Goal: Task Accomplishment & Management: Manage account settings

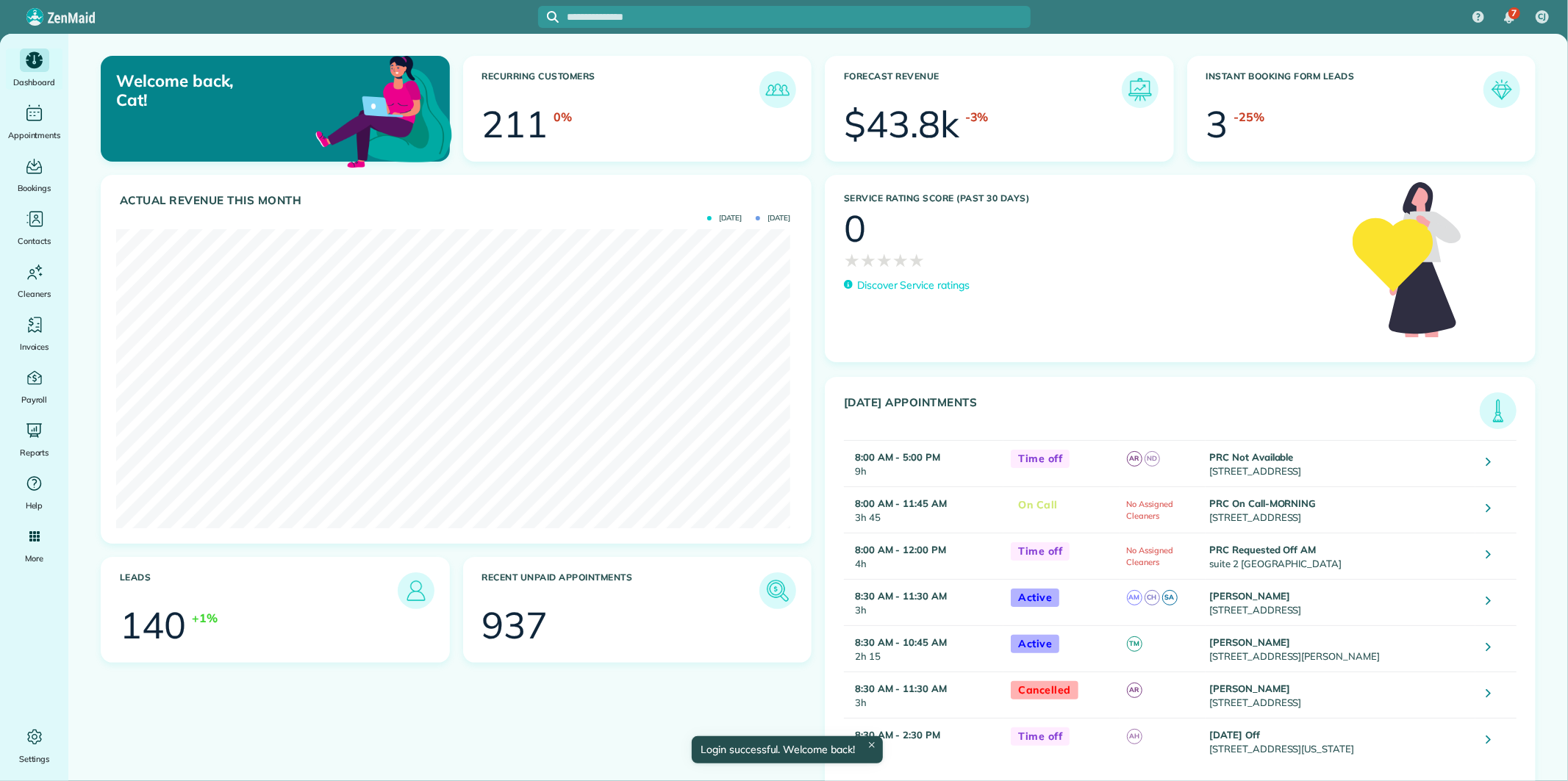
scroll to position [299, 674]
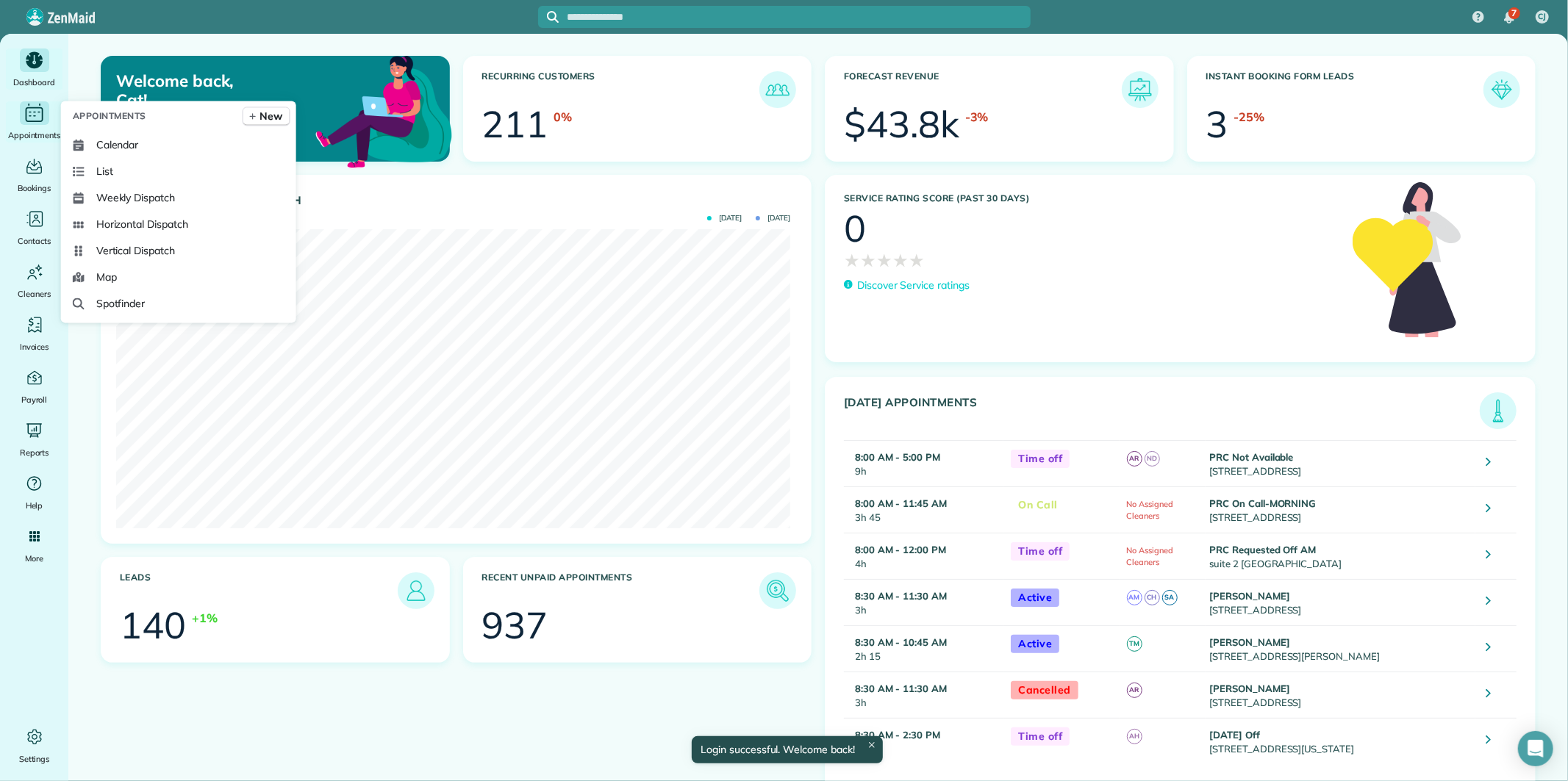
click at [33, 119] on icon "Main" at bounding box center [33, 113] width 23 height 22
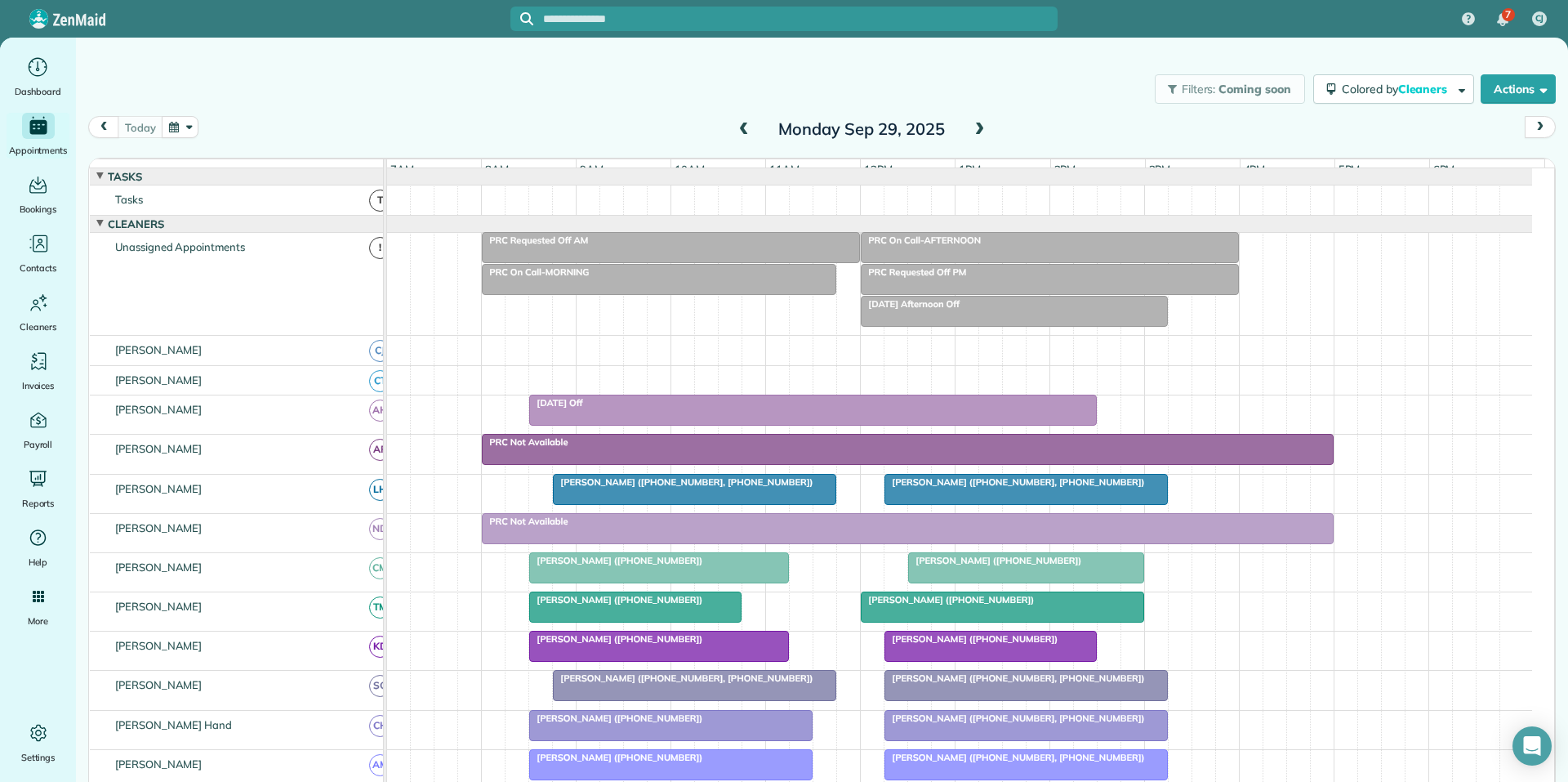
scroll to position [1, 0]
drag, startPoint x: 1710, startPoint y: 1, endPoint x: 1050, endPoint y: 93, distance: 666.4
click at [1050, 93] on div "Filters: Coming soon Colored by Cleaners Color by Cleaner Color by Team Color b…" at bounding box center [822, 89] width 1492 height 54
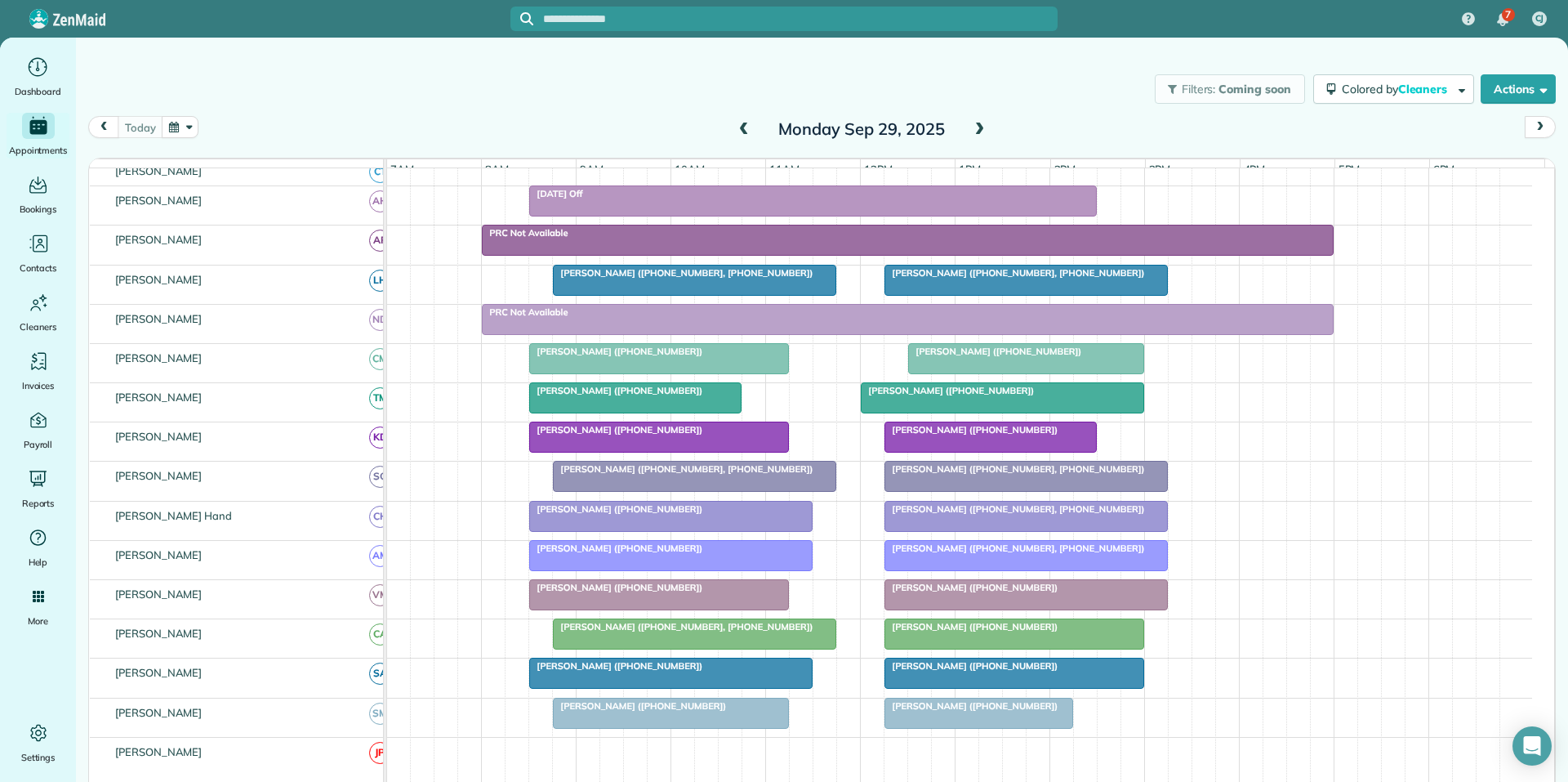
scroll to position [368, 0]
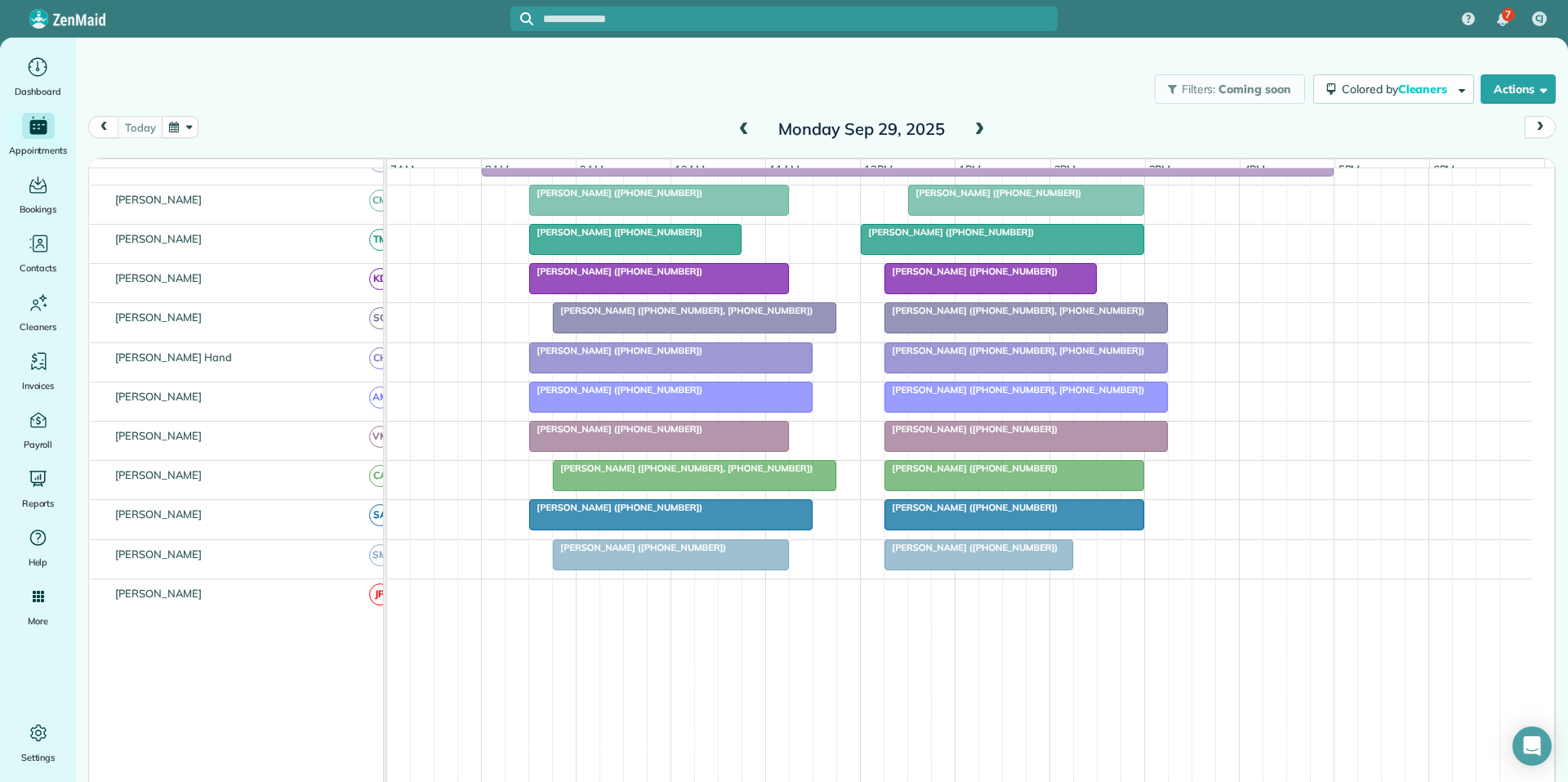
click at [712, 569] on div at bounding box center [670, 554] width 234 height 30
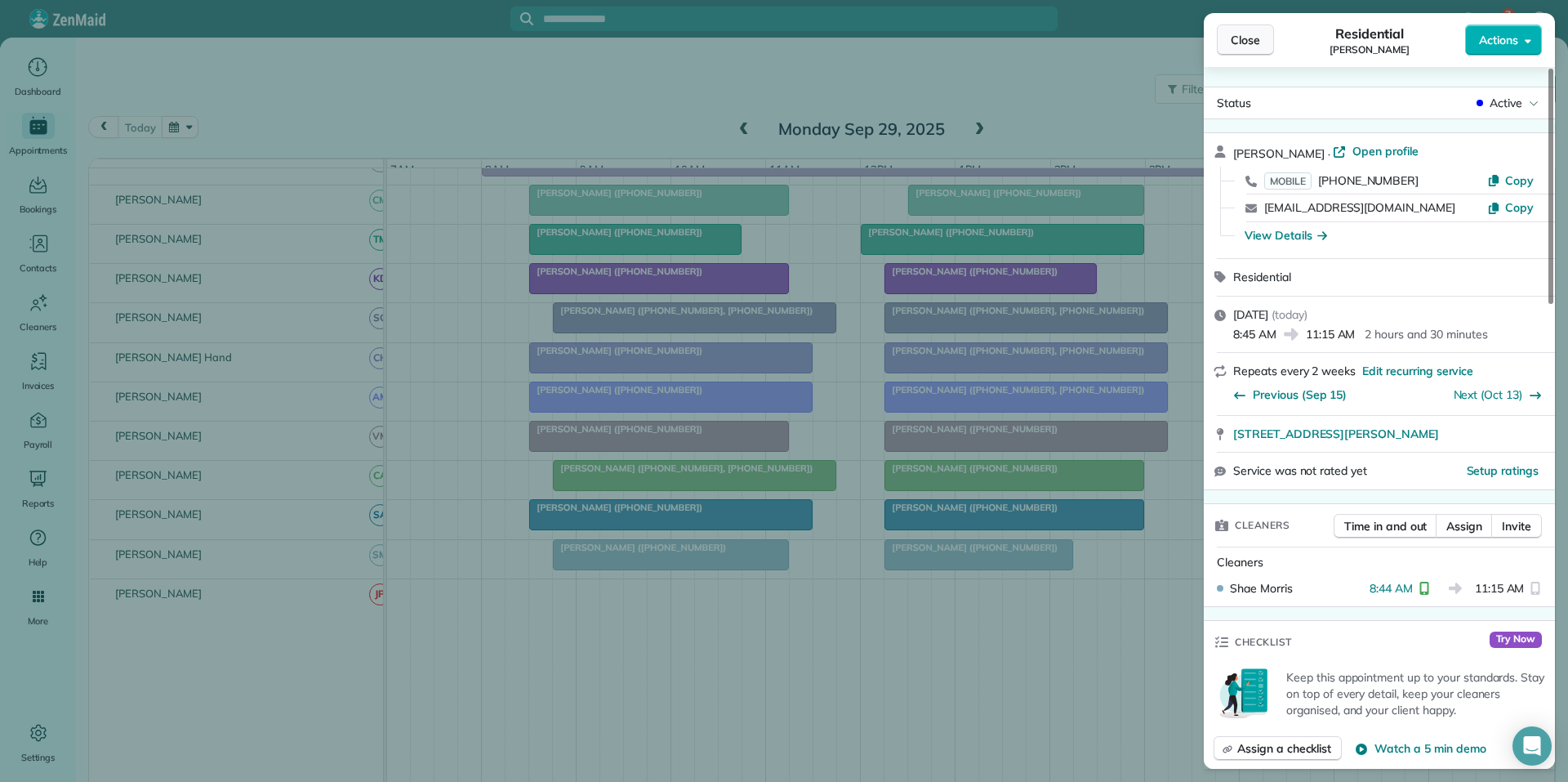
click at [1258, 40] on span "Close" at bounding box center [1245, 40] width 30 height 17
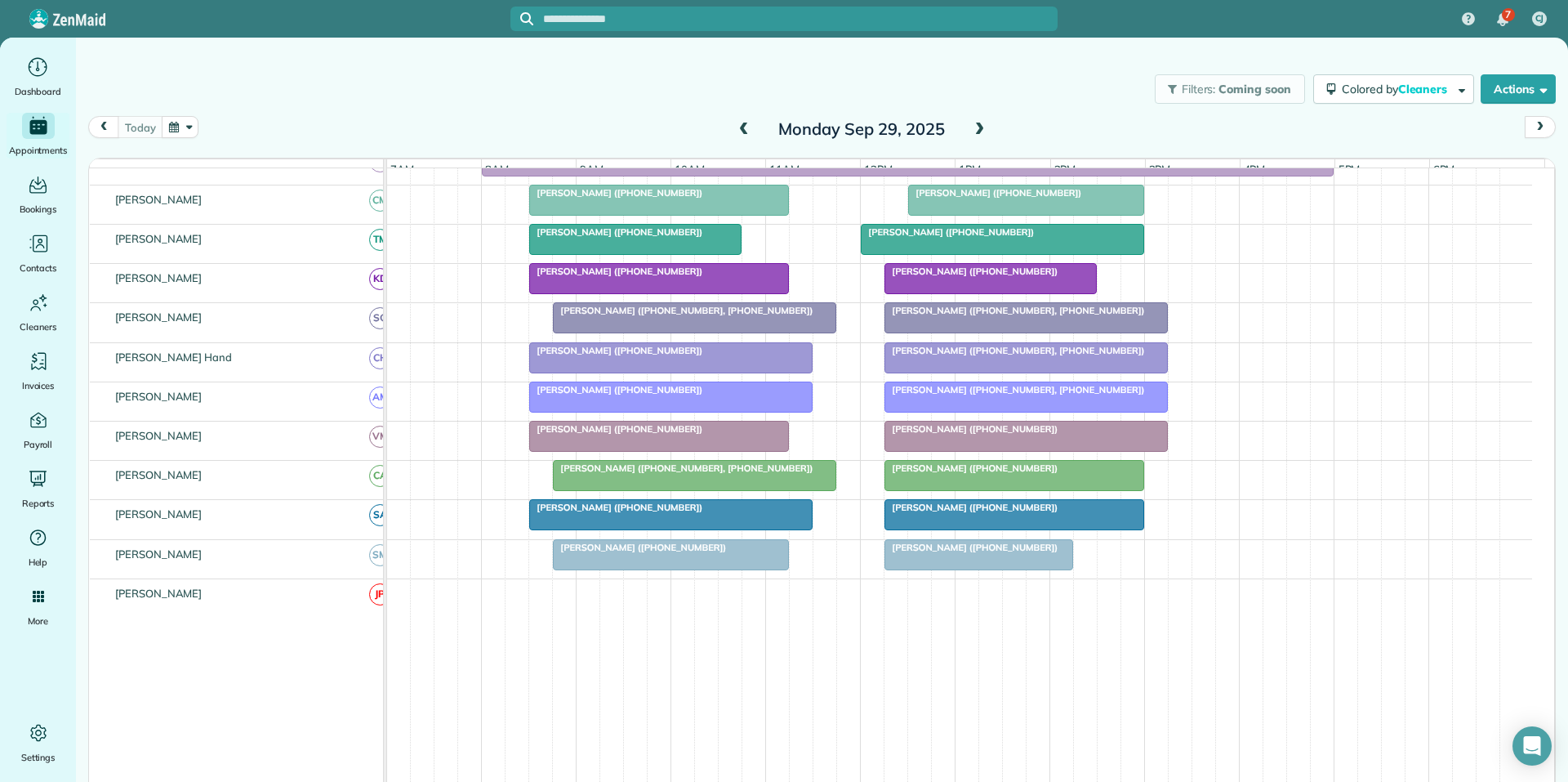
click at [181, 126] on button "button" at bounding box center [180, 127] width 37 height 22
click at [376, 135] on link "Next" at bounding box center [378, 137] width 45 height 41
click at [323, 176] on link "2" at bounding box center [325, 185] width 26 height 26
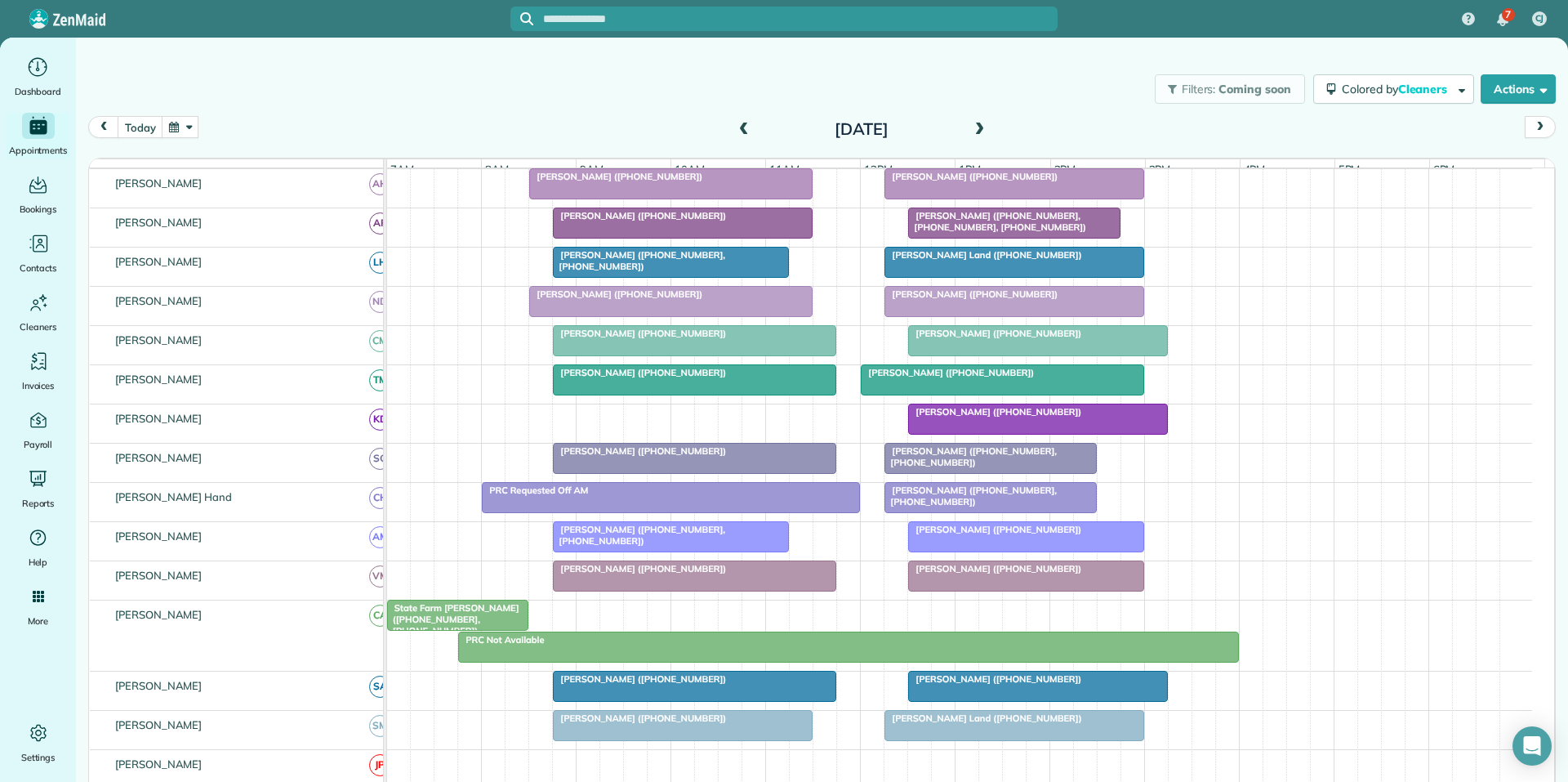
scroll to position [275, 0]
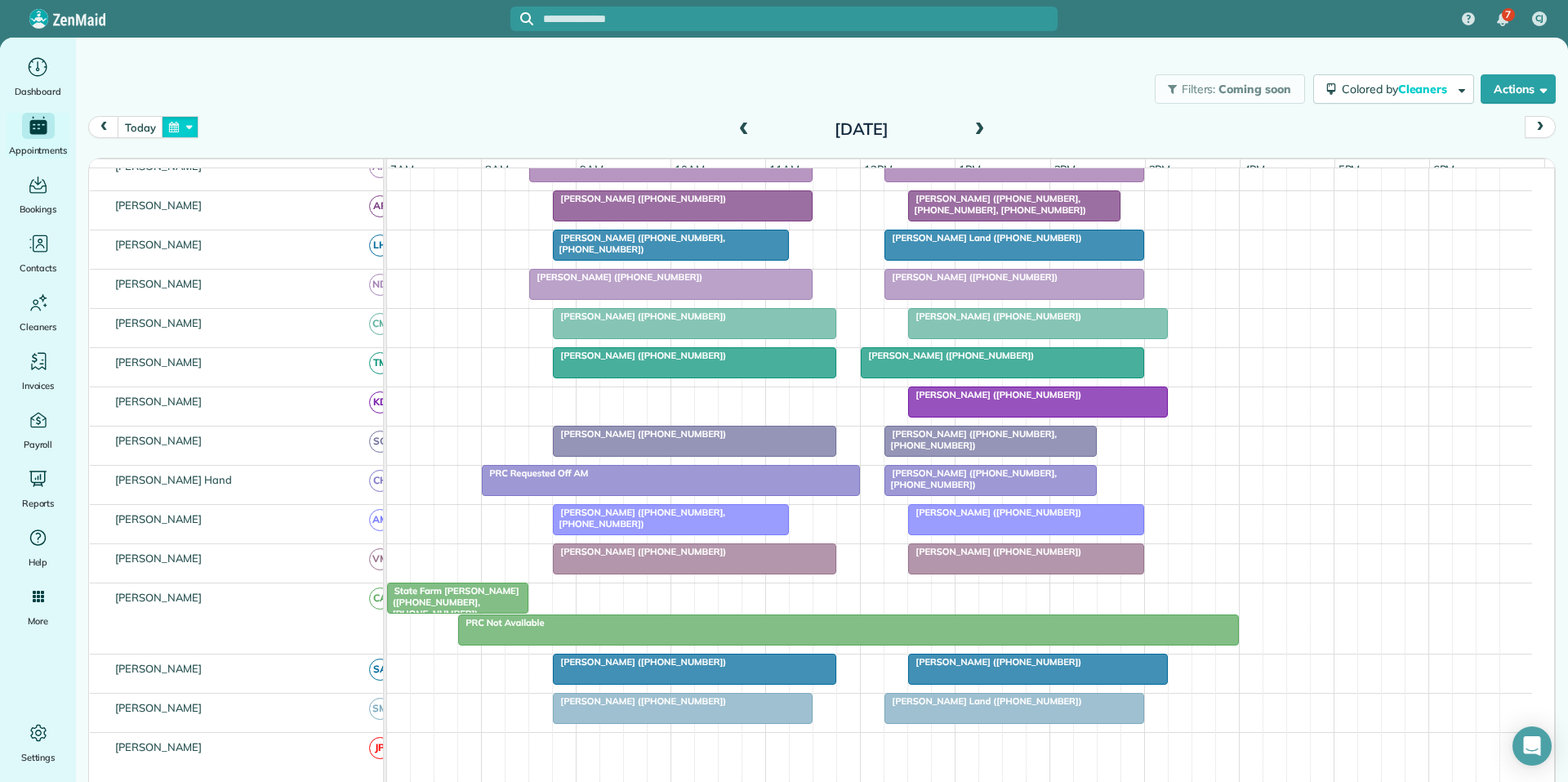
click at [188, 125] on button "button" at bounding box center [180, 127] width 37 height 22
click at [382, 132] on link "Next" at bounding box center [378, 137] width 45 height 41
click at [271, 231] on link "14" at bounding box center [273, 237] width 26 height 26
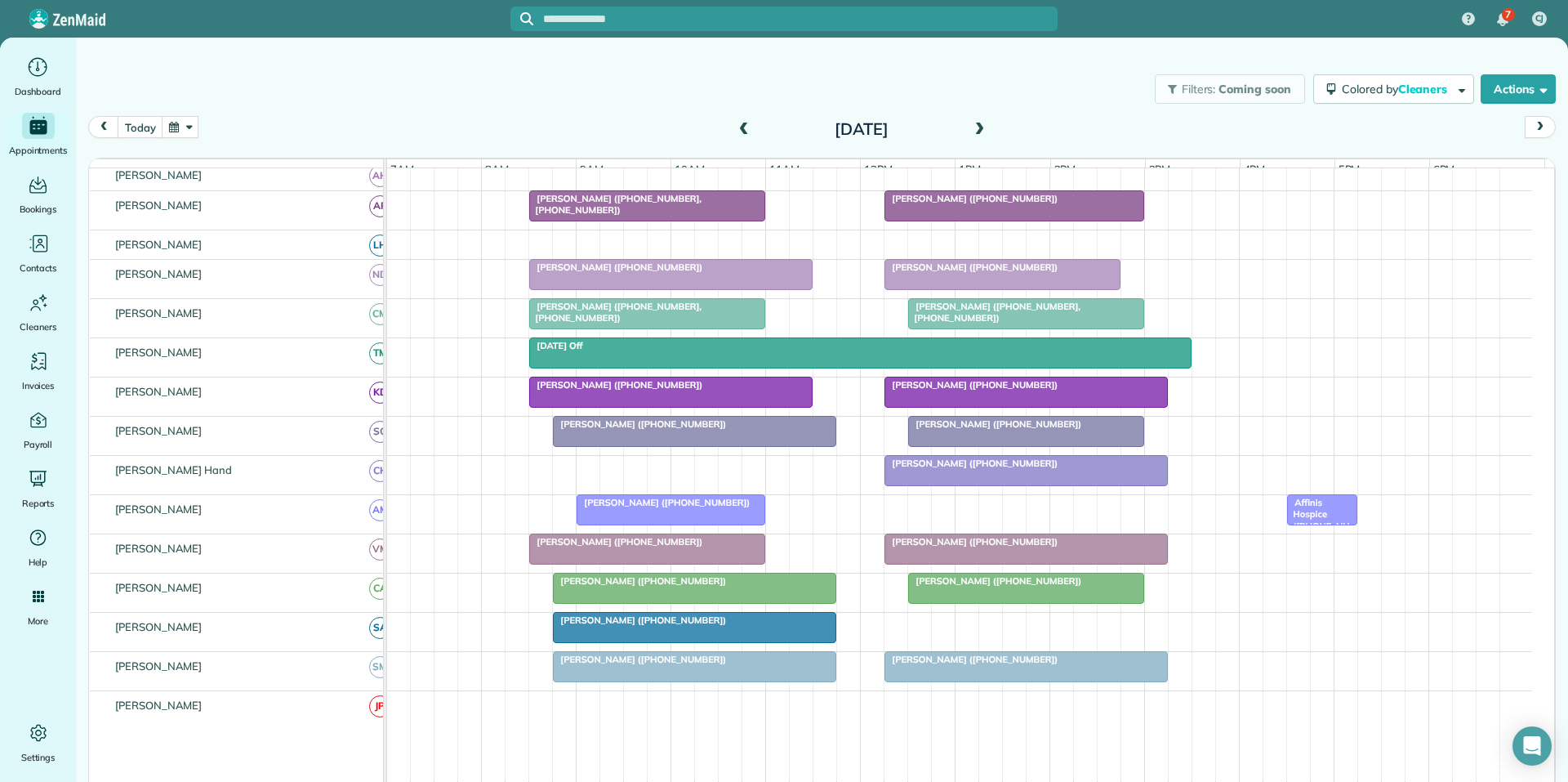
click at [188, 120] on button "button" at bounding box center [180, 127] width 37 height 22
click at [379, 129] on link "Next" at bounding box center [378, 137] width 45 height 41
click at [275, 257] on link "21" at bounding box center [273, 263] width 26 height 26
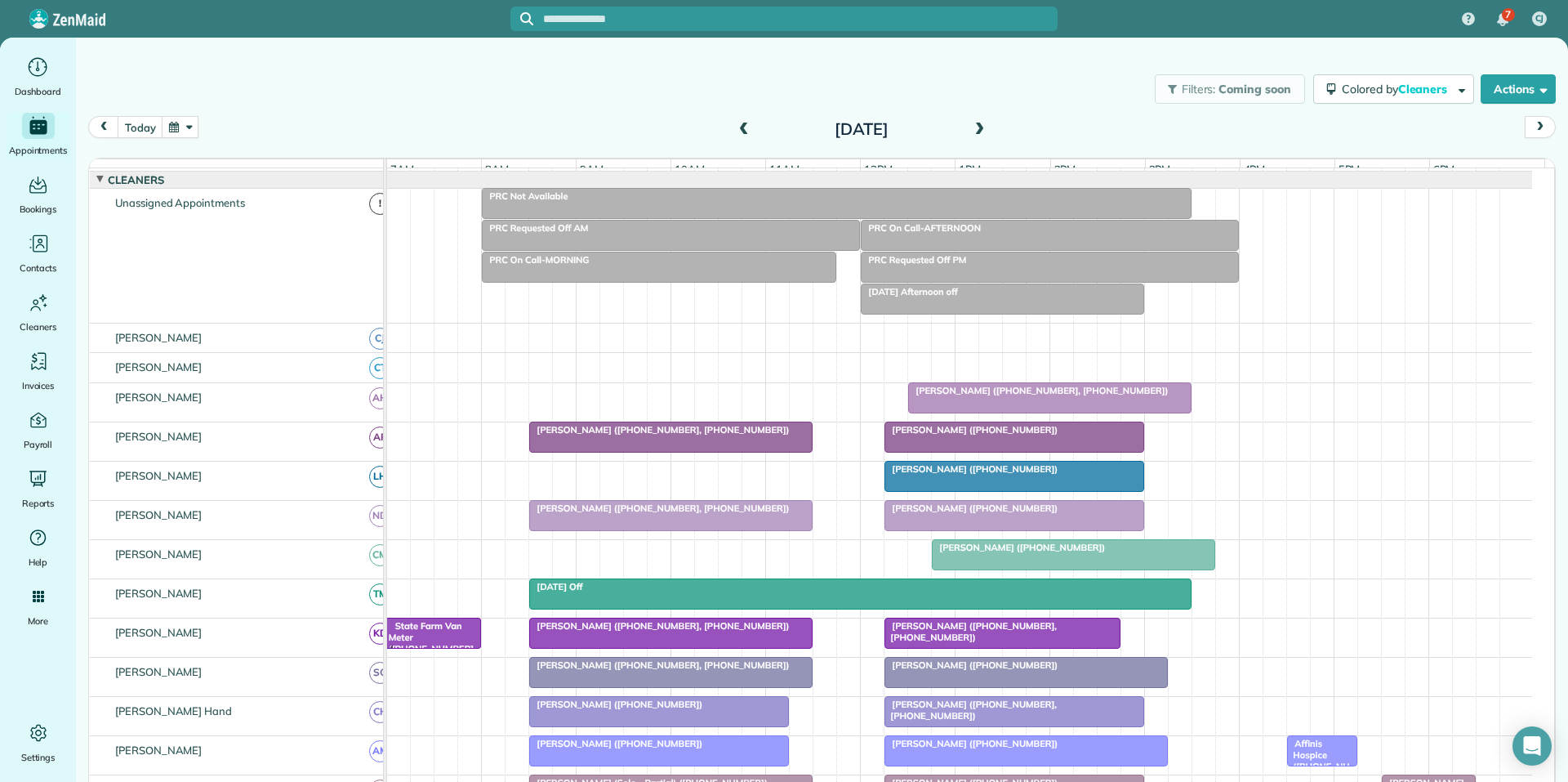
scroll to position [31, 0]
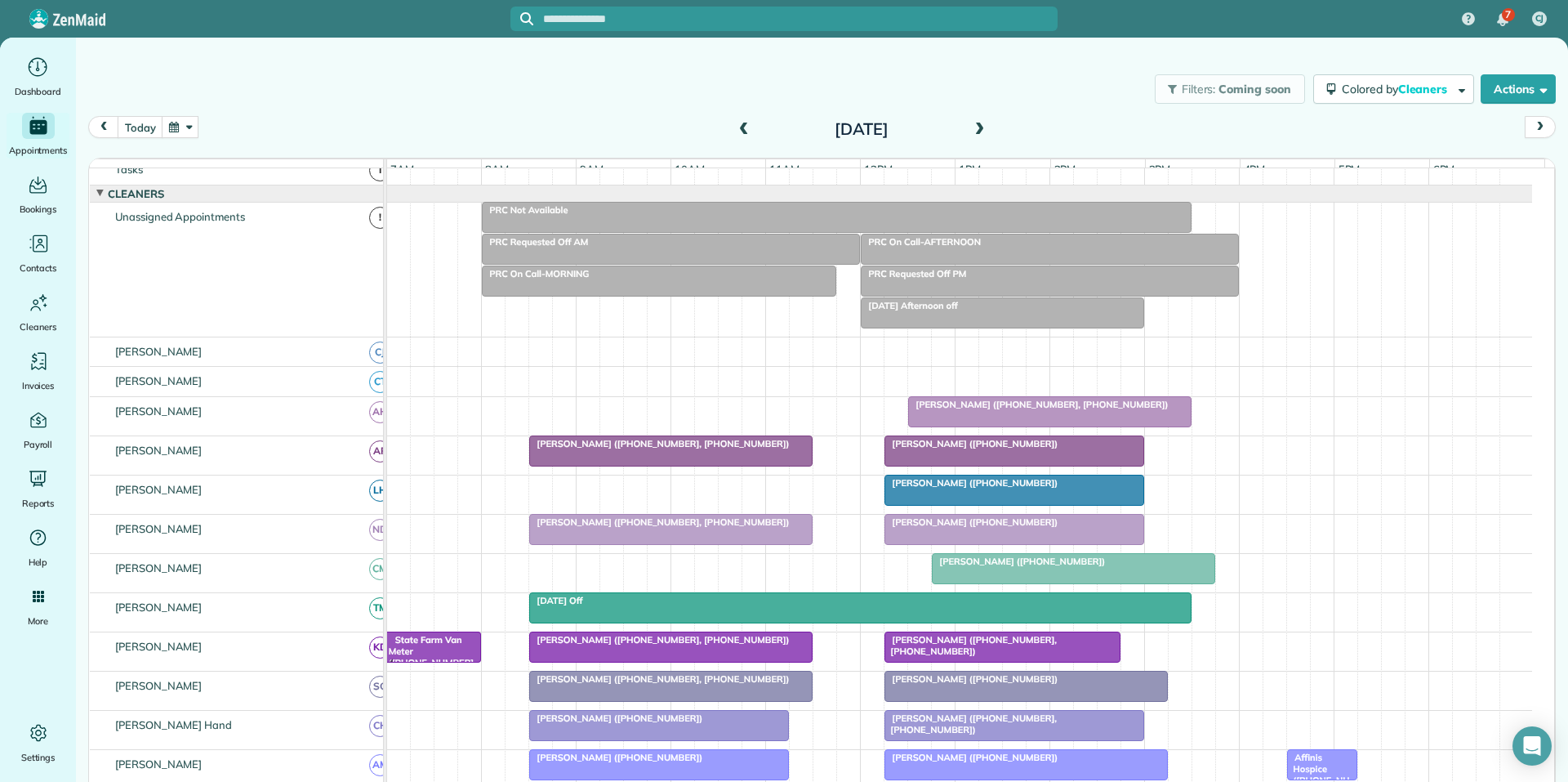
click at [857, 230] on div at bounding box center [836, 217] width 708 height 30
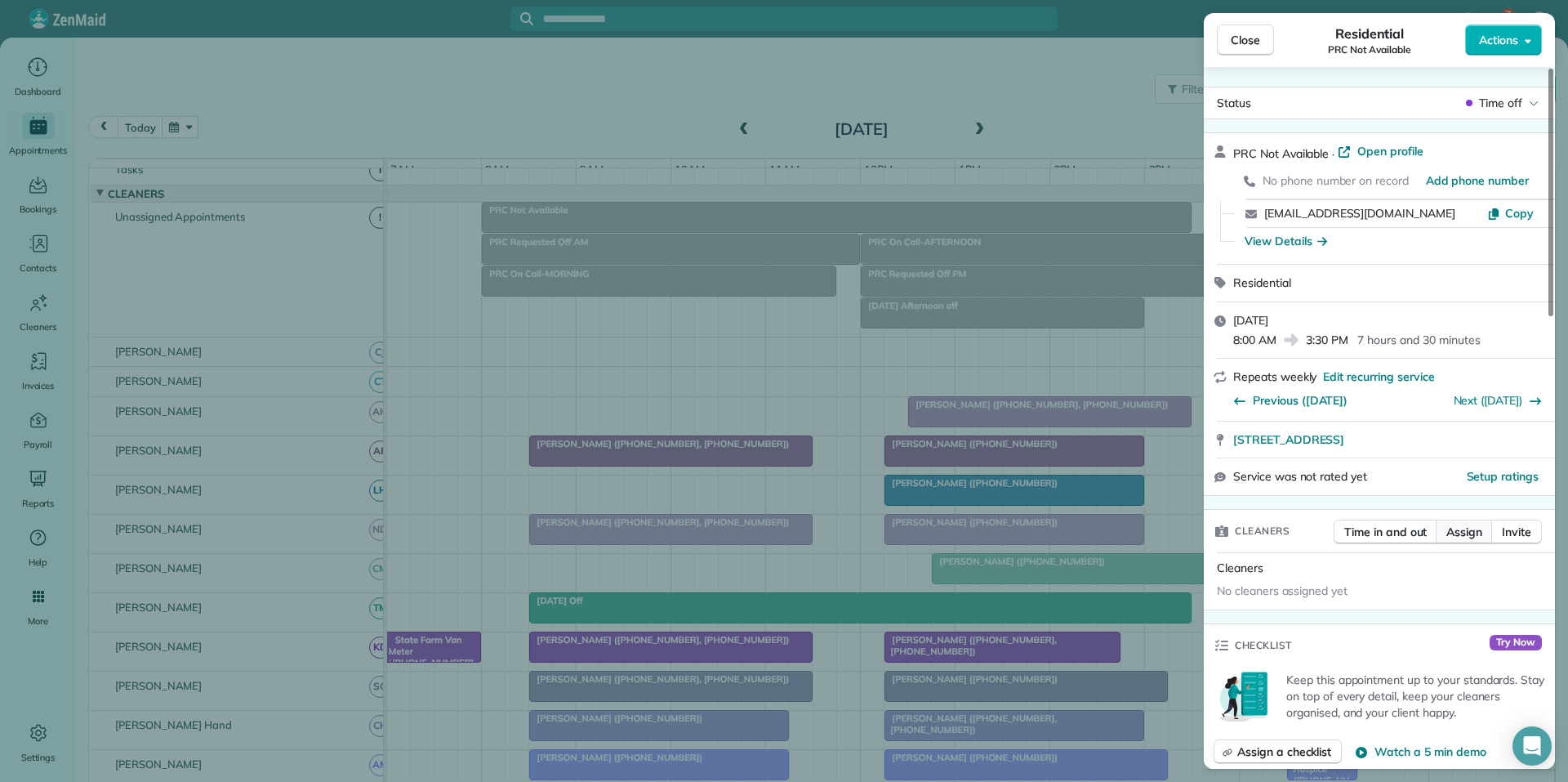
click at [1459, 536] on span "Assign" at bounding box center [1464, 532] width 36 height 17
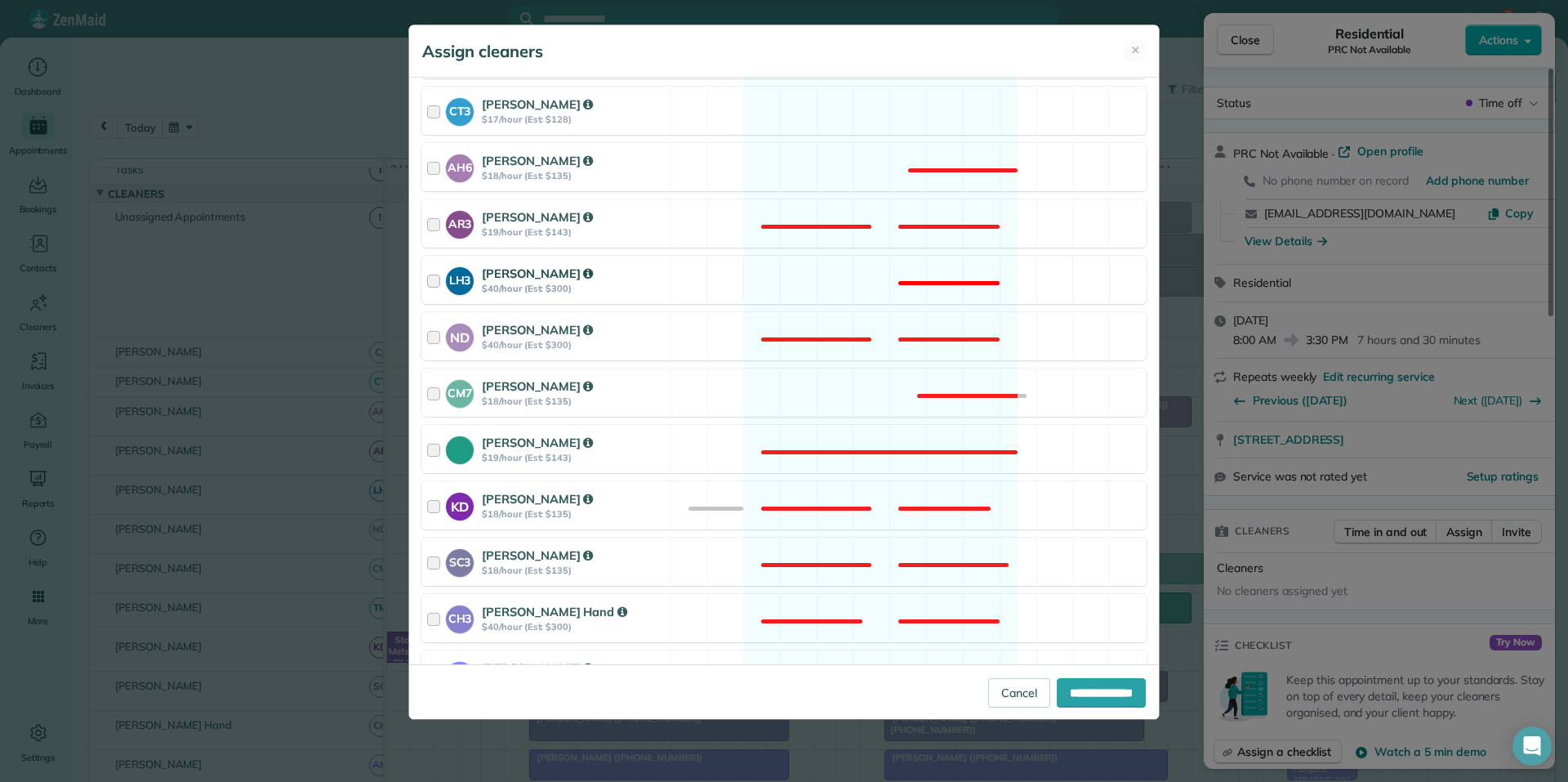
scroll to position [245, 0]
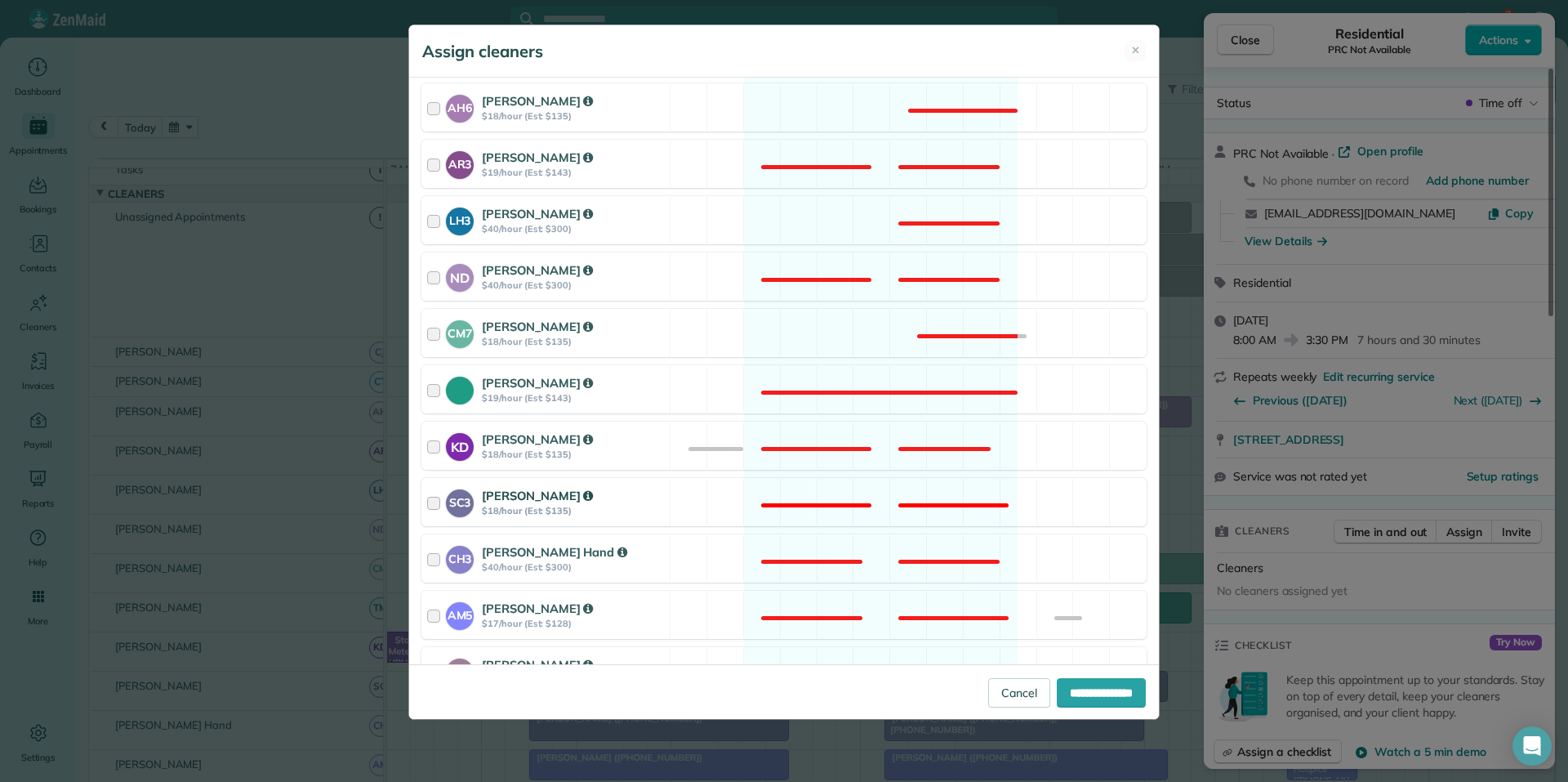
click at [861, 489] on div "SC3 Stephanie Cruz $18/hour (Est: $135) Not available" at bounding box center [784, 502] width 725 height 48
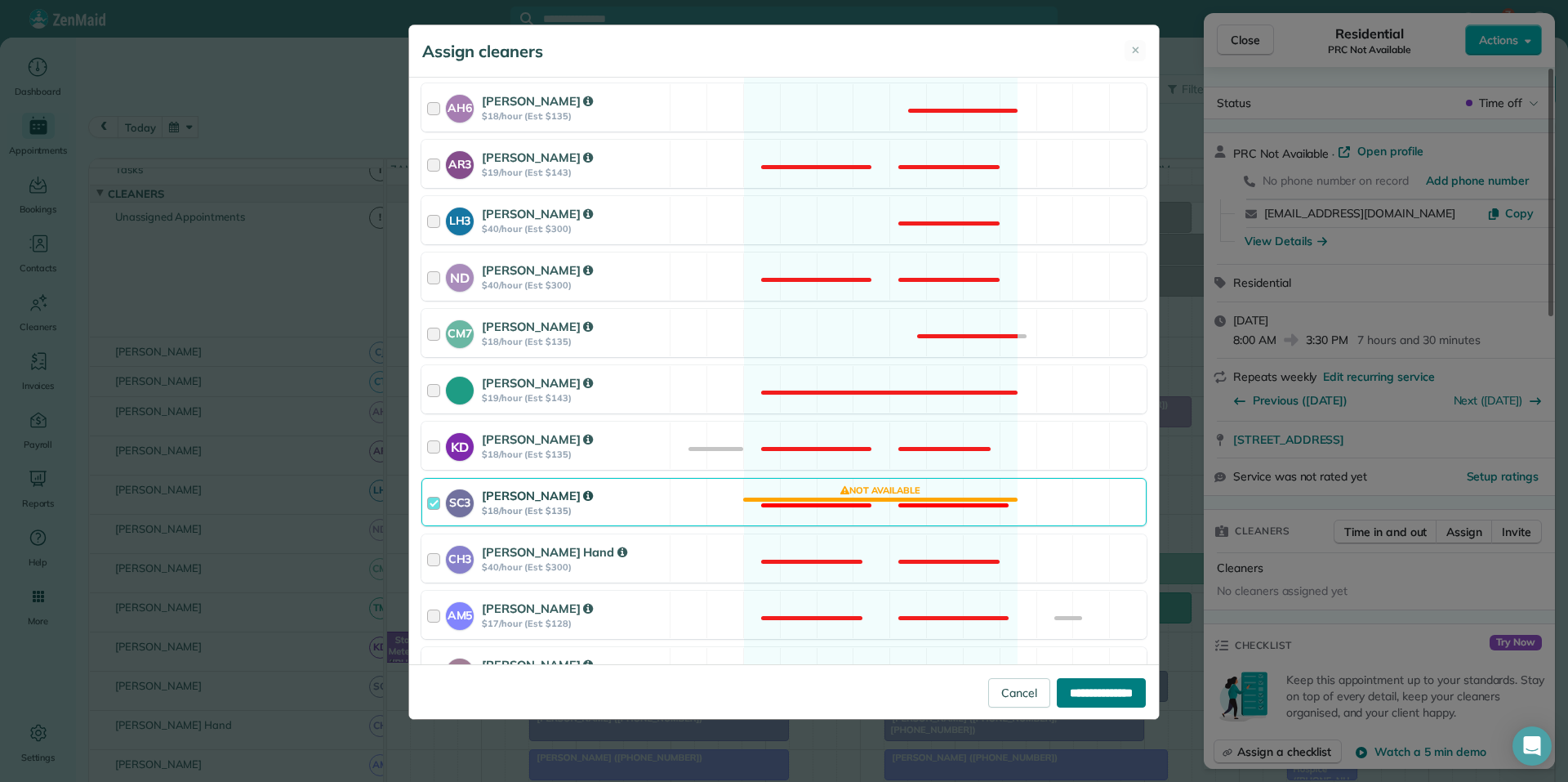
click at [1108, 700] on input "**********" at bounding box center [1101, 693] width 89 height 30
type input "**********"
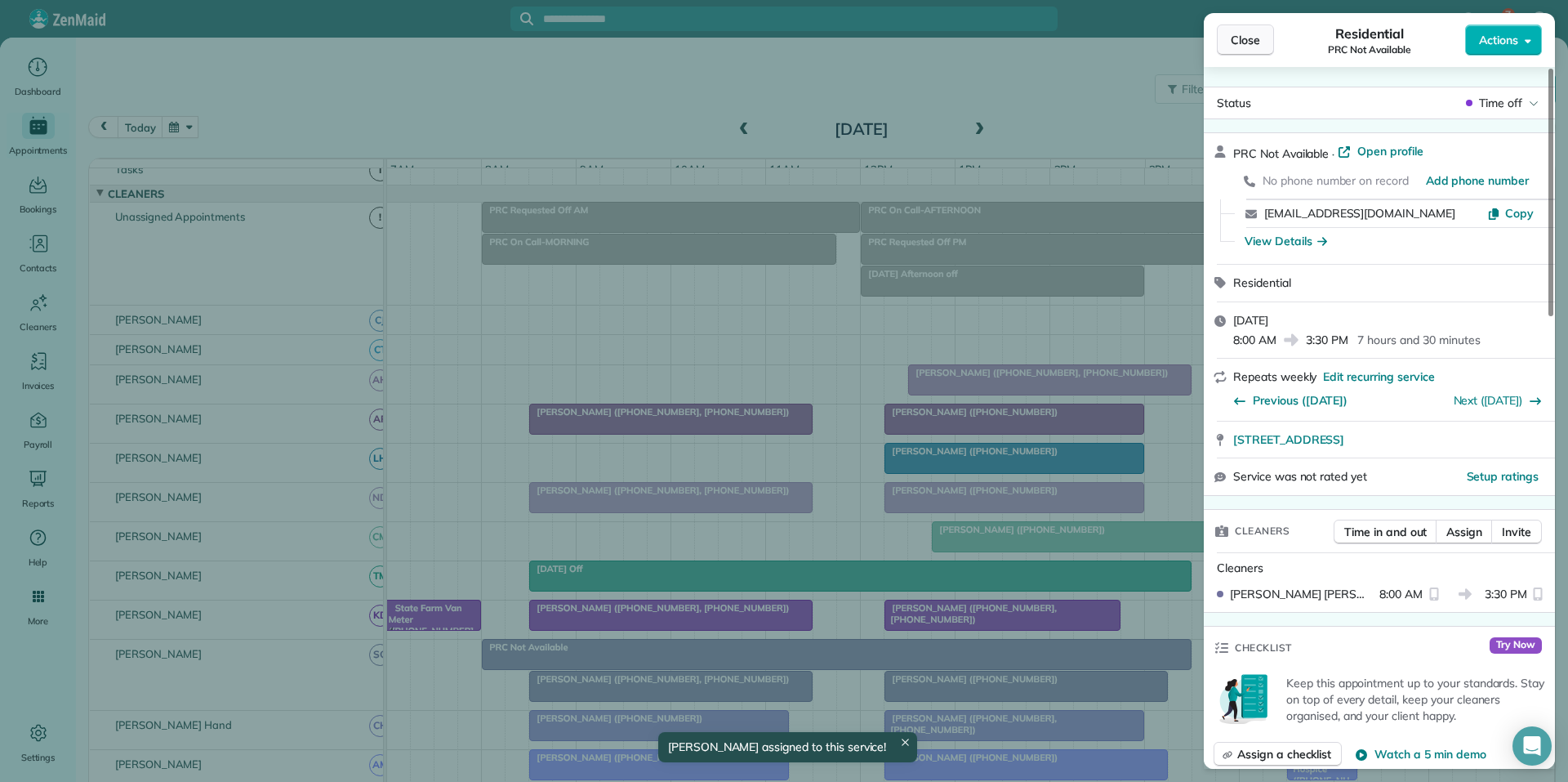
click at [1247, 39] on span "Close" at bounding box center [1245, 40] width 30 height 17
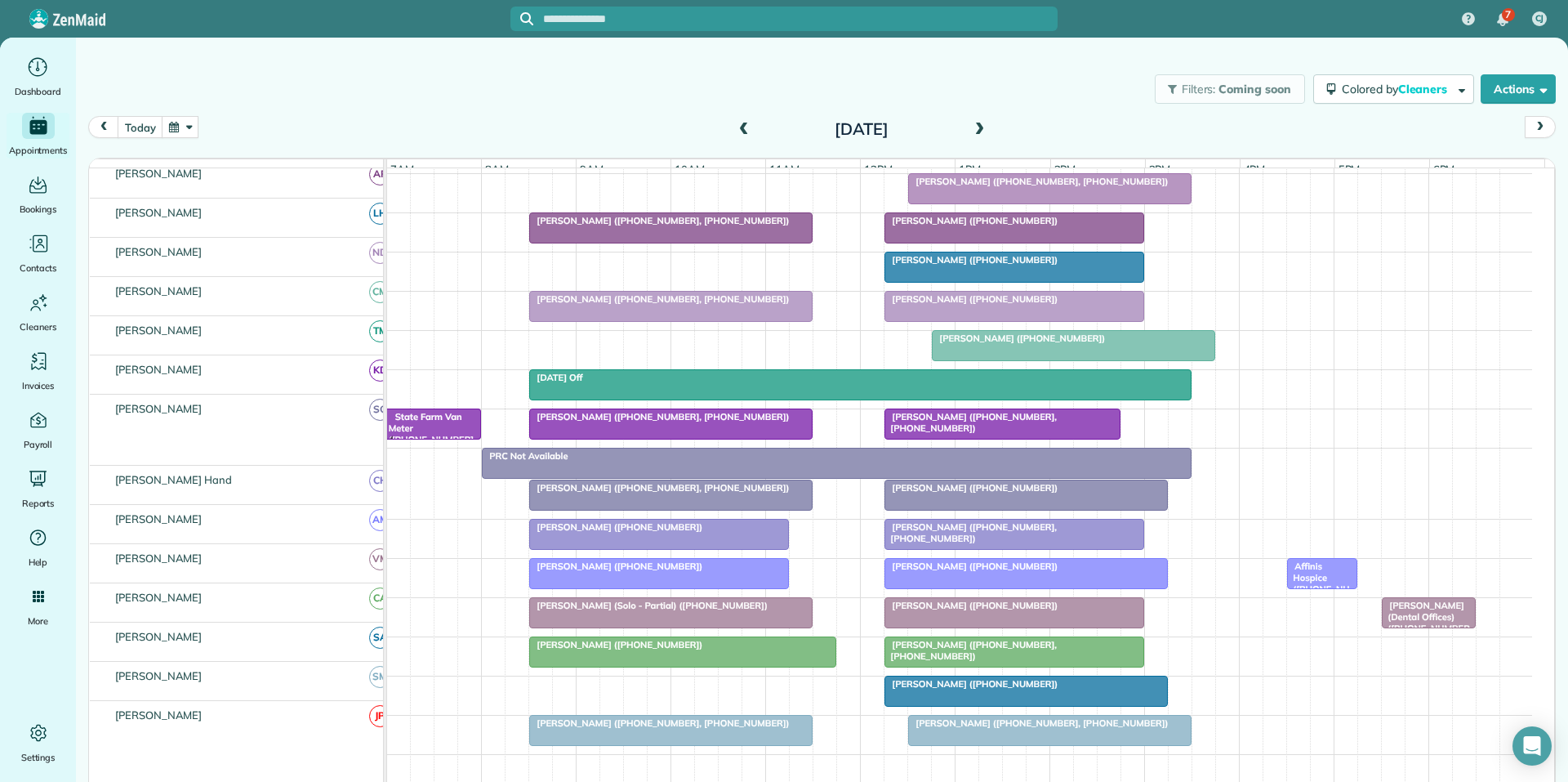
scroll to position [193, 0]
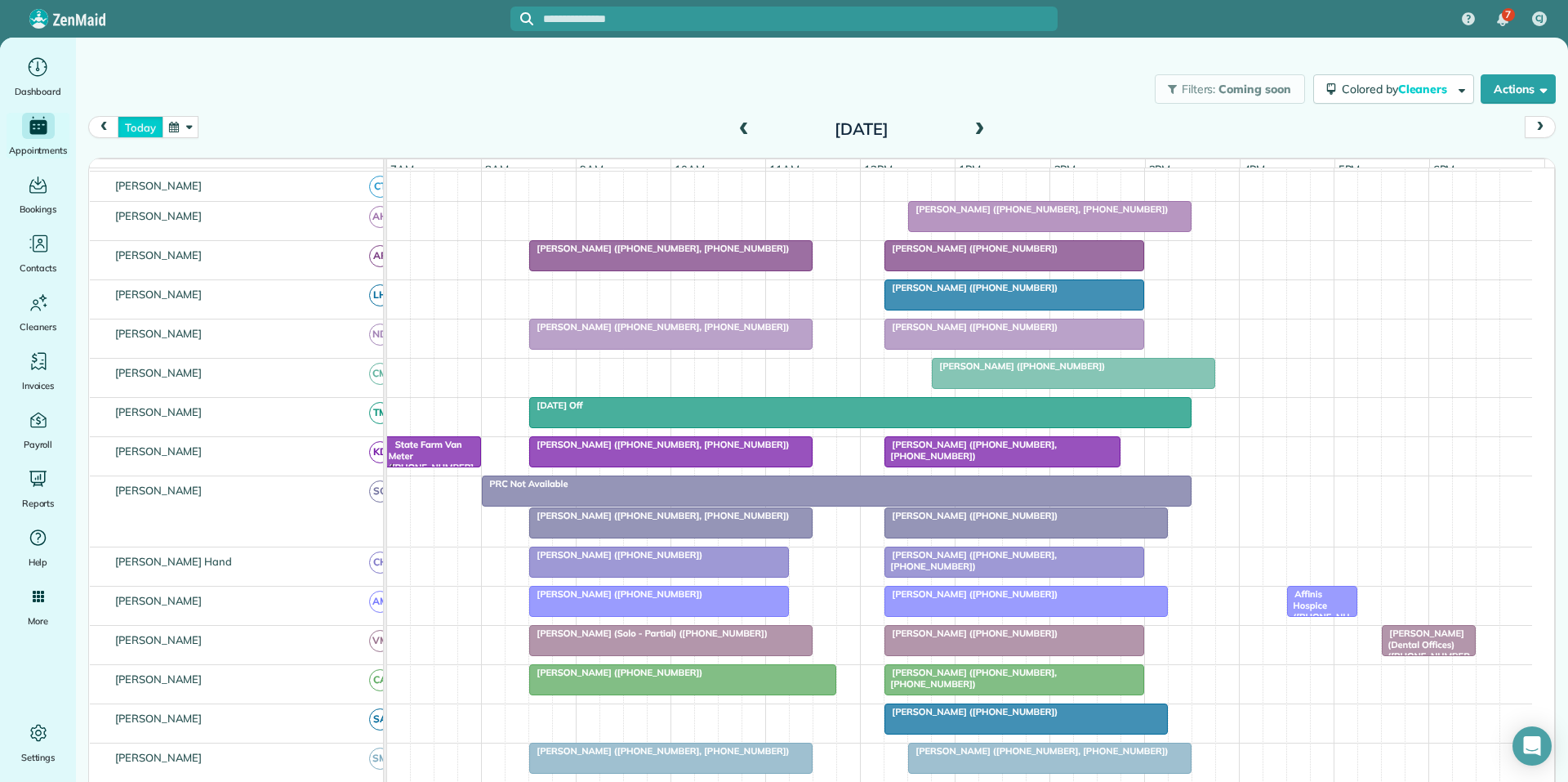
click at [143, 127] on button "today" at bounding box center [140, 127] width 45 height 22
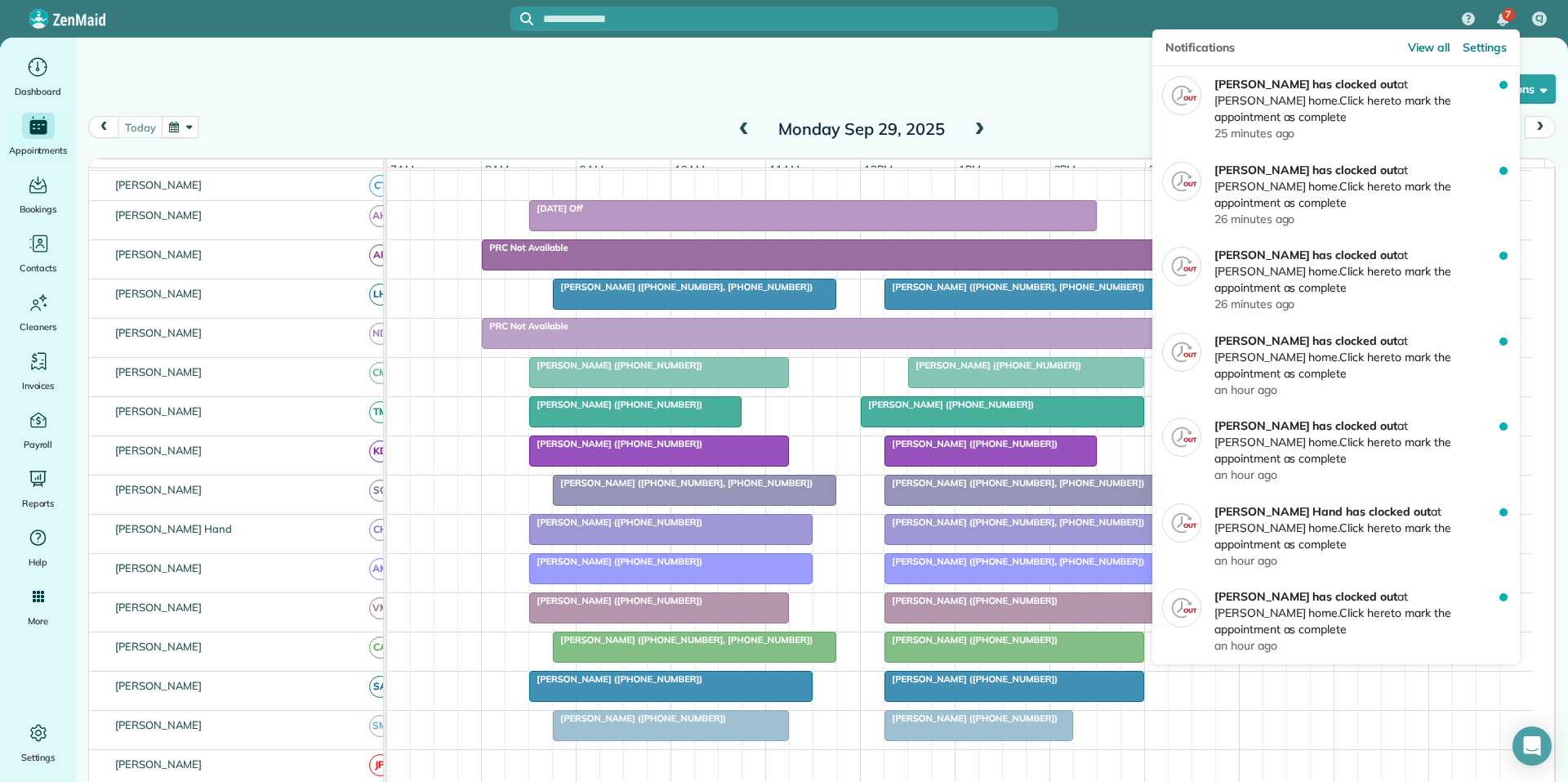
click at [1501, 19] on img "7 unread notifications" at bounding box center [1502, 20] width 11 height 13
click at [1433, 46] on span "View all" at bounding box center [1429, 47] width 43 height 17
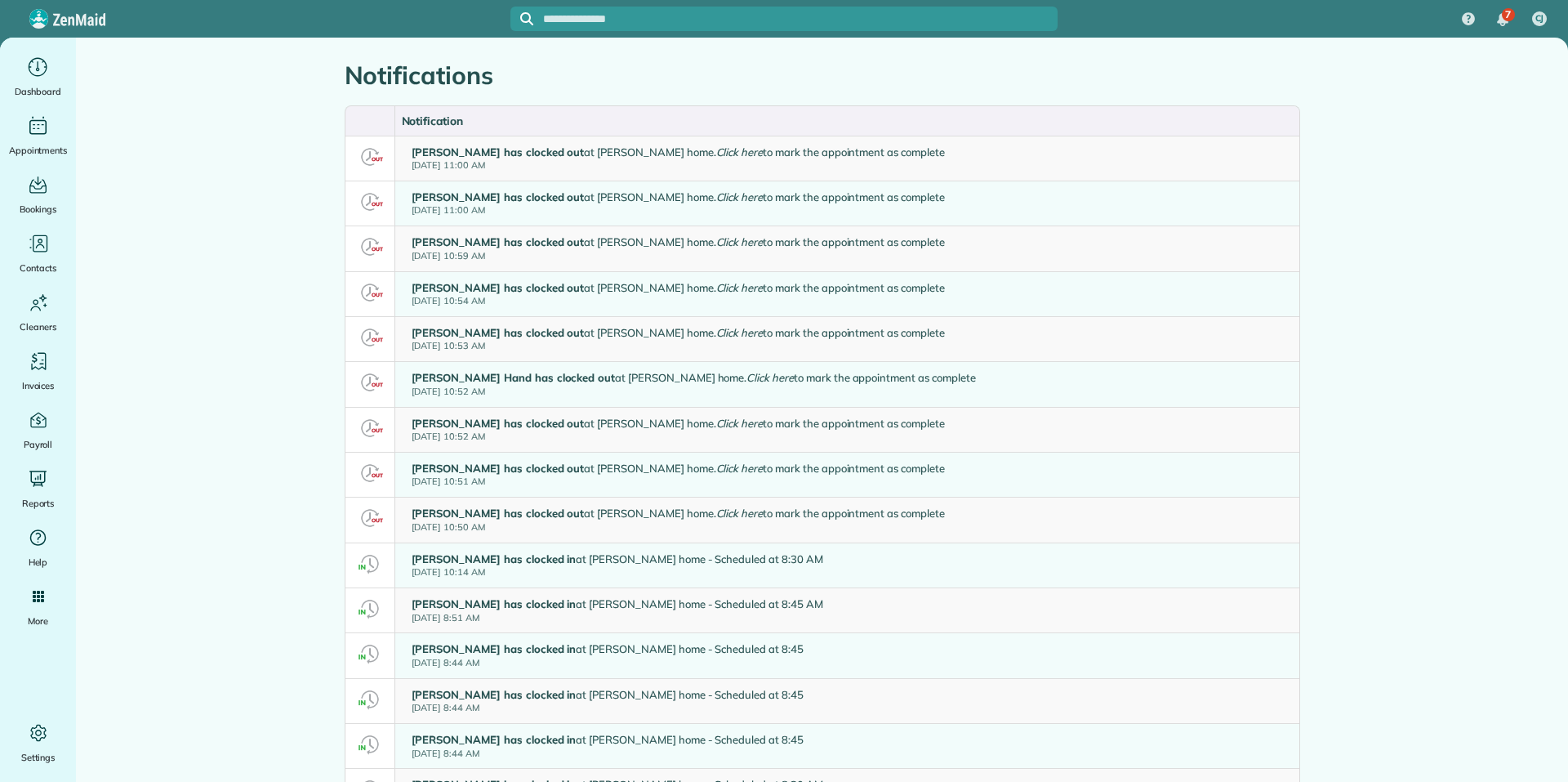
click at [1362, 367] on main "Notifications Notification Katerina Doane has clocked out at Amy Bennett's home…" at bounding box center [822, 409] width 1492 height 744
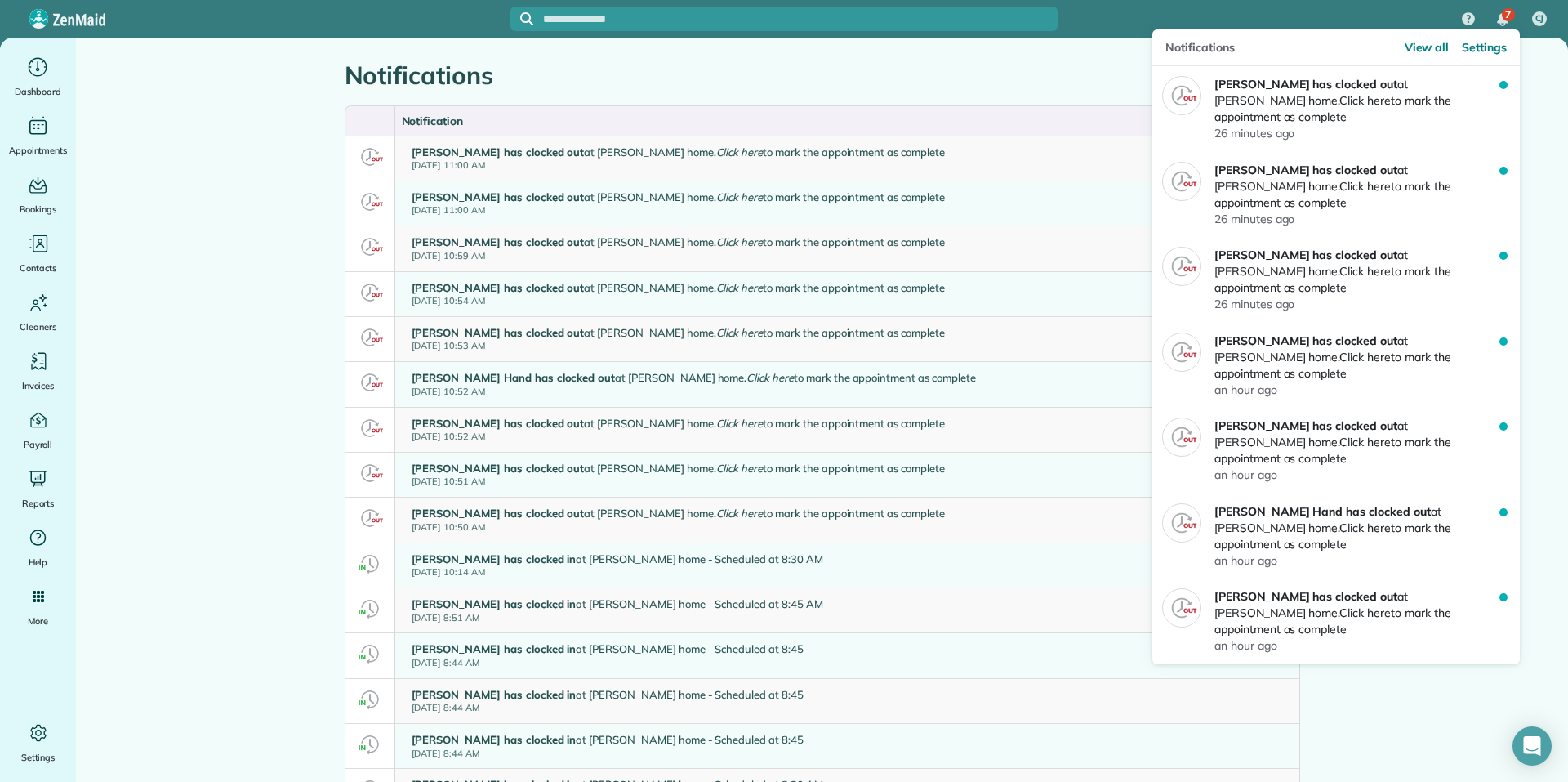
click at [1510, 20] on span "7" at bounding box center [1508, 15] width 6 height 13
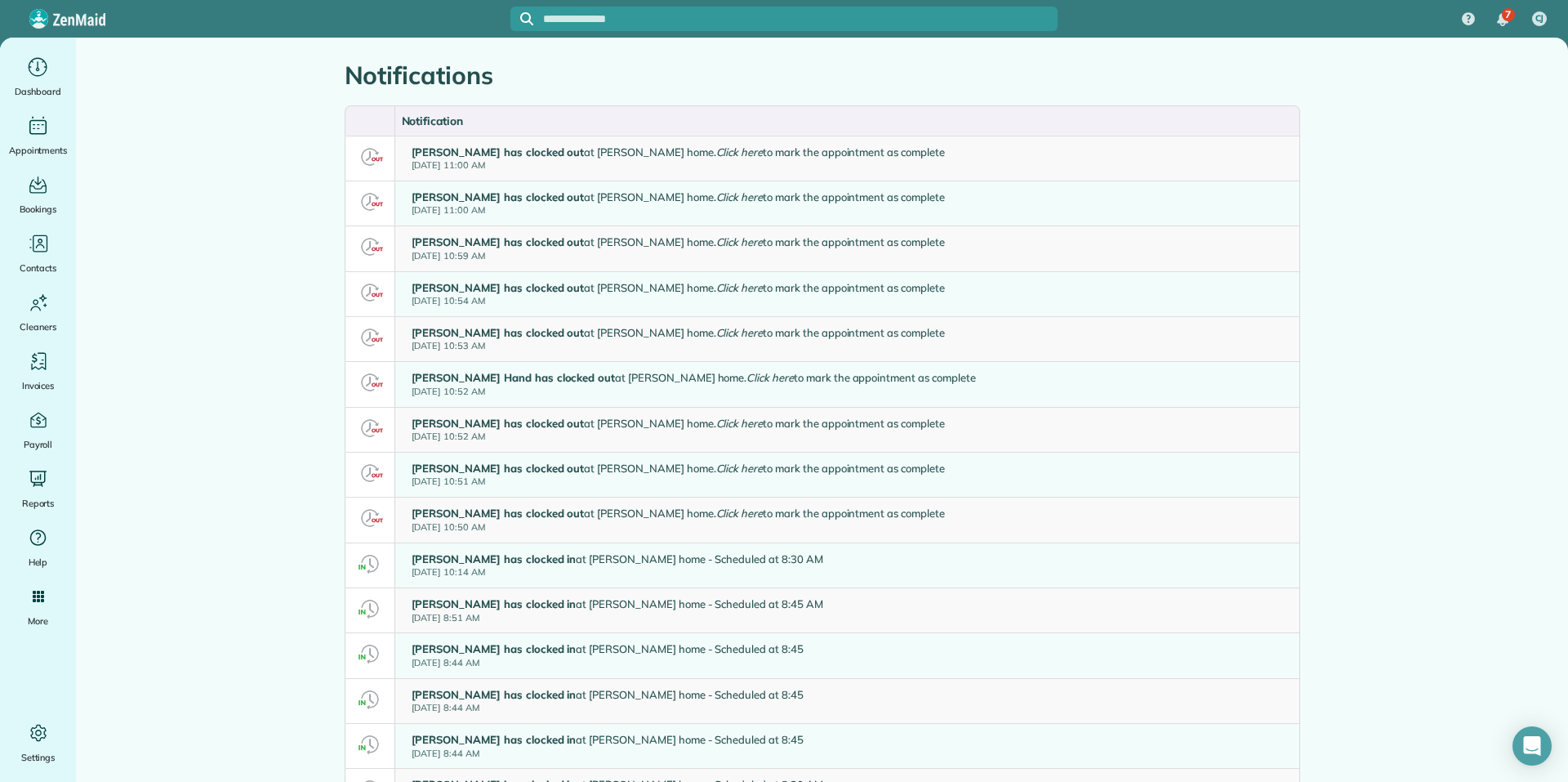
click at [1041, 49] on div "Notifications" at bounding box center [822, 67] width 979 height 59
click at [1532, 737] on icon "Open Intercom Messenger" at bounding box center [1531, 746] width 19 height 21
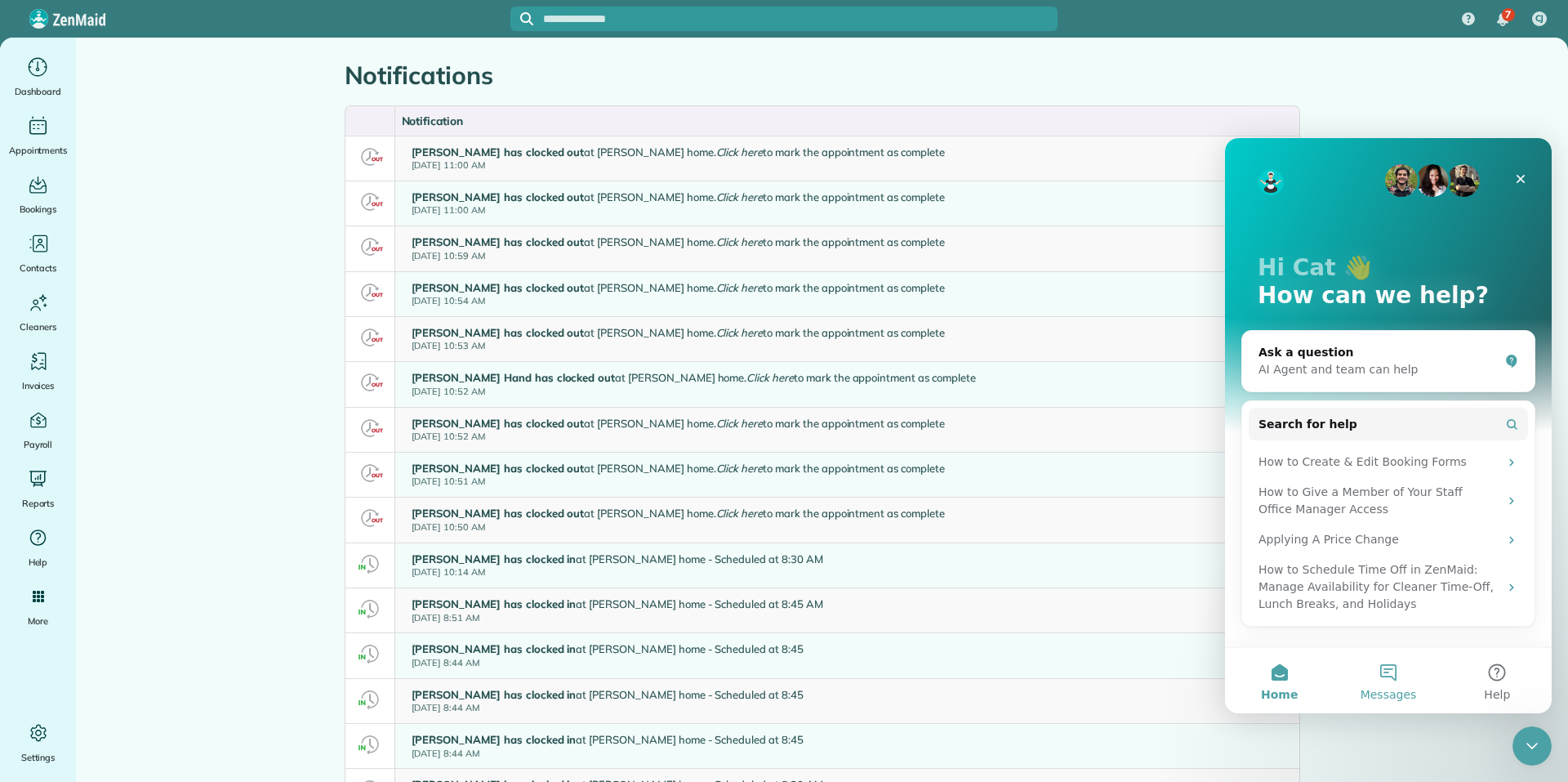
click at [1394, 684] on button "Messages" at bounding box center [1387, 680] width 109 height 65
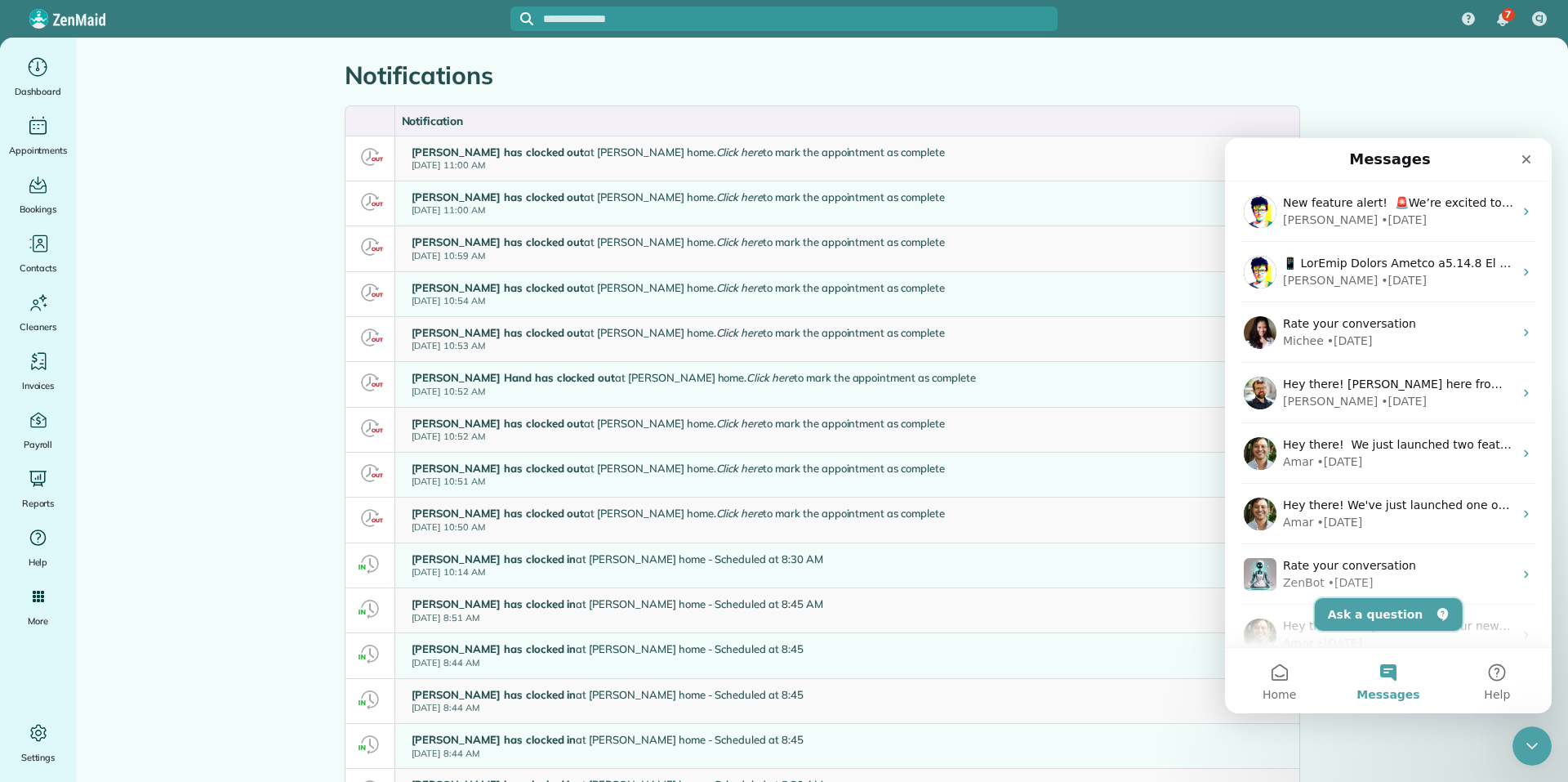
click at [1372, 612] on button "Ask a question" at bounding box center [1388, 614] width 148 height 33
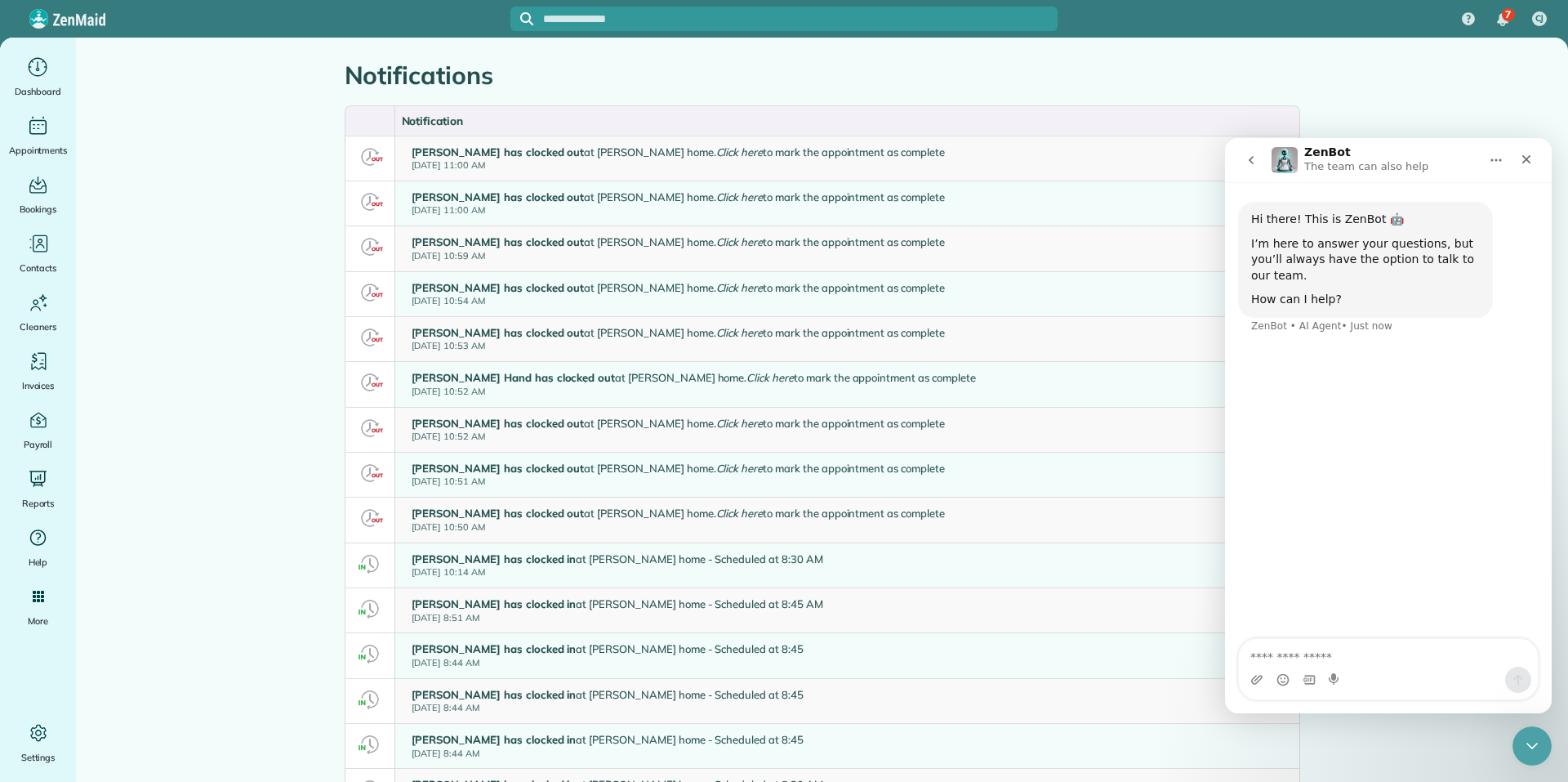
click at [1317, 655] on textarea "Ask a question…" at bounding box center [1388, 653] width 299 height 28
type textarea "*"
type textarea "**********"
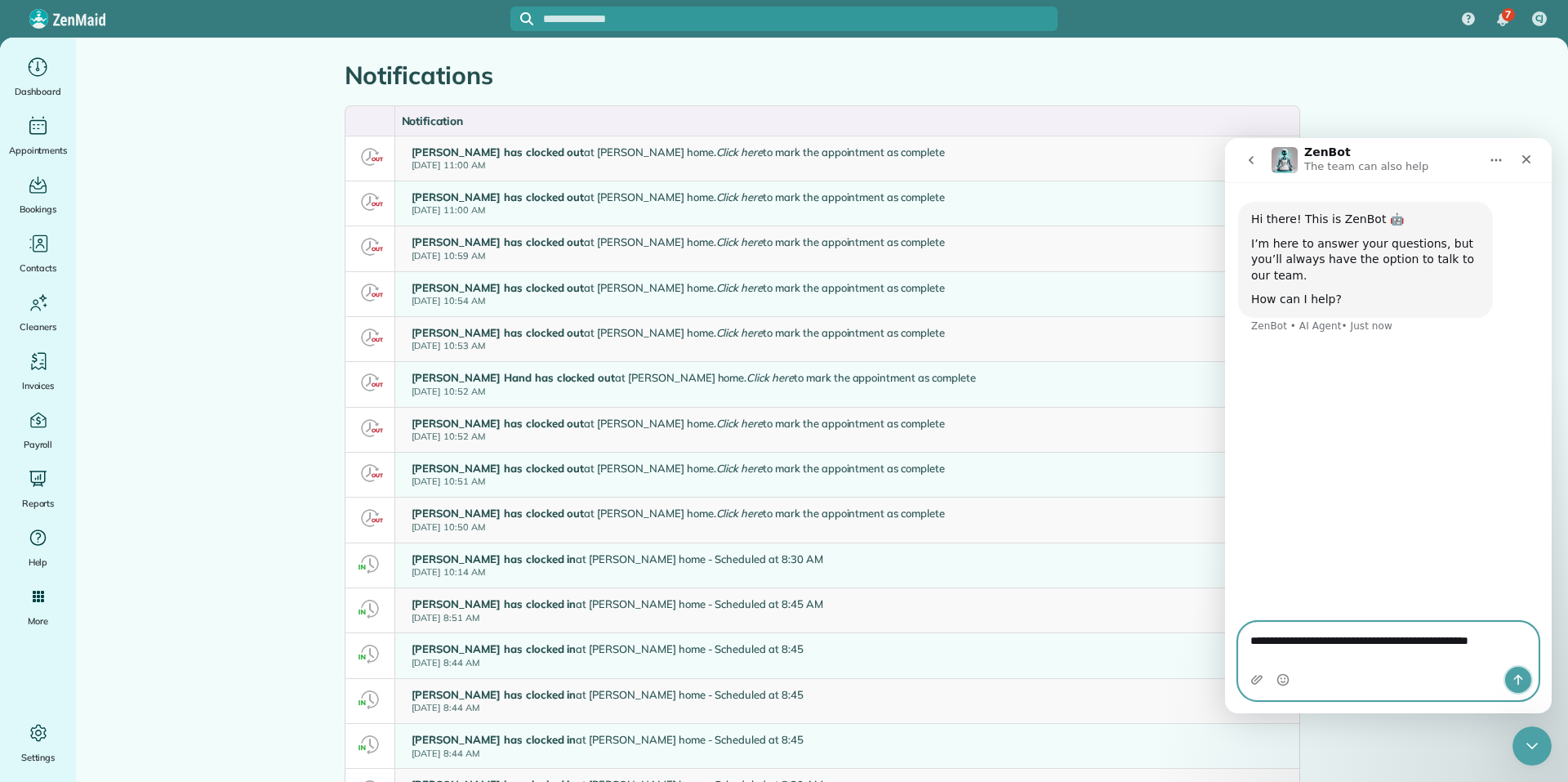
click at [1518, 680] on icon "Send a message…" at bounding box center [1519, 679] width 9 height 10
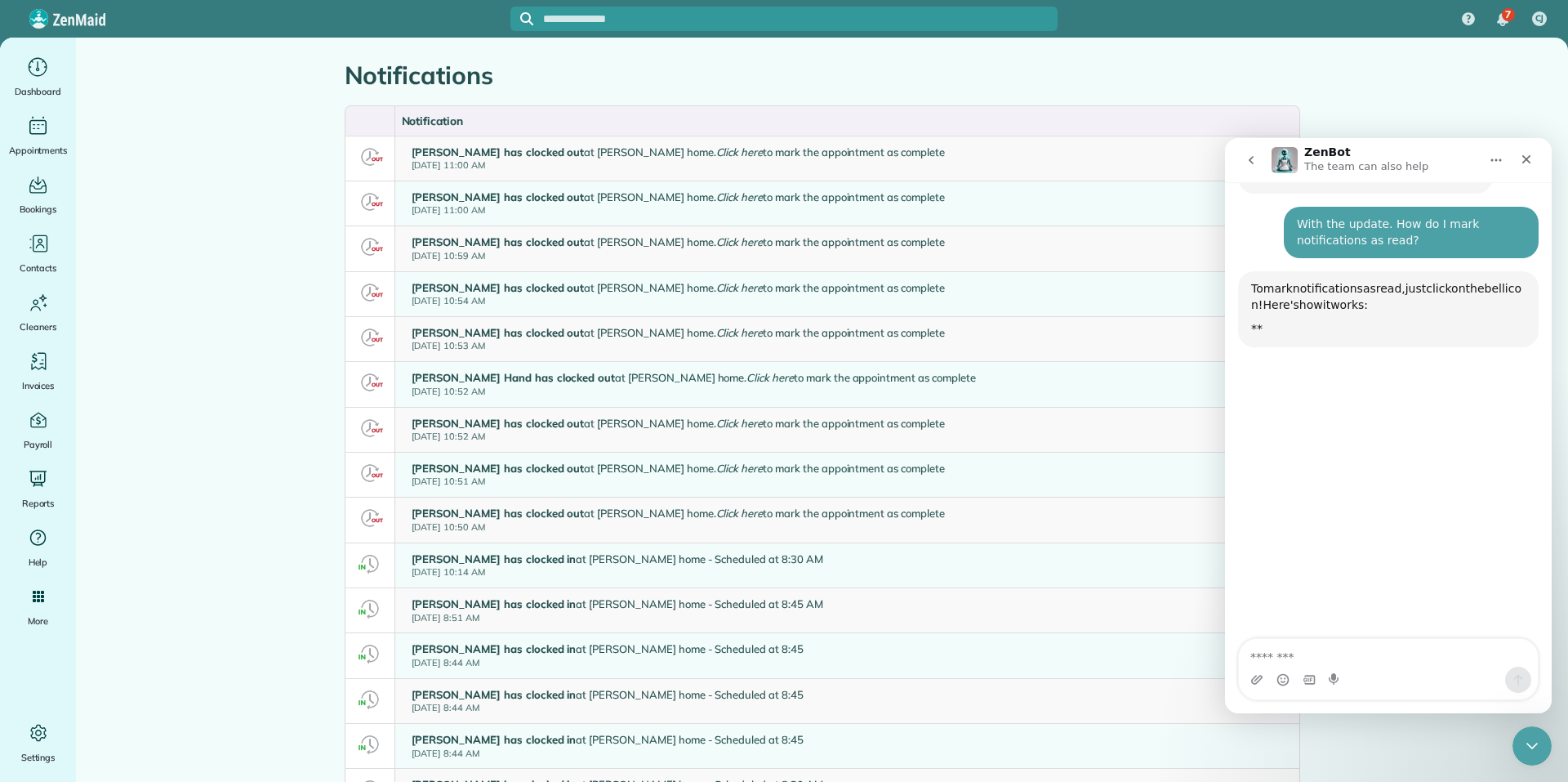
scroll to position [137, 0]
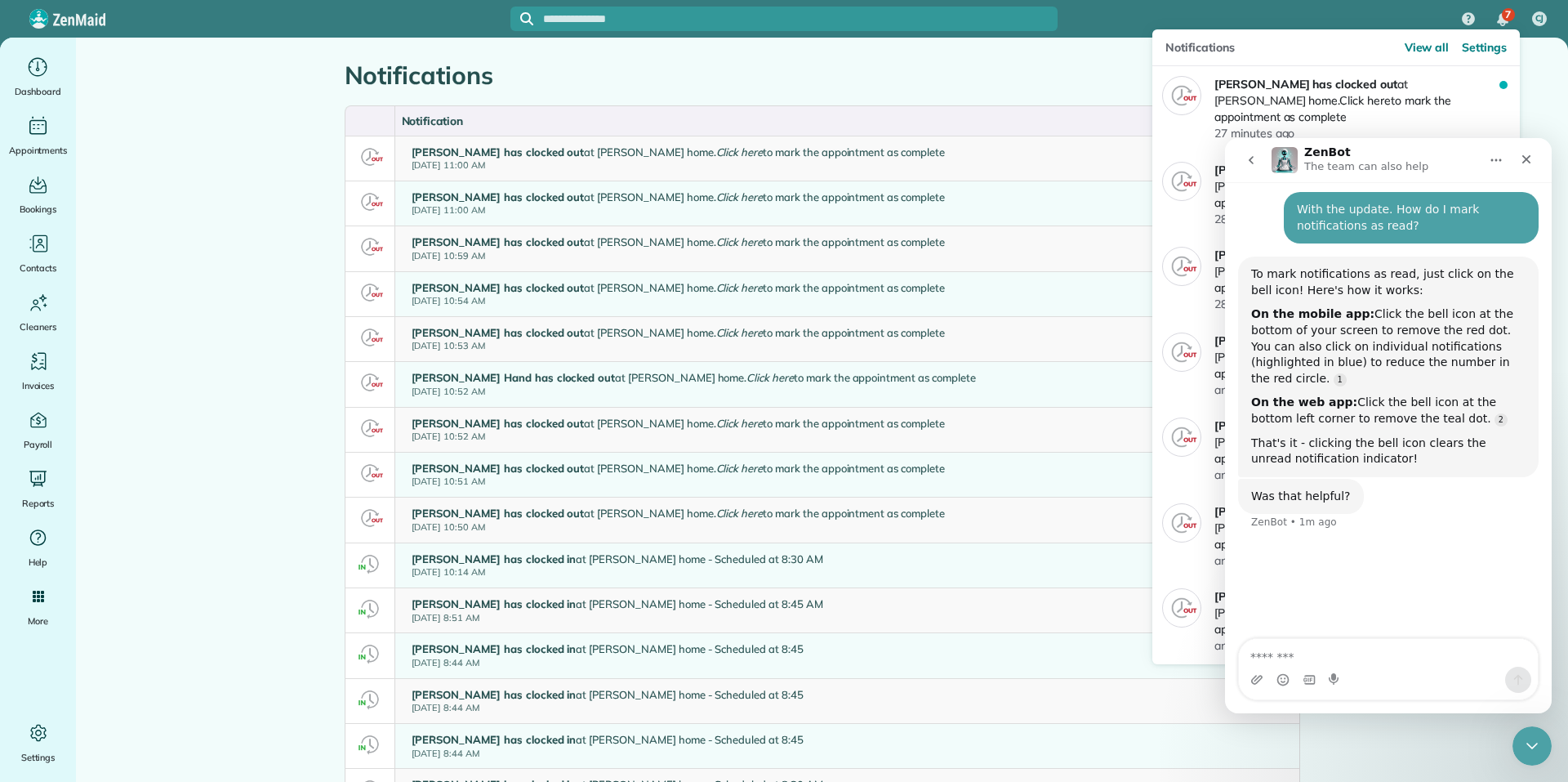
click at [1505, 16] on span "7" at bounding box center [1508, 15] width 6 height 13
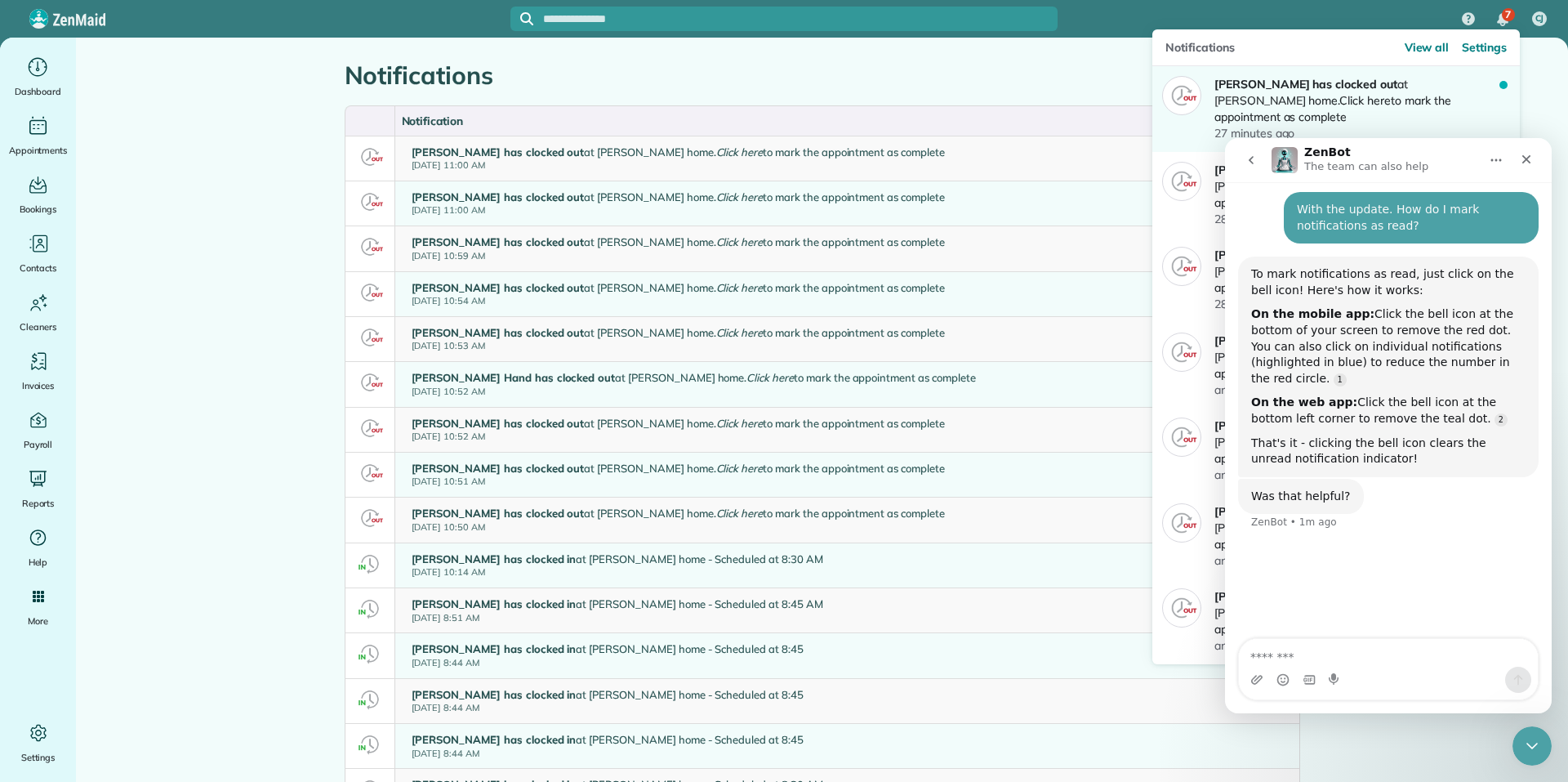
click at [1472, 104] on p "Katerina Doane has clocked out at Amy Bennett's home. Click here to mark the ap…" at bounding box center [1356, 100] width 285 height 49
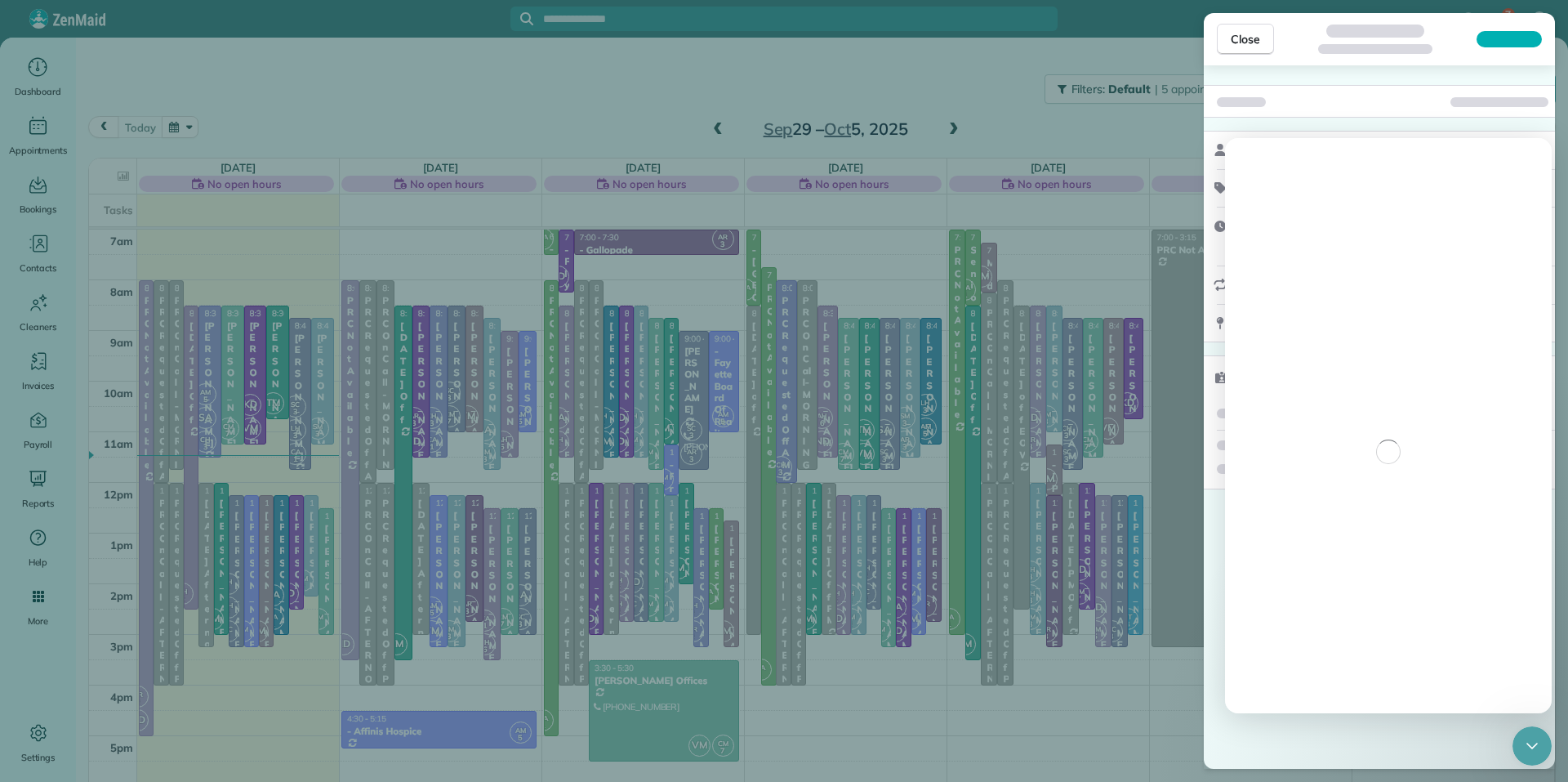
click at [1250, 38] on span "Close" at bounding box center [1245, 39] width 30 height 17
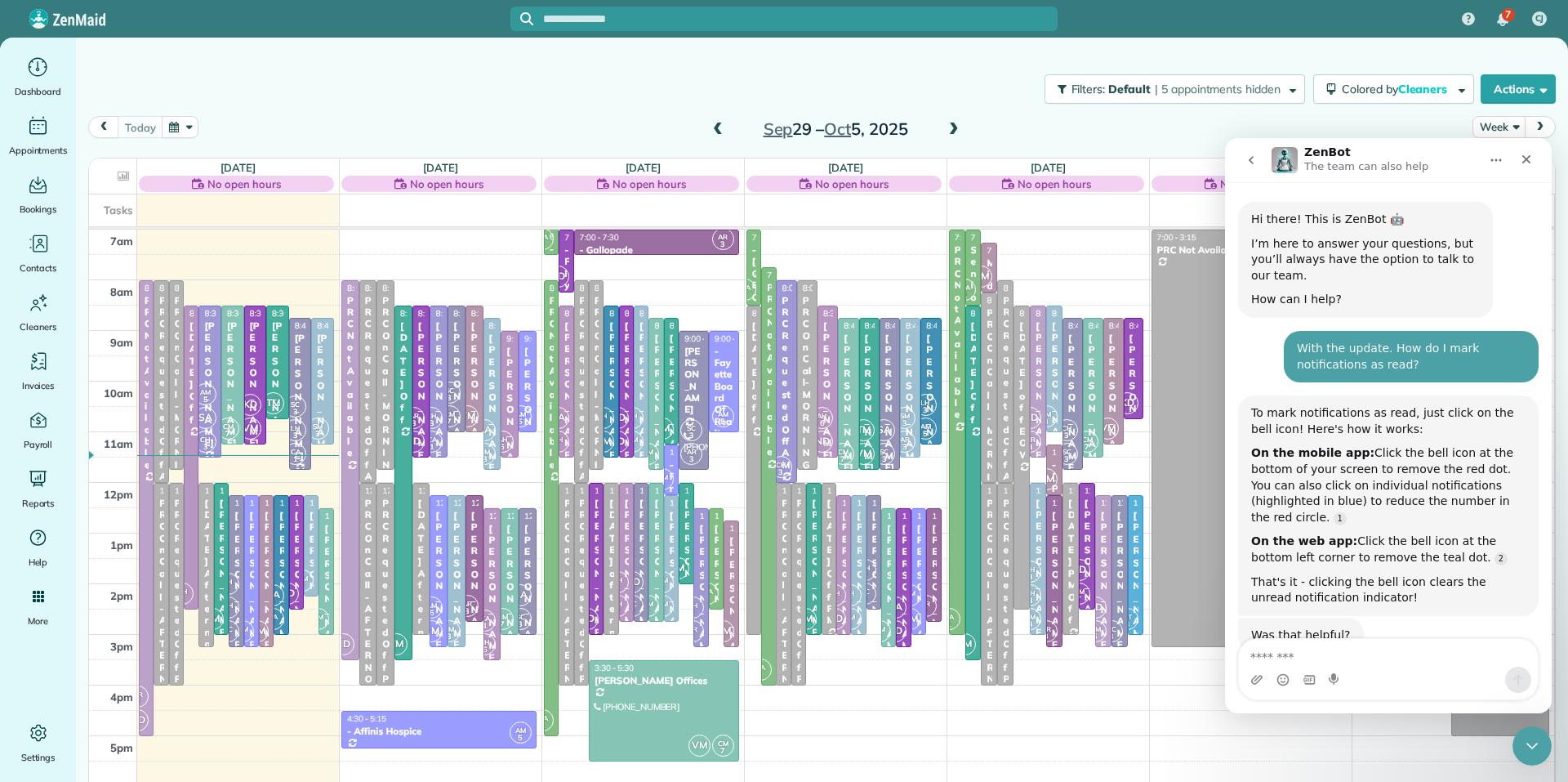
scroll to position [17, 0]
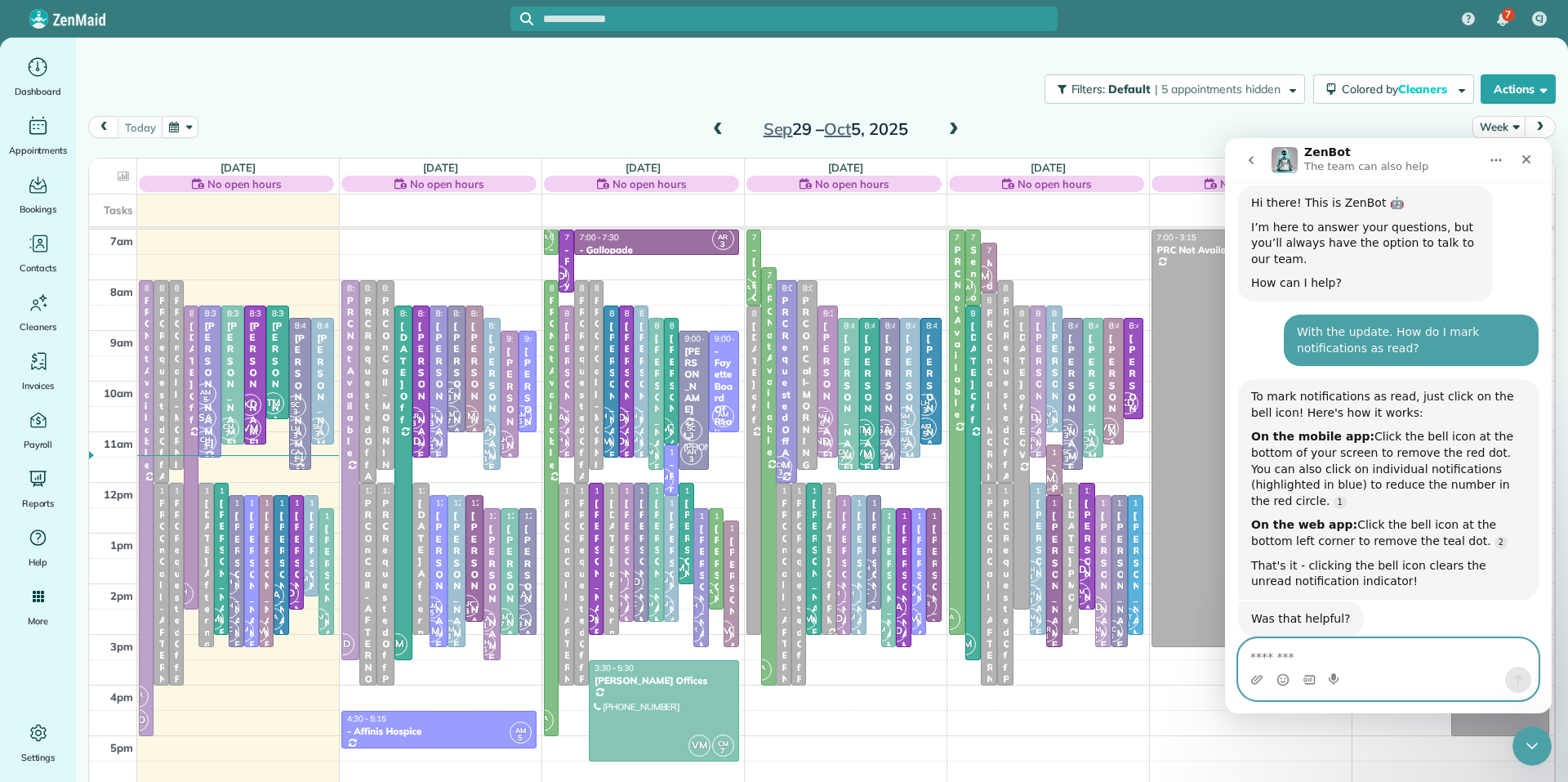
click at [1302, 653] on textarea "Message…" at bounding box center [1388, 653] width 299 height 28
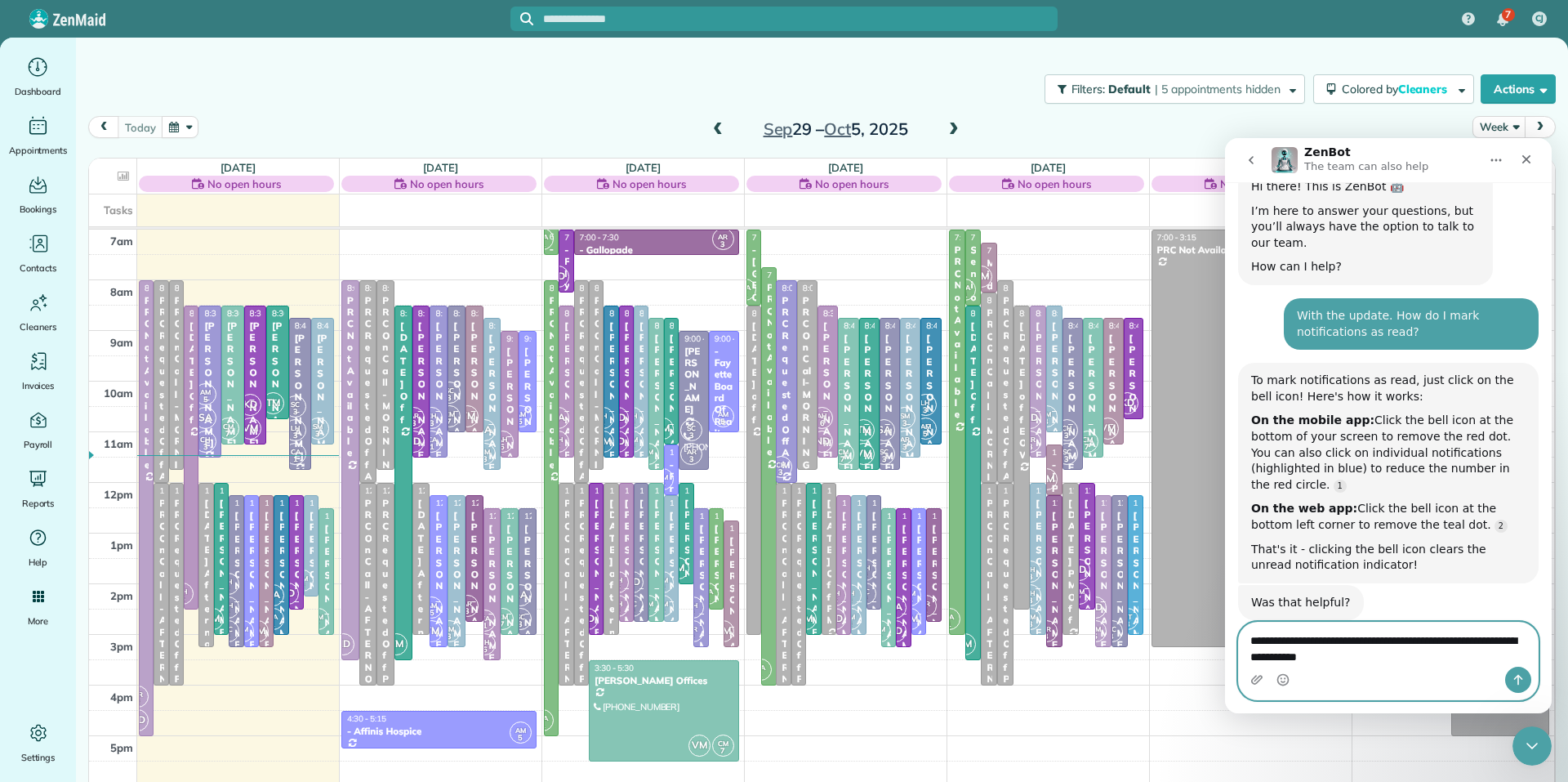
type textarea "**********"
click at [1526, 677] on button "Send a message…" at bounding box center [1518, 680] width 26 height 26
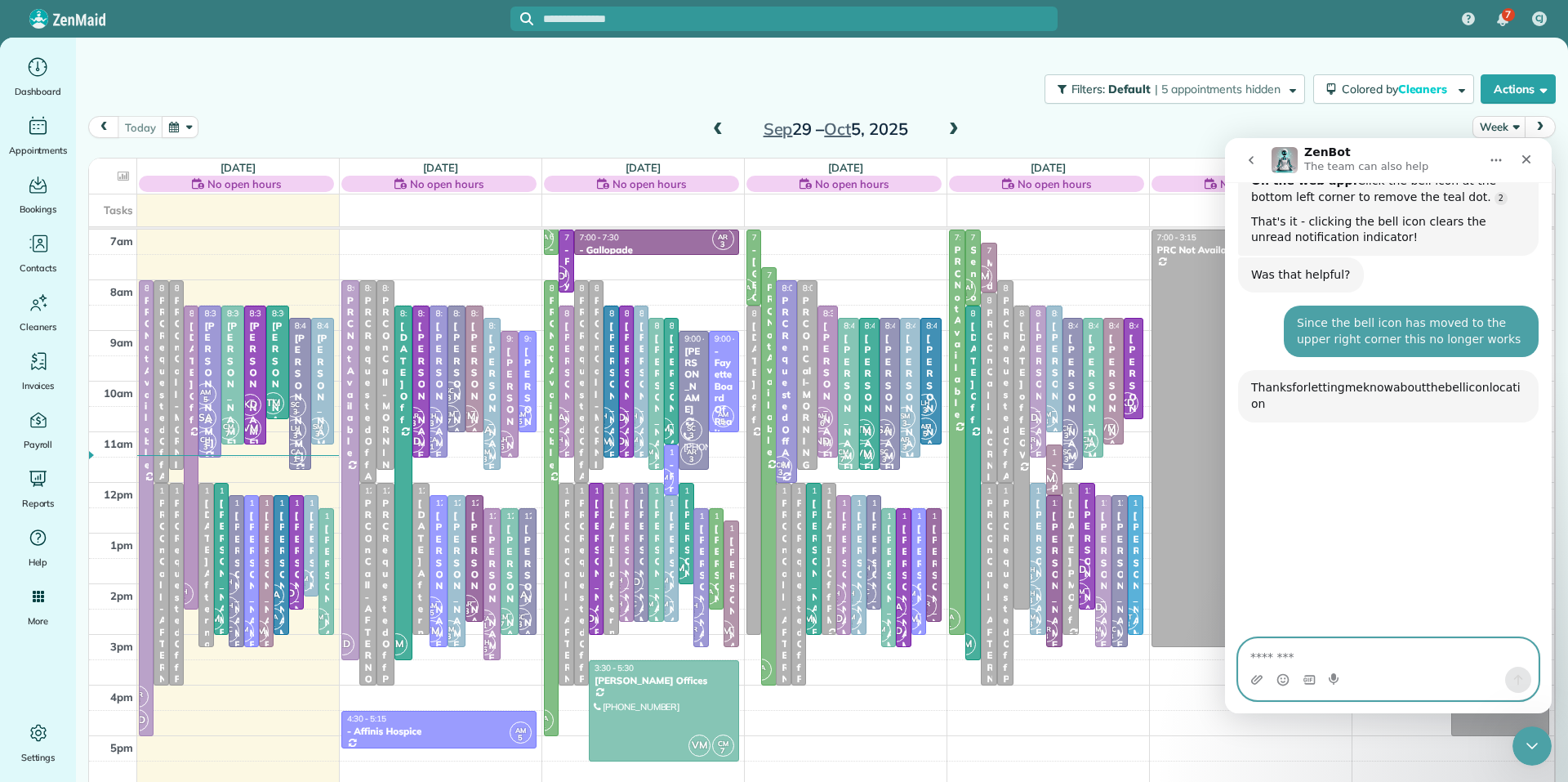
scroll to position [456, 0]
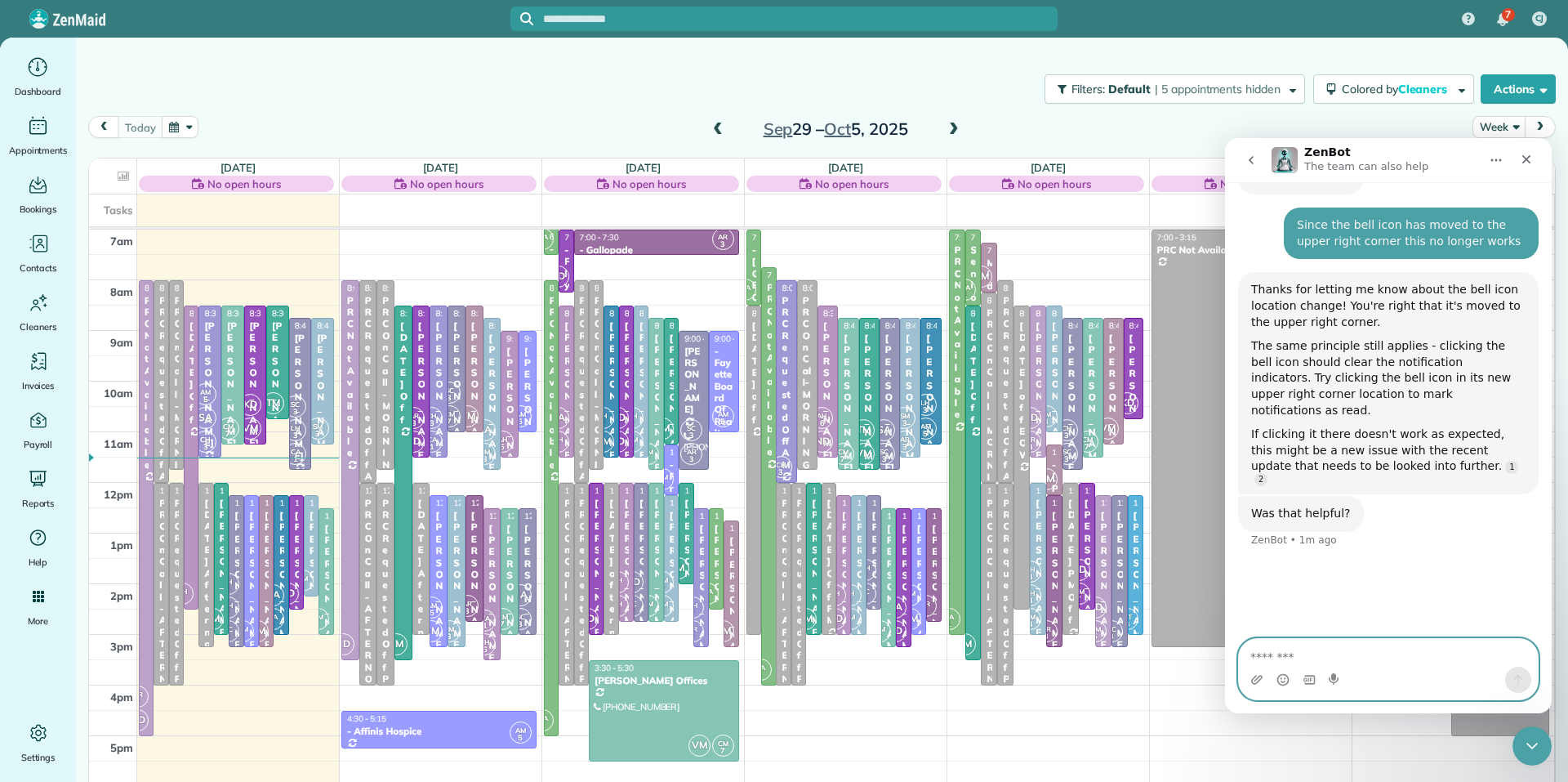
click at [1271, 658] on textarea "Message…" at bounding box center [1388, 653] width 299 height 28
type textarea "**********"
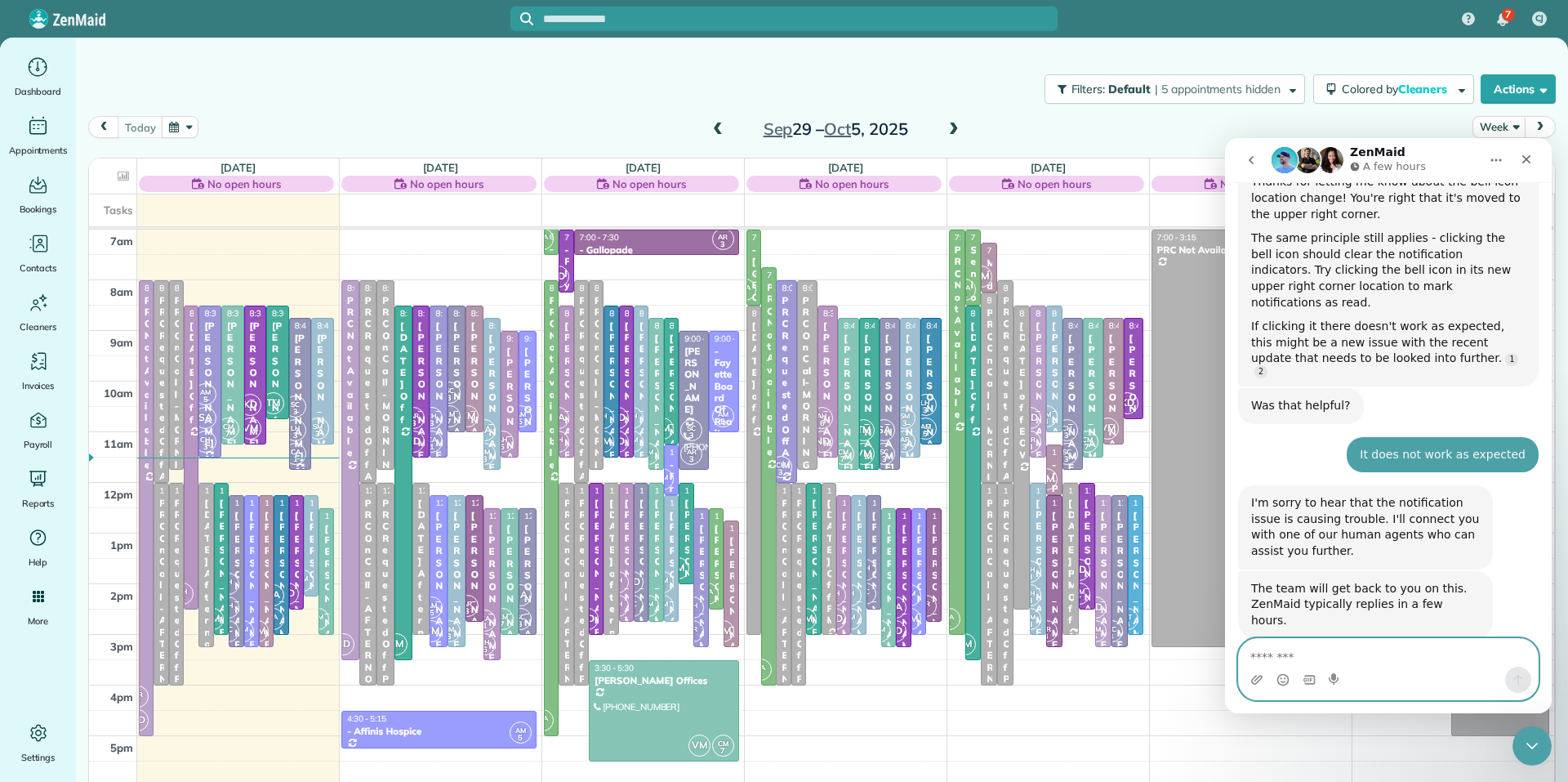
scroll to position [572, 0]
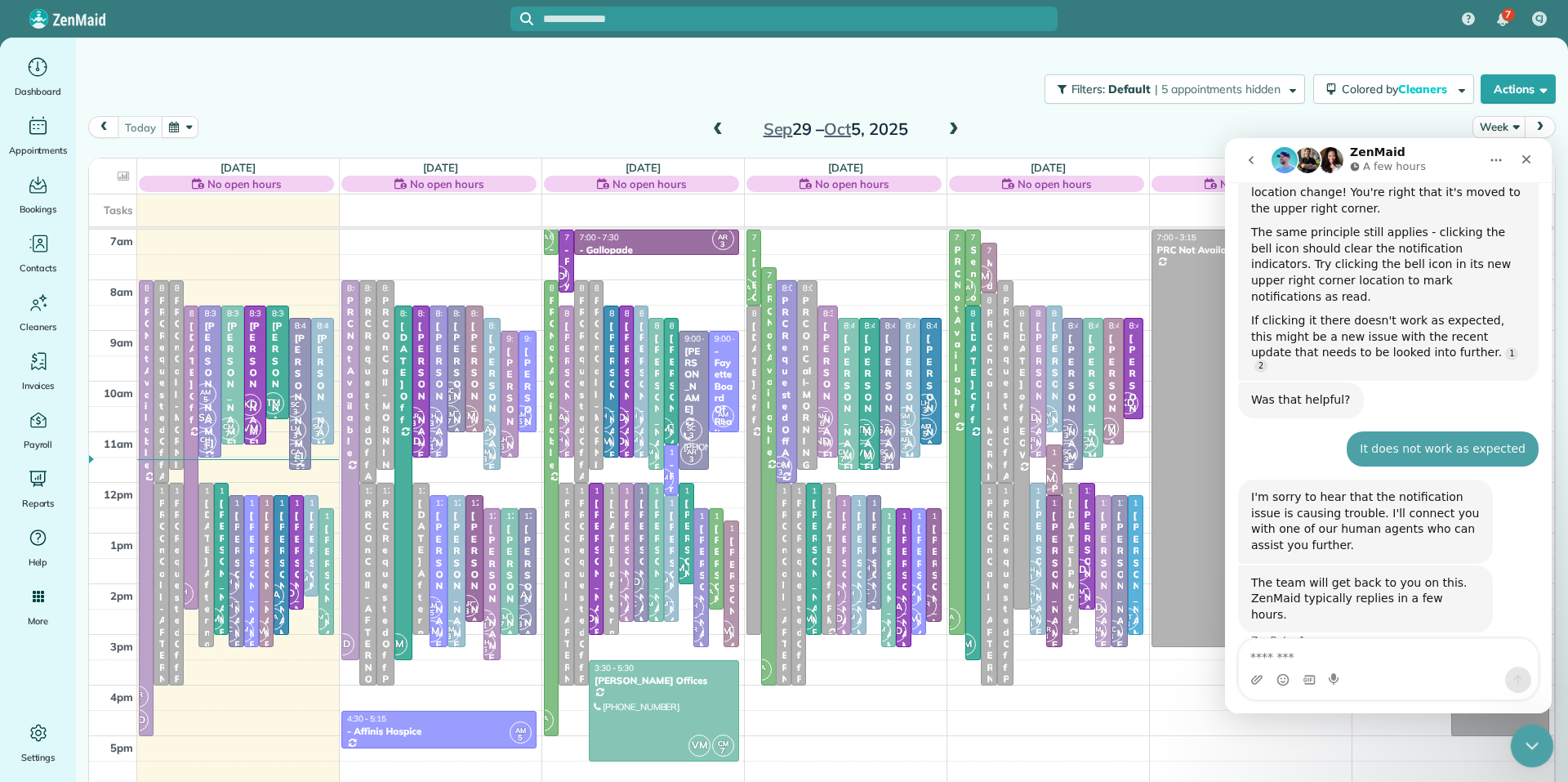
click at [1536, 742] on icon "Close Intercom Messenger" at bounding box center [1529, 743] width 19 height 20
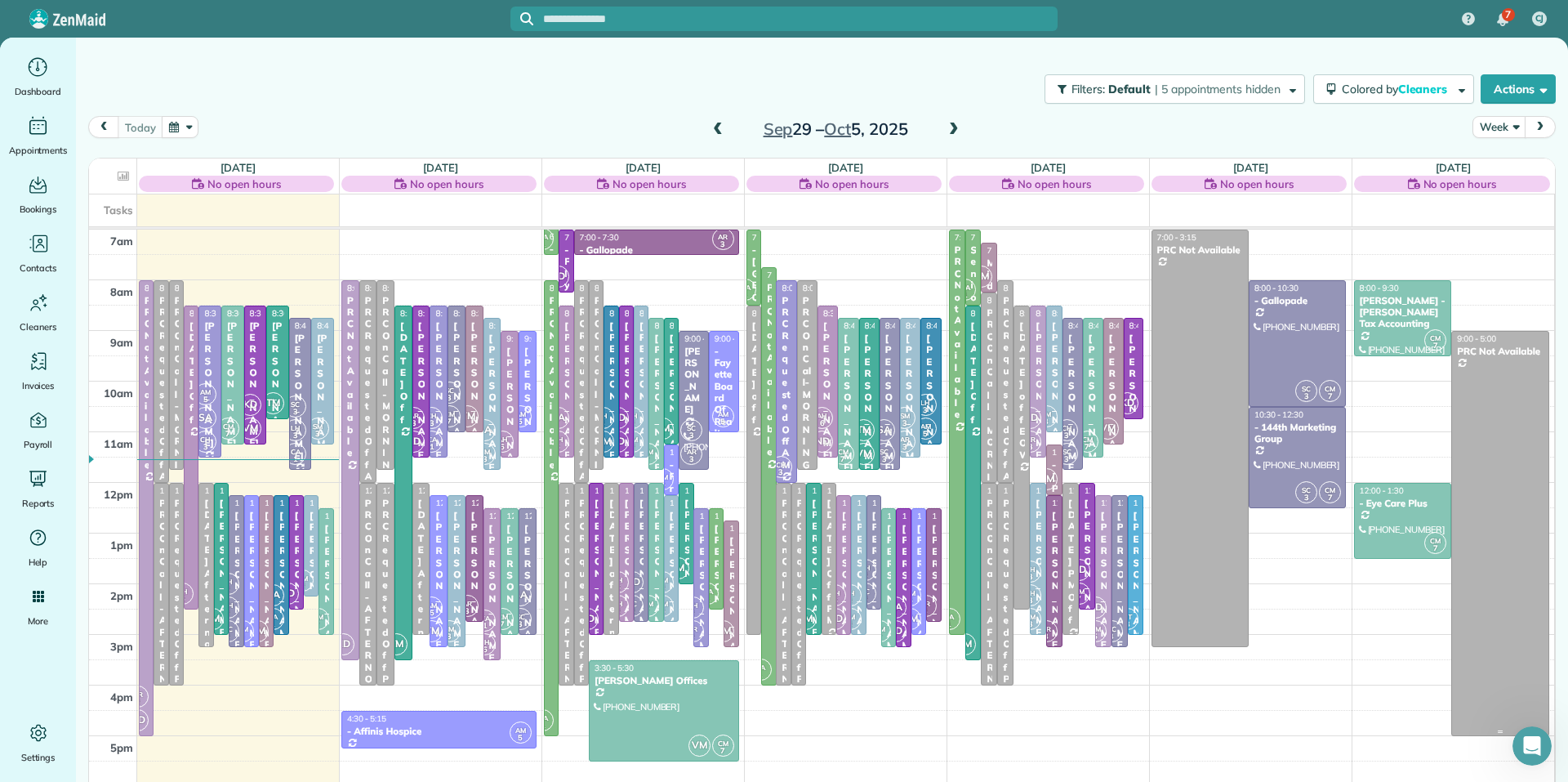
scroll to position [599, 0]
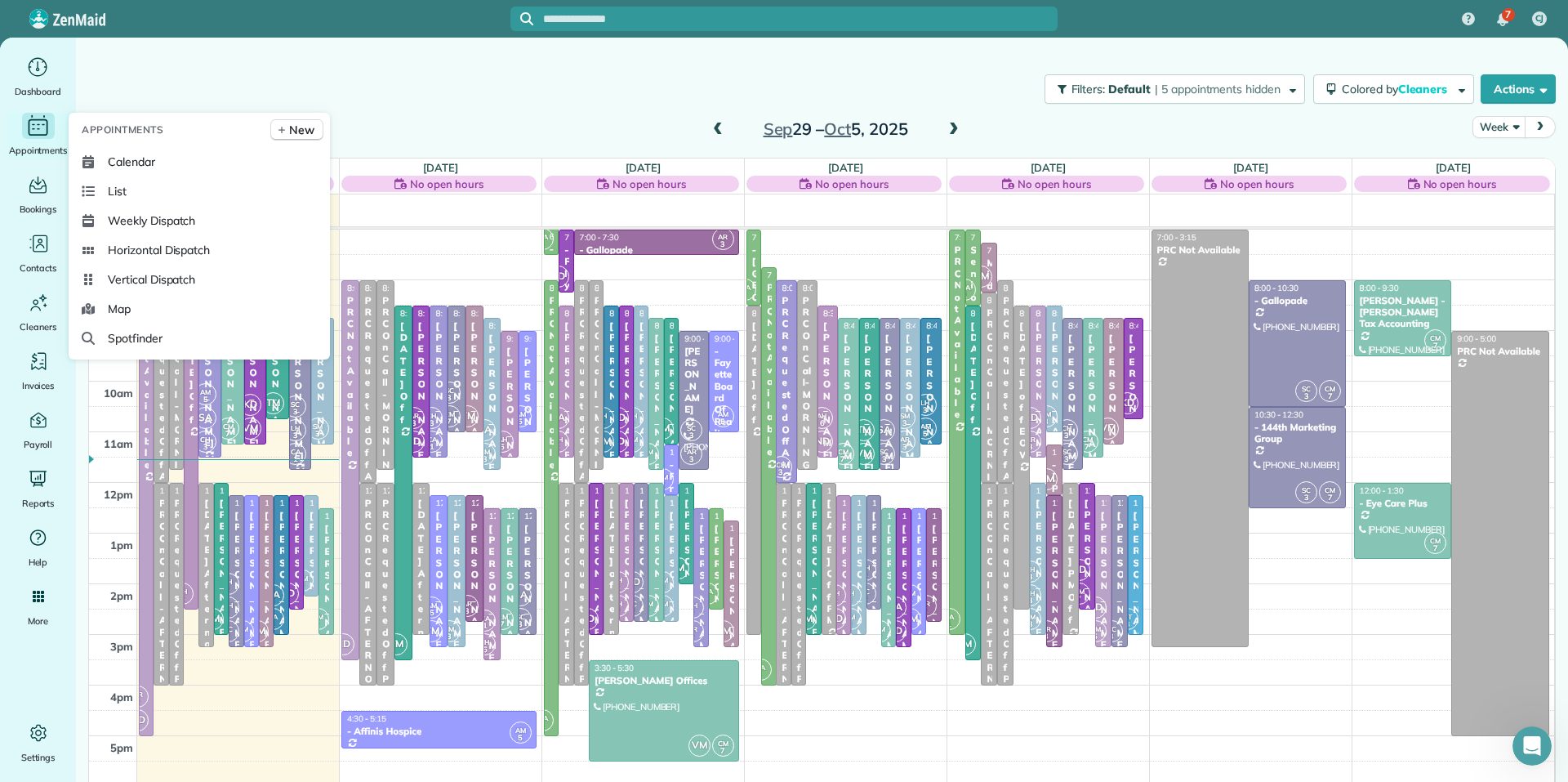
click at [35, 129] on icon "Main" at bounding box center [37, 125] width 25 height 24
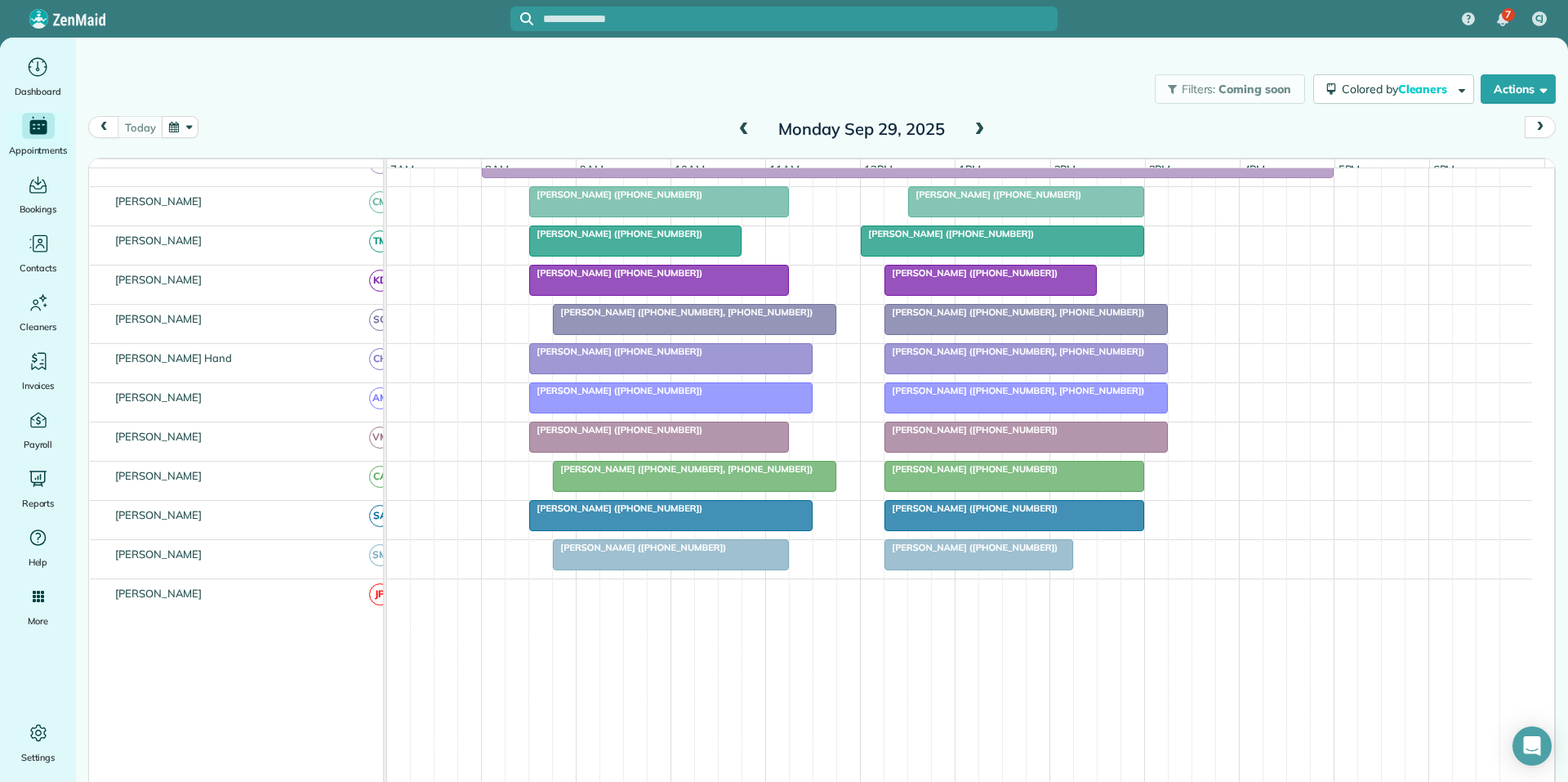
scroll to position [283, 0]
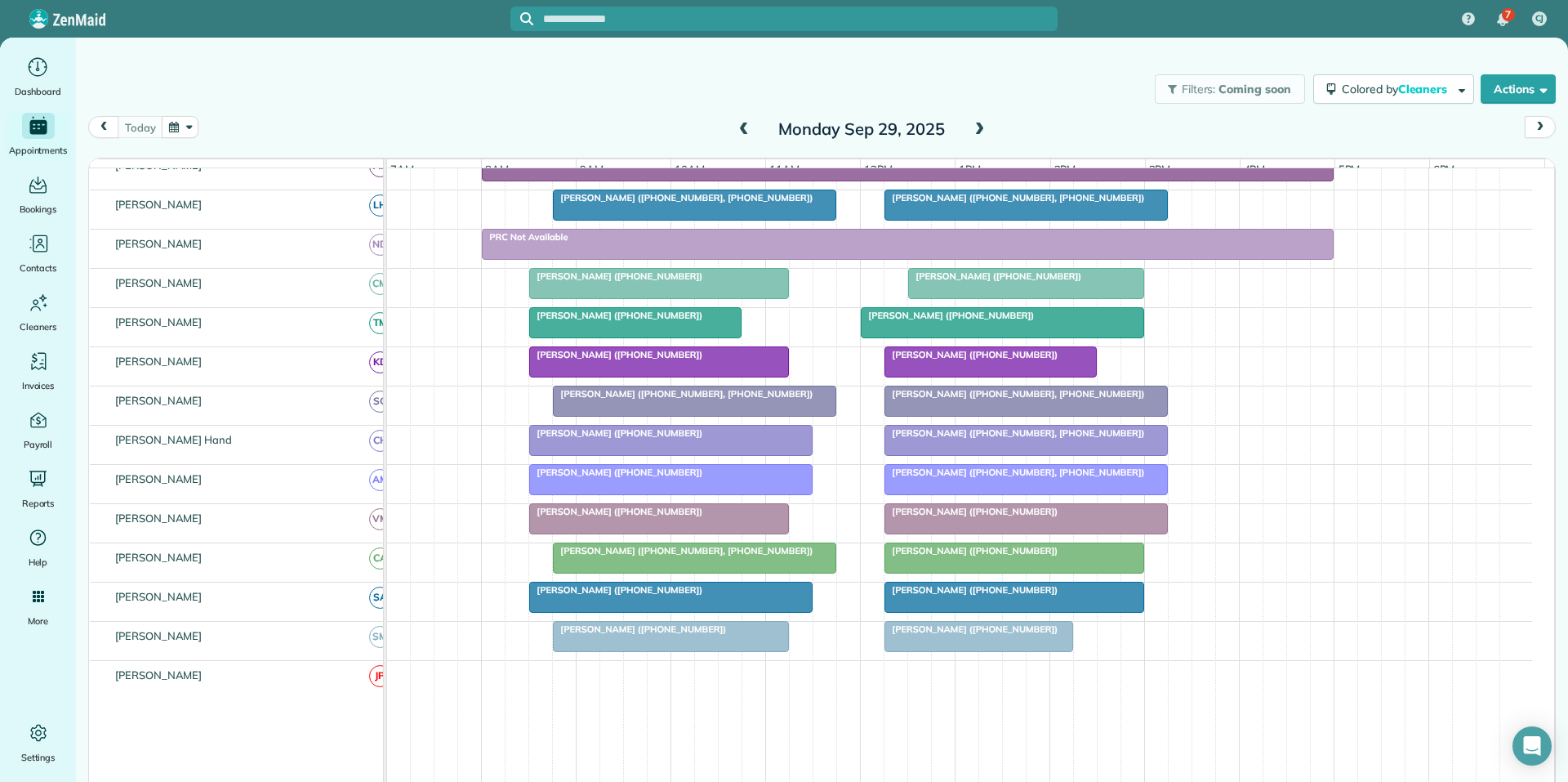
click at [641, 281] on span "[PERSON_NAME] ([PHONE_NUMBER])" at bounding box center [616, 276] width 175 height 11
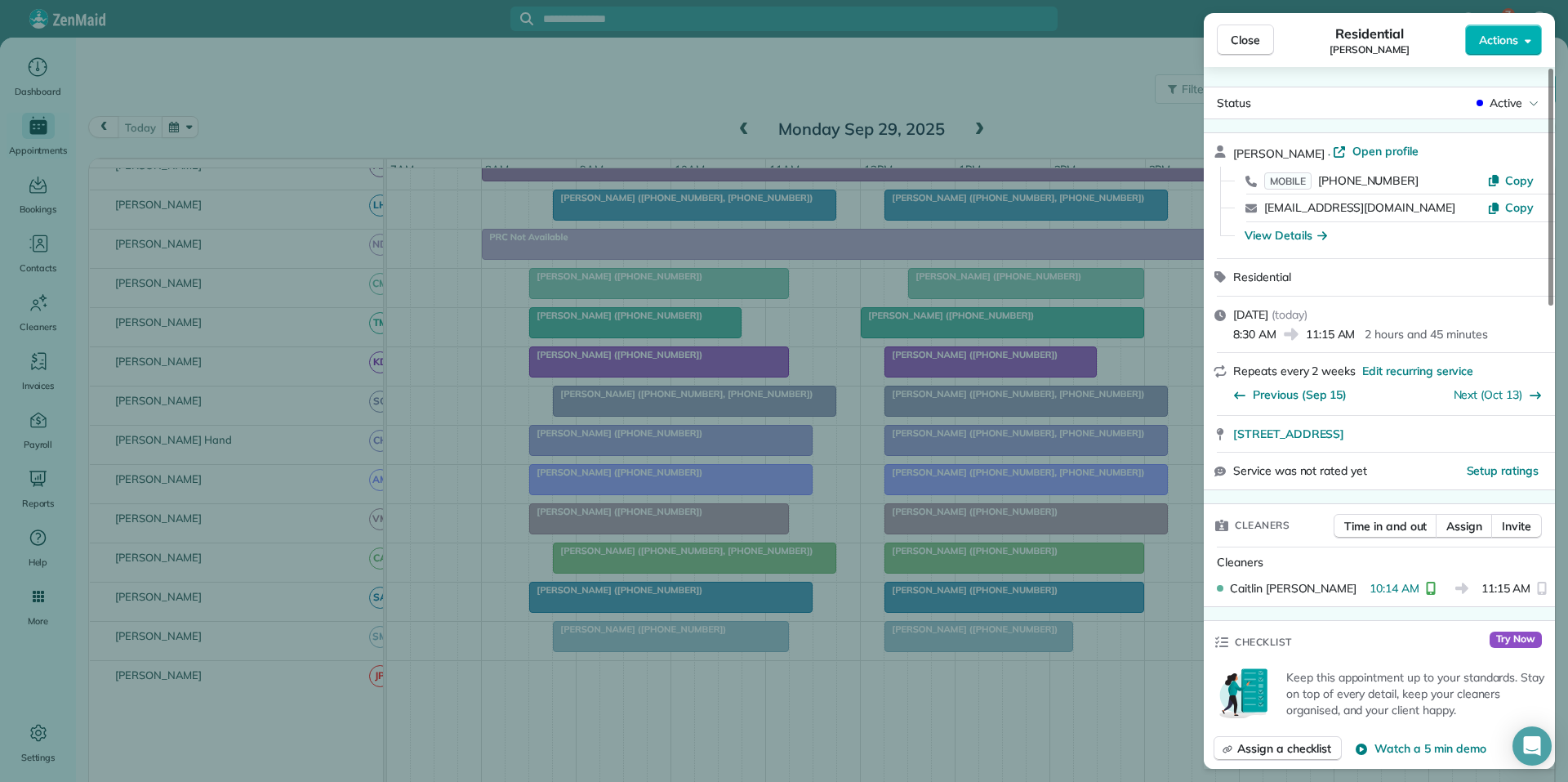
click at [1244, 46] on span "Close" at bounding box center [1245, 40] width 30 height 17
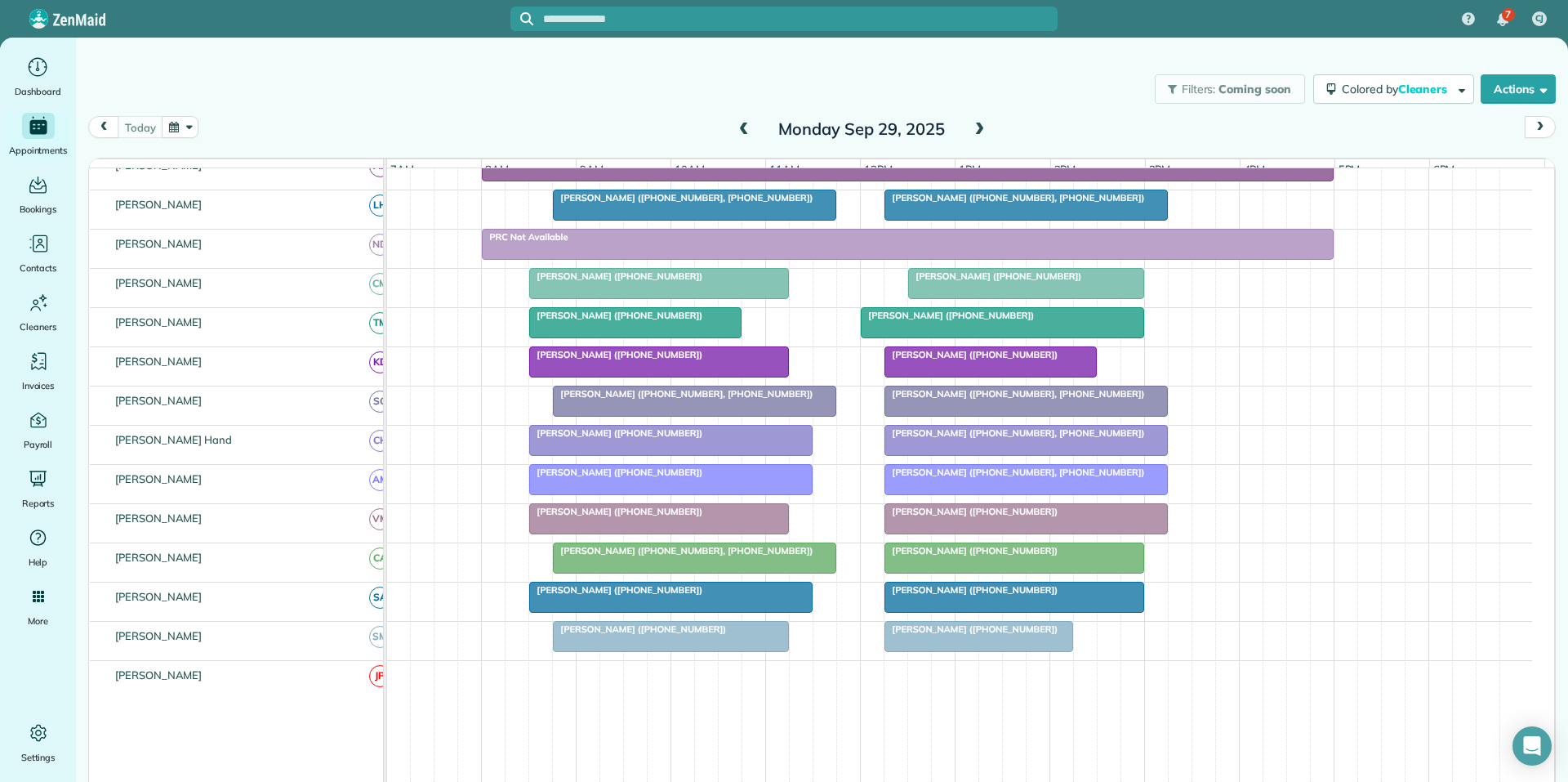
click at [974, 126] on span at bounding box center [978, 130] width 18 height 15
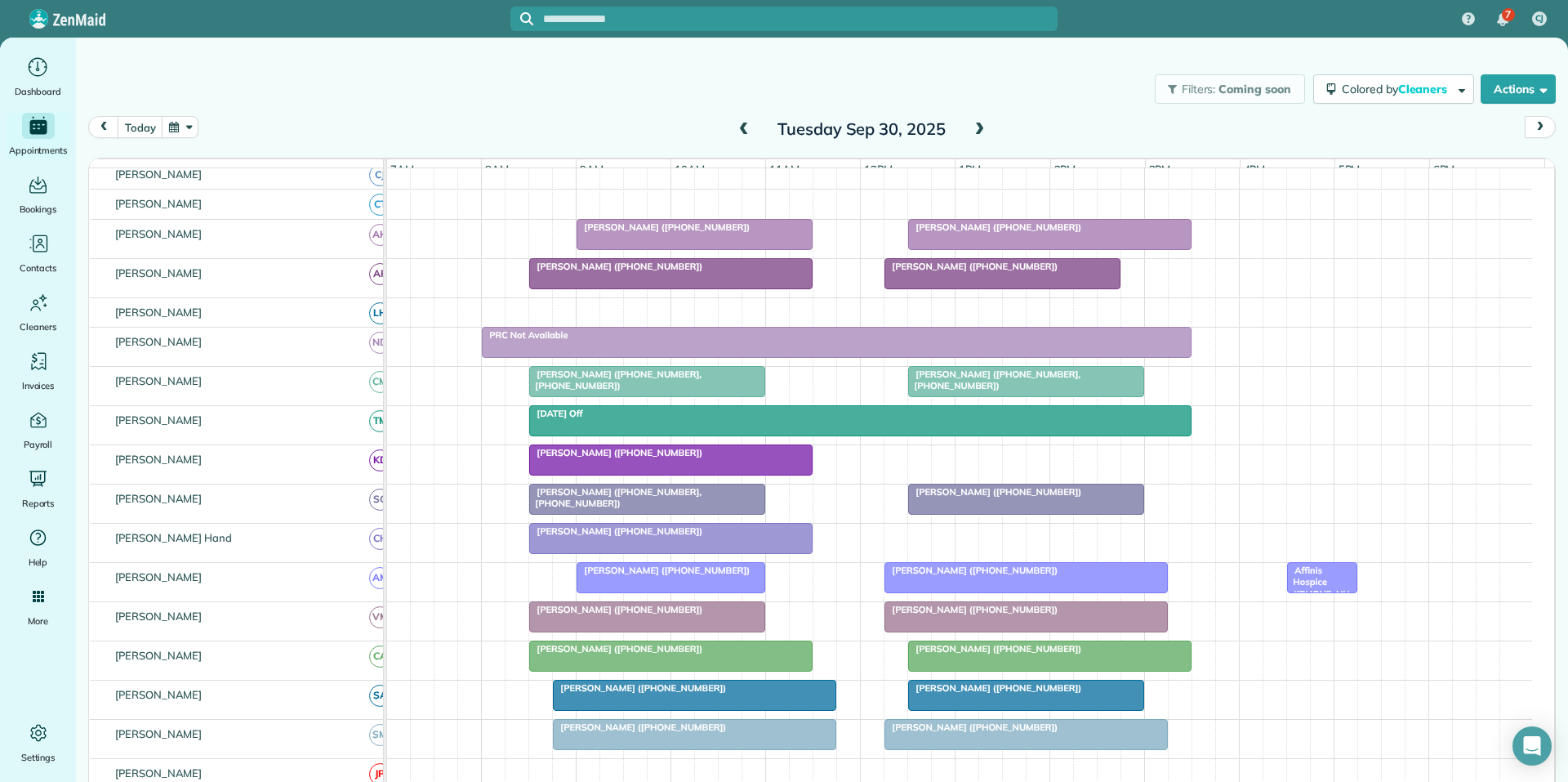
scroll to position [162, 0]
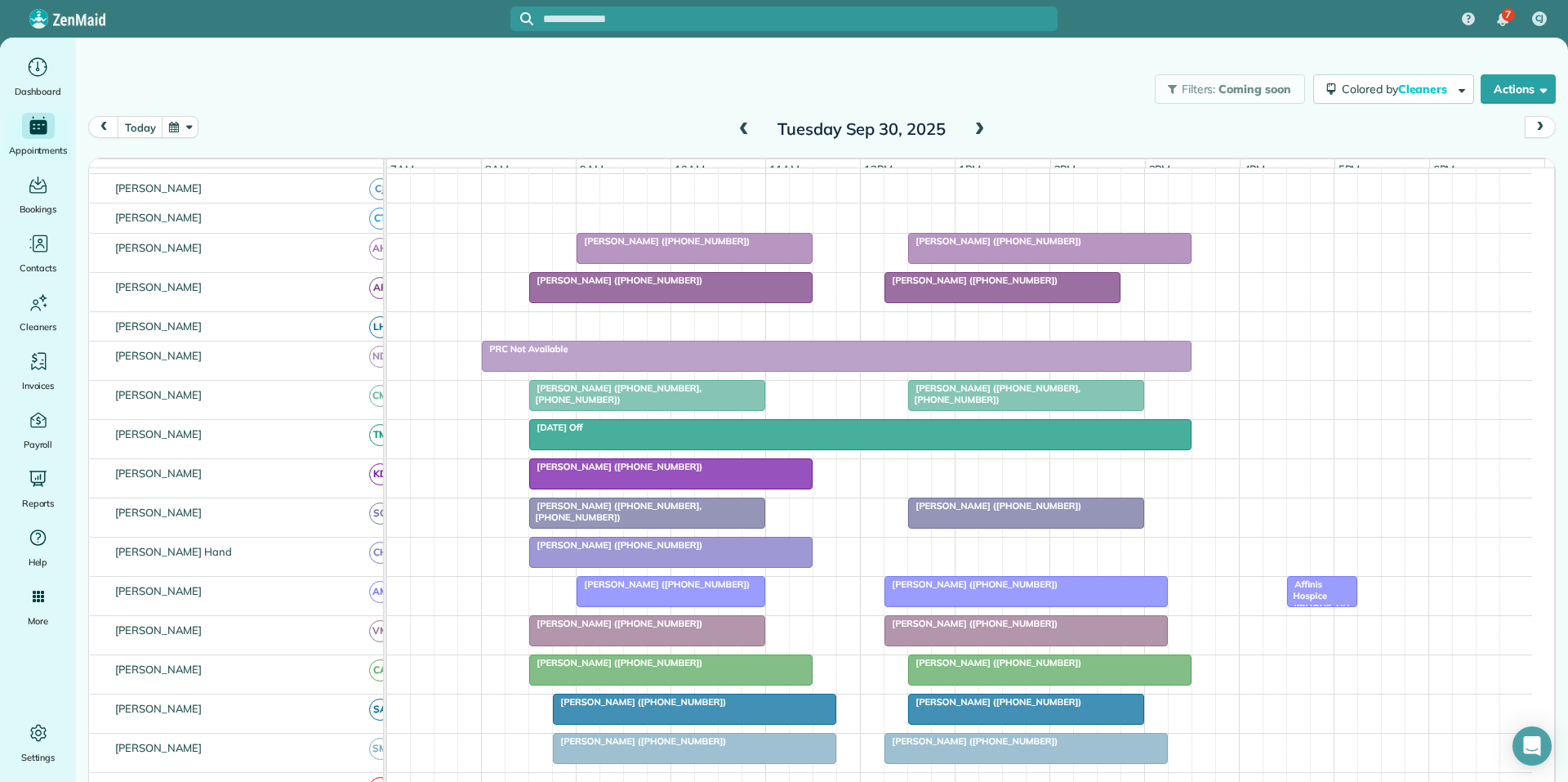
click at [736, 128] on span at bounding box center [744, 130] width 18 height 15
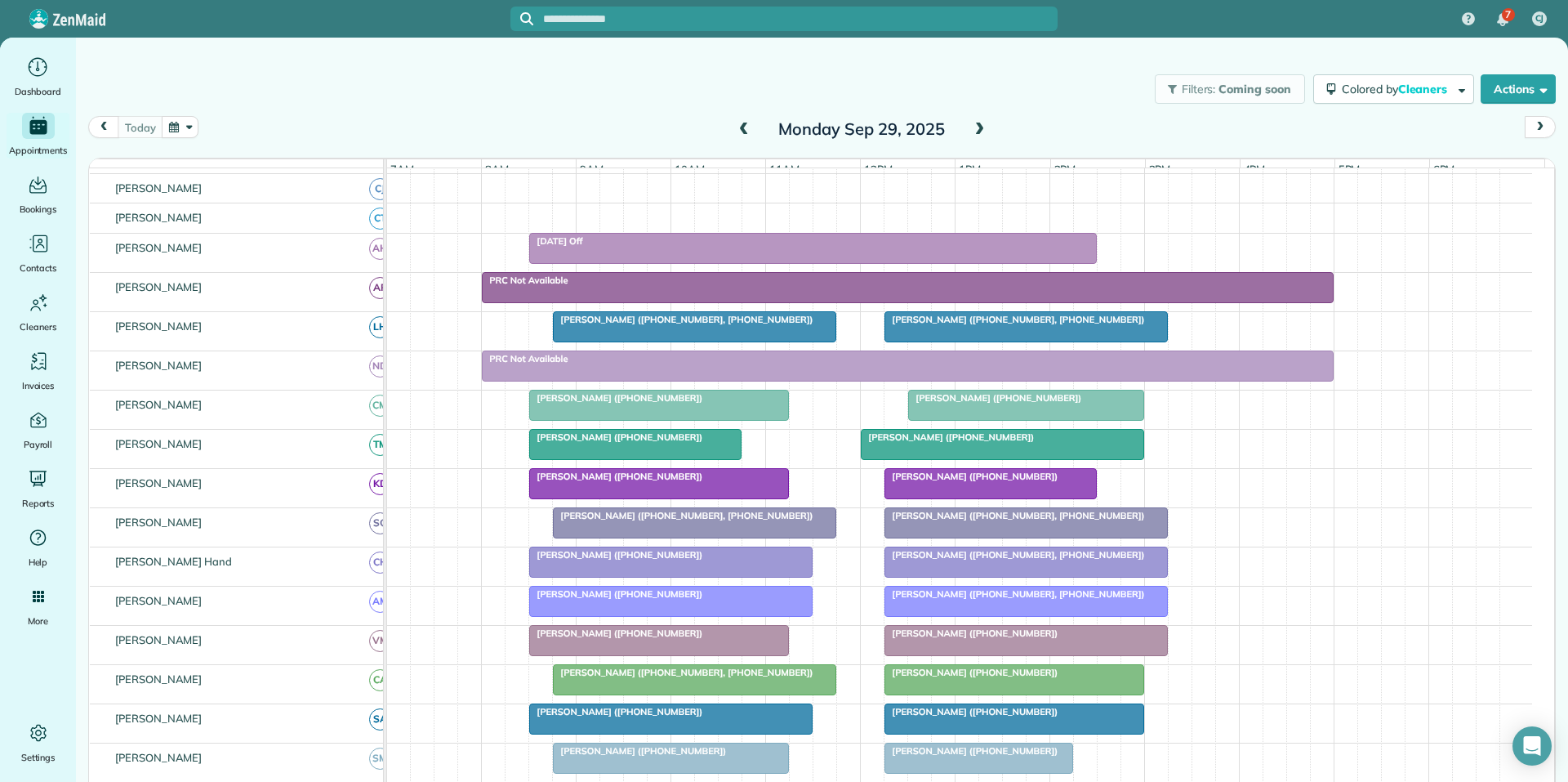
click at [716, 325] on span "[PERSON_NAME] ([PHONE_NUMBER], [PHONE_NUMBER])" at bounding box center [682, 319] width 261 height 11
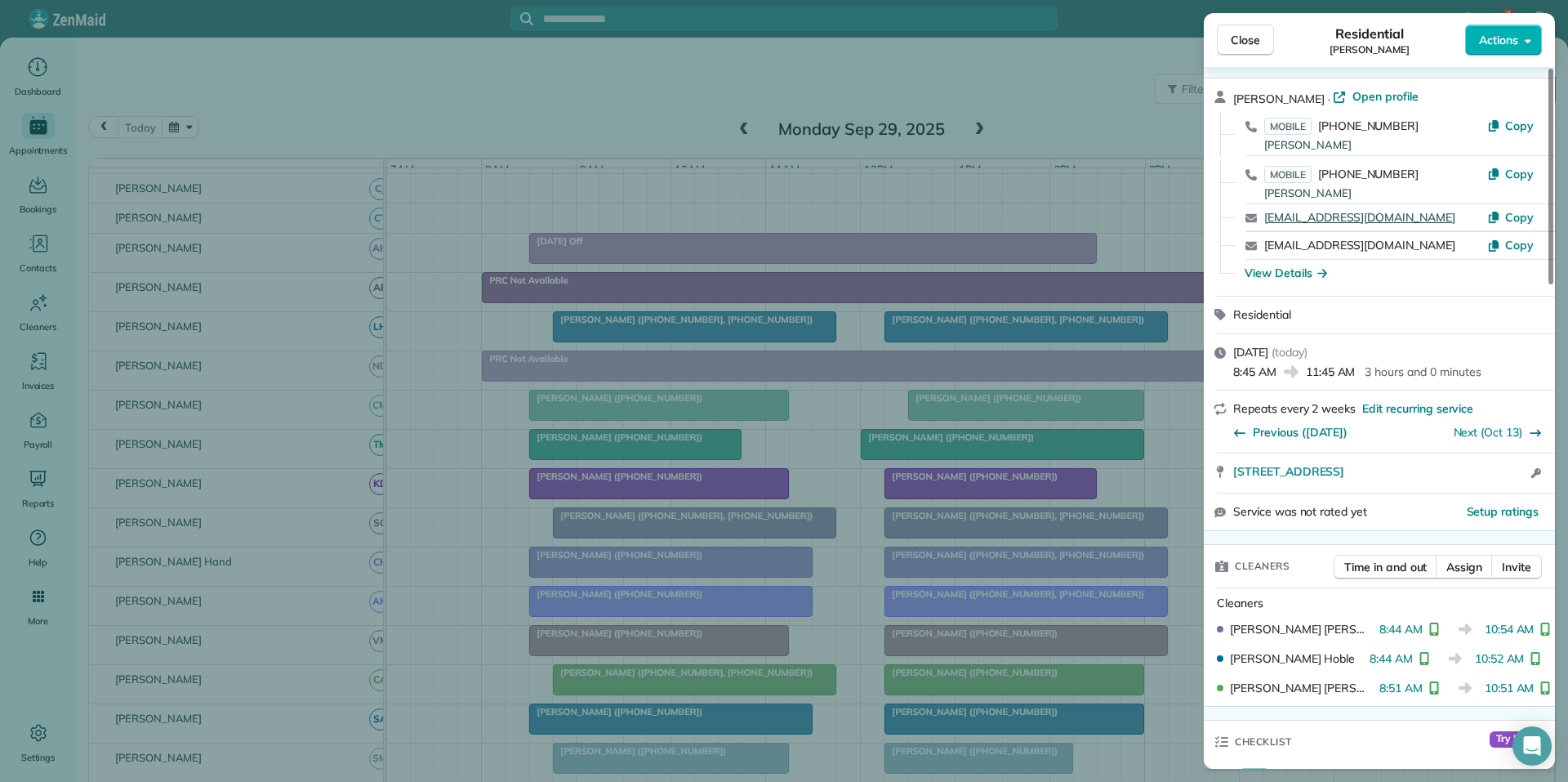
scroll to position [82, 0]
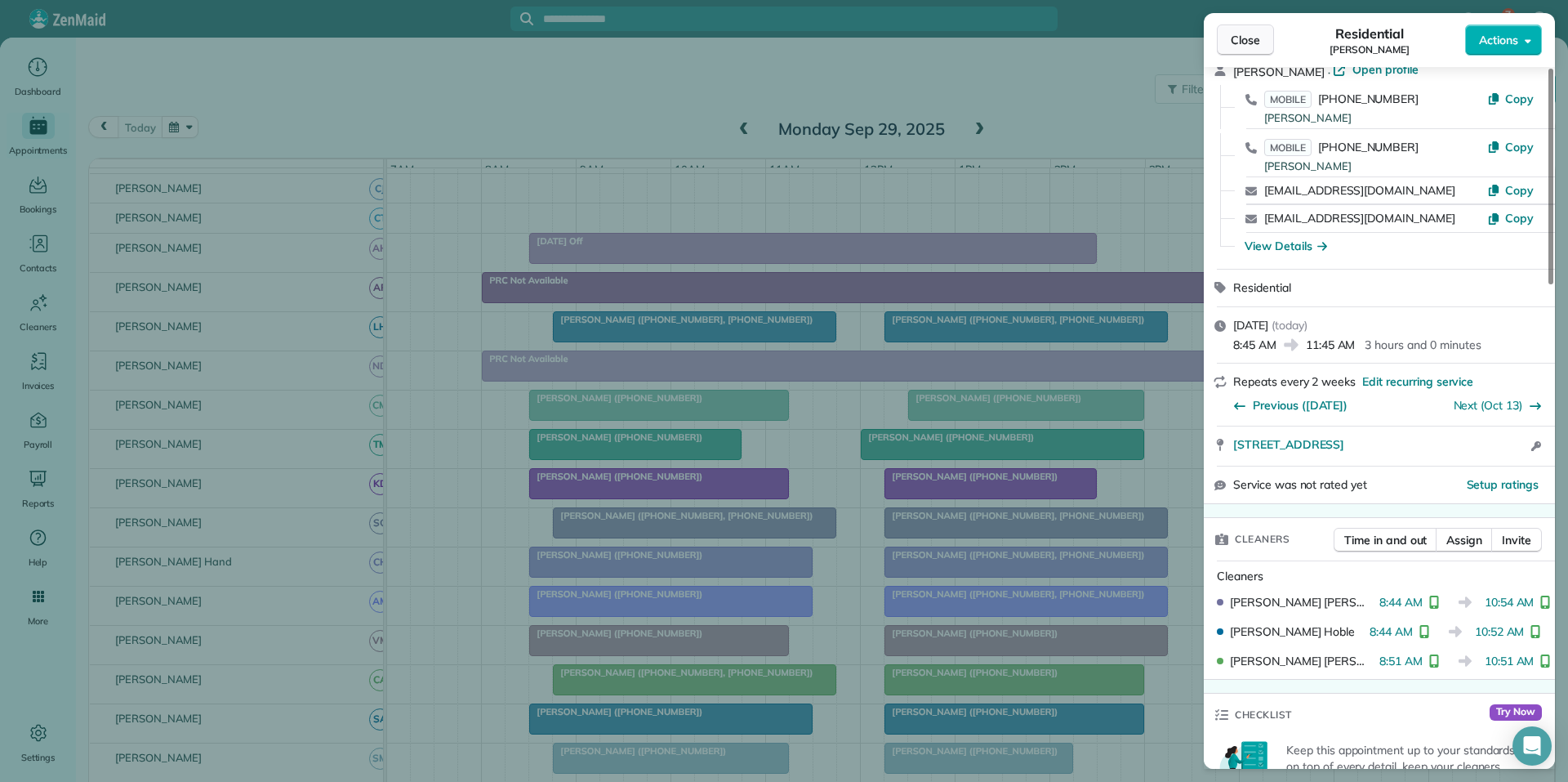
click at [1254, 39] on span "Close" at bounding box center [1245, 40] width 30 height 17
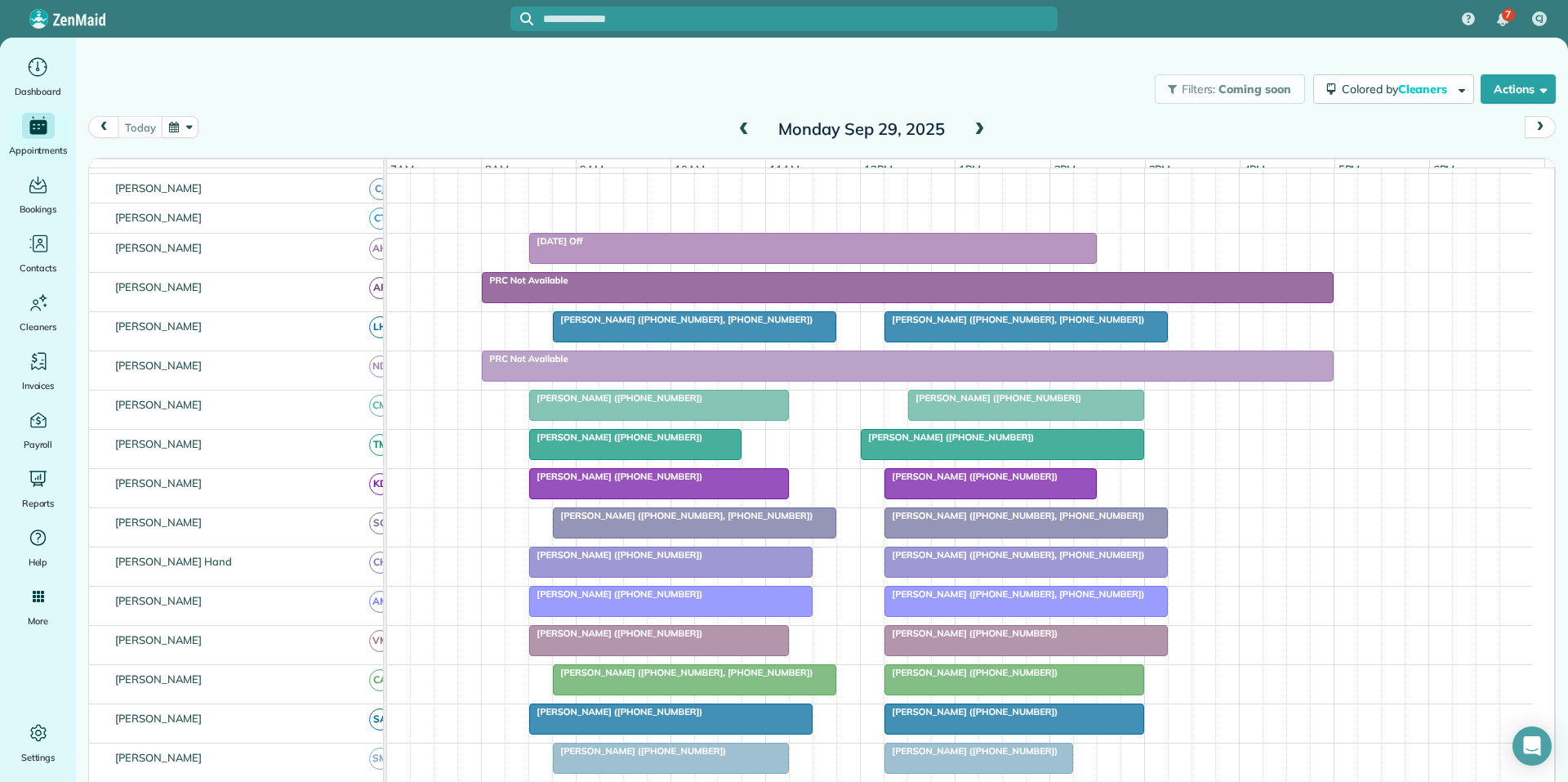
click at [979, 125] on span at bounding box center [978, 130] width 18 height 15
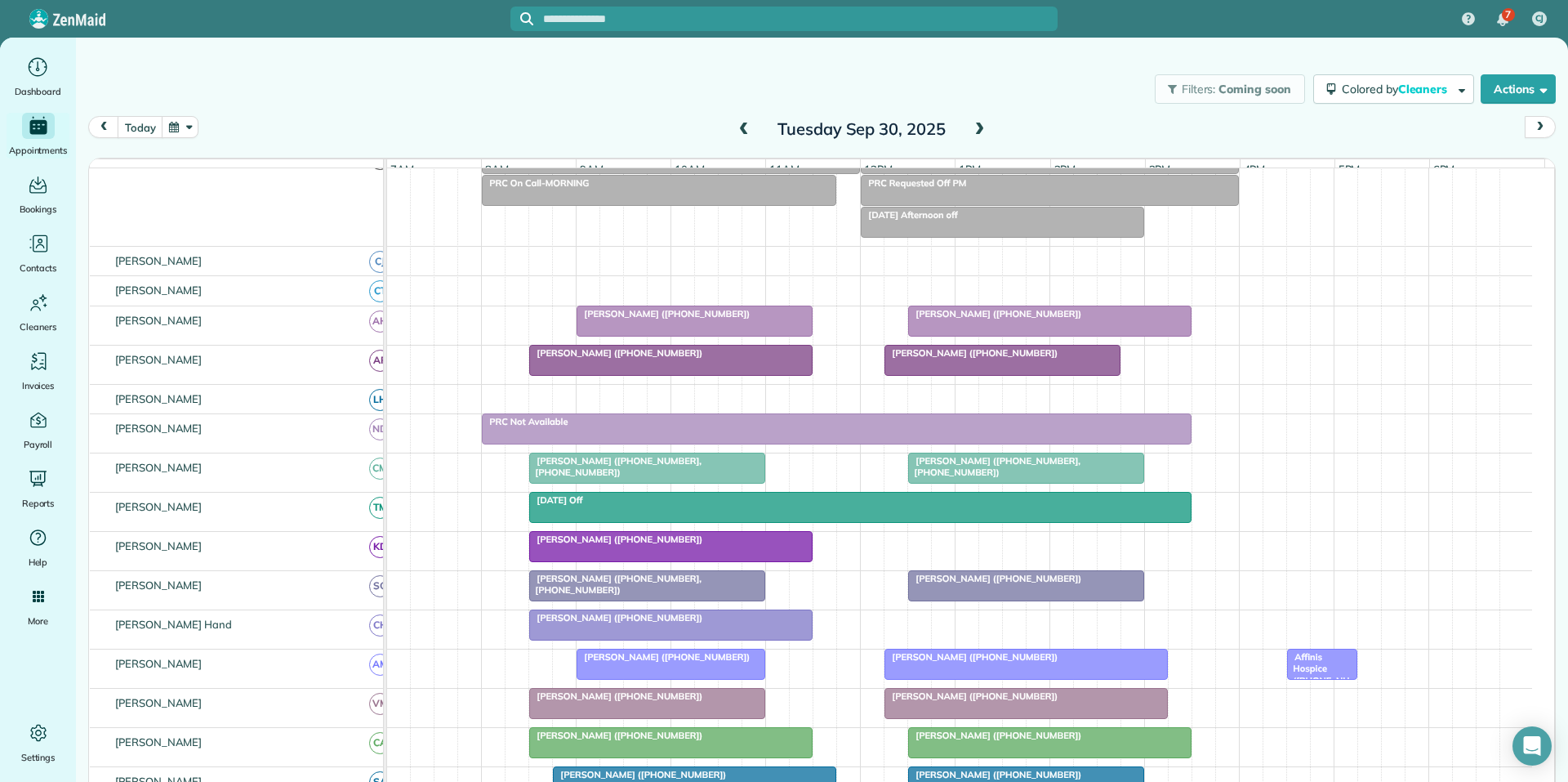
scroll to position [162, 0]
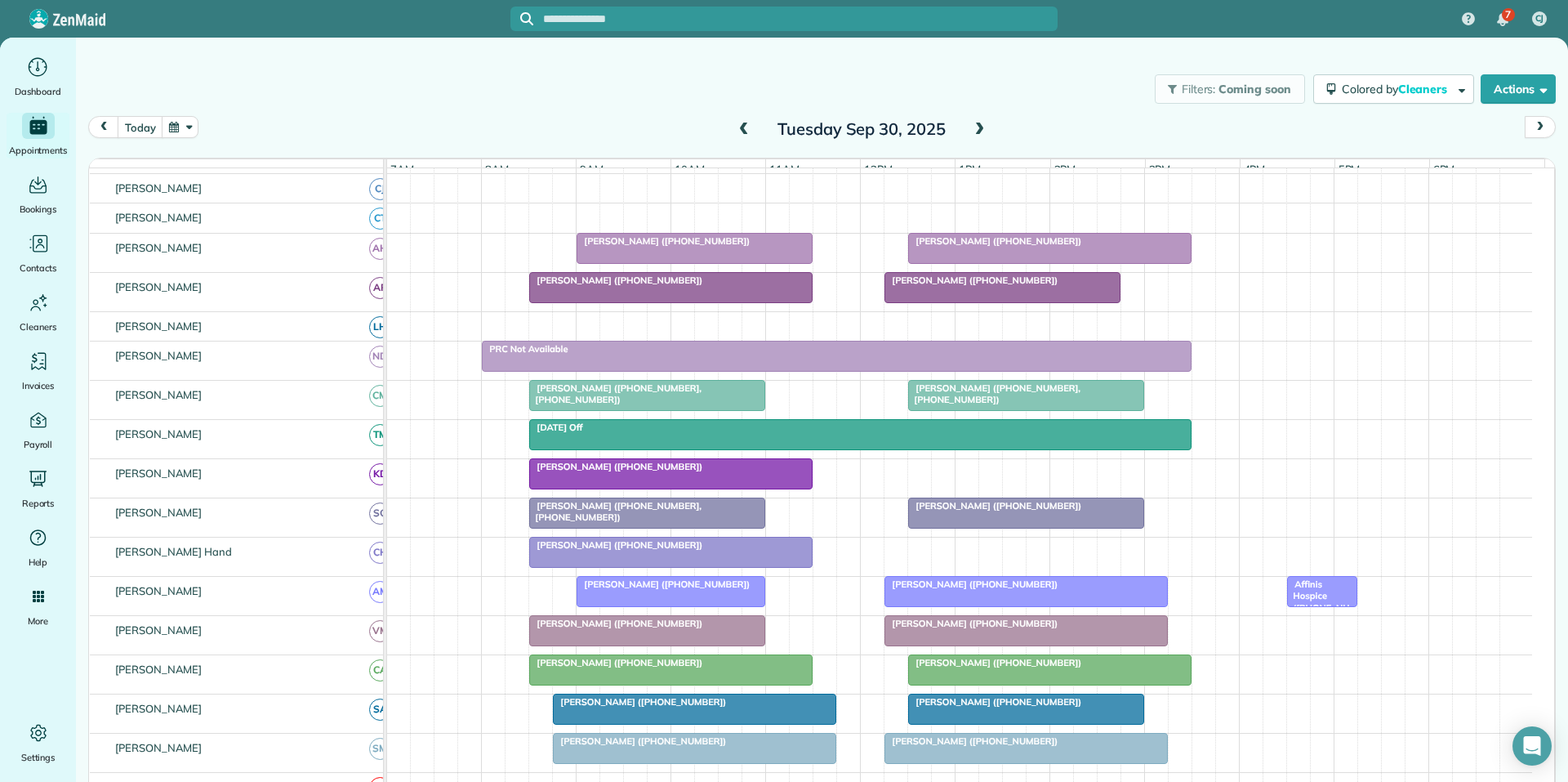
click at [978, 126] on span at bounding box center [978, 130] width 18 height 15
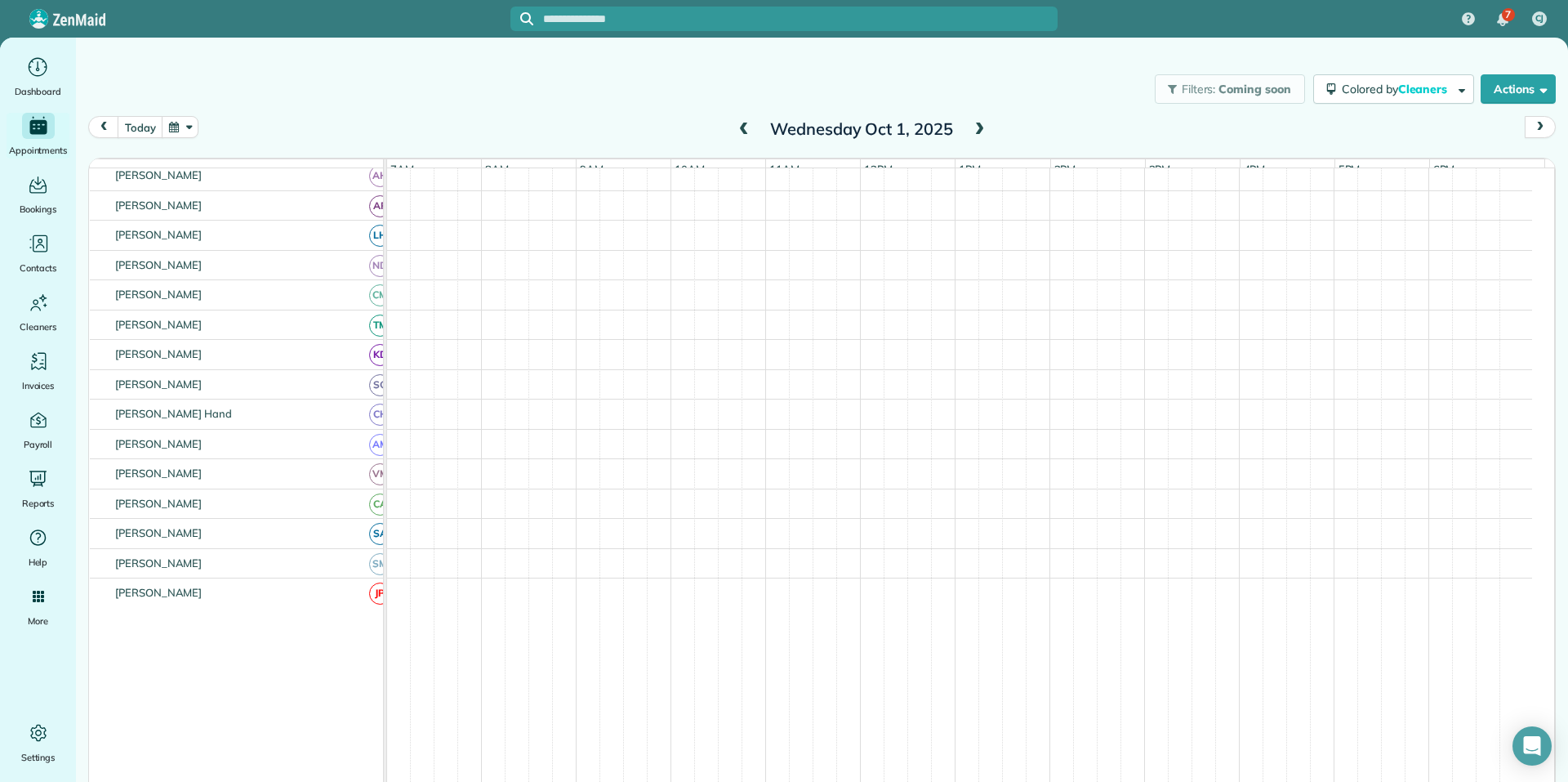
scroll to position [89, 0]
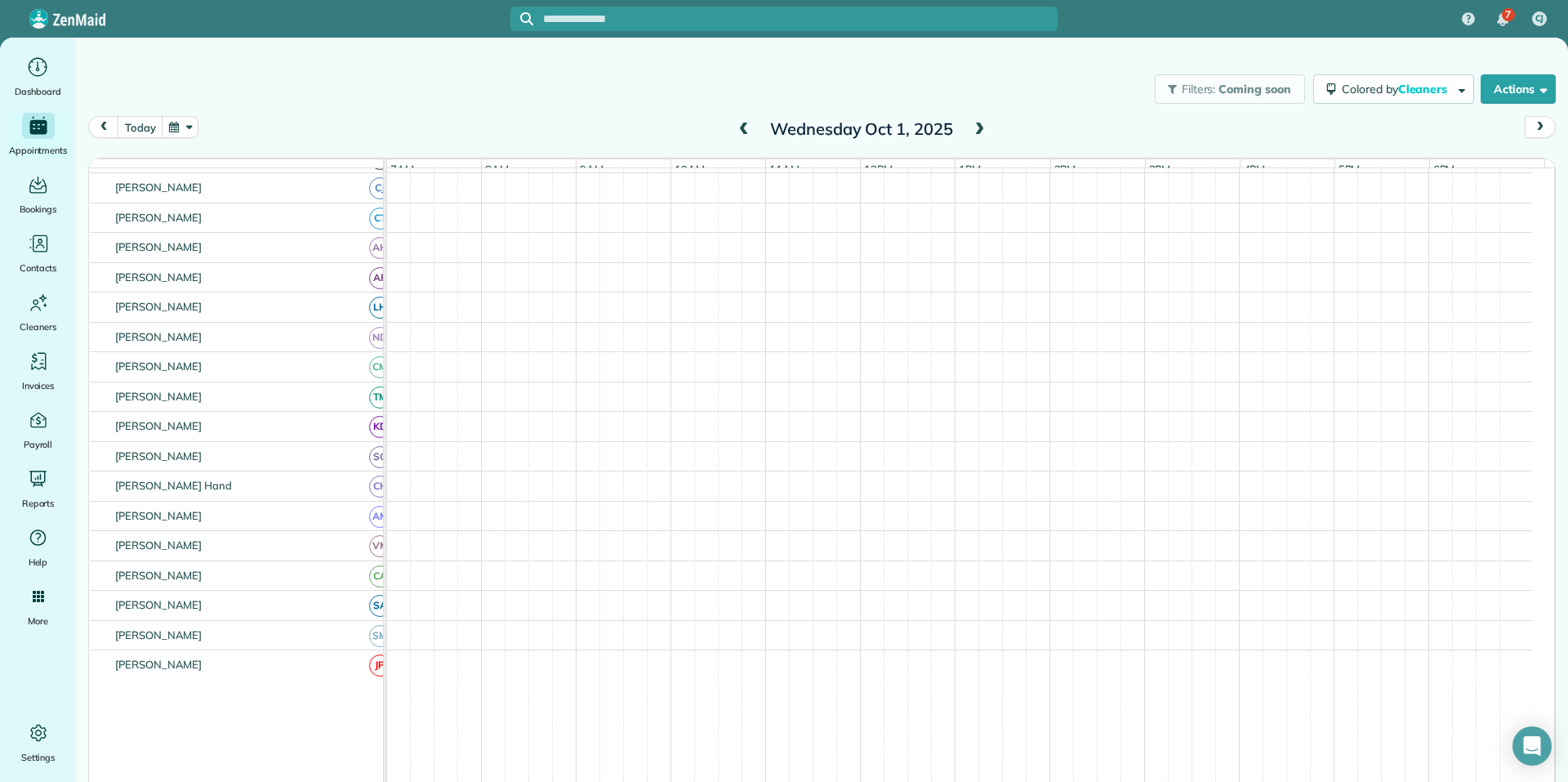
click at [738, 129] on span at bounding box center [744, 130] width 18 height 15
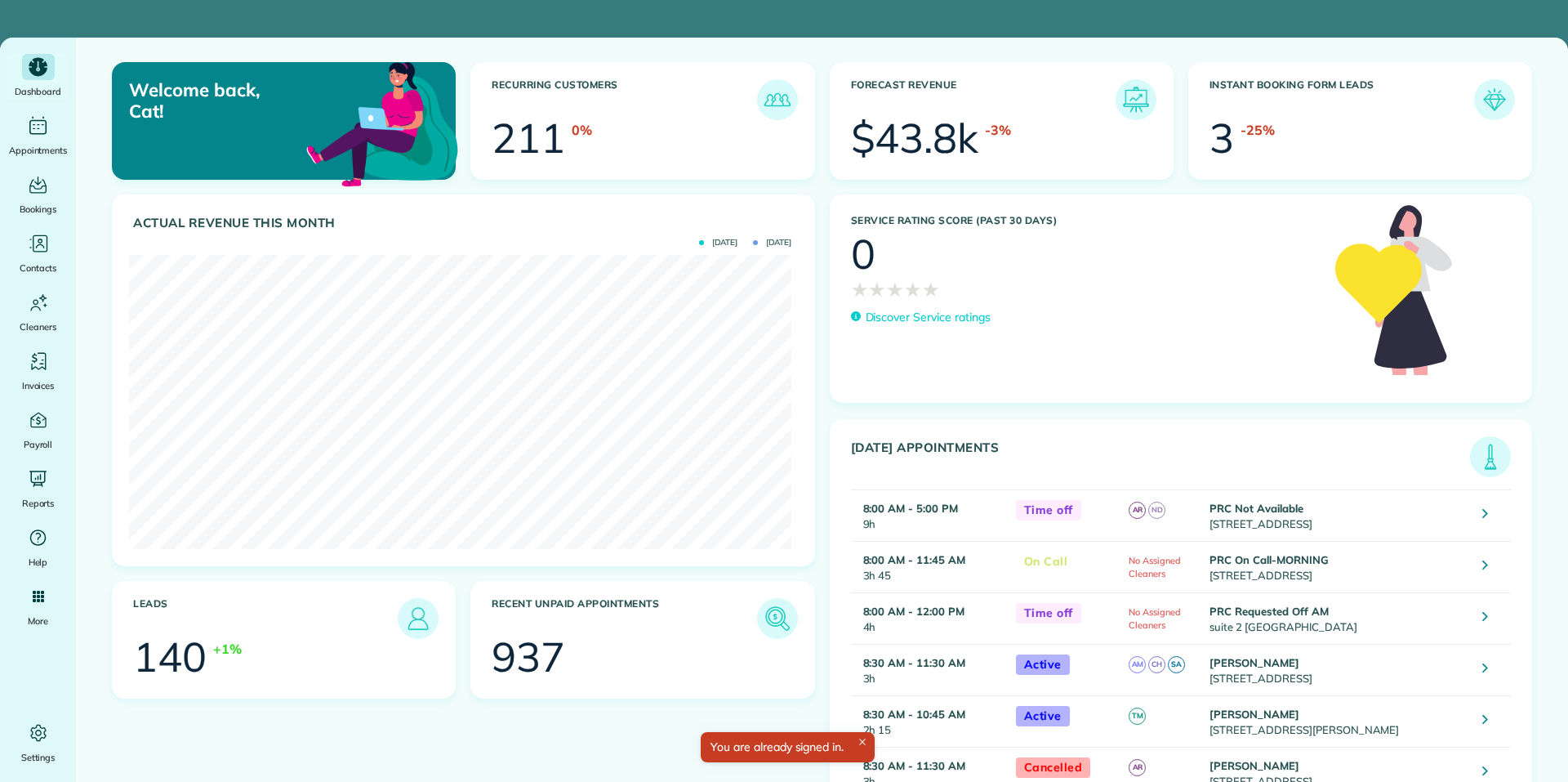
scroll to position [294, 662]
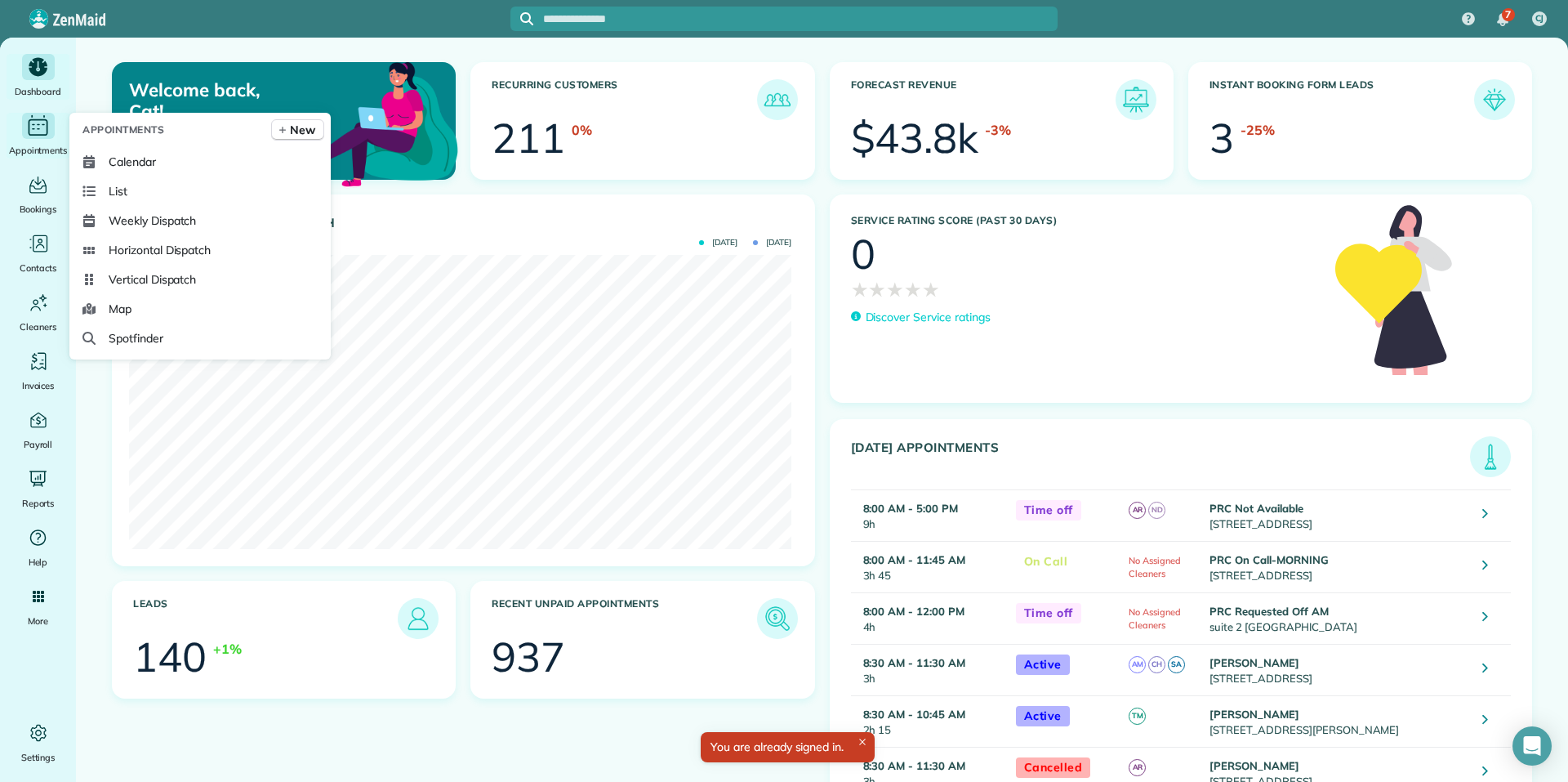
click at [39, 125] on icon "Main" at bounding box center [37, 125] width 25 height 24
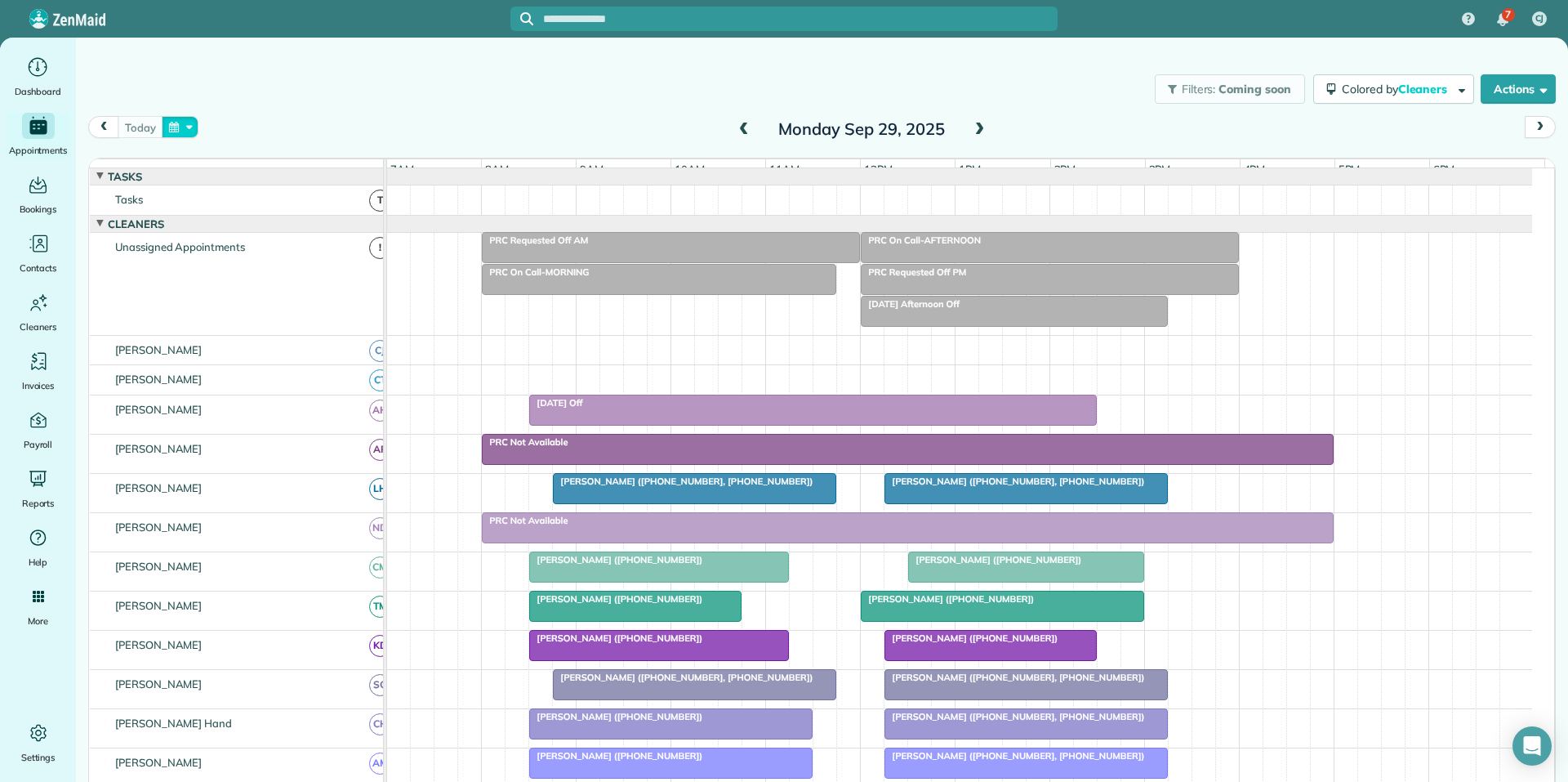
click at [195, 125] on button "button" at bounding box center [180, 127] width 37 height 22
click at [386, 129] on link "Next" at bounding box center [378, 137] width 45 height 41
click at [249, 206] on link "6" at bounding box center [247, 211] width 26 height 26
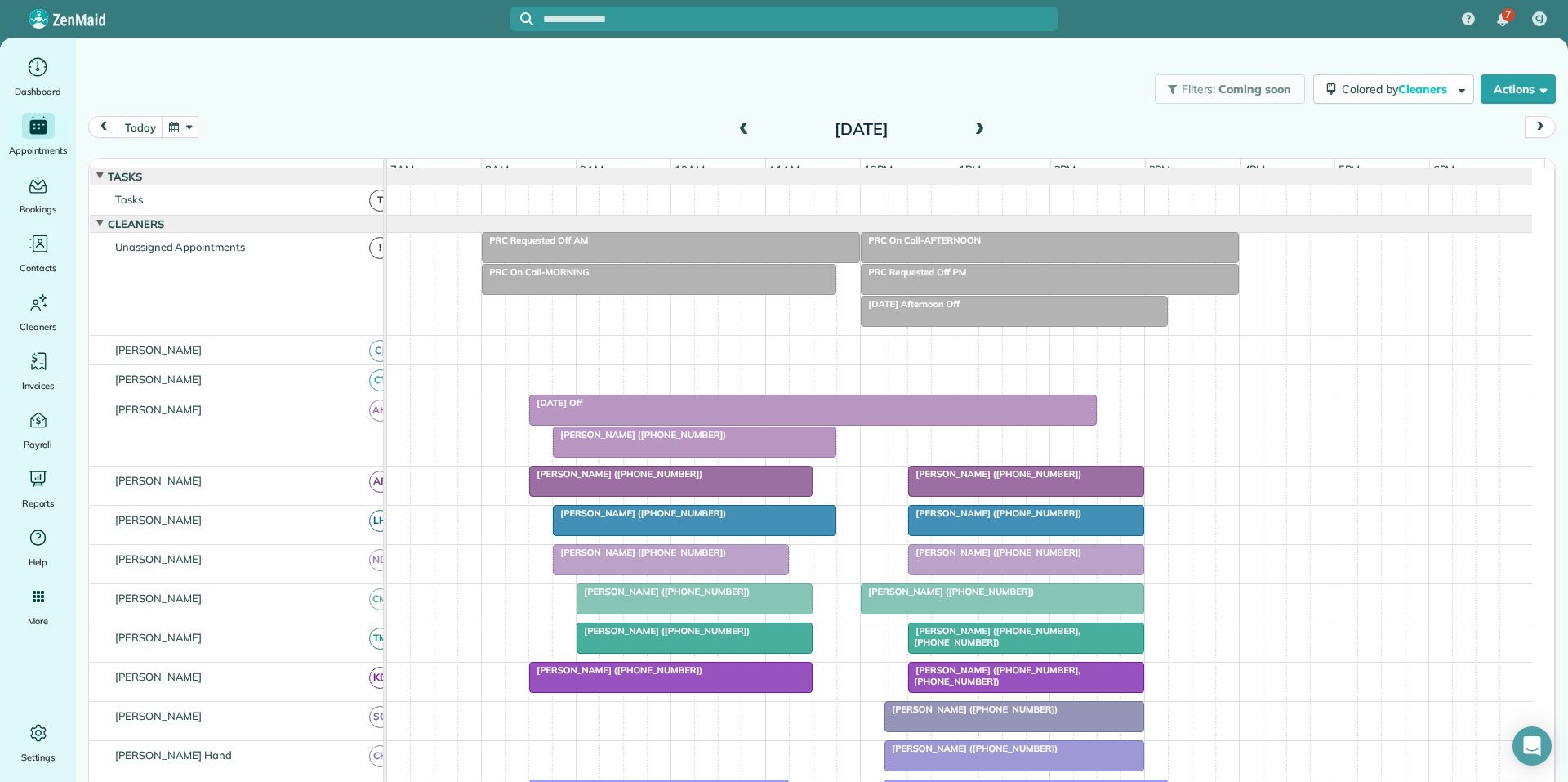
scroll to position [245, 0]
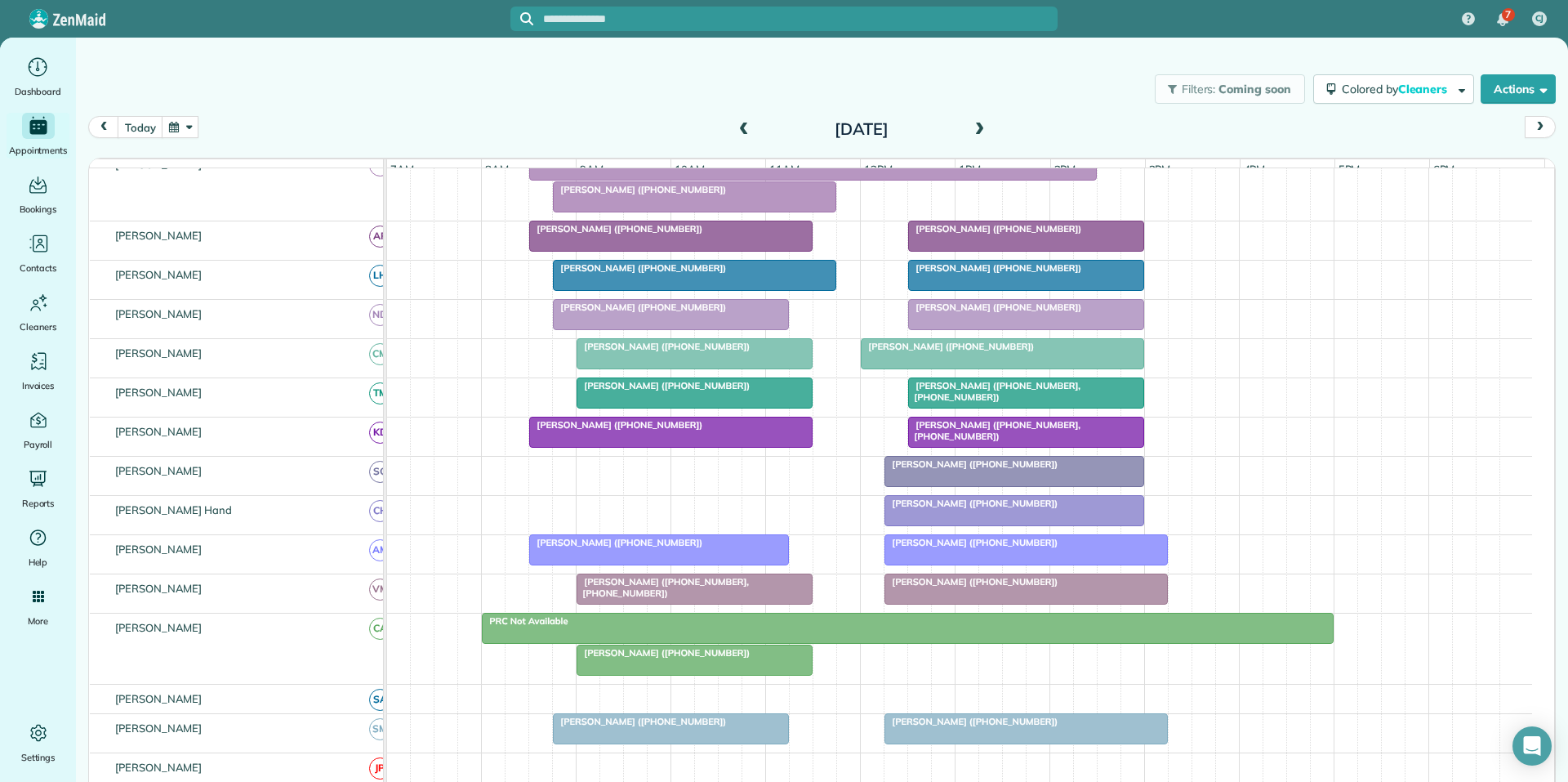
click at [186, 127] on button "button" at bounding box center [180, 127] width 37 height 22
click at [276, 284] on link "30" at bounding box center [273, 290] width 26 height 26
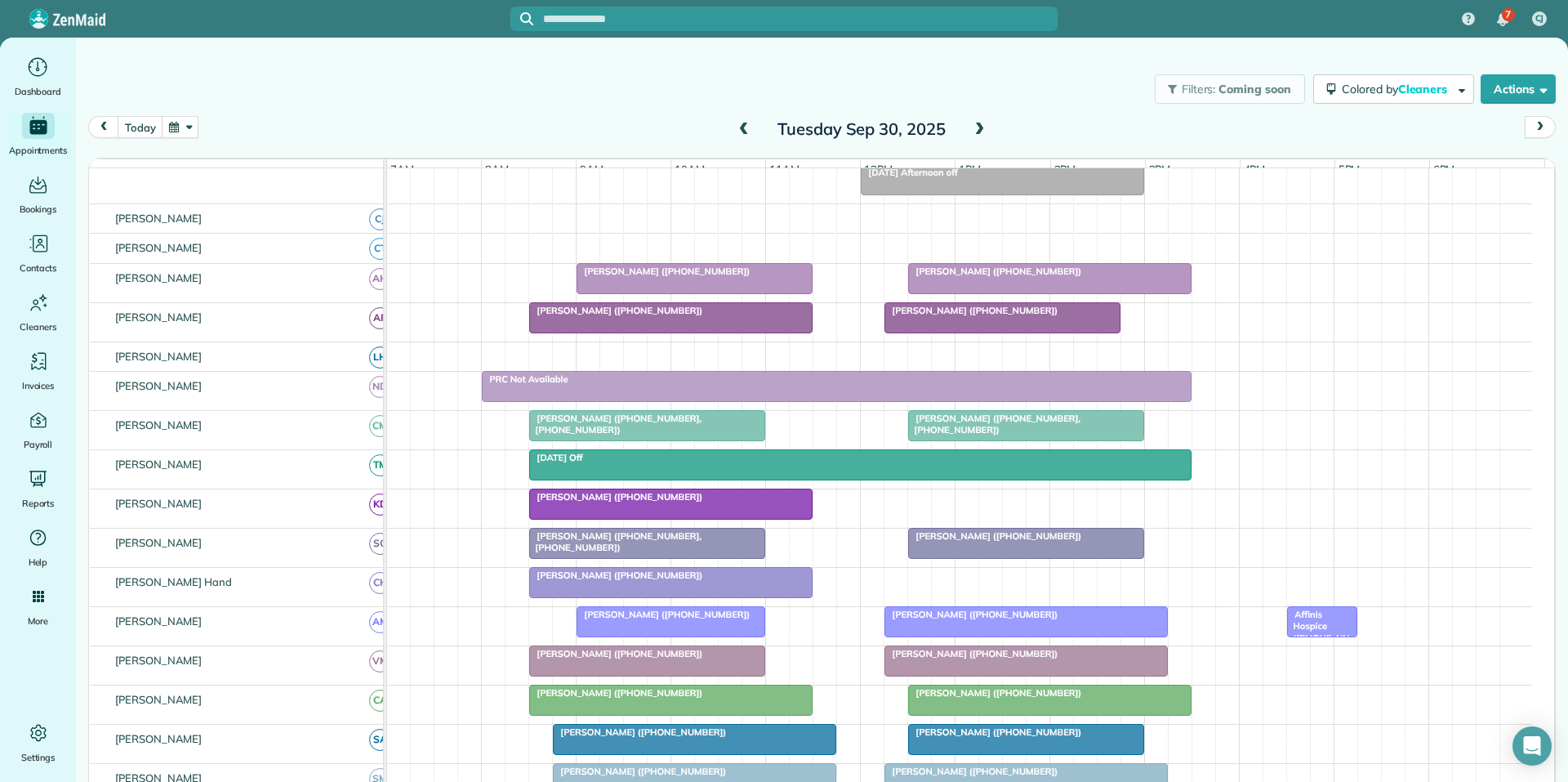
scroll to position [205, 0]
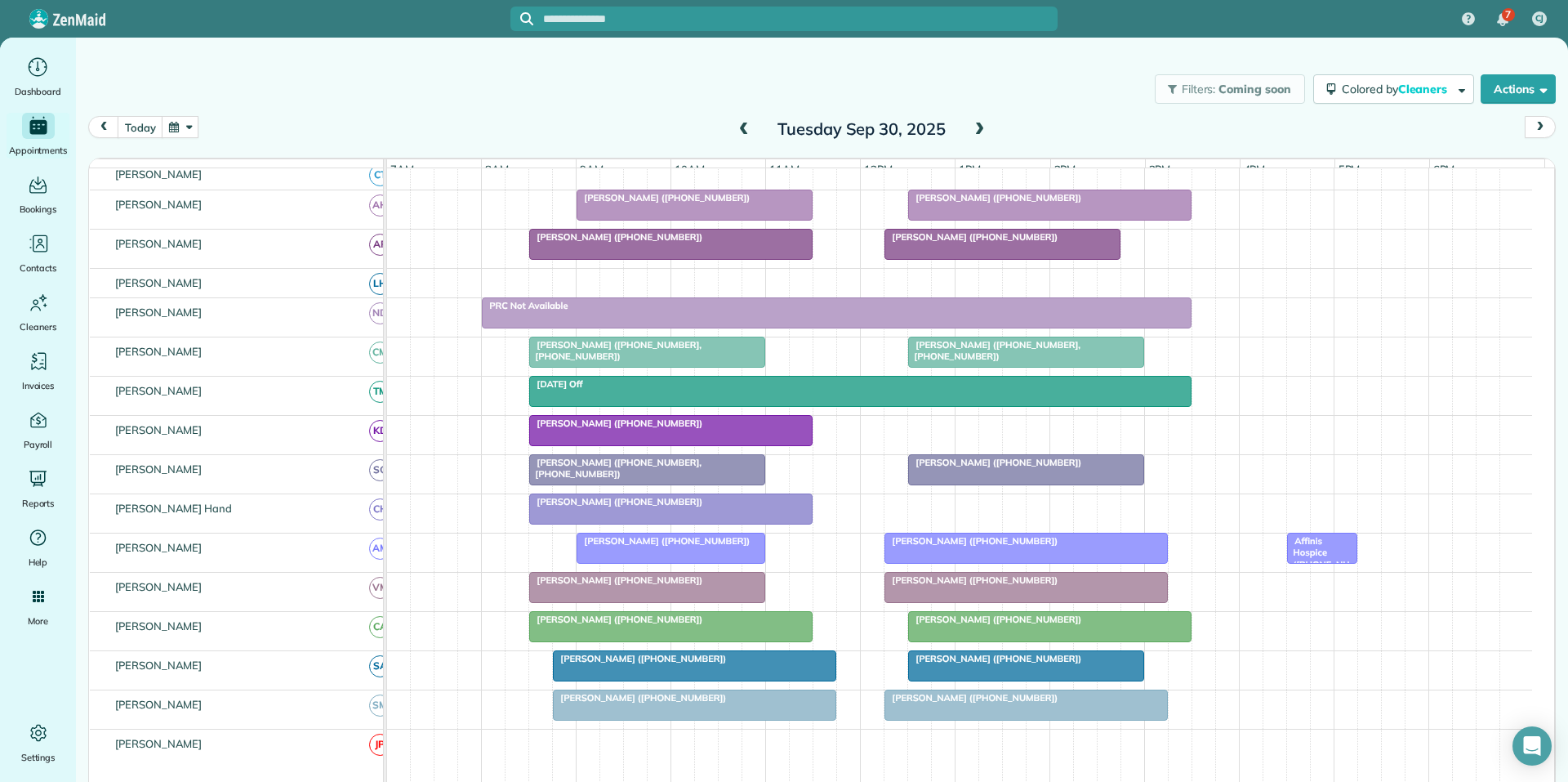
click at [1067, 203] on div "Britany Marshman (+14703887117)" at bounding box center [1049, 198] width 274 height 11
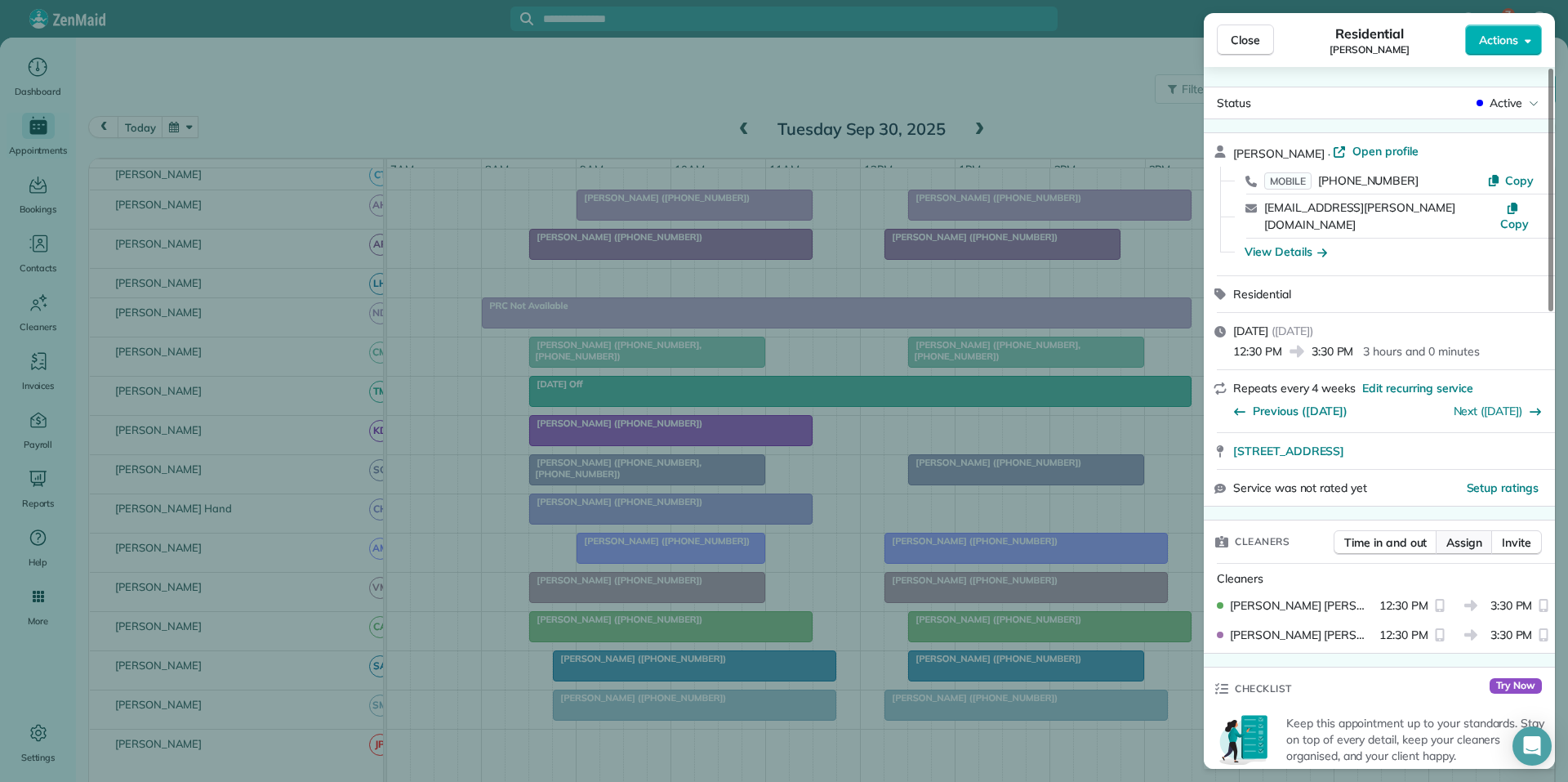
click at [1473, 534] on span "Assign" at bounding box center [1464, 542] width 36 height 17
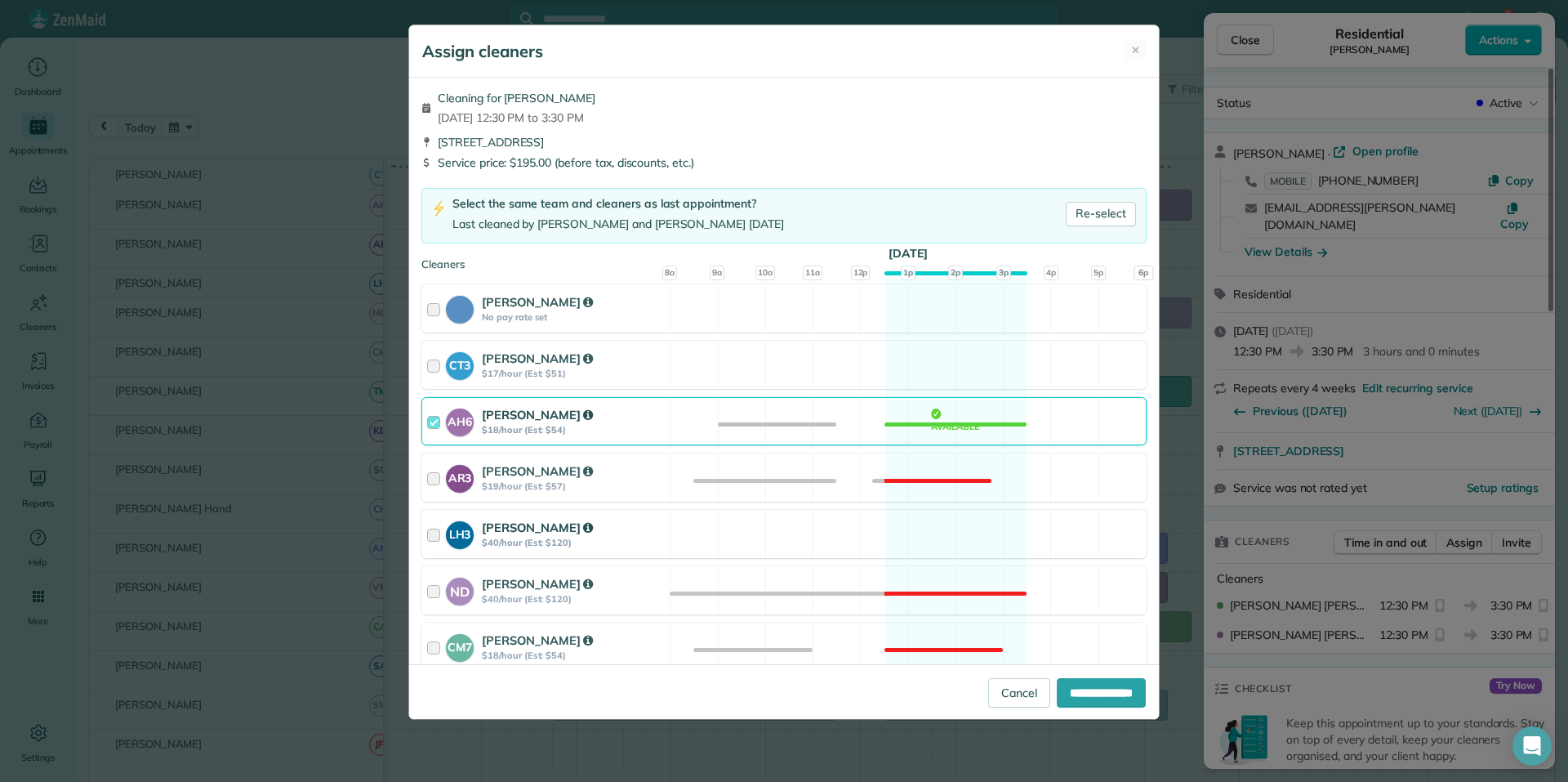
drag, startPoint x: 956, startPoint y: 544, endPoint x: 965, endPoint y: 535, distance: 12.7
click at [959, 541] on div "LH3 Laurie Hoble $40/hour (Est: $120) Available" at bounding box center [784, 534] width 725 height 48
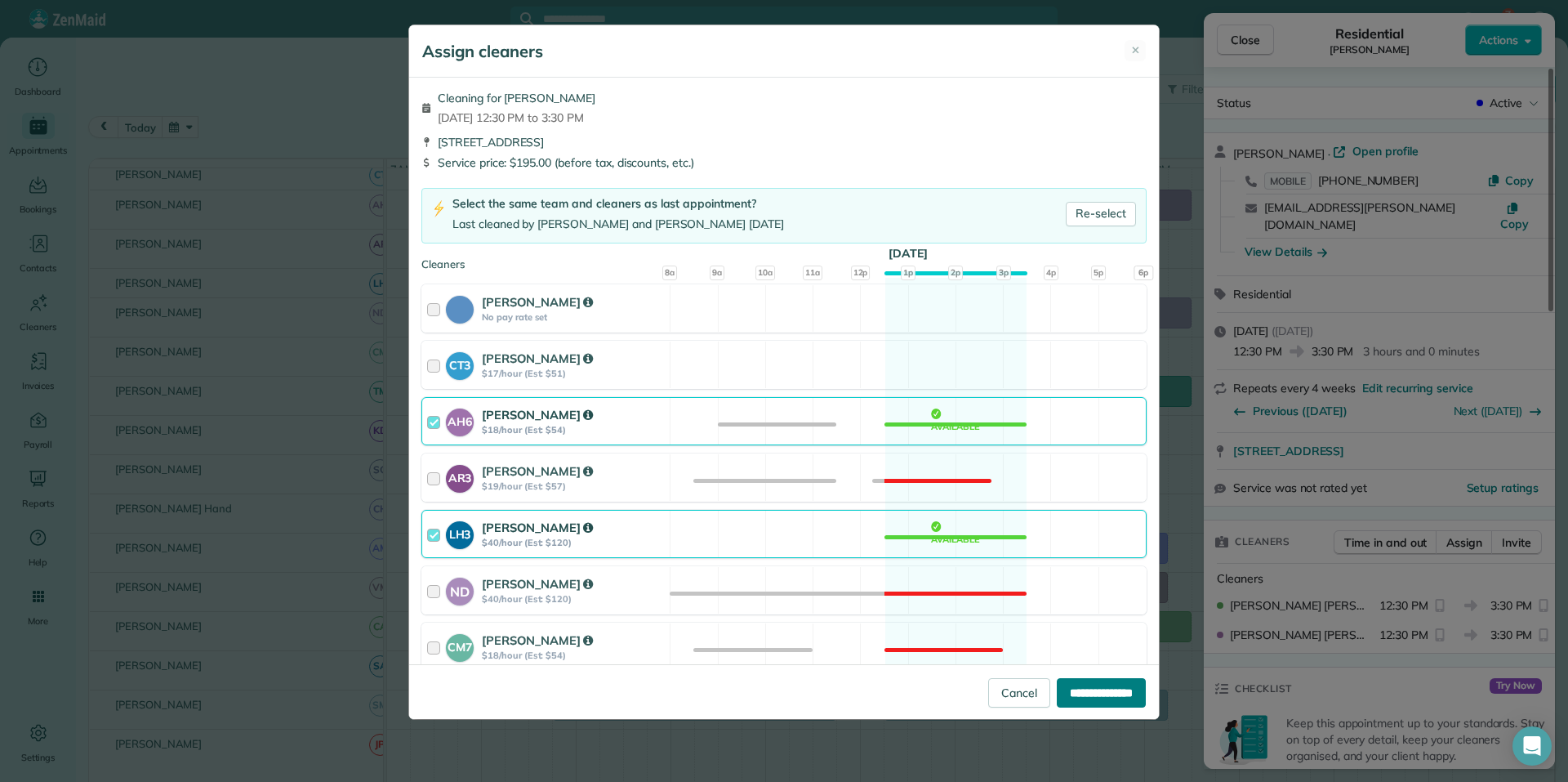
click at [1095, 690] on input "**********" at bounding box center [1101, 693] width 89 height 30
type input "**********"
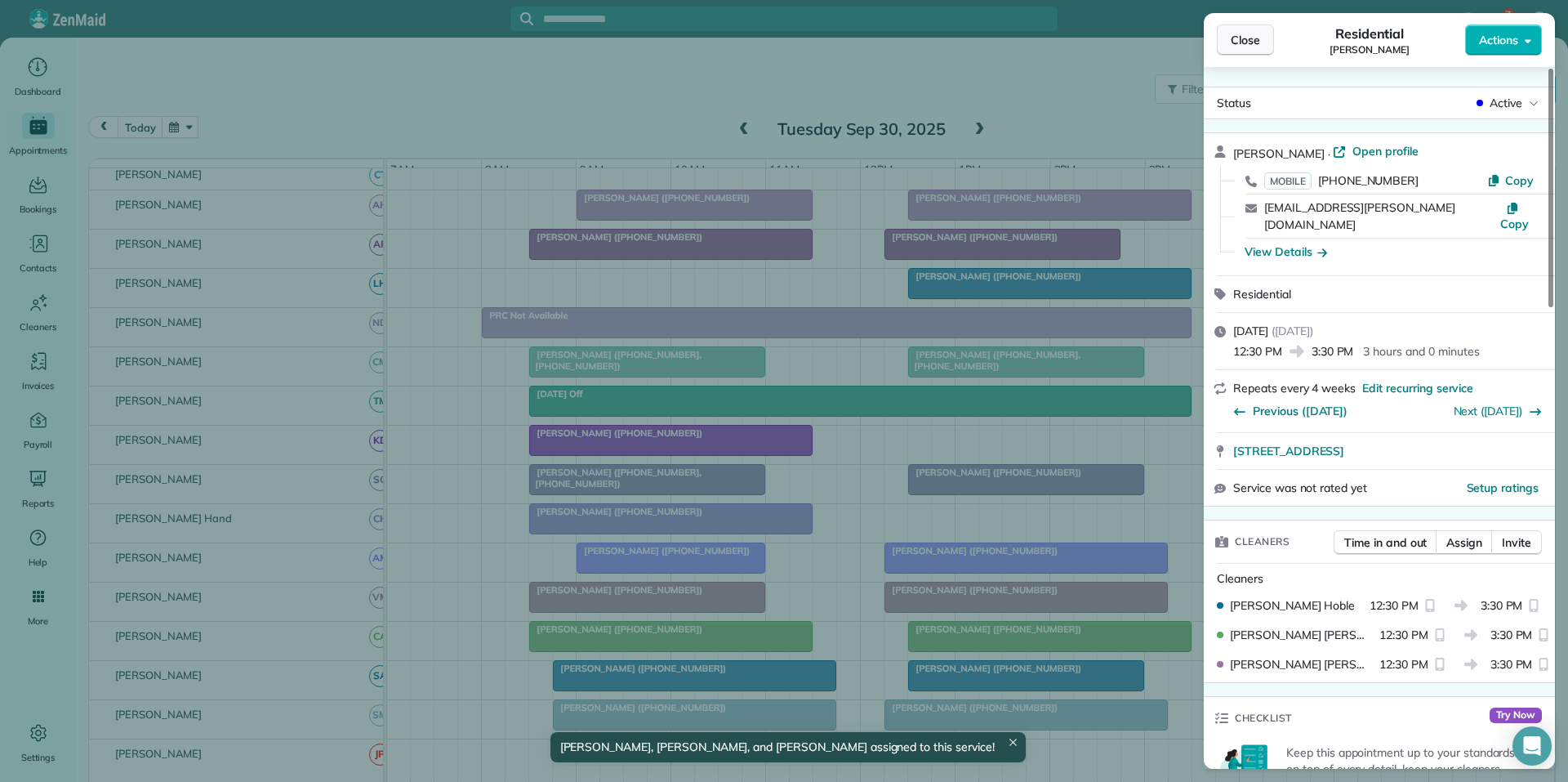
click at [1252, 44] on span "Close" at bounding box center [1245, 40] width 30 height 17
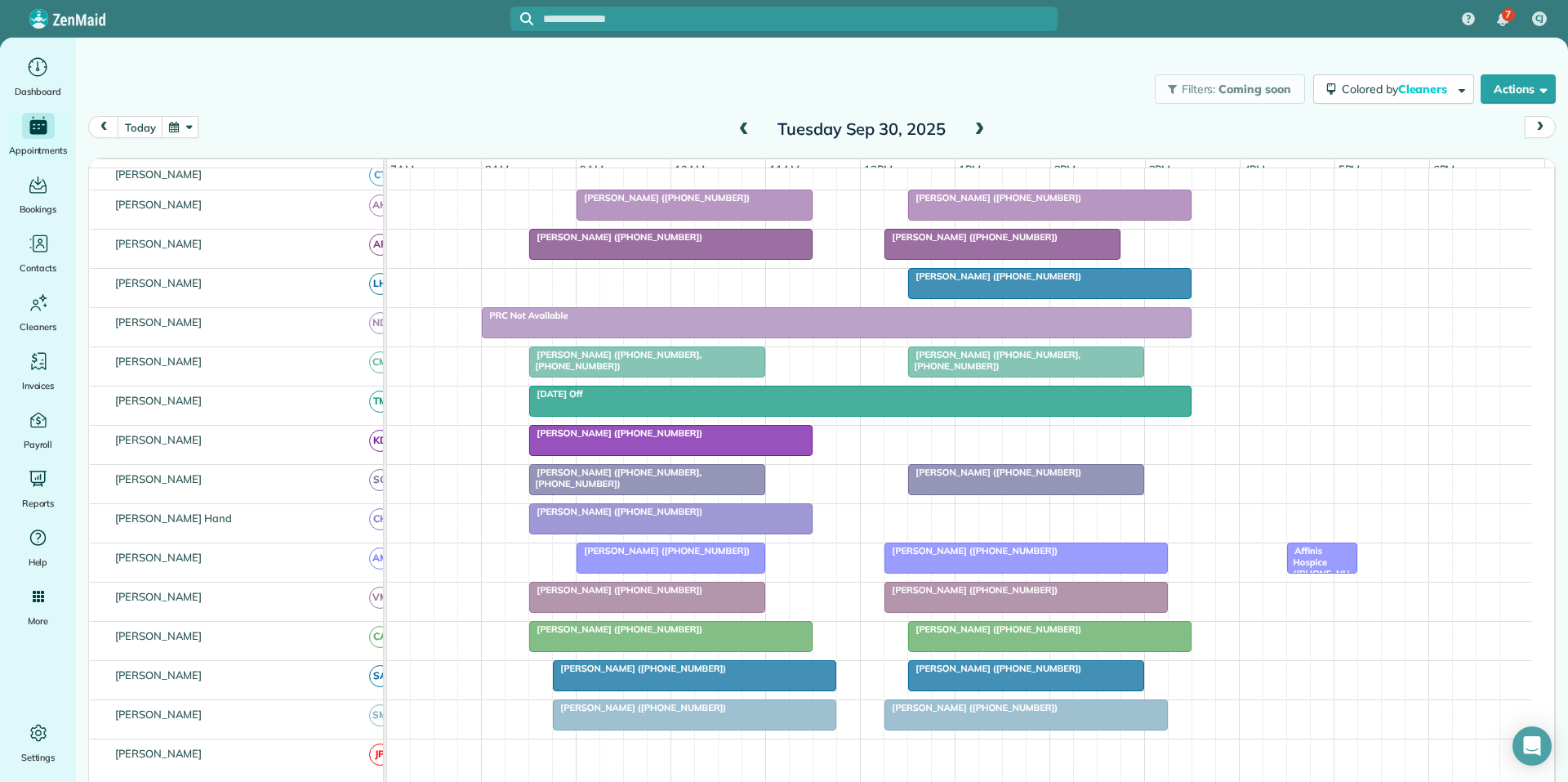
click at [973, 124] on span at bounding box center [978, 130] width 18 height 15
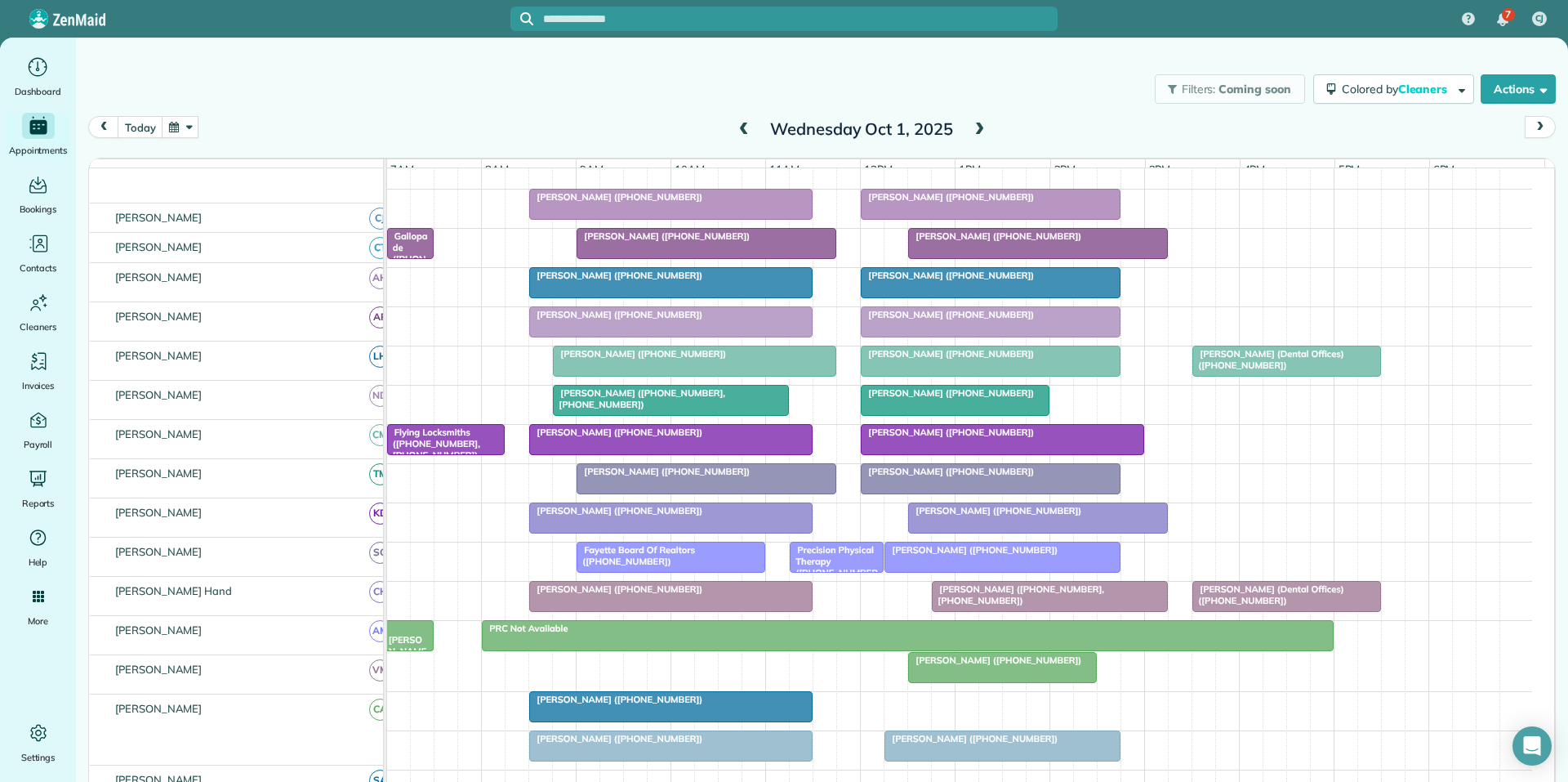
scroll to position [206, 0]
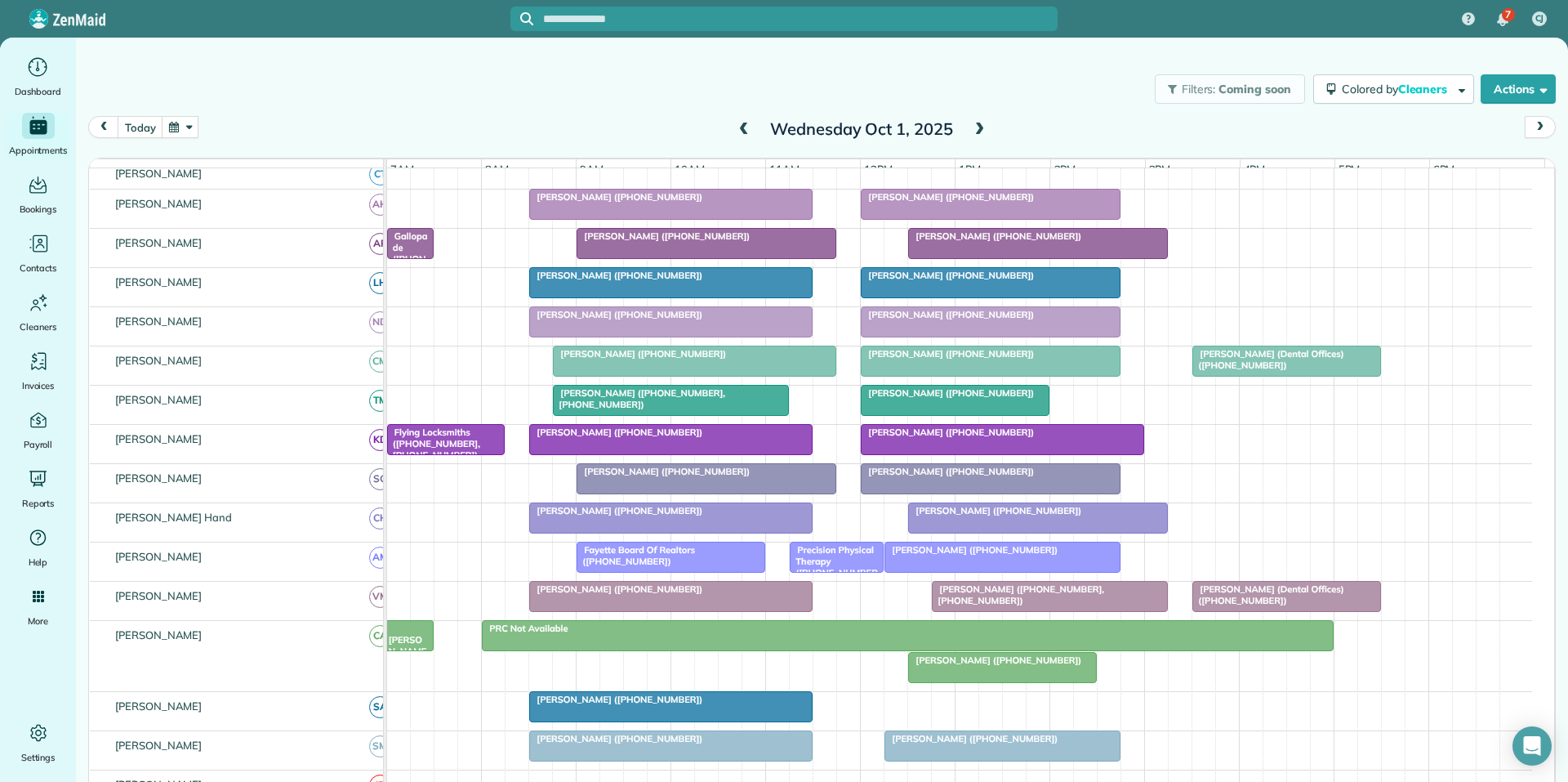
click at [742, 128] on span at bounding box center [744, 130] width 18 height 15
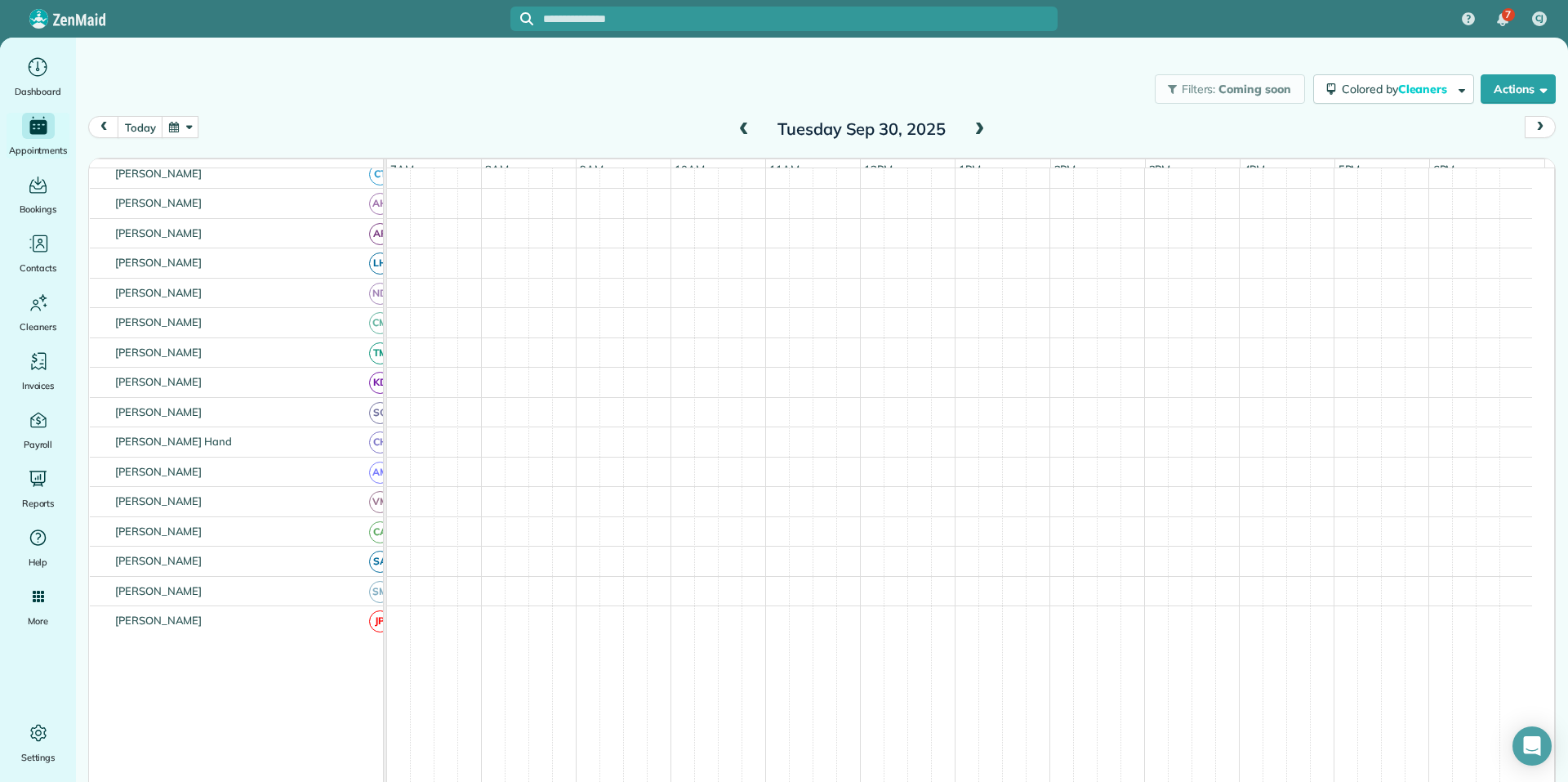
scroll to position [207, 0]
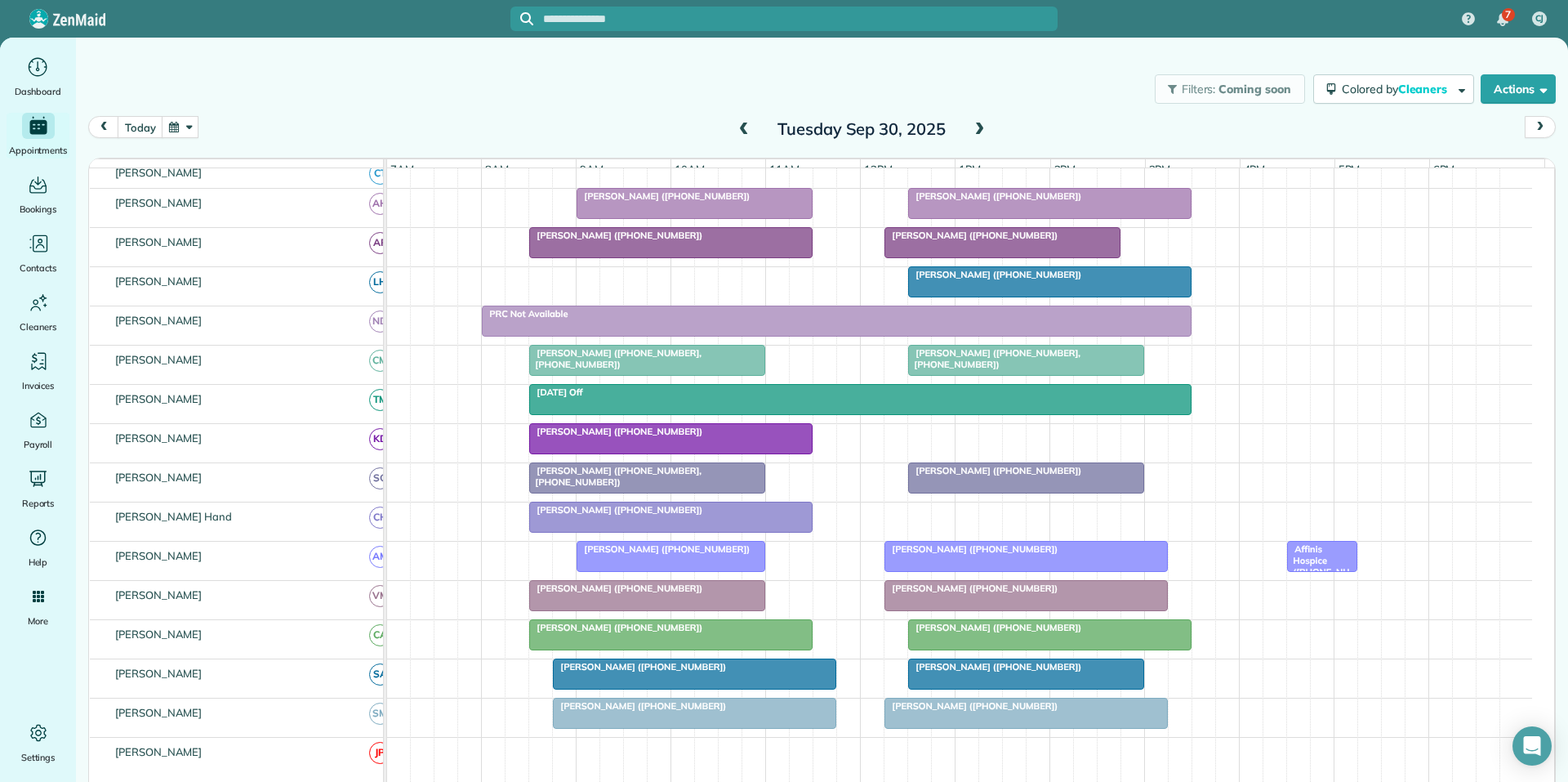
click at [971, 125] on span at bounding box center [978, 130] width 18 height 15
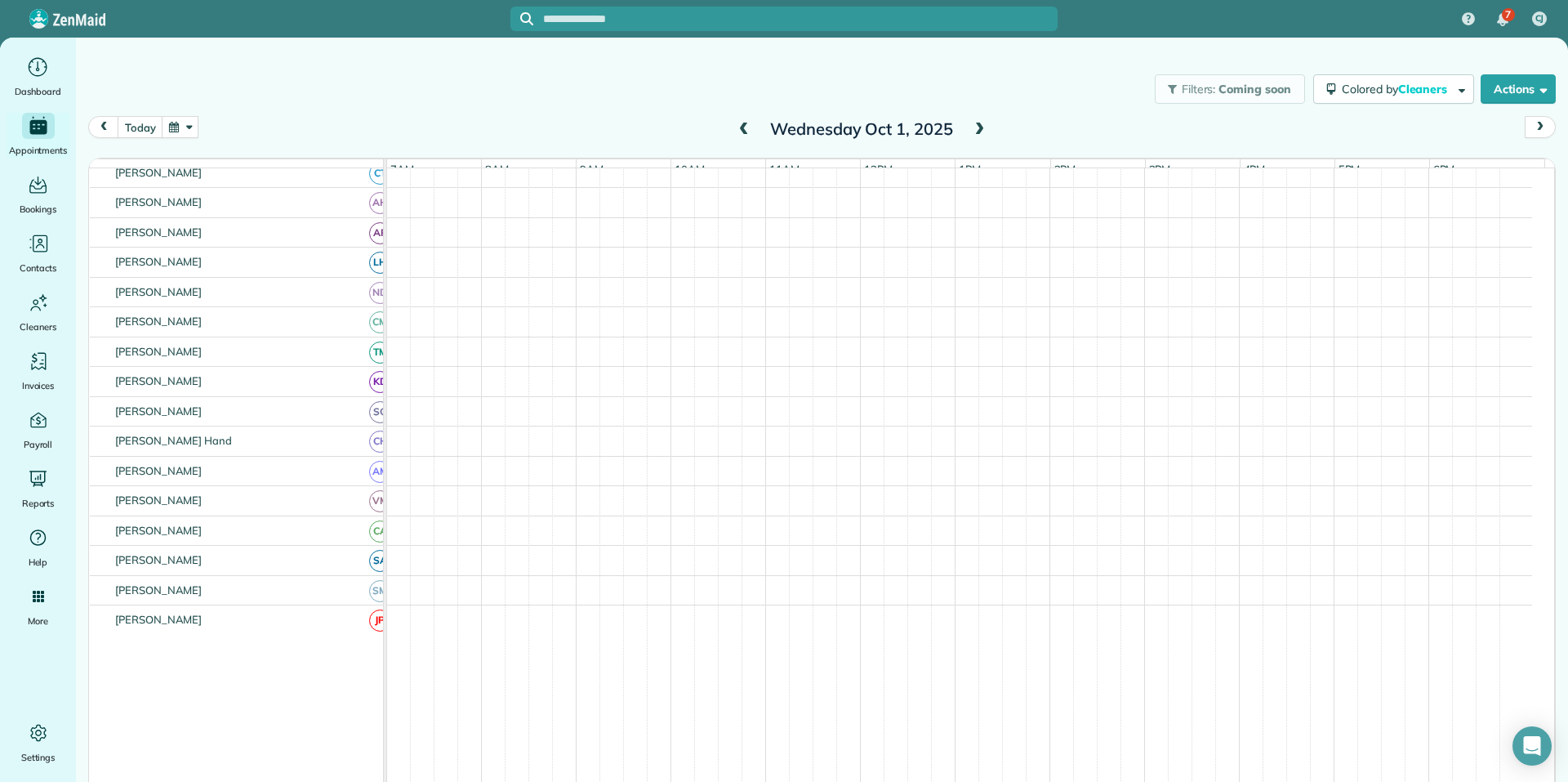
scroll to position [207, 0]
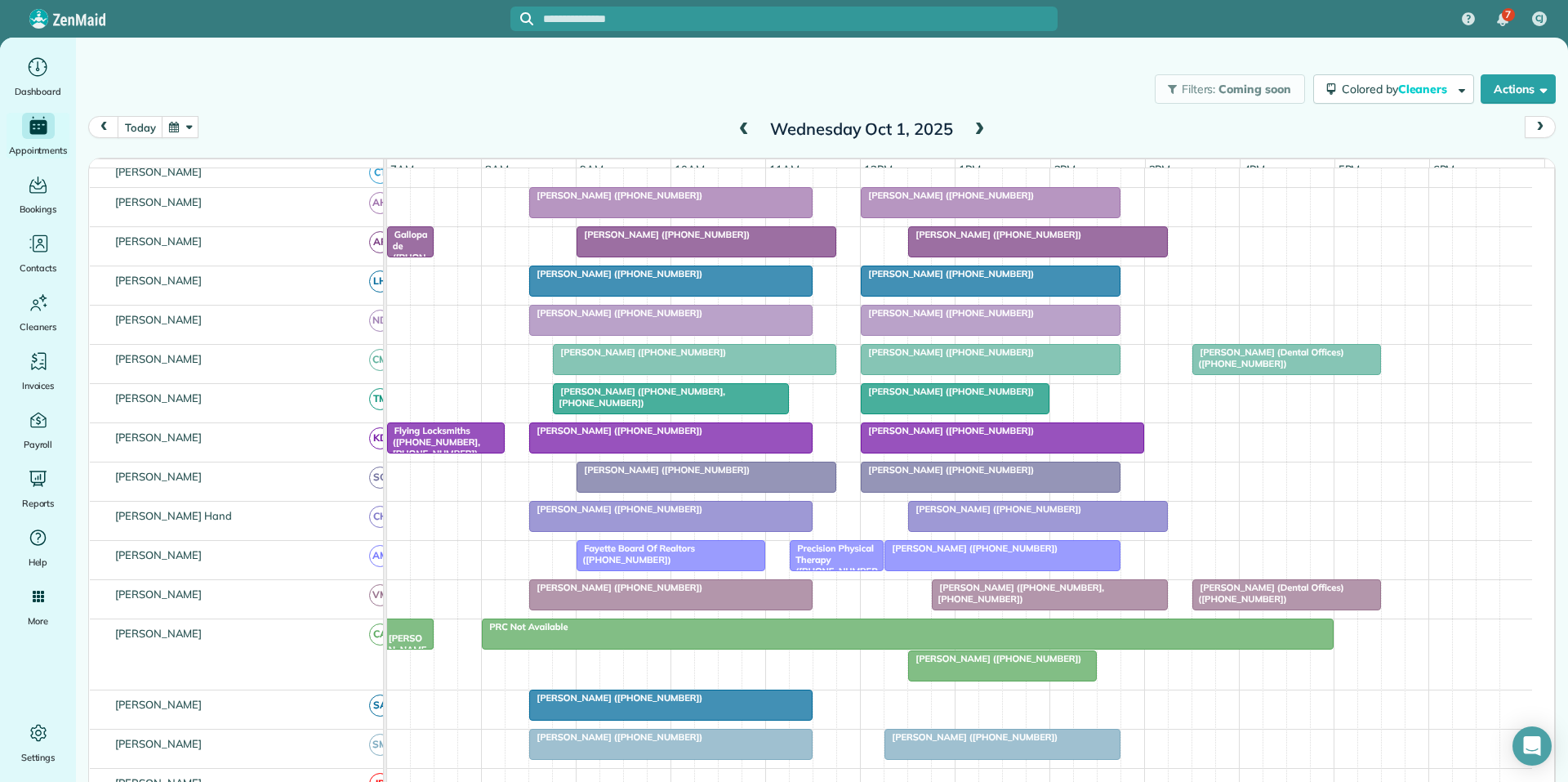
click at [738, 125] on span at bounding box center [744, 130] width 18 height 15
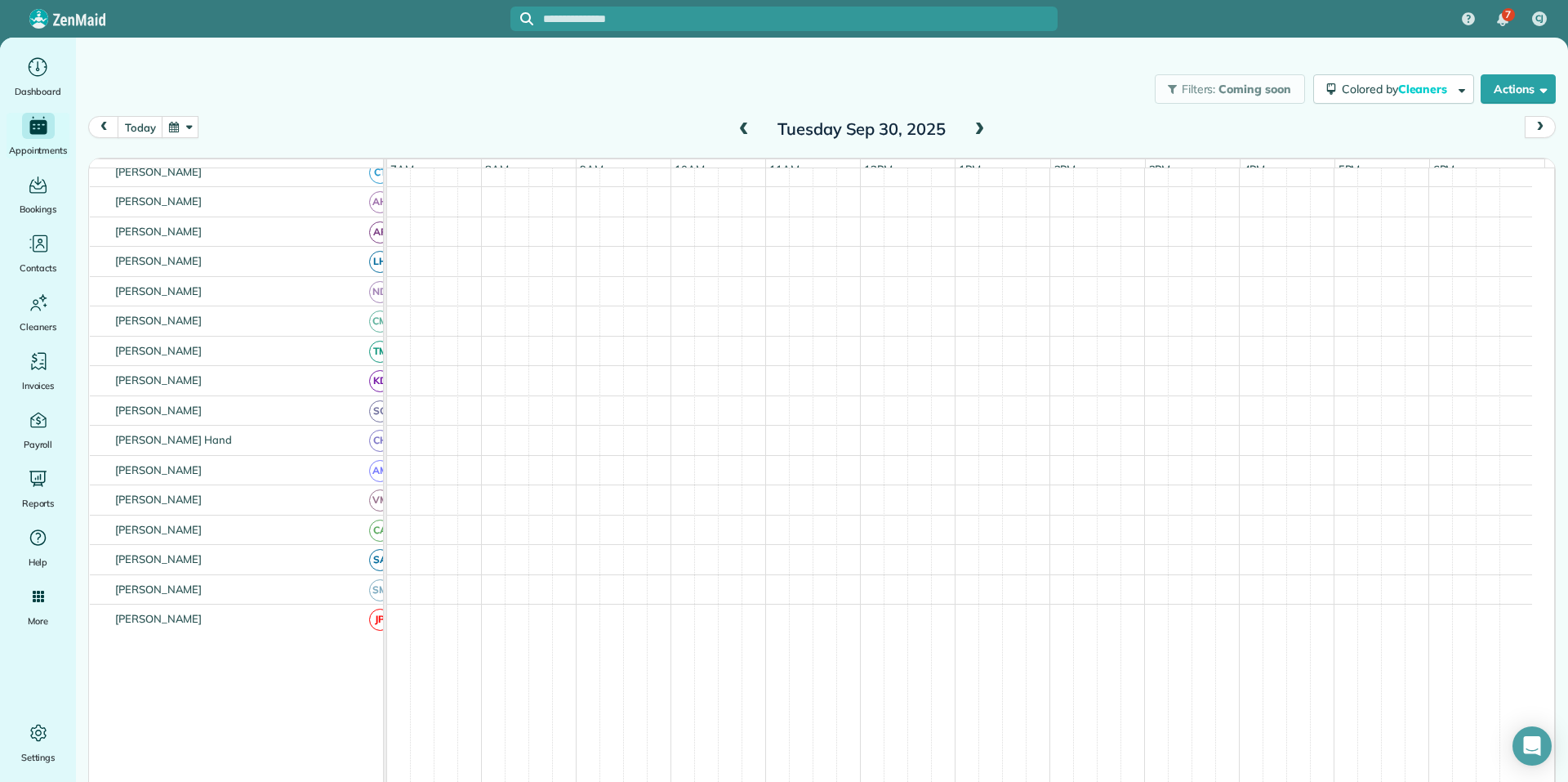
scroll to position [208, 0]
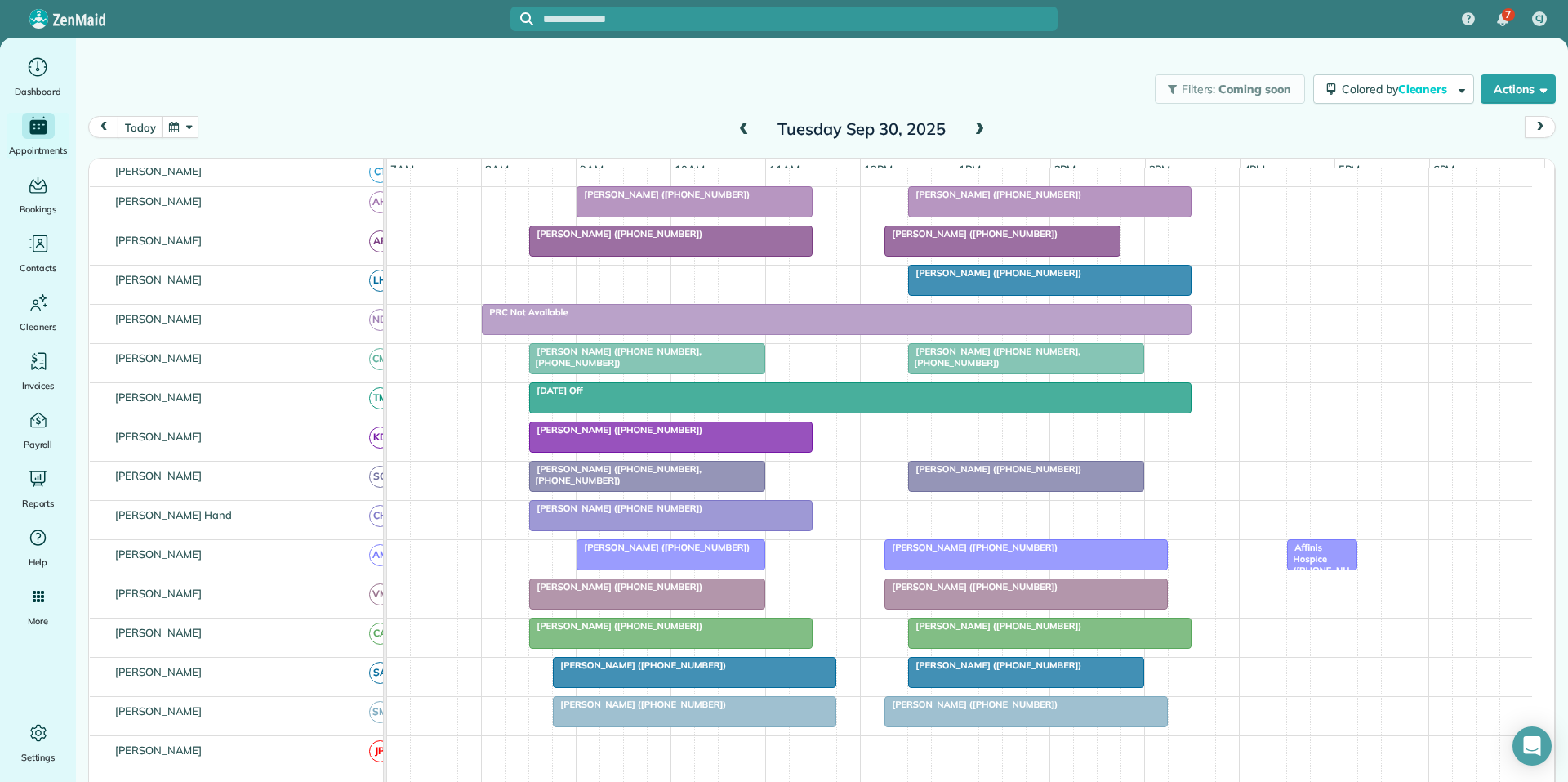
click at [971, 124] on span at bounding box center [978, 130] width 18 height 15
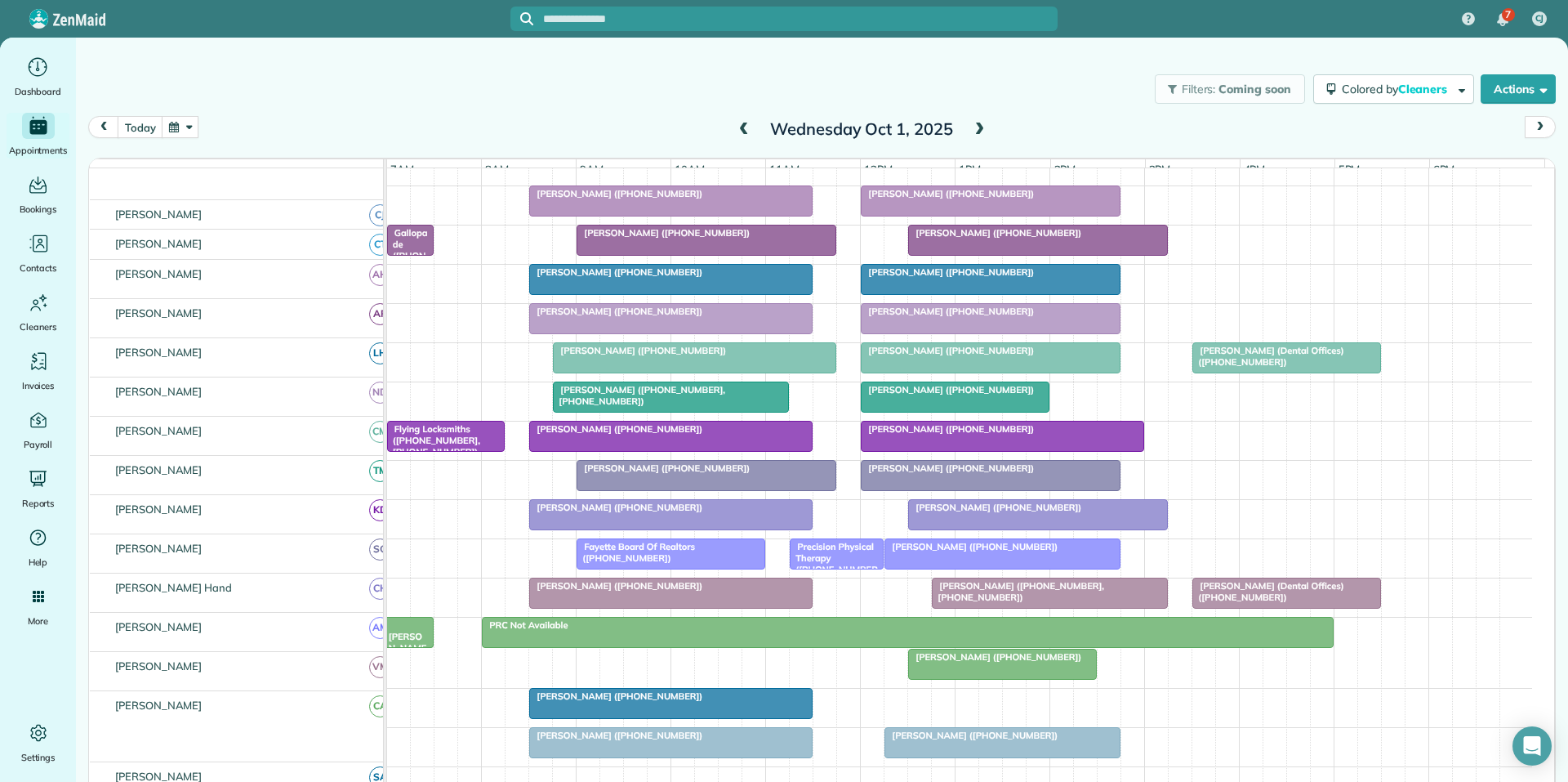
scroll to position [209, 0]
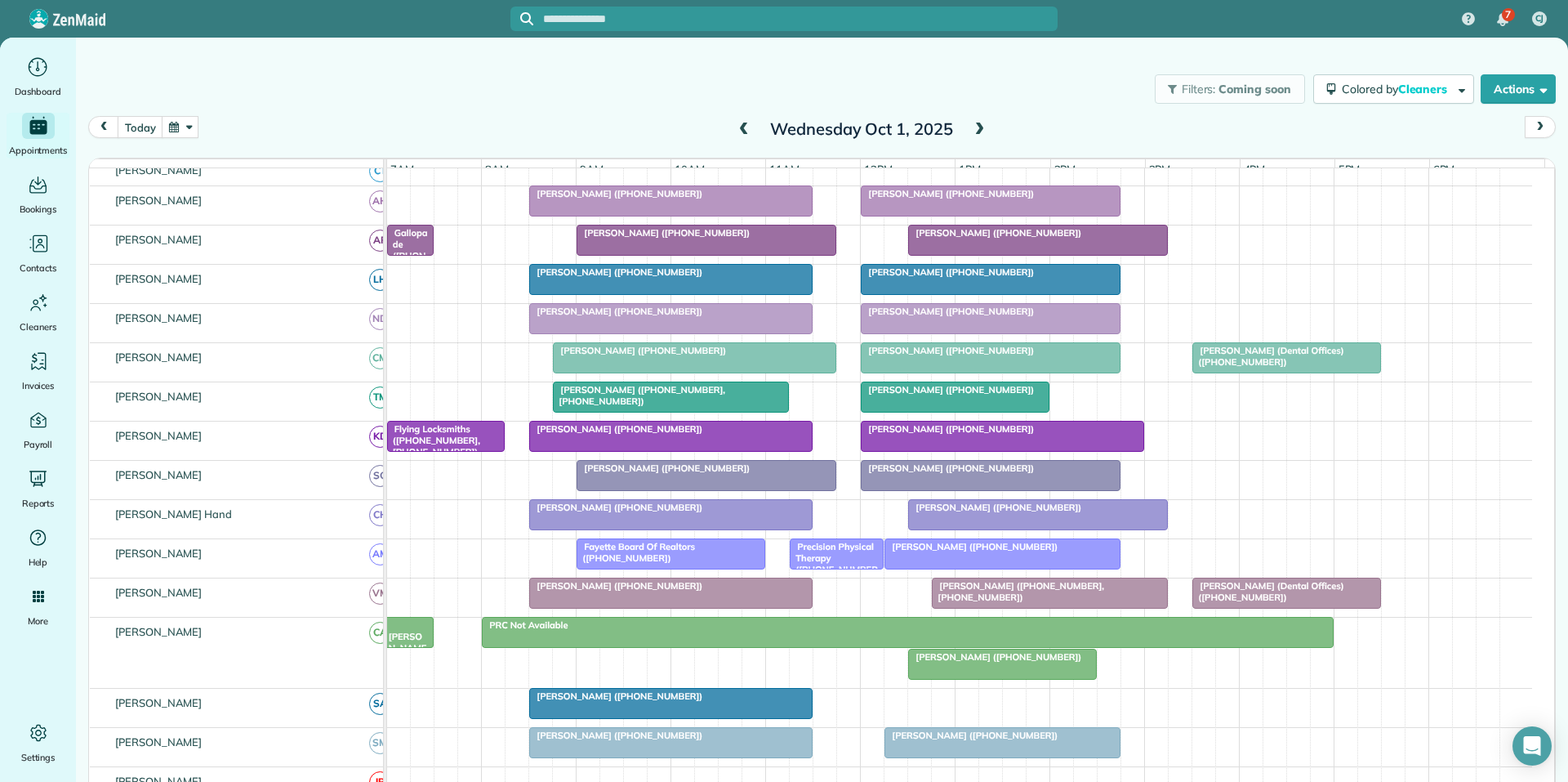
click at [973, 126] on span at bounding box center [978, 130] width 18 height 15
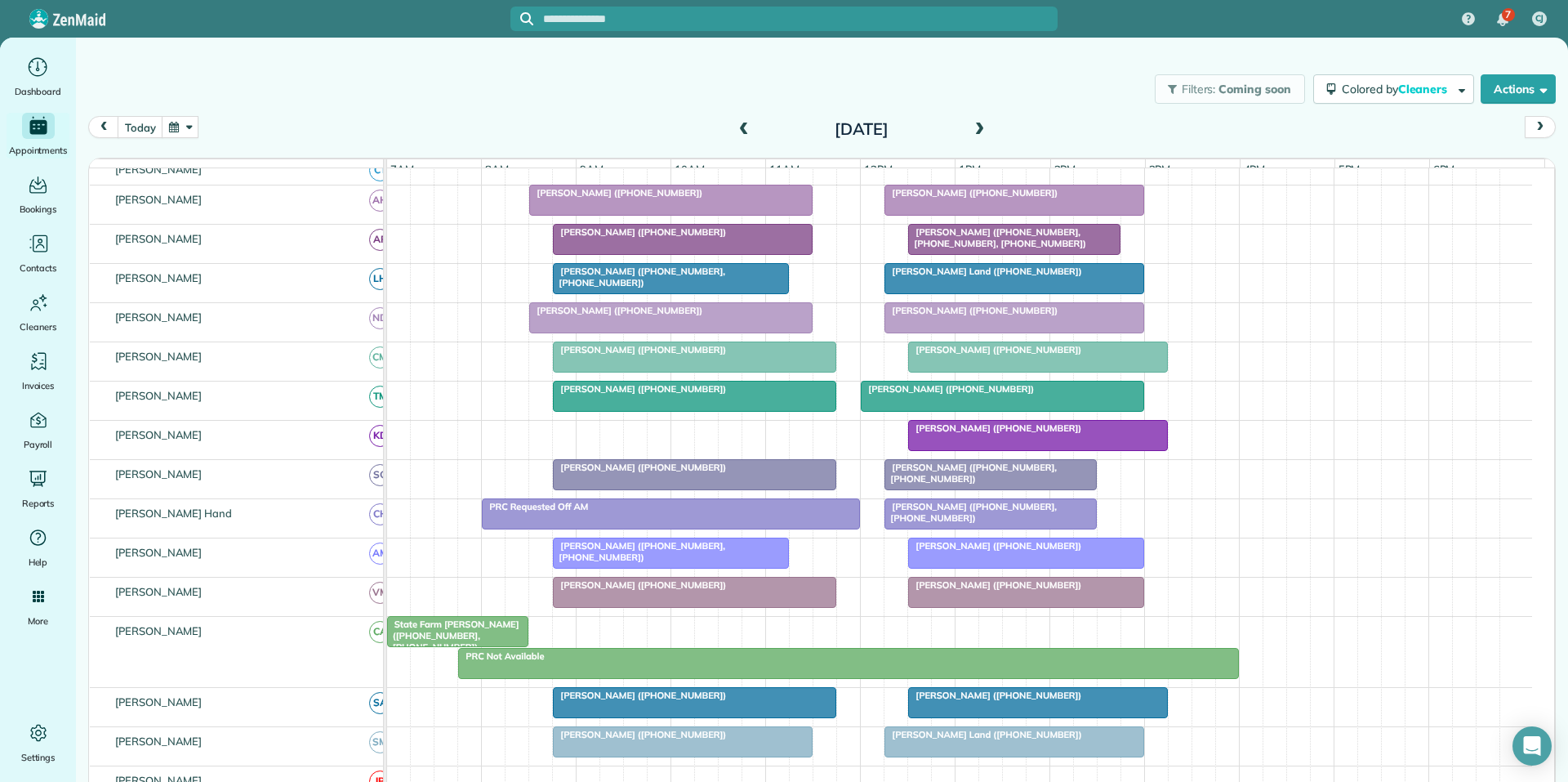
scroll to position [323, 0]
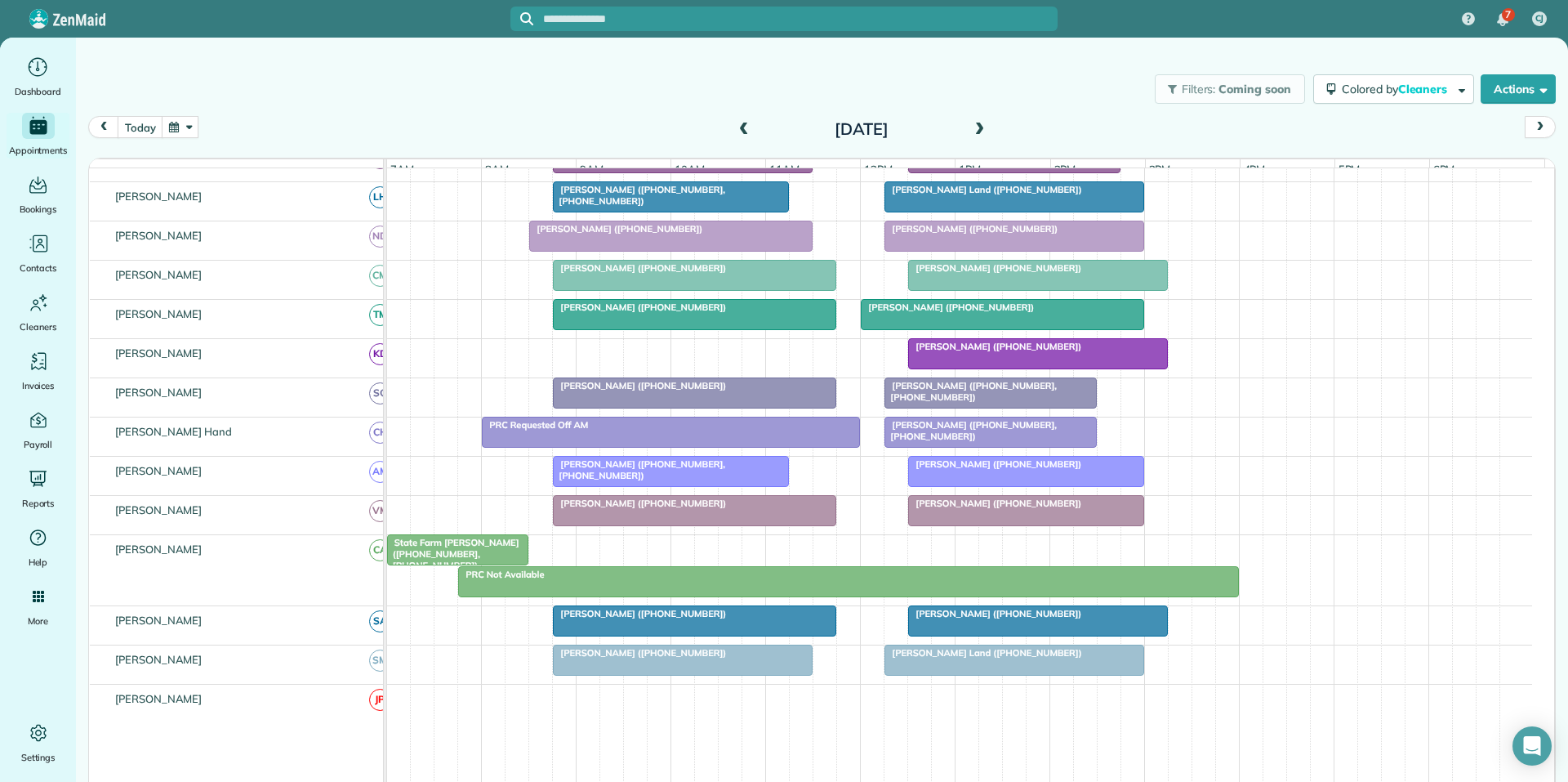
click at [976, 125] on span at bounding box center [978, 130] width 18 height 15
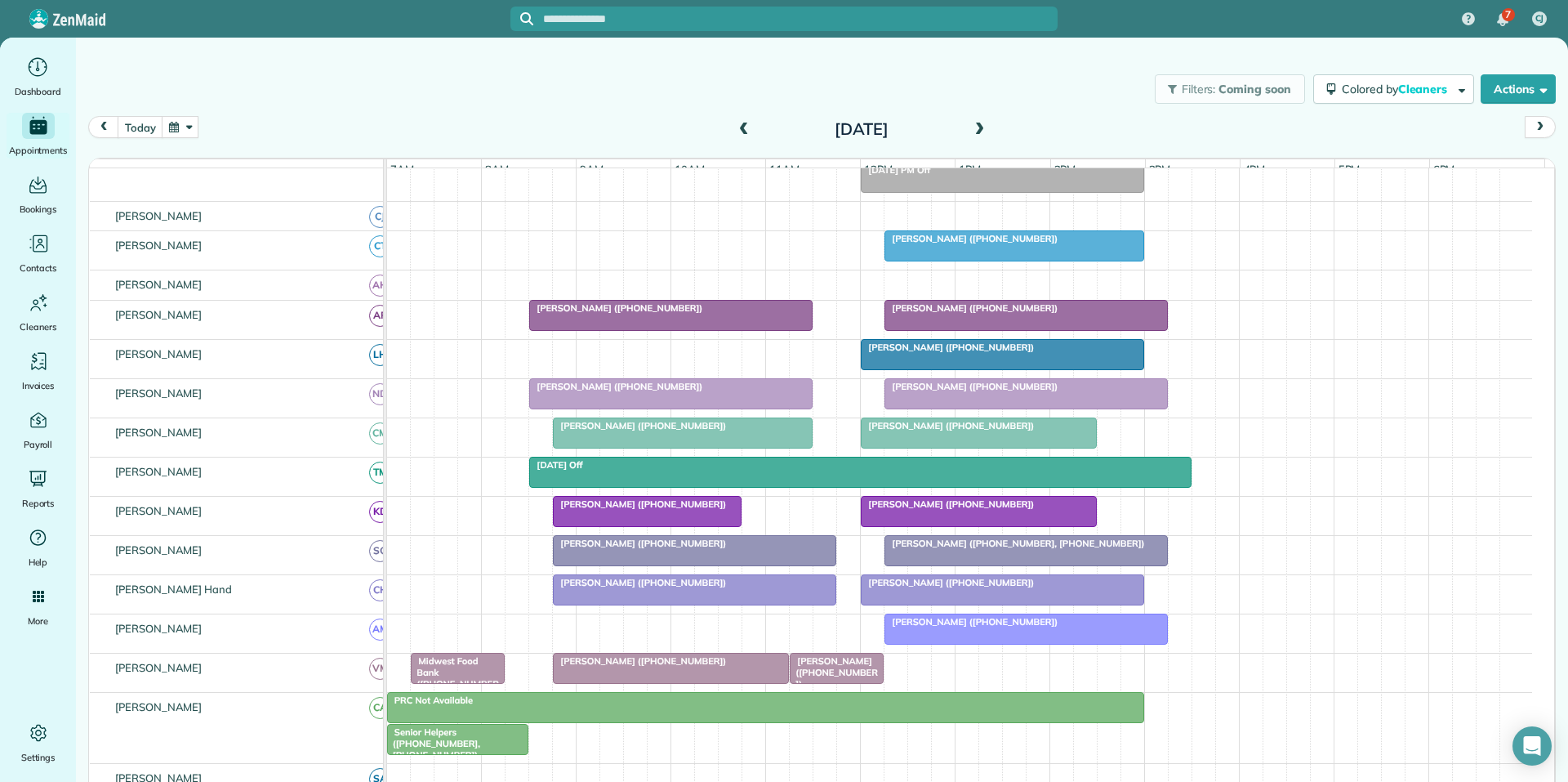
scroll to position [193, 0]
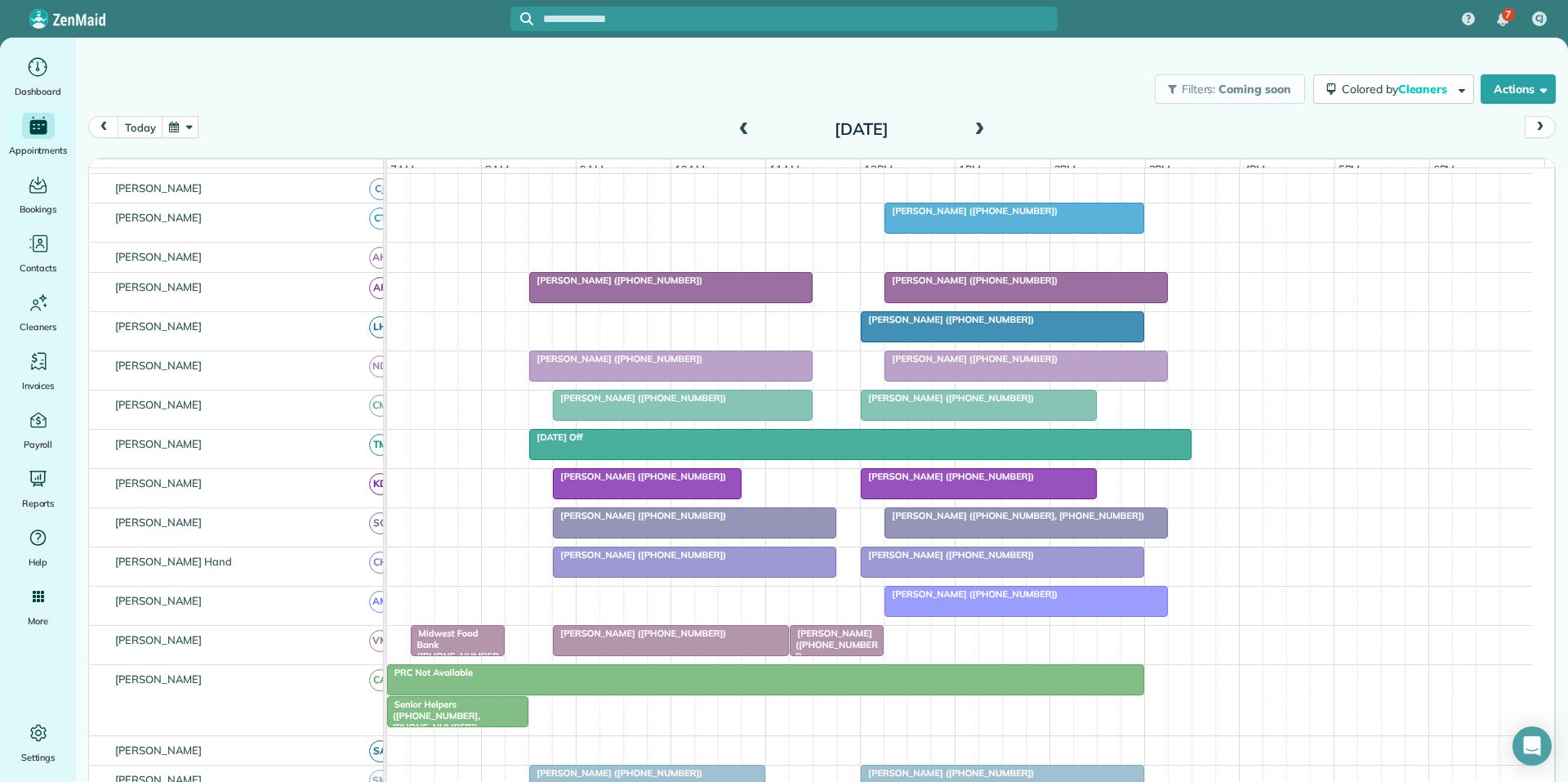
click at [838, 651] on span "Ed Jones Shakerag (+16785192848)" at bounding box center [834, 645] width 89 height 35
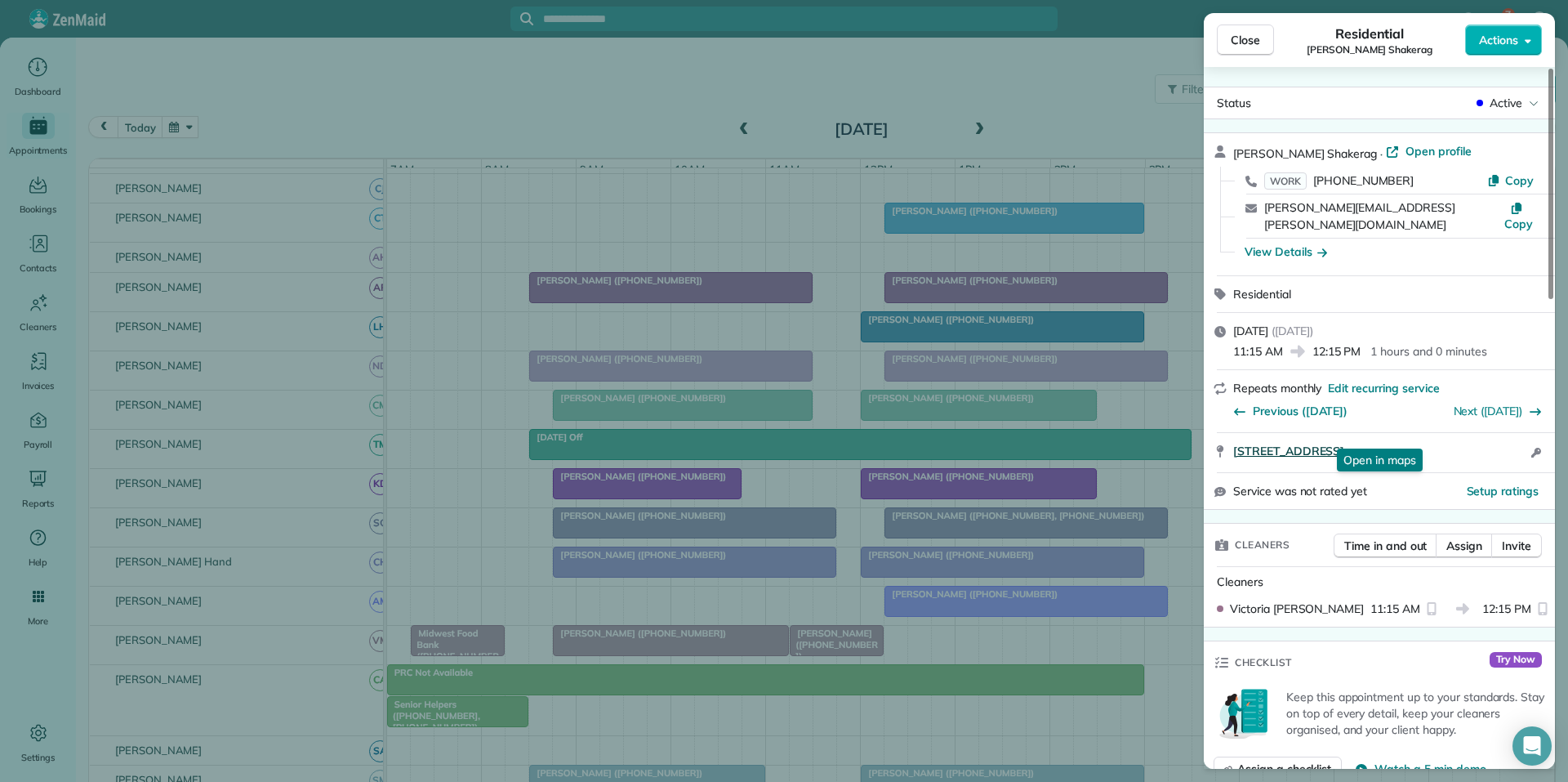
click at [1344, 443] on span "6000 Shakerag Hill Suite 202 Peachtree City GA 30269" at bounding box center [1289, 451] width 111 height 17
click at [1251, 38] on span "Close" at bounding box center [1245, 40] width 30 height 17
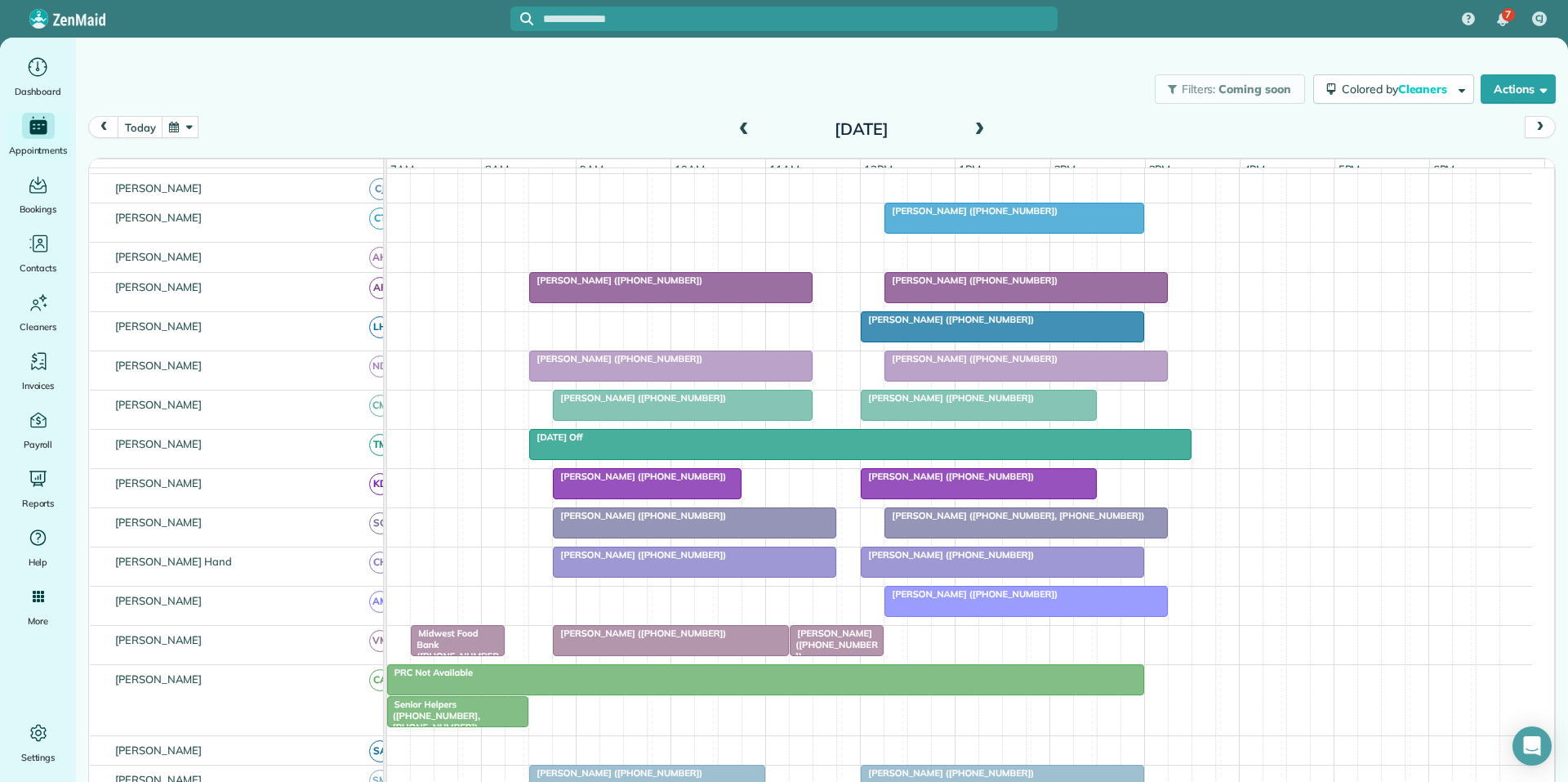
click at [987, 216] on span "Matt Miller (+18189419994)" at bounding box center [971, 211] width 175 height 11
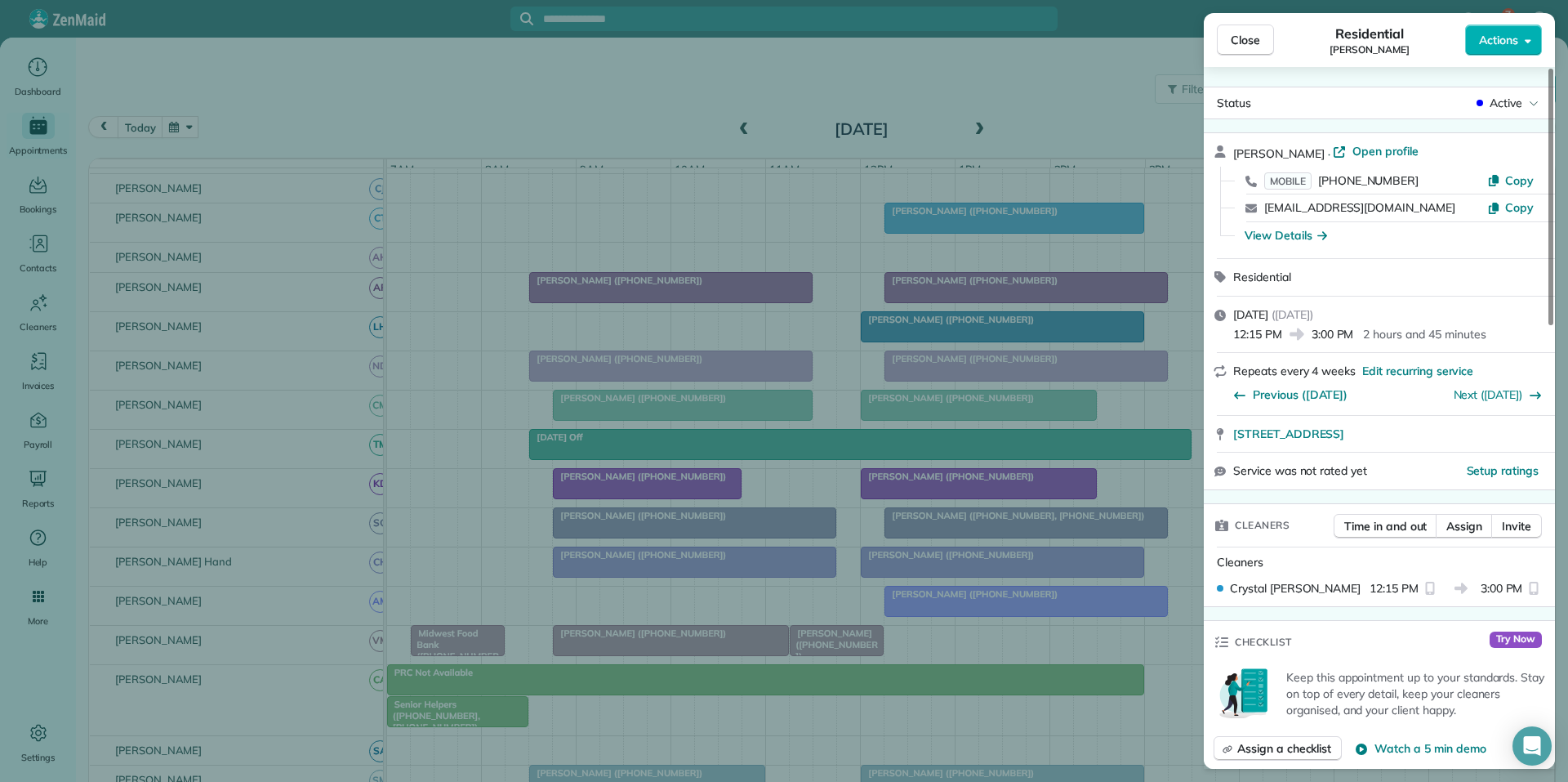
click at [1234, 57] on div "Close Residential Matt Miller Actions" at bounding box center [1379, 40] width 351 height 54
click at [1251, 42] on span "Close" at bounding box center [1245, 40] width 30 height 17
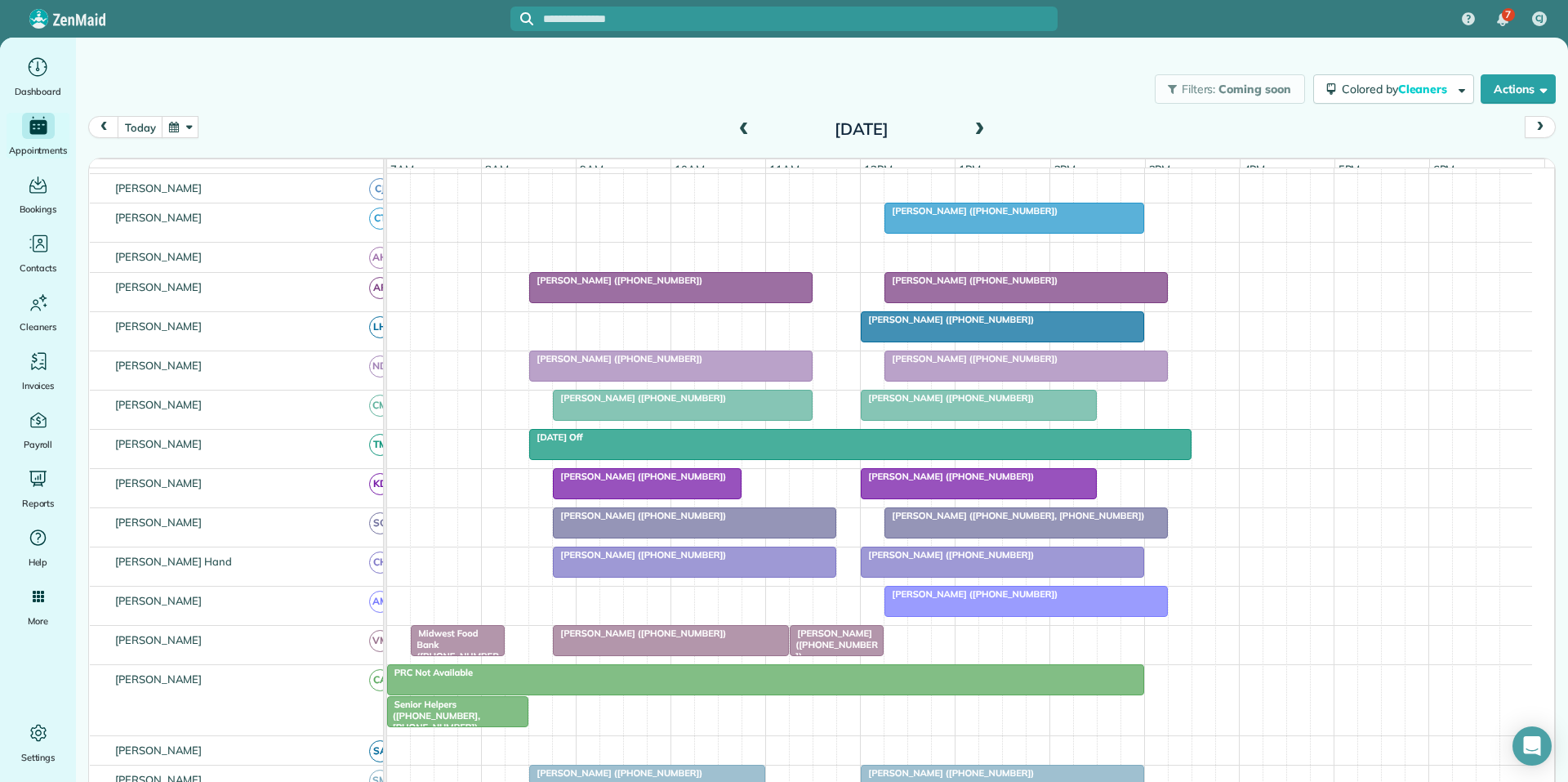
click at [187, 130] on button "button" at bounding box center [180, 127] width 37 height 22
click at [379, 135] on link "Next" at bounding box center [378, 137] width 45 height 41
click at [247, 208] on link "6" at bounding box center [247, 211] width 26 height 26
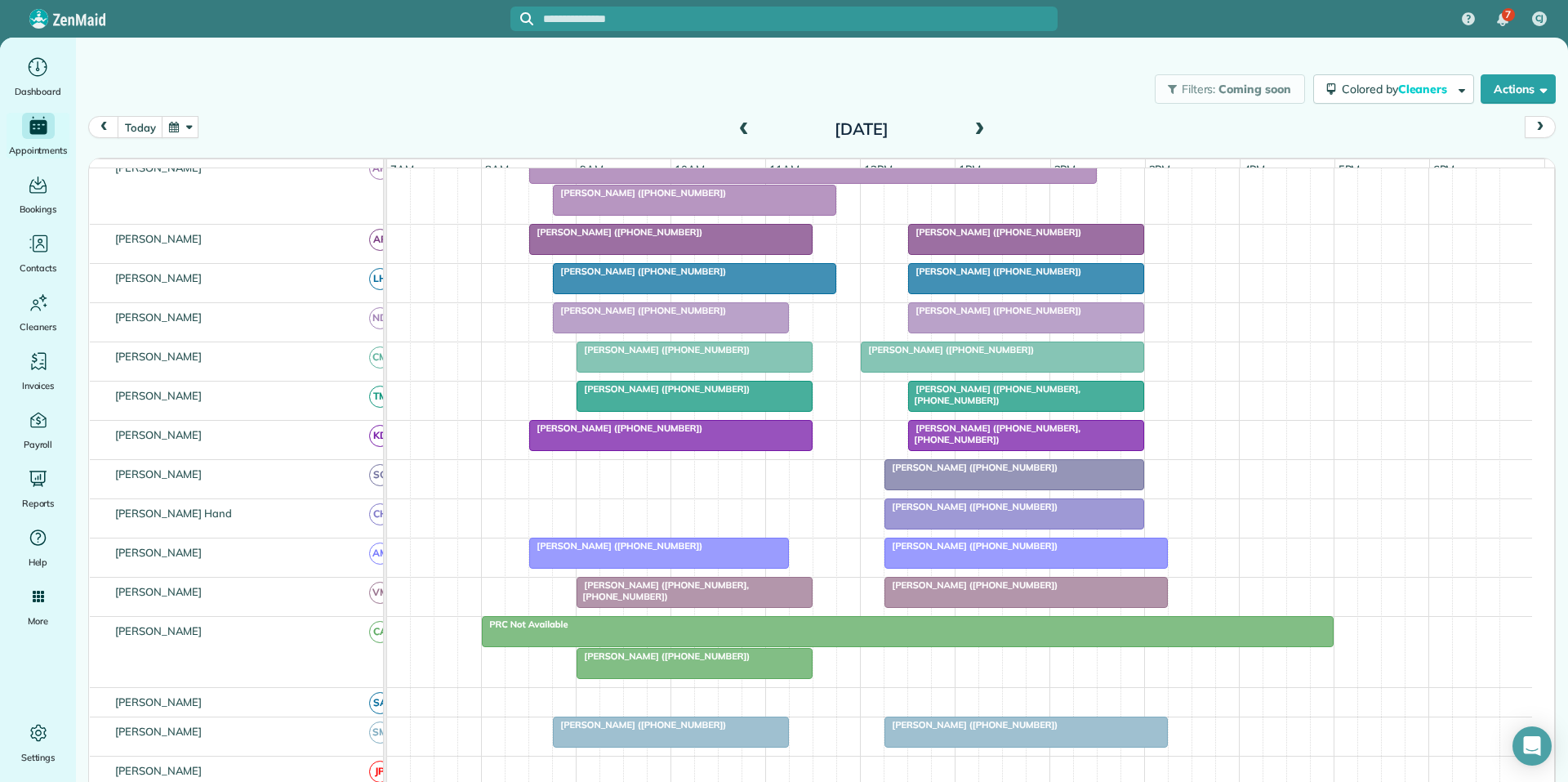
scroll to position [325, 0]
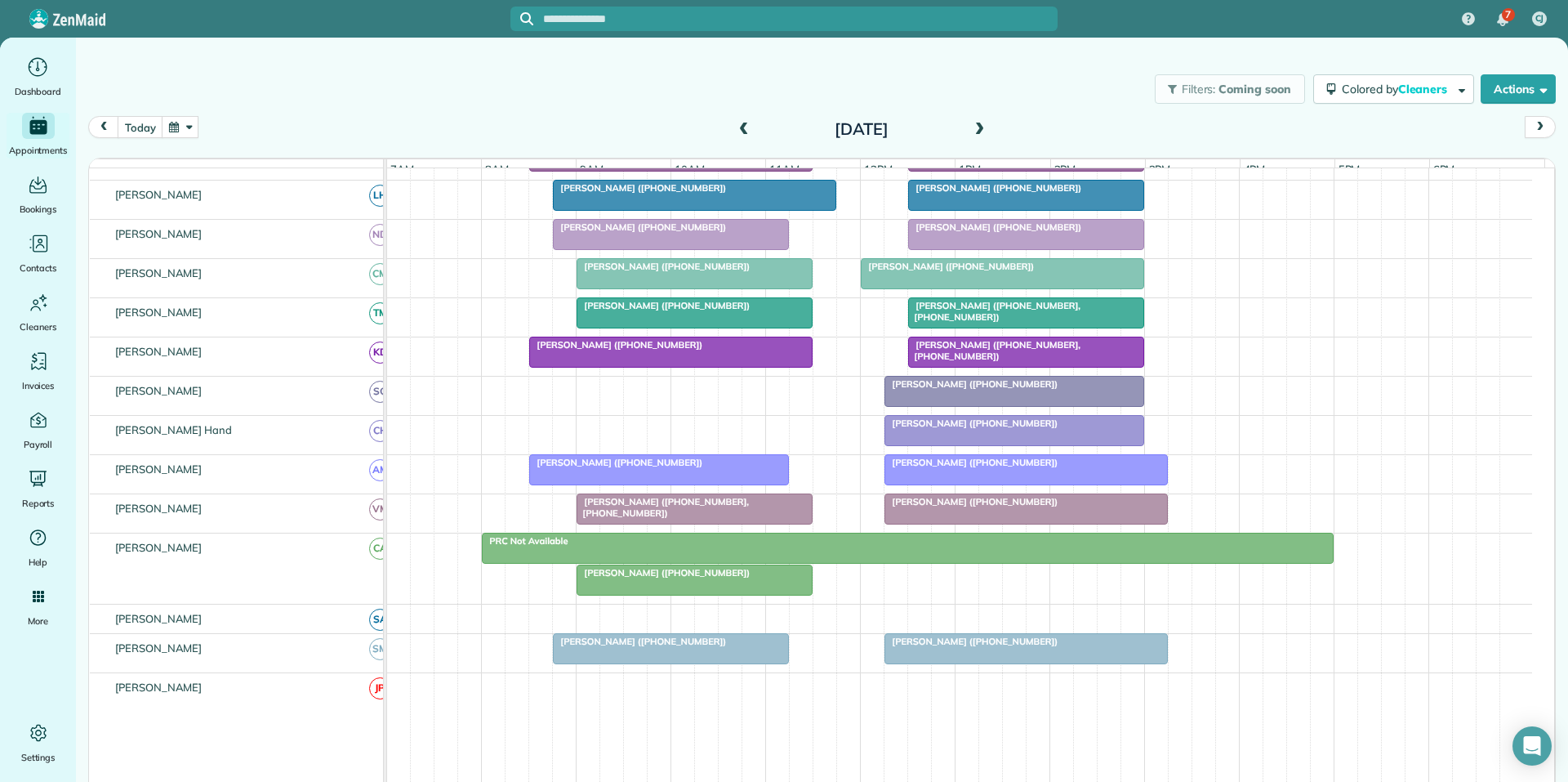
click at [672, 593] on div at bounding box center [694, 580] width 234 height 30
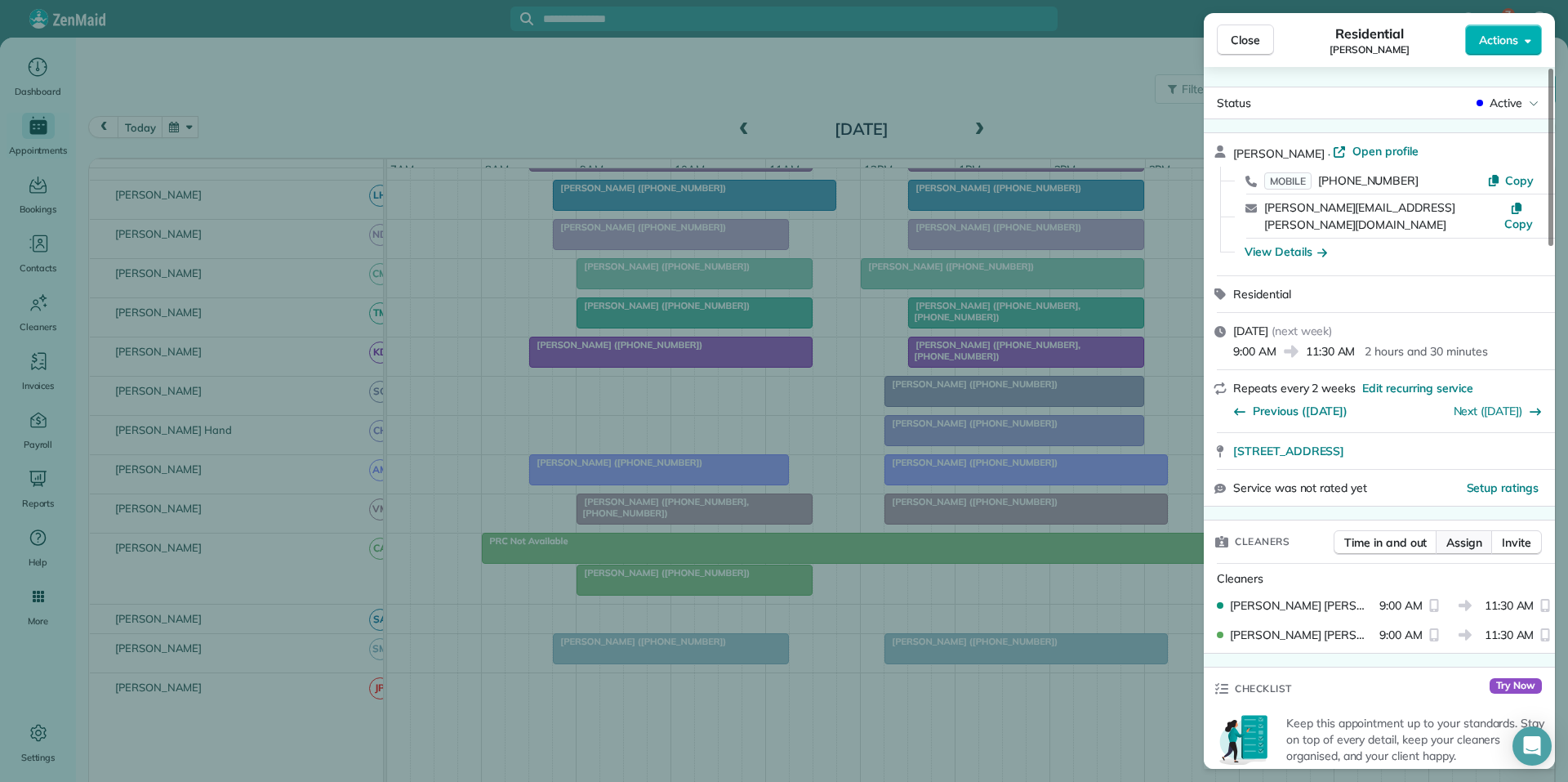
click at [1466, 534] on span "Assign" at bounding box center [1464, 542] width 36 height 17
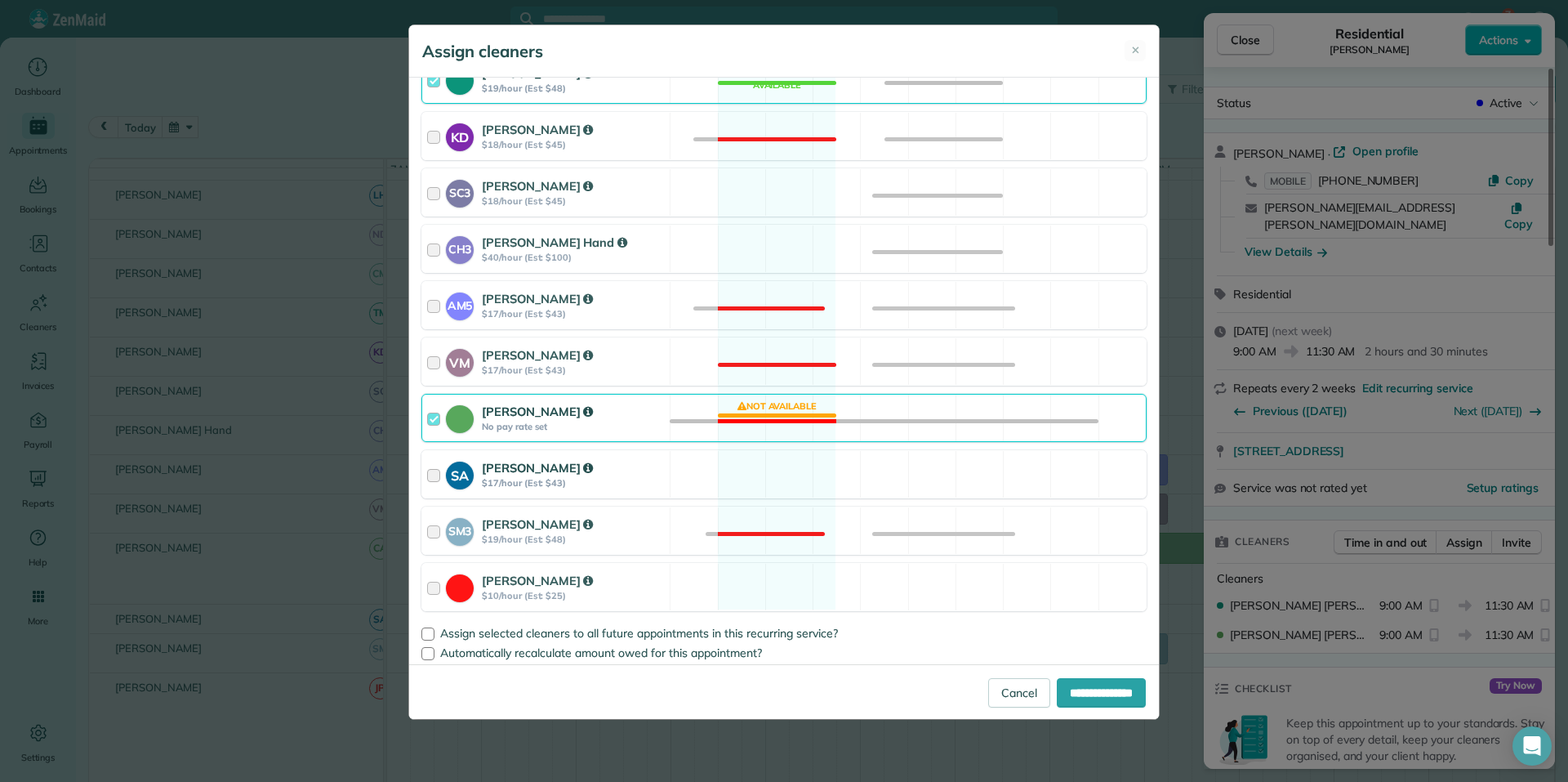
scroll to position [630, 0]
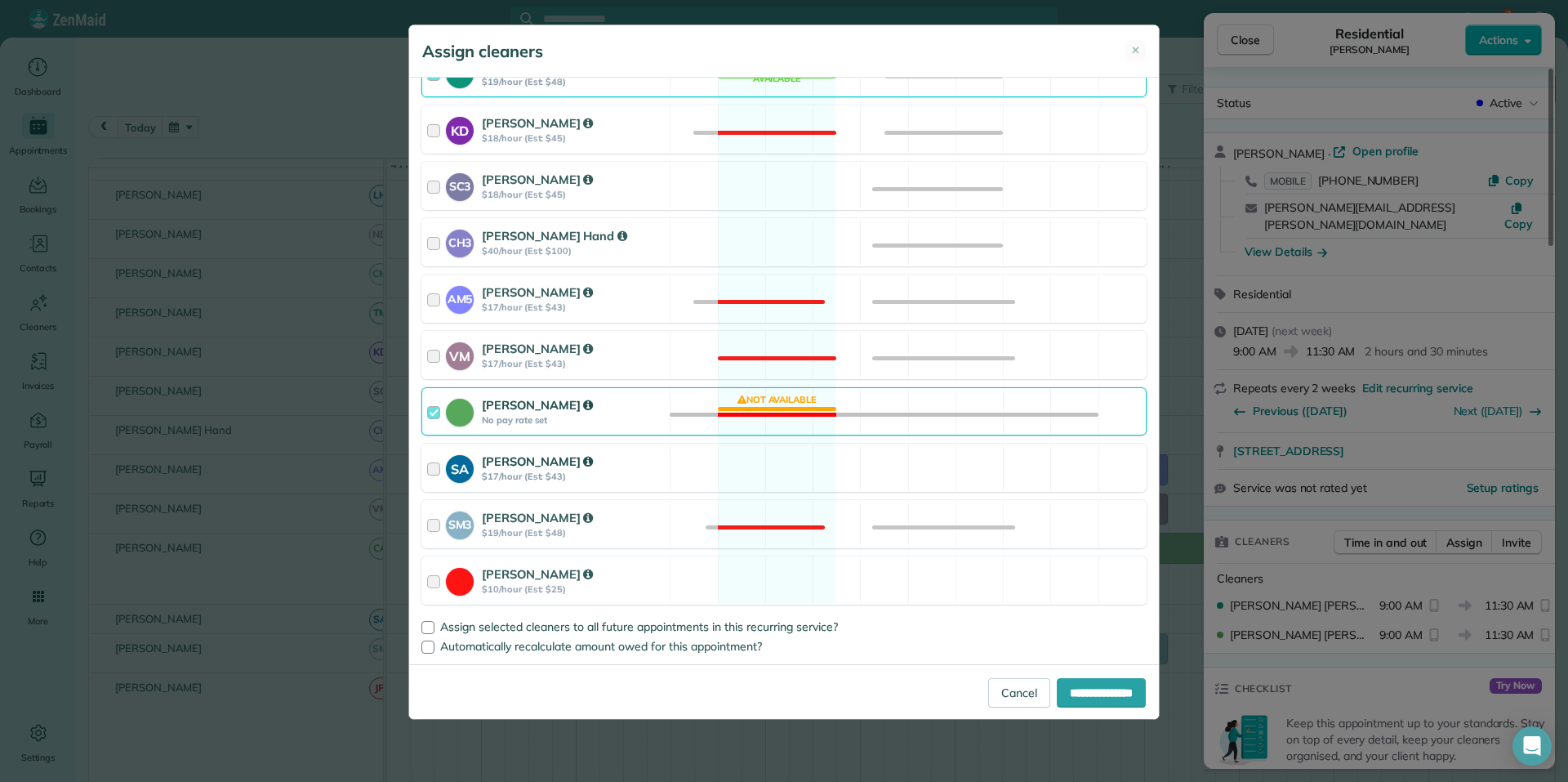
click at [777, 463] on div "SA Stephanie Allen $17/hour (Est: $43) Available" at bounding box center [784, 468] width 725 height 48
click at [776, 405] on div "Catherine Altman No pay rate set Not available" at bounding box center [784, 411] width 725 height 48
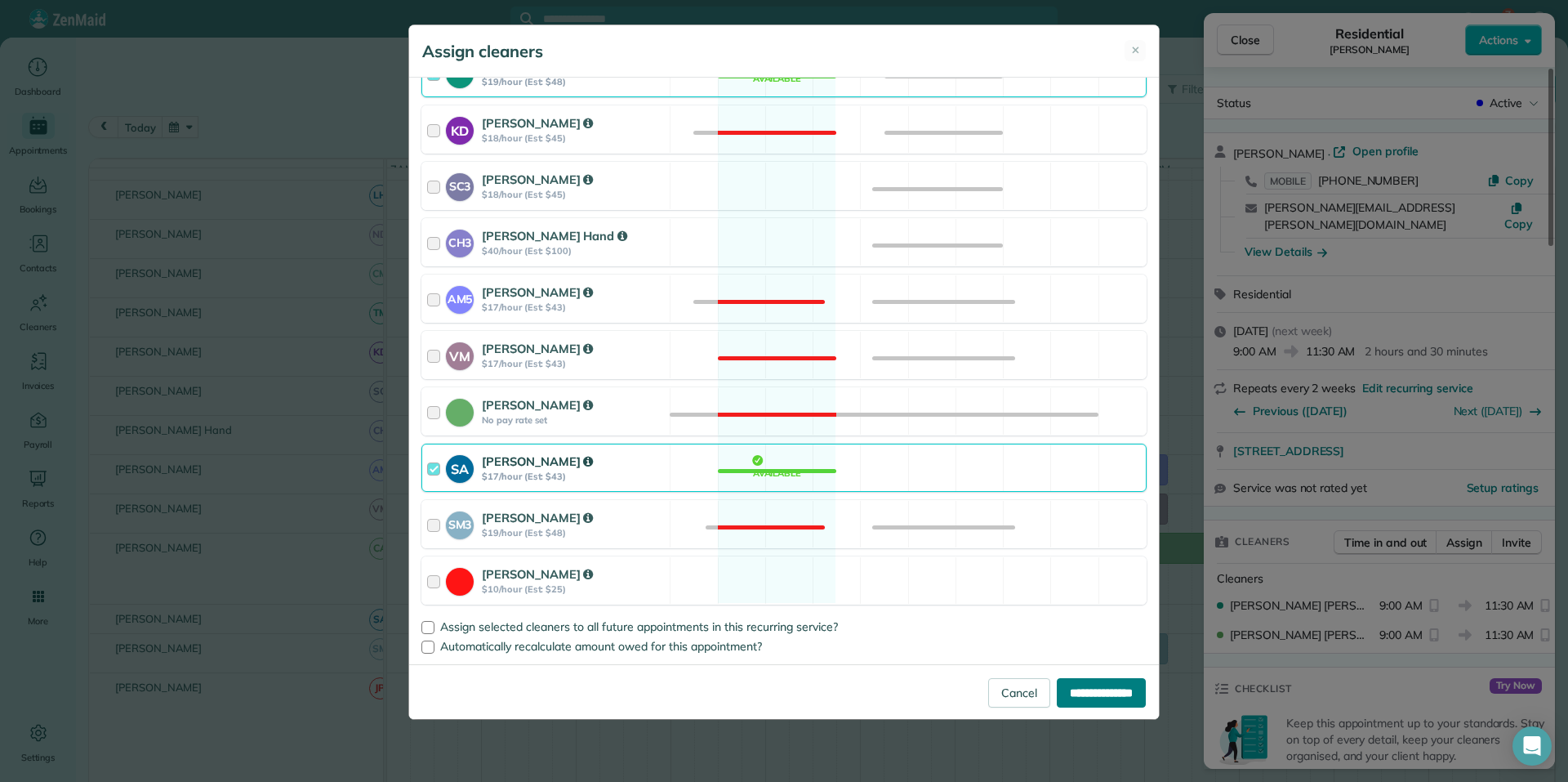
click at [1092, 696] on input "**********" at bounding box center [1101, 693] width 89 height 30
type input "**********"
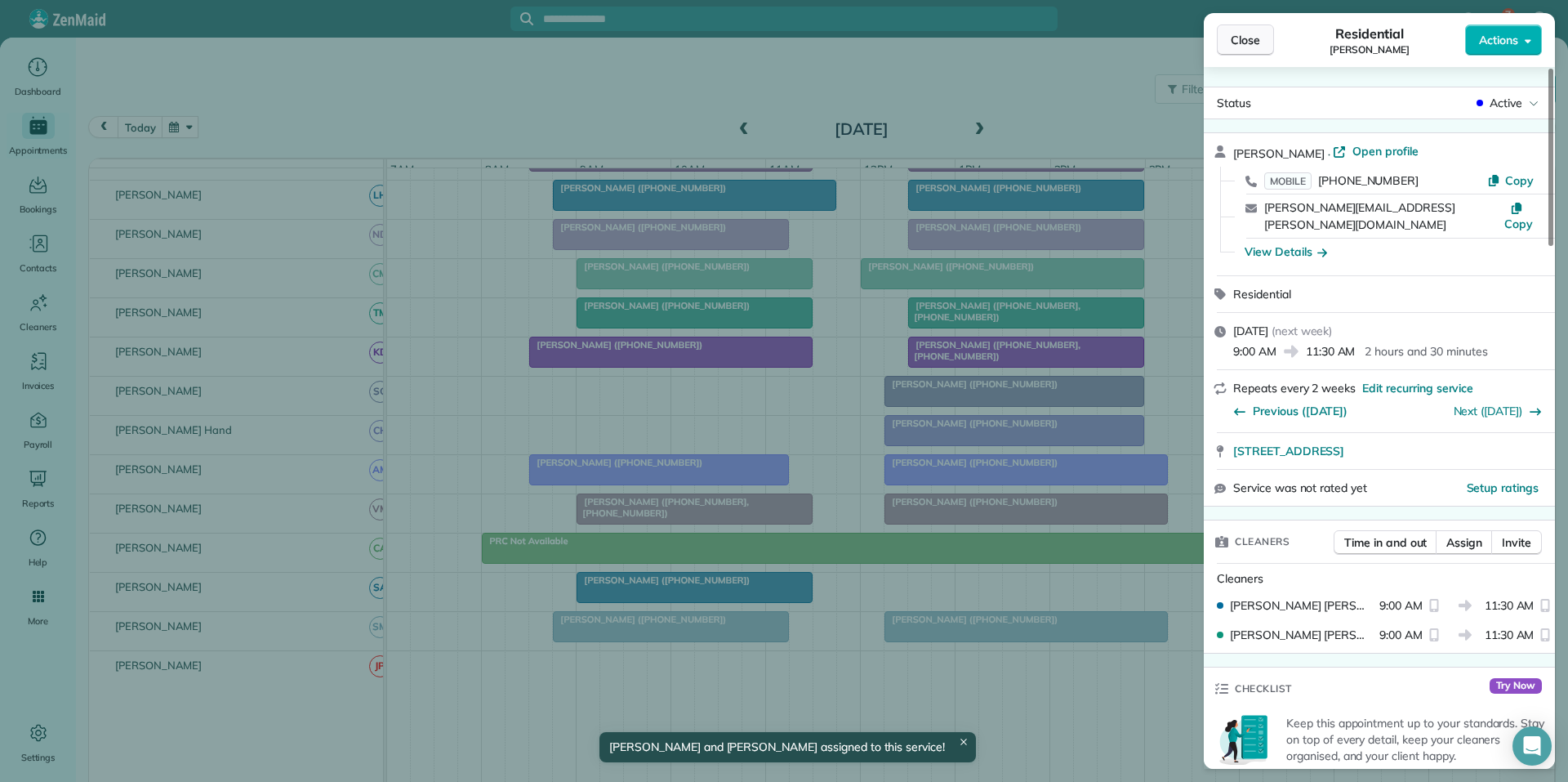
click at [1245, 40] on span "Close" at bounding box center [1245, 40] width 30 height 17
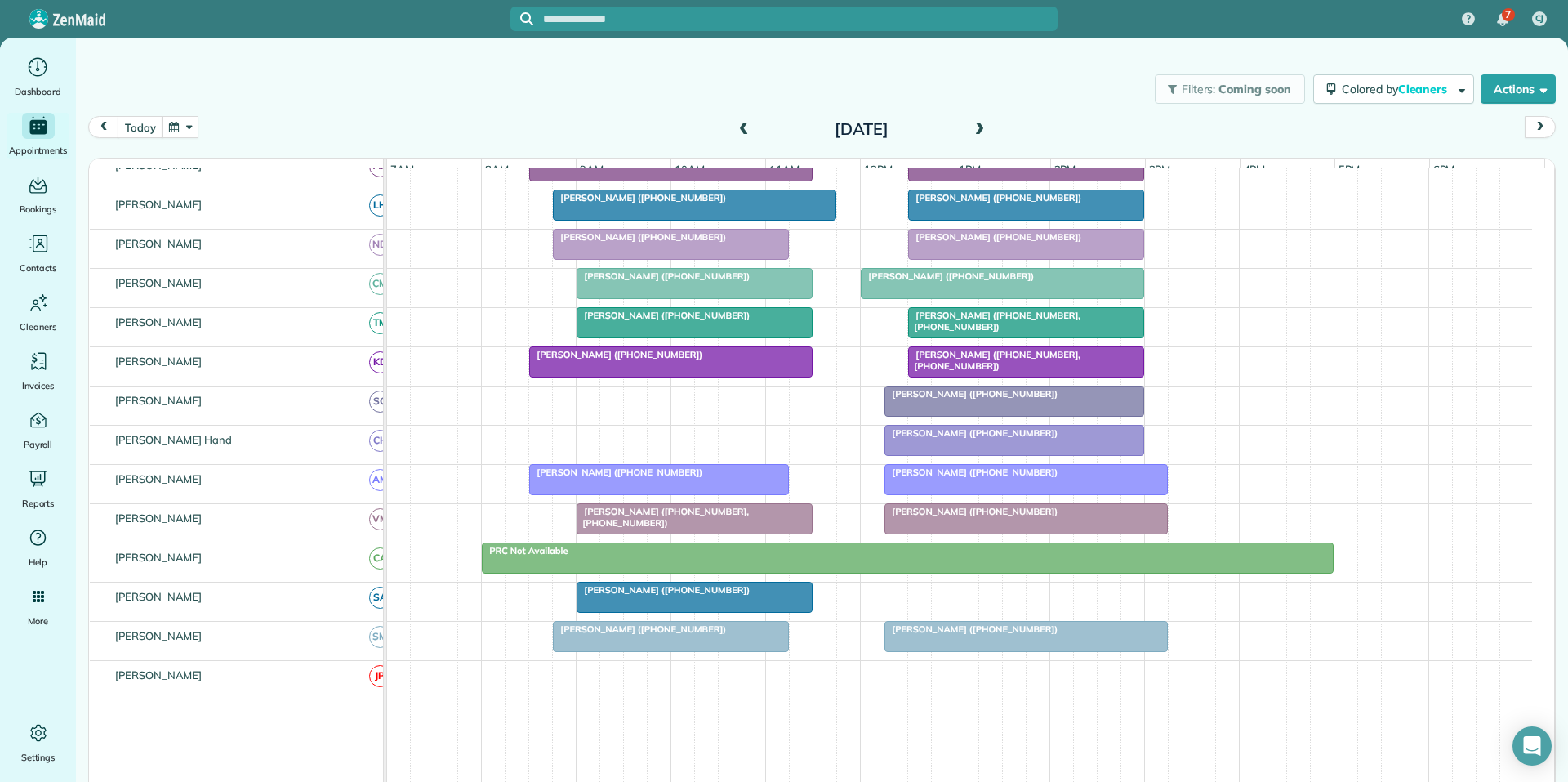
scroll to position [325, 0]
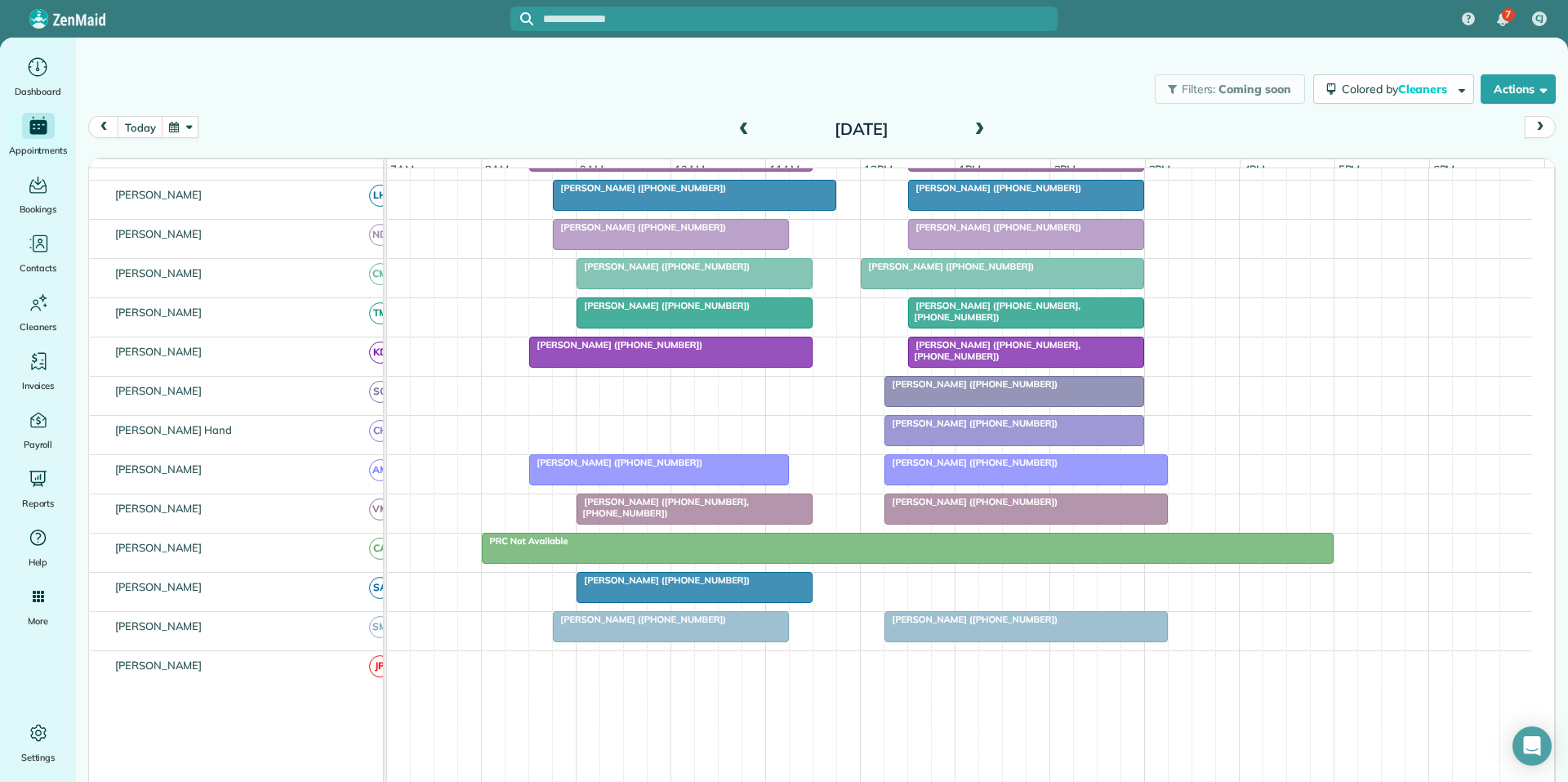
click at [674, 640] on div at bounding box center [670, 627] width 234 height 30
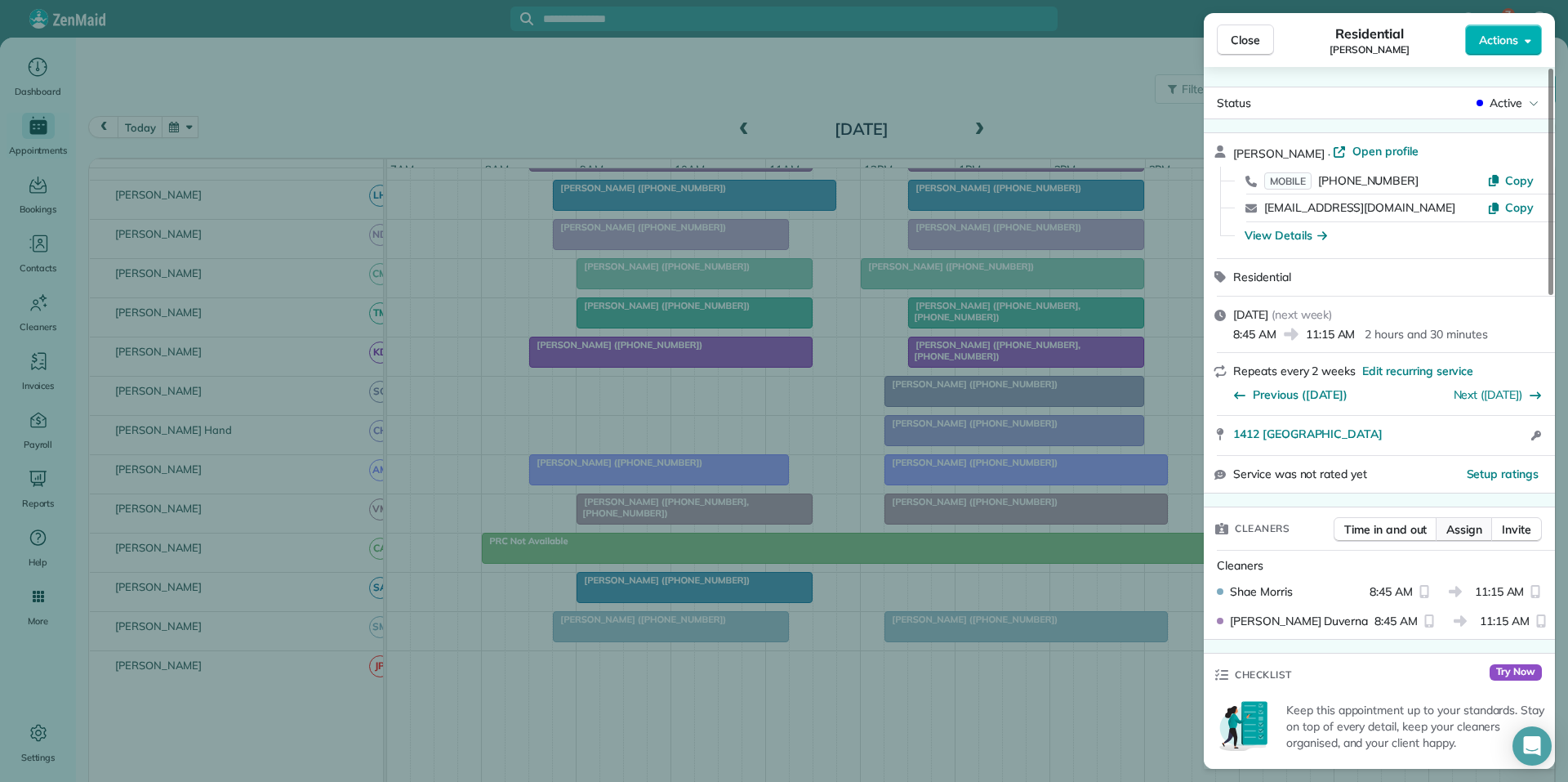
click at [1467, 523] on span "Assign" at bounding box center [1464, 529] width 36 height 17
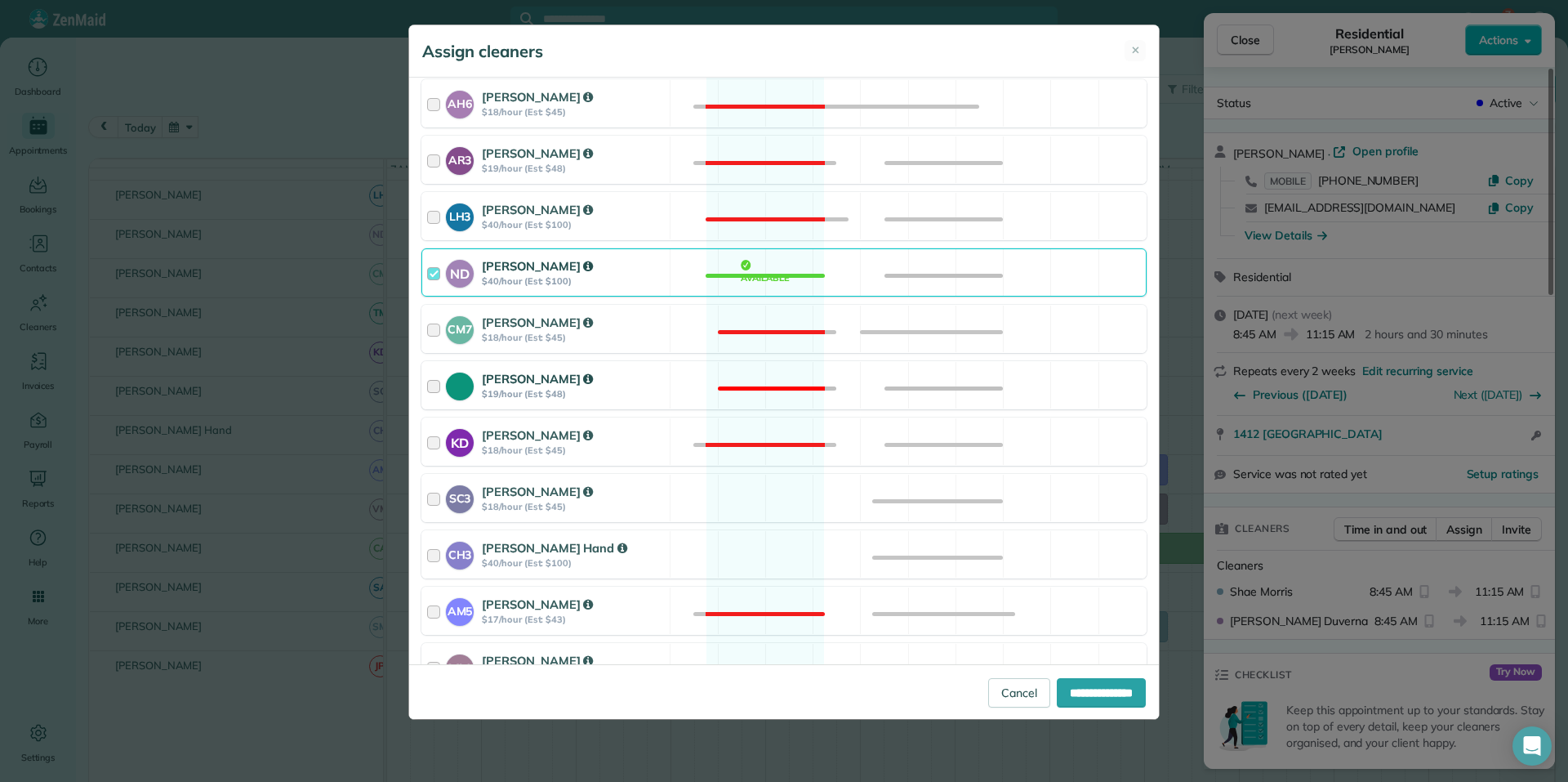
scroll to position [327, 0]
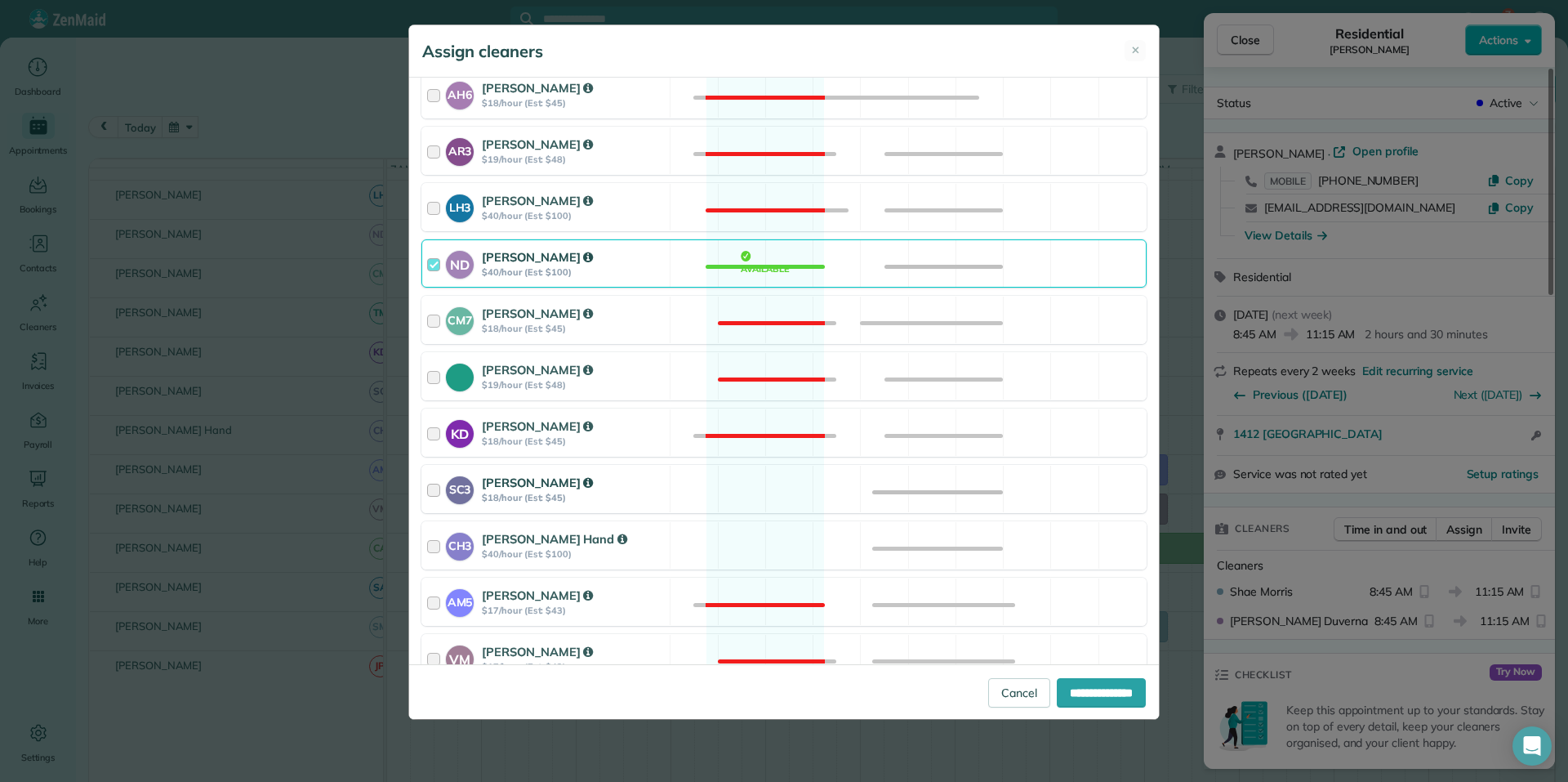
drag, startPoint x: 756, startPoint y: 495, endPoint x: 768, endPoint y: 508, distance: 17.7
click at [756, 495] on div "SC3 Stephanie Cruz $18/hour (Est: $45) Available" at bounding box center [784, 489] width 725 height 48
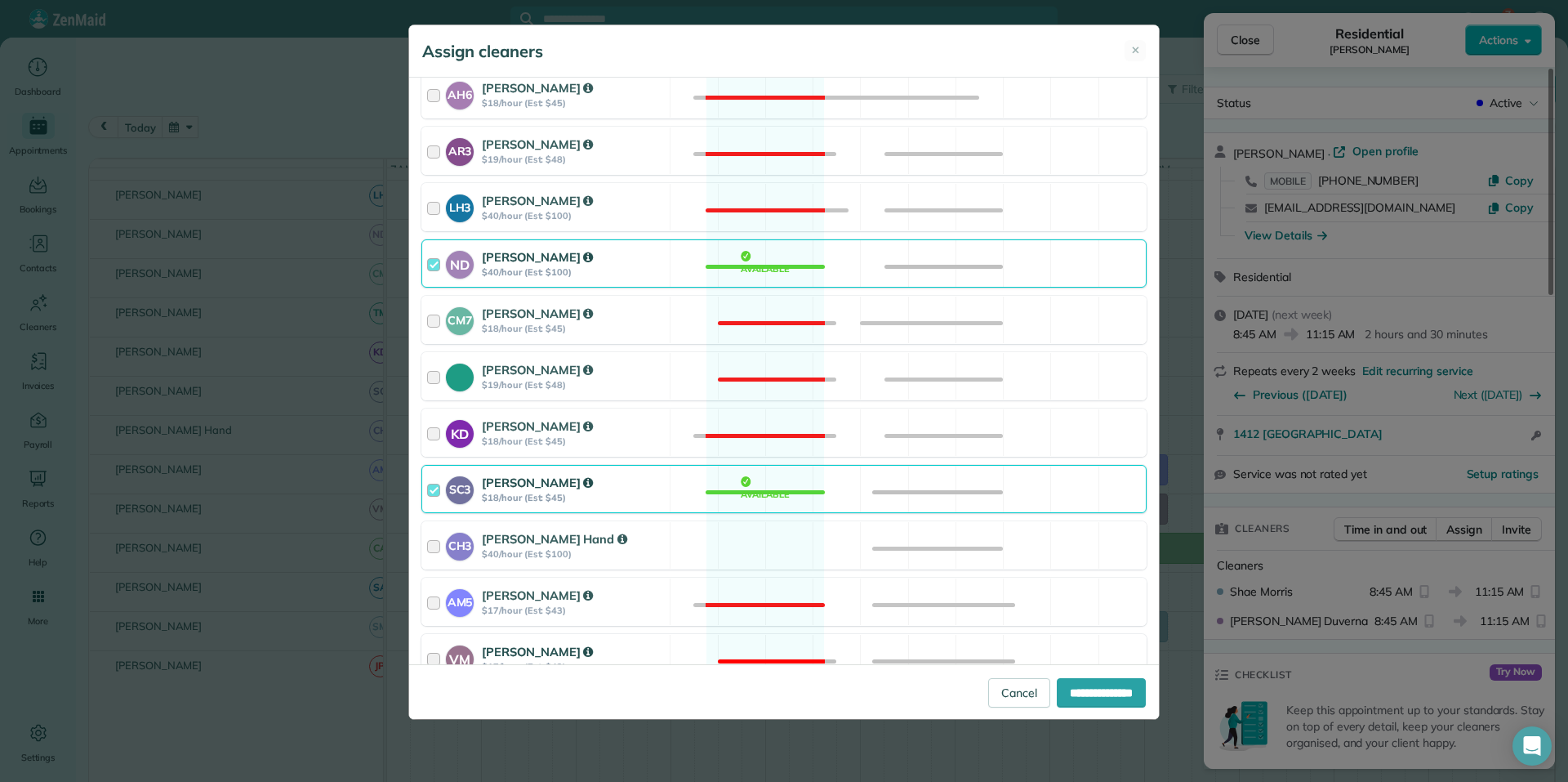
scroll to position [630, 0]
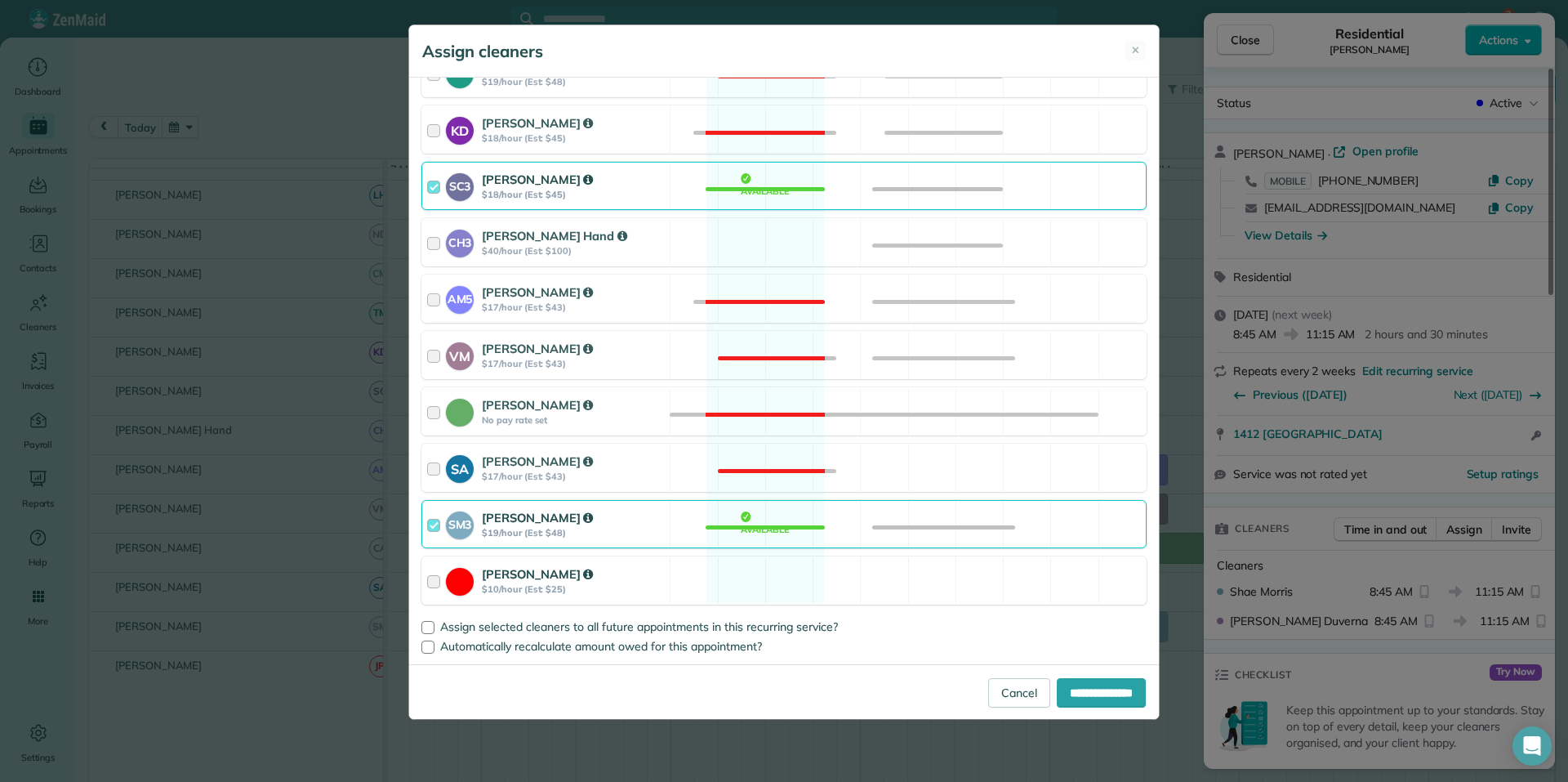
drag, startPoint x: 771, startPoint y: 525, endPoint x: 884, endPoint y: 559, distance: 118.0
click at [772, 525] on div "SM3 Shae Morris $19/hour (Est: $48) Available" at bounding box center [784, 524] width 725 height 48
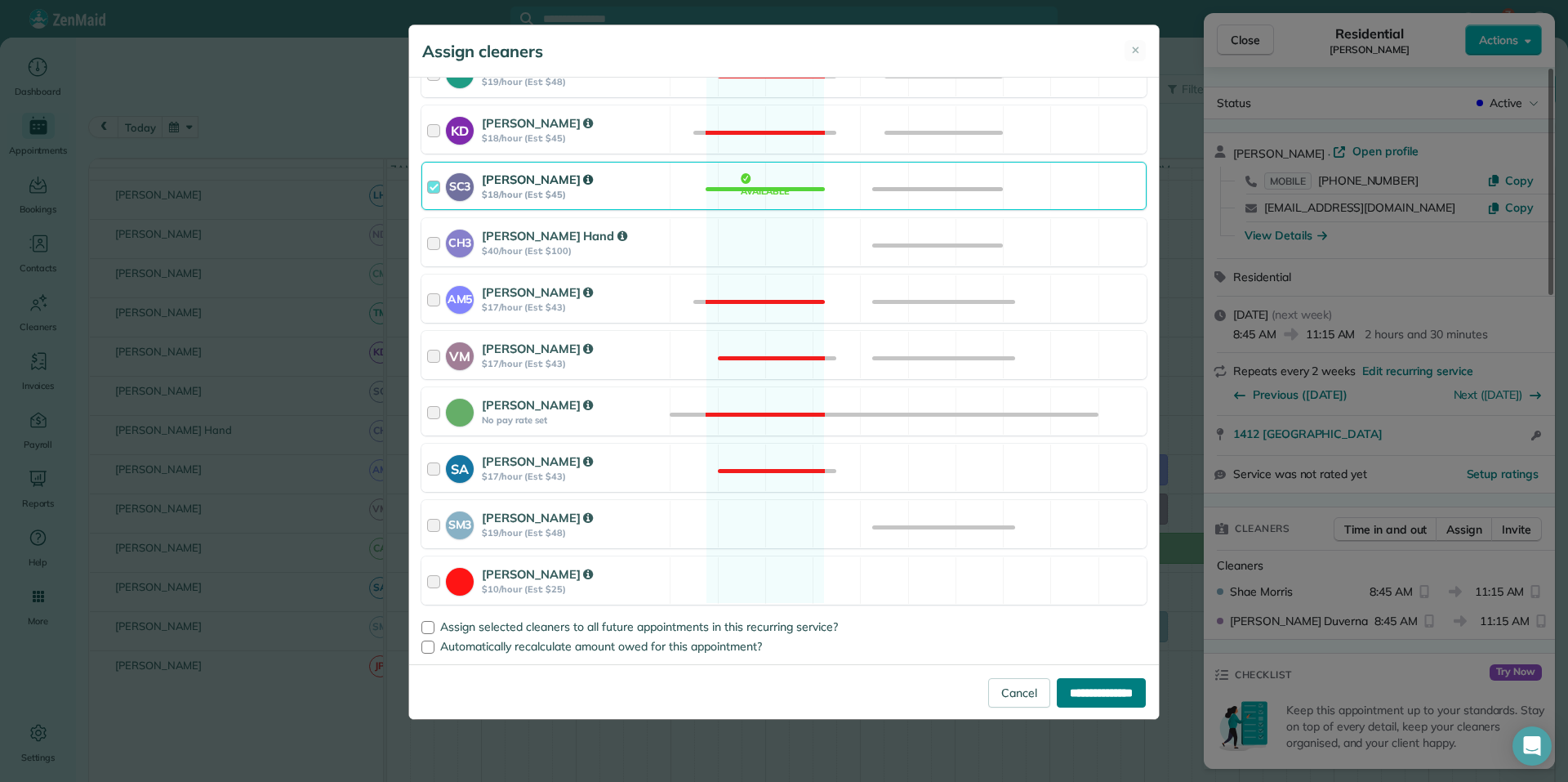
click at [1101, 690] on input "**********" at bounding box center [1101, 693] width 89 height 30
type input "**********"
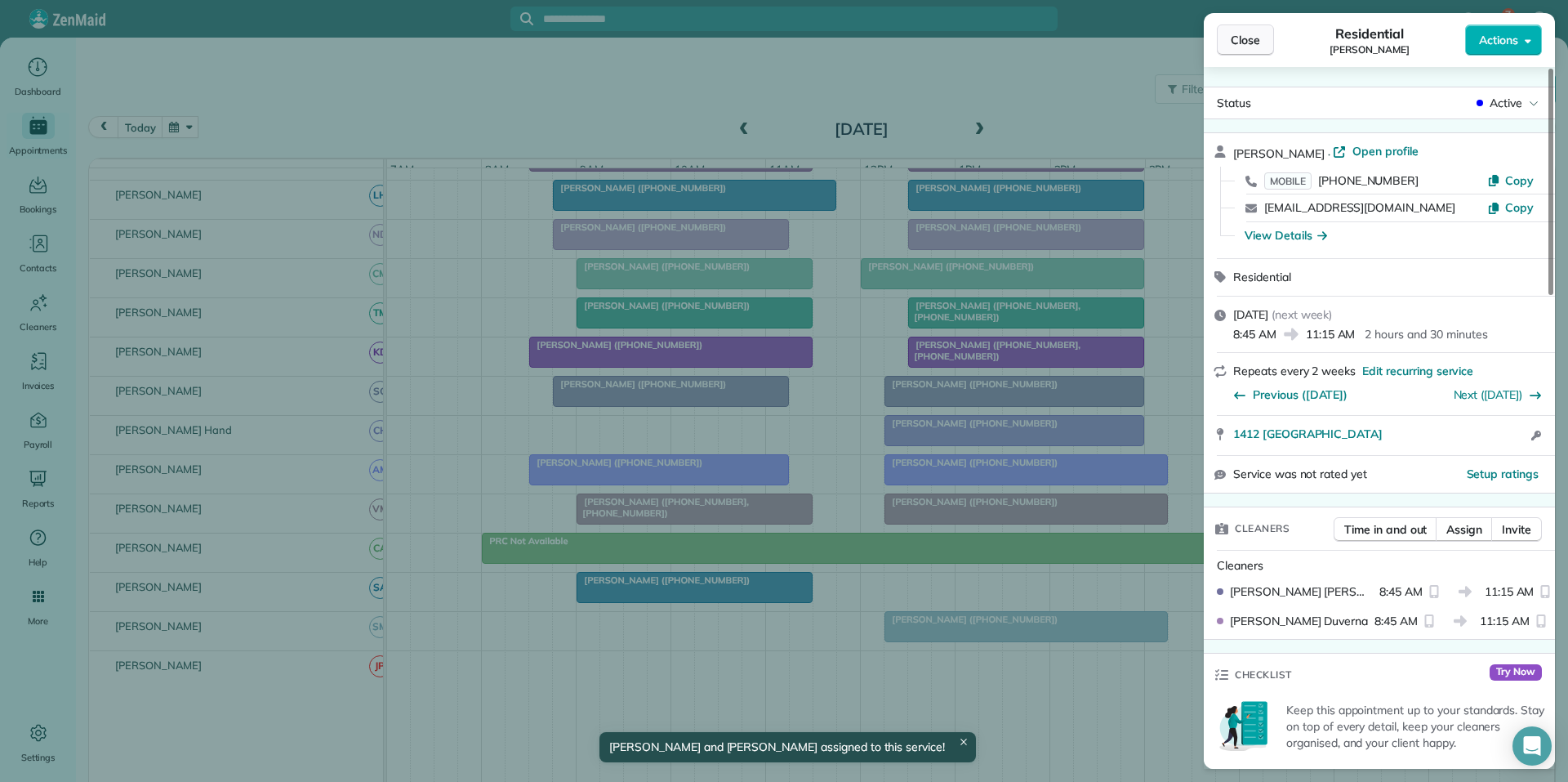
click at [1246, 37] on span "Close" at bounding box center [1245, 40] width 30 height 17
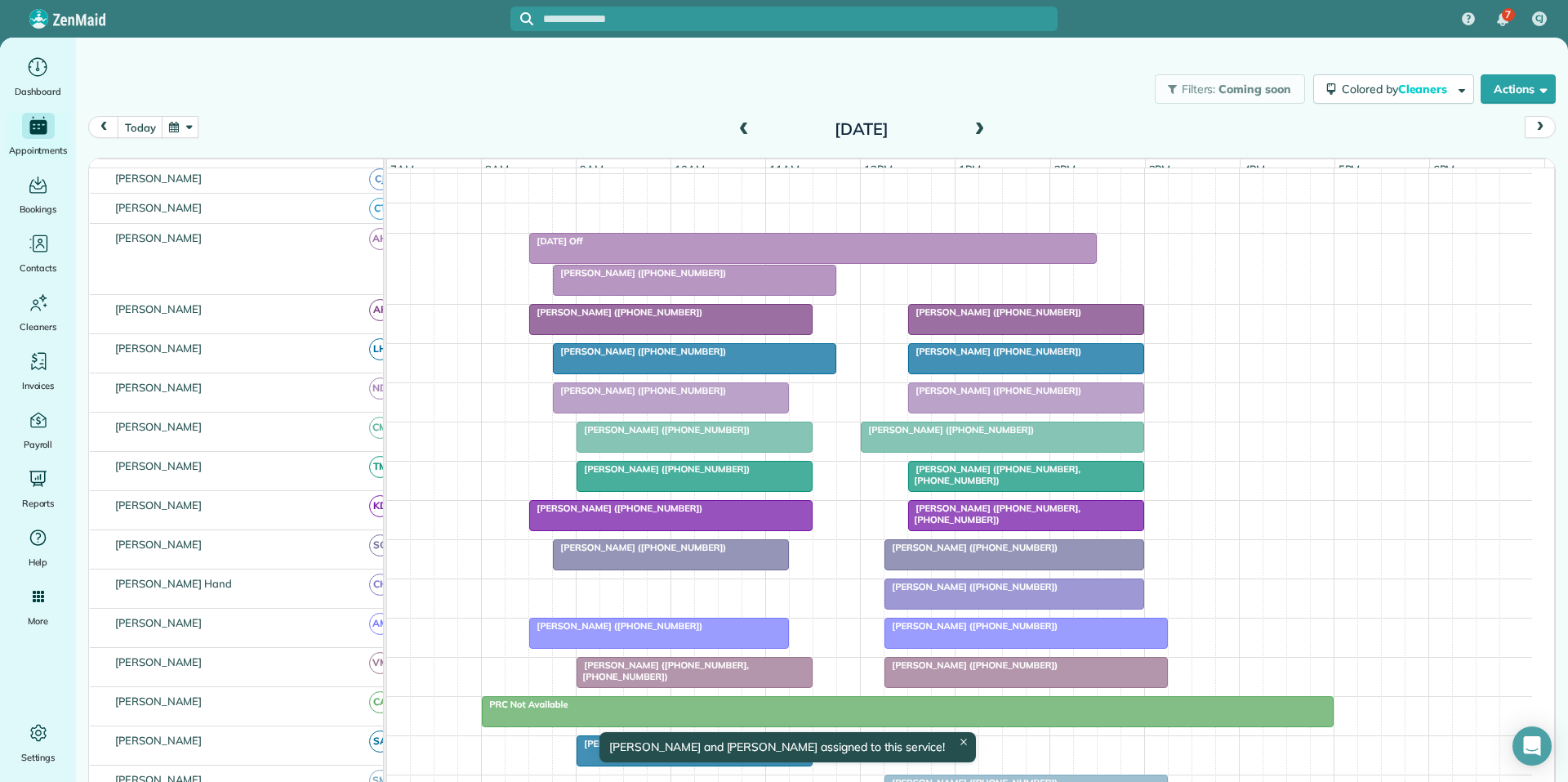
scroll to position [162, 0]
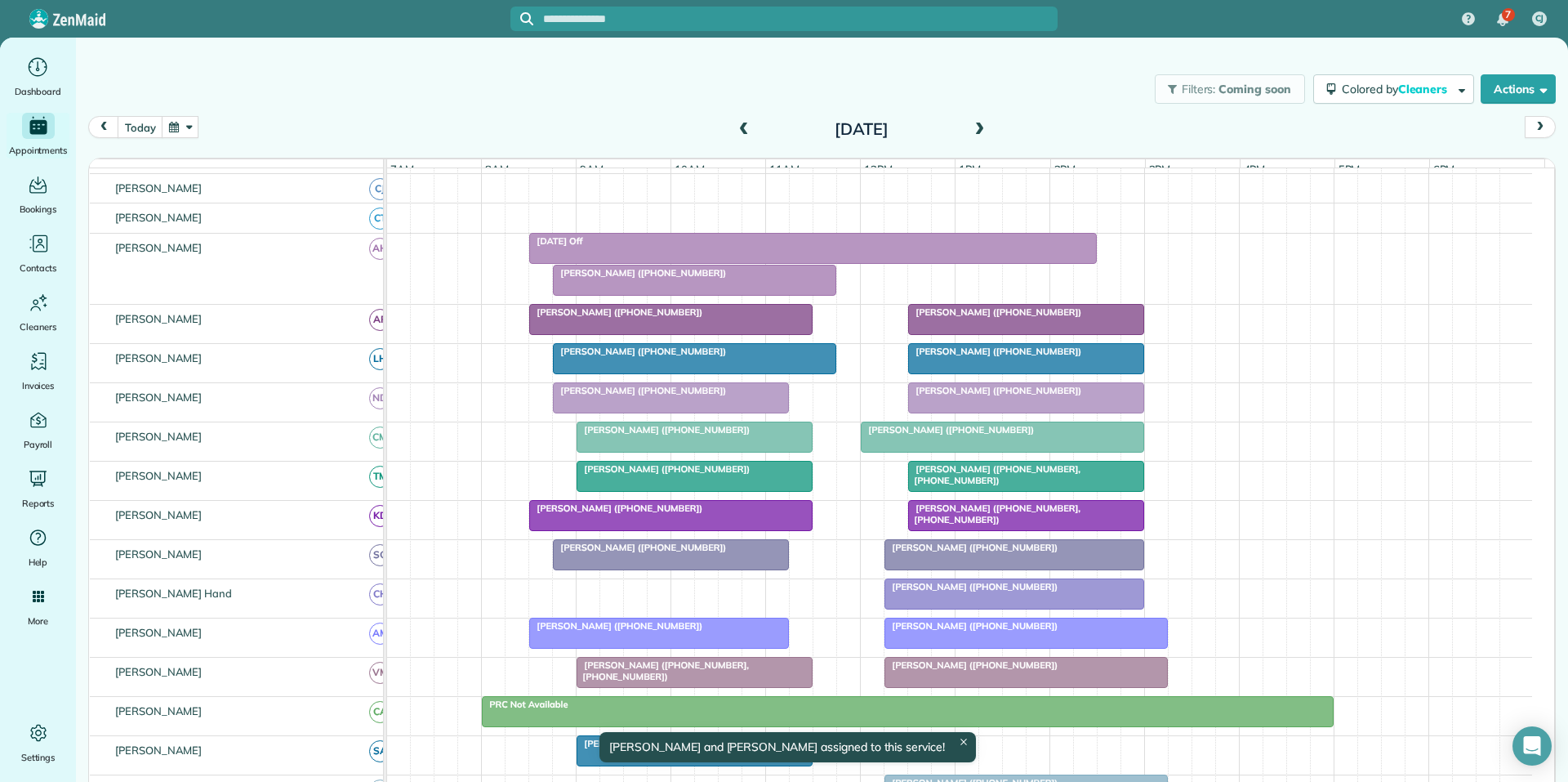
click at [662, 279] on span "Jane Smith (+17706309360)" at bounding box center [640, 273] width 175 height 11
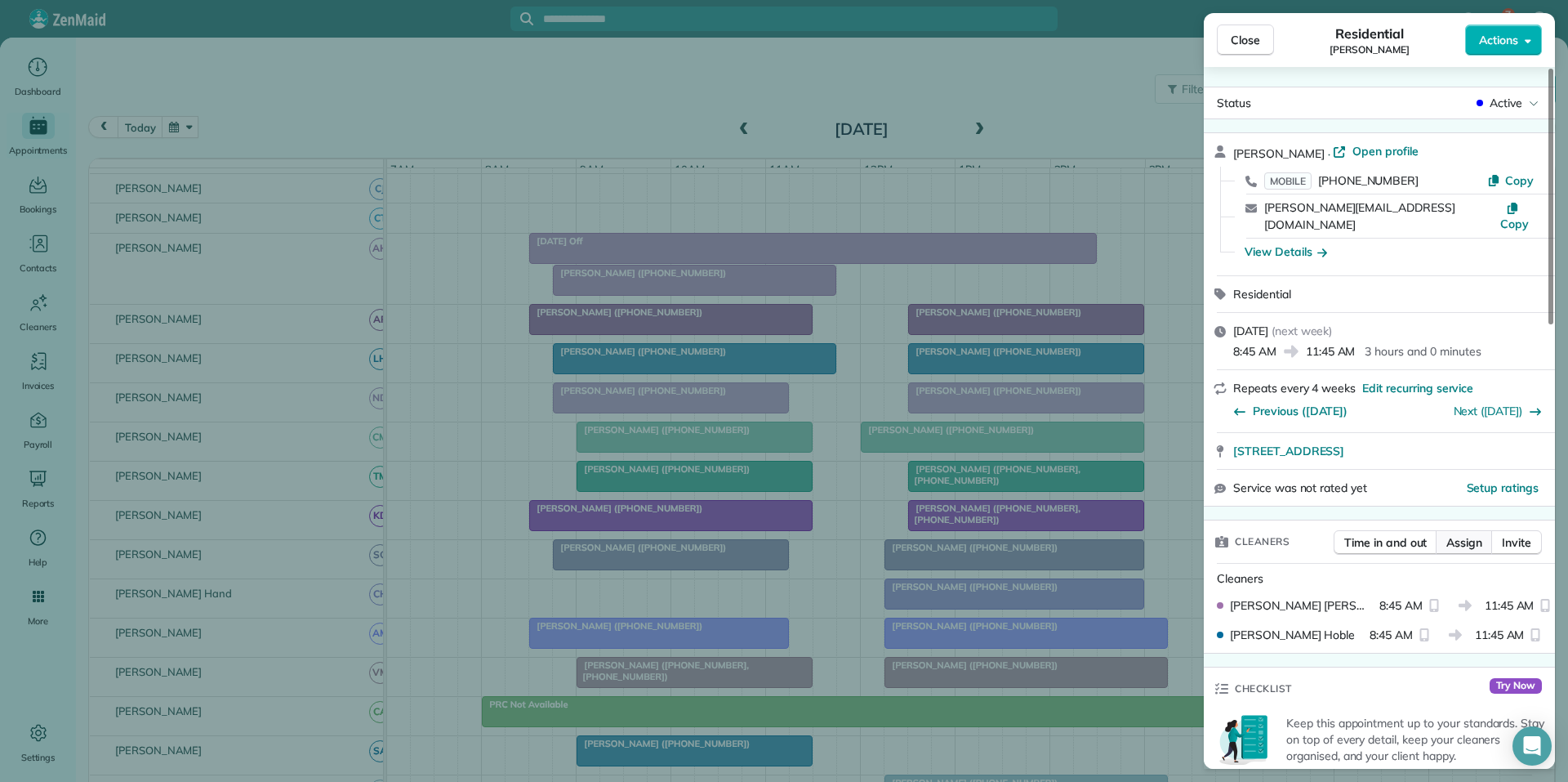
click at [1467, 534] on span "Assign" at bounding box center [1464, 542] width 36 height 17
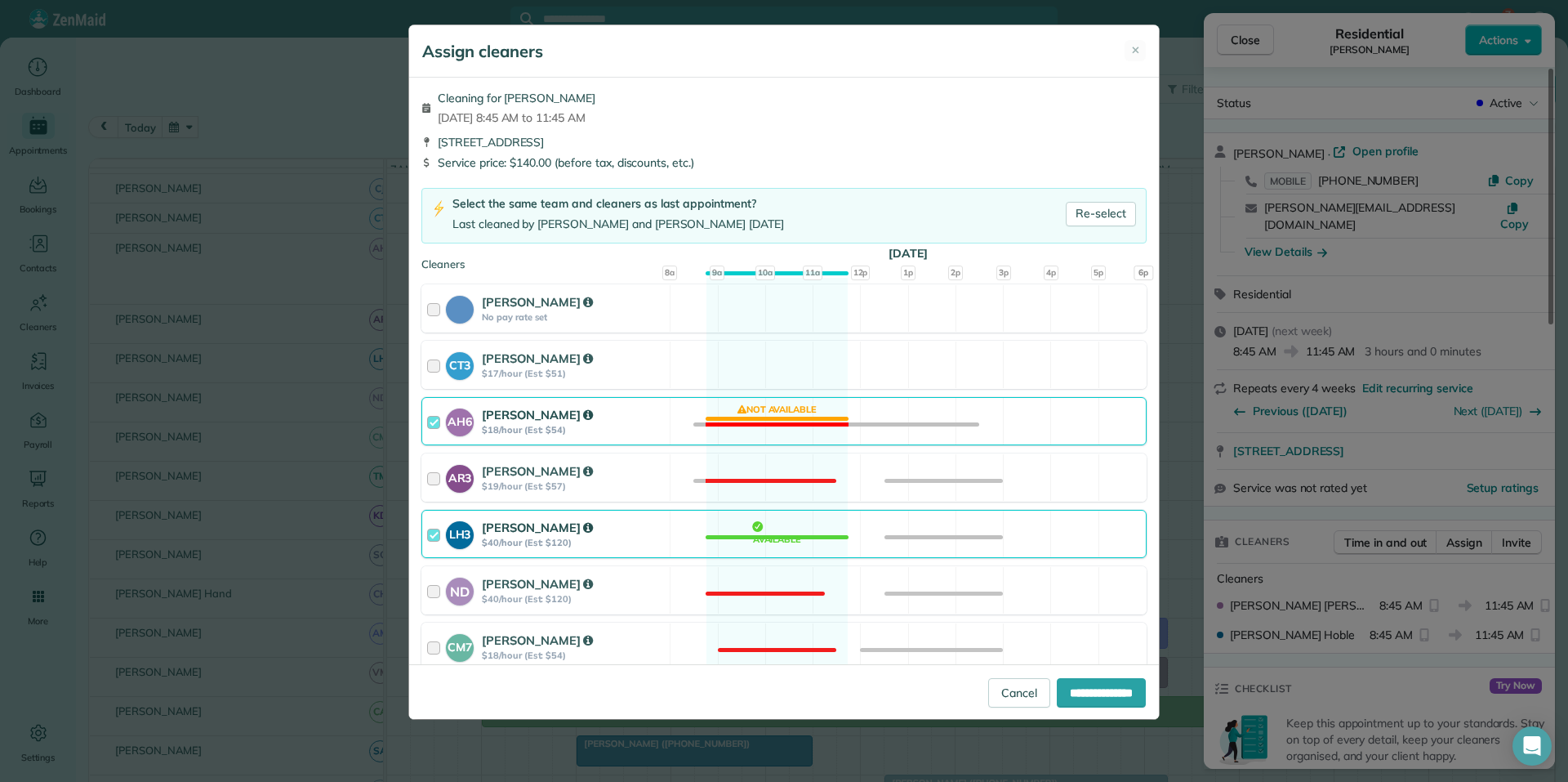
click at [789, 397] on div "Cleaning for Jane Smith Mon, Oct 06 - 8:45 AM to 11:45 AM 114 Biltmore Trce Pea…" at bounding box center [784, 371] width 749 height 586
click at [784, 415] on div "AH6 Ashley Hudson $18/hour (Est: $54) Not available" at bounding box center [784, 421] width 725 height 48
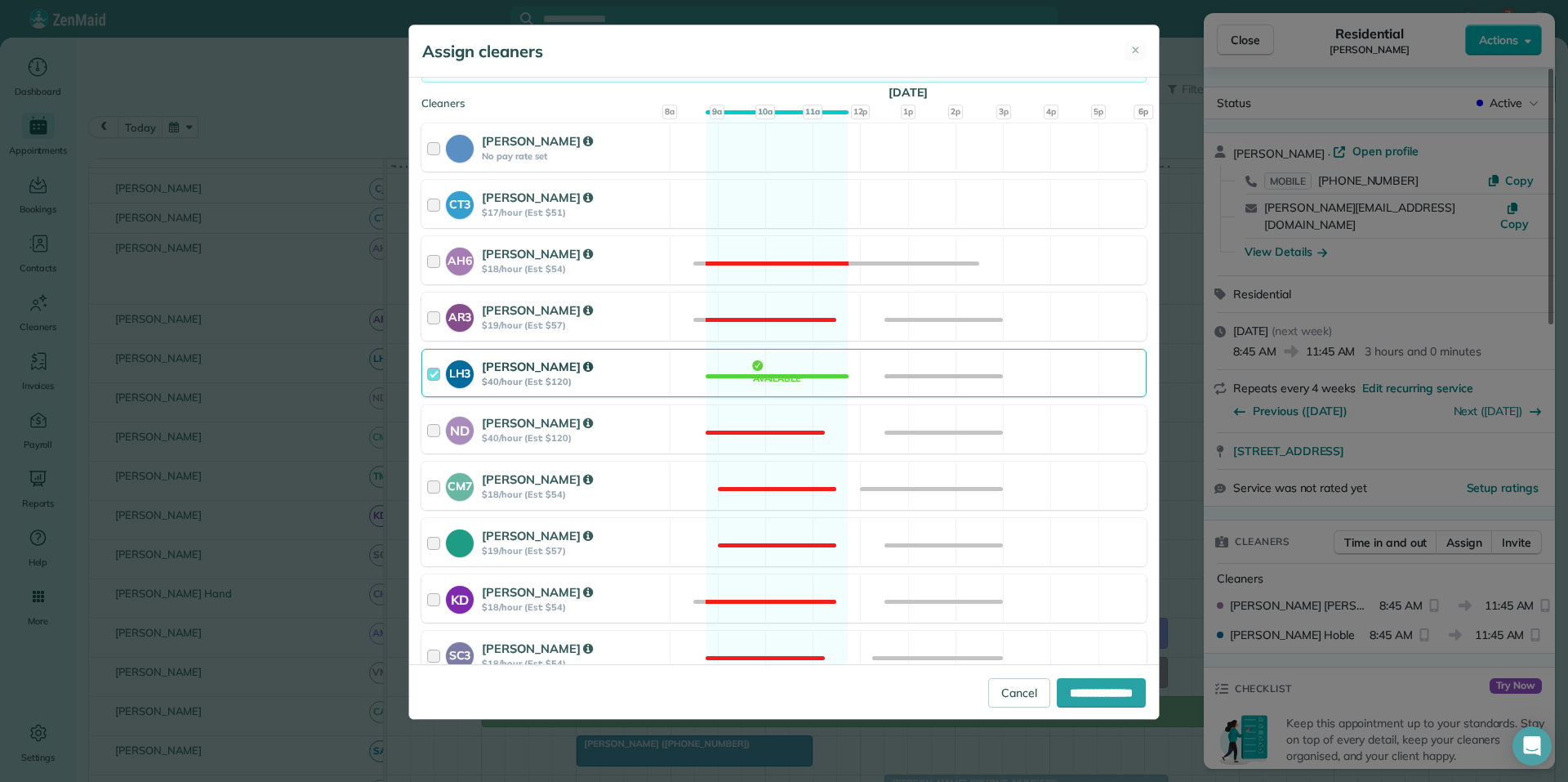
scroll to position [572, 0]
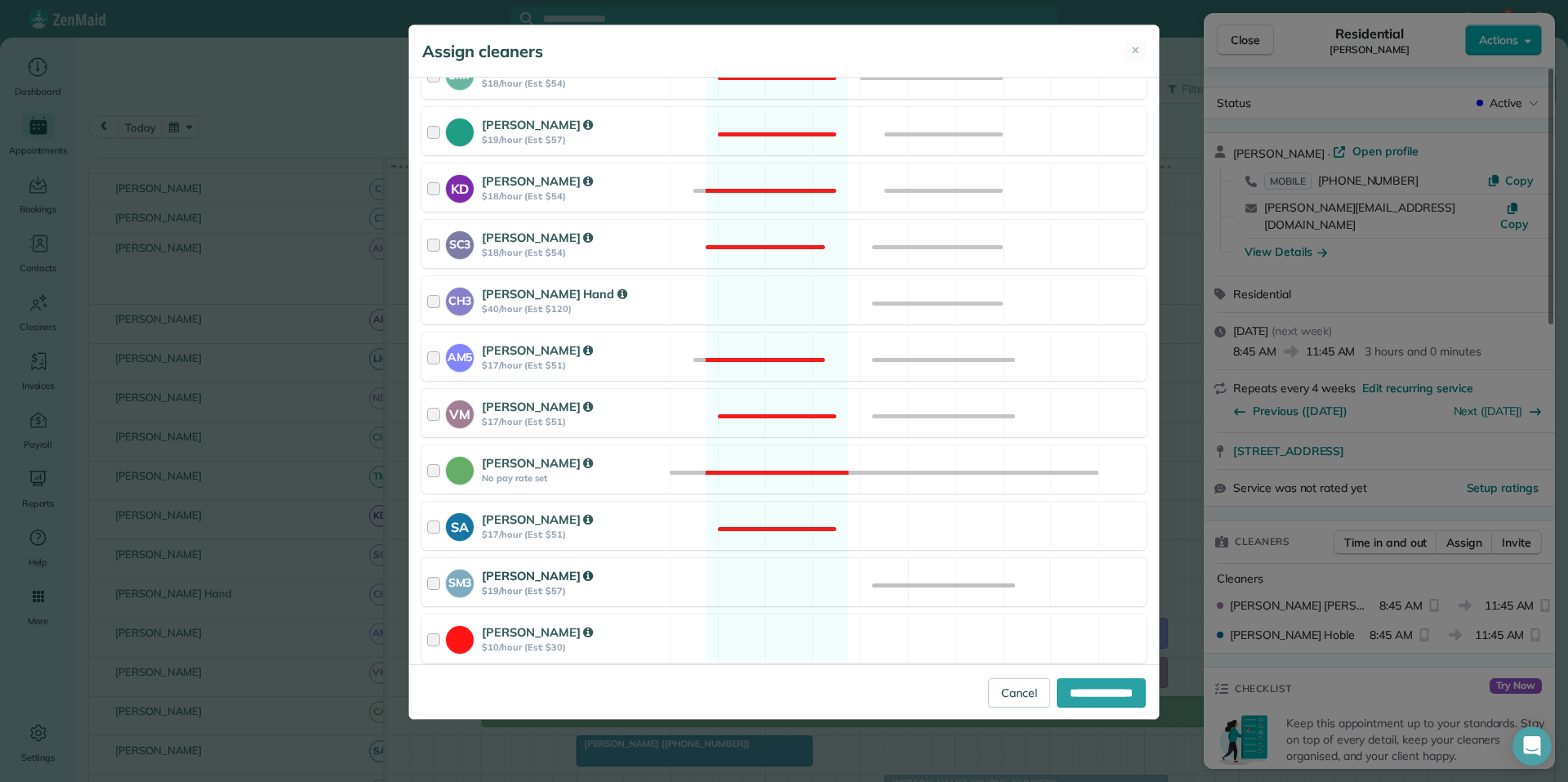
click at [769, 576] on div "SM3 Shae Morris $19/hour (Est: $57) Available" at bounding box center [784, 582] width 725 height 48
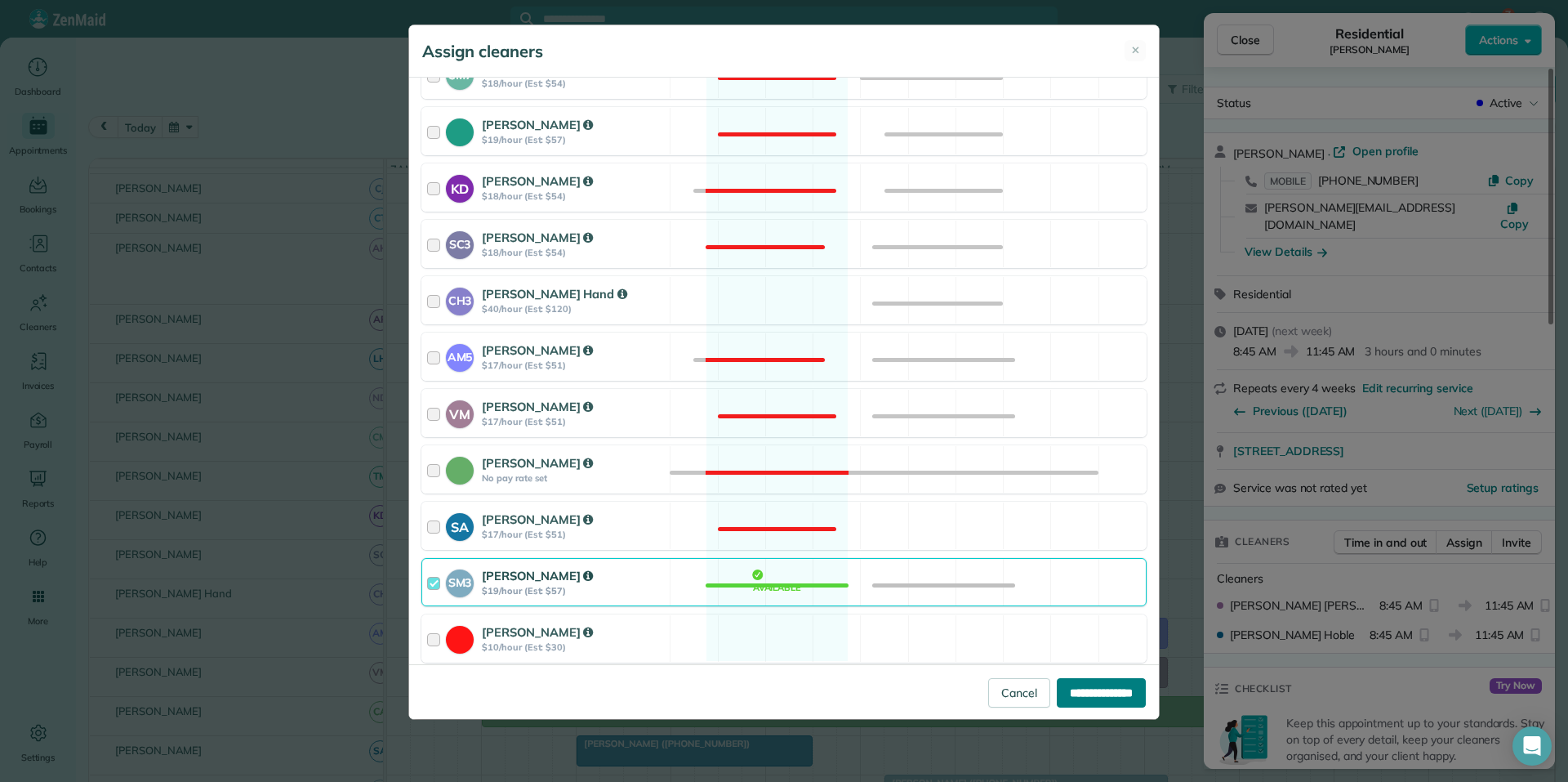
click at [1097, 695] on input "**********" at bounding box center [1101, 693] width 89 height 30
type input "**********"
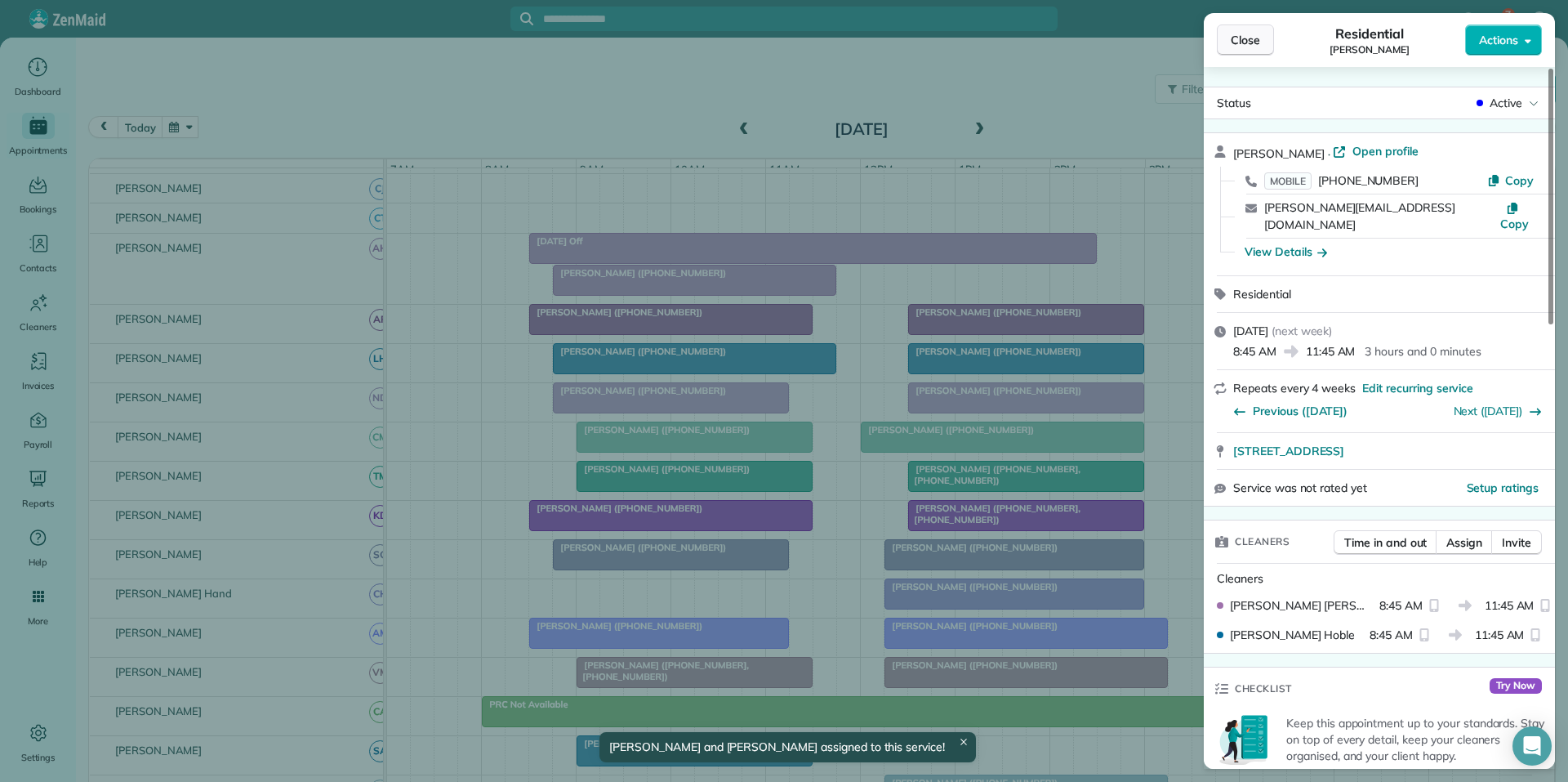
click at [1246, 36] on span "Close" at bounding box center [1245, 40] width 30 height 17
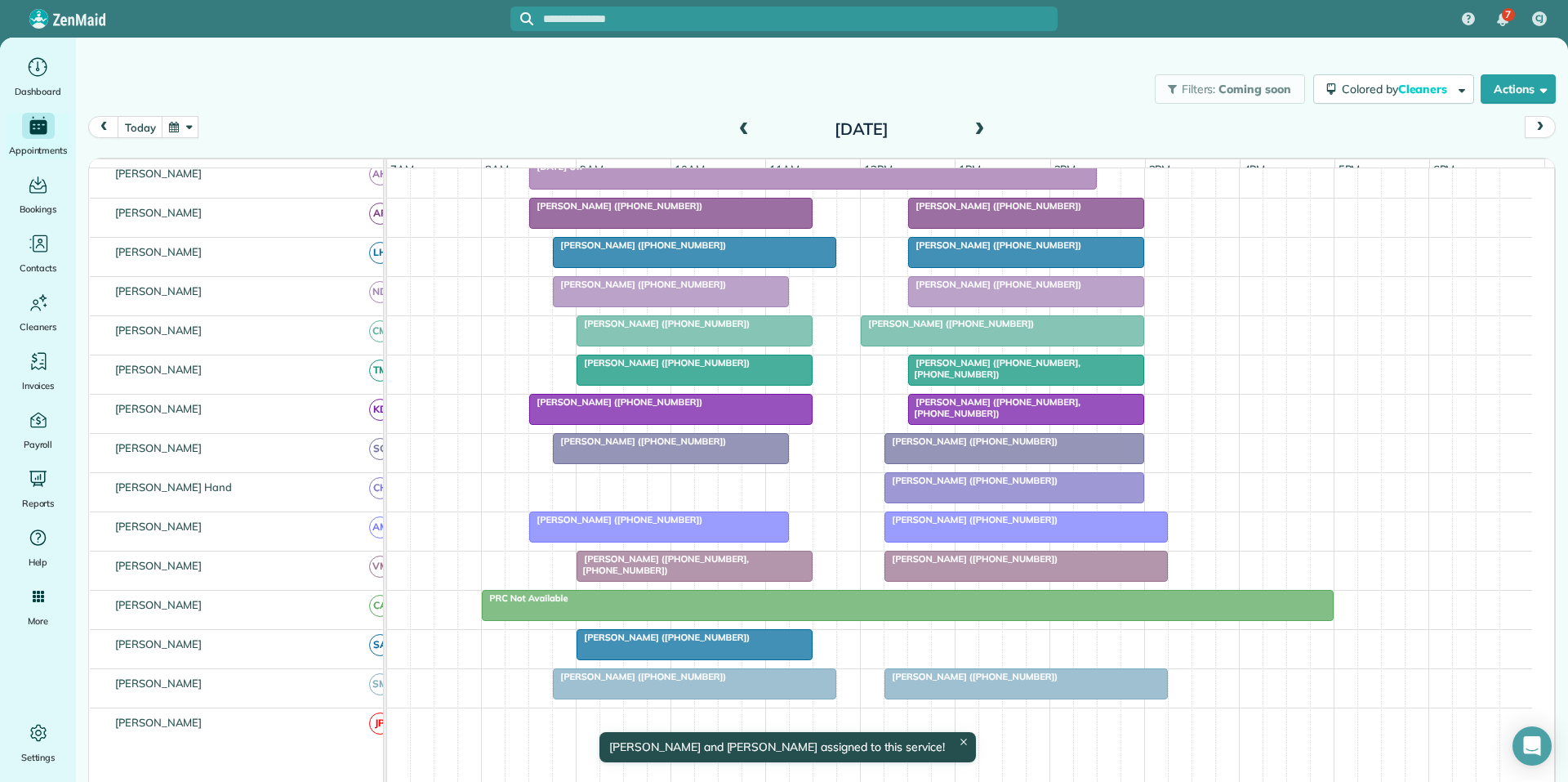
scroll to position [325, 0]
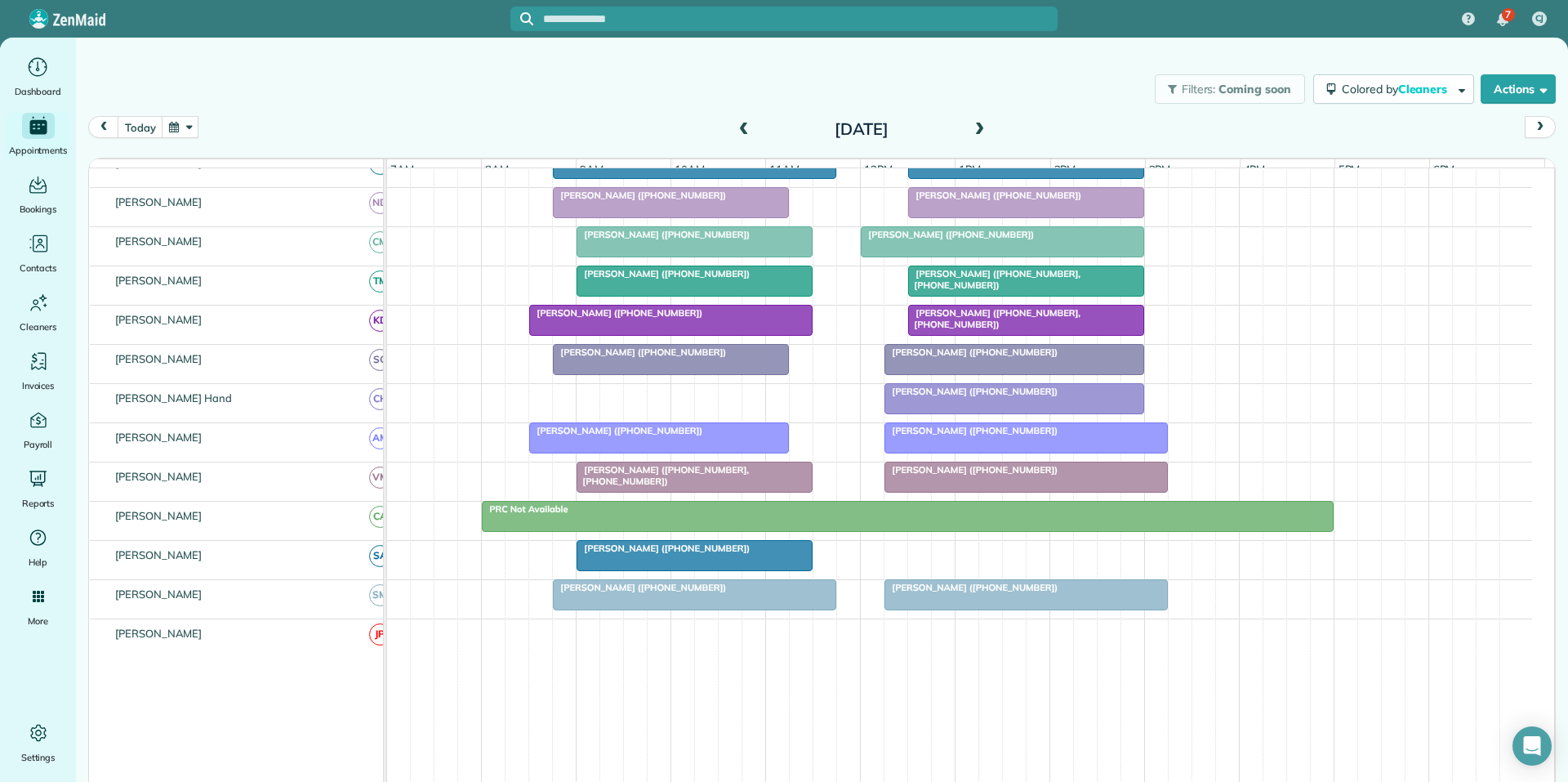
click at [188, 124] on button "button" at bounding box center [180, 127] width 37 height 22
click at [379, 137] on link "Next" at bounding box center [378, 137] width 45 height 41
click at [305, 182] on link "1" at bounding box center [299, 185] width 26 height 26
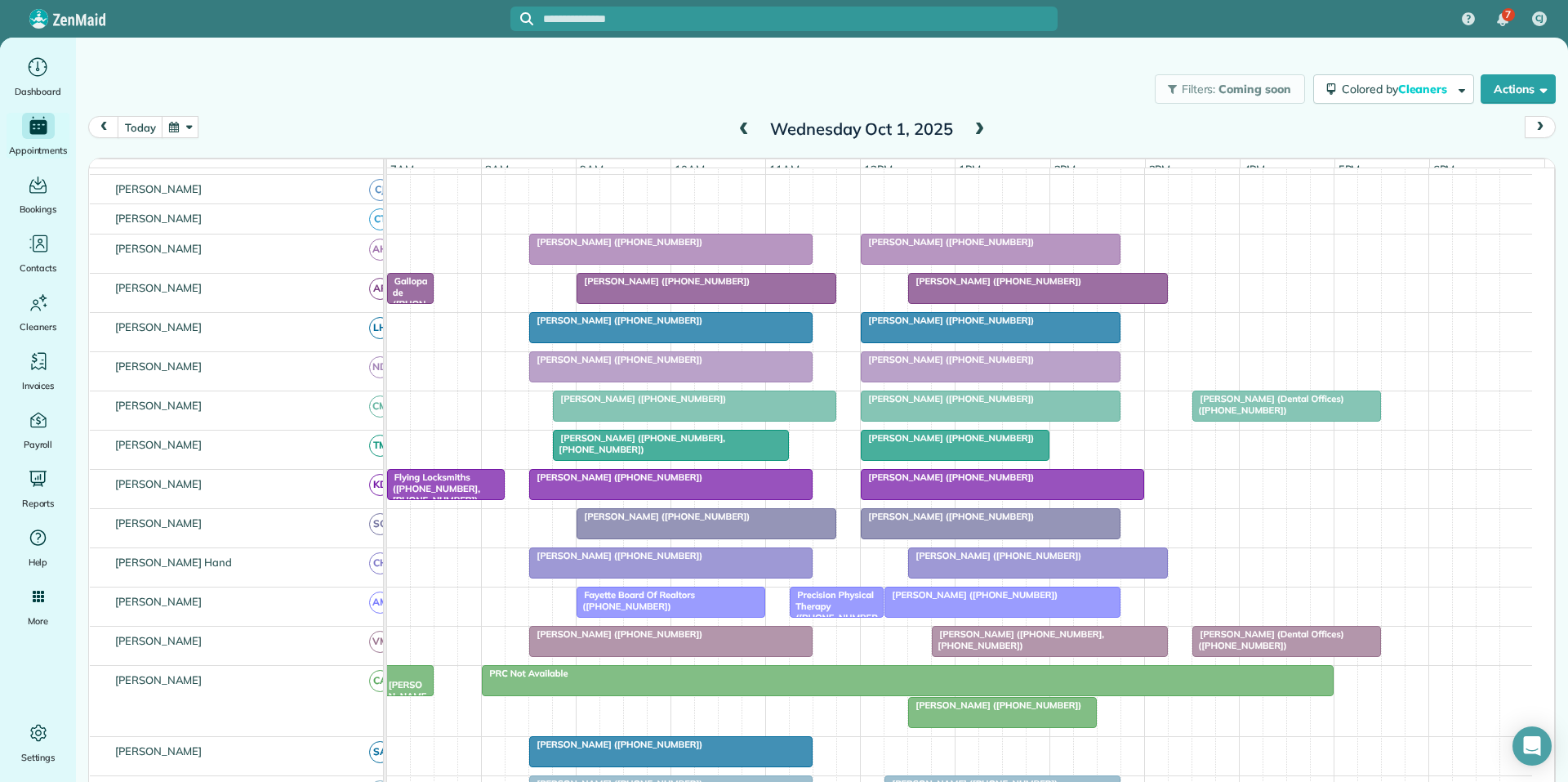
scroll to position [243, 0]
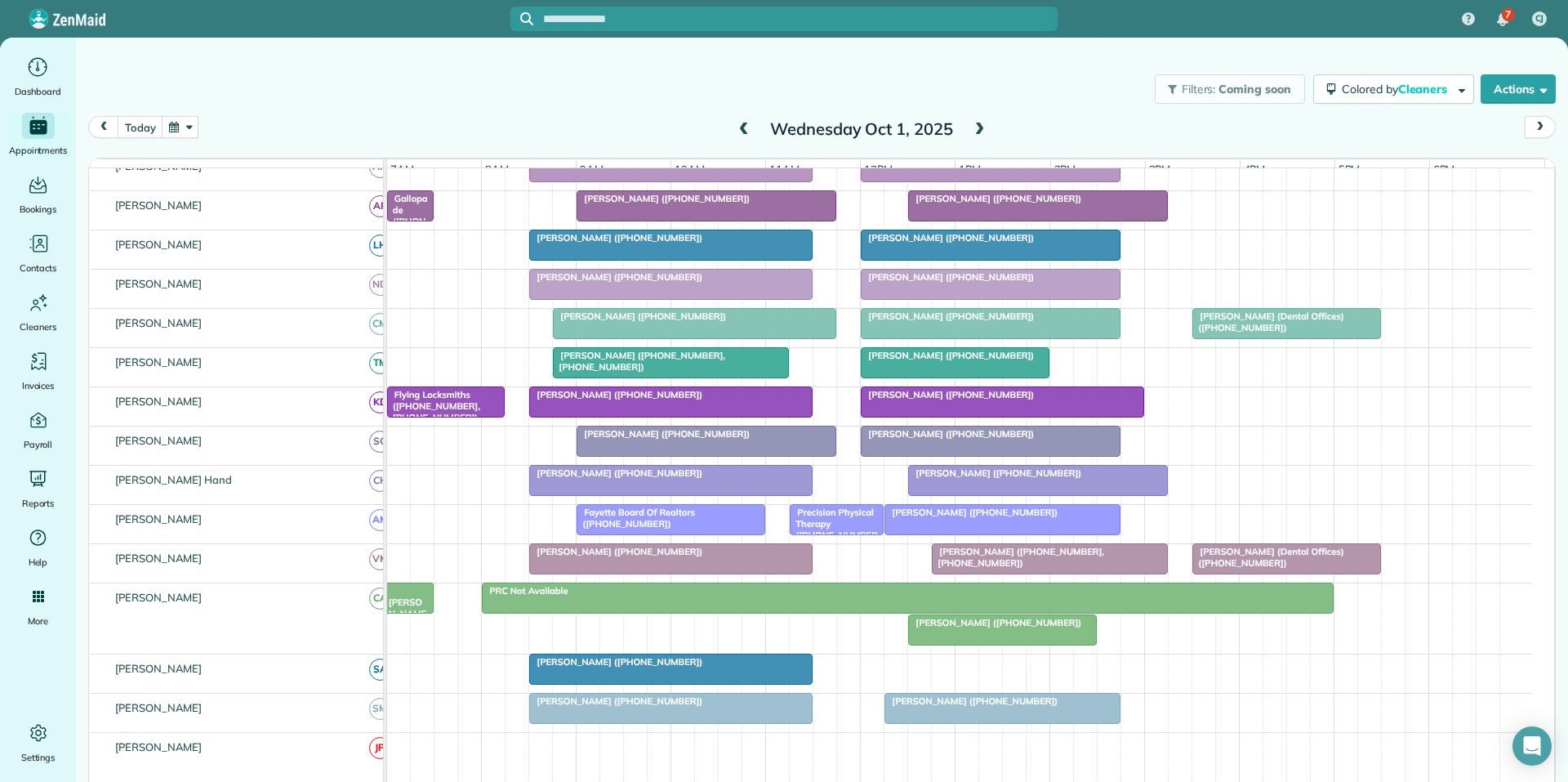
click at [1006, 628] on span "Chris Cookman (+17708459178)" at bounding box center [994, 622] width 175 height 11
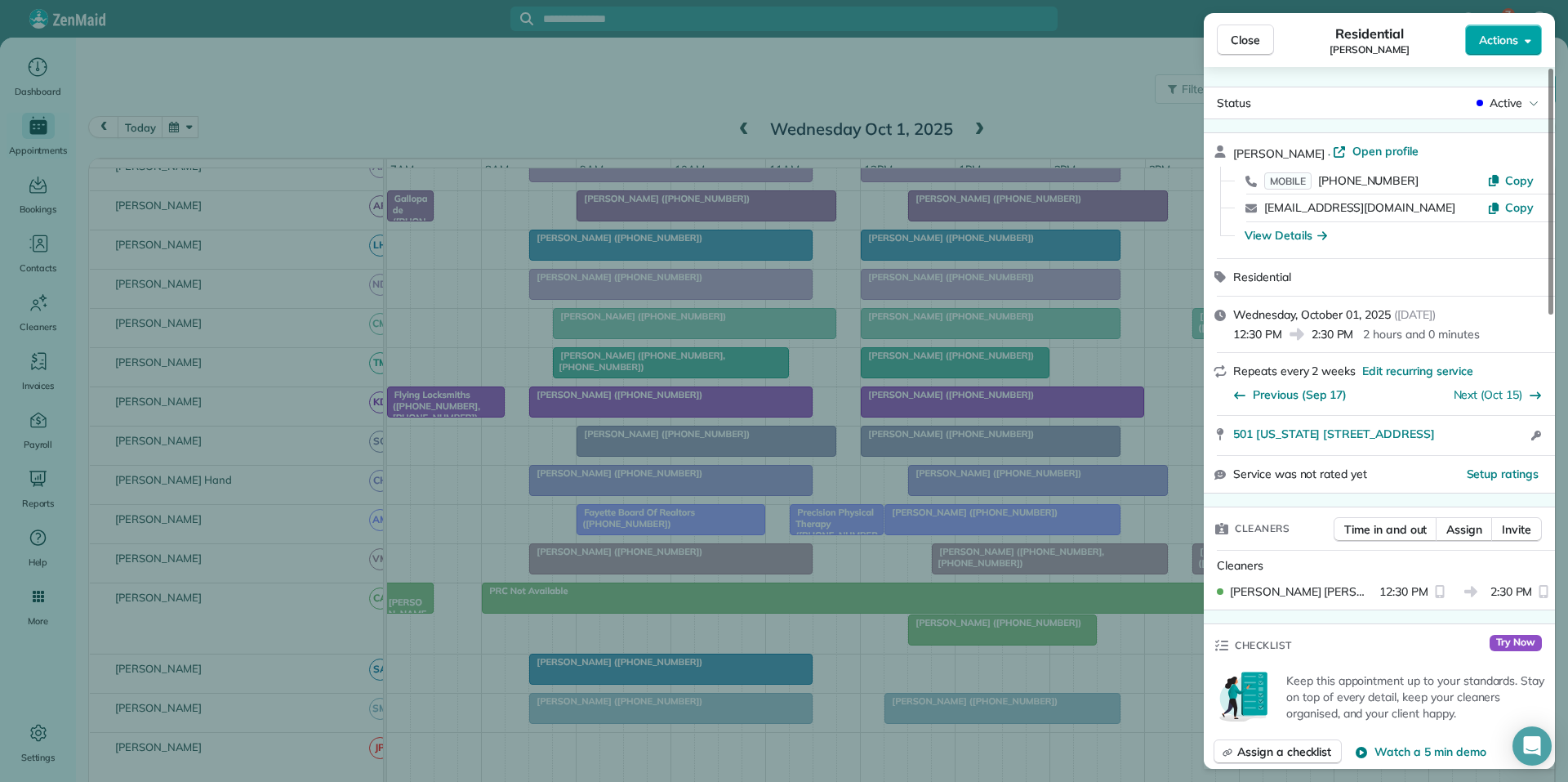
click at [1508, 36] on span "Actions" at bounding box center [1498, 40] width 39 height 17
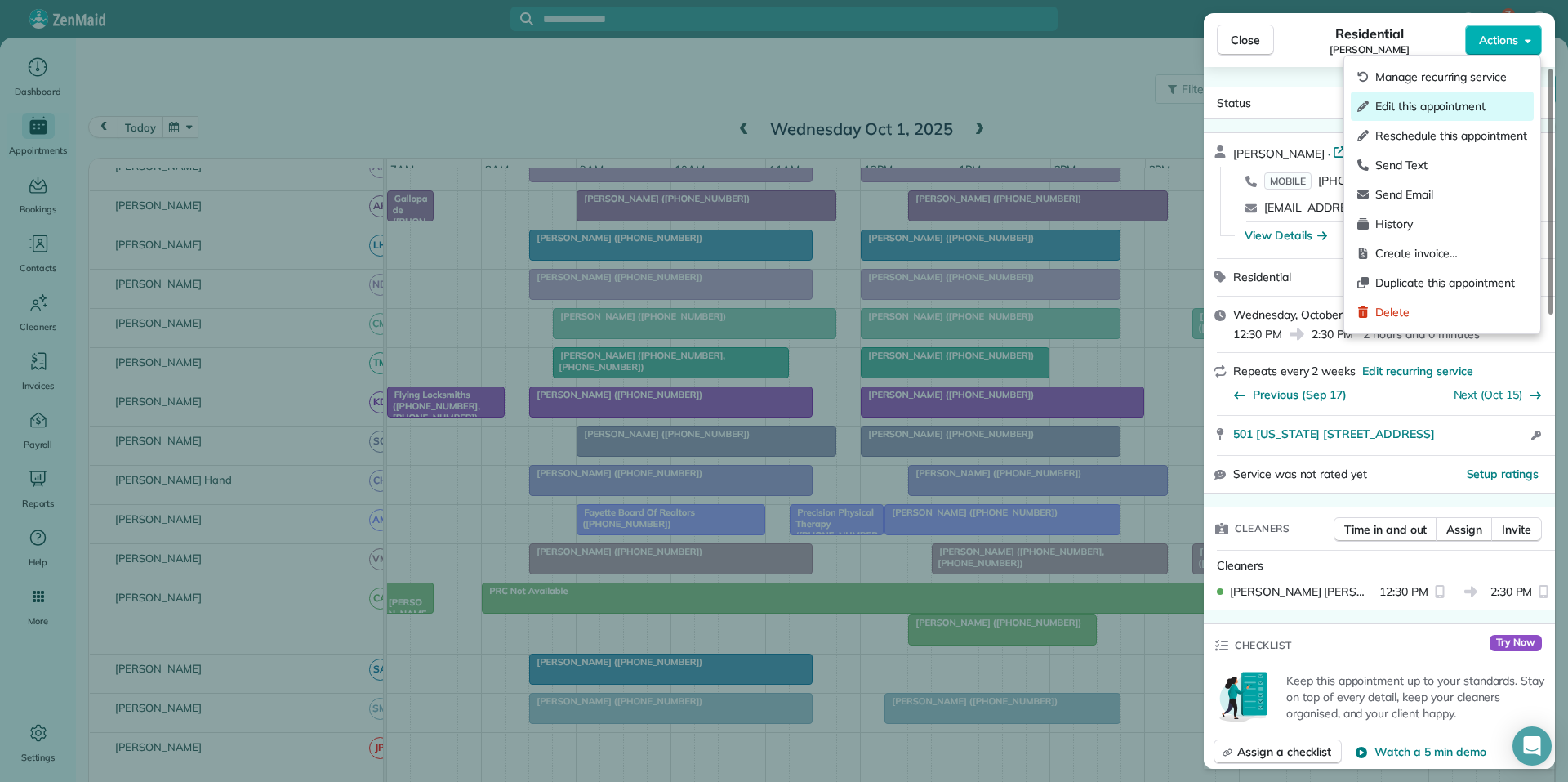
click at [1443, 100] on span "Edit this appointment" at bounding box center [1451, 107] width 152 height 17
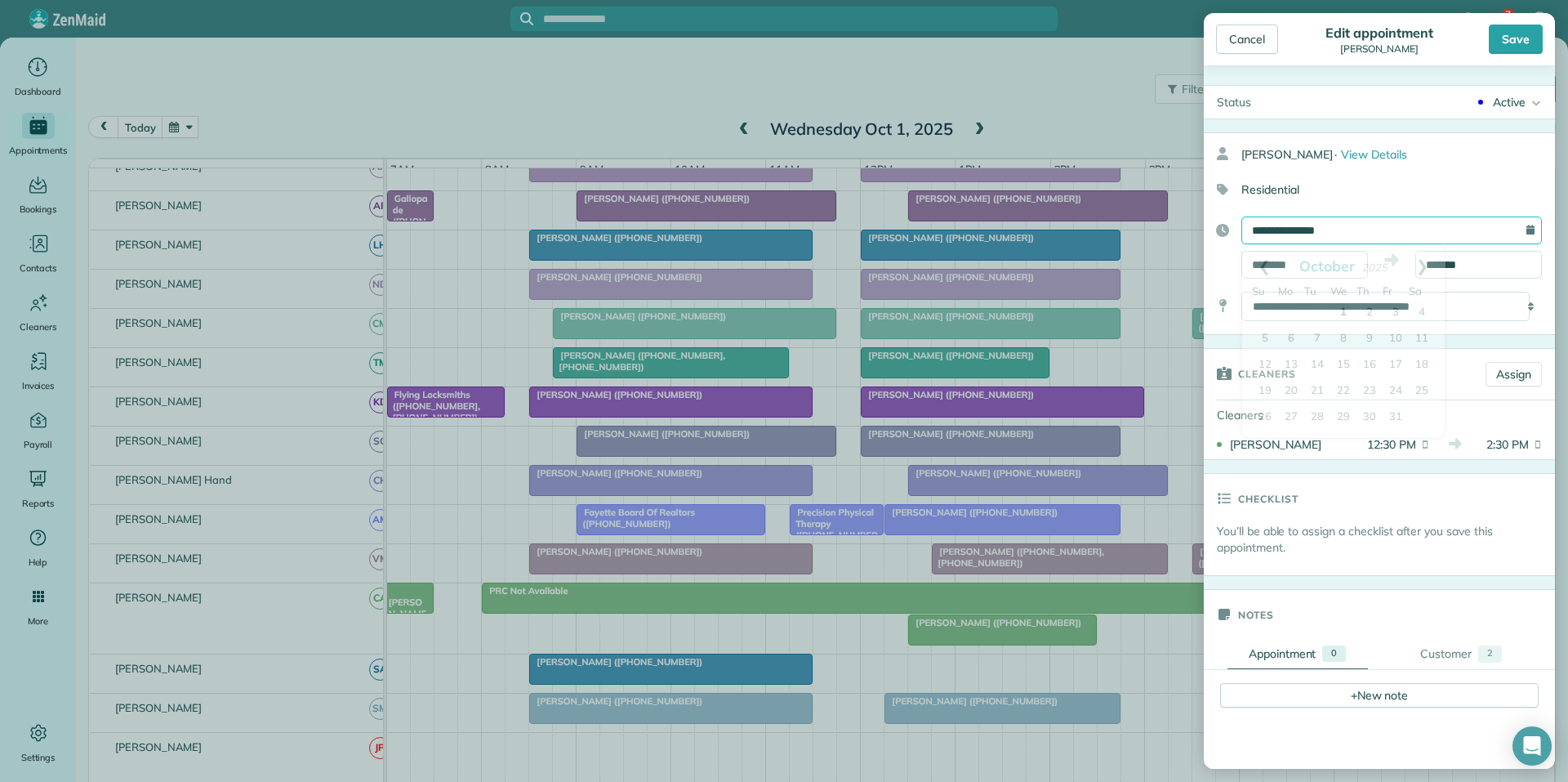
click at [1364, 228] on input "**********" at bounding box center [1392, 230] width 301 height 28
click at [1261, 259] on link "Prev" at bounding box center [1264, 266] width 45 height 41
click at [1315, 410] on link "30" at bounding box center [1317, 418] width 26 height 26
type input "**********"
click at [1522, 28] on div "Save" at bounding box center [1515, 39] width 54 height 30
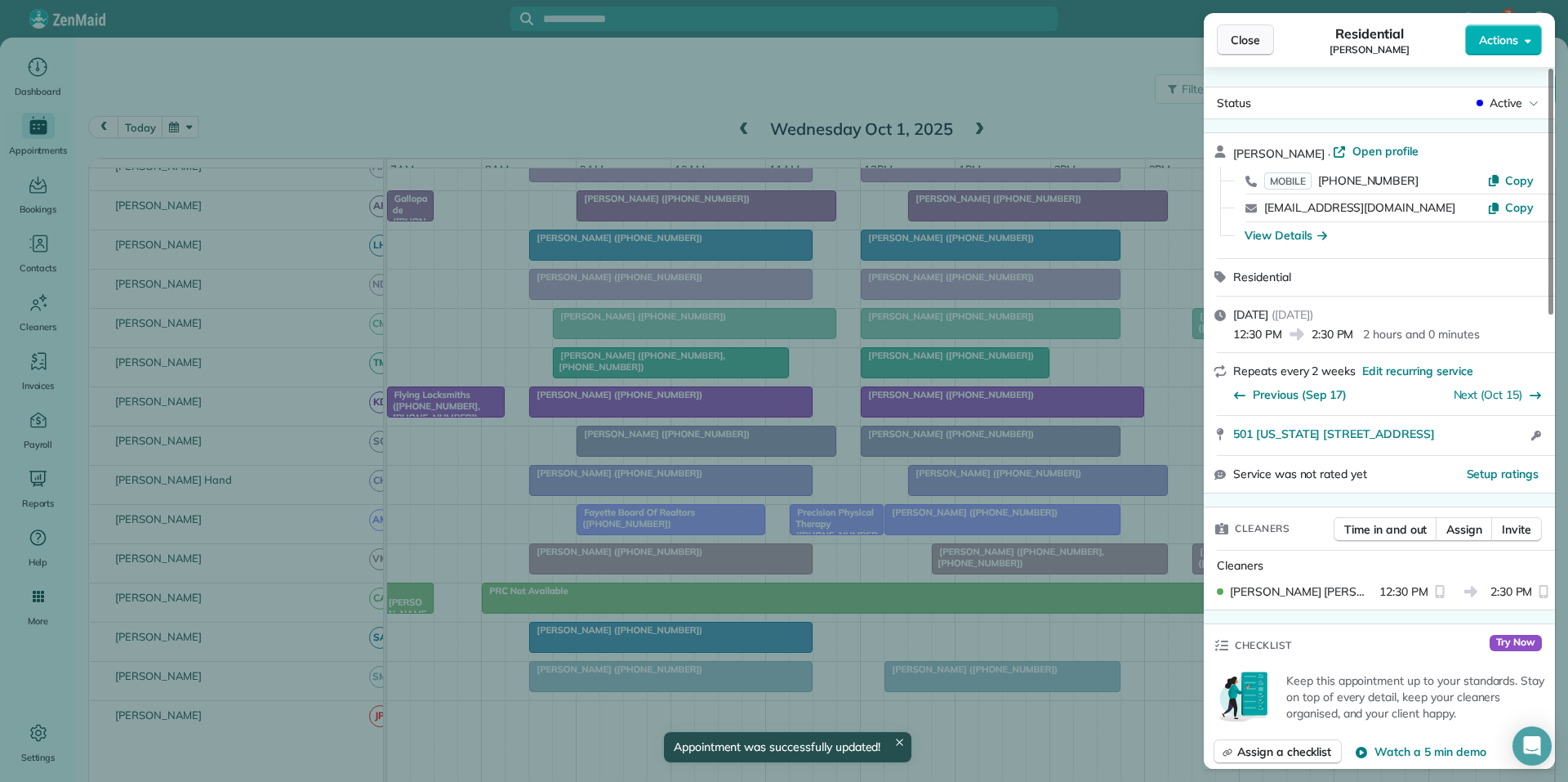
click at [1263, 34] on button "Close" at bounding box center [1245, 39] width 58 height 31
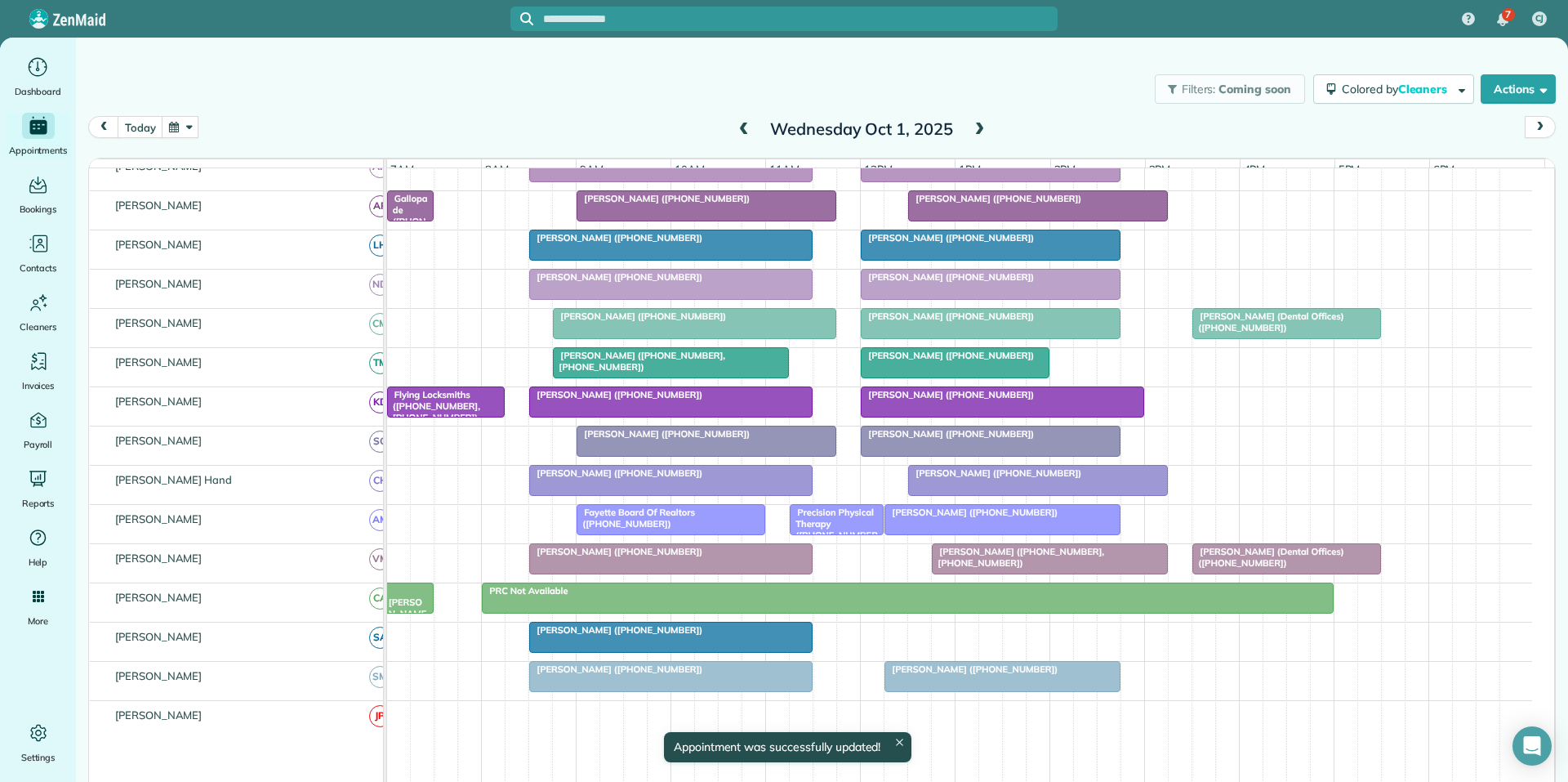
click at [737, 125] on span at bounding box center [744, 130] width 18 height 15
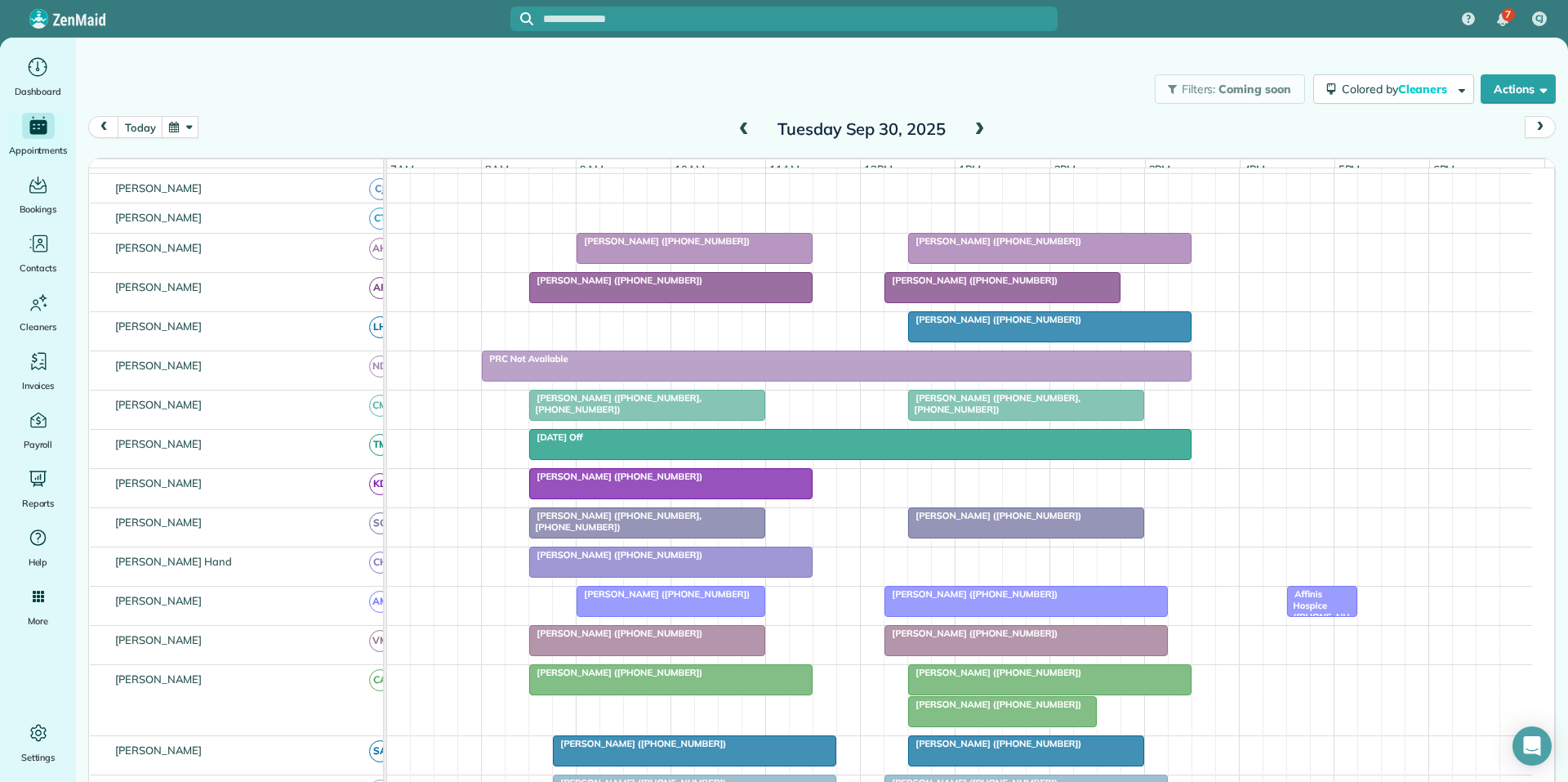
click at [1027, 678] on span "Britany Marshman (+14703887117)" at bounding box center [994, 672] width 175 height 11
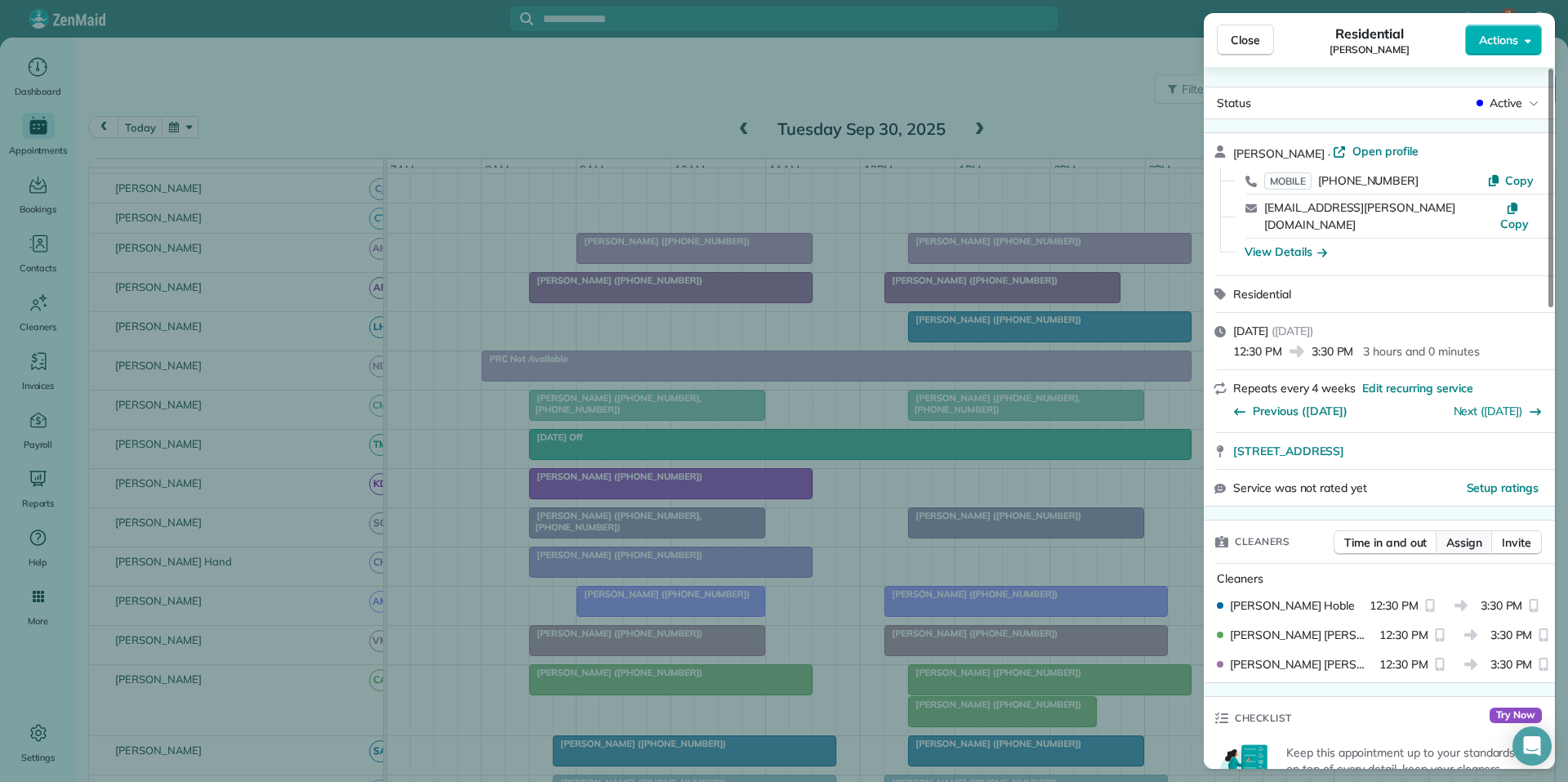
click at [1464, 534] on span "Assign" at bounding box center [1464, 542] width 36 height 17
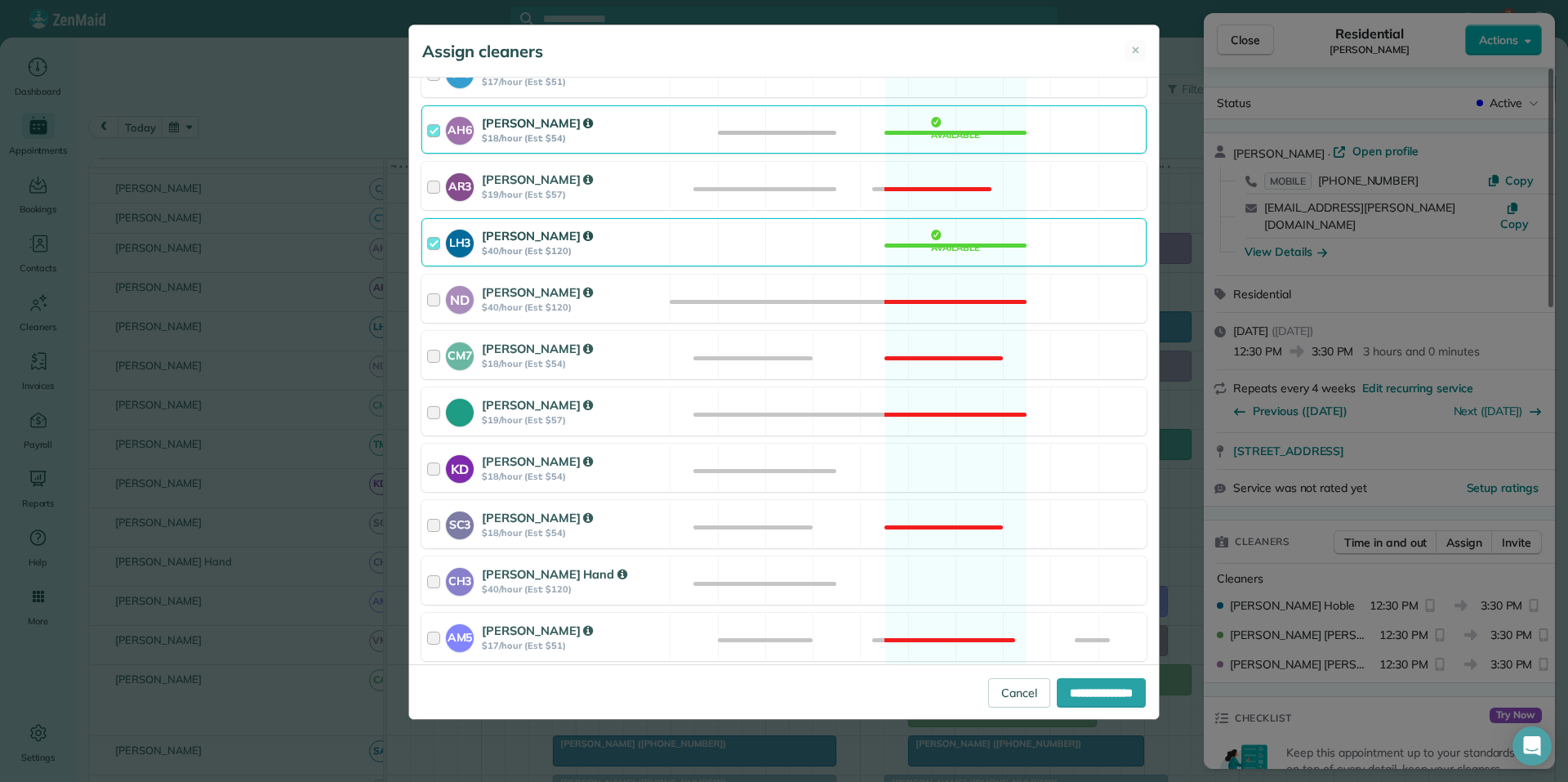
scroll to position [327, 0]
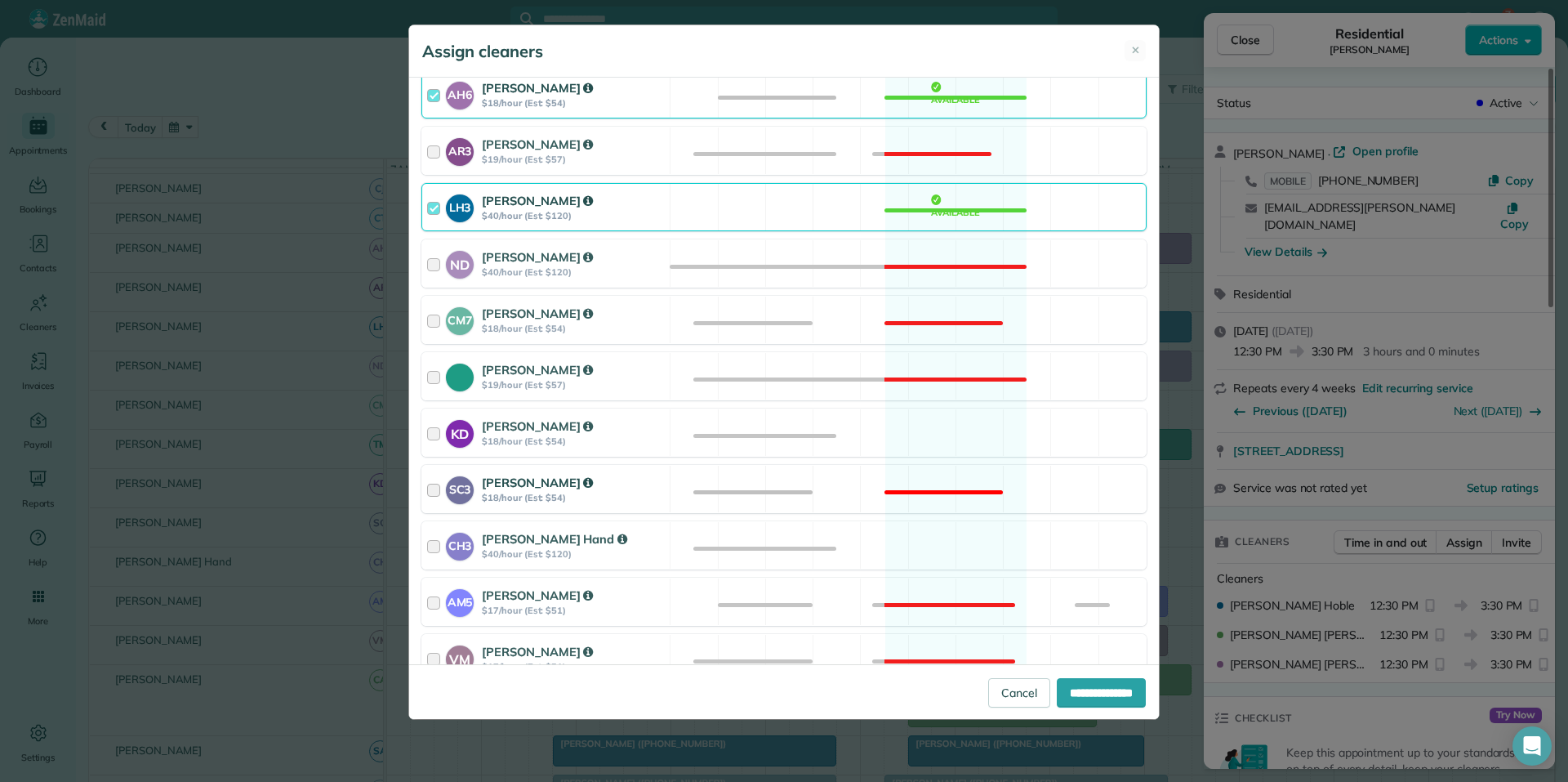
click at [938, 479] on div "SC3 Stephanie Cruz $18/hour (Est: $54) Not available" at bounding box center [784, 489] width 725 height 48
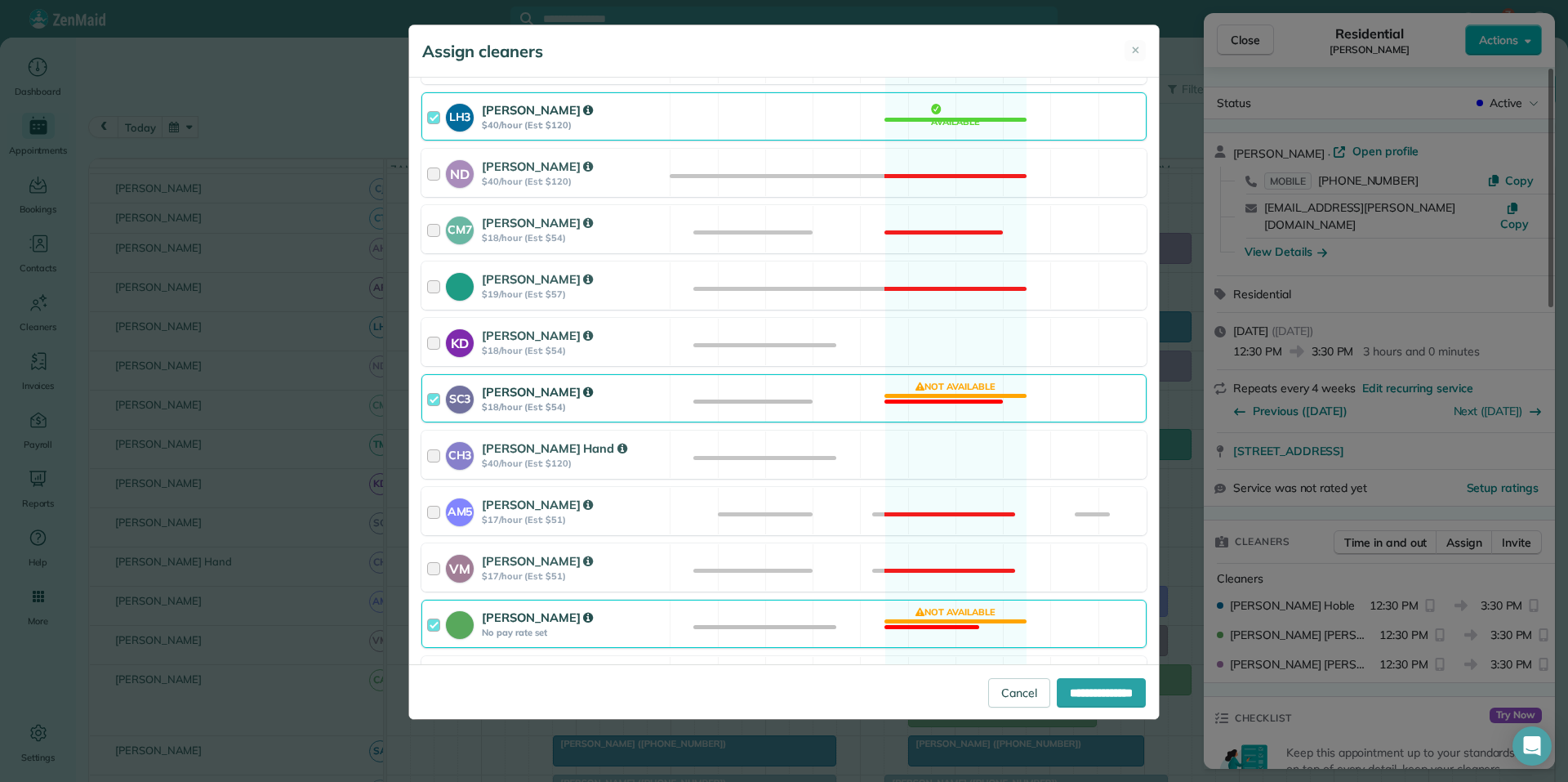
scroll to position [630, 0]
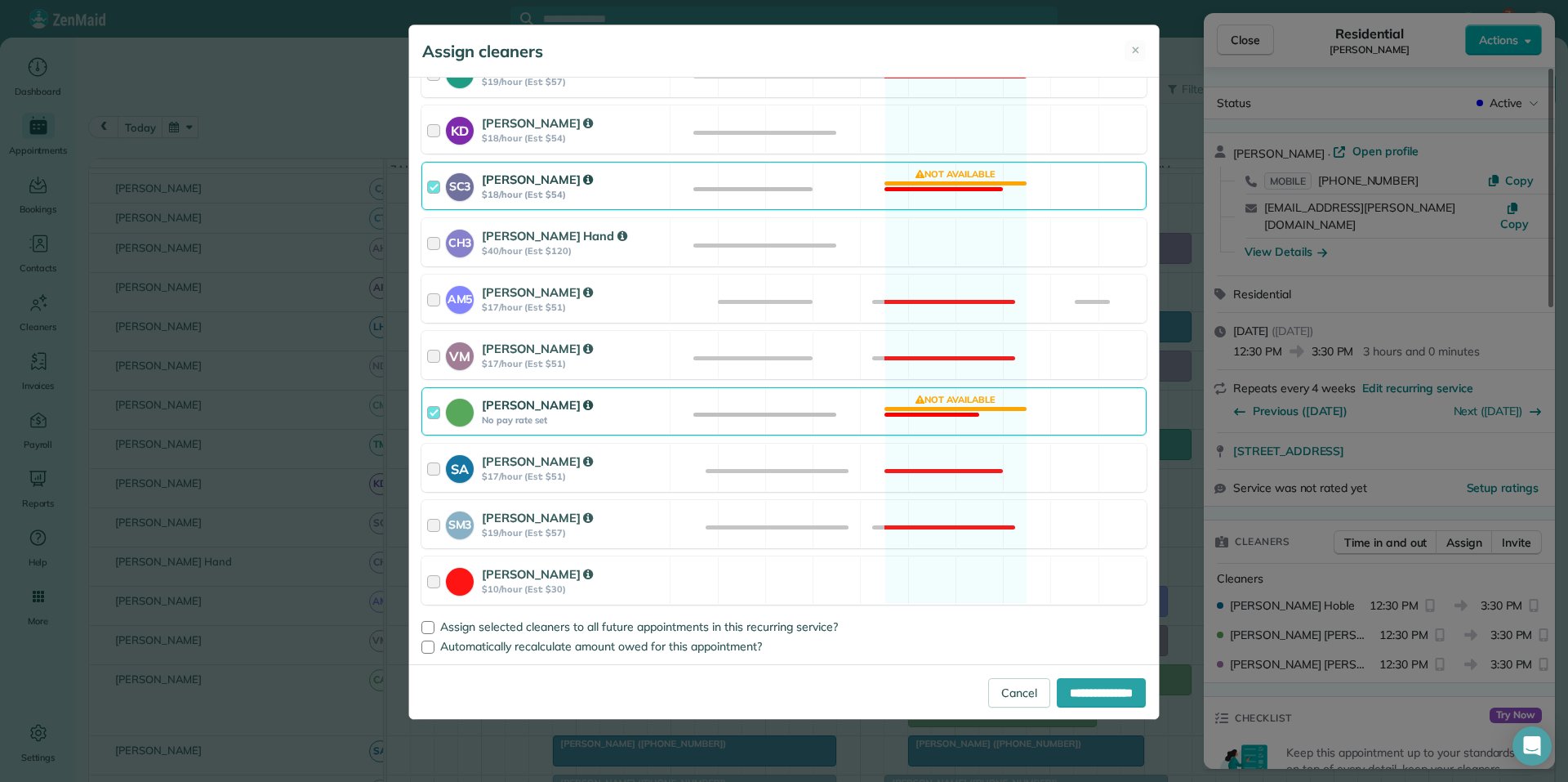
click at [962, 409] on div "Catherine Altman No pay rate set Not available" at bounding box center [784, 411] width 725 height 48
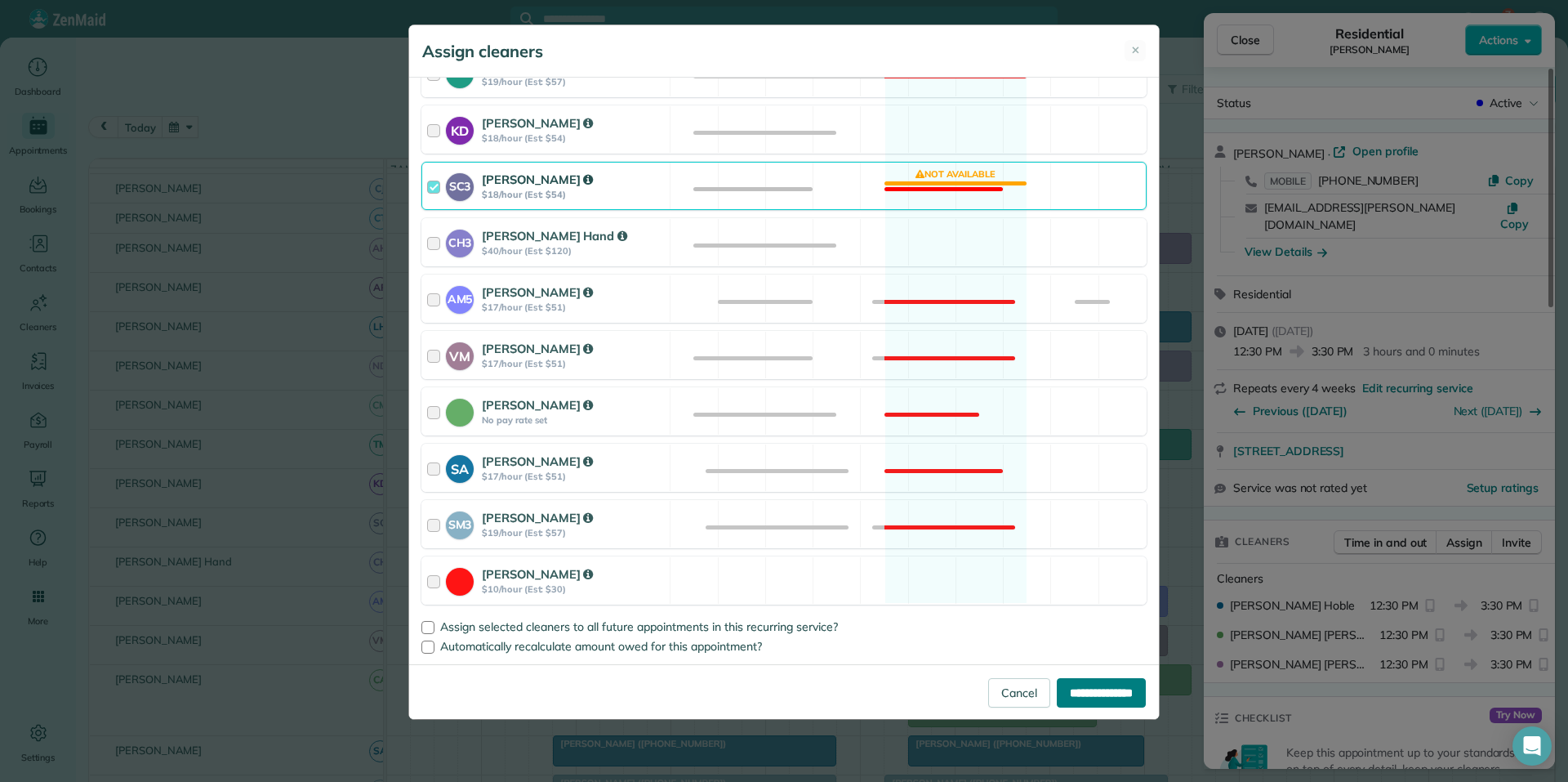
click at [1103, 700] on input "**********" at bounding box center [1101, 693] width 89 height 30
type input "**********"
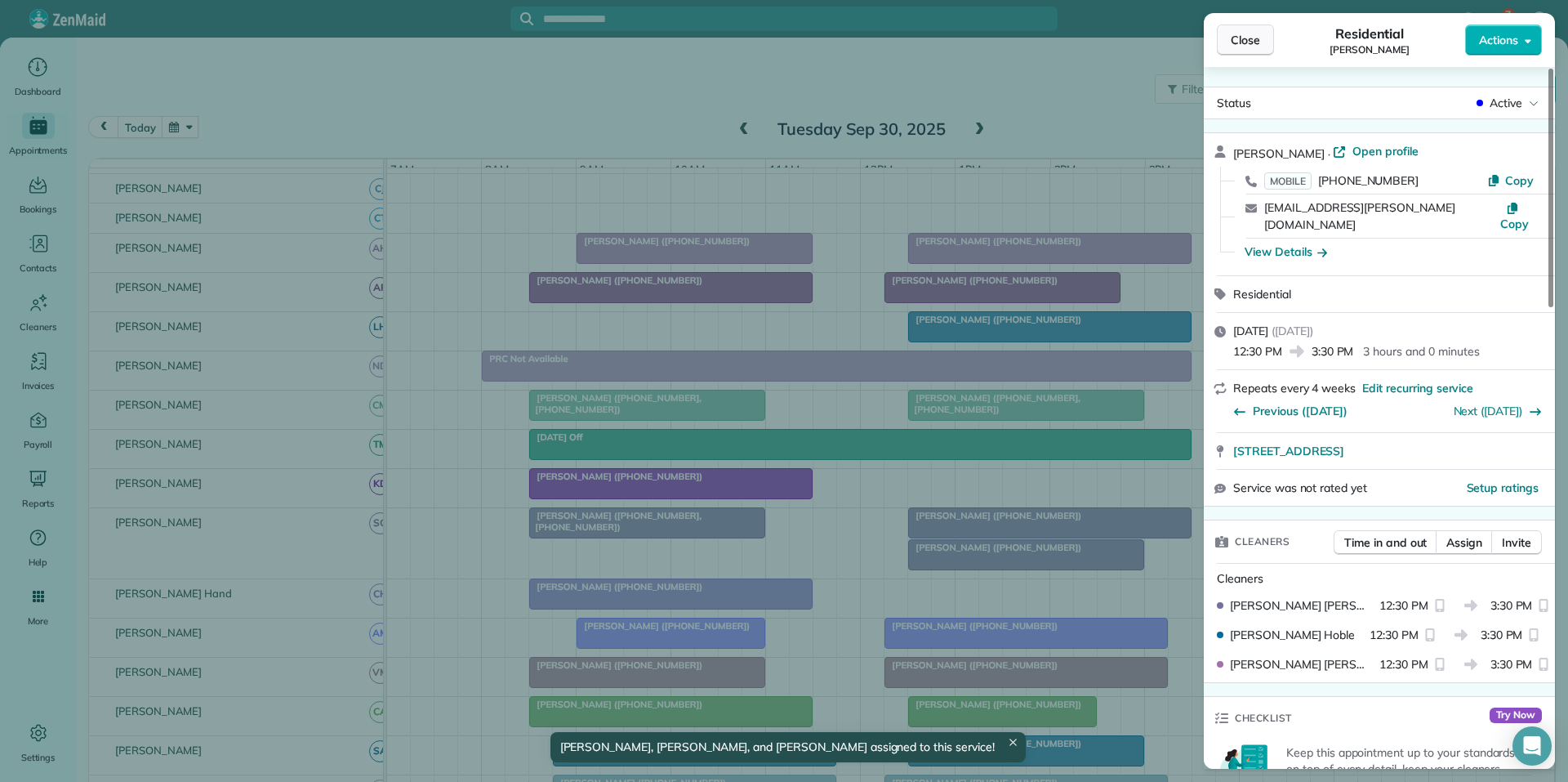
click at [1258, 34] on span "Close" at bounding box center [1245, 40] width 30 height 17
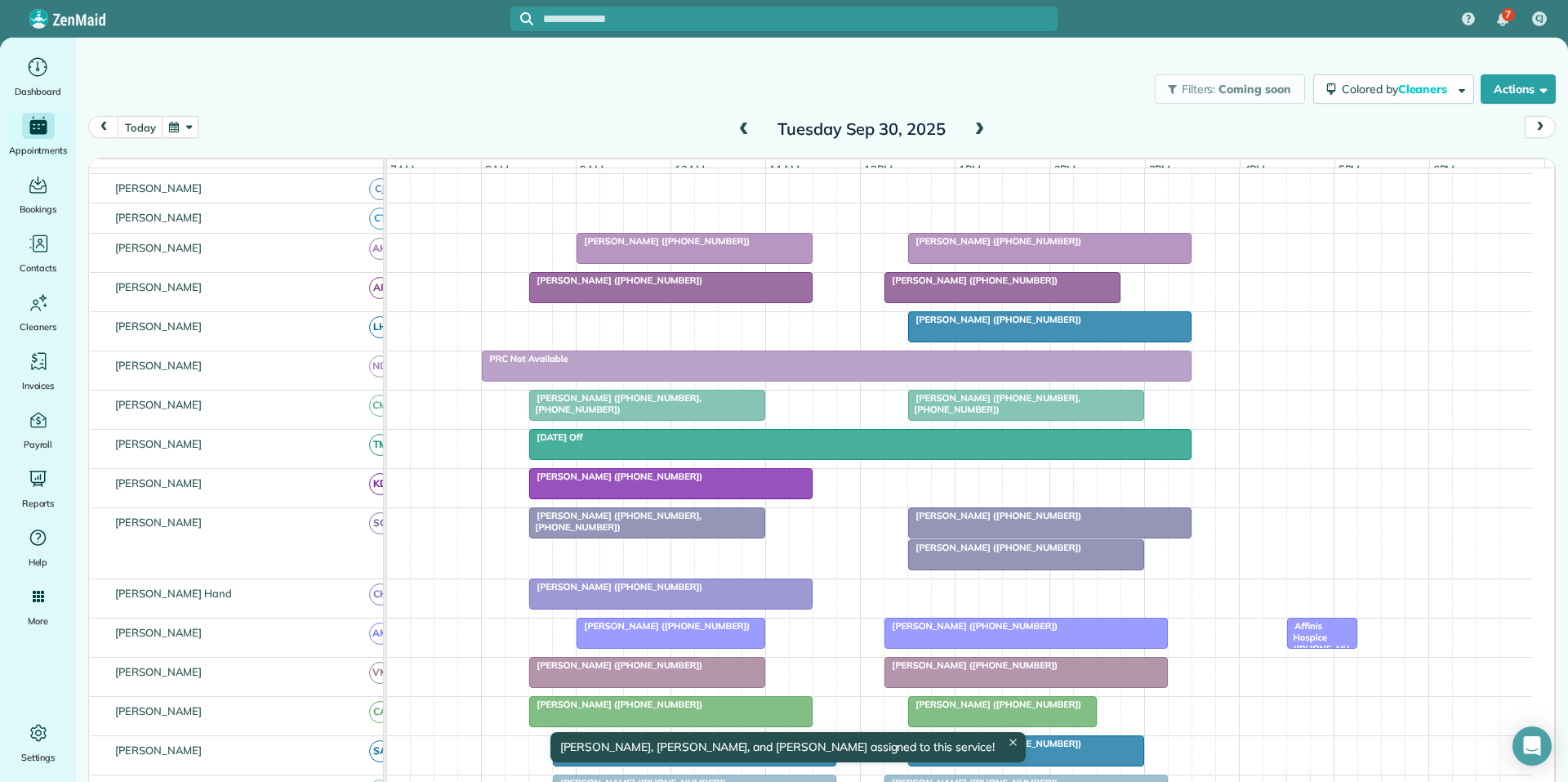
click at [1007, 566] on div at bounding box center [1026, 554] width 234 height 30
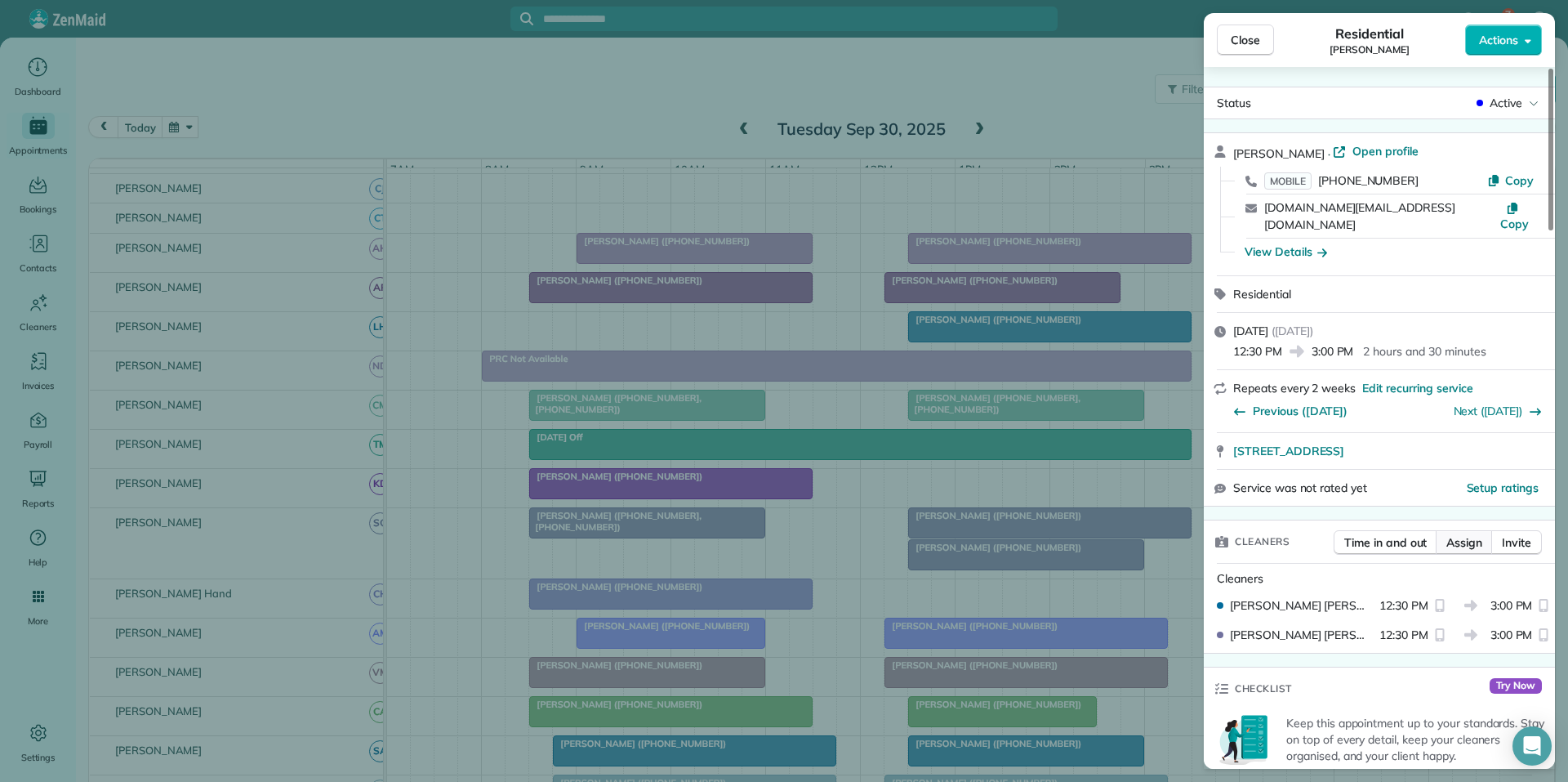
click at [1471, 534] on span "Assign" at bounding box center [1464, 542] width 36 height 17
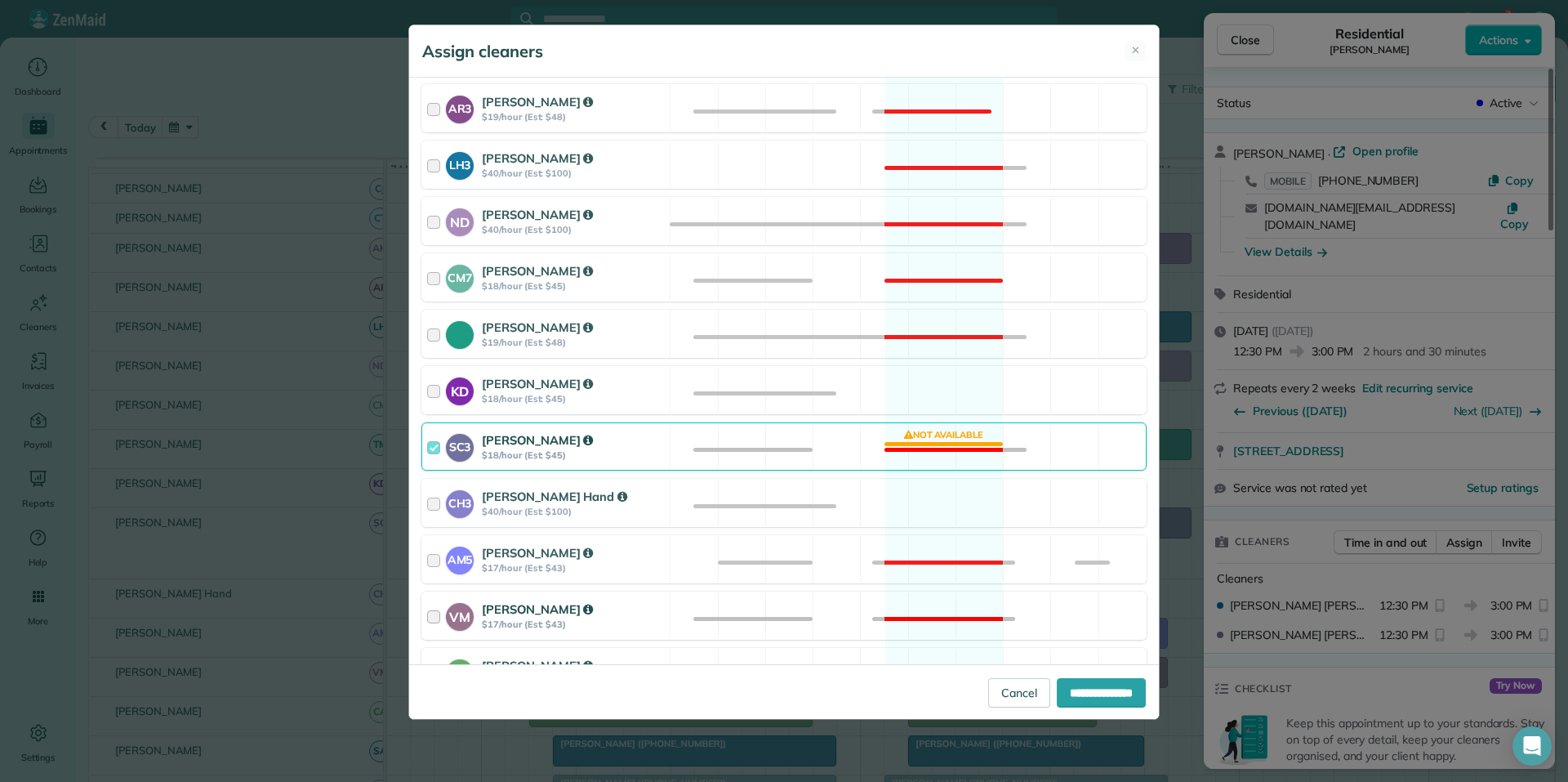
scroll to position [490, 0]
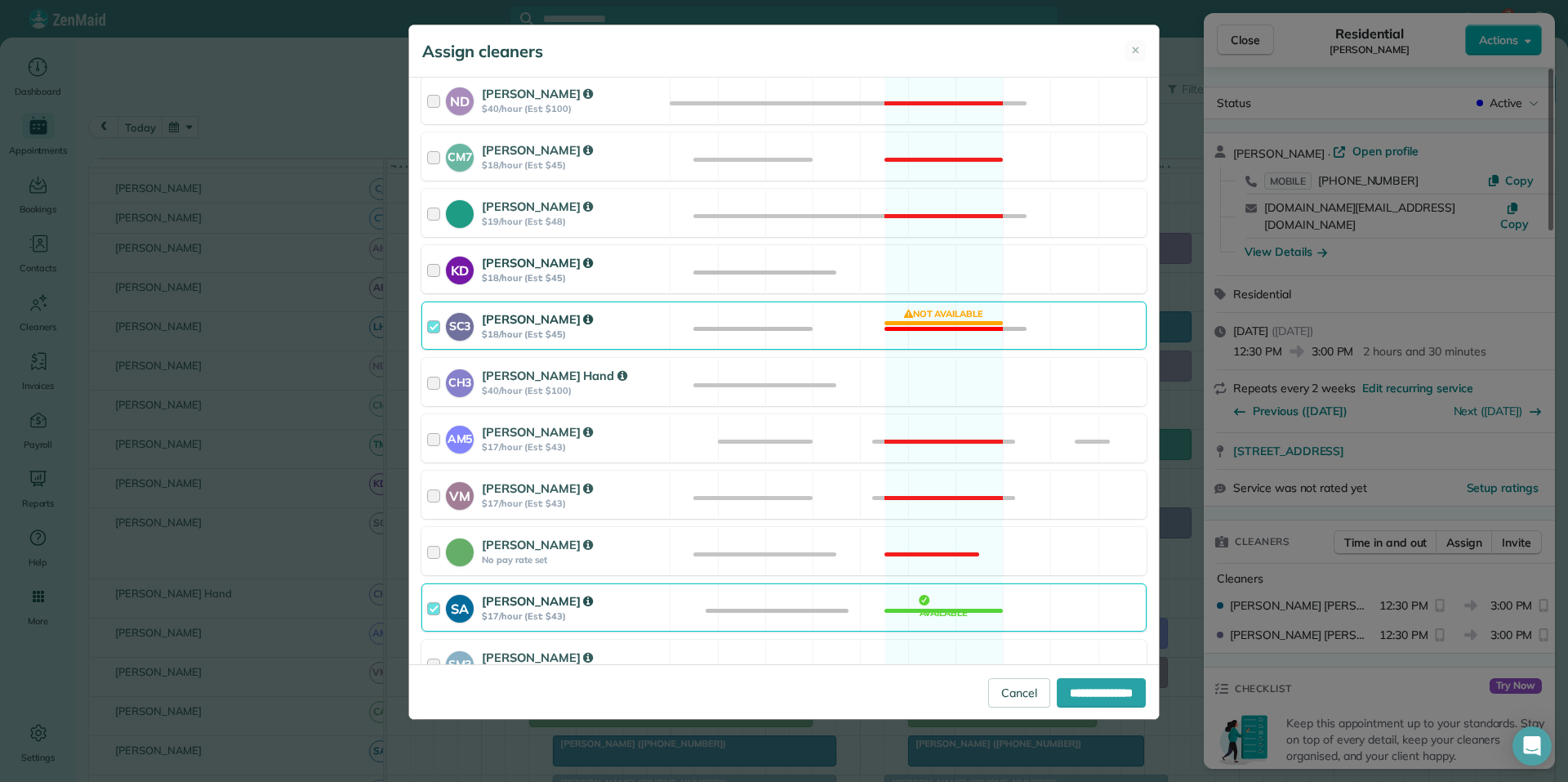
drag, startPoint x: 938, startPoint y: 258, endPoint x: 940, endPoint y: 271, distance: 13.2
click at [939, 259] on div "KD Katerina Doane $18/hour (Est: $45) Available" at bounding box center [784, 269] width 725 height 48
click at [940, 316] on div "SC3 Stephanie Cruz $18/hour (Est: $45) Not available" at bounding box center [784, 326] width 725 height 48
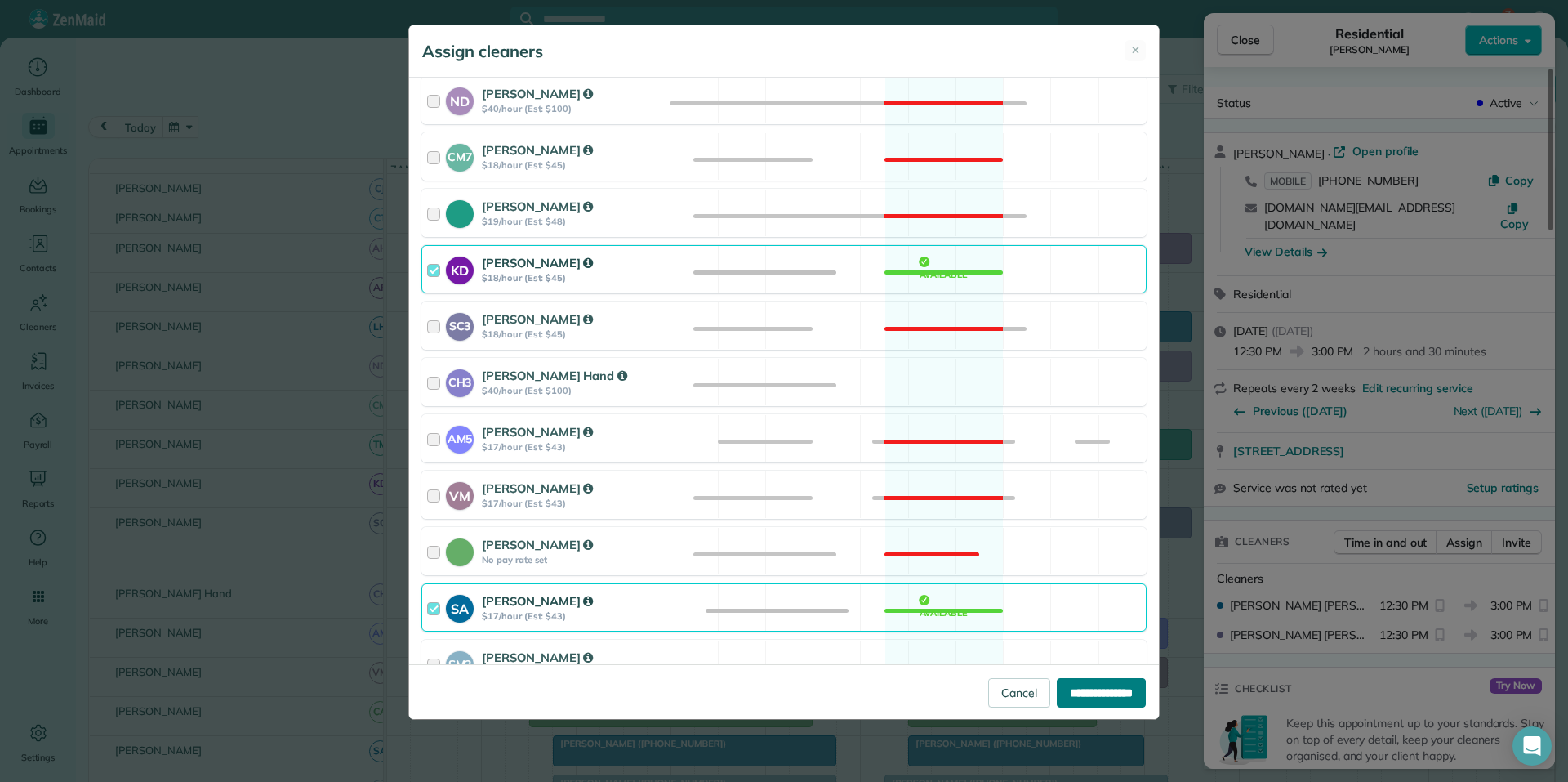
click at [1093, 689] on input "**********" at bounding box center [1101, 693] width 89 height 30
type input "**********"
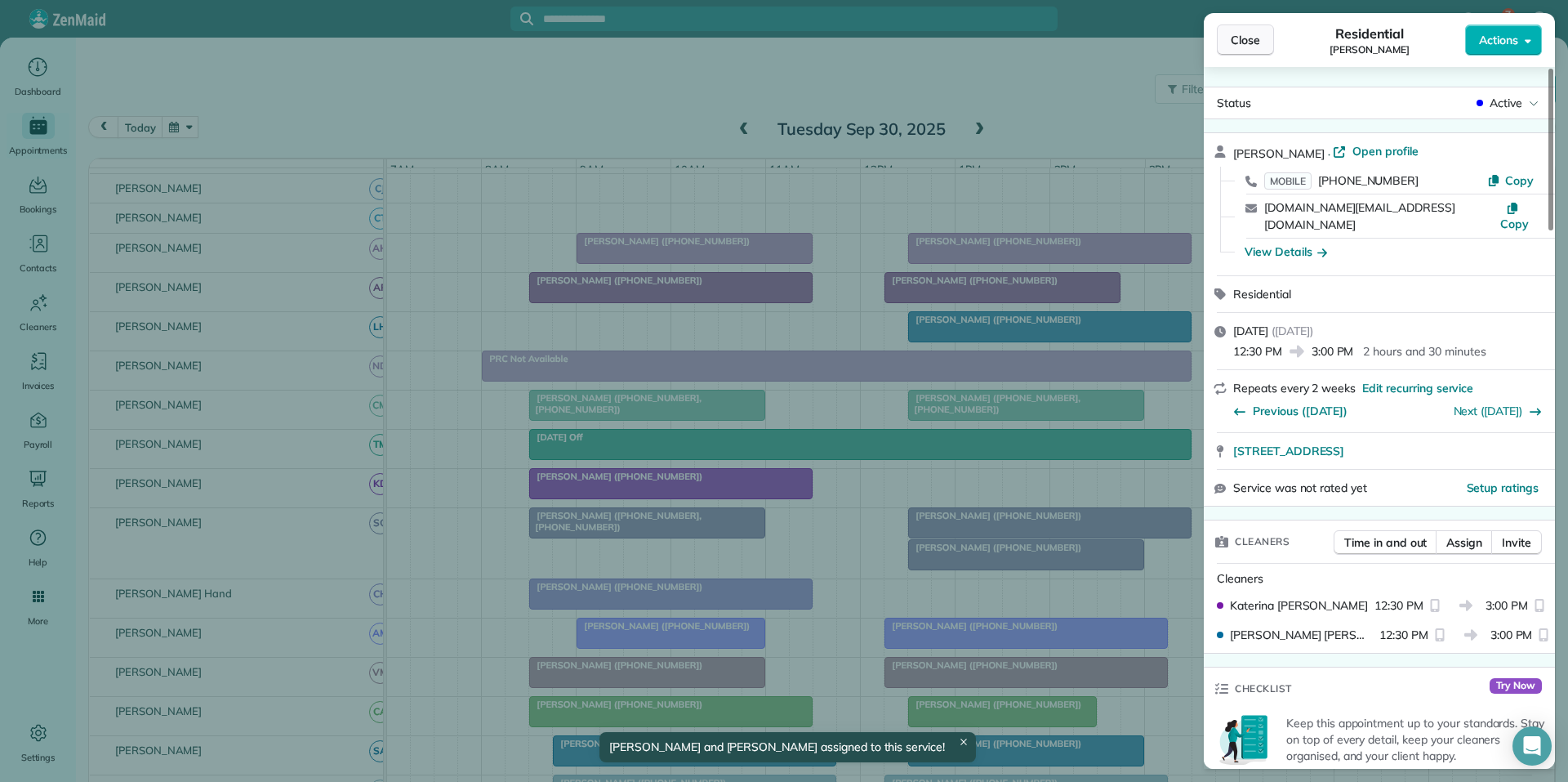
click at [1251, 40] on span "Close" at bounding box center [1245, 40] width 30 height 17
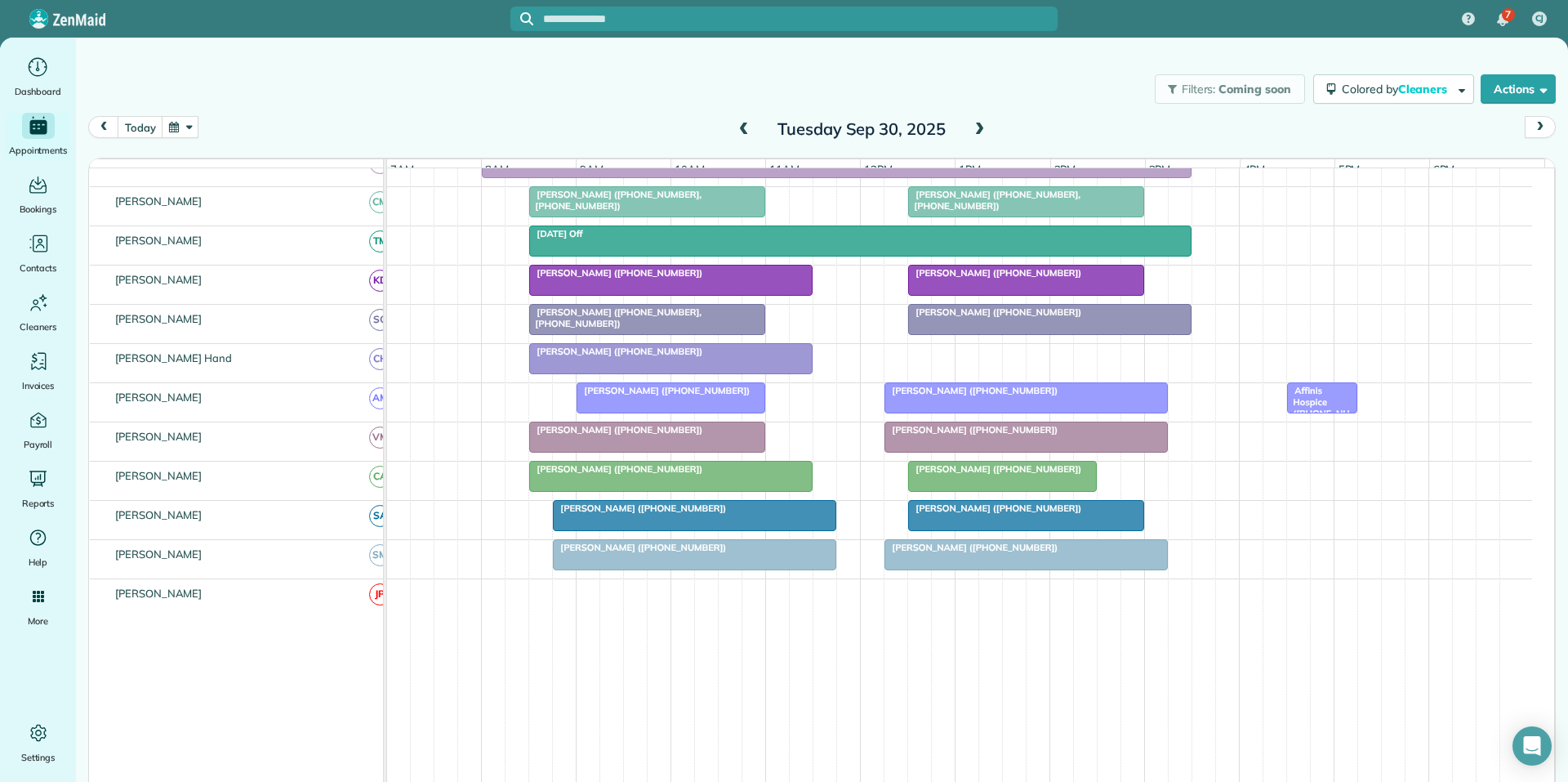
scroll to position [38, 0]
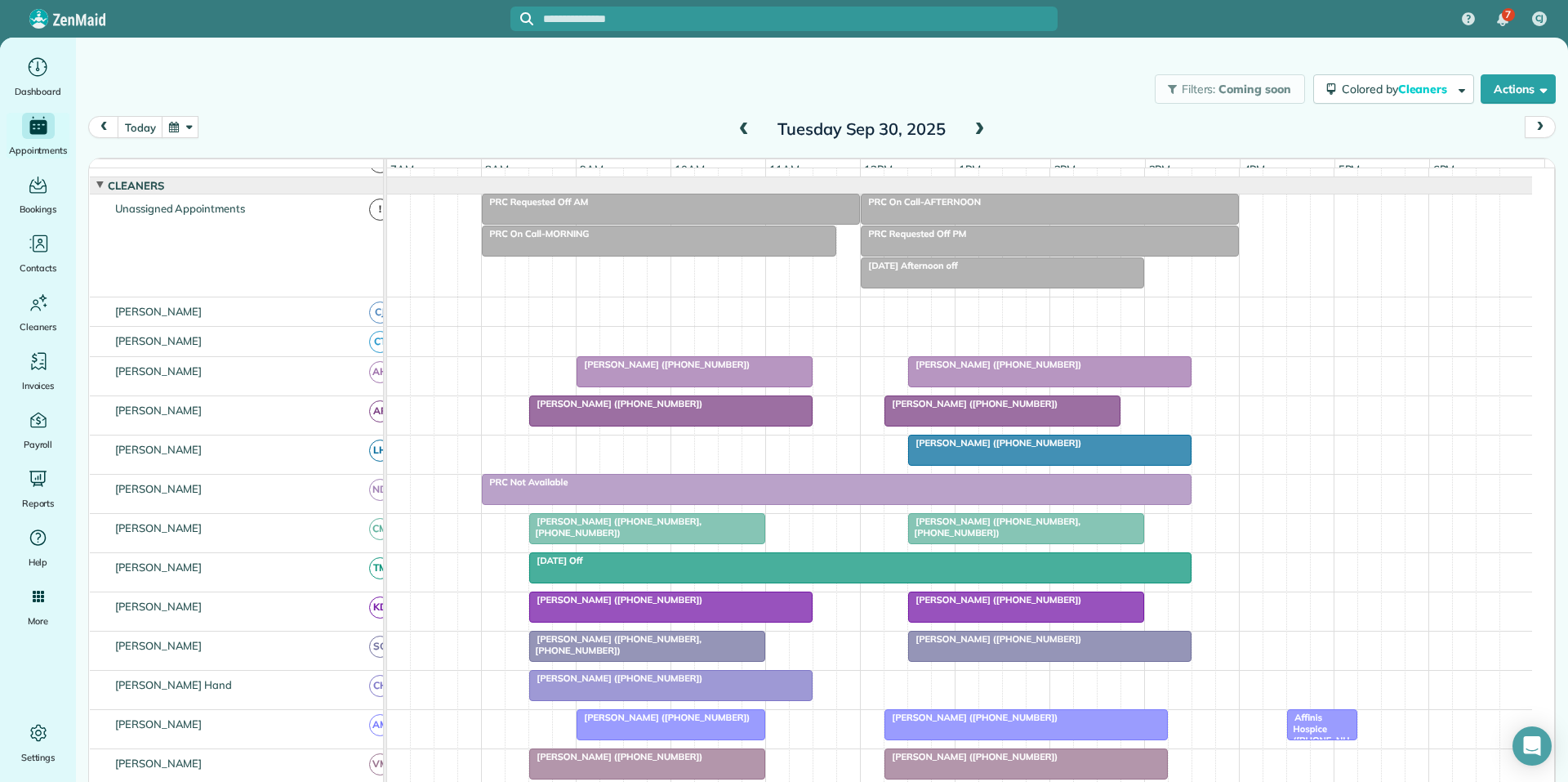
click at [679, 410] on div "Carla McMillan (+16787707308)" at bounding box center [670, 403] width 274 height 11
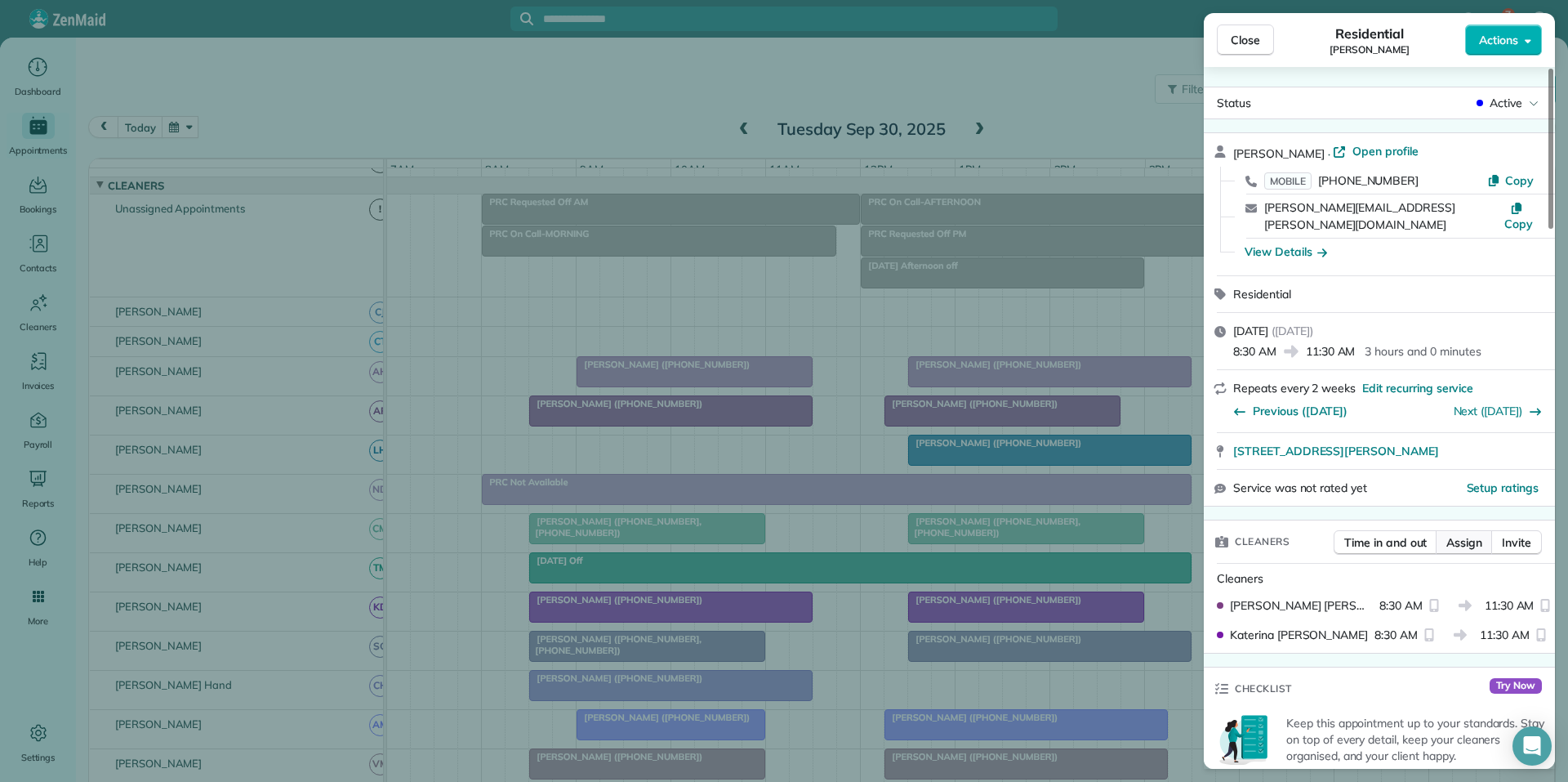
click at [1477, 534] on span "Assign" at bounding box center [1464, 542] width 36 height 17
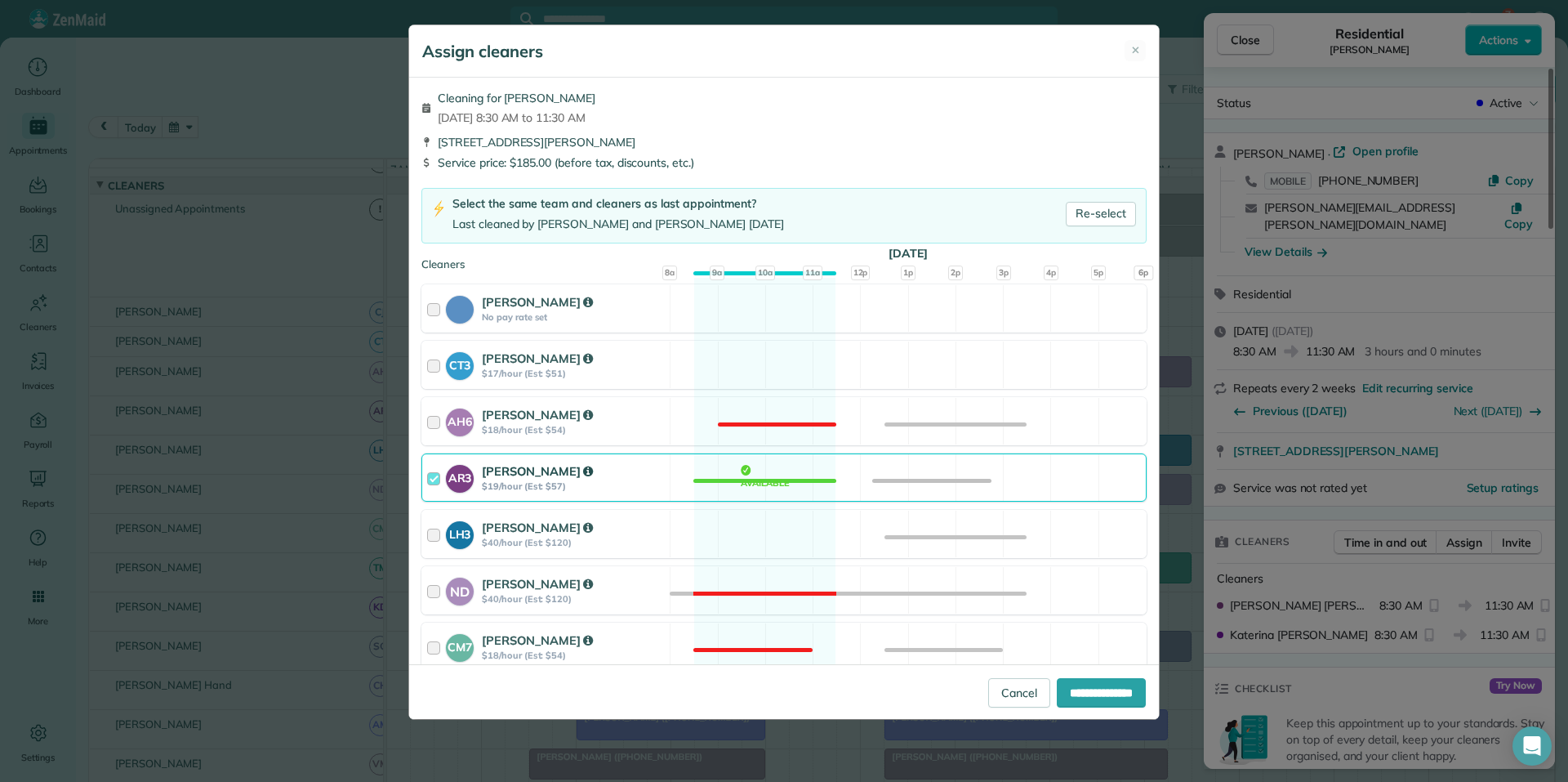
drag, startPoint x: 742, startPoint y: 542, endPoint x: 749, endPoint y: 501, distance: 41.6
click at [743, 537] on div "LH3 Laurie Hoble $40/hour (Est: $120) Available" at bounding box center [784, 534] width 725 height 48
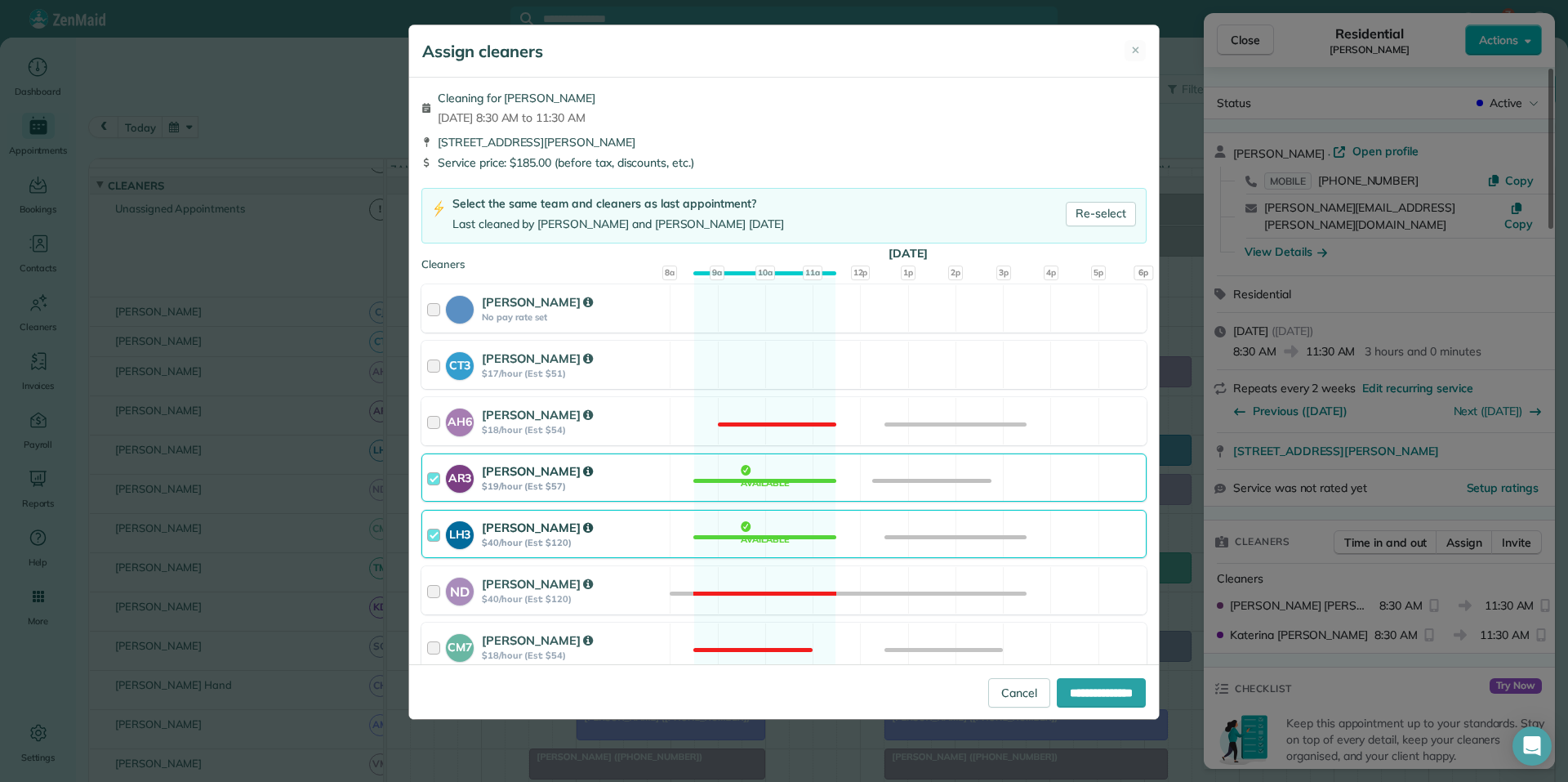
click at [761, 463] on div "AR3 Amy Reid $19/hour (Est: $57) Available" at bounding box center [784, 477] width 725 height 48
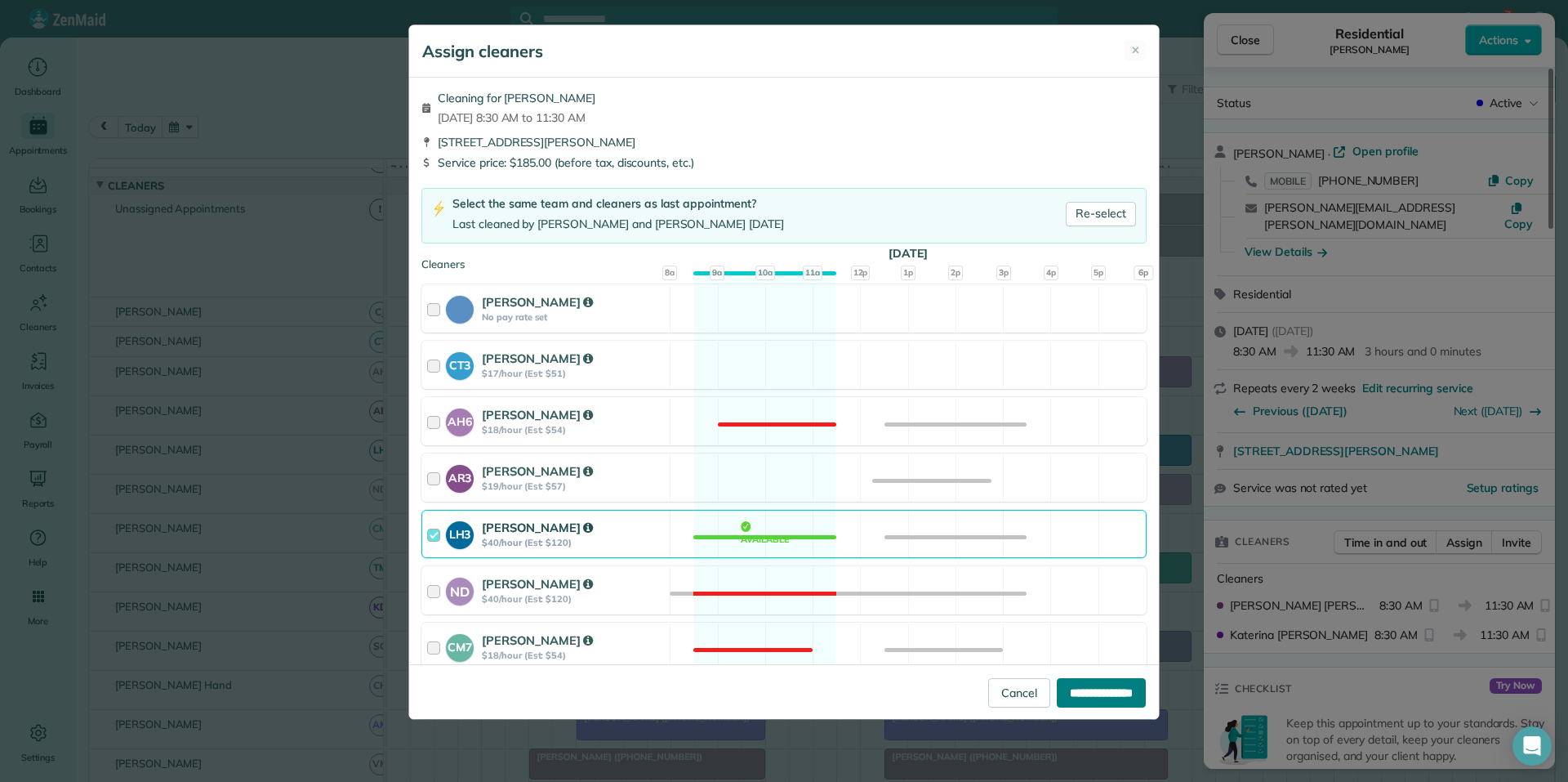
click at [1110, 706] on input "**********" at bounding box center [1101, 693] width 89 height 30
type input "**********"
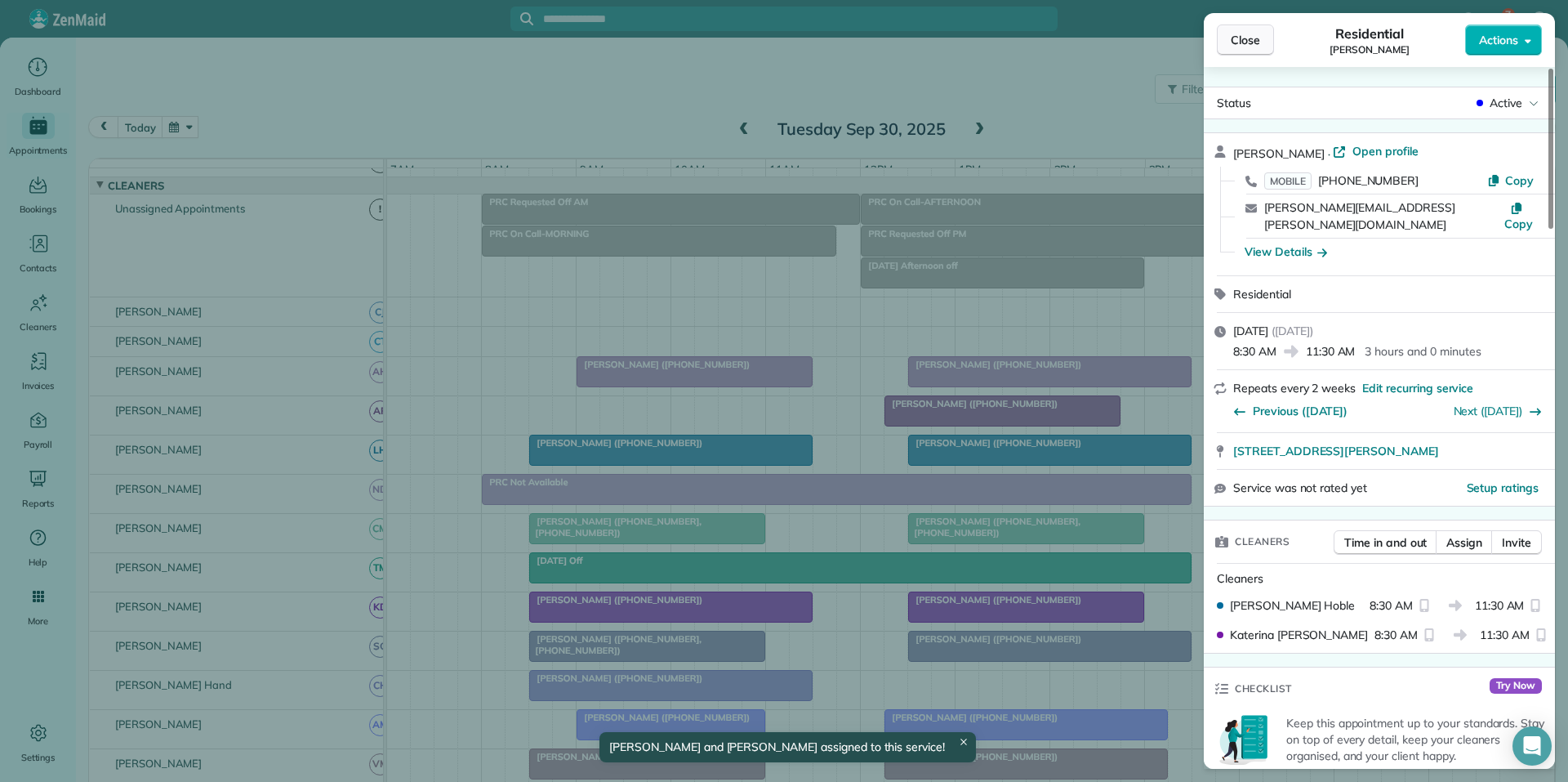
click at [1245, 38] on span "Close" at bounding box center [1245, 40] width 30 height 17
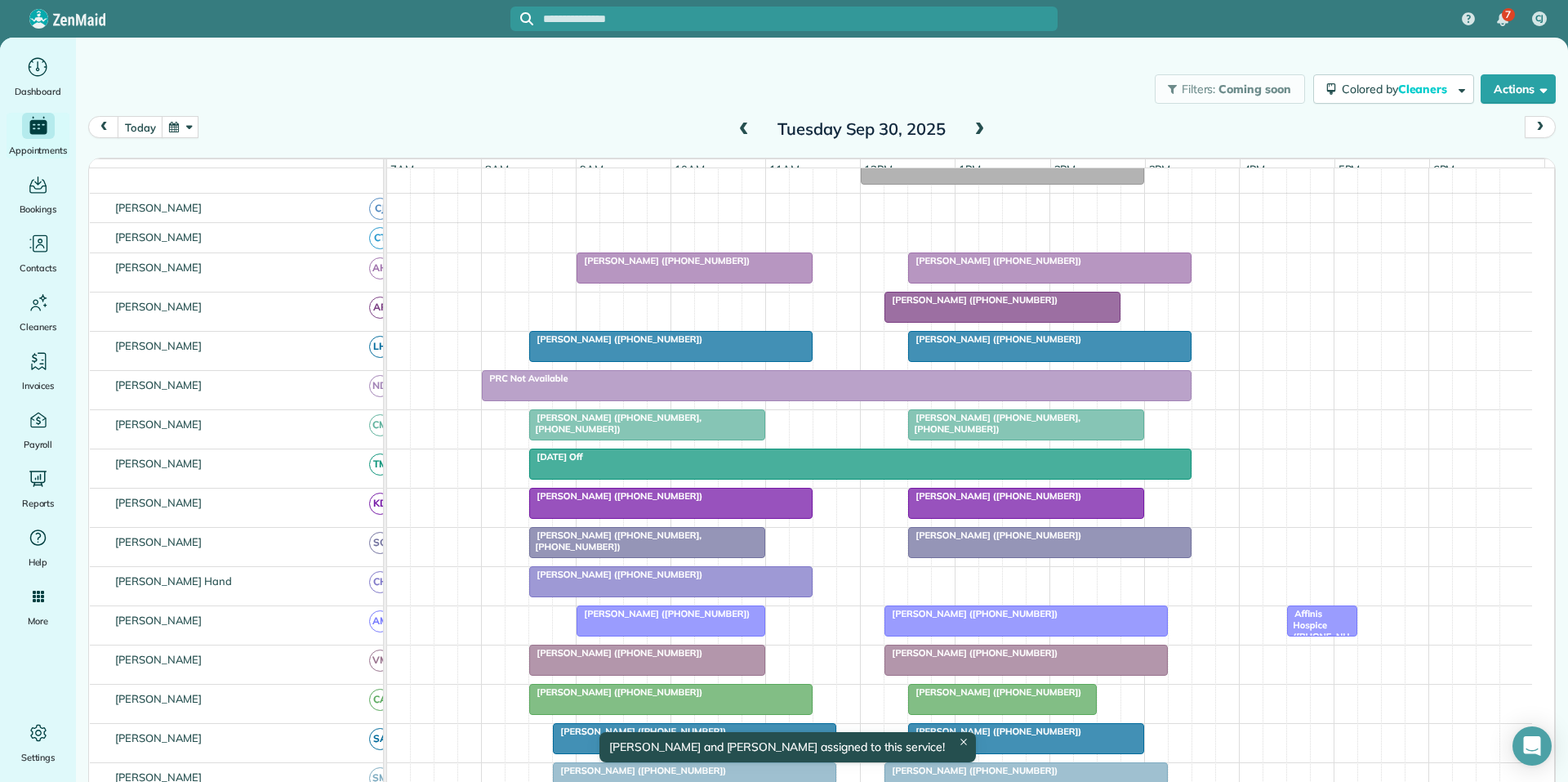
scroll to position [38, 0]
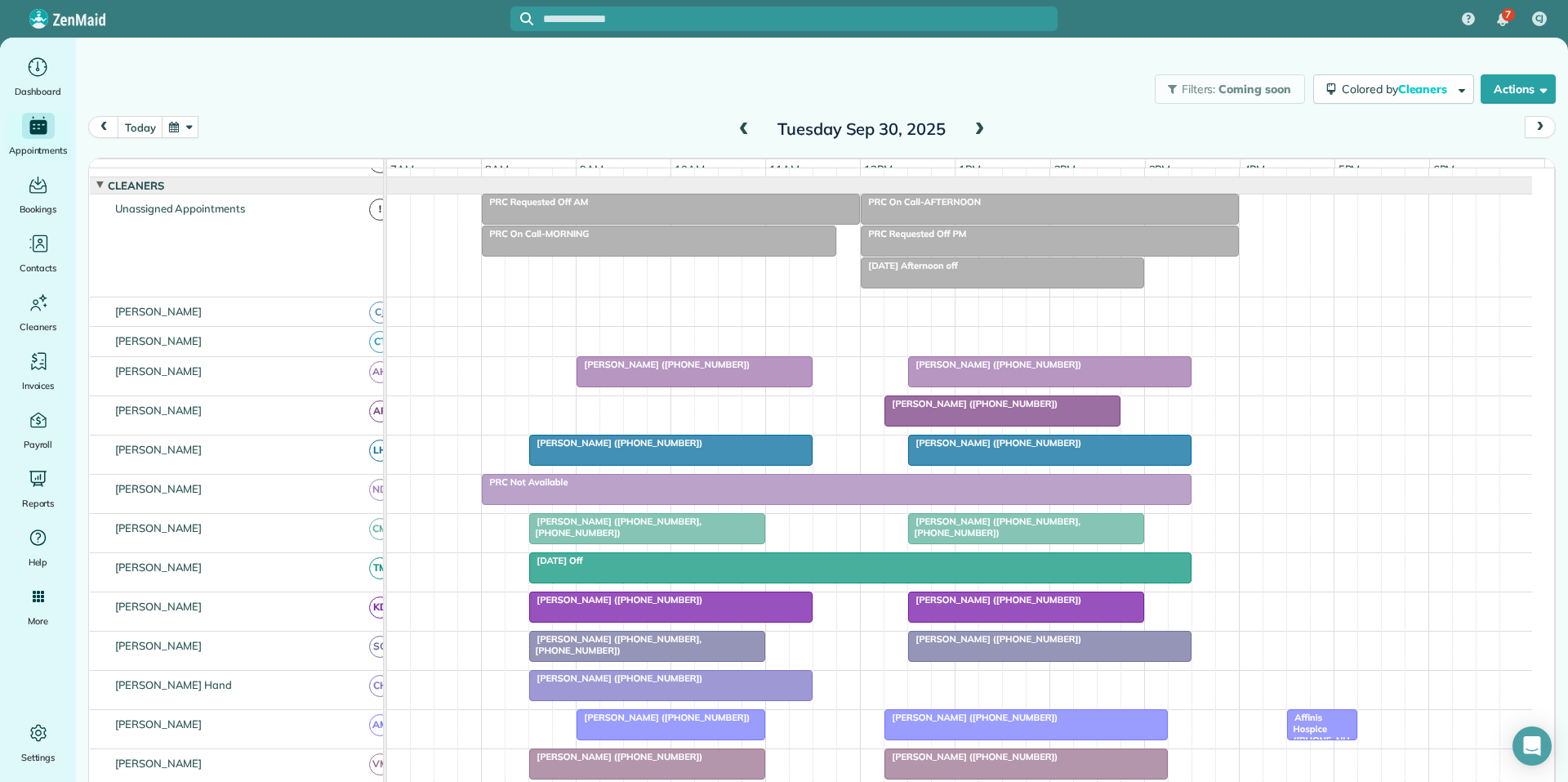
click at [972, 123] on span at bounding box center [978, 130] width 18 height 15
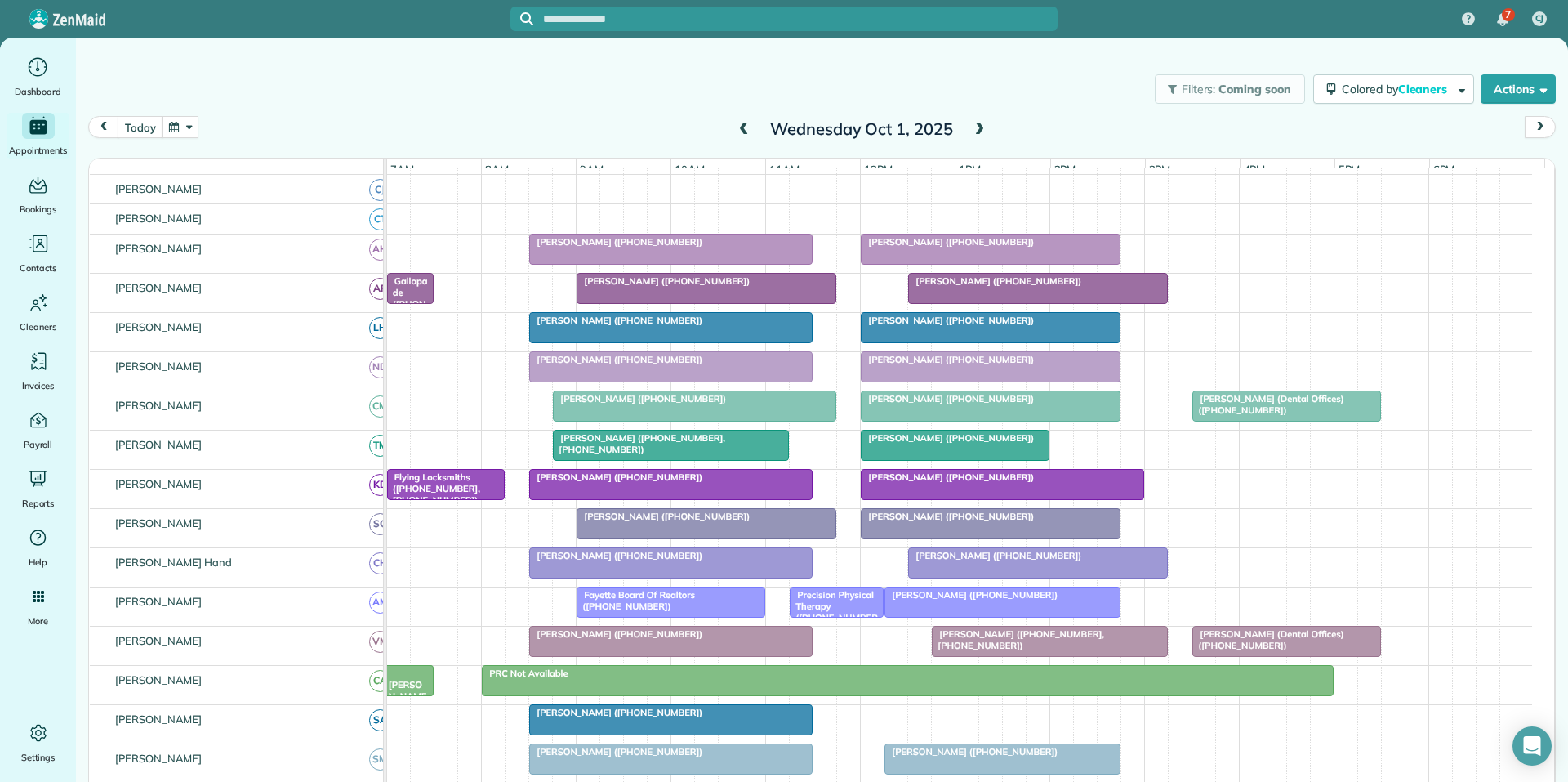
scroll to position [243, 0]
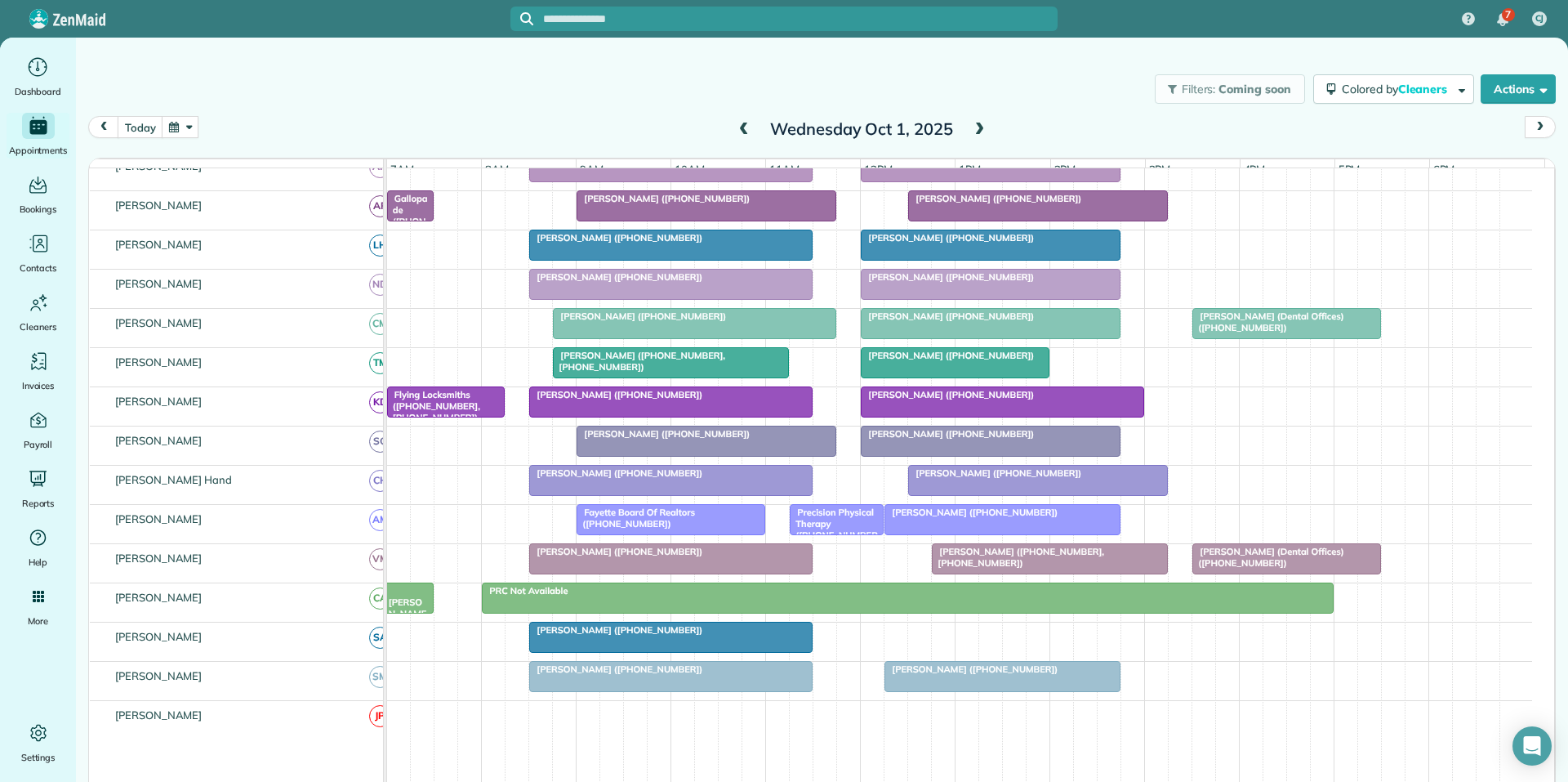
click at [410, 614] on div "Ed Jones Fayetteville (+17704612228)" at bounding box center [408, 644] width 42 height 118
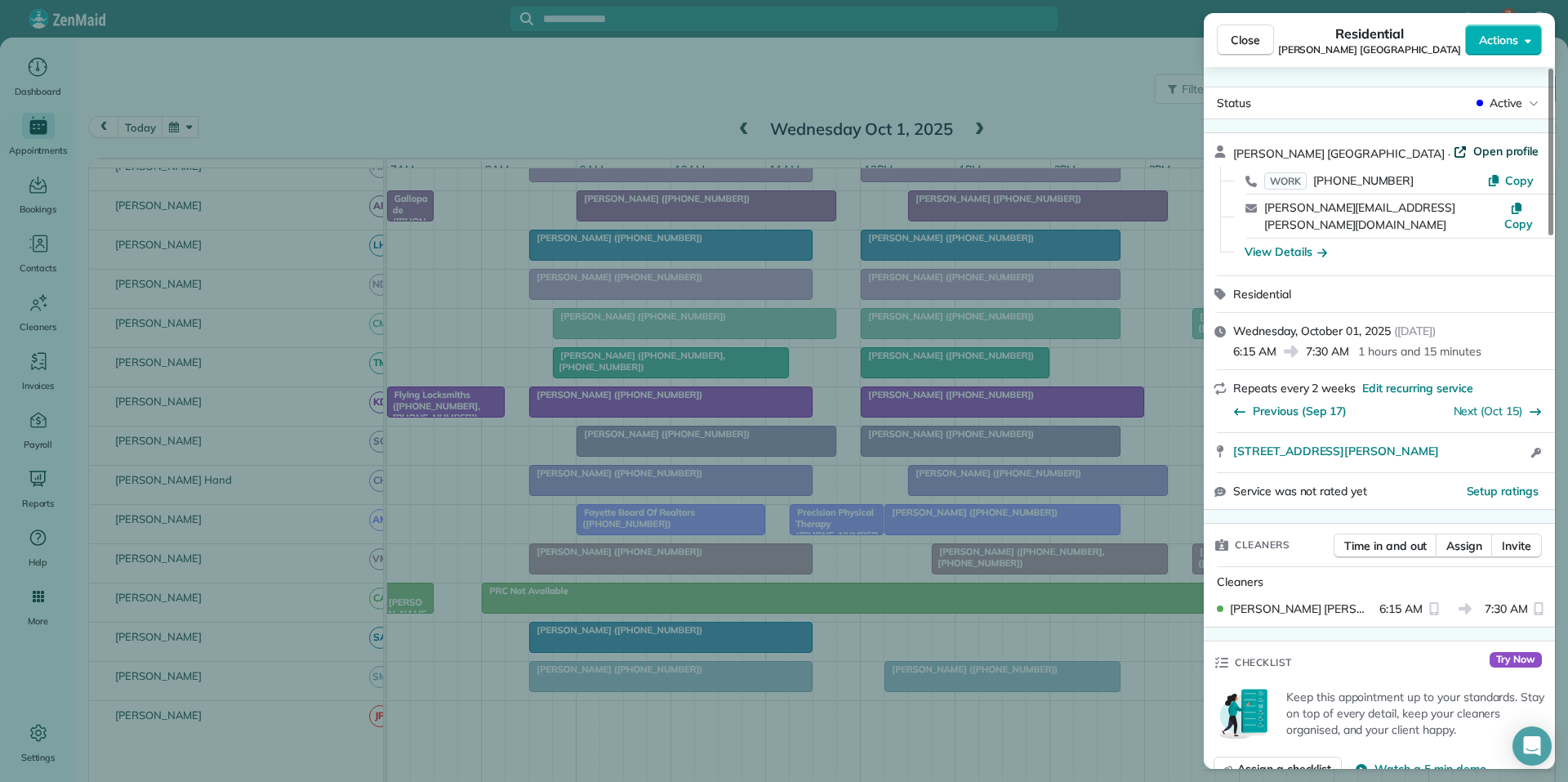
click at [1473, 150] on span "Open profile" at bounding box center [1506, 151] width 66 height 17
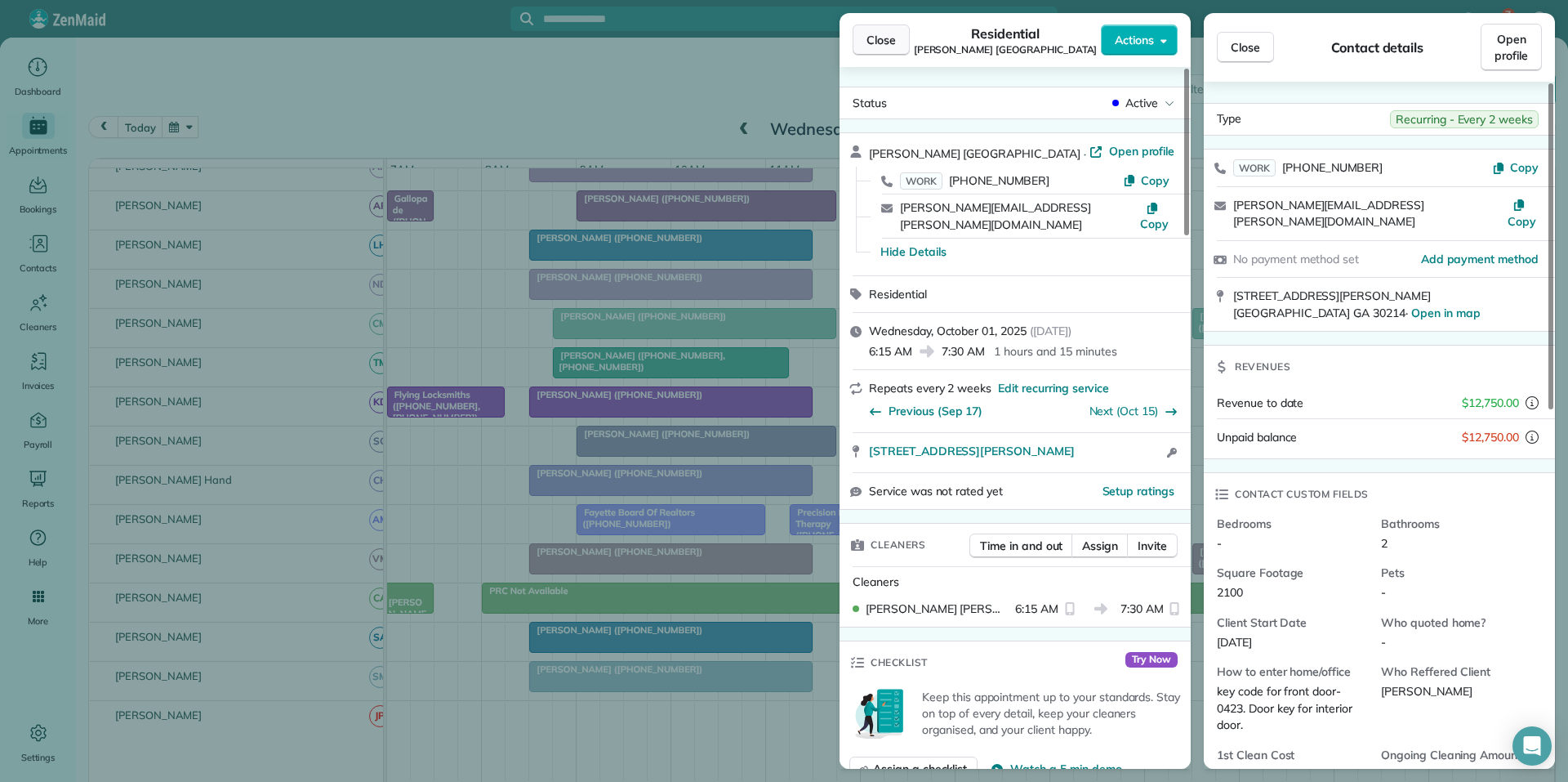
click at [894, 42] on span "Close" at bounding box center [881, 40] width 30 height 17
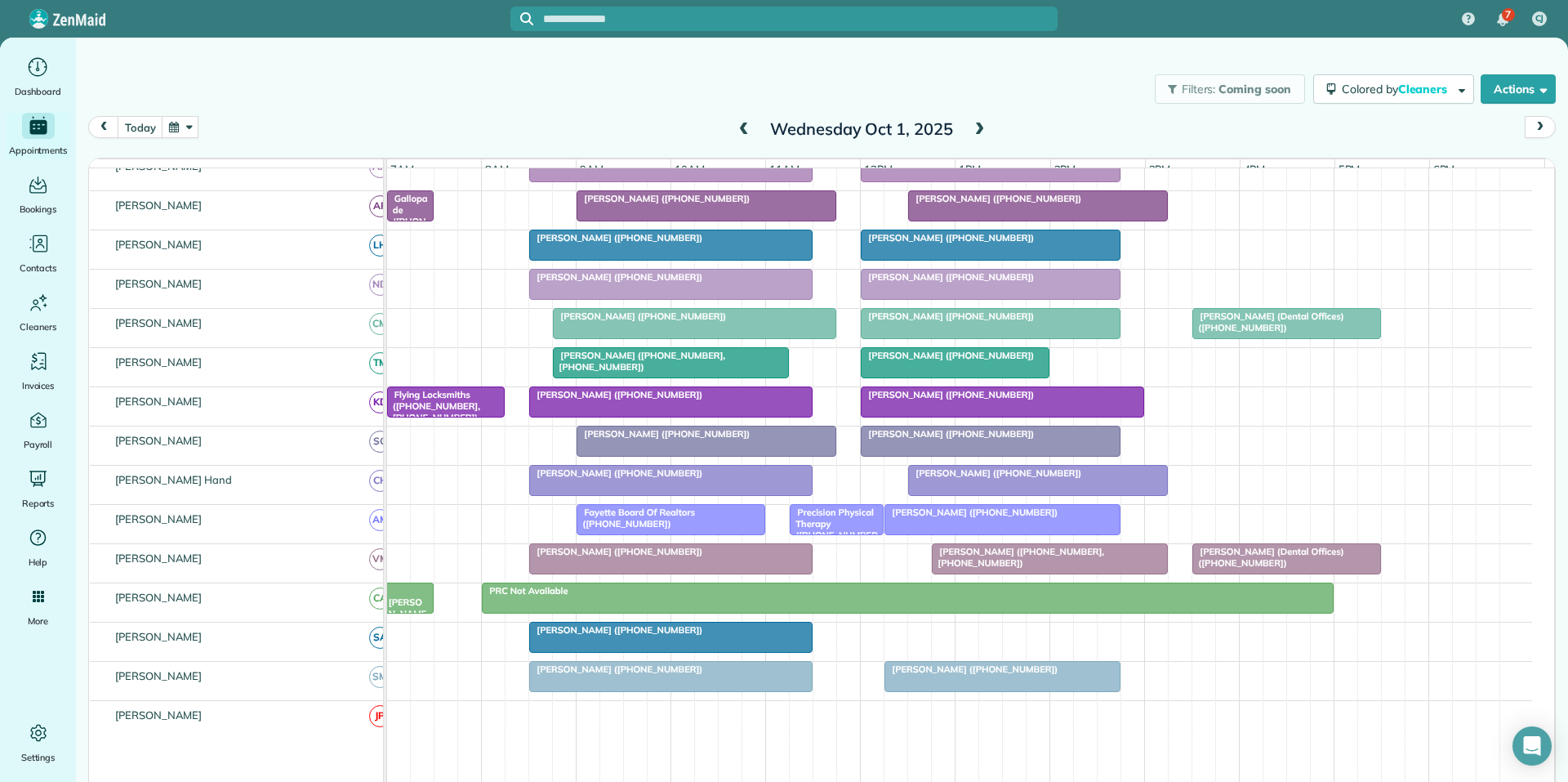
click at [406, 606] on div "Ed Jones Fayetteville (+17704612228)" at bounding box center [408, 644] width 42 height 118
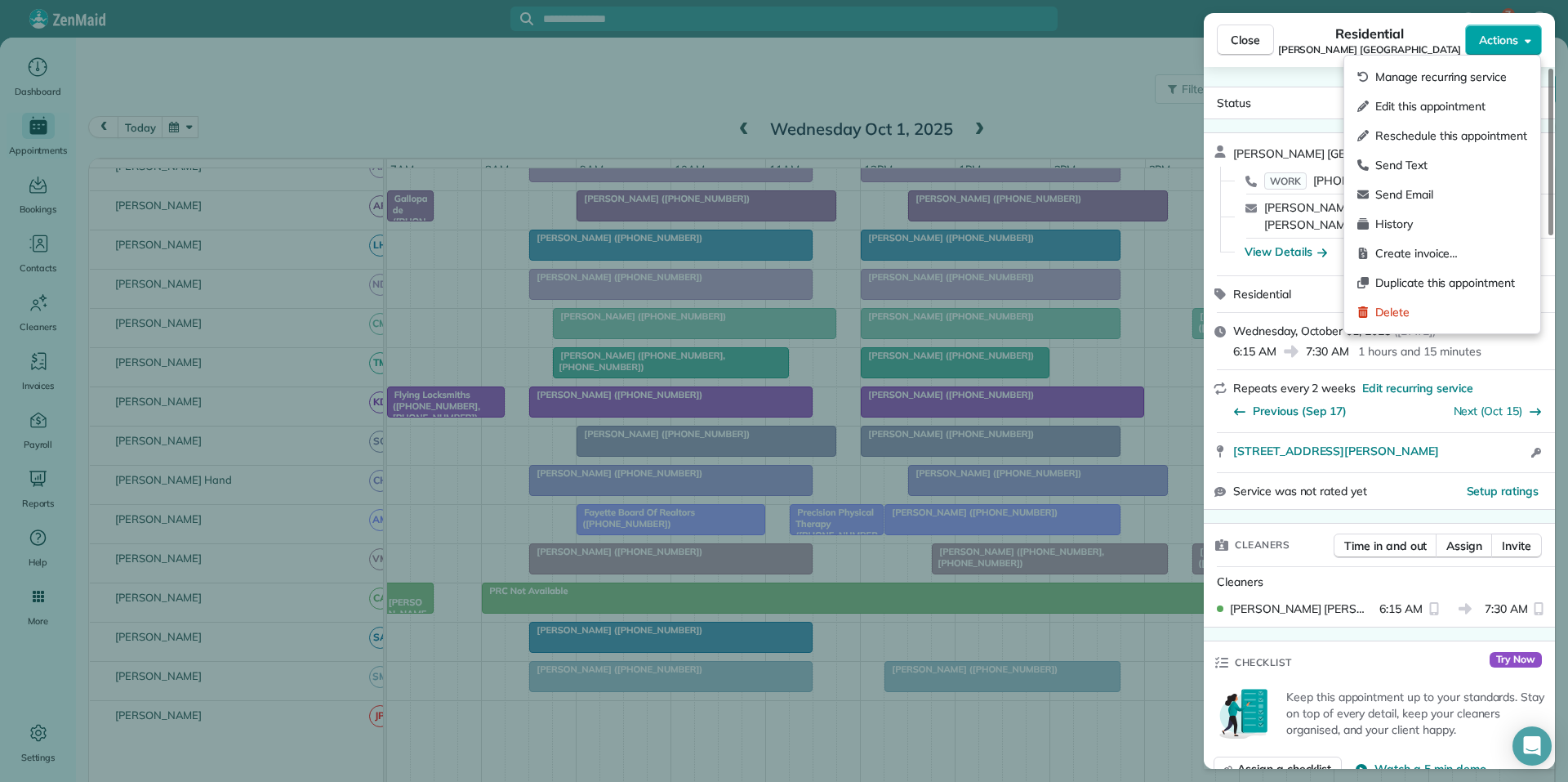
click at [1504, 41] on span "Actions" at bounding box center [1498, 40] width 39 height 17
click at [1437, 102] on span "Edit this appointment" at bounding box center [1451, 107] width 152 height 17
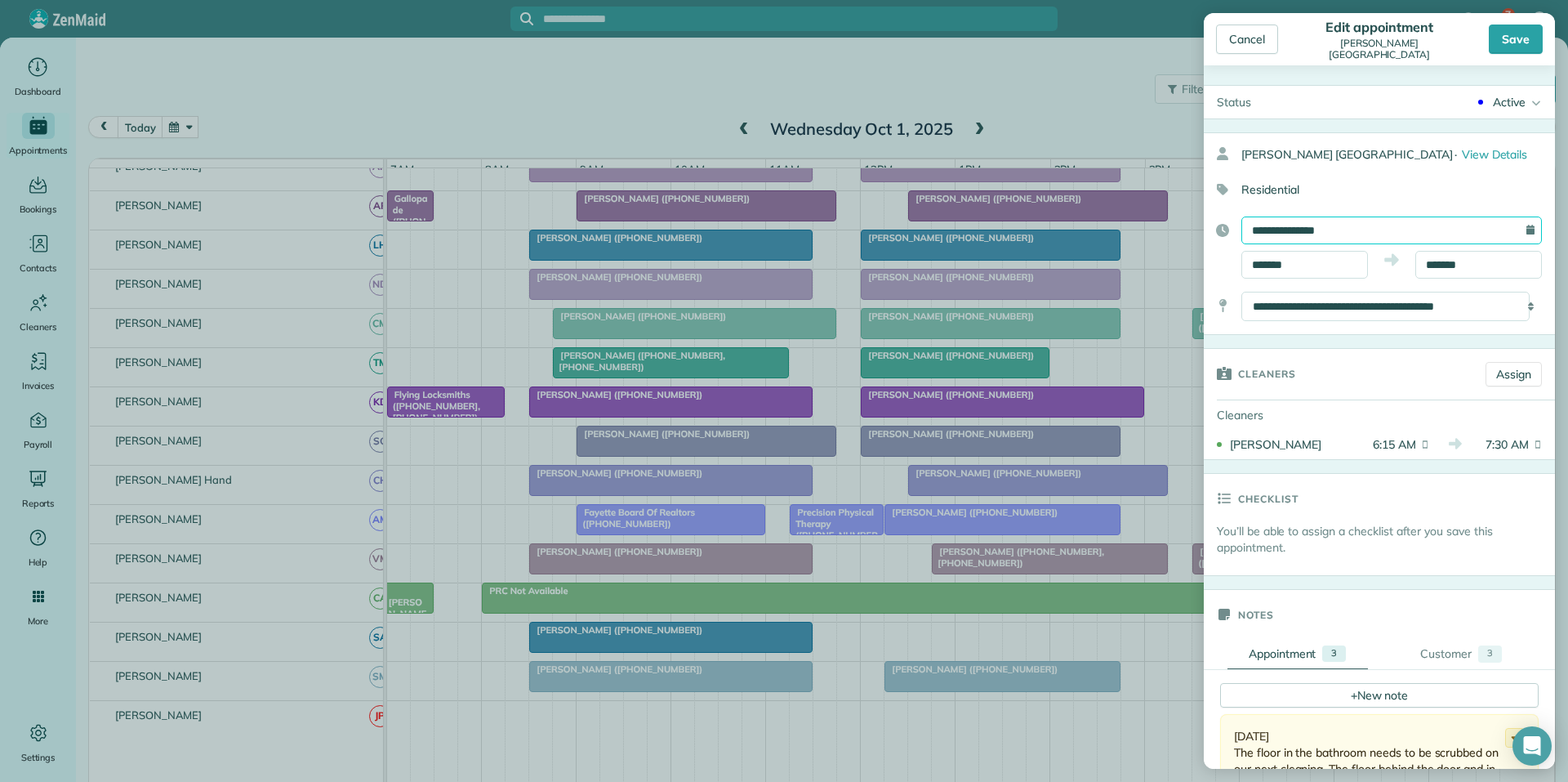
click at [1324, 233] on input "**********" at bounding box center [1392, 230] width 301 height 28
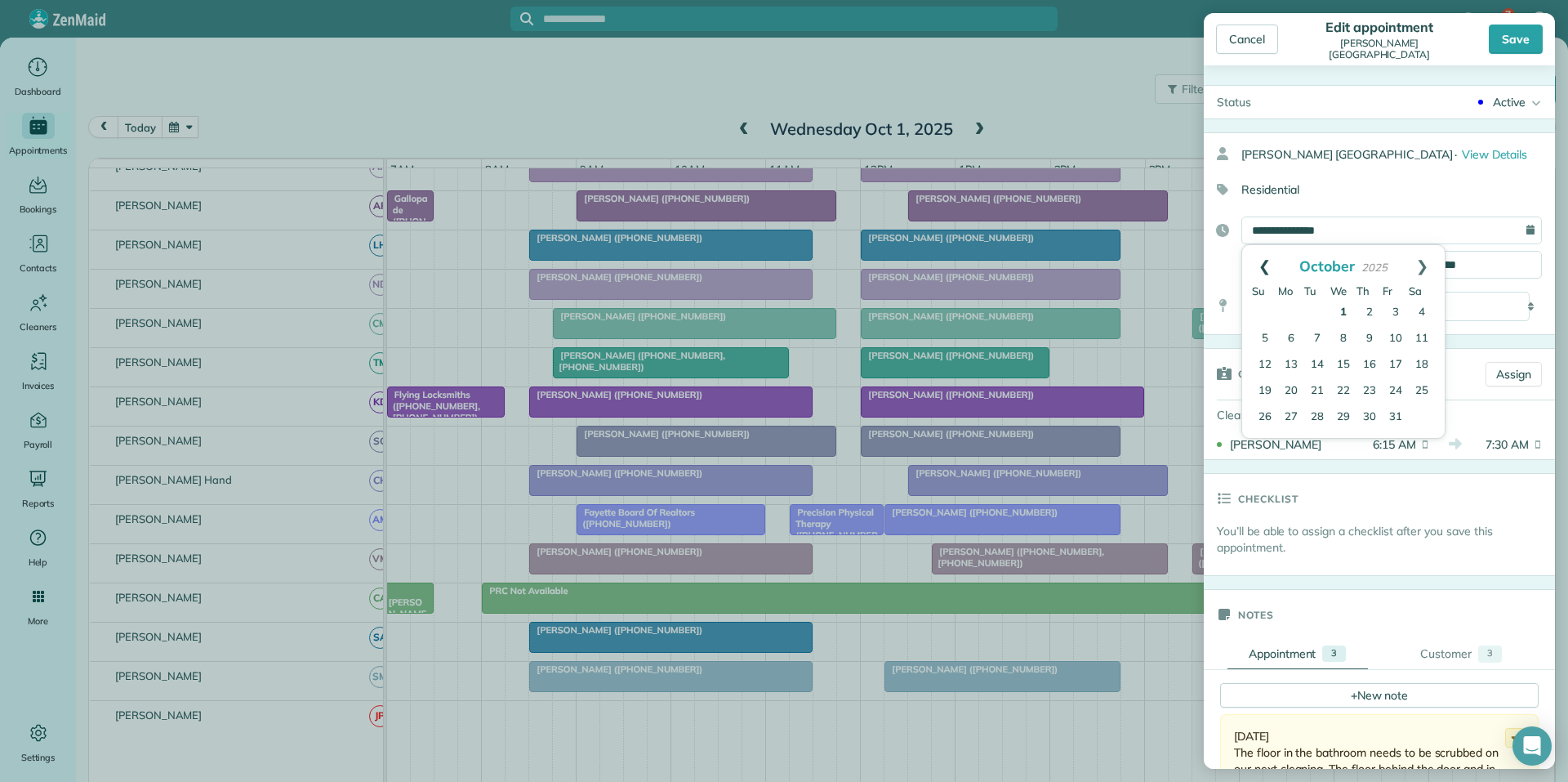
click at [1258, 261] on link "Prev" at bounding box center [1264, 266] width 45 height 41
click at [1315, 411] on link "30" at bounding box center [1317, 418] width 26 height 26
type input "**********"
click at [1282, 259] on input "*******" at bounding box center [1304, 265] width 126 height 28
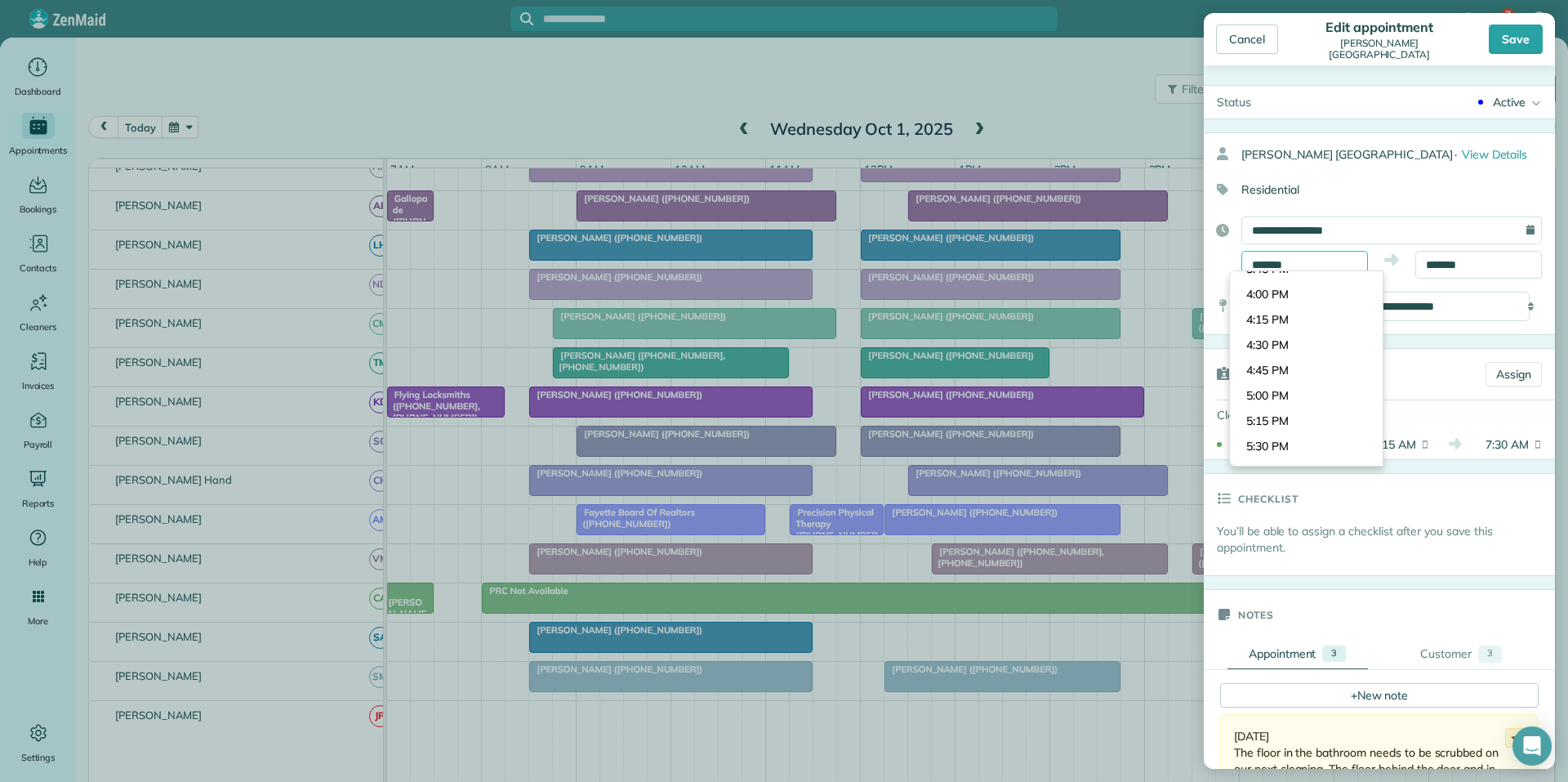
scroll to position [1644, 0]
type input "*******"
click at [1266, 384] on body "7 CJ Dashboard Appointments Bookings Contacts Cleaners Invoices Payroll Reports…" at bounding box center [784, 391] width 1568 height 782
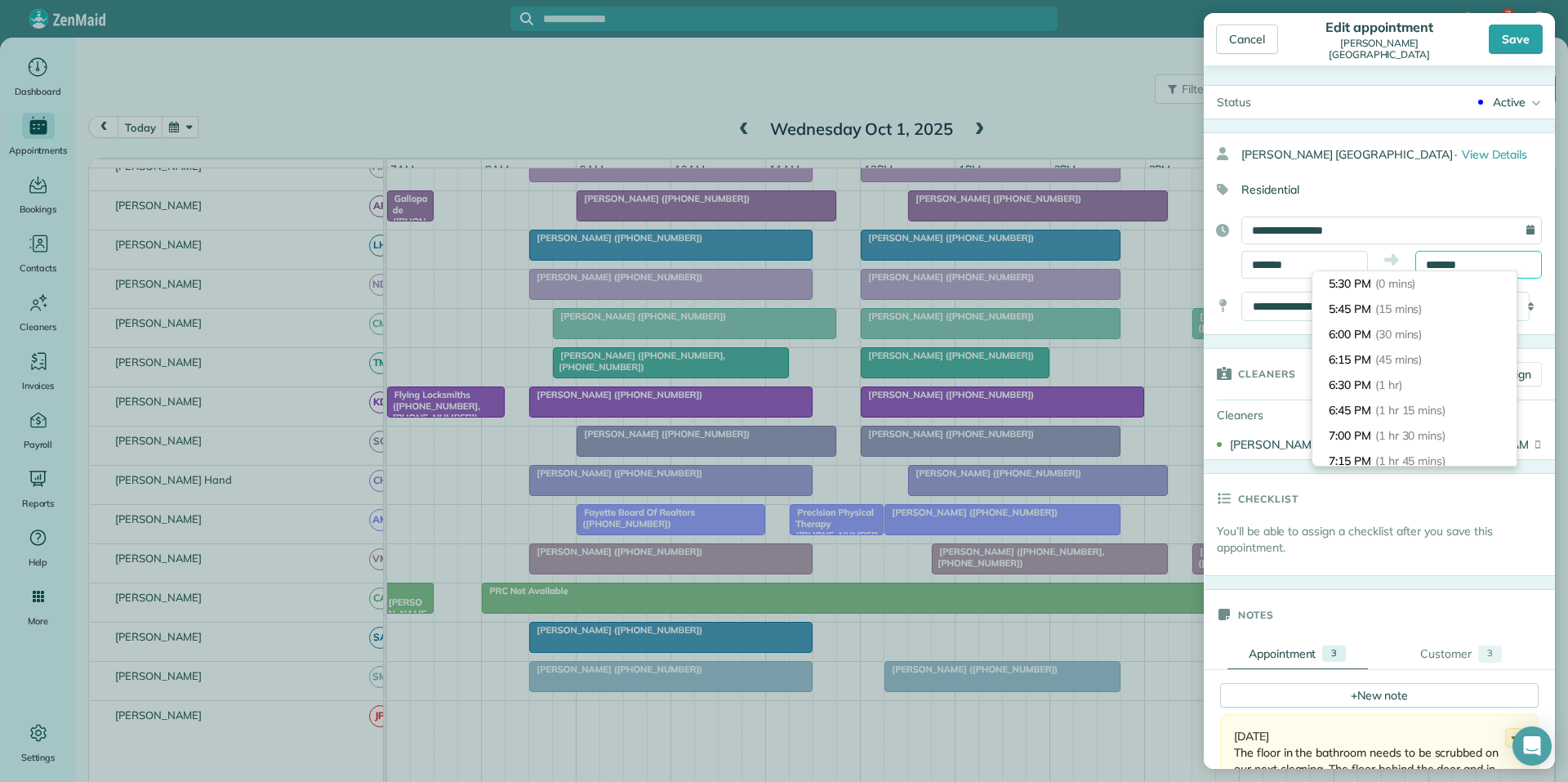
click at [1445, 263] on input "*******" at bounding box center [1478, 265] width 126 height 28
type input "*******"
click at [1402, 440] on span "(1 hr 30 mins)" at bounding box center [1412, 436] width 74 height 15
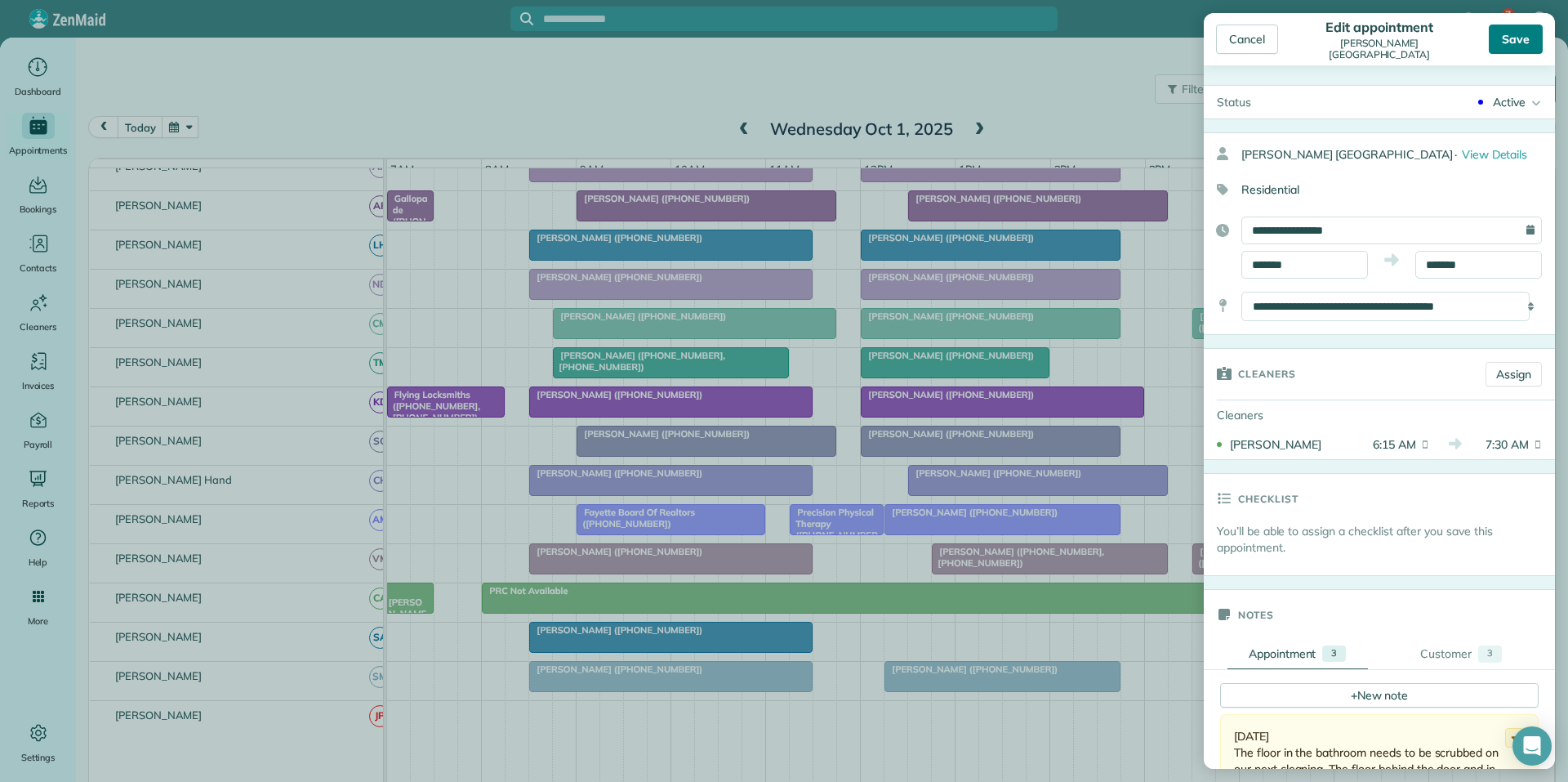
click at [1522, 35] on div "Save" at bounding box center [1515, 39] width 54 height 30
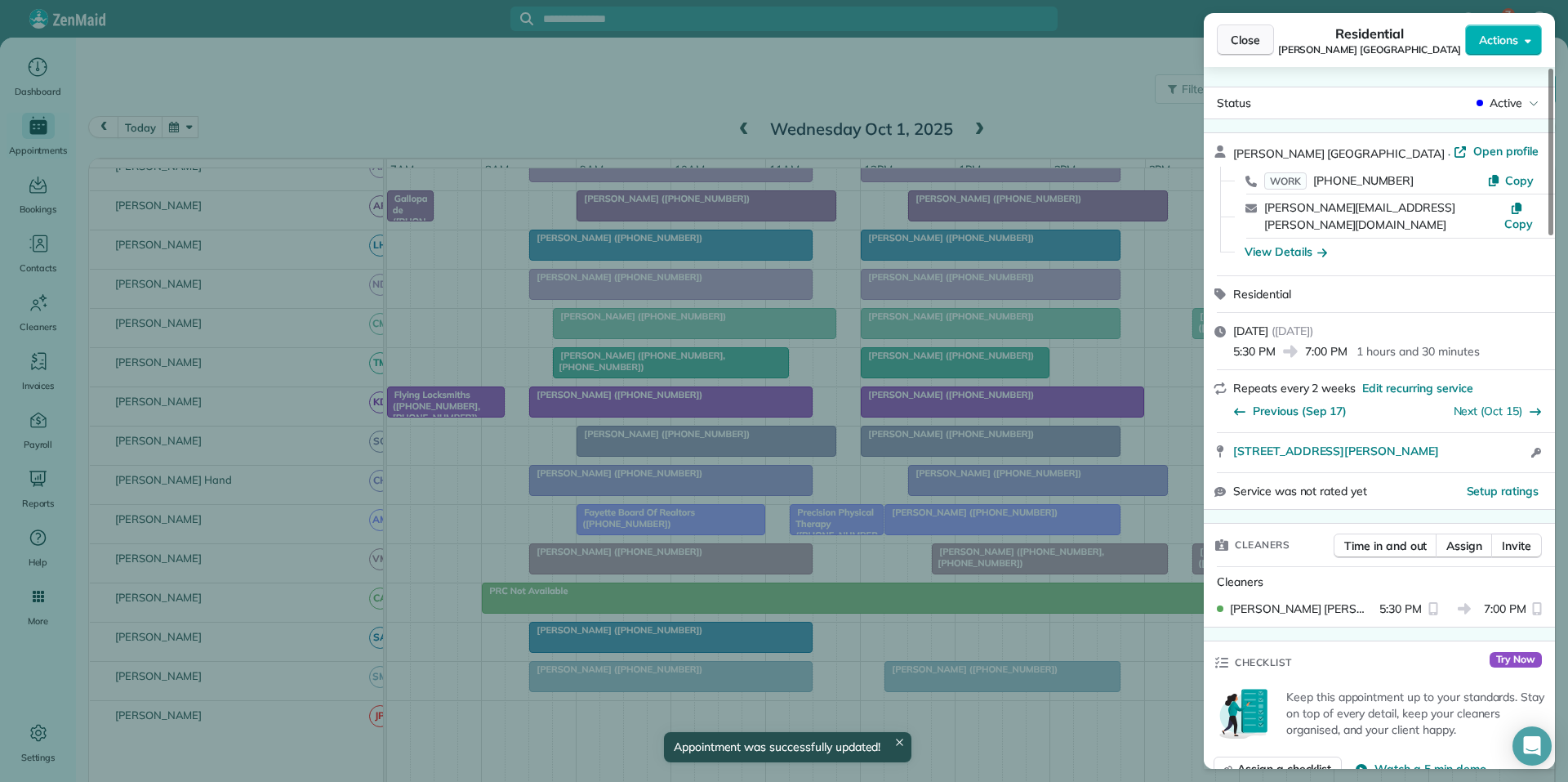
click at [1253, 46] on span "Close" at bounding box center [1245, 40] width 30 height 17
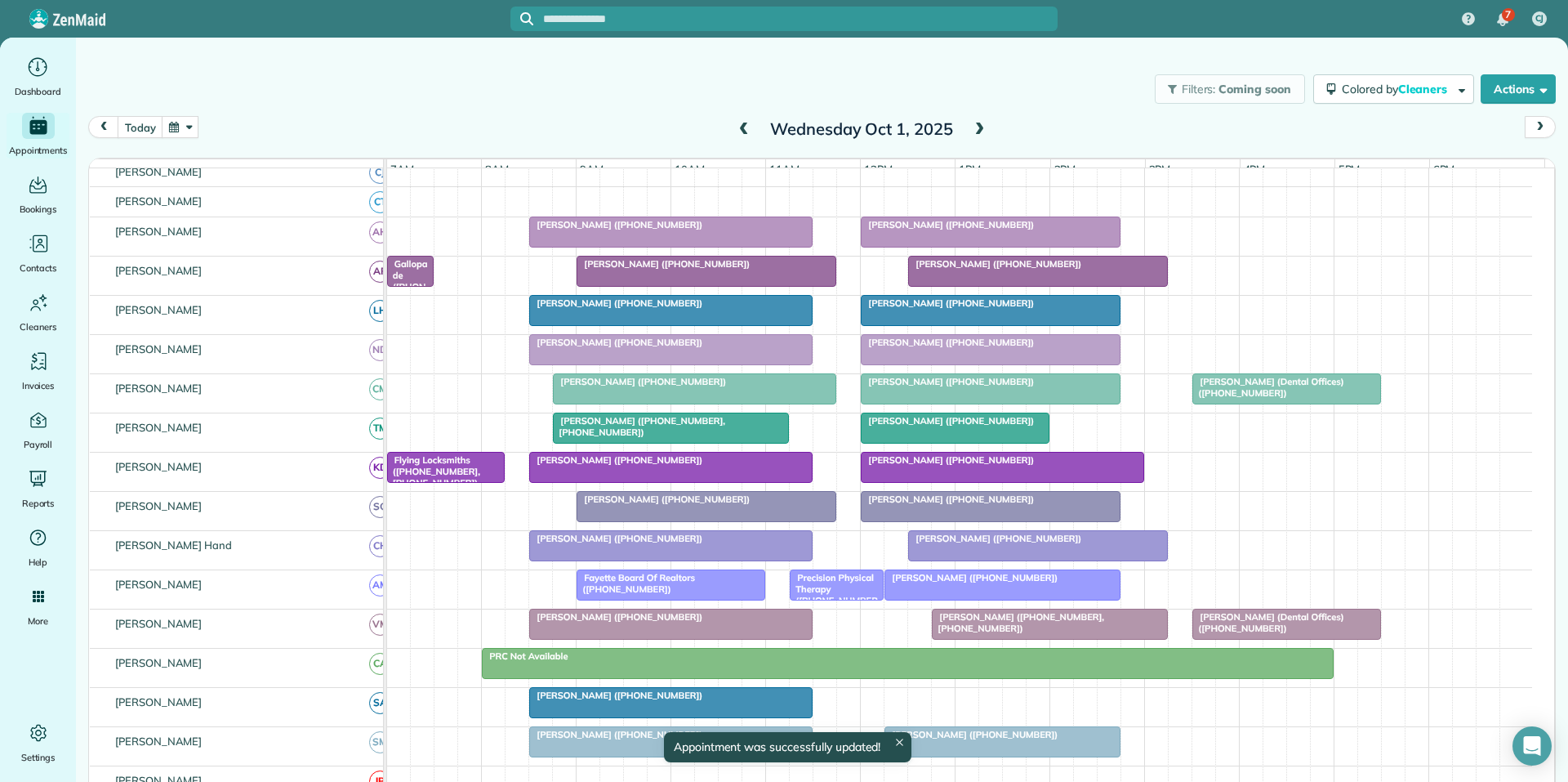
scroll to position [162, 0]
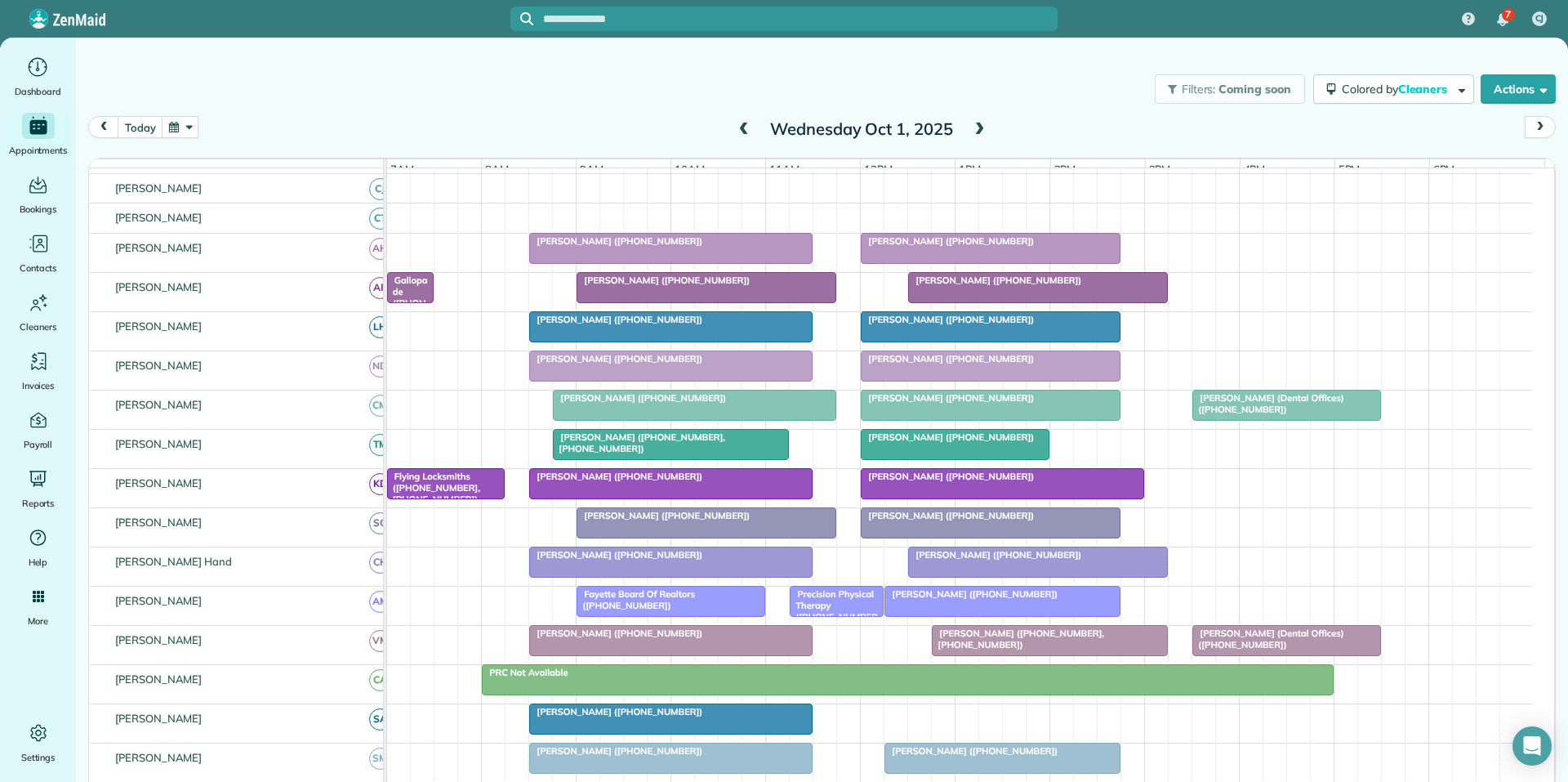
click at [976, 124] on span at bounding box center [978, 130] width 18 height 15
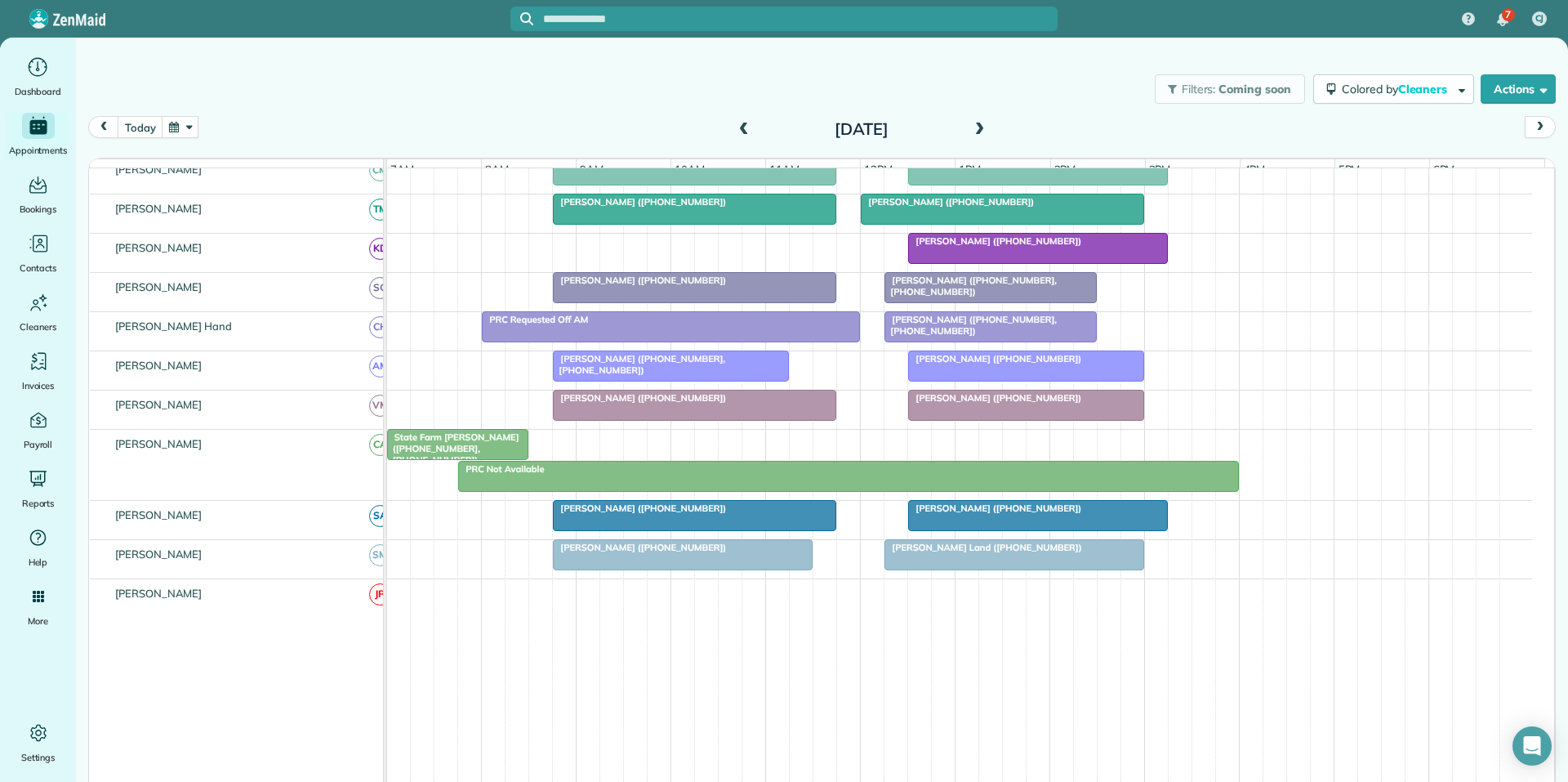
scroll to position [347, 0]
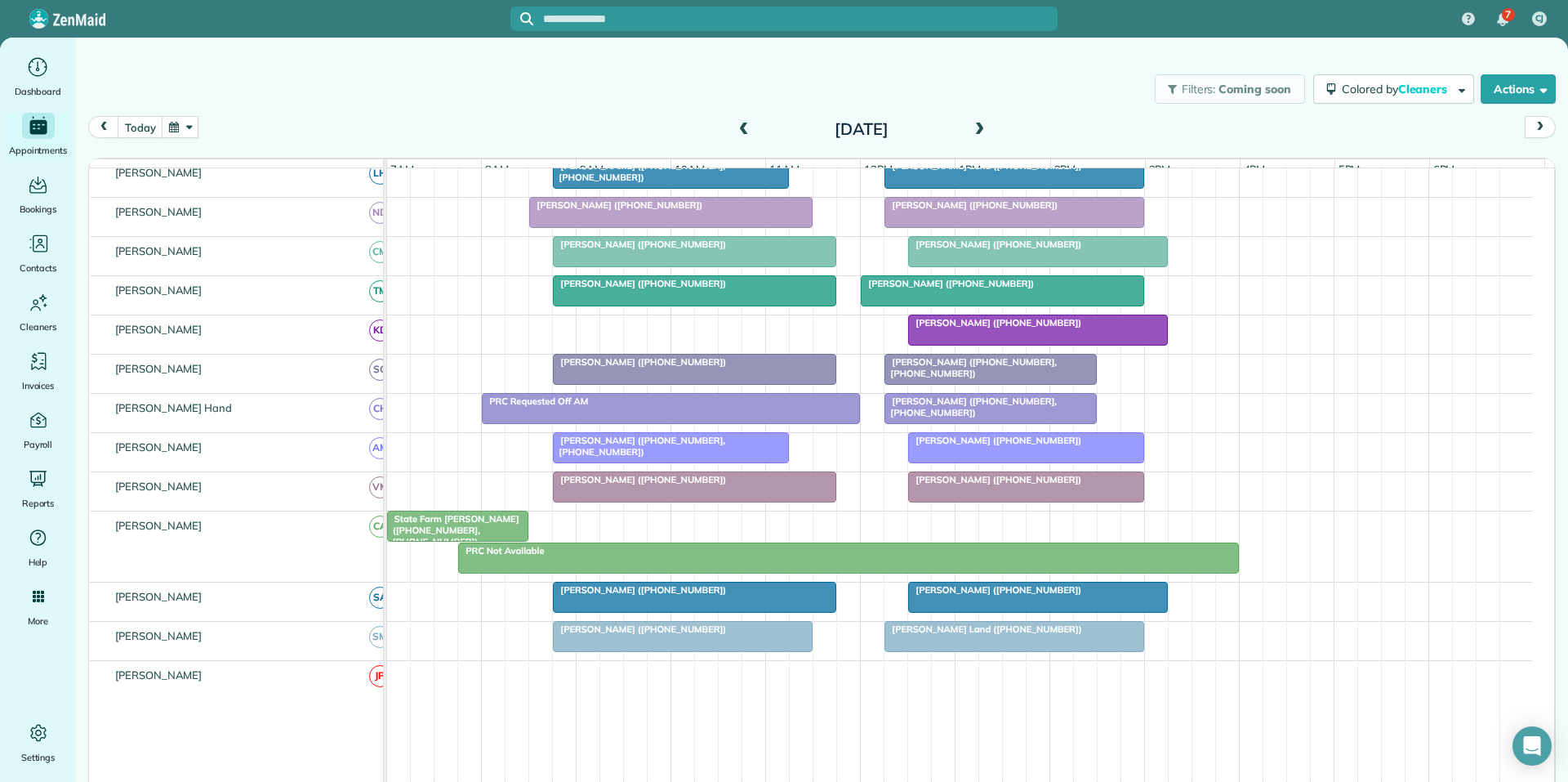
click at [974, 126] on span at bounding box center [978, 130] width 18 height 15
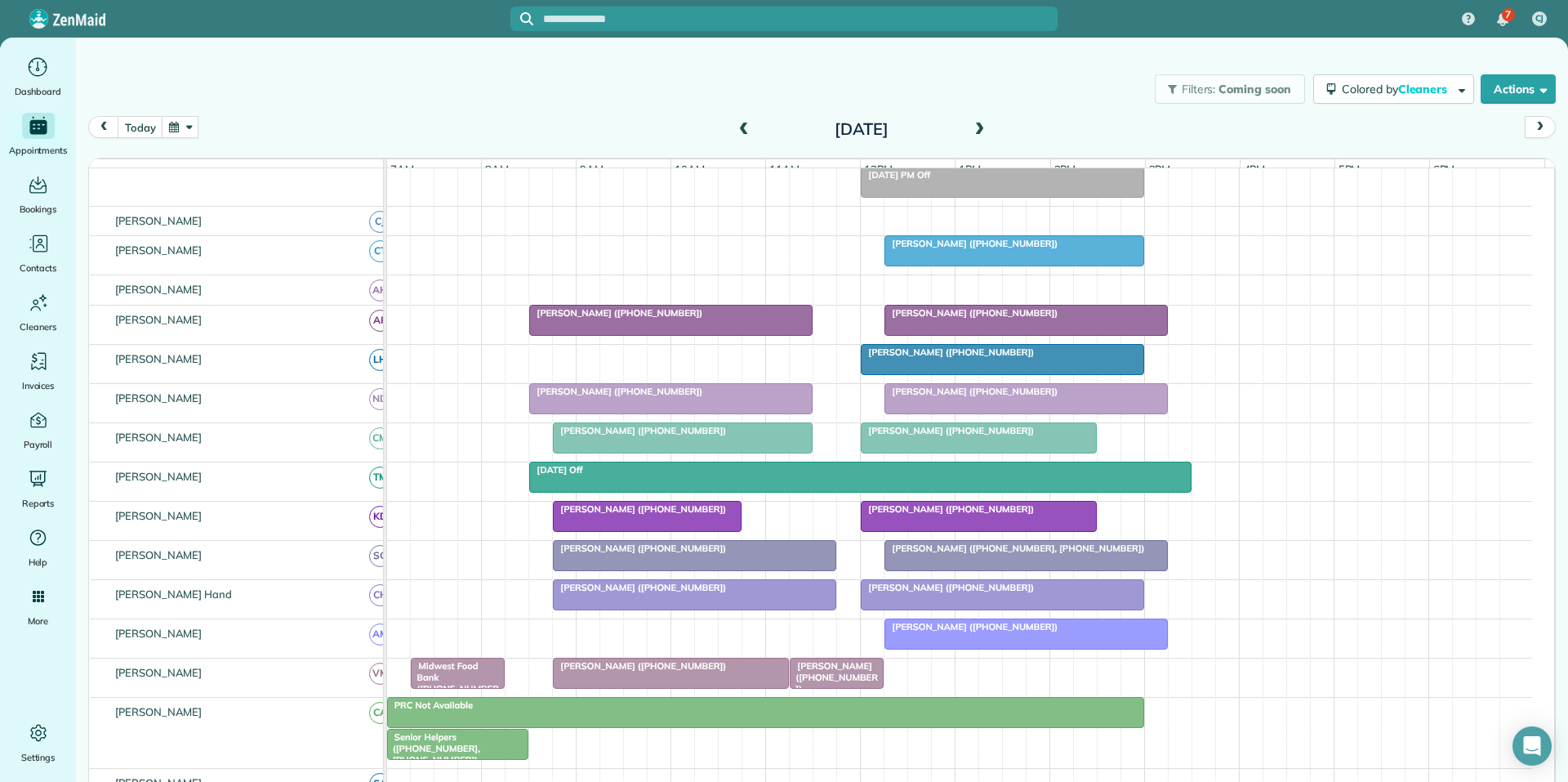
scroll to position [275, 0]
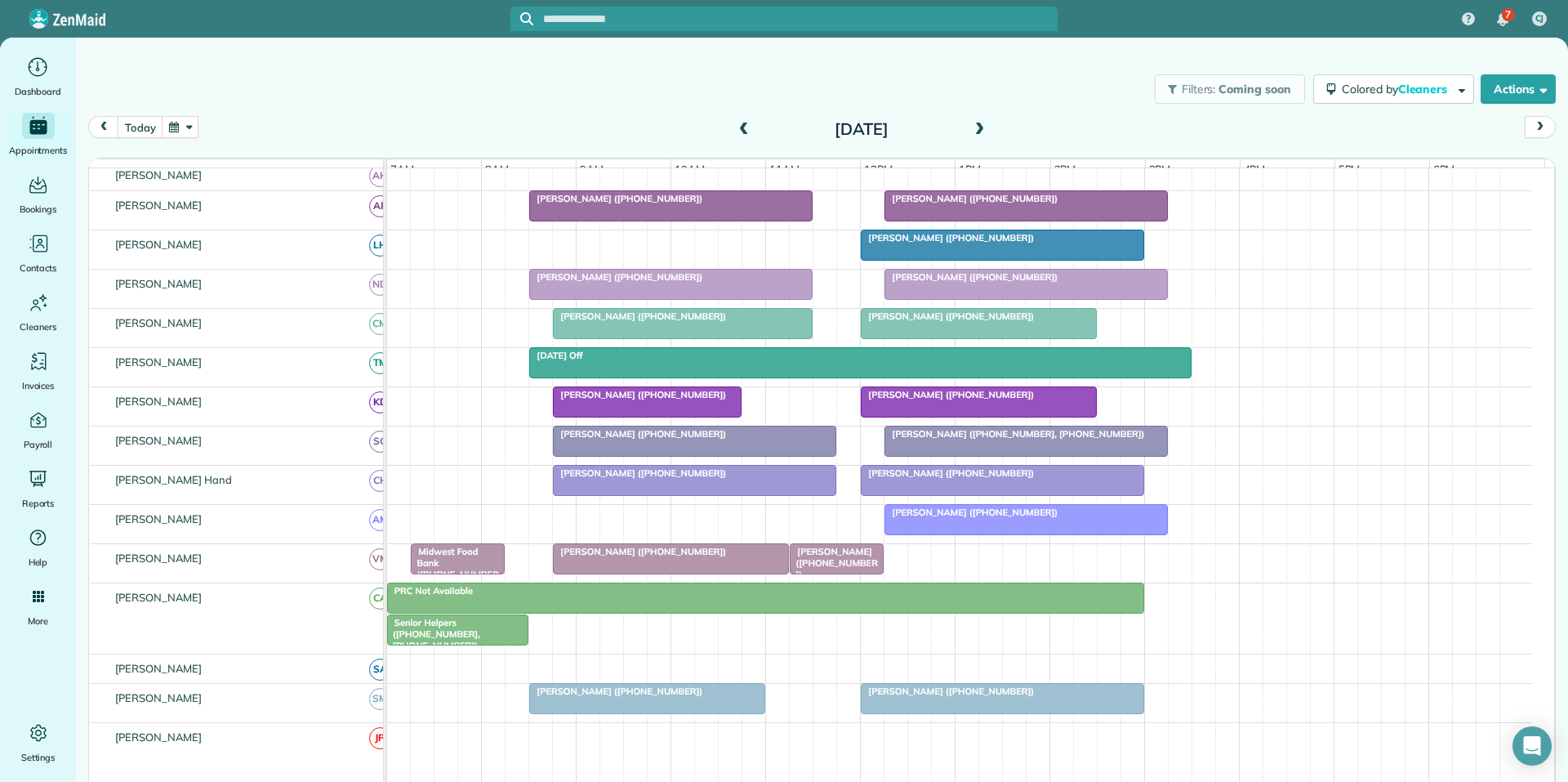
click at [633, 13] on input "text" at bounding box center [800, 19] width 514 height 12
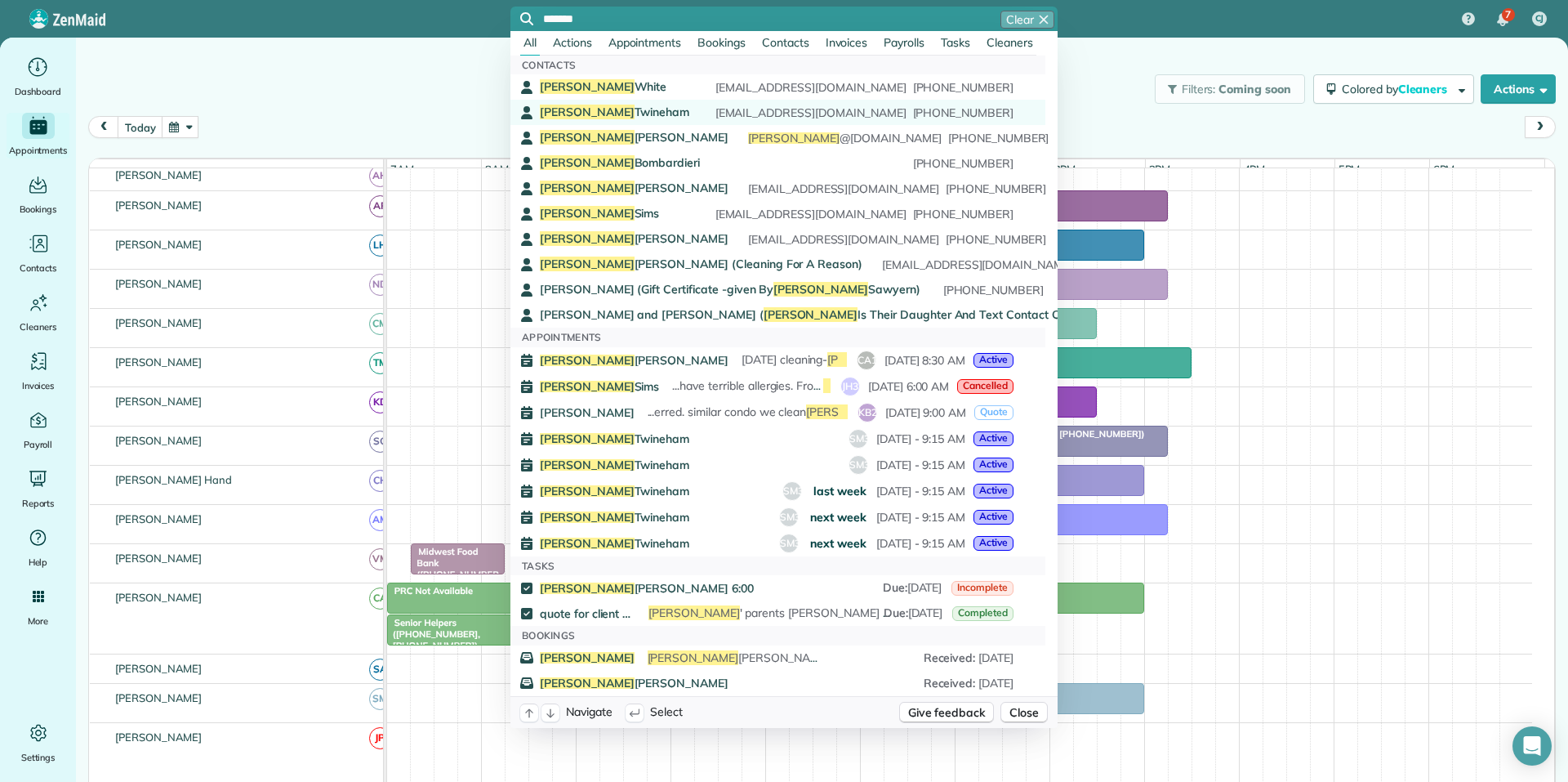
type input "*******"
click at [599, 112] on span "Barbara Twineham" at bounding box center [614, 112] width 149 height 15
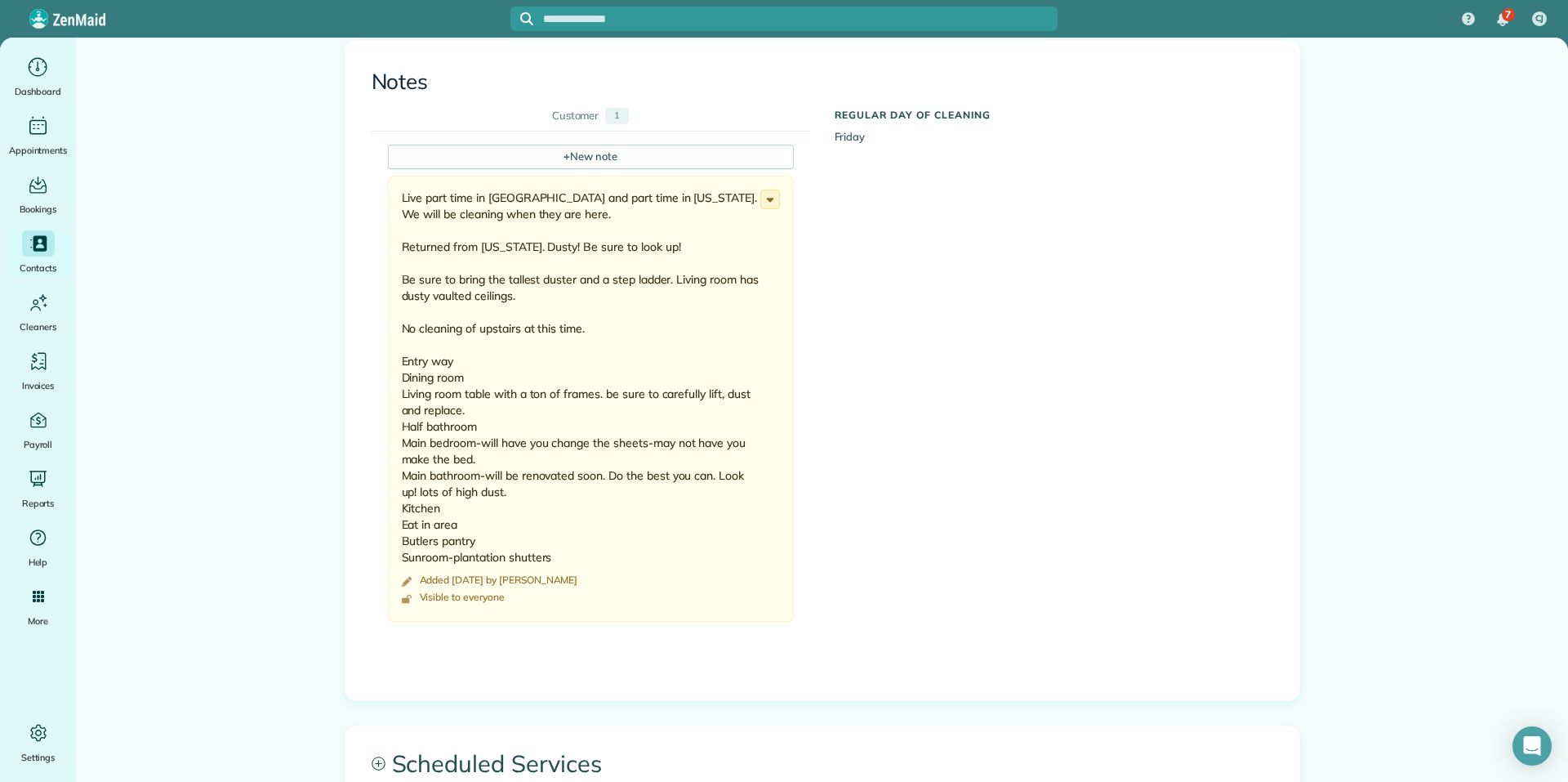
scroll to position [1143, 0]
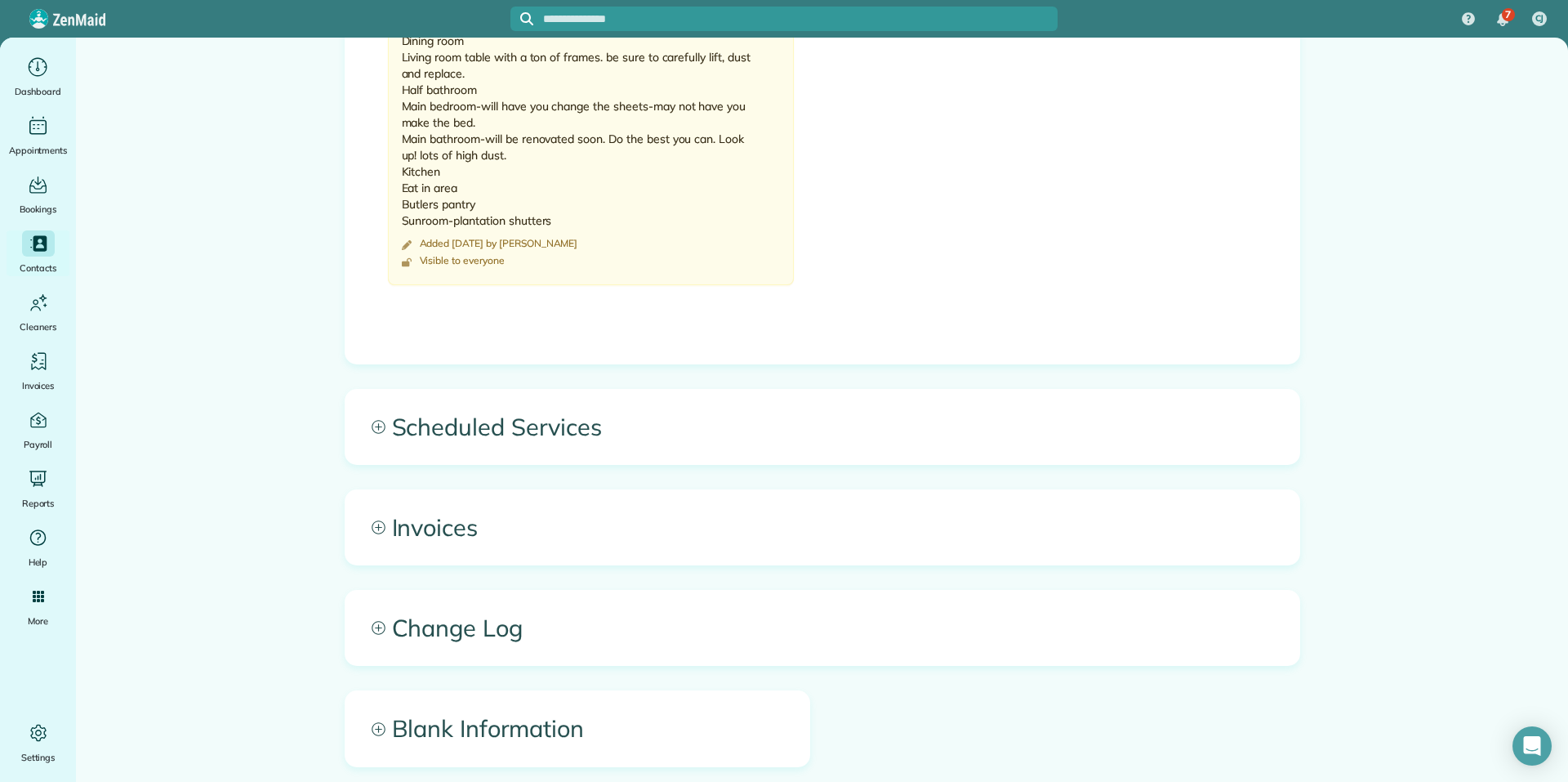
click at [371, 420] on icon at bounding box center [378, 426] width 14 height 14
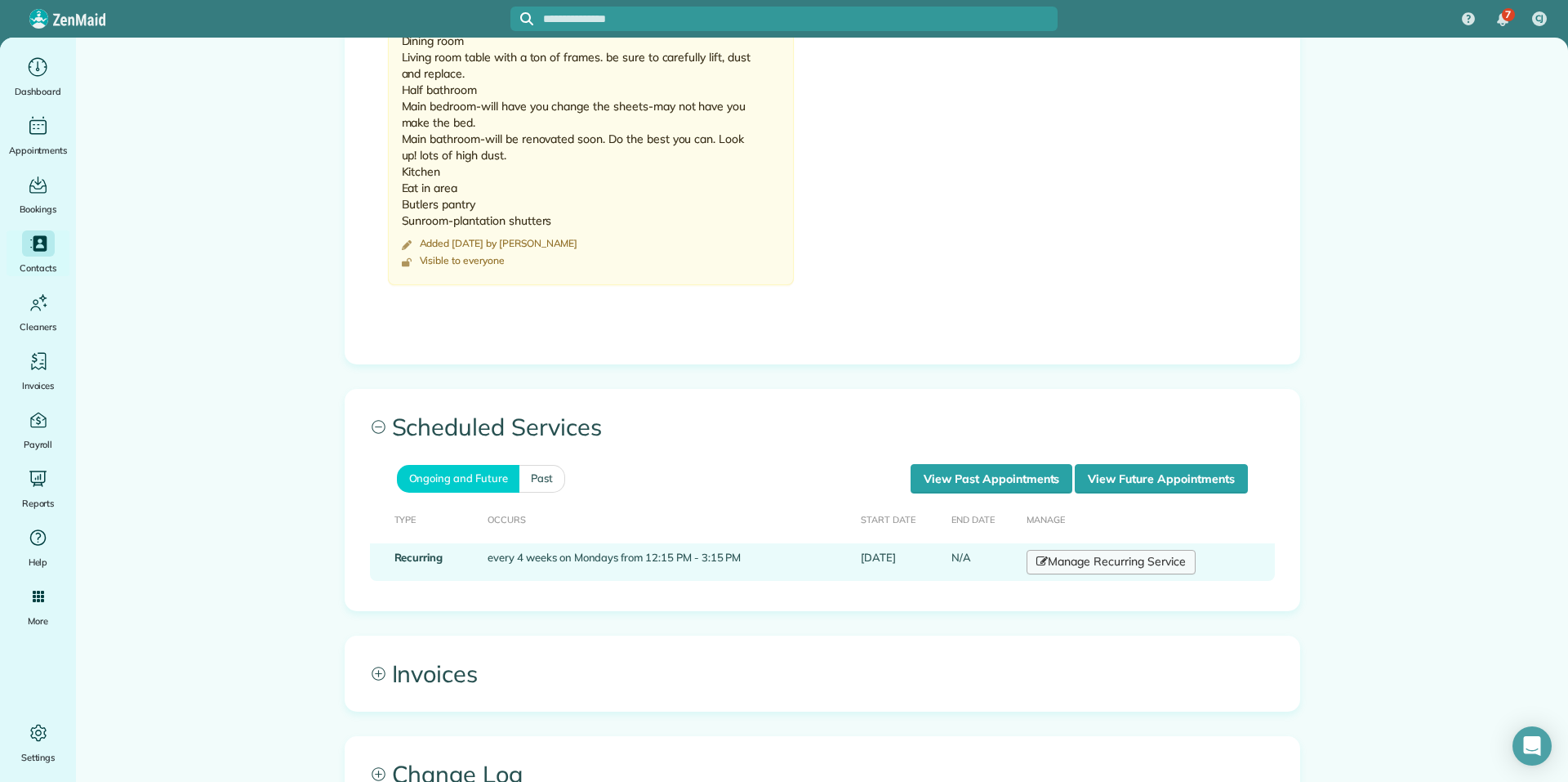
click at [1093, 550] on link "Manage Recurring Service" at bounding box center [1110, 562] width 168 height 24
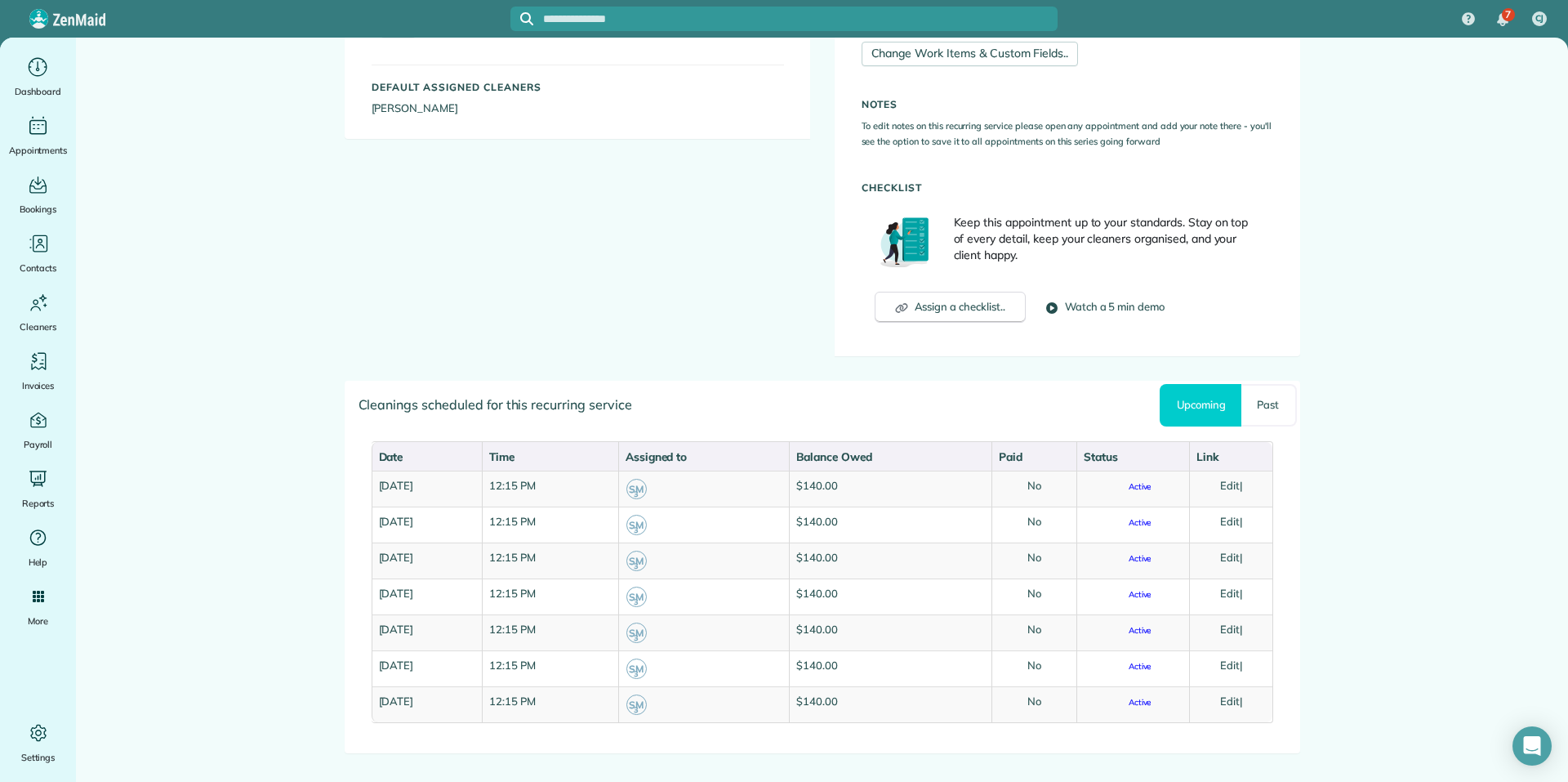
scroll to position [490, 0]
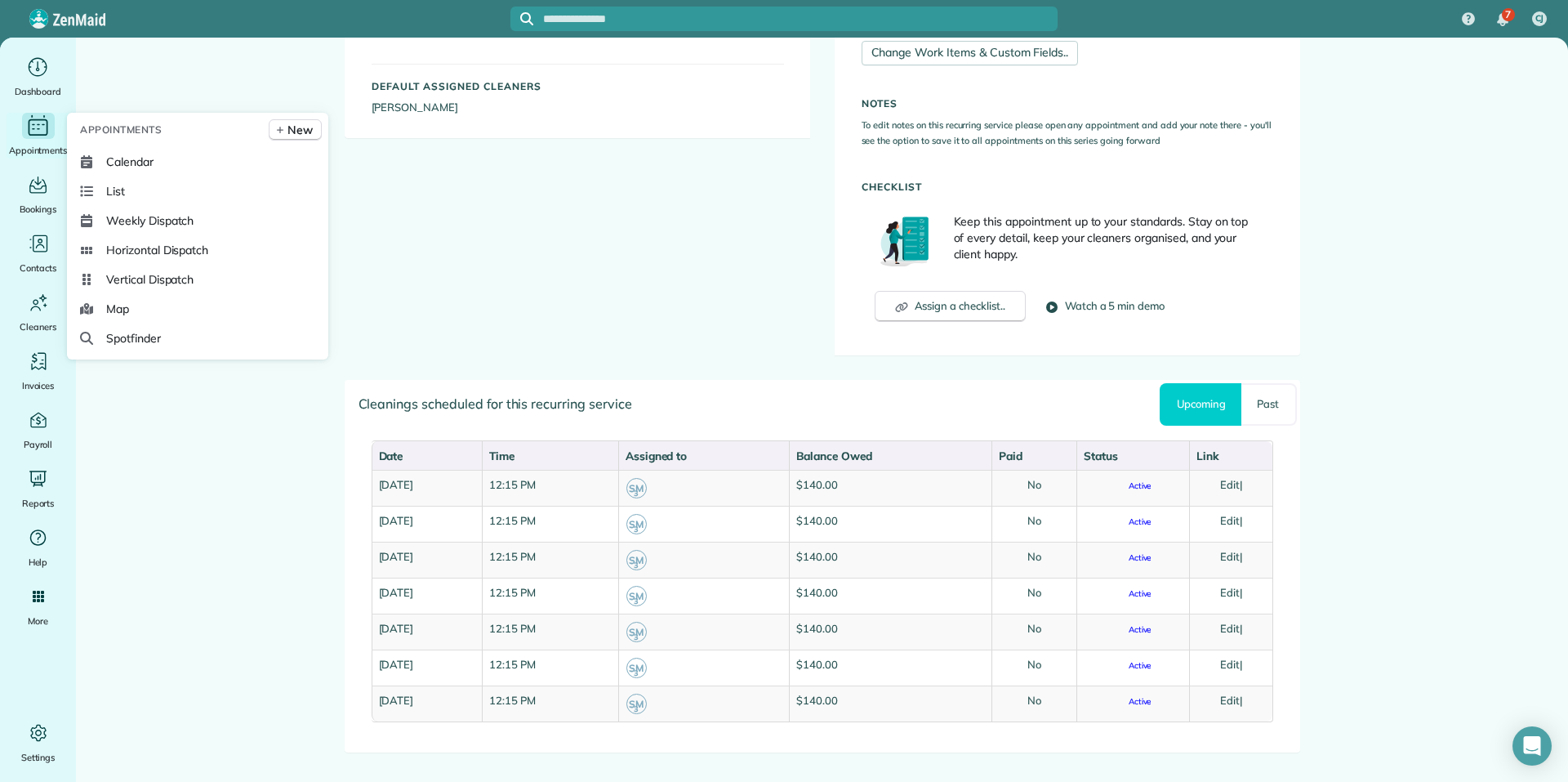
click at [38, 137] on icon "Main" at bounding box center [37, 125] width 25 height 24
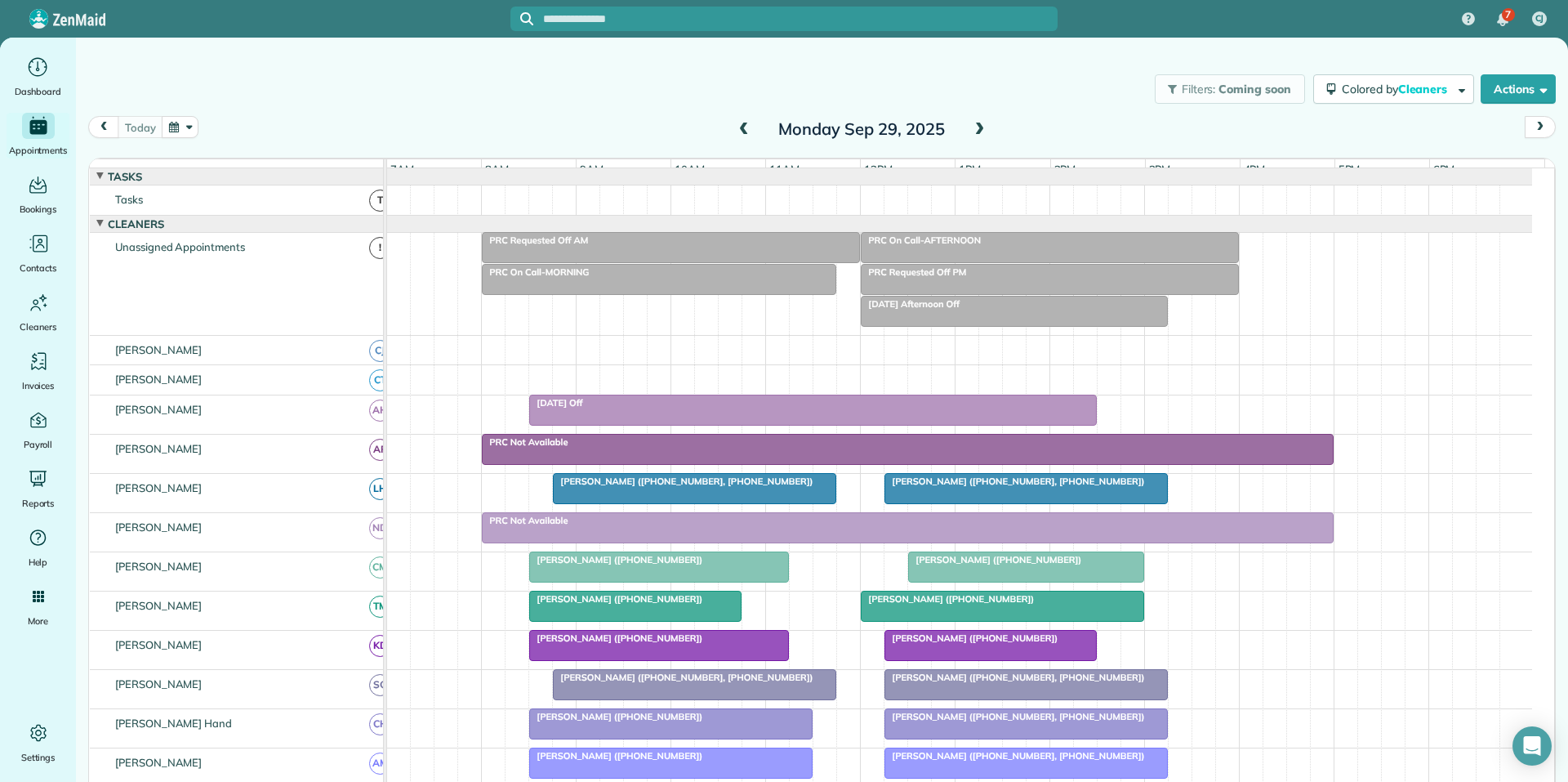
click at [182, 132] on button "button" at bounding box center [180, 127] width 37 height 22
click at [382, 138] on link "Next" at bounding box center [378, 137] width 45 height 41
click at [274, 232] on link "14" at bounding box center [273, 237] width 26 height 26
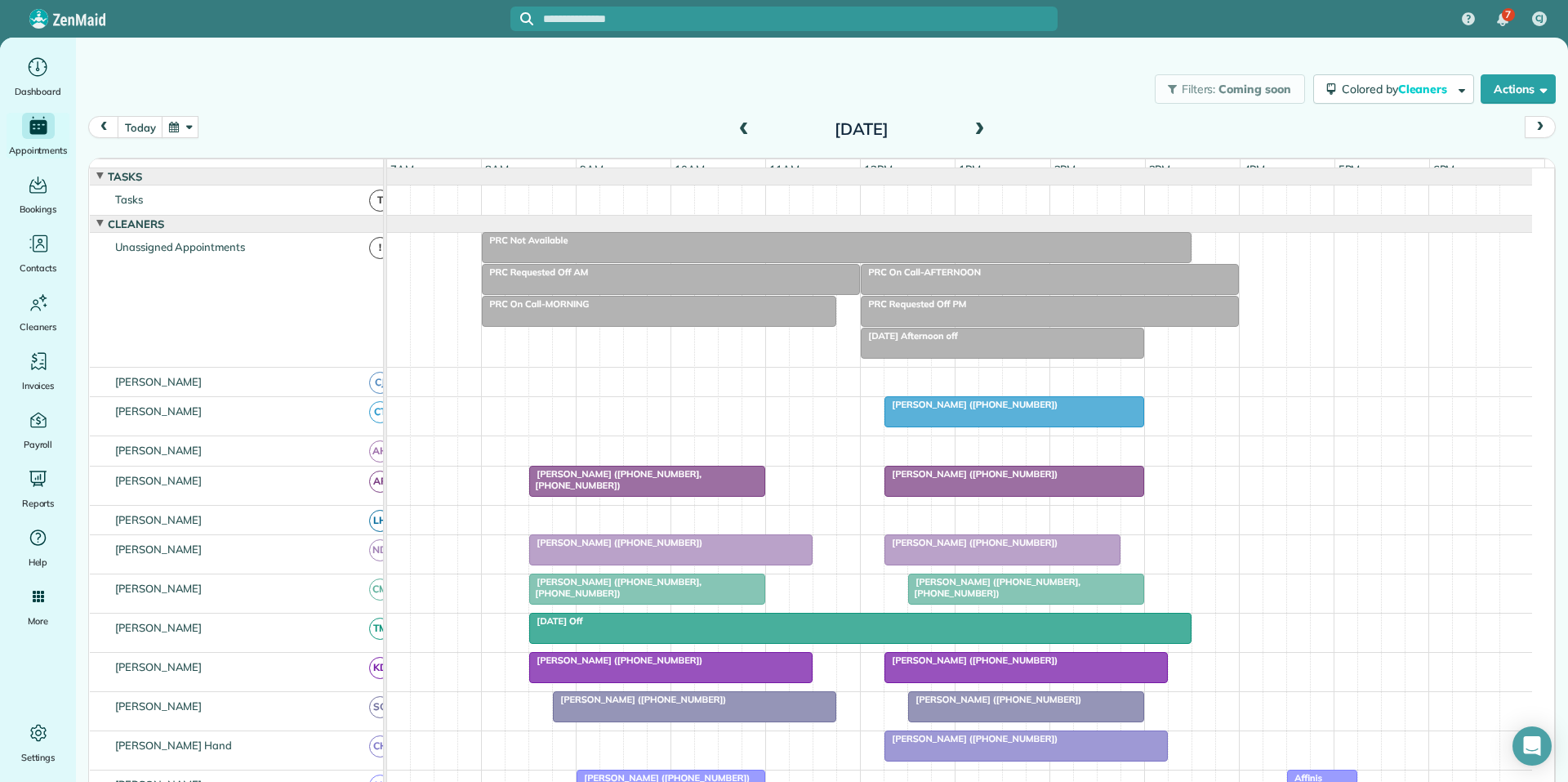
click at [186, 129] on button "button" at bounding box center [180, 127] width 37 height 22
click at [382, 135] on link "Next" at bounding box center [378, 137] width 45 height 41
click at [247, 260] on link "20" at bounding box center [247, 263] width 26 height 26
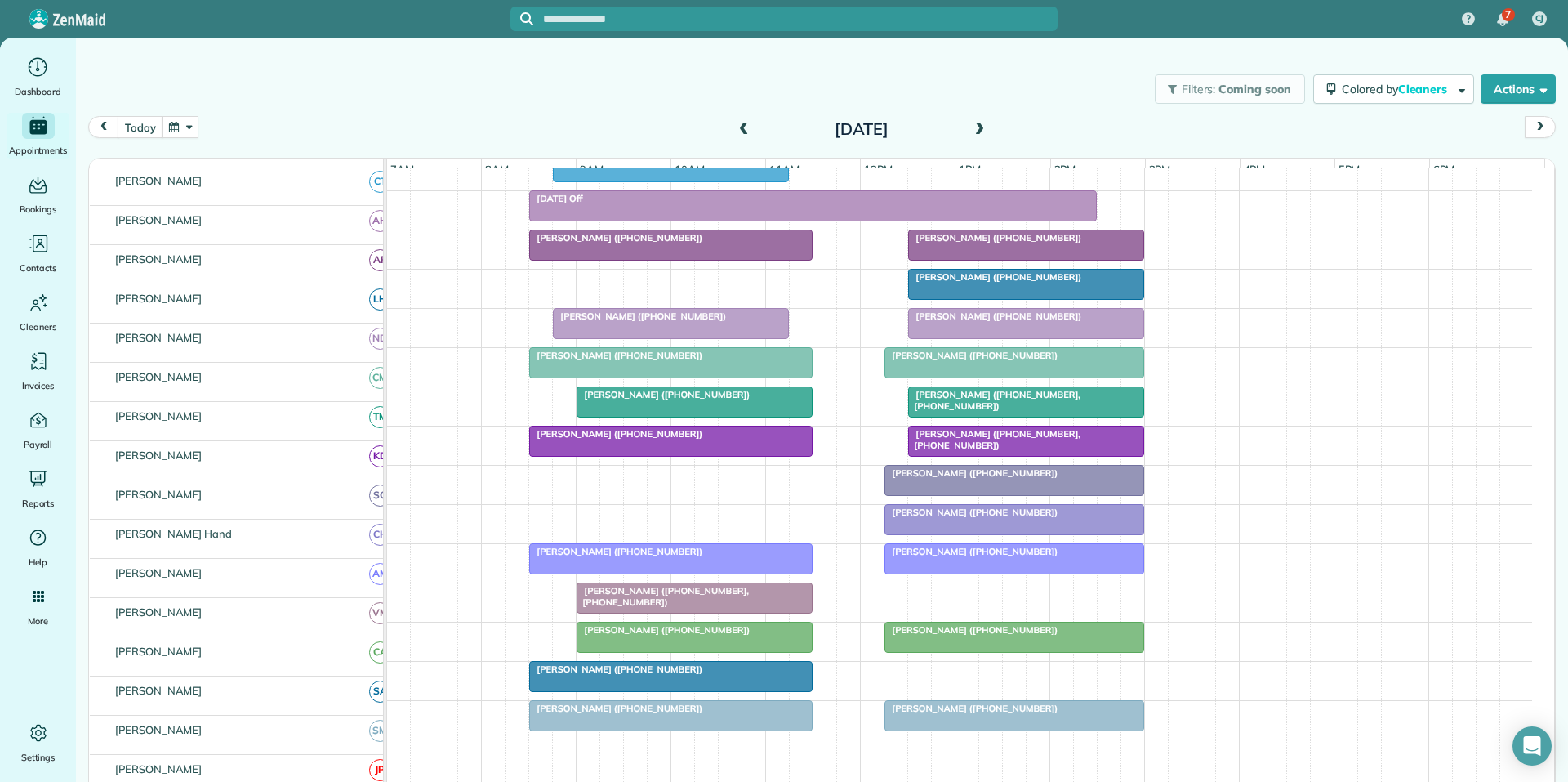
scroll to position [245, 0]
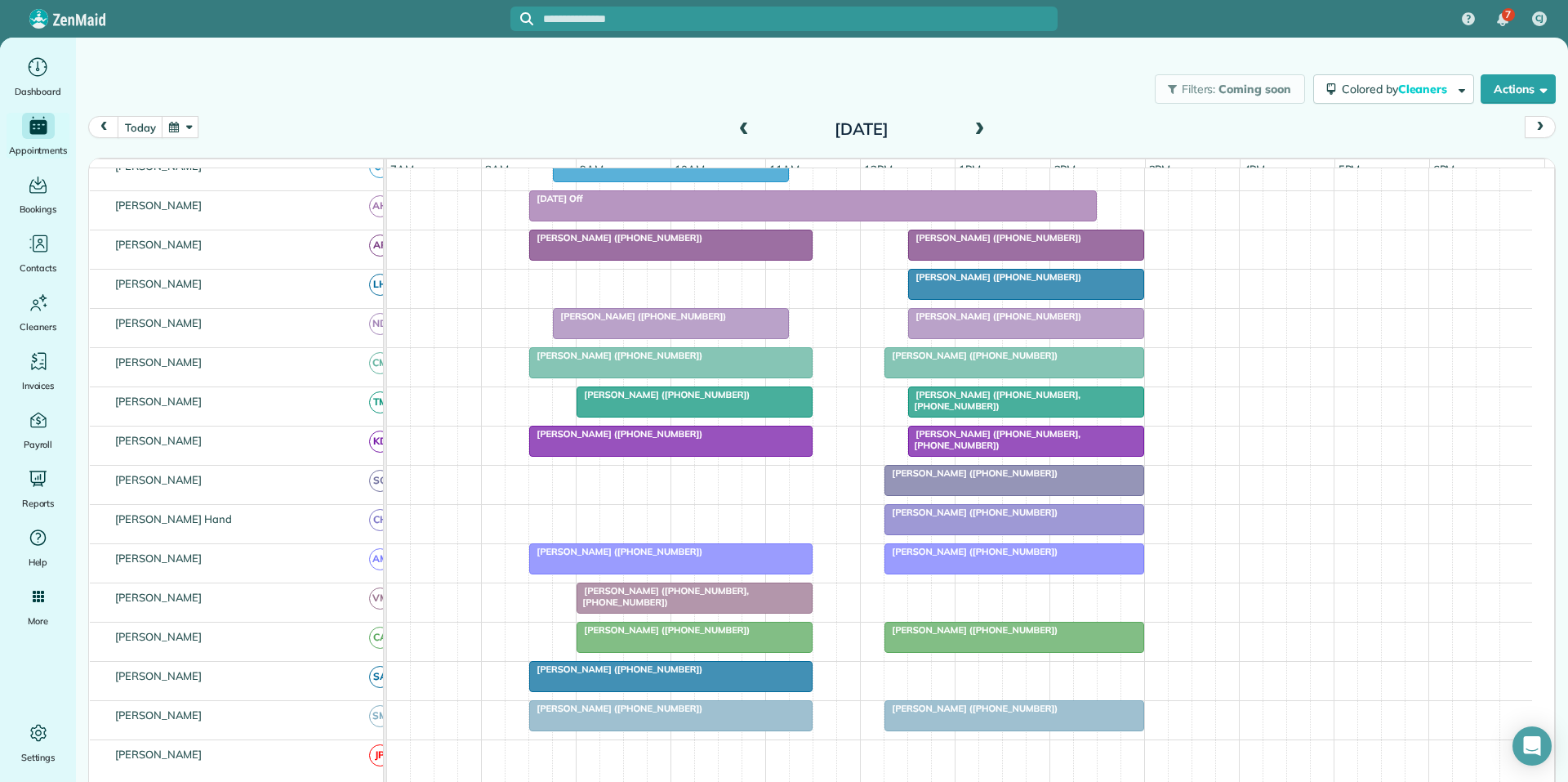
click at [189, 125] on button "button" at bounding box center [180, 127] width 37 height 22
click at [502, 104] on div "Filters: Coming soon Colored by Cleaners Color by Cleaner Color by Team Color b…" at bounding box center [822, 89] width 1492 height 54
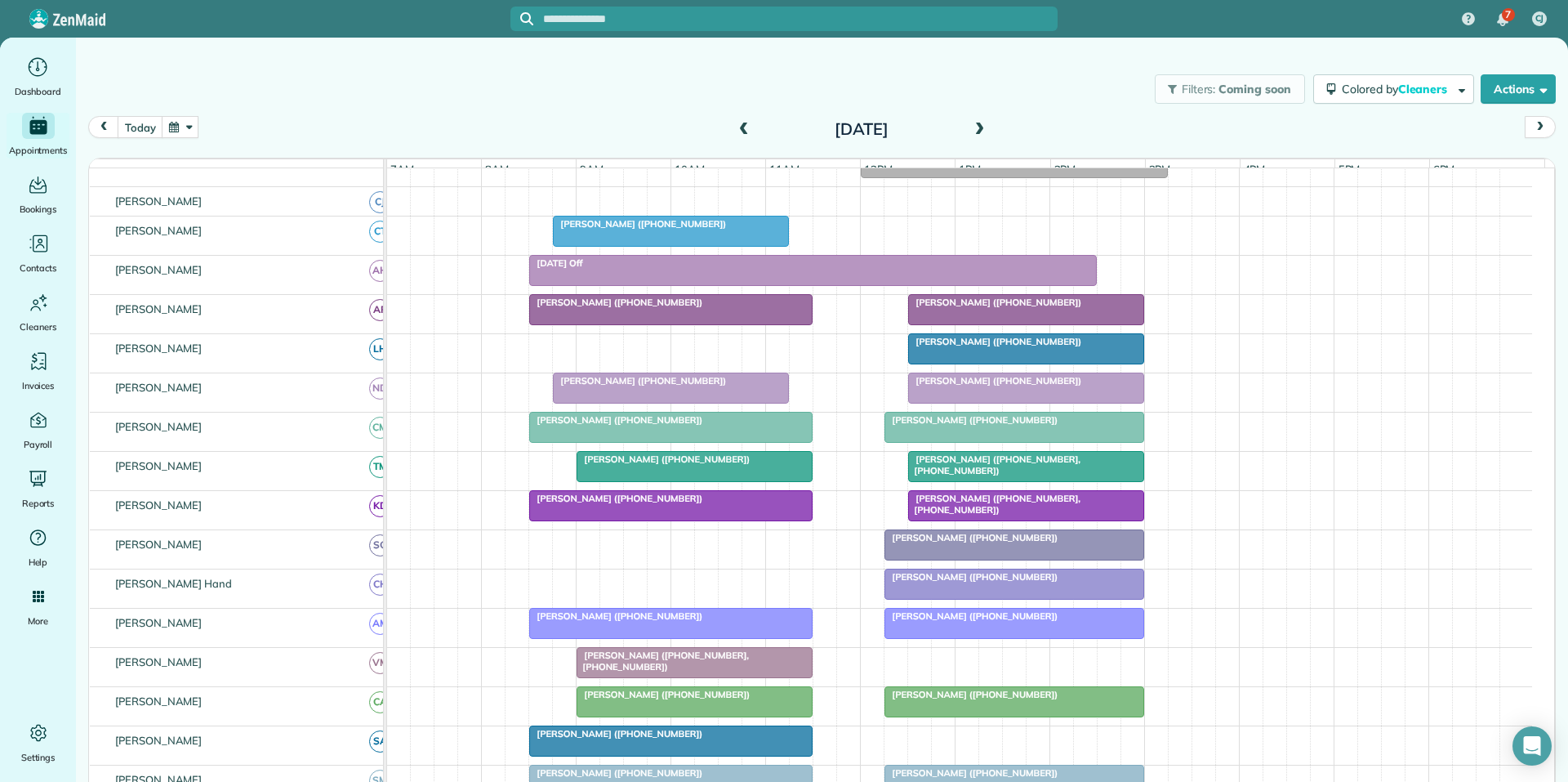
scroll to position [163, 0]
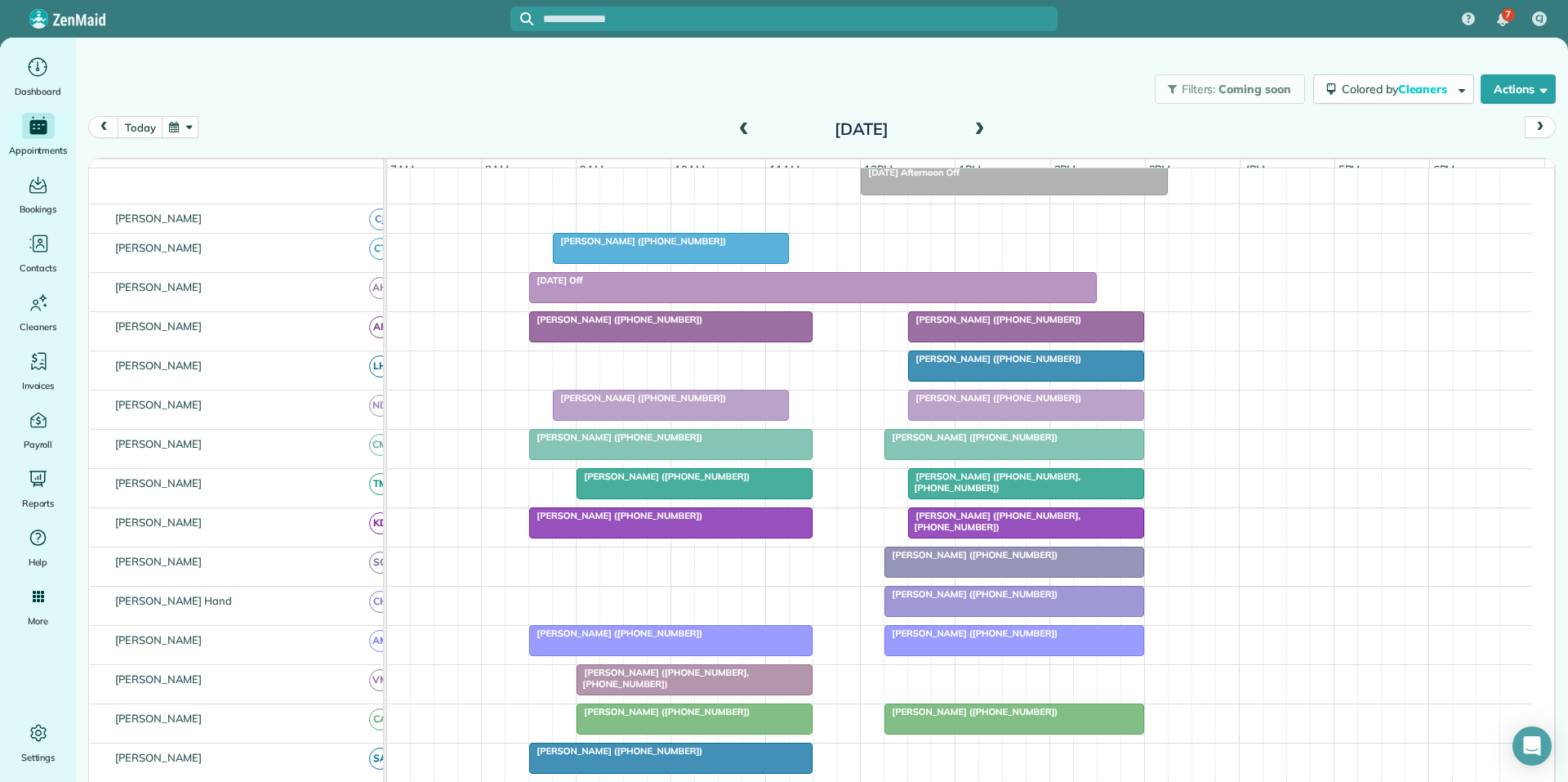
click at [970, 127] on span at bounding box center [978, 130] width 18 height 15
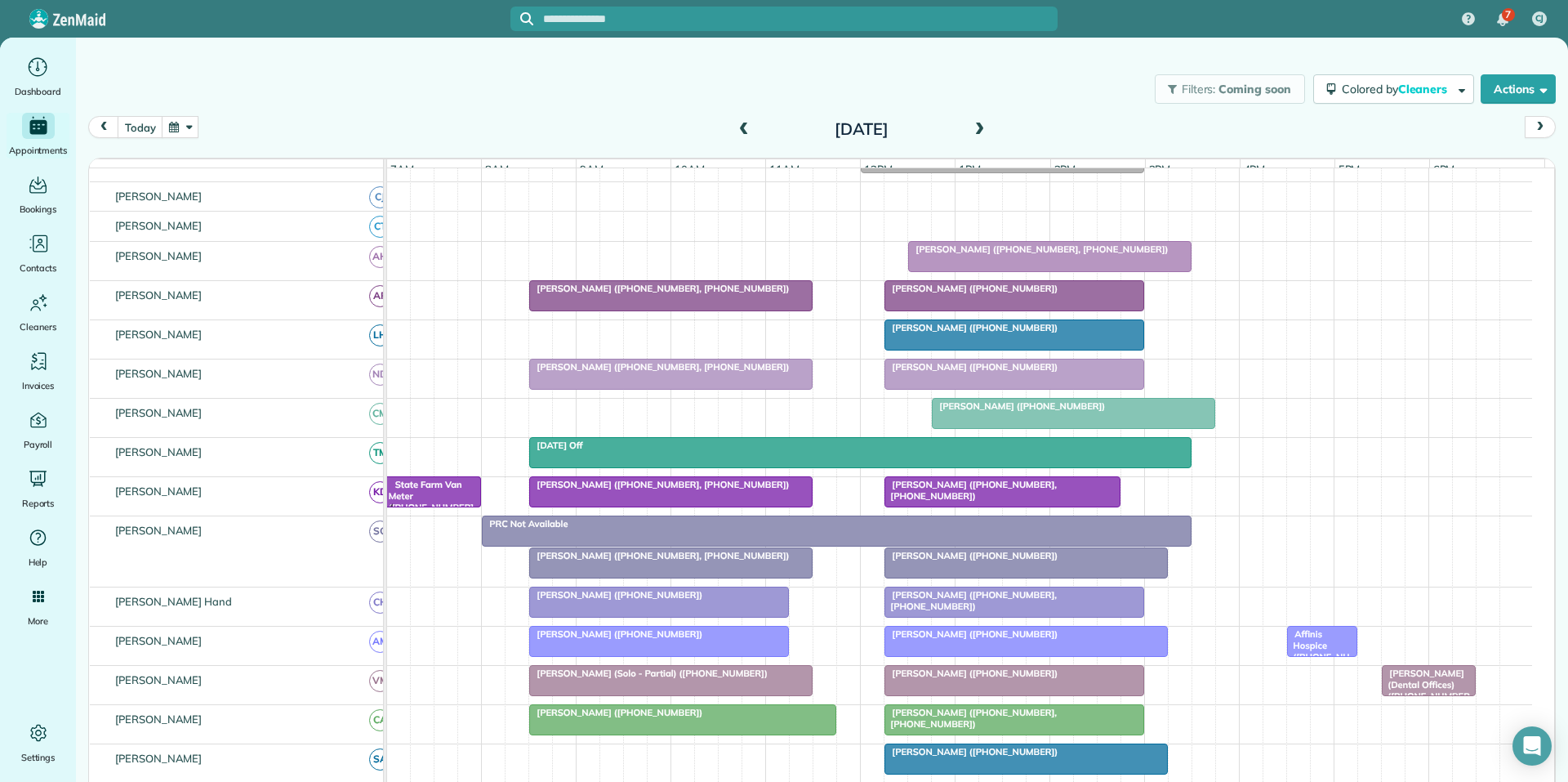
scroll to position [132, 0]
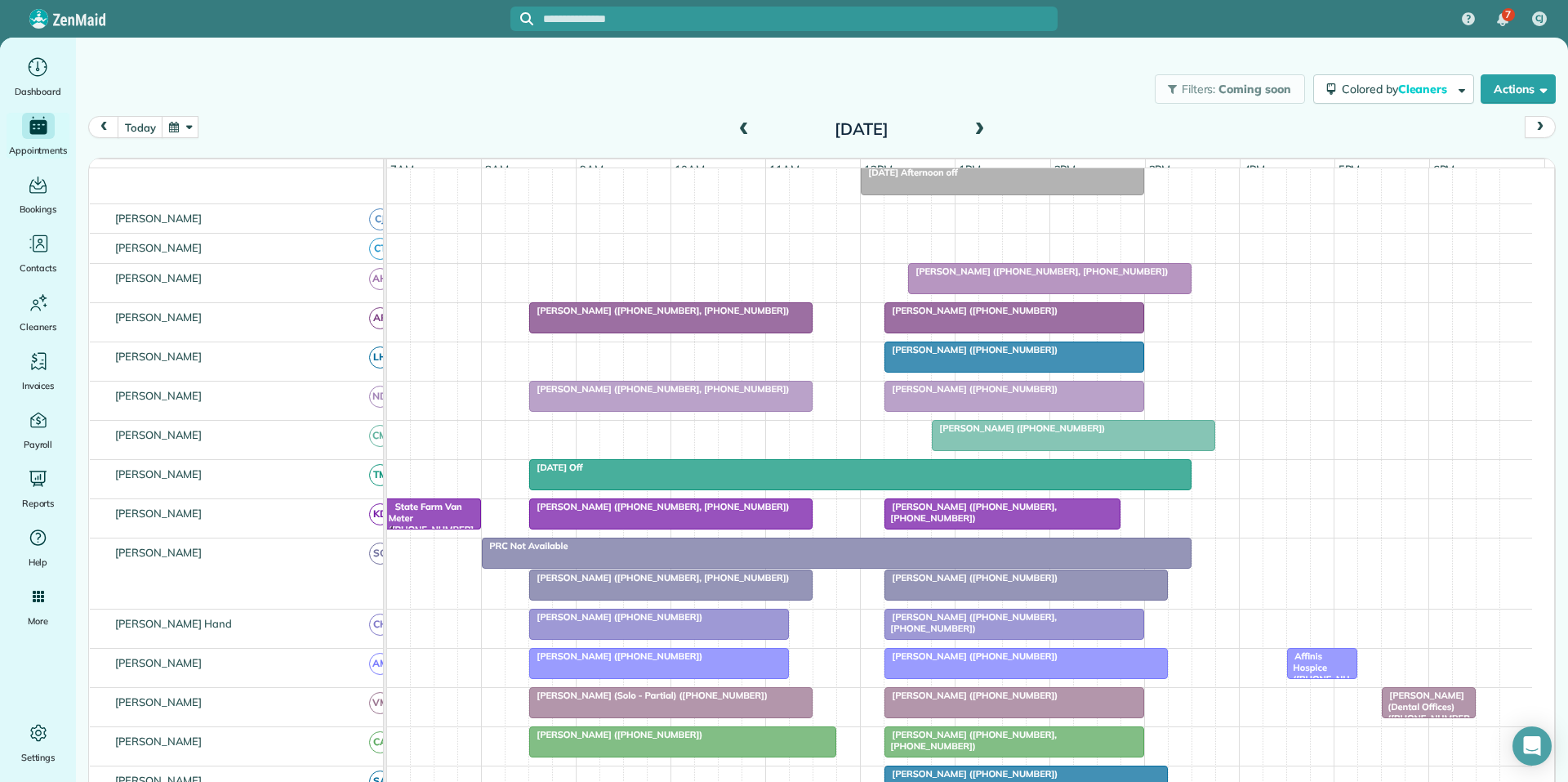
click at [976, 128] on span at bounding box center [978, 130] width 18 height 15
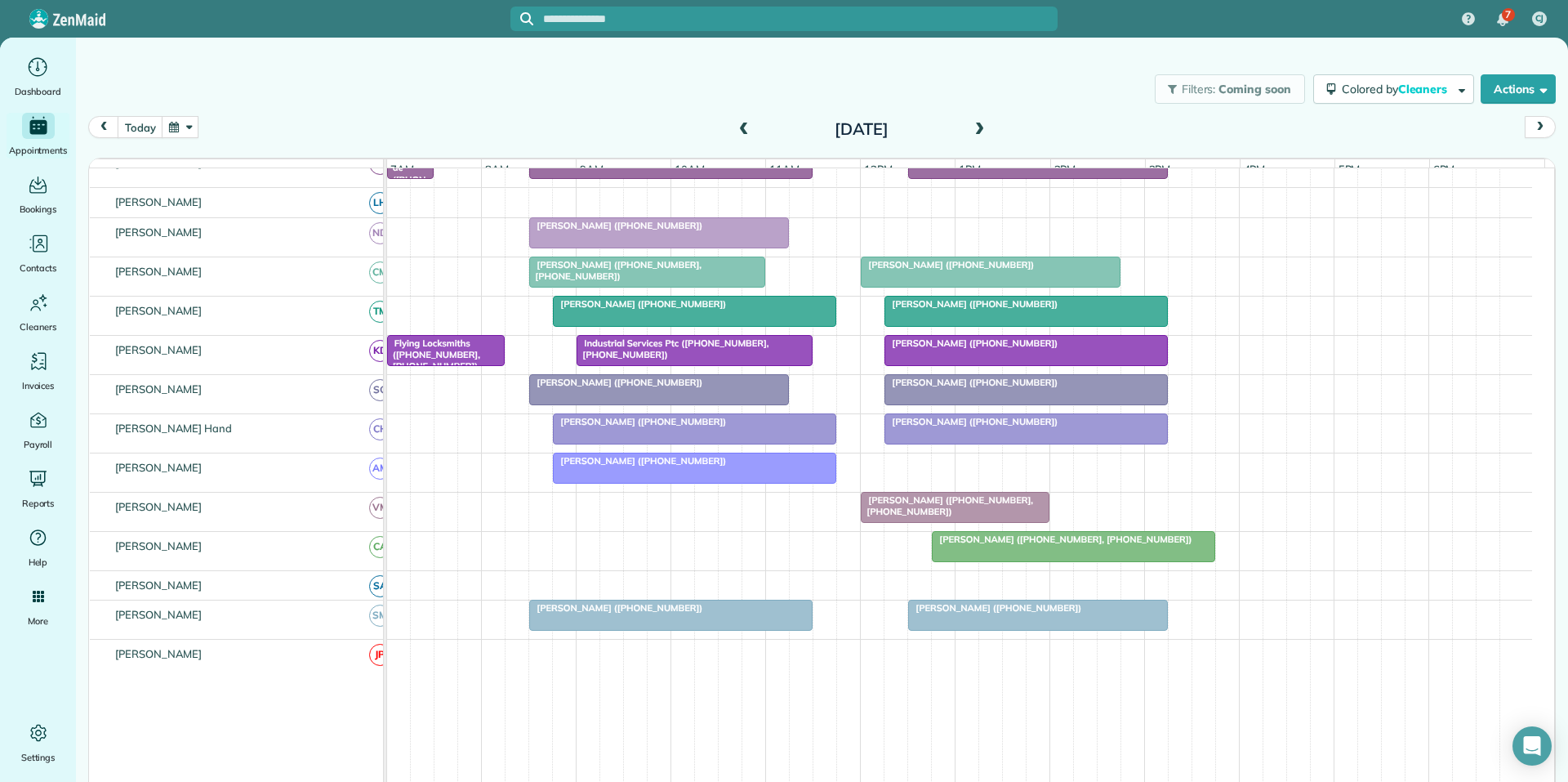
scroll to position [245, 0]
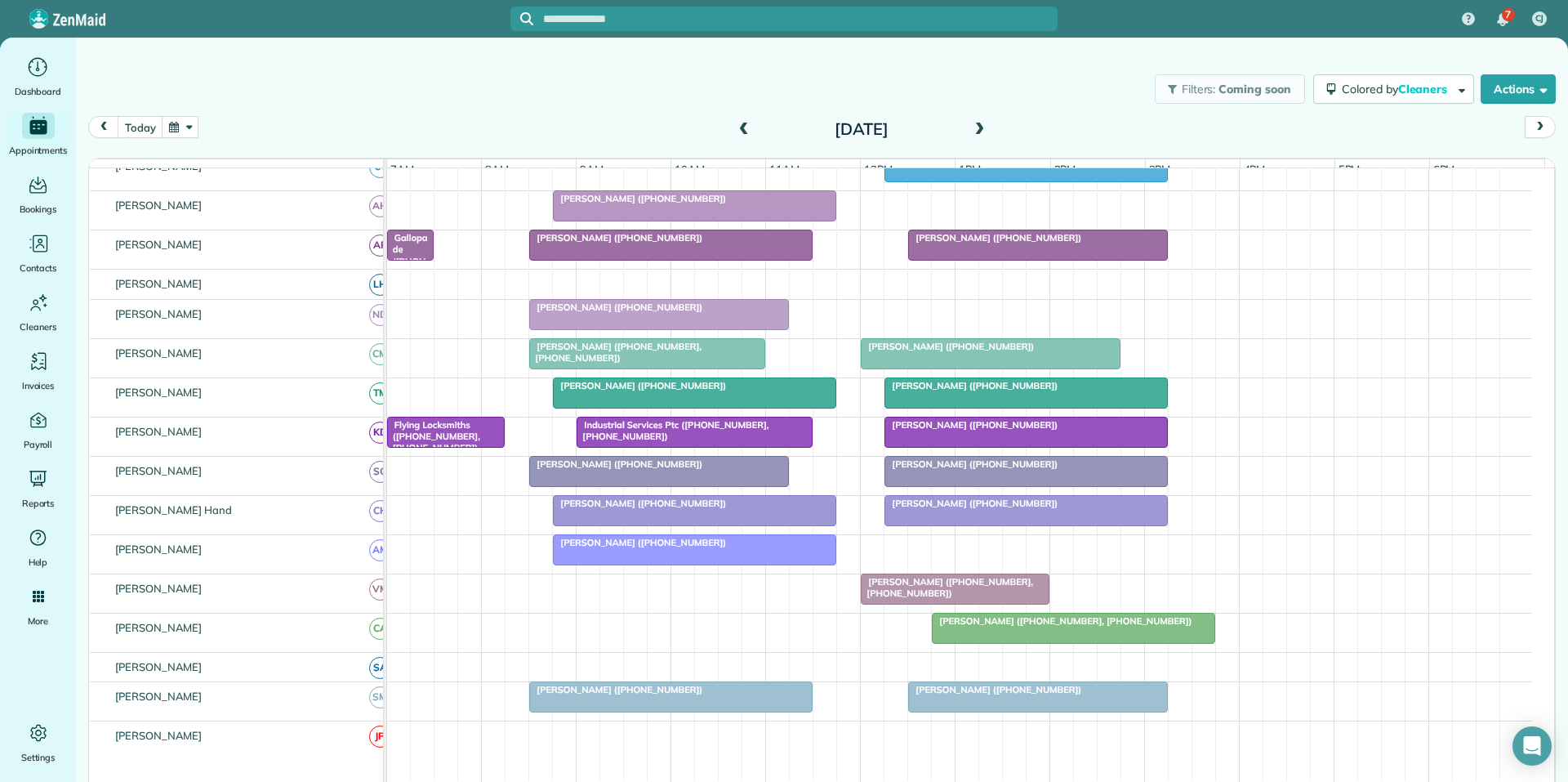
click at [177, 126] on button "button" at bounding box center [180, 127] width 37 height 22
click at [242, 258] on link "22" at bounding box center [247, 263] width 26 height 26
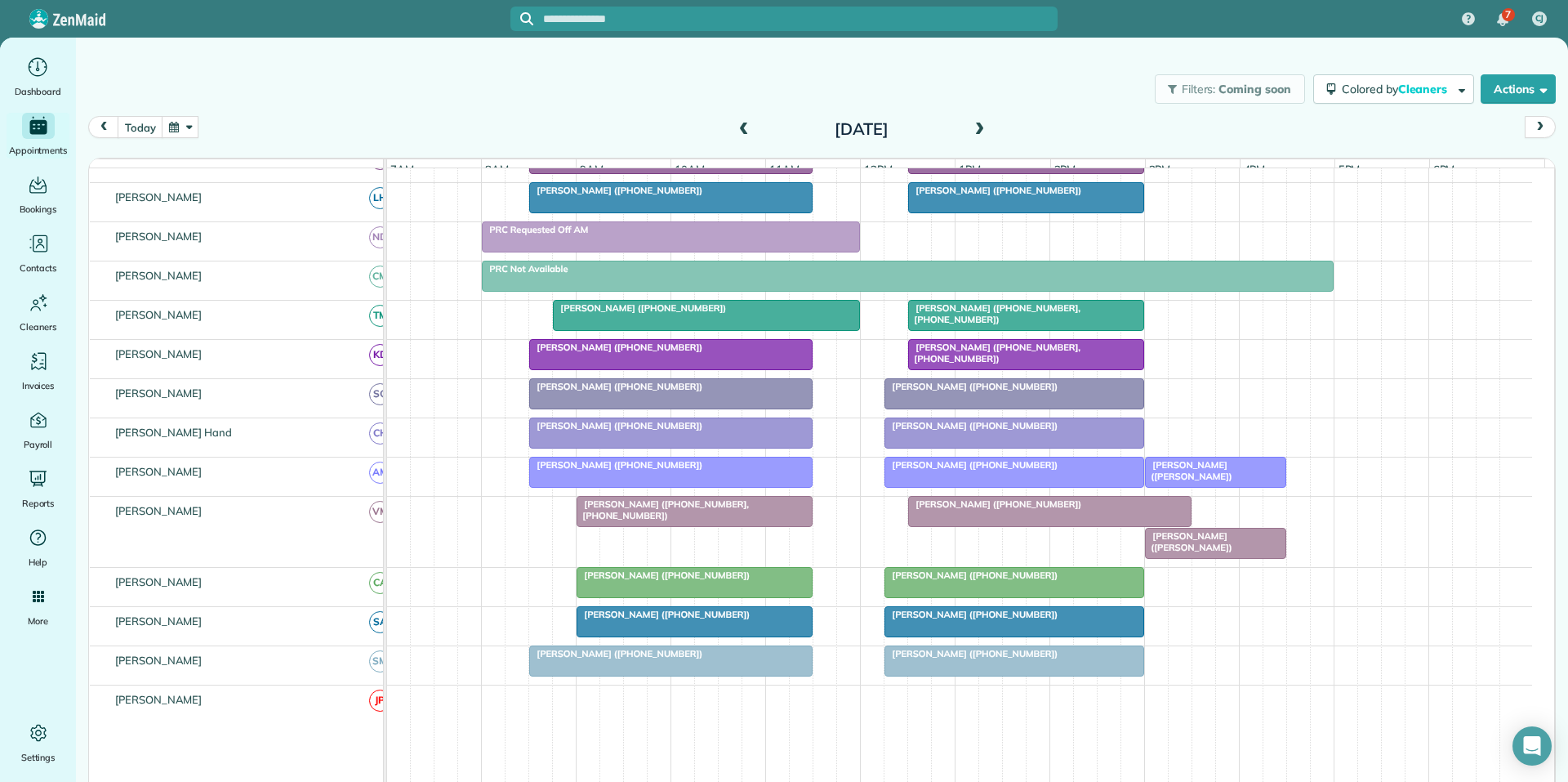
scroll to position [400, 0]
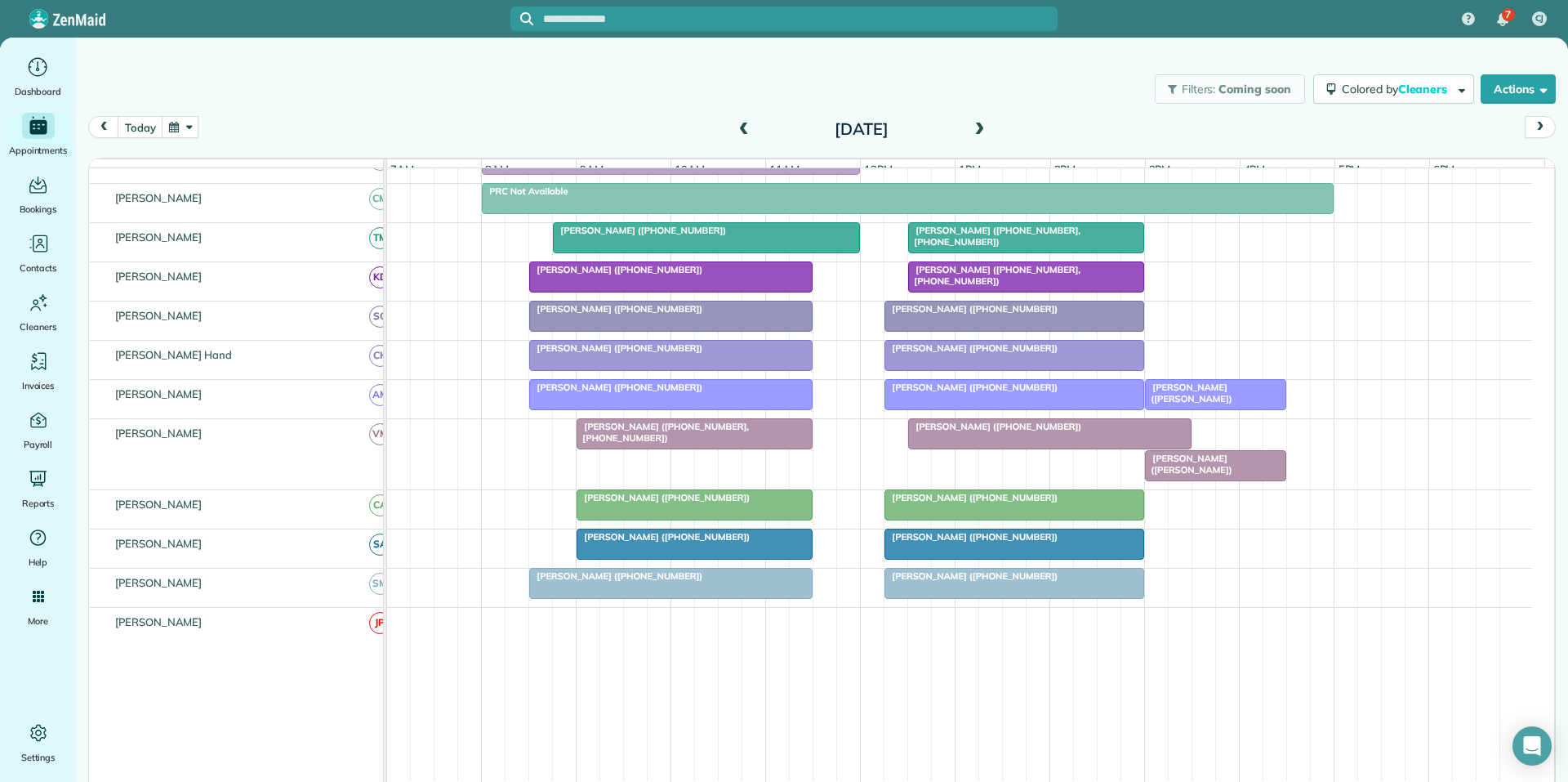
click at [714, 516] on div at bounding box center [694, 505] width 234 height 30
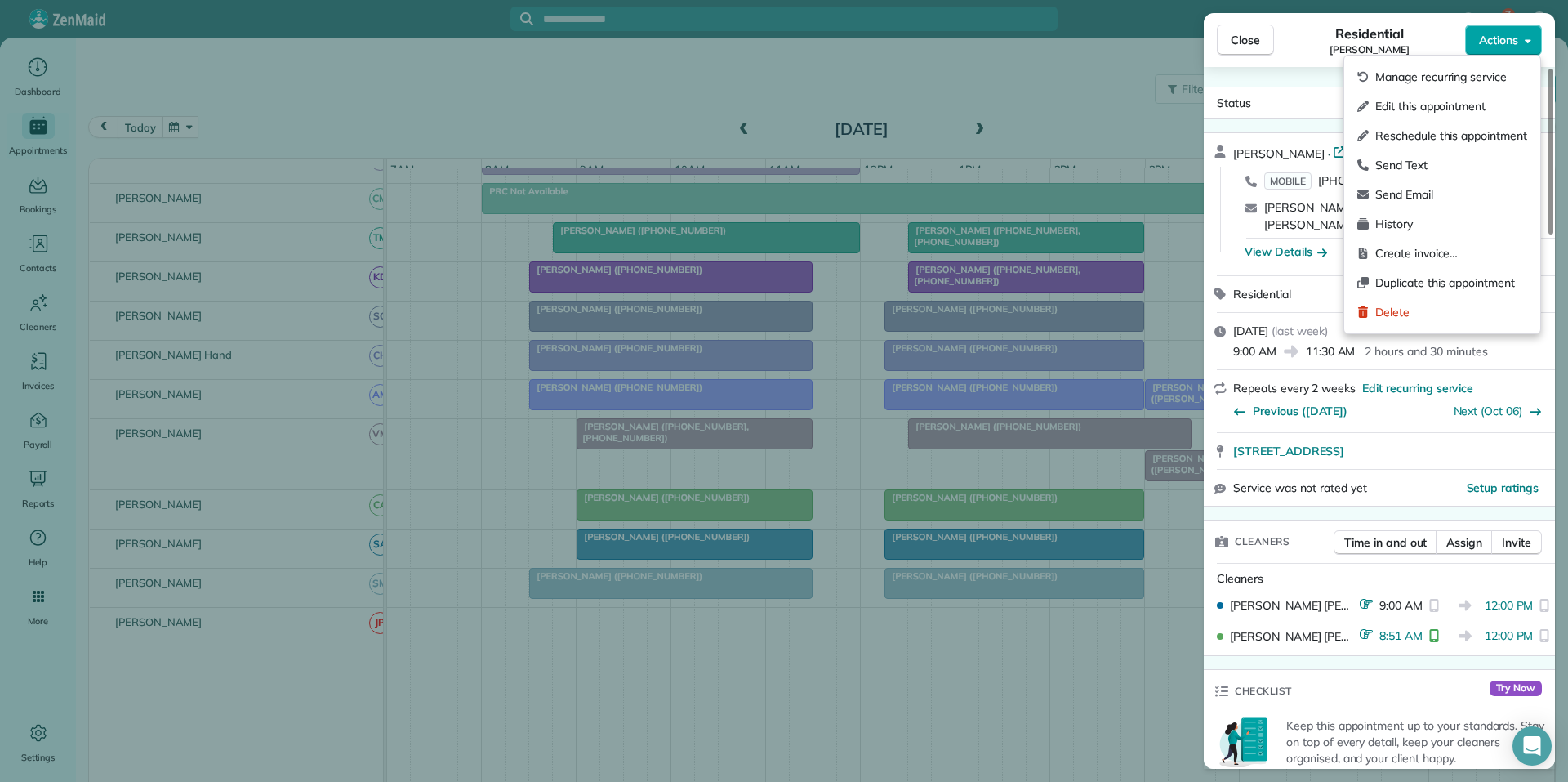
click at [1508, 33] on span "Actions" at bounding box center [1498, 40] width 39 height 17
click at [1408, 254] on span "Create invoice…" at bounding box center [1451, 254] width 152 height 17
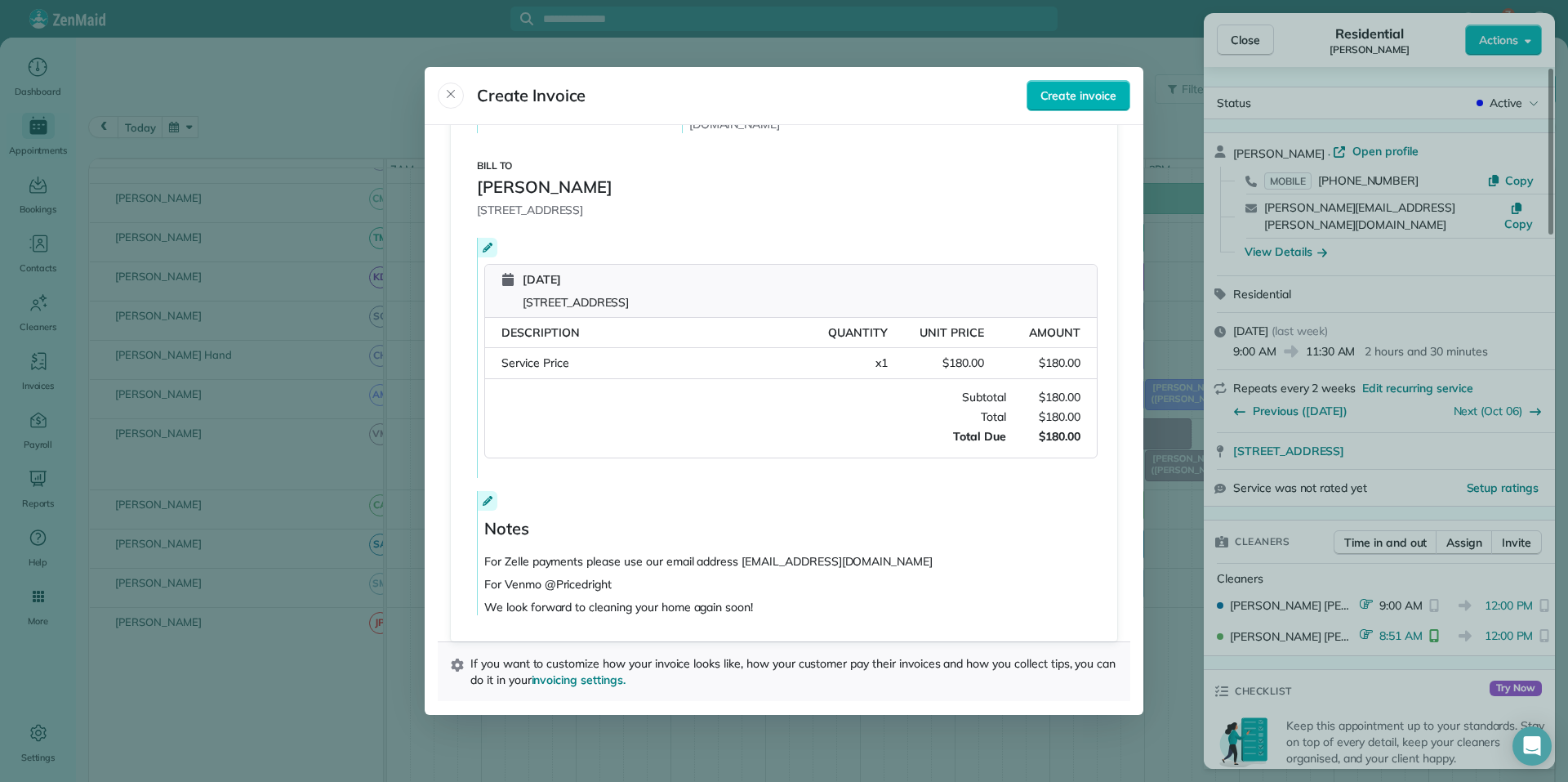
scroll to position [222, 0]
click at [1063, 96] on span "Create invoice" at bounding box center [1079, 96] width 76 height 17
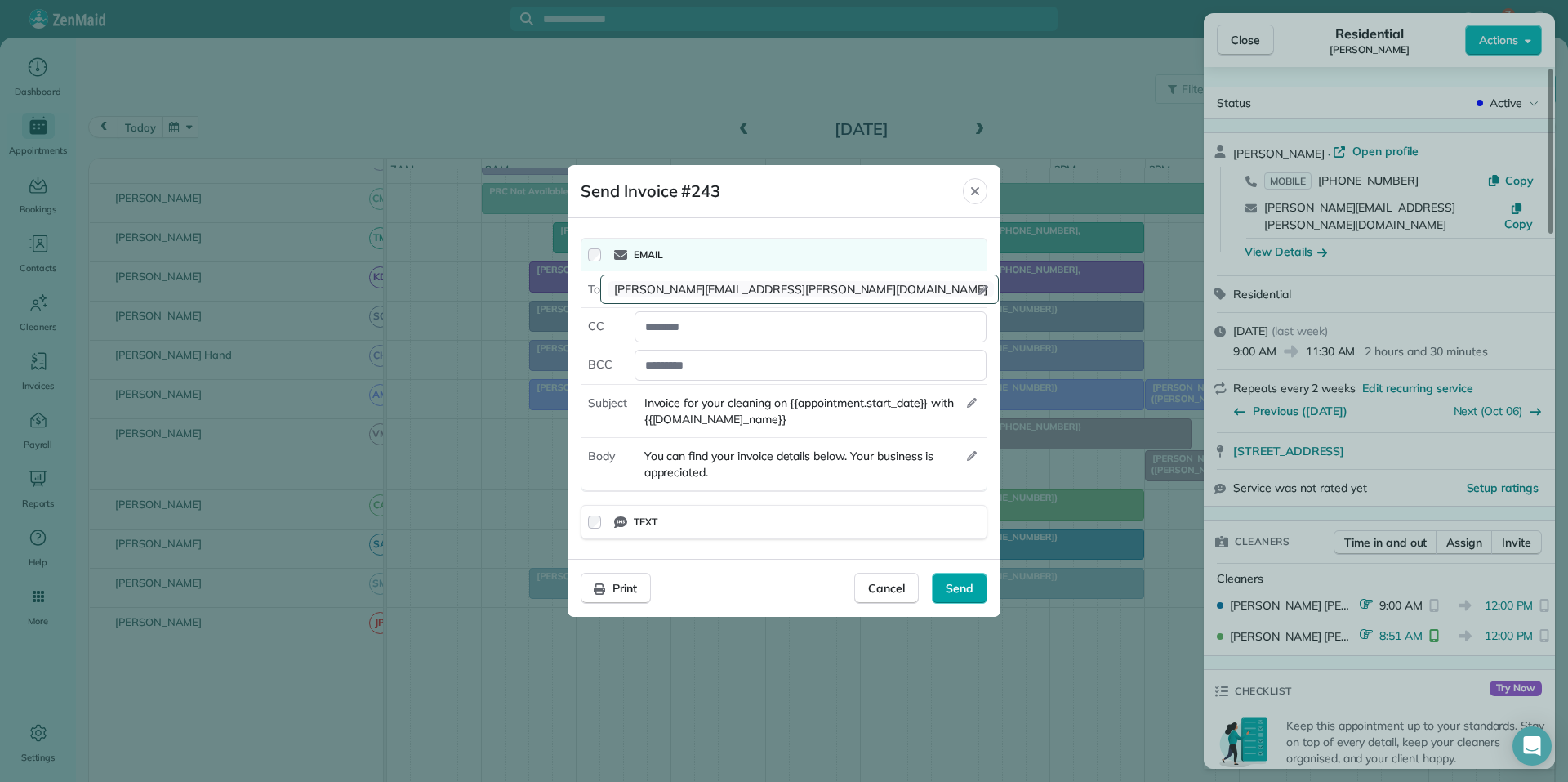
click at [957, 589] on span "Send" at bounding box center [959, 588] width 28 height 17
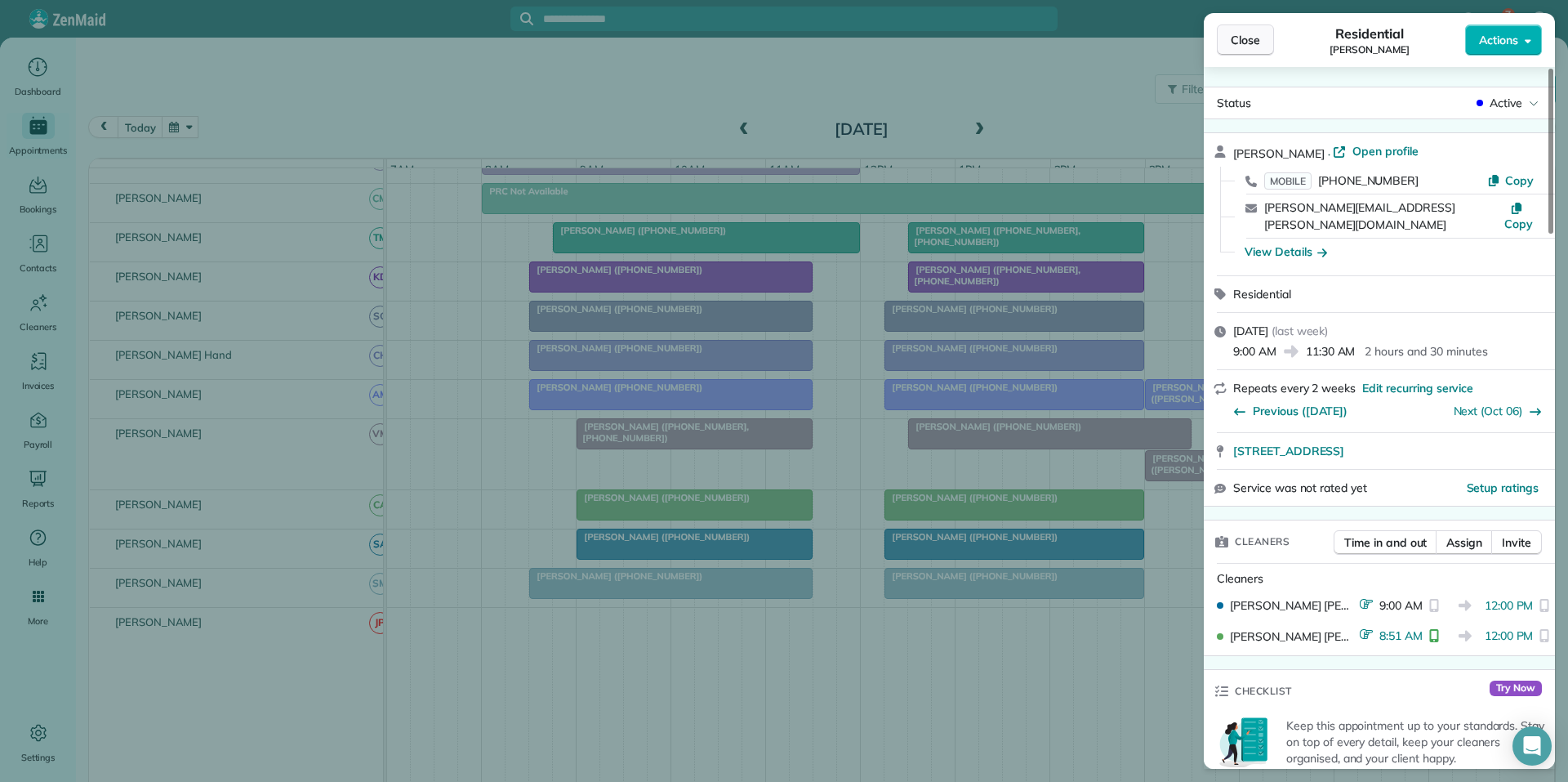
click at [1239, 35] on span "Close" at bounding box center [1245, 40] width 30 height 17
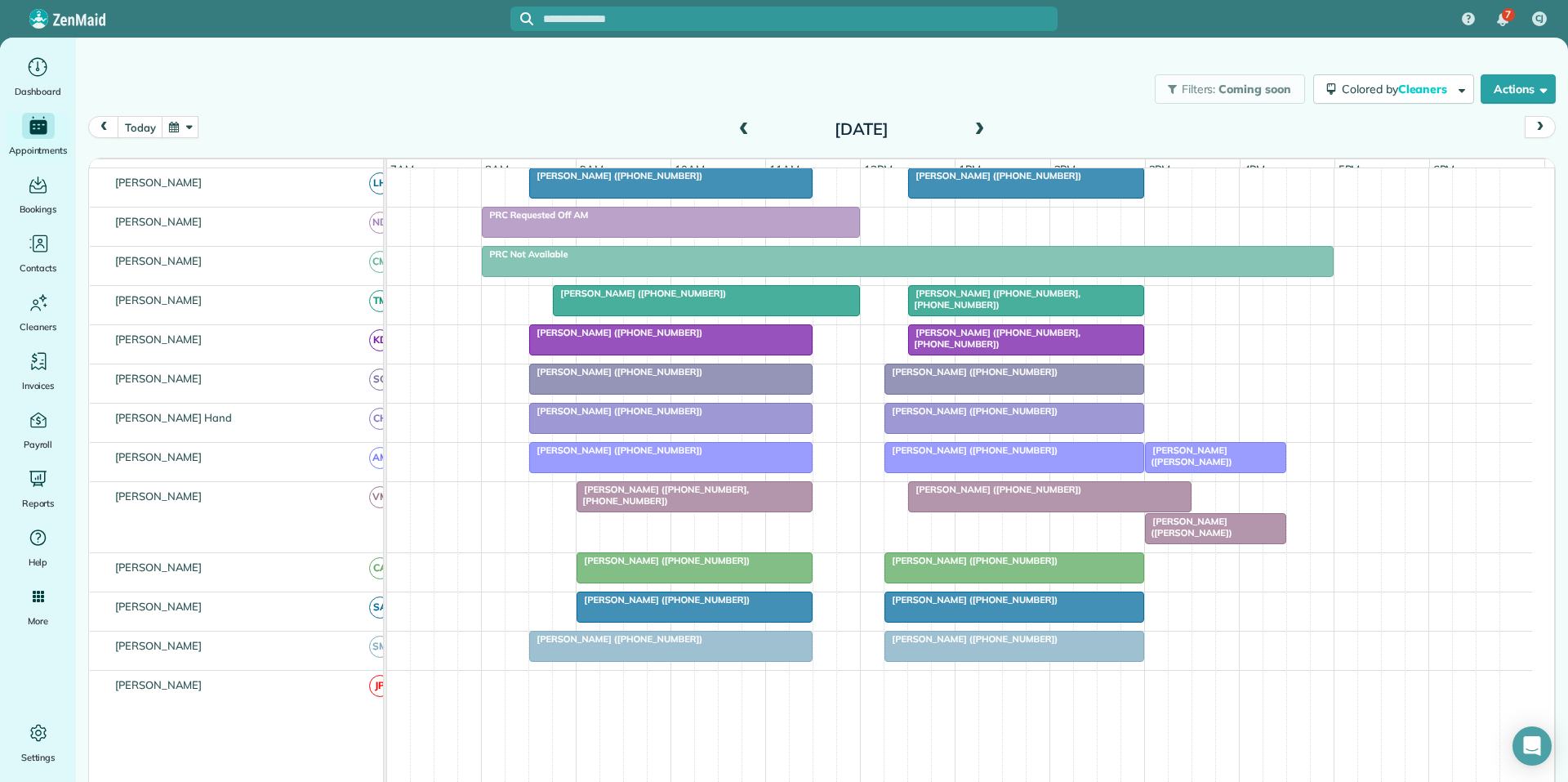
scroll to position [237, 0]
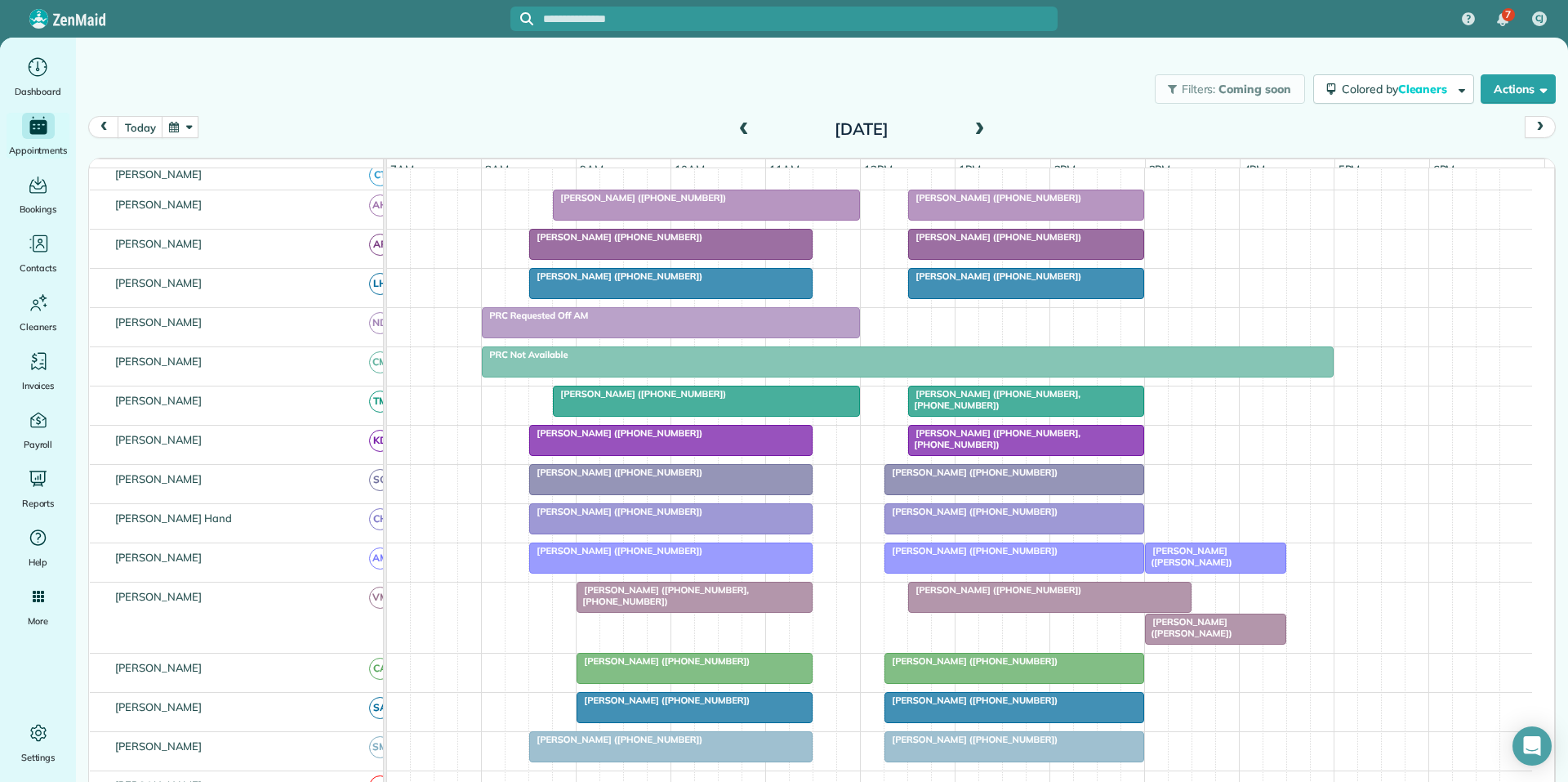
click at [976, 125] on span at bounding box center [978, 130] width 18 height 15
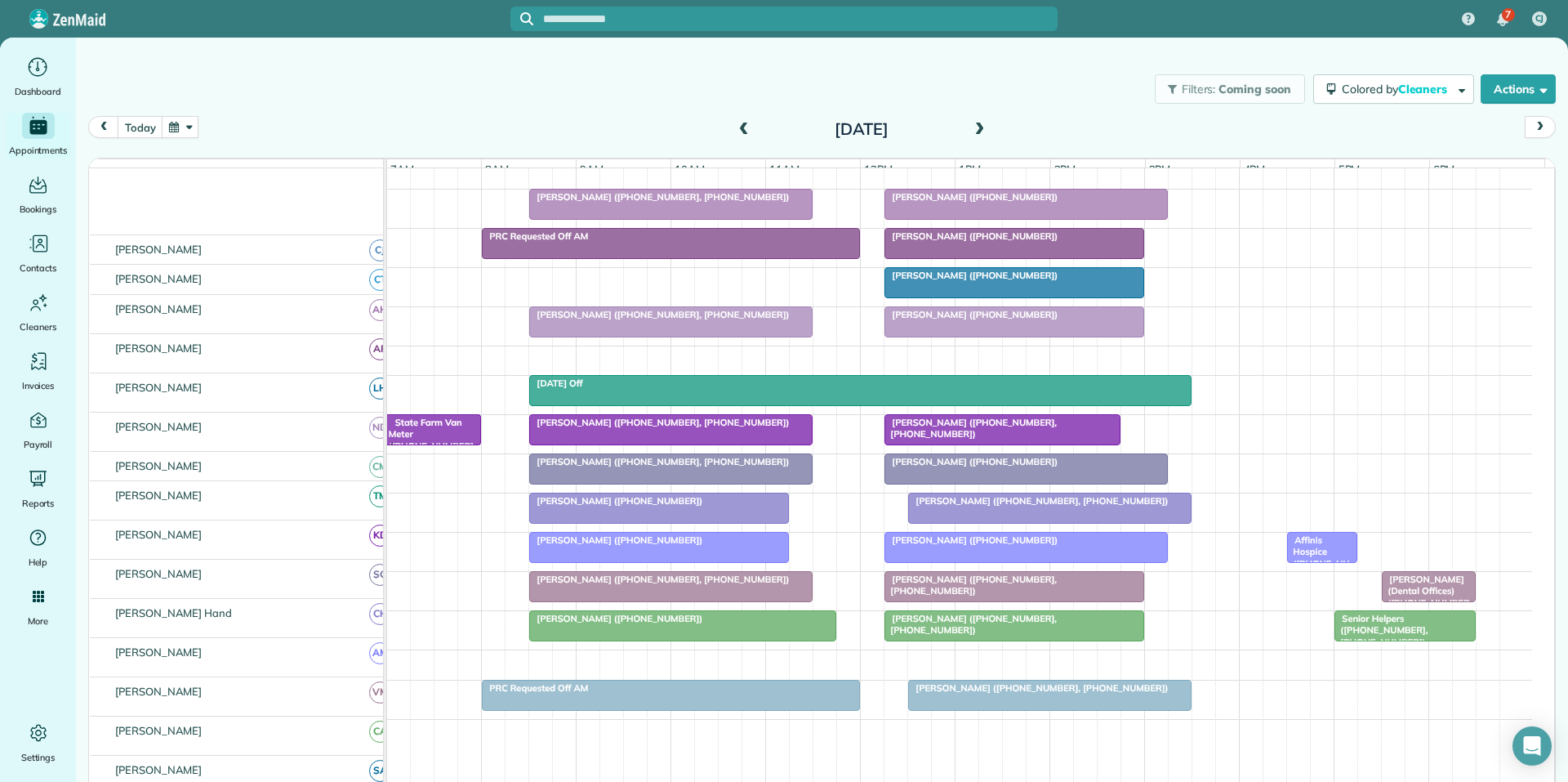
scroll to position [238, 0]
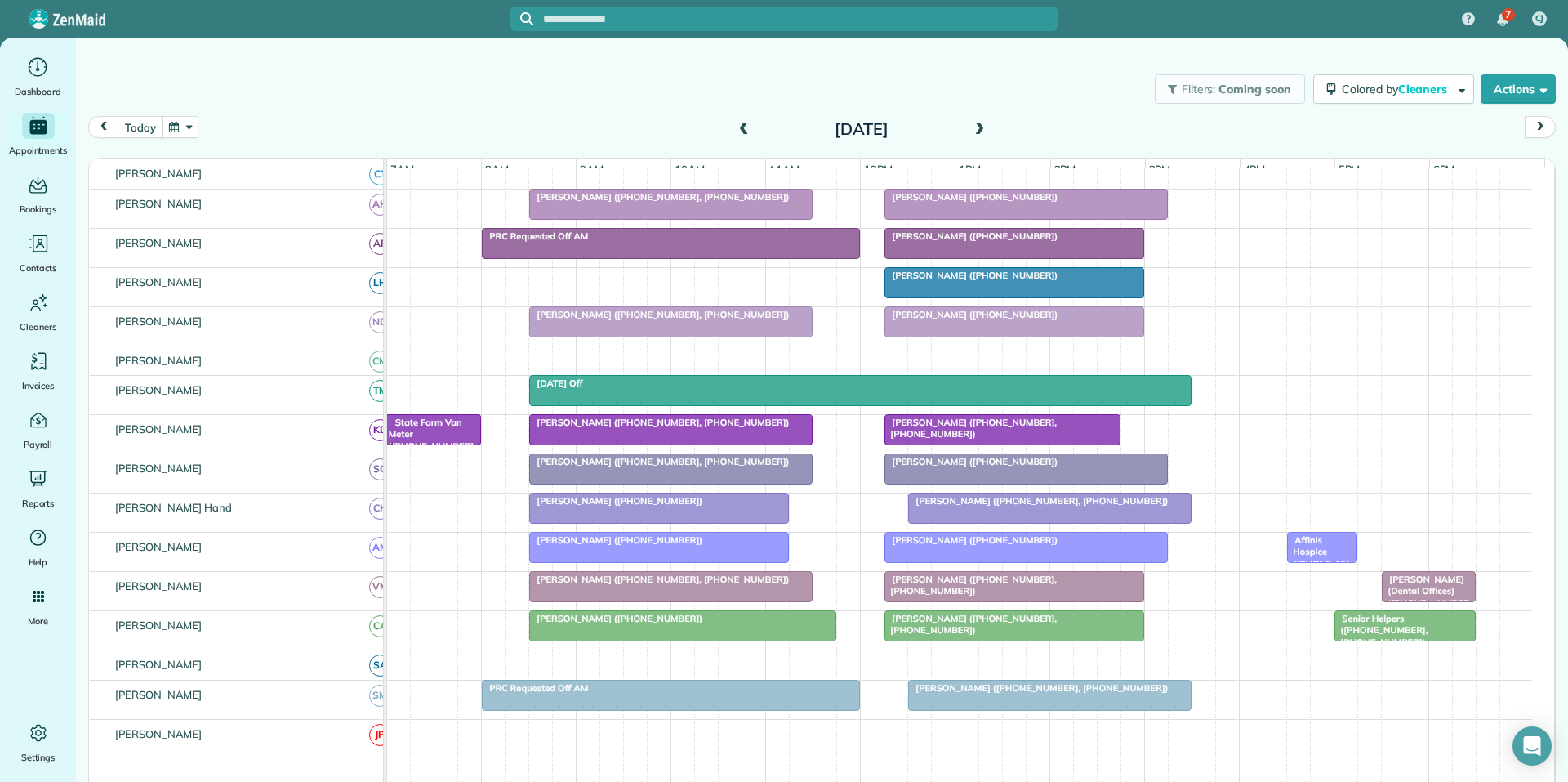
click at [976, 125] on span at bounding box center [978, 130] width 18 height 15
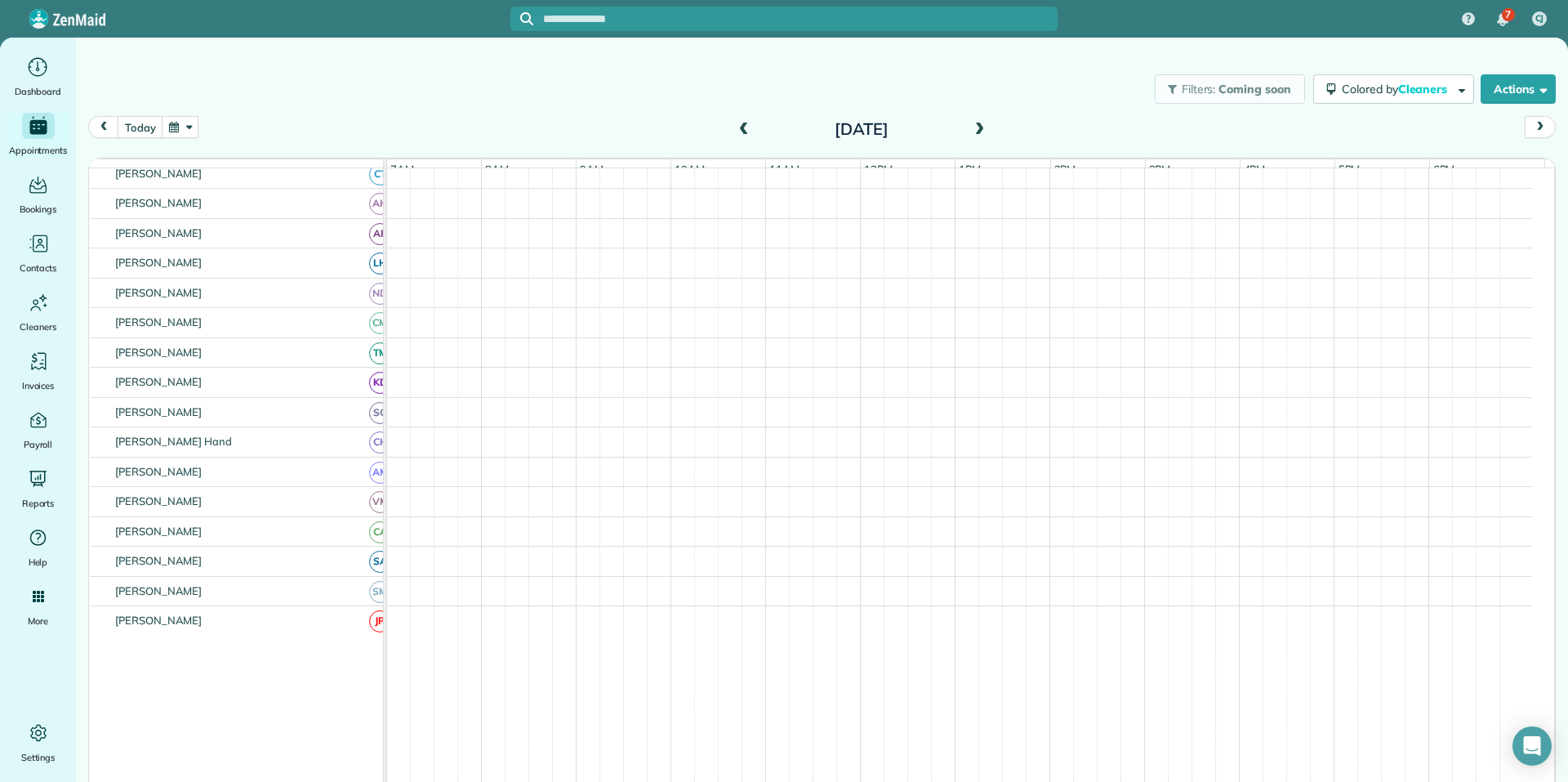
scroll to position [239, 0]
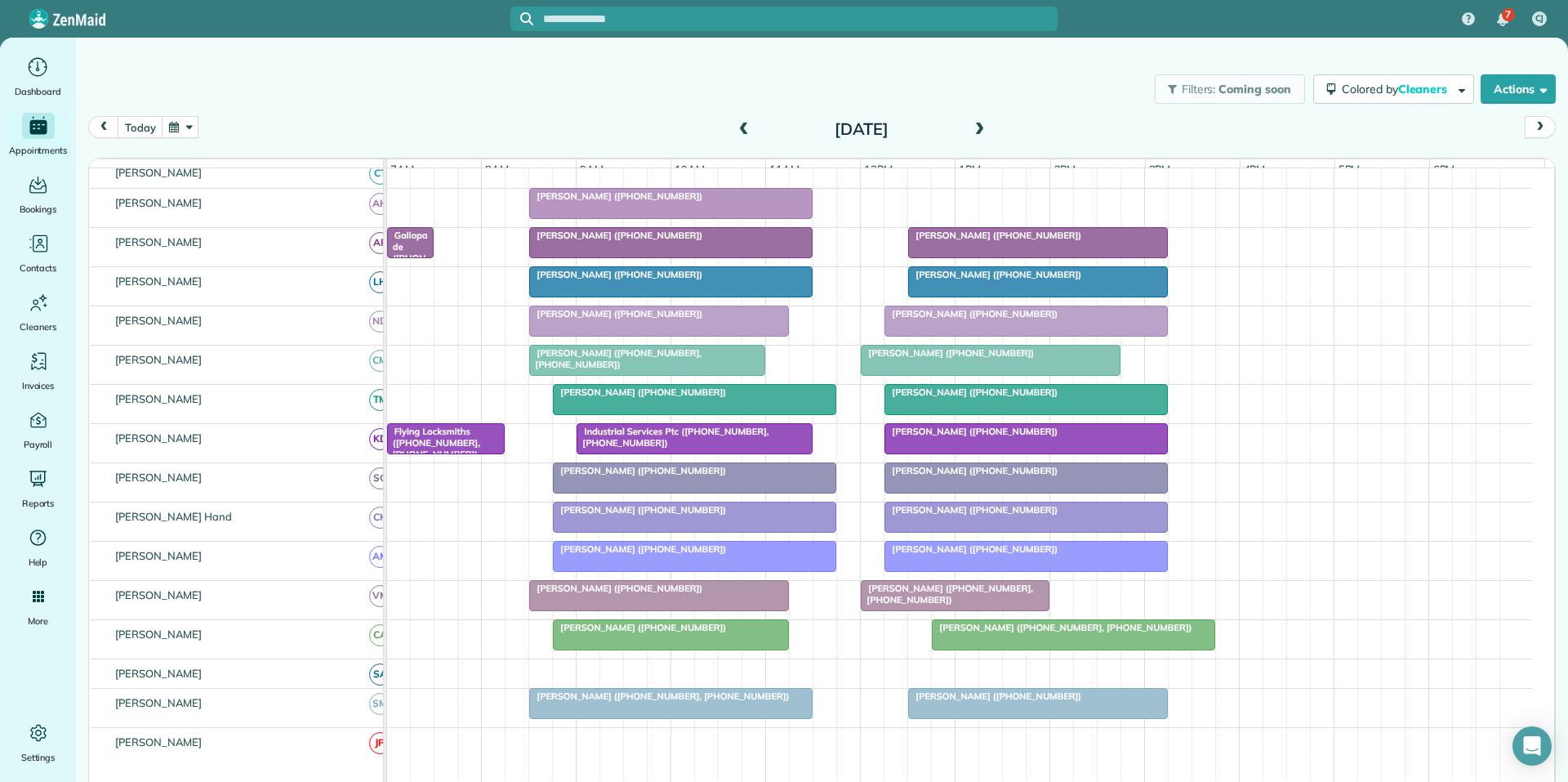
click at [983, 476] on span "Carol Pisarello (+16166333994)" at bounding box center [971, 470] width 175 height 11
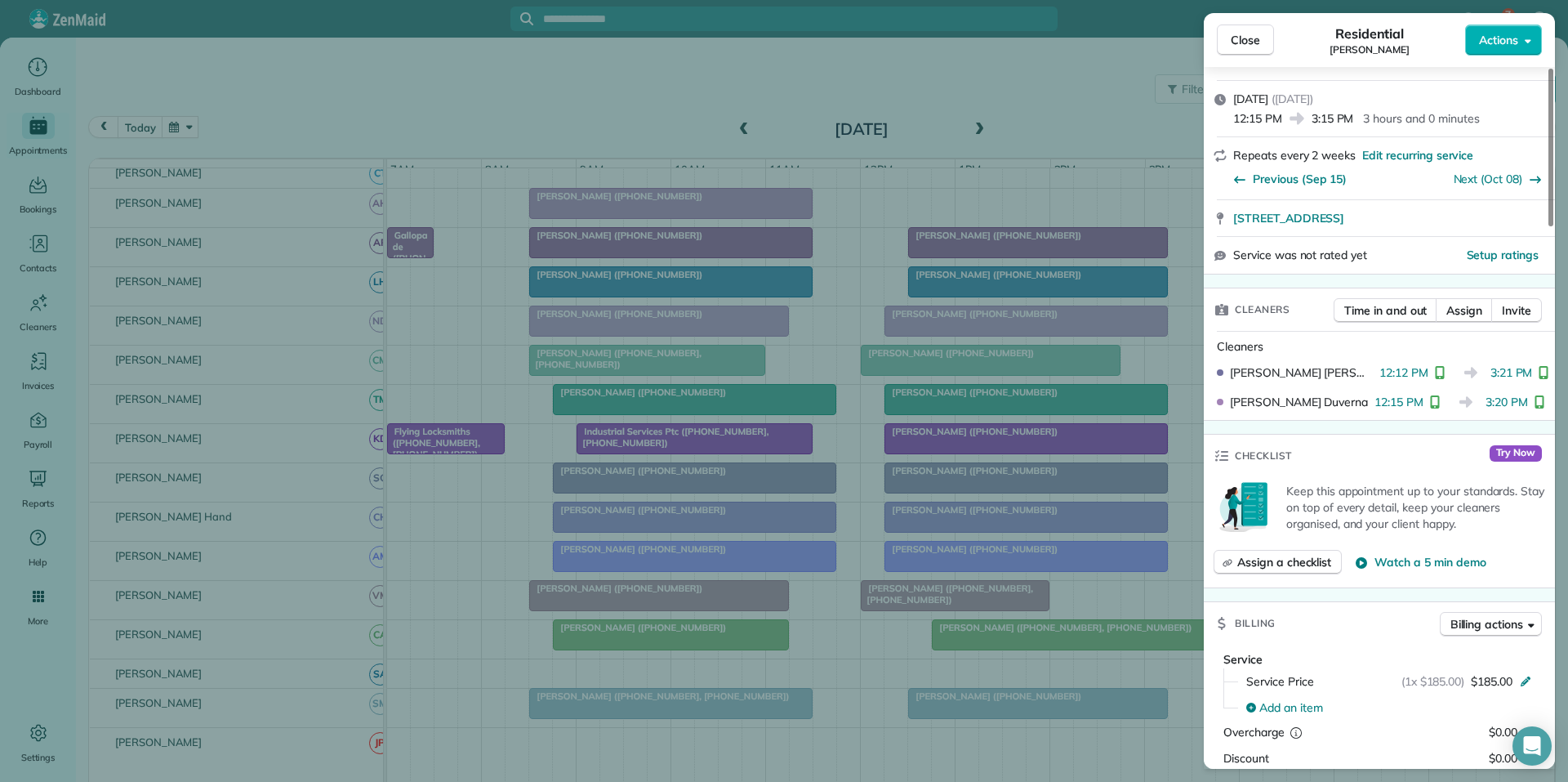
scroll to position [409, 0]
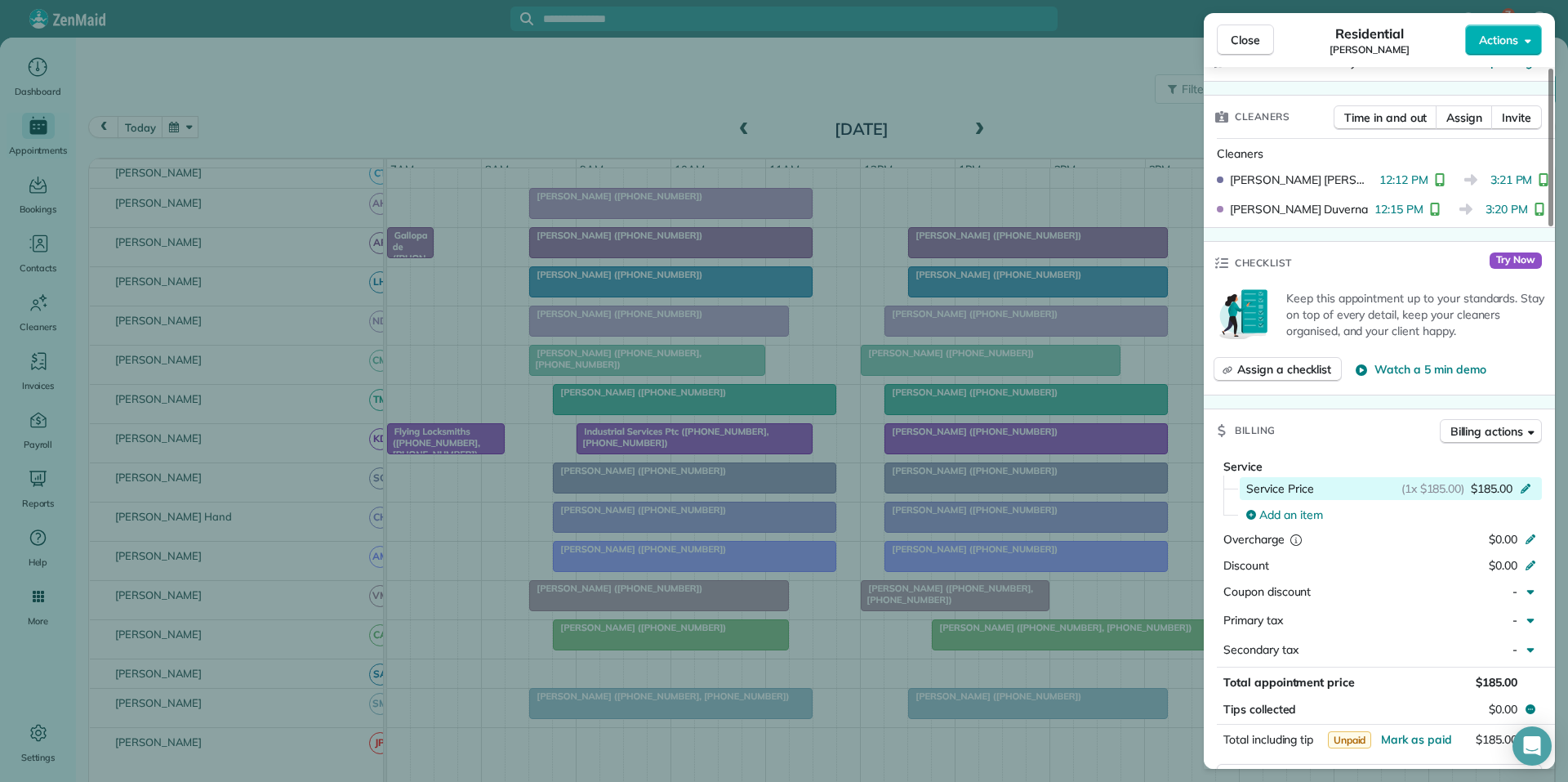
click at [1528, 487] on icon at bounding box center [1525, 488] width 10 height 10
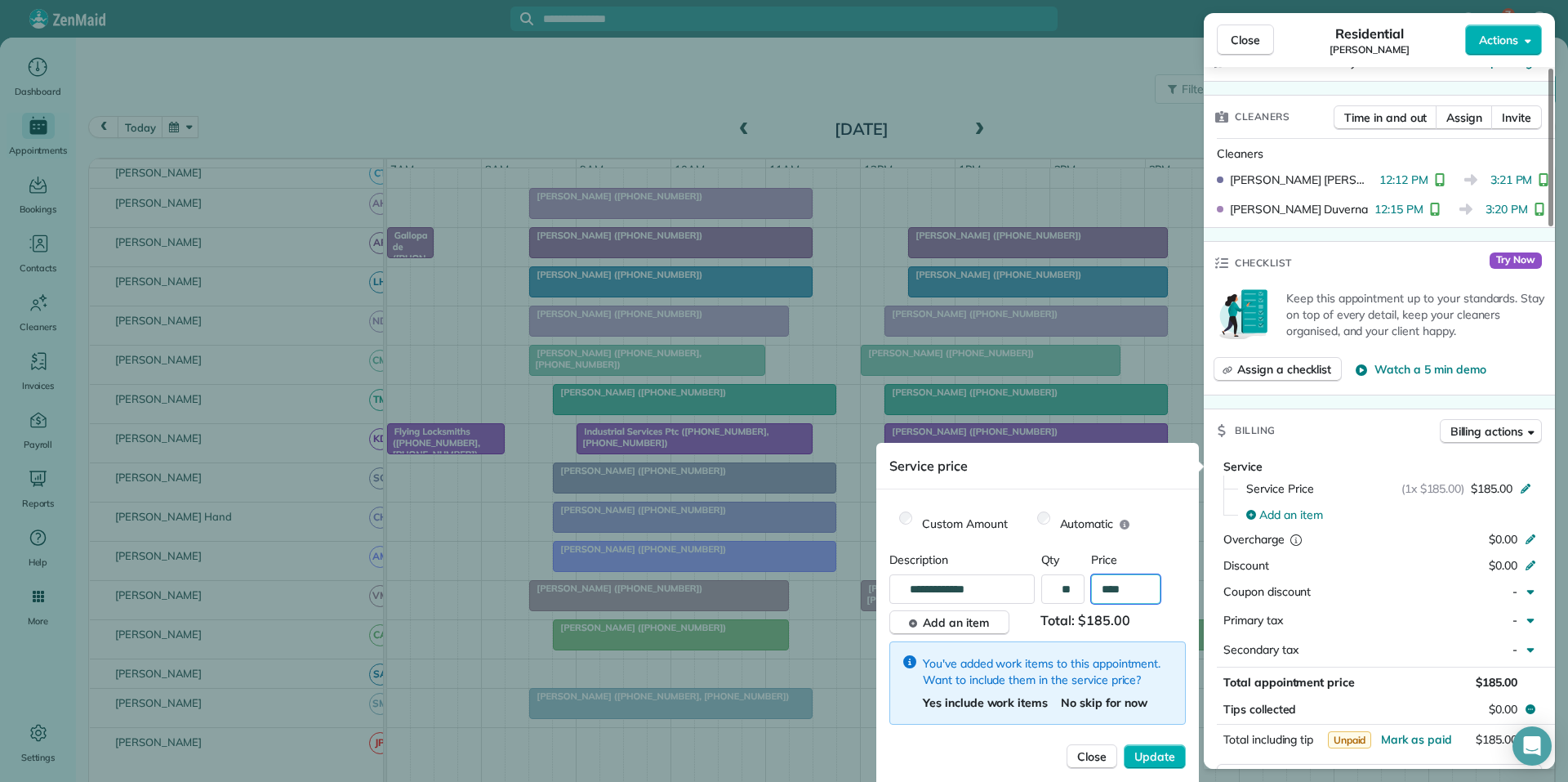
click at [1132, 586] on input "****" at bounding box center [1125, 589] width 70 height 30
type input "**"
type input "****"
click at [990, 584] on input "**********" at bounding box center [966, 589] width 134 height 30
type input "**********"
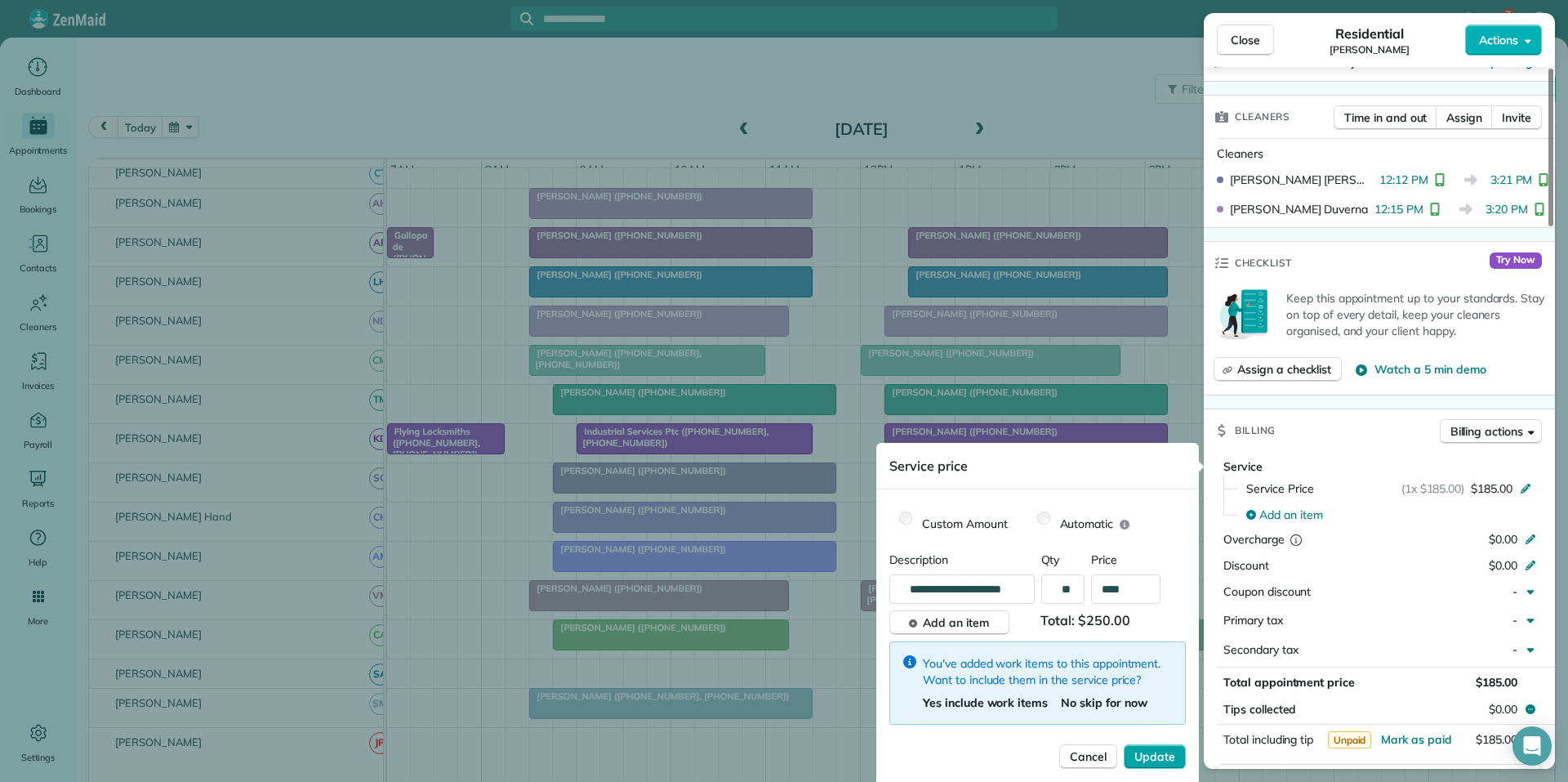
click at [1159, 754] on span "Update" at bounding box center [1155, 757] width 41 height 17
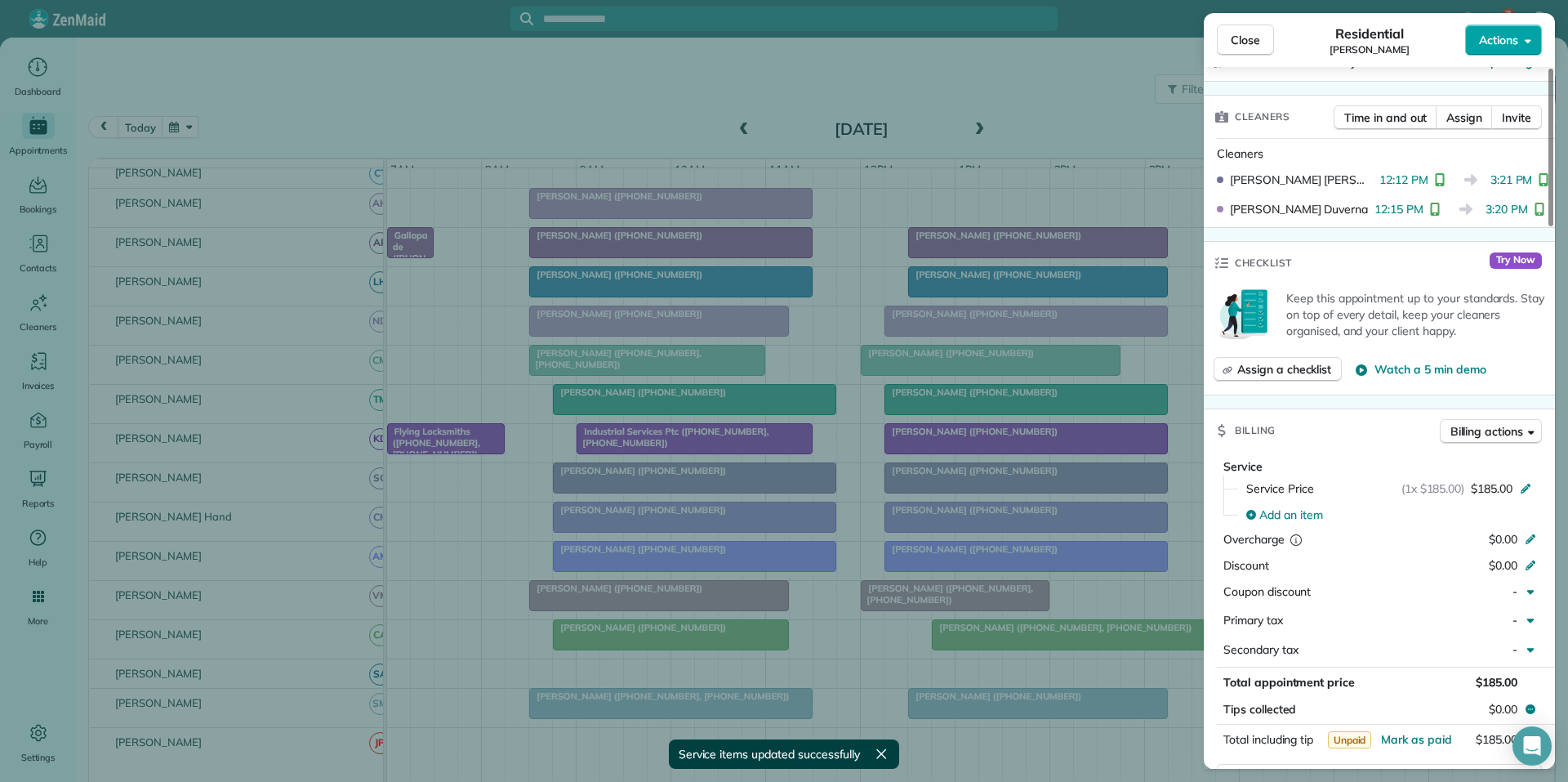
click at [1492, 37] on span "Actions" at bounding box center [1498, 40] width 39 height 17
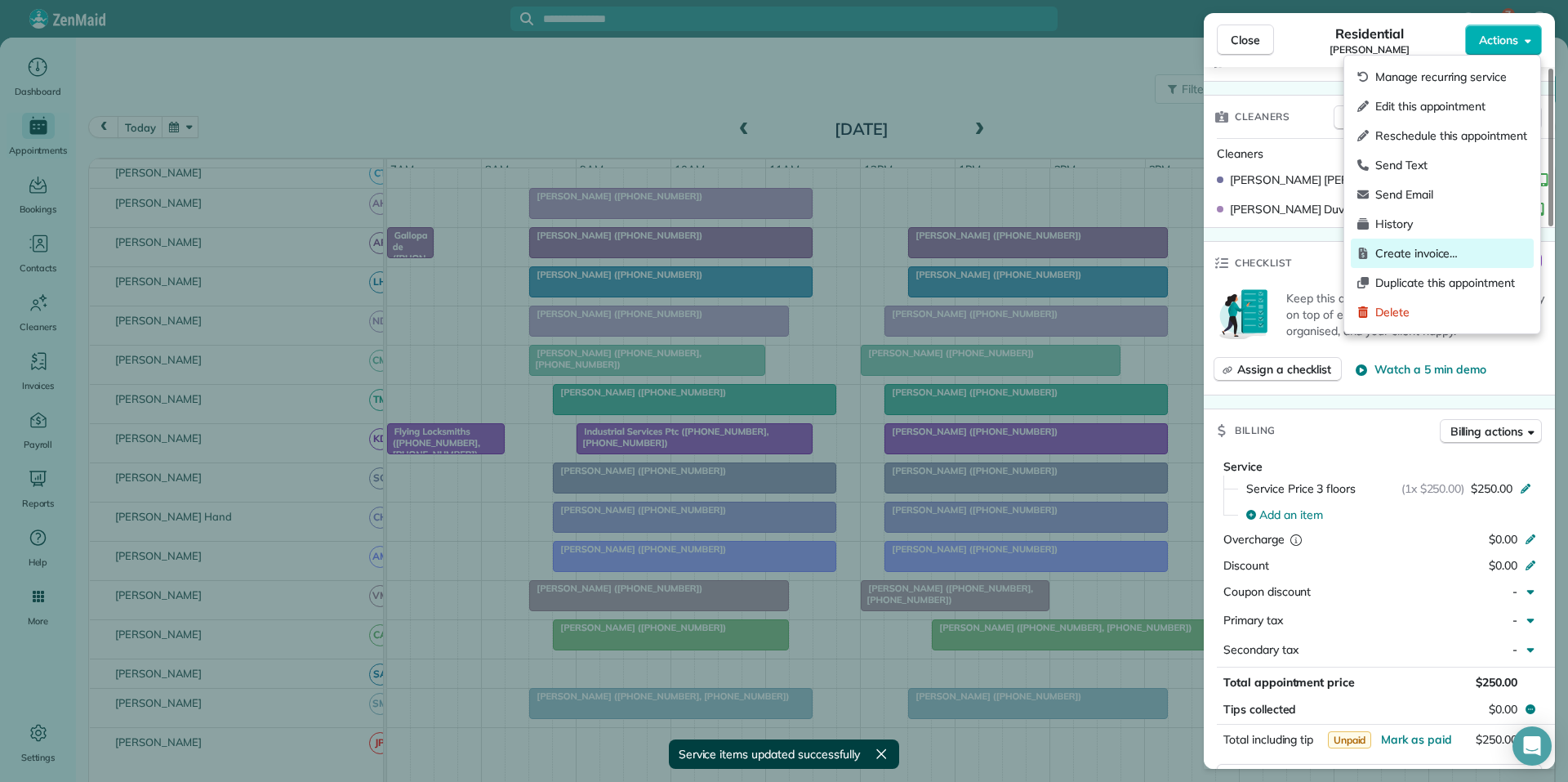
click at [1406, 251] on span "Create invoice…" at bounding box center [1451, 254] width 152 height 17
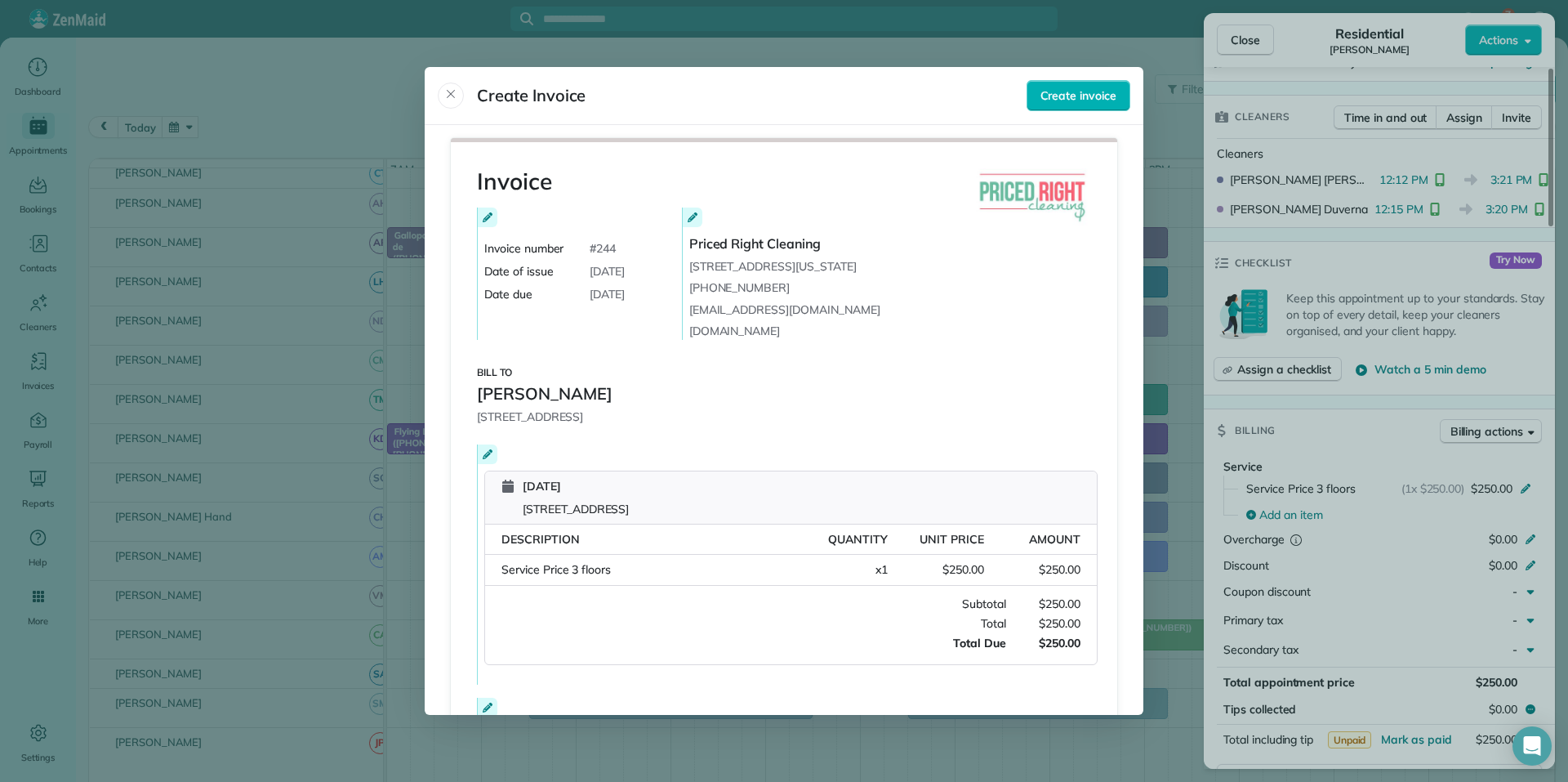
scroll to position [222, 0]
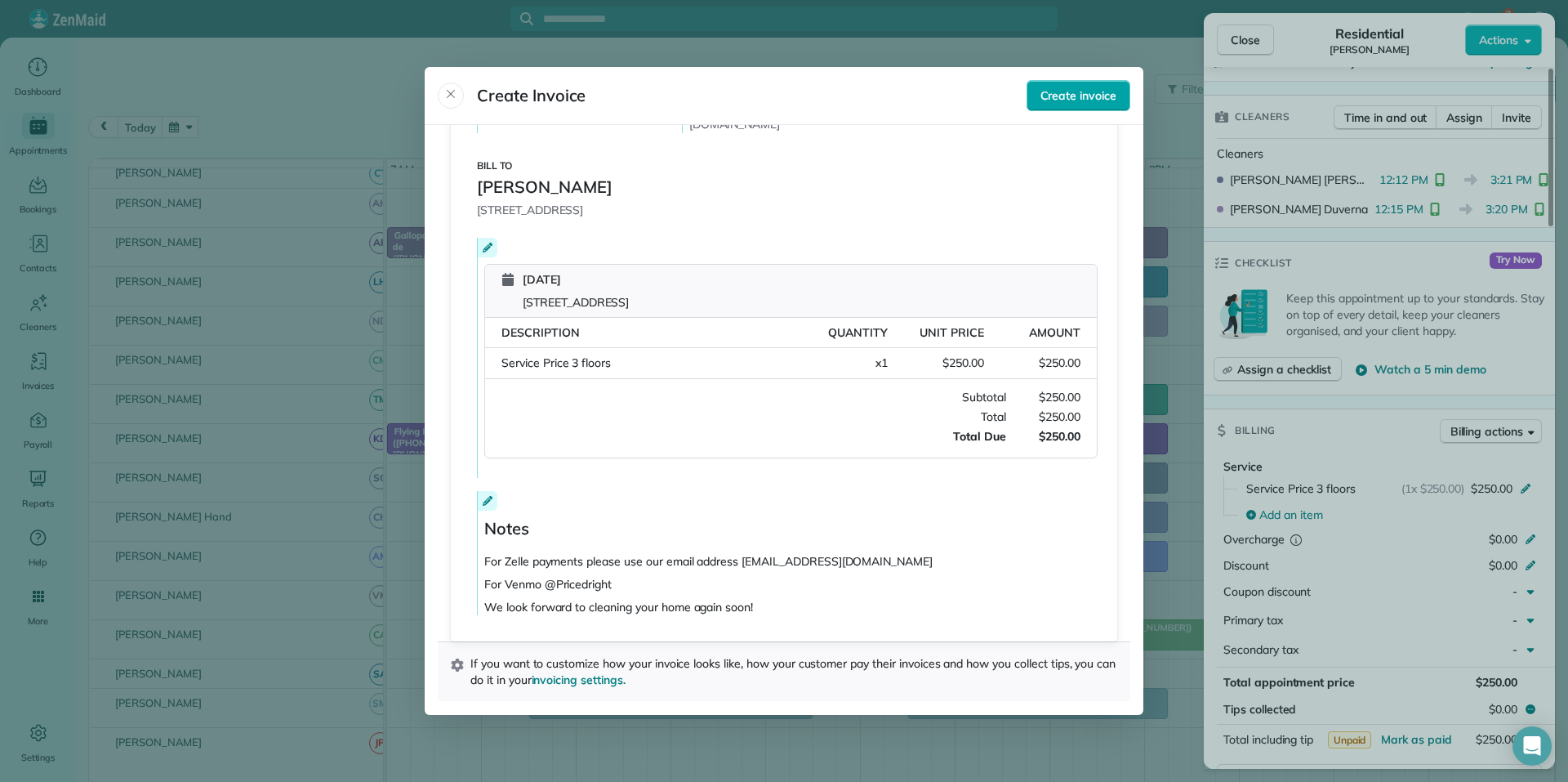
click at [1081, 96] on span "Create invoice" at bounding box center [1079, 96] width 76 height 17
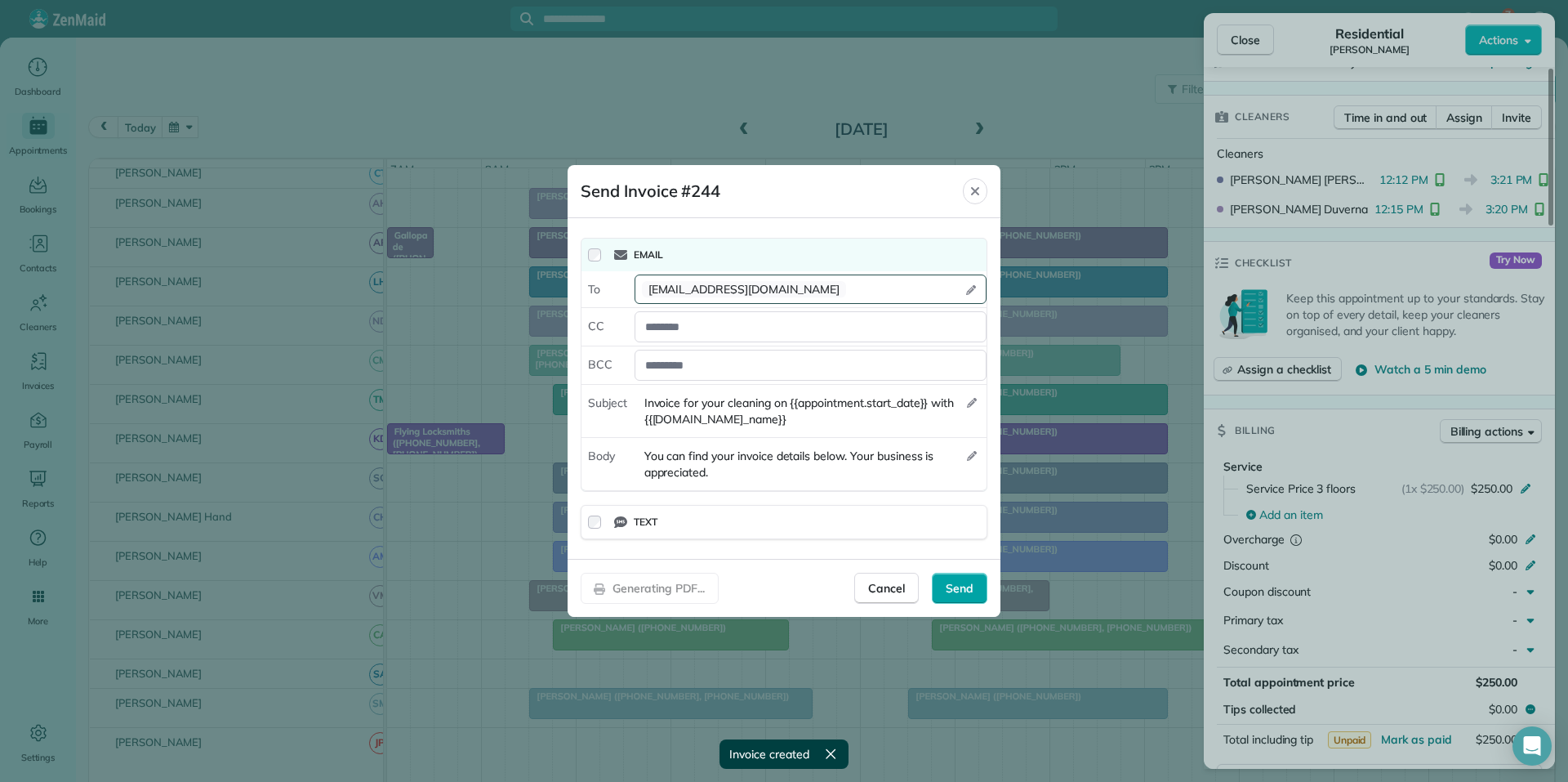
click at [970, 594] on span "Send" at bounding box center [959, 588] width 28 height 17
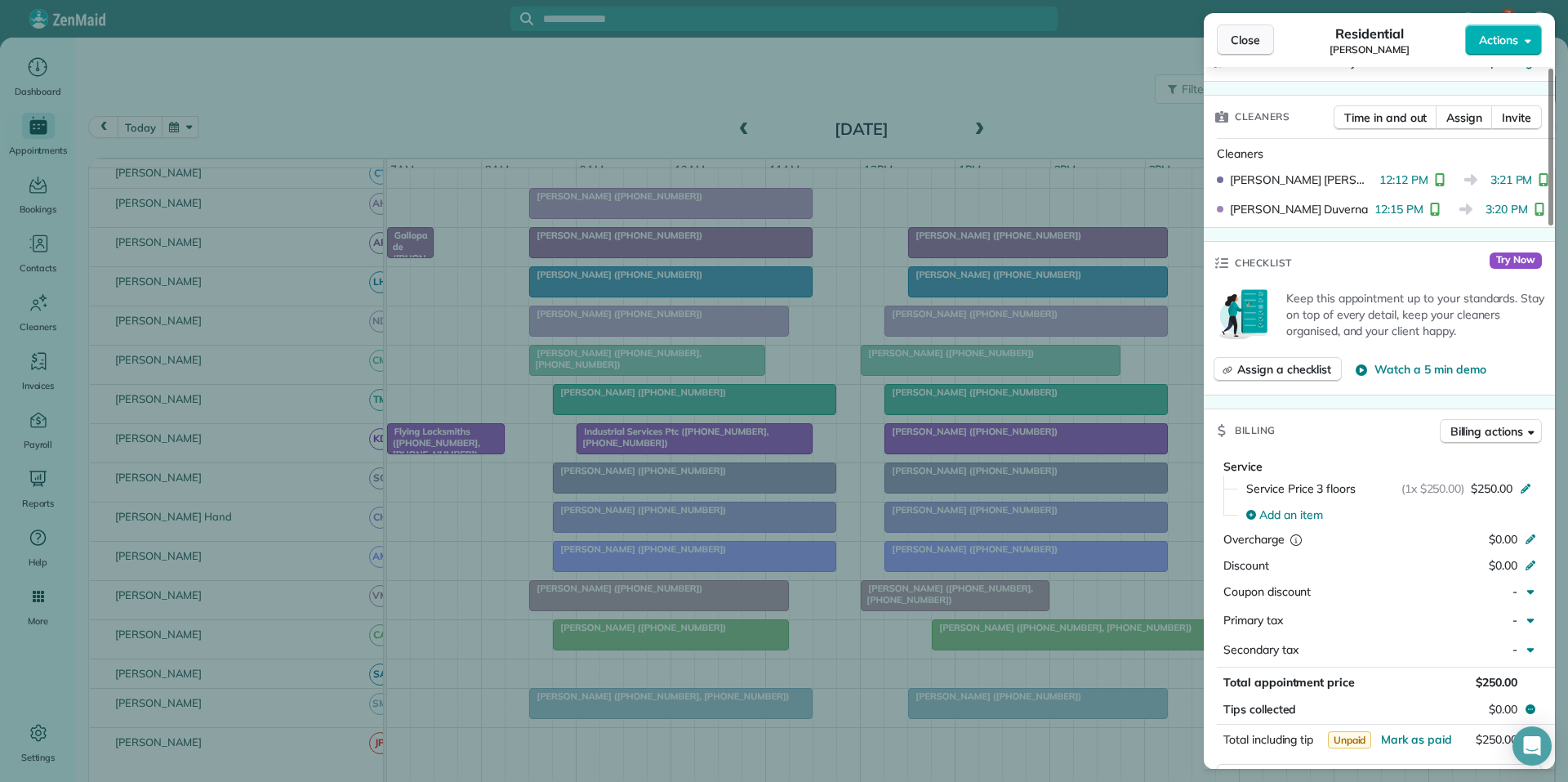
click at [1260, 45] on button "Close" at bounding box center [1245, 39] width 58 height 31
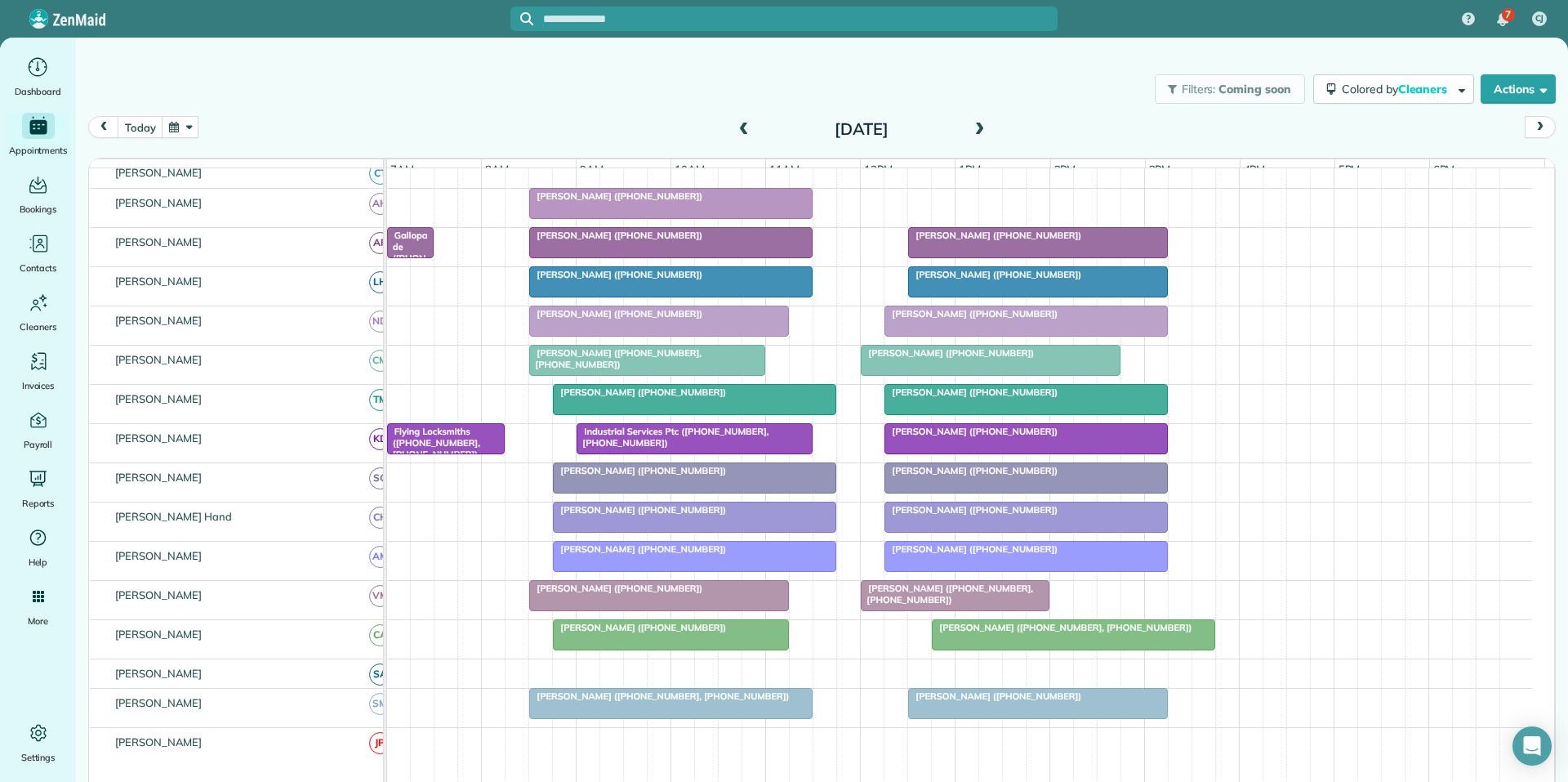
click at [975, 128] on span at bounding box center [978, 130] width 18 height 15
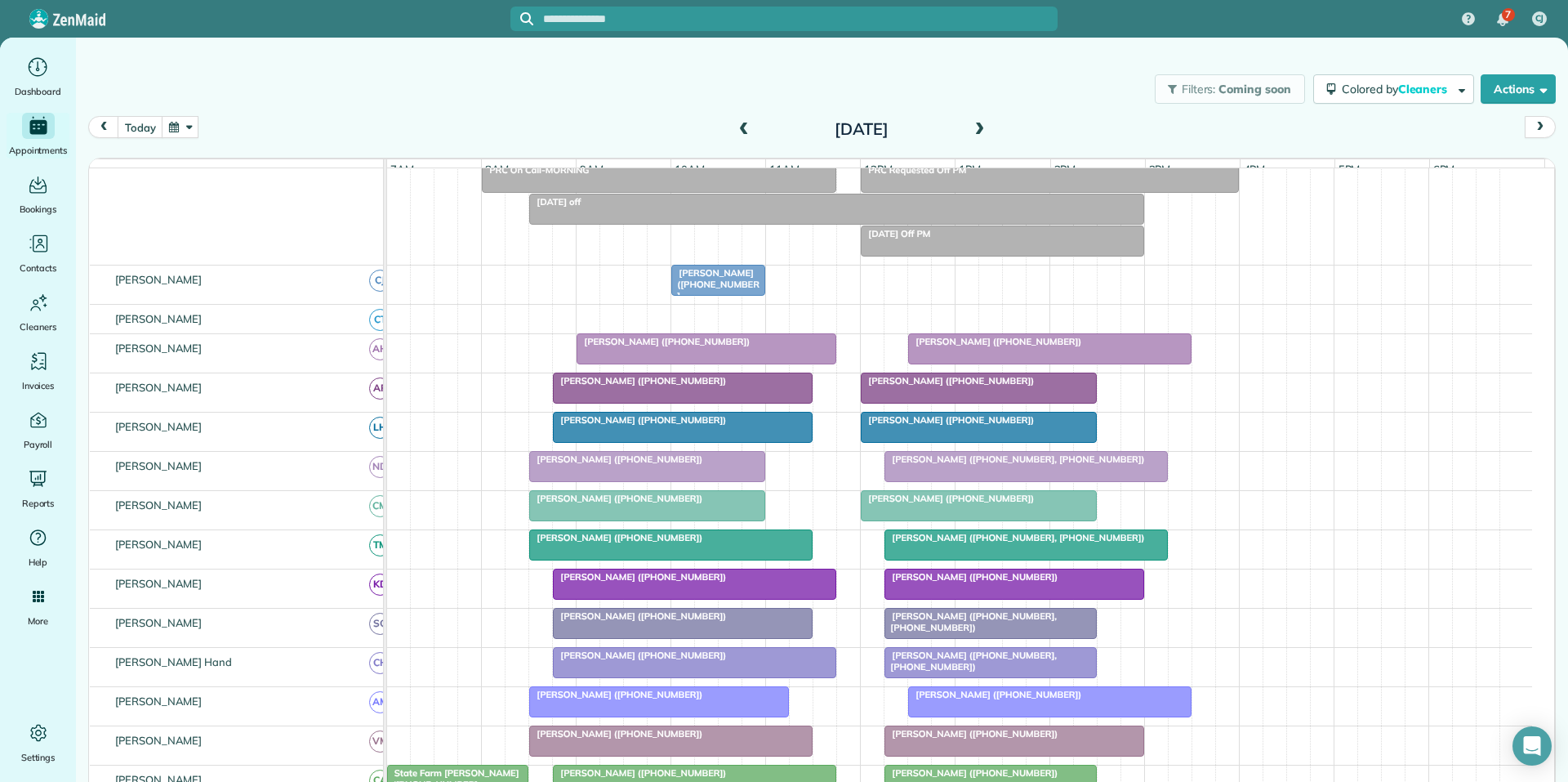
scroll to position [280, 0]
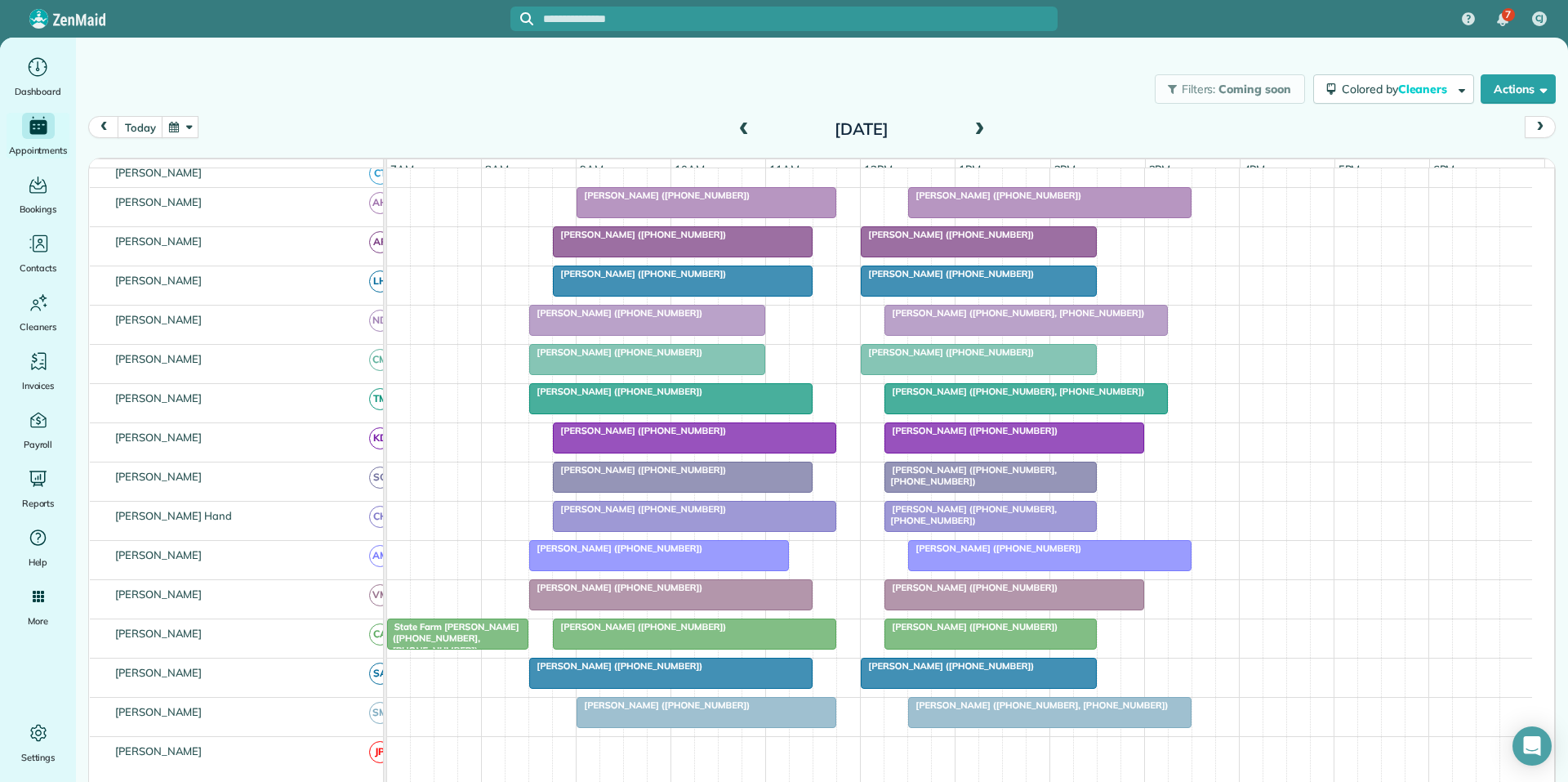
click at [971, 488] on div "Melissa Orme (+16788769253, +14043920319)" at bounding box center [991, 476] width 202 height 24
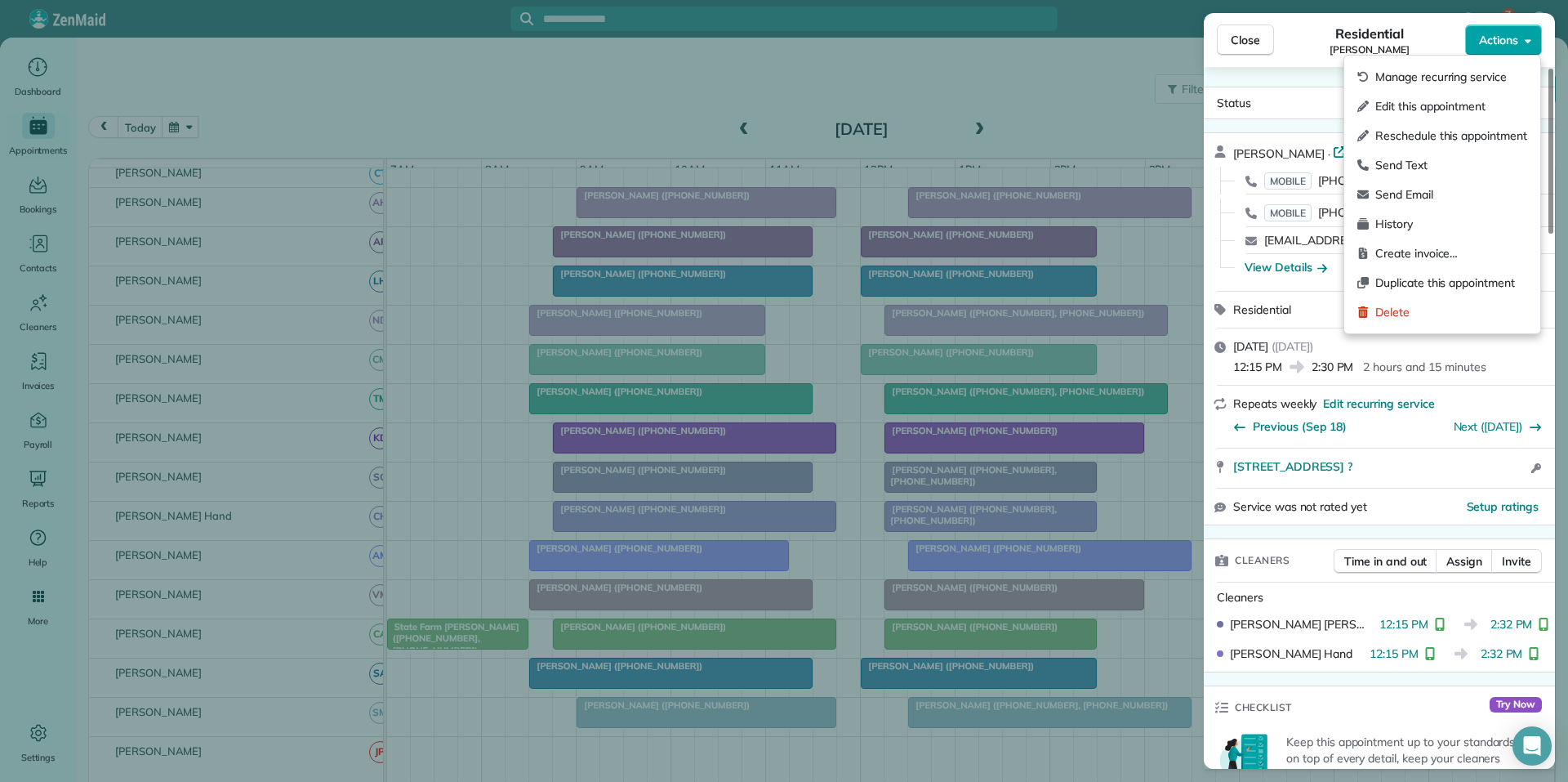
click at [1497, 38] on span "Actions" at bounding box center [1498, 40] width 39 height 17
click at [1393, 250] on span "Create invoice…" at bounding box center [1451, 254] width 152 height 17
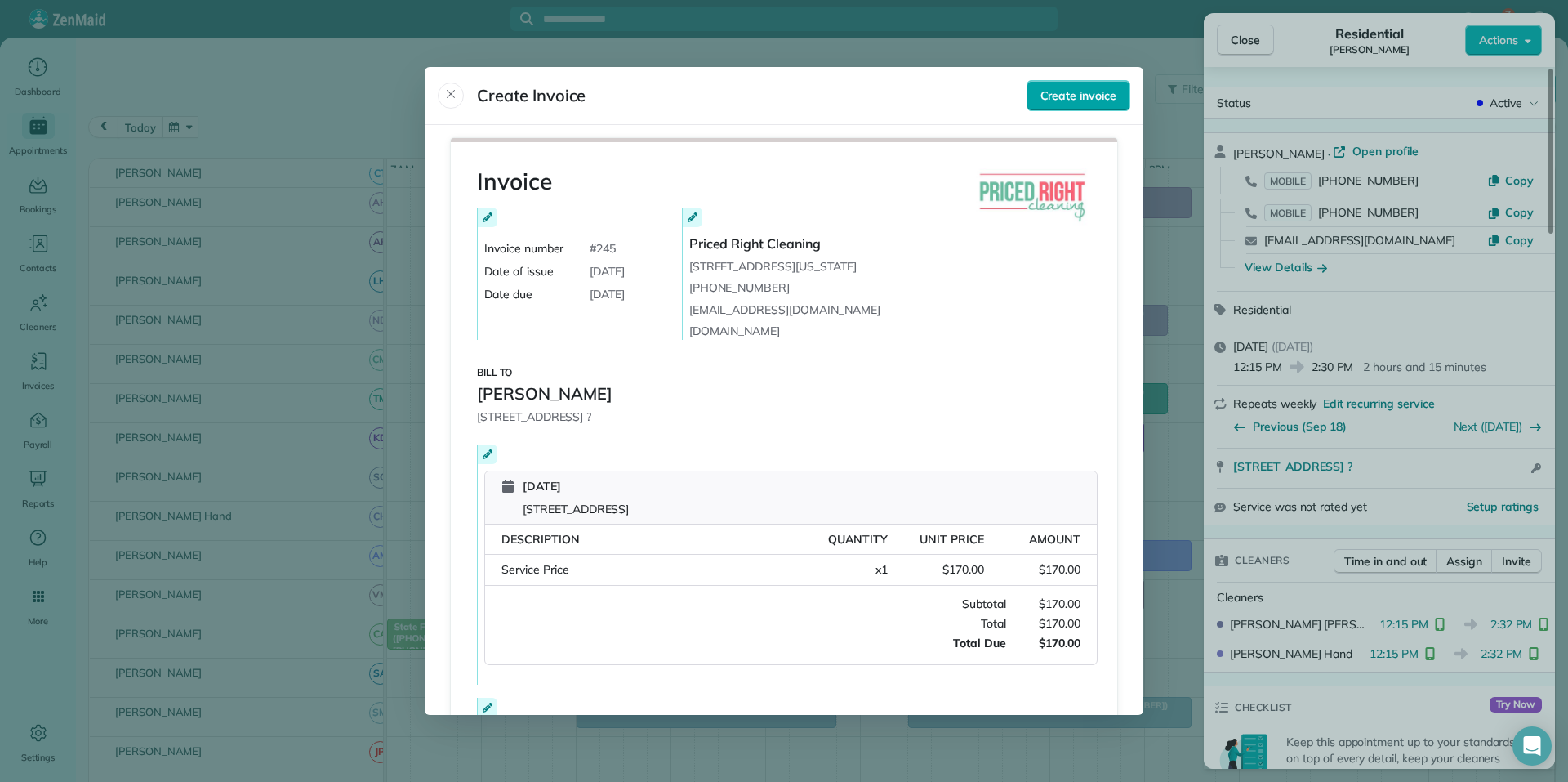
click at [1080, 94] on span "Create invoice" at bounding box center [1079, 96] width 76 height 17
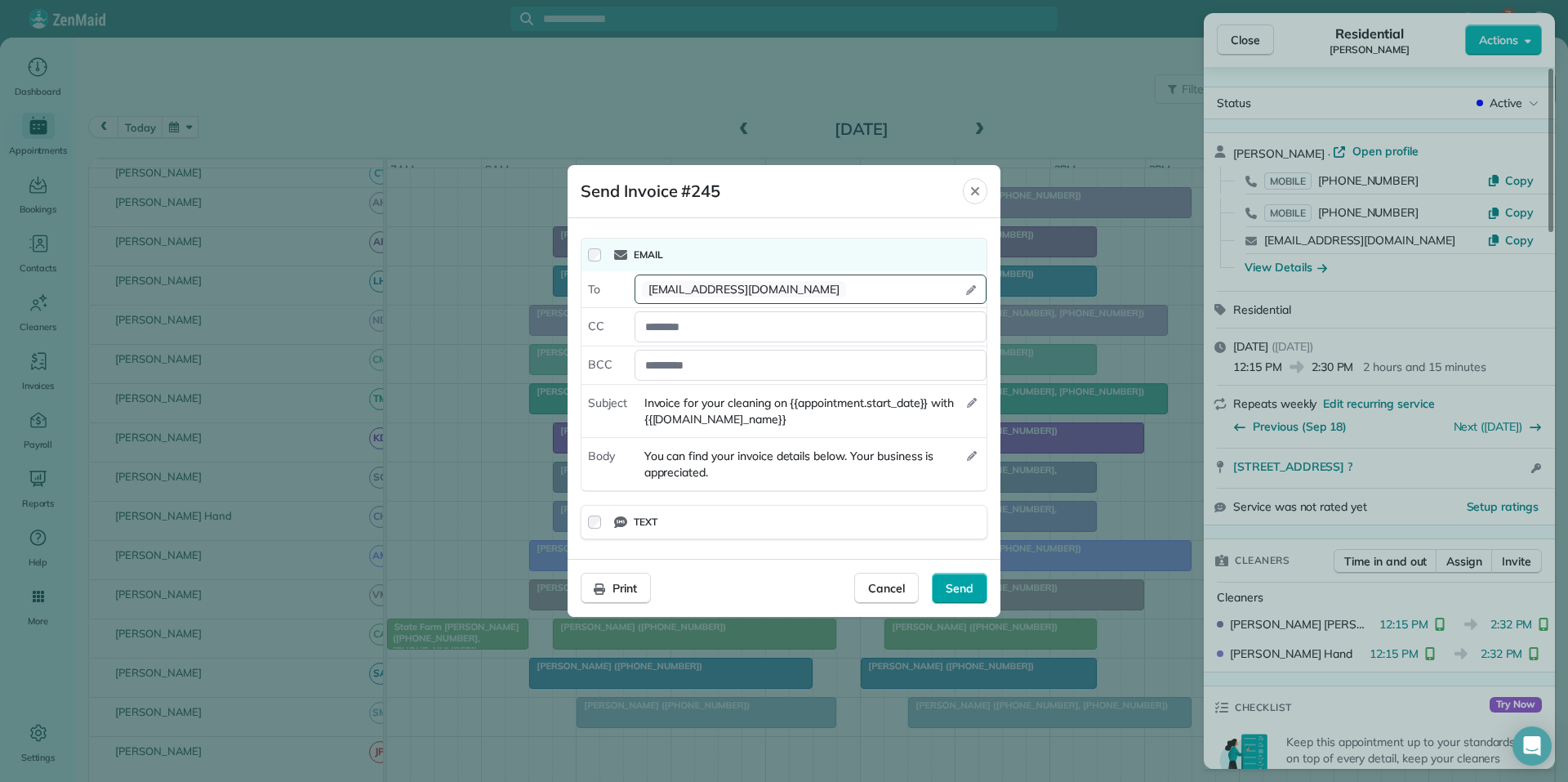
click at [959, 586] on span "Send" at bounding box center [959, 588] width 28 height 17
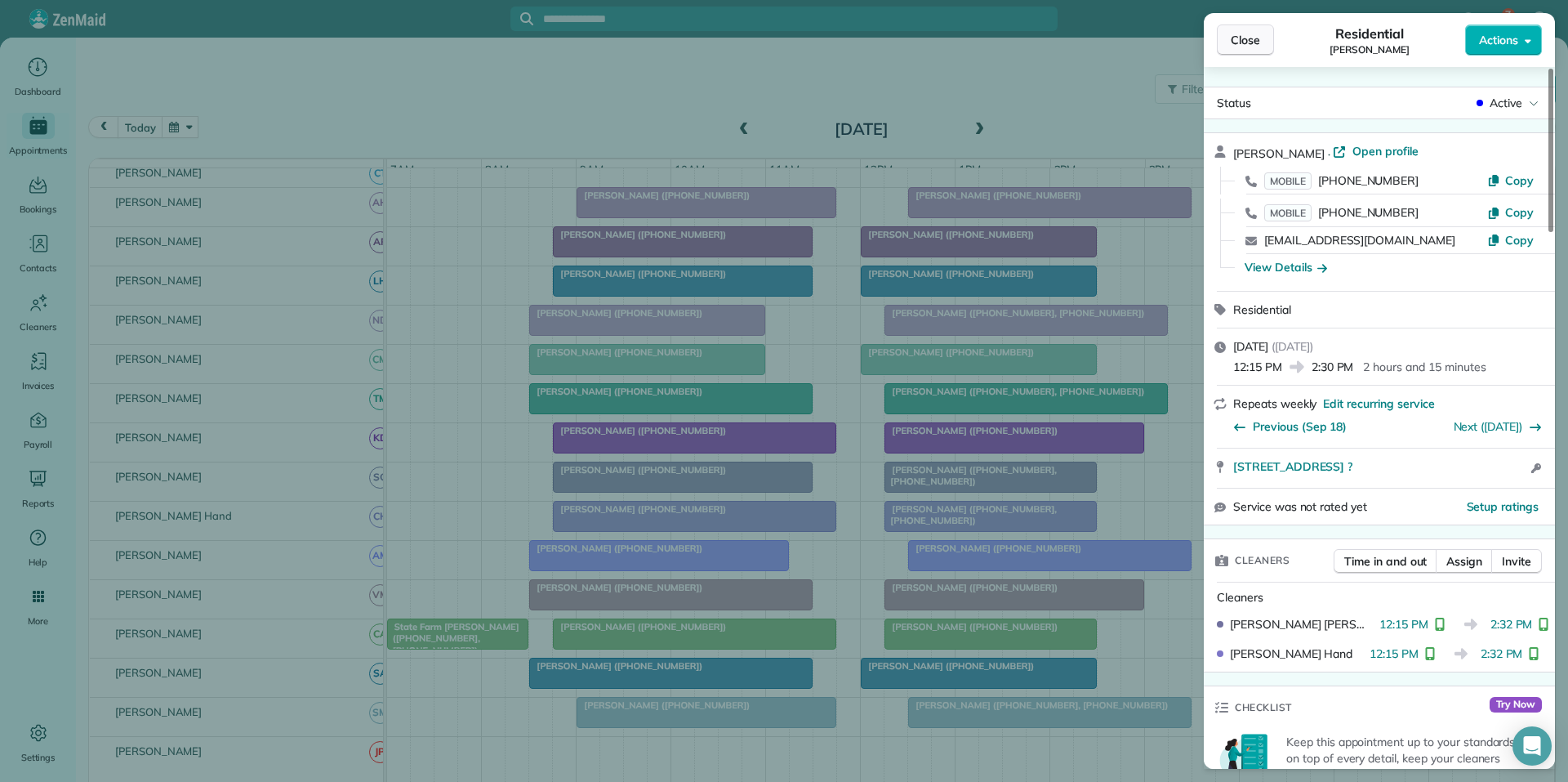
click at [1241, 33] on span "Close" at bounding box center [1245, 40] width 30 height 17
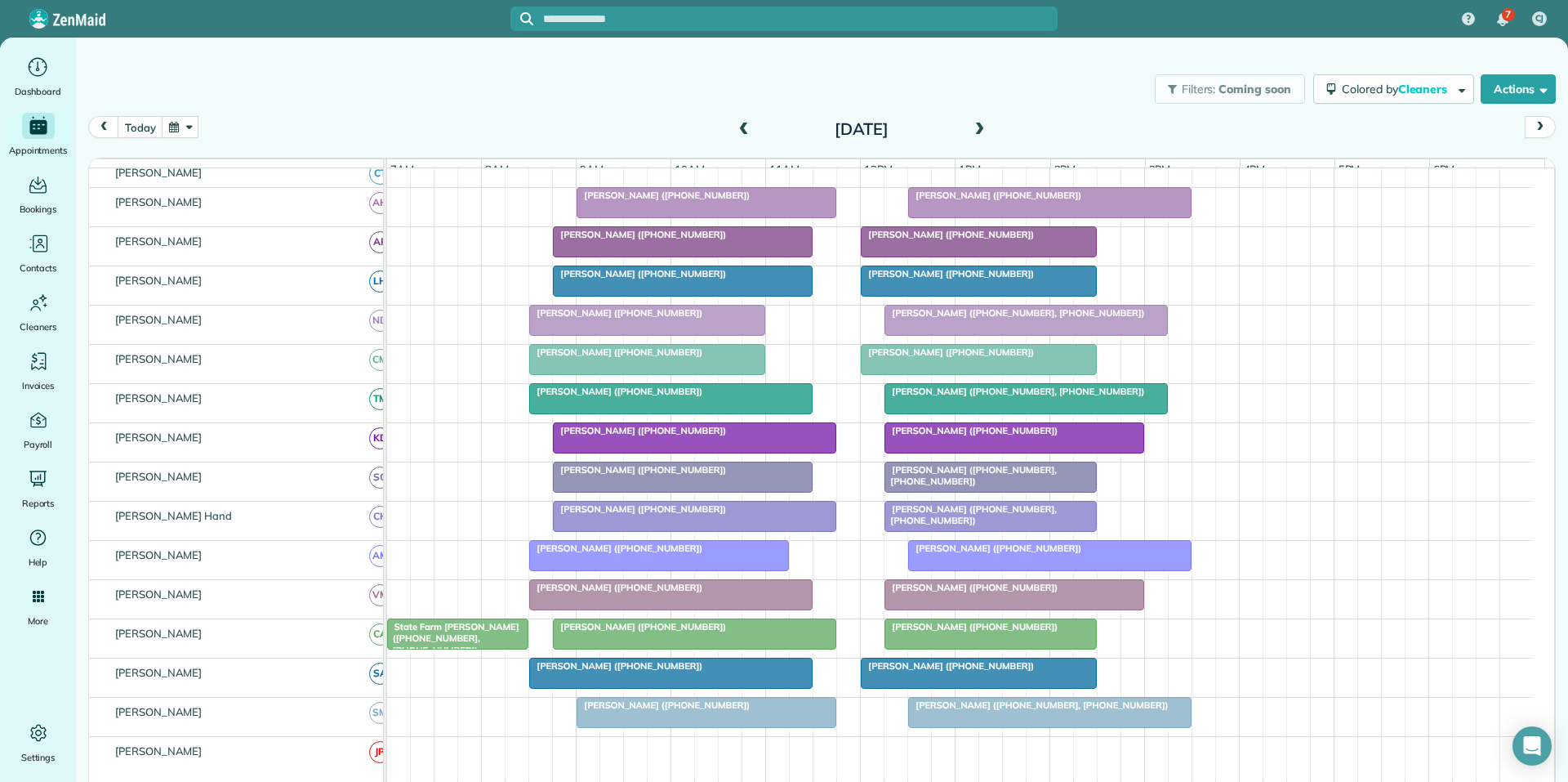
click at [1021, 646] on div at bounding box center [990, 634] width 211 height 30
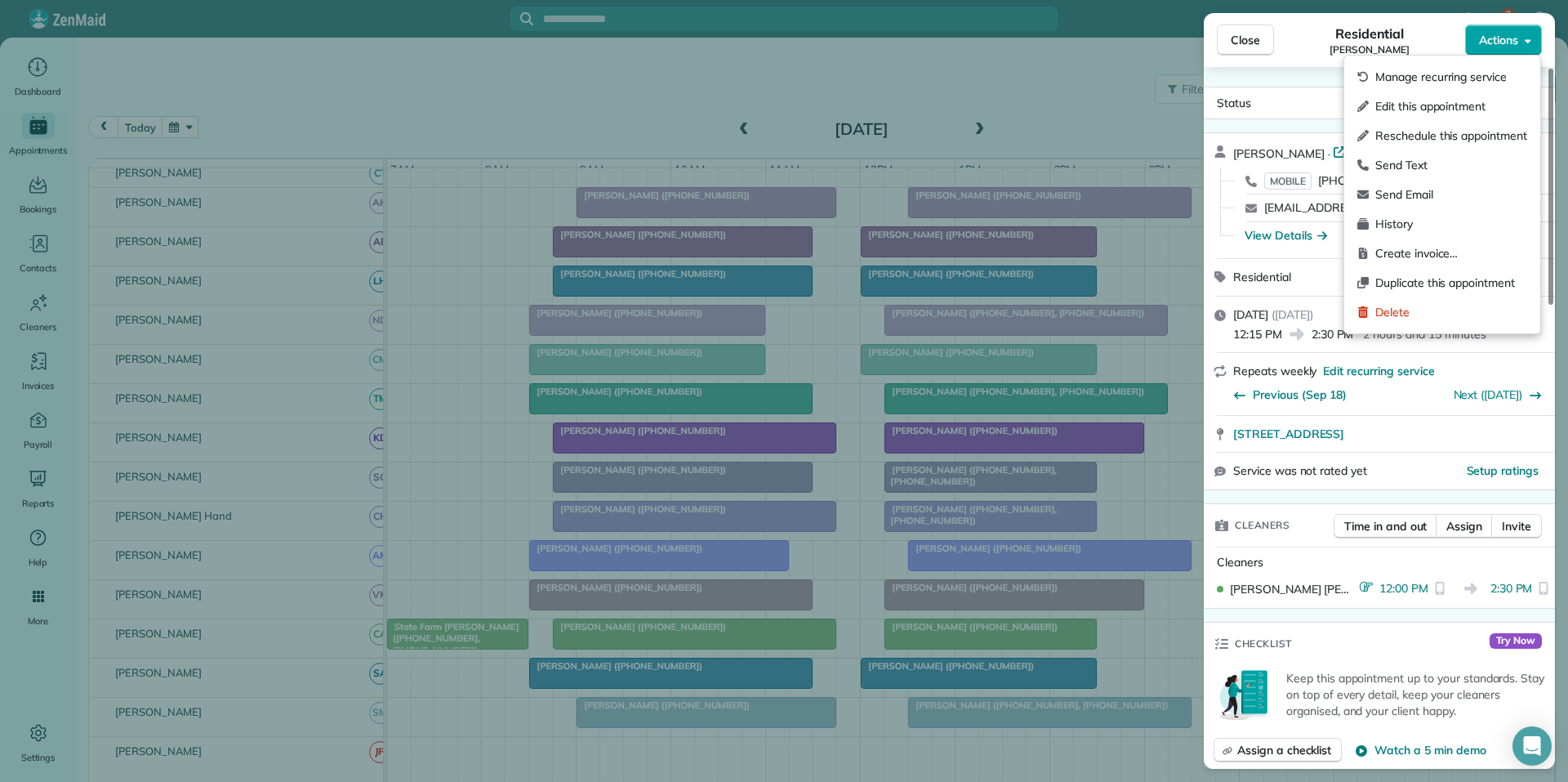
click at [1496, 41] on span "Actions" at bounding box center [1498, 40] width 39 height 17
click at [1411, 251] on span "Create invoice…" at bounding box center [1451, 254] width 152 height 17
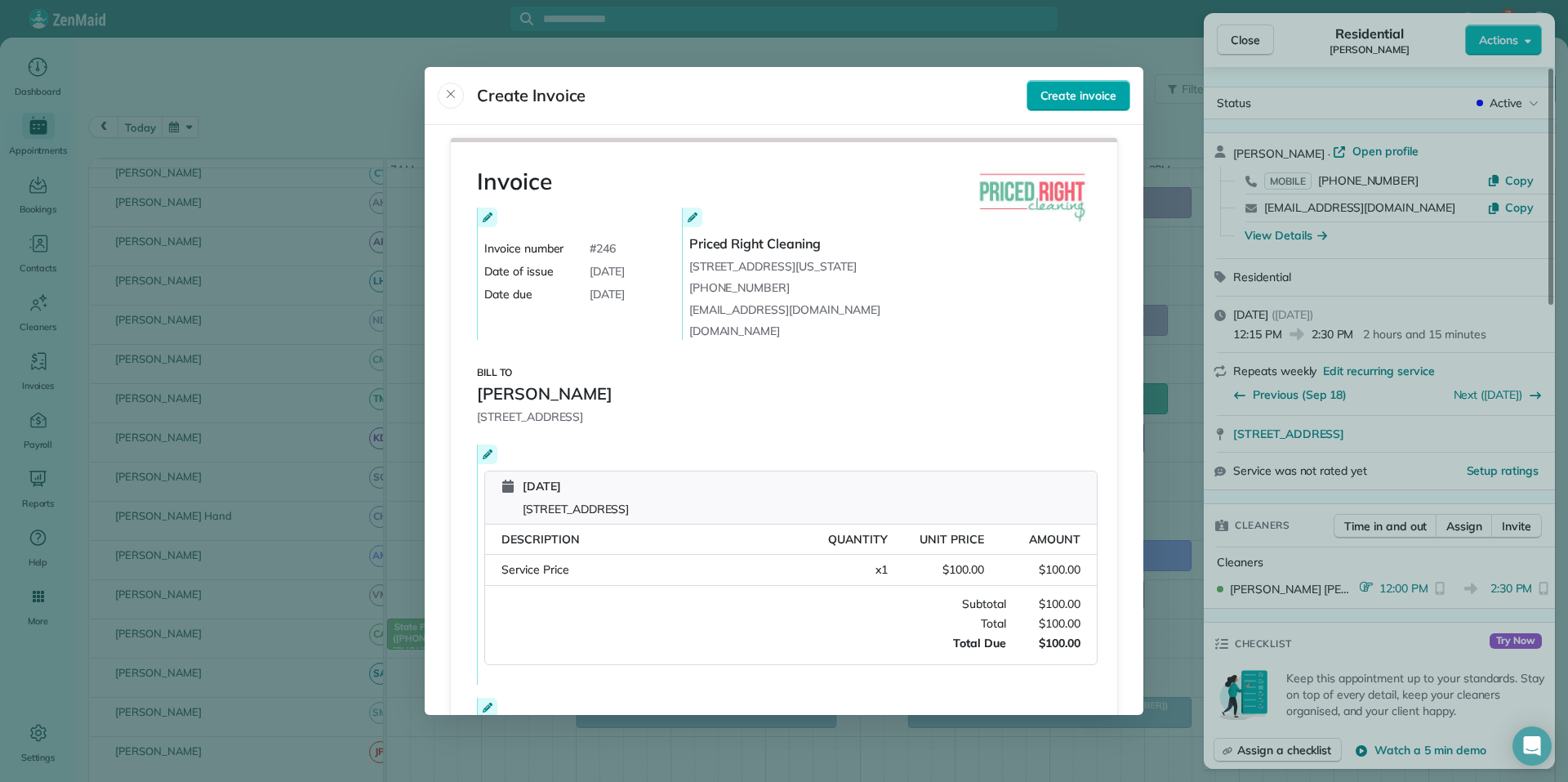
click at [1063, 98] on span "Create invoice" at bounding box center [1079, 96] width 76 height 17
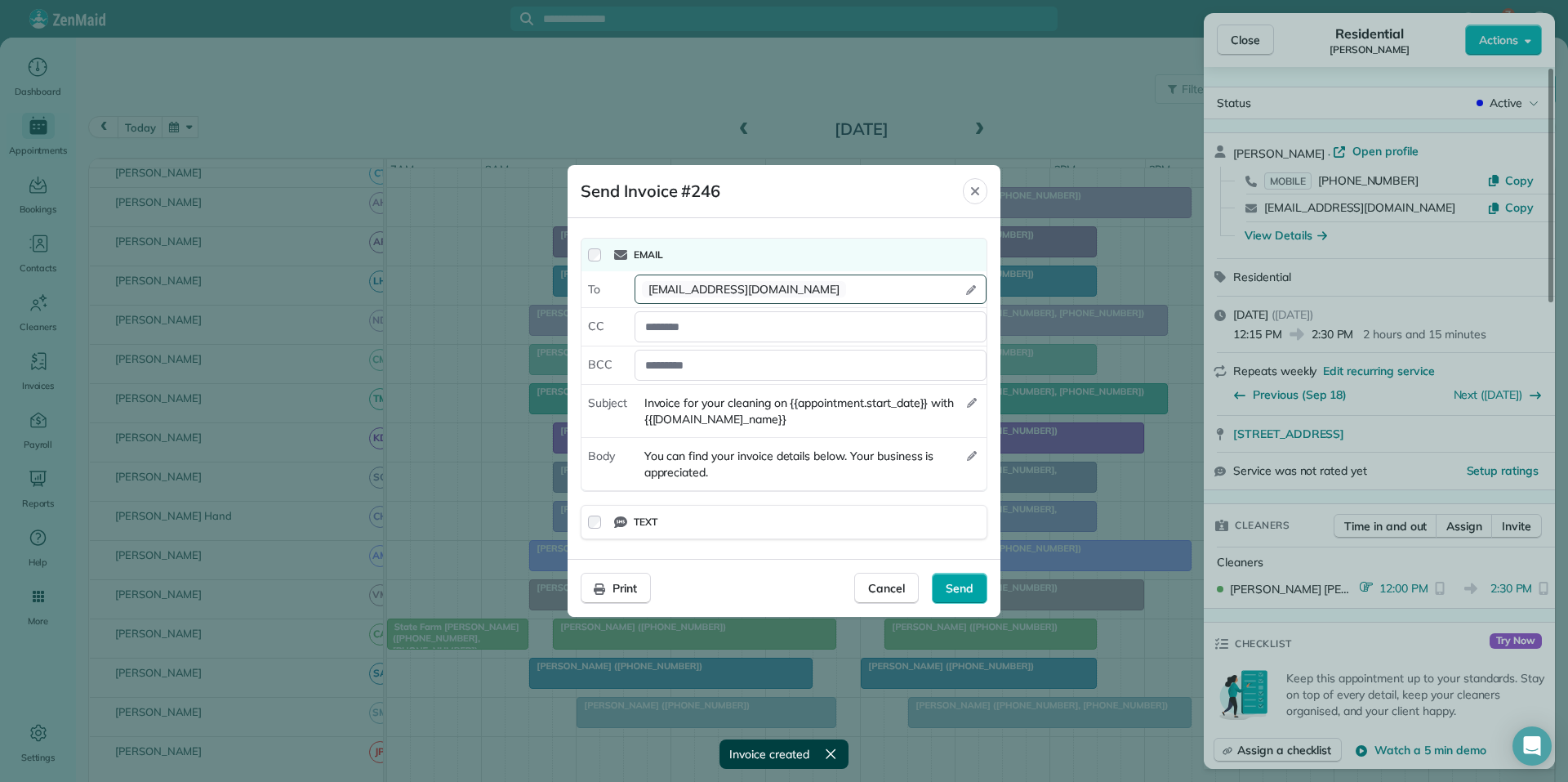
click at [969, 586] on span "Send" at bounding box center [959, 588] width 28 height 17
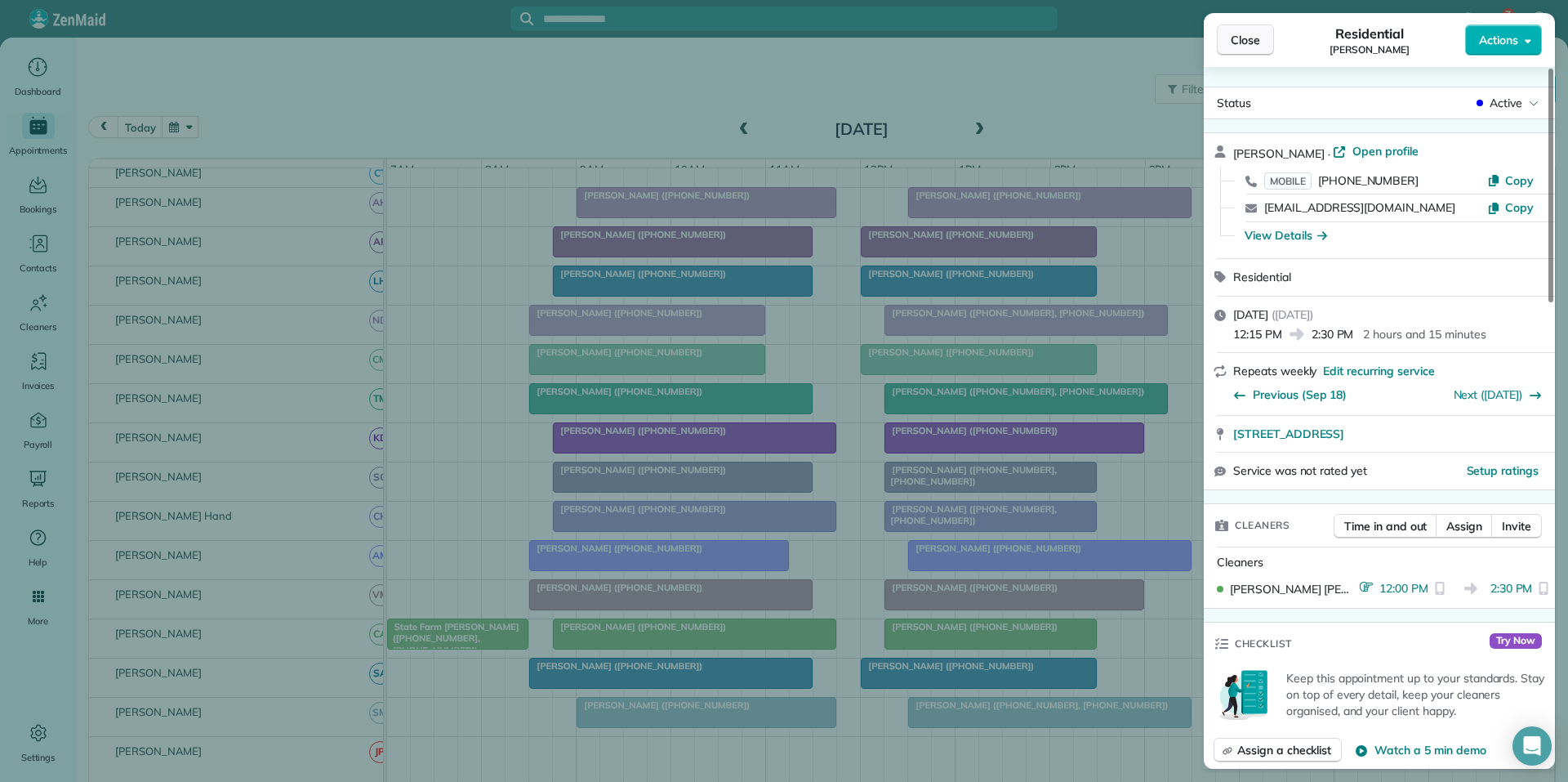
click at [1248, 42] on span "Close" at bounding box center [1245, 40] width 30 height 17
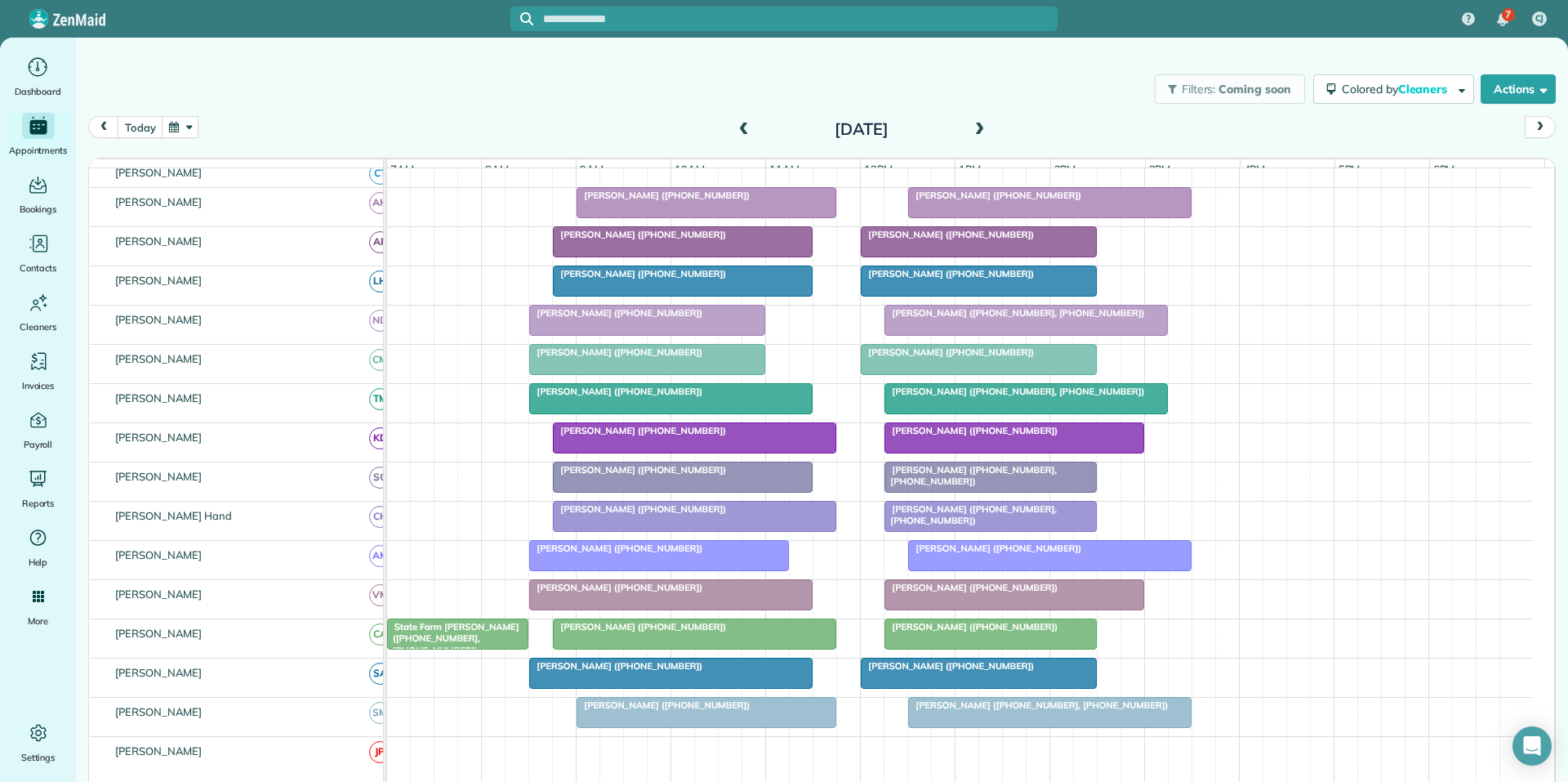
click at [976, 125] on span at bounding box center [978, 130] width 18 height 15
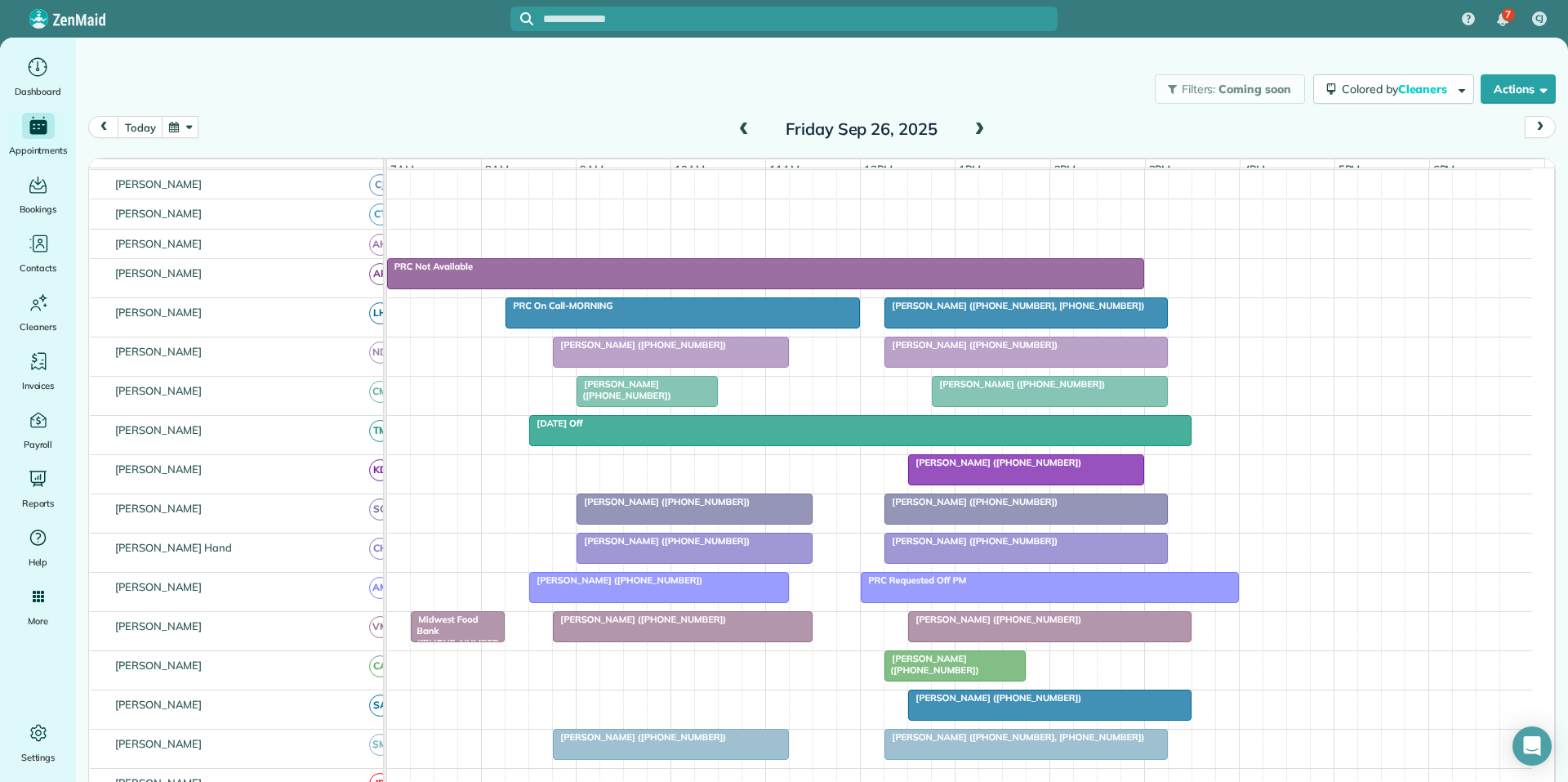
scroll to position [176, 0]
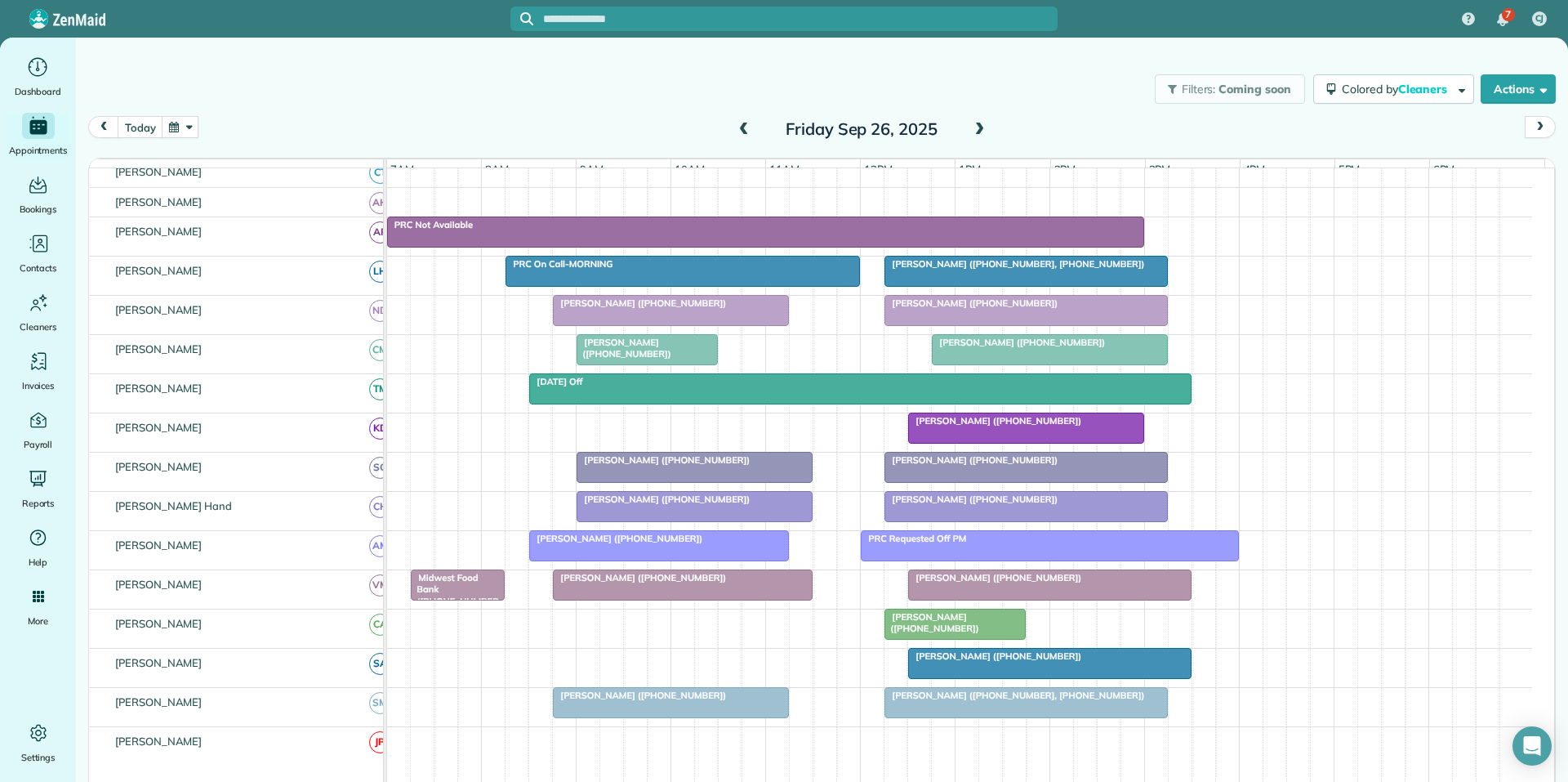
click at [673, 465] on span "Troy Danahey (+12692523380)" at bounding box center [663, 460] width 175 height 11
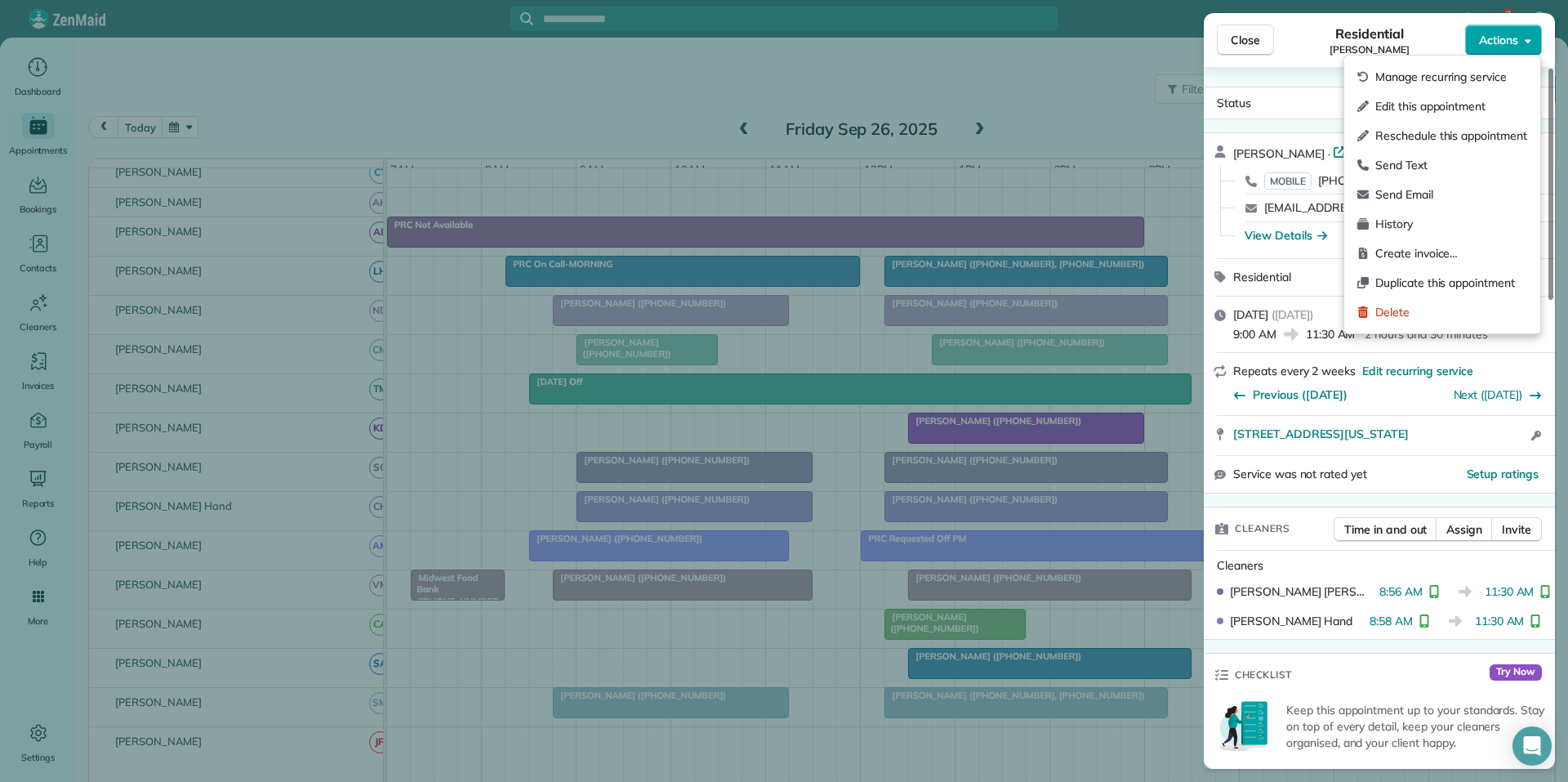
click at [1495, 43] on span "Actions" at bounding box center [1498, 40] width 39 height 17
click at [1411, 254] on span "Create invoice…" at bounding box center [1451, 254] width 152 height 17
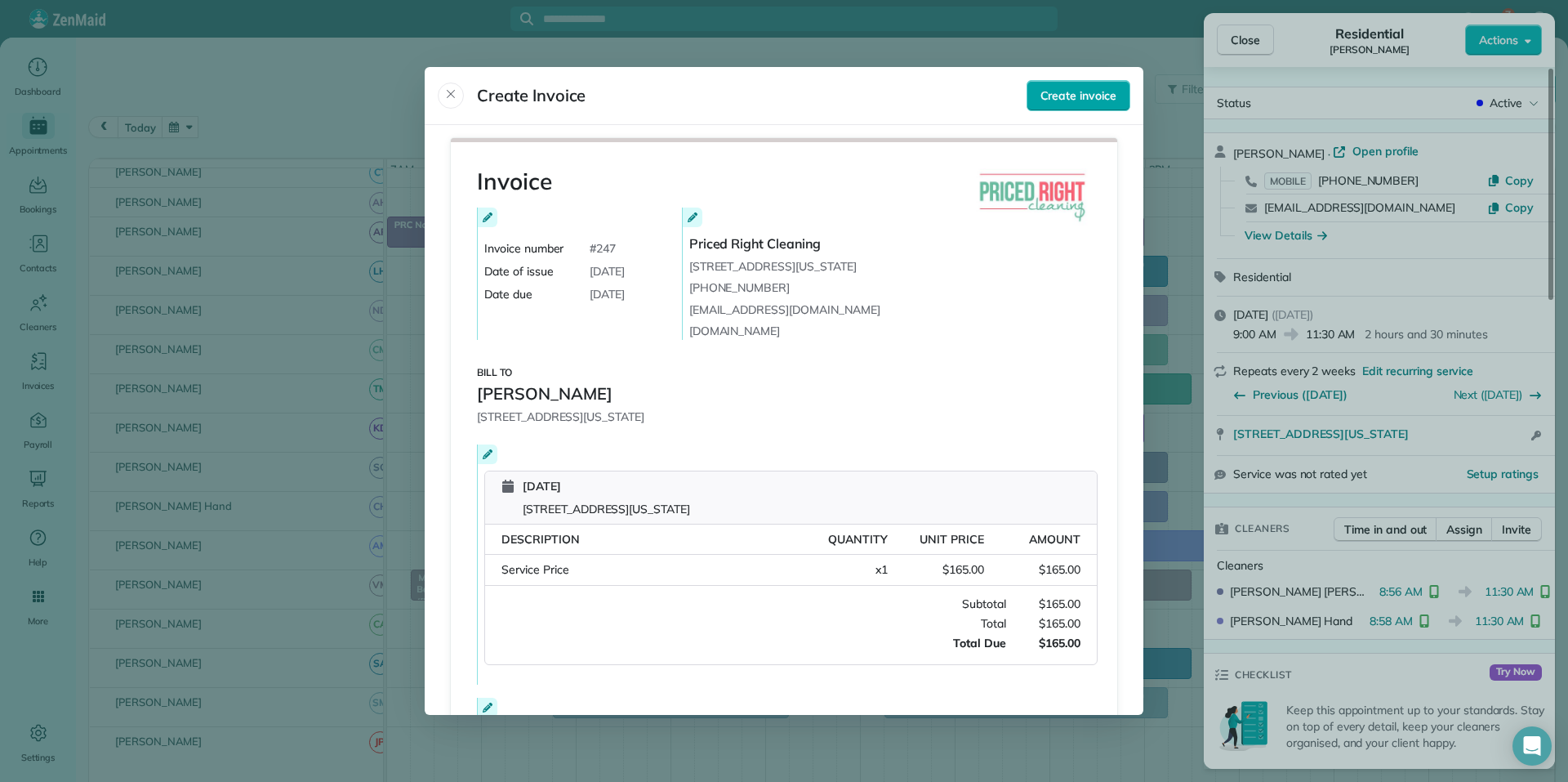
click at [1088, 99] on span "Create invoice" at bounding box center [1079, 96] width 76 height 17
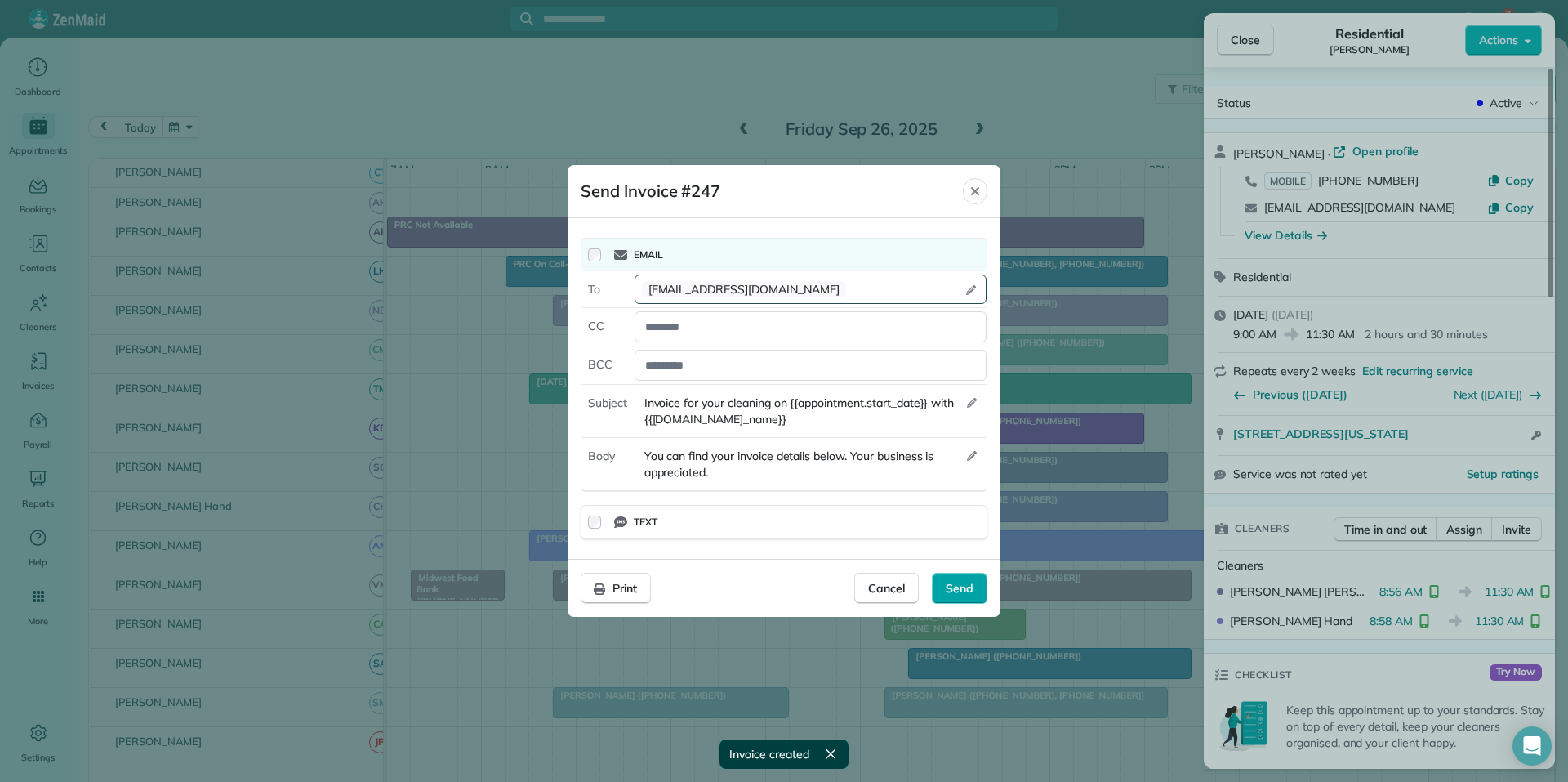
click at [961, 587] on span "Send" at bounding box center [959, 588] width 28 height 17
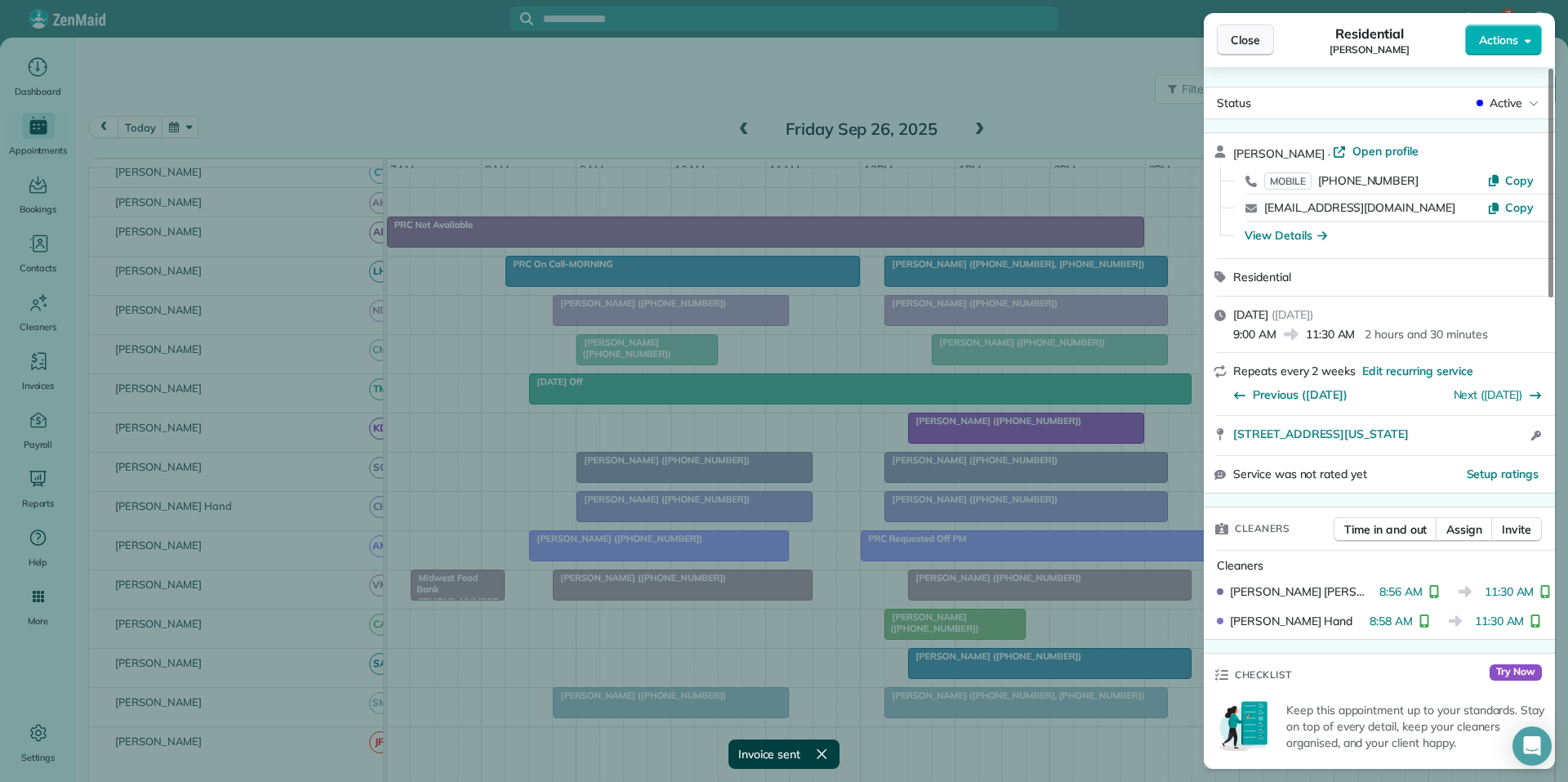
click at [1246, 44] on span "Close" at bounding box center [1245, 40] width 30 height 17
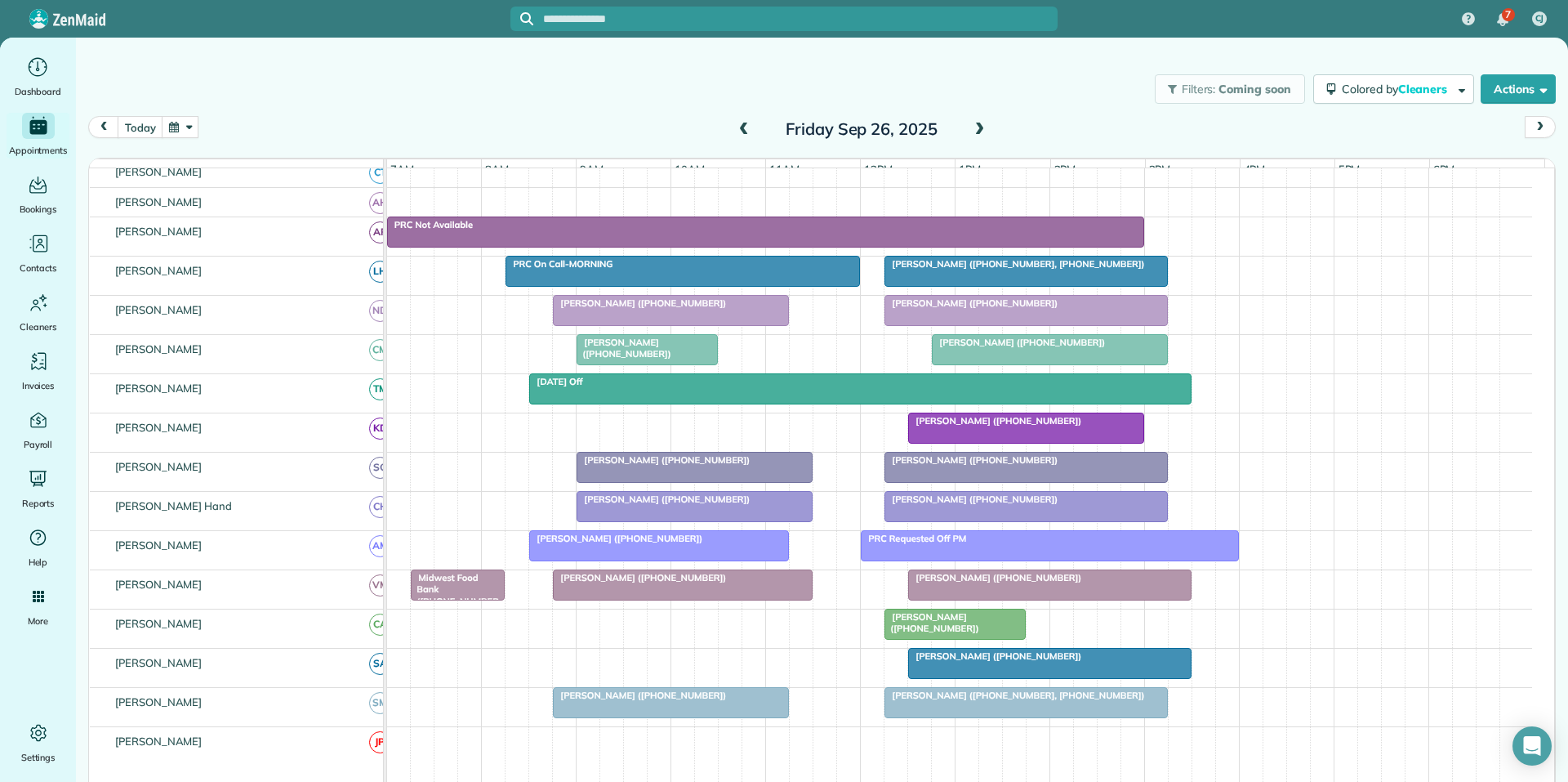
click at [995, 285] on div at bounding box center [1025, 271] width 281 height 30
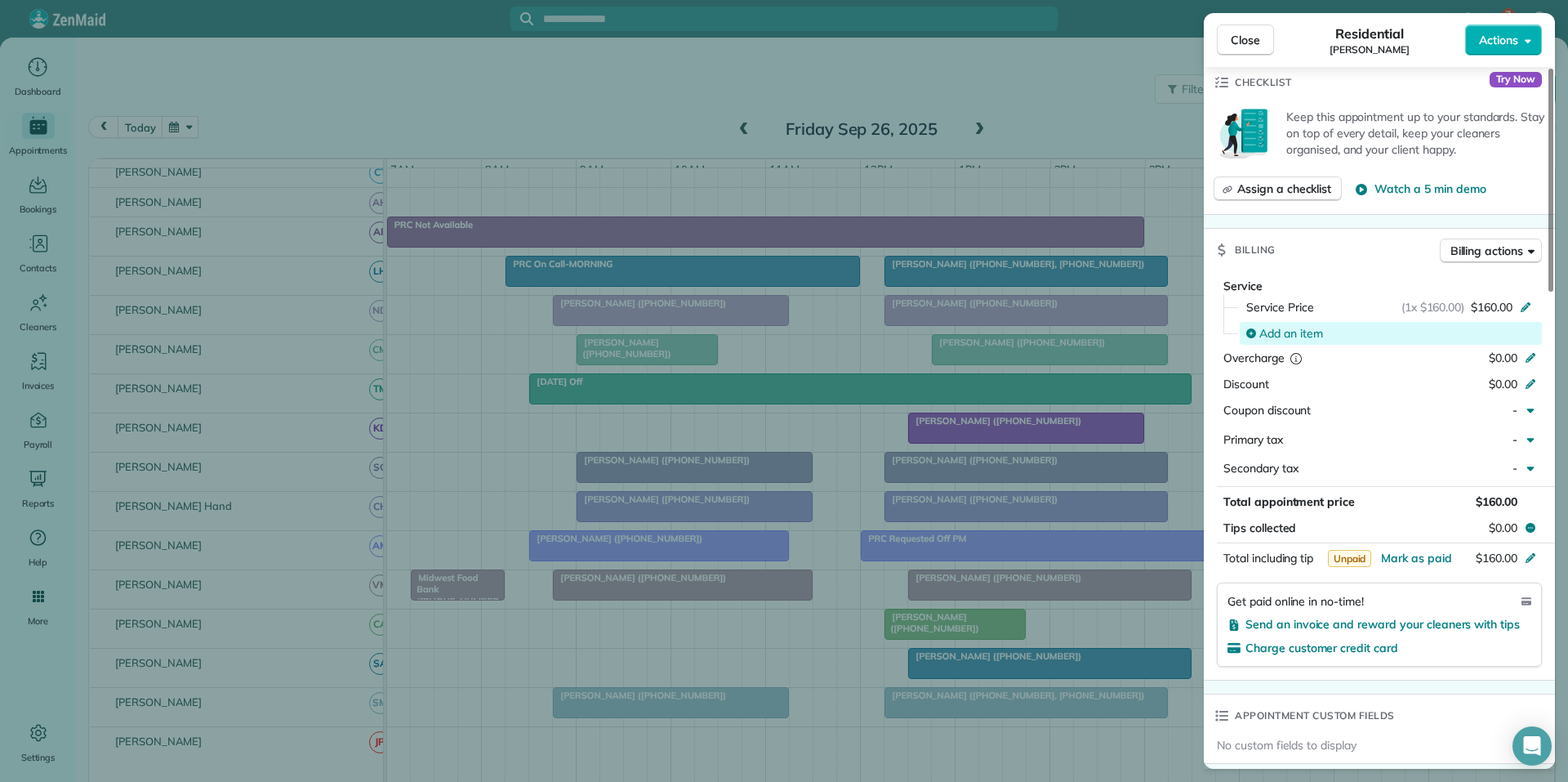
scroll to position [322, 0]
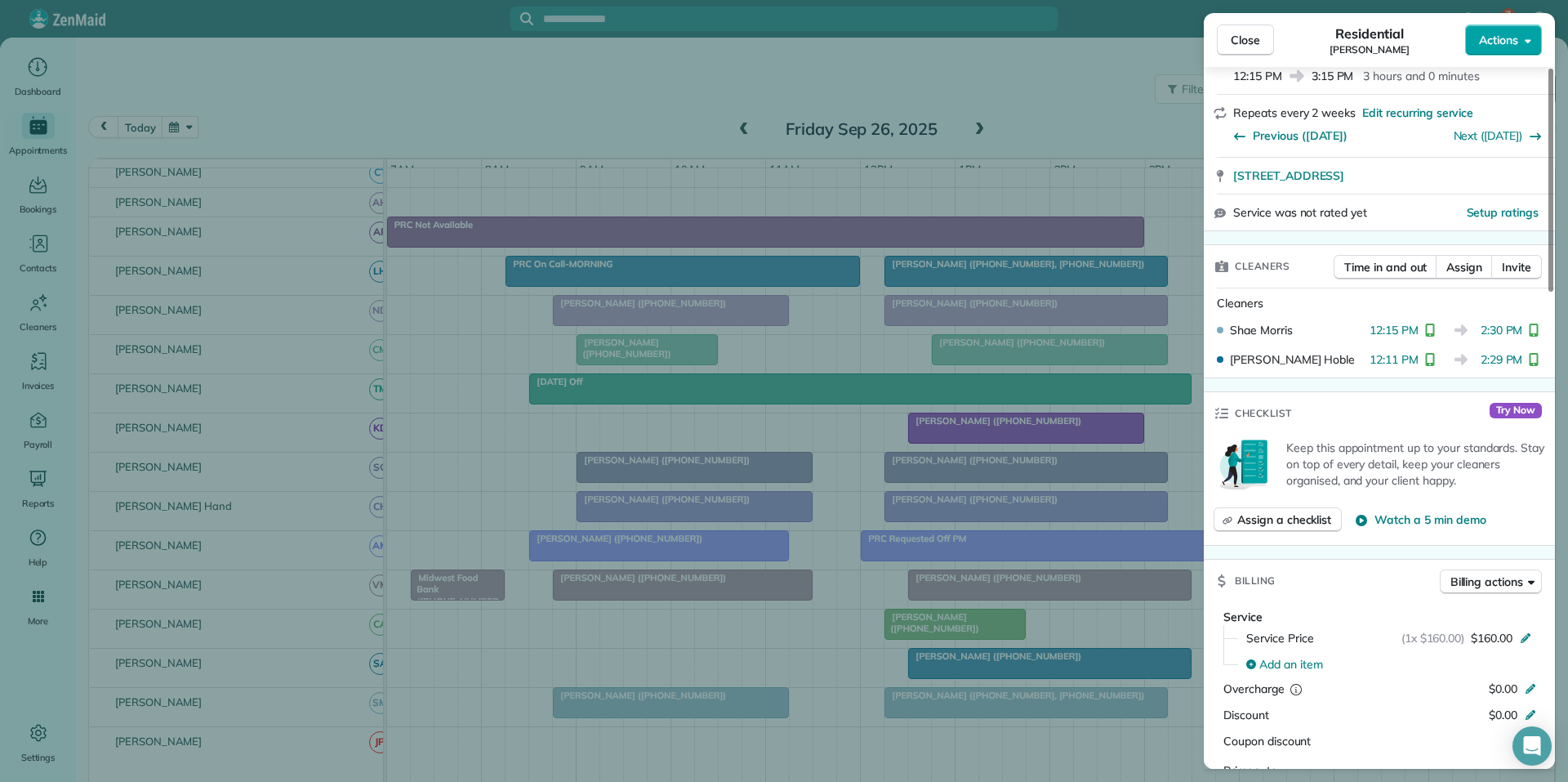
click at [1491, 37] on span "Actions" at bounding box center [1498, 40] width 39 height 17
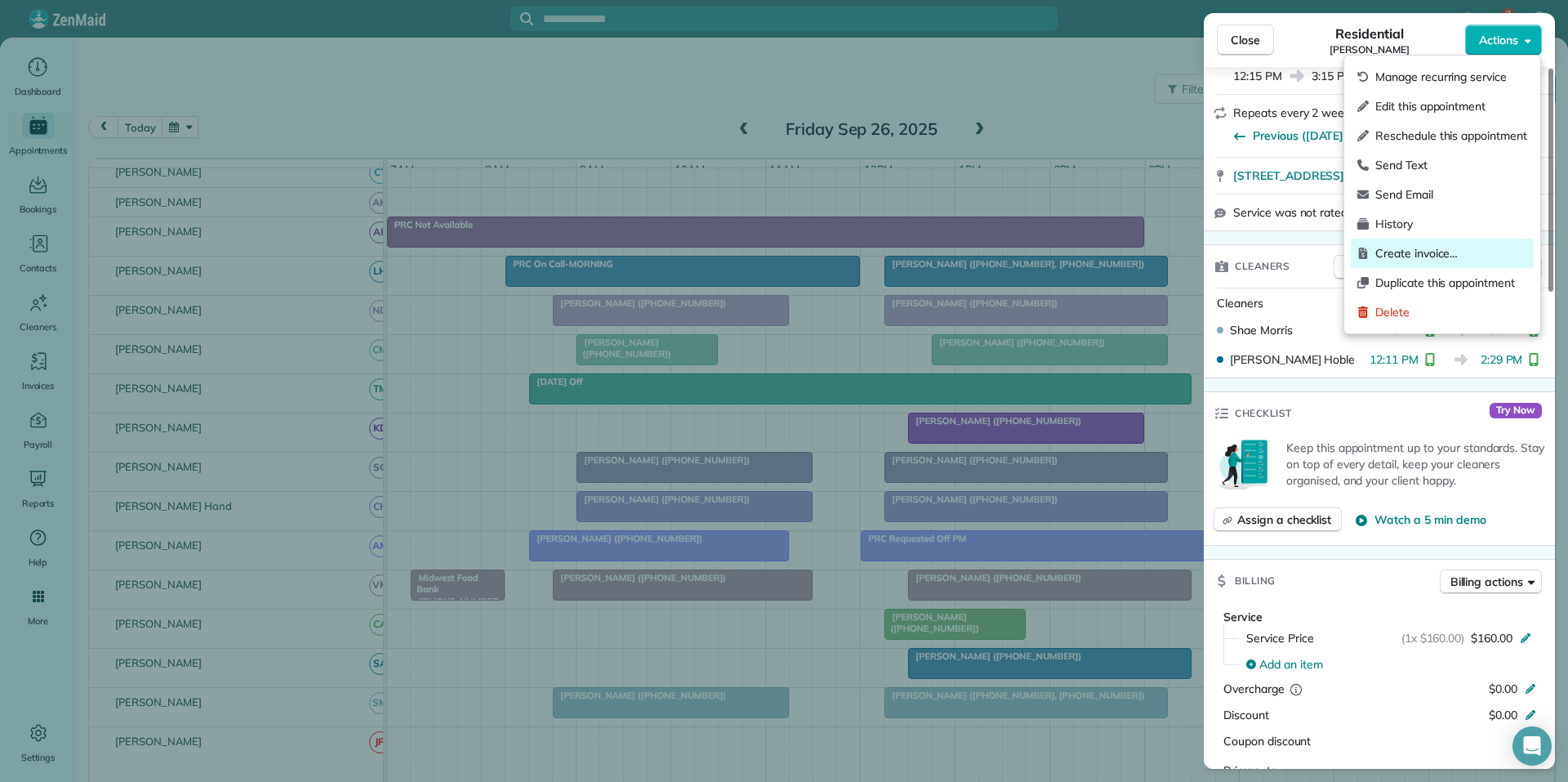
click at [1406, 254] on span "Create invoice…" at bounding box center [1451, 254] width 152 height 17
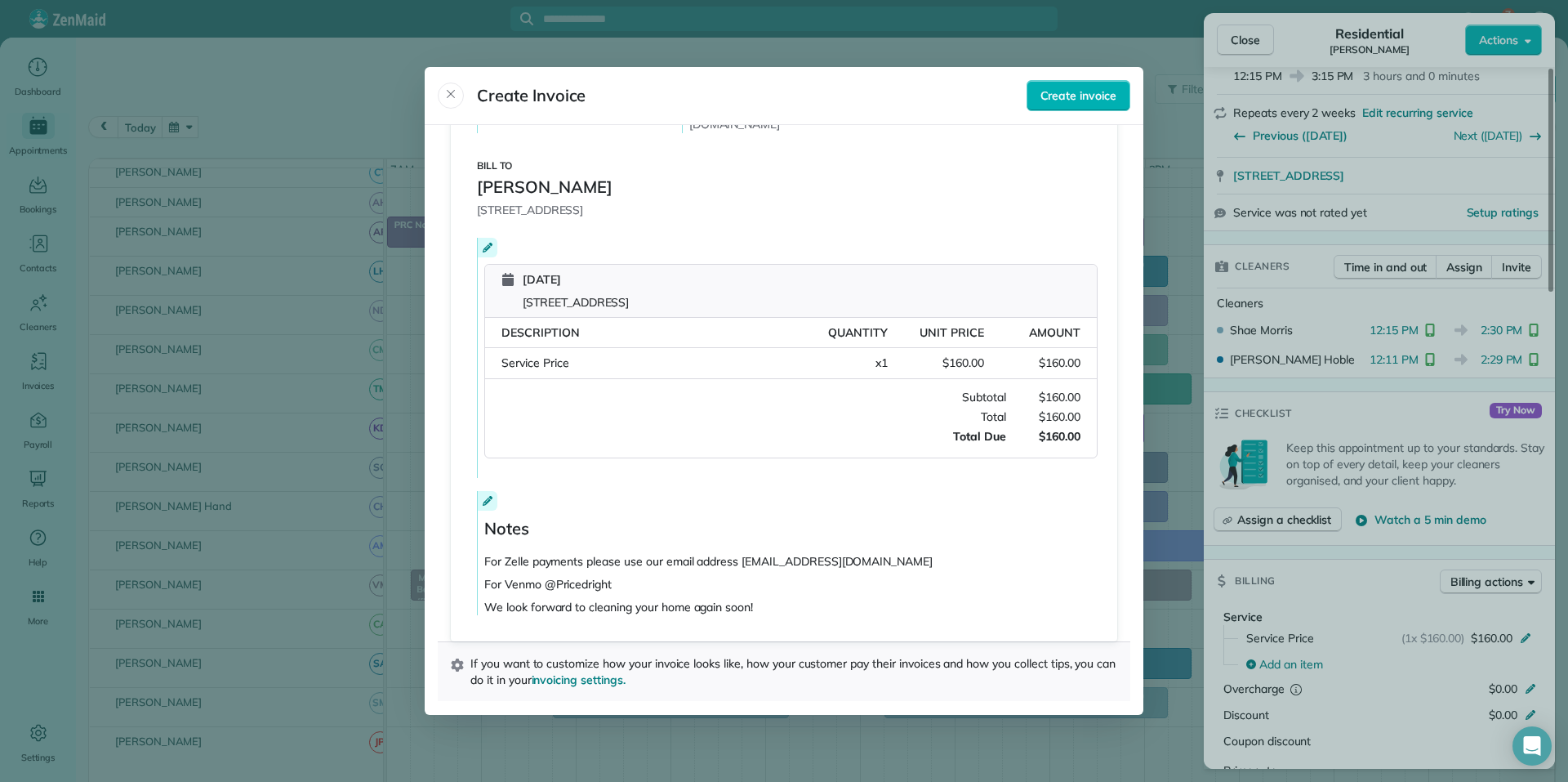
scroll to position [0, 0]
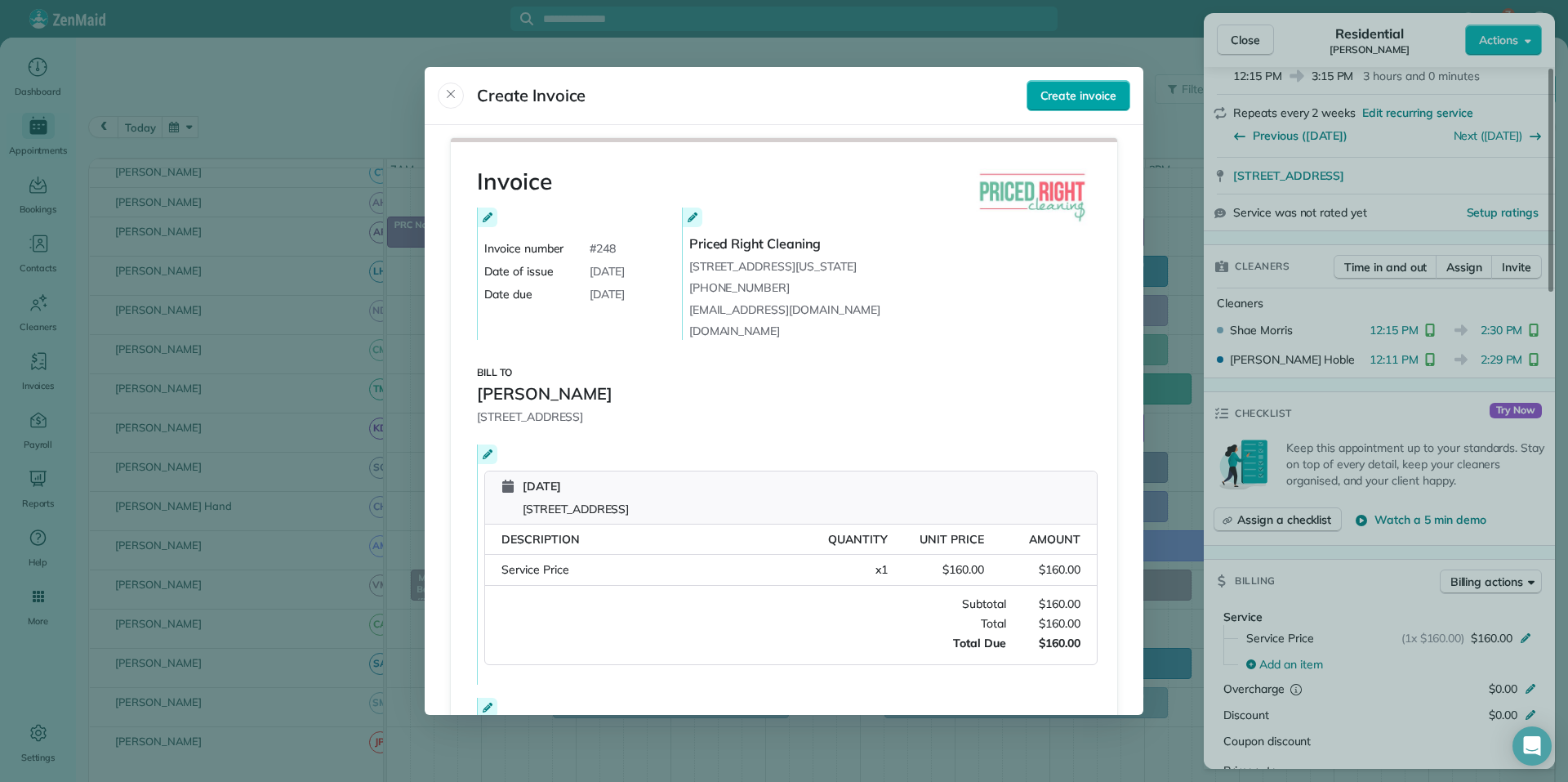
click at [1092, 98] on span "Create invoice" at bounding box center [1079, 96] width 76 height 17
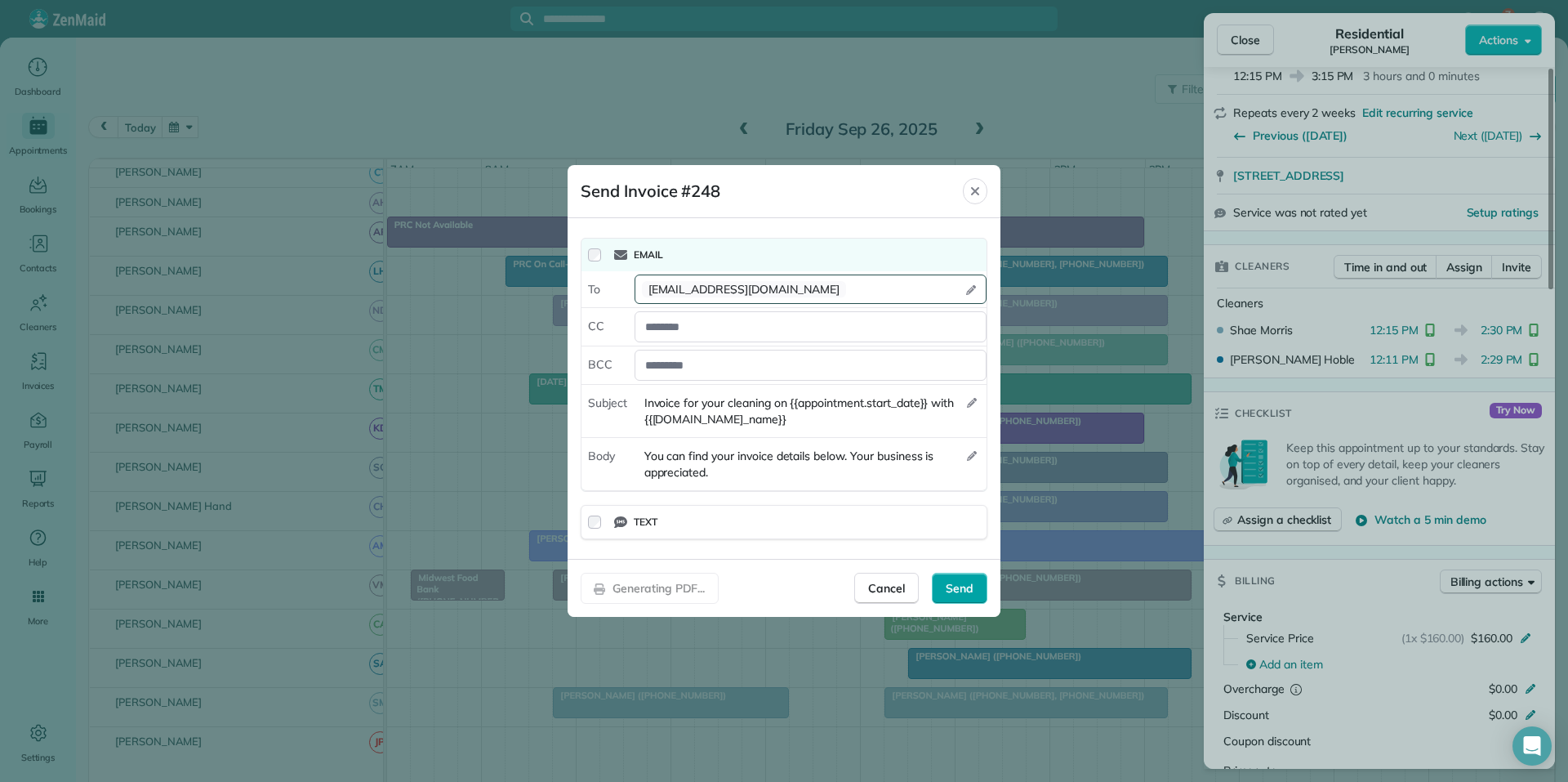
click at [951, 591] on span "Send" at bounding box center [959, 588] width 28 height 17
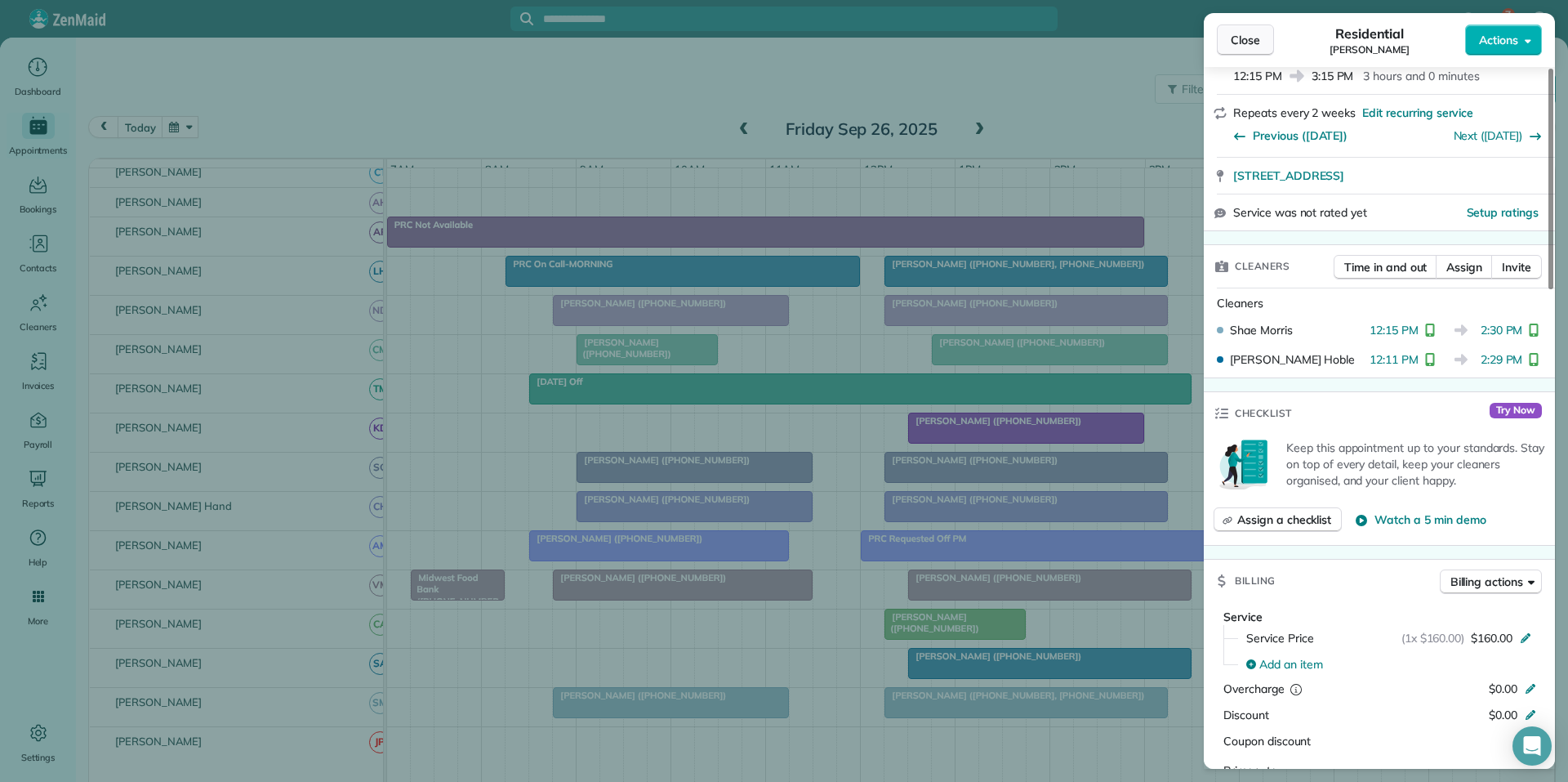
click at [1251, 45] on span "Close" at bounding box center [1245, 40] width 30 height 17
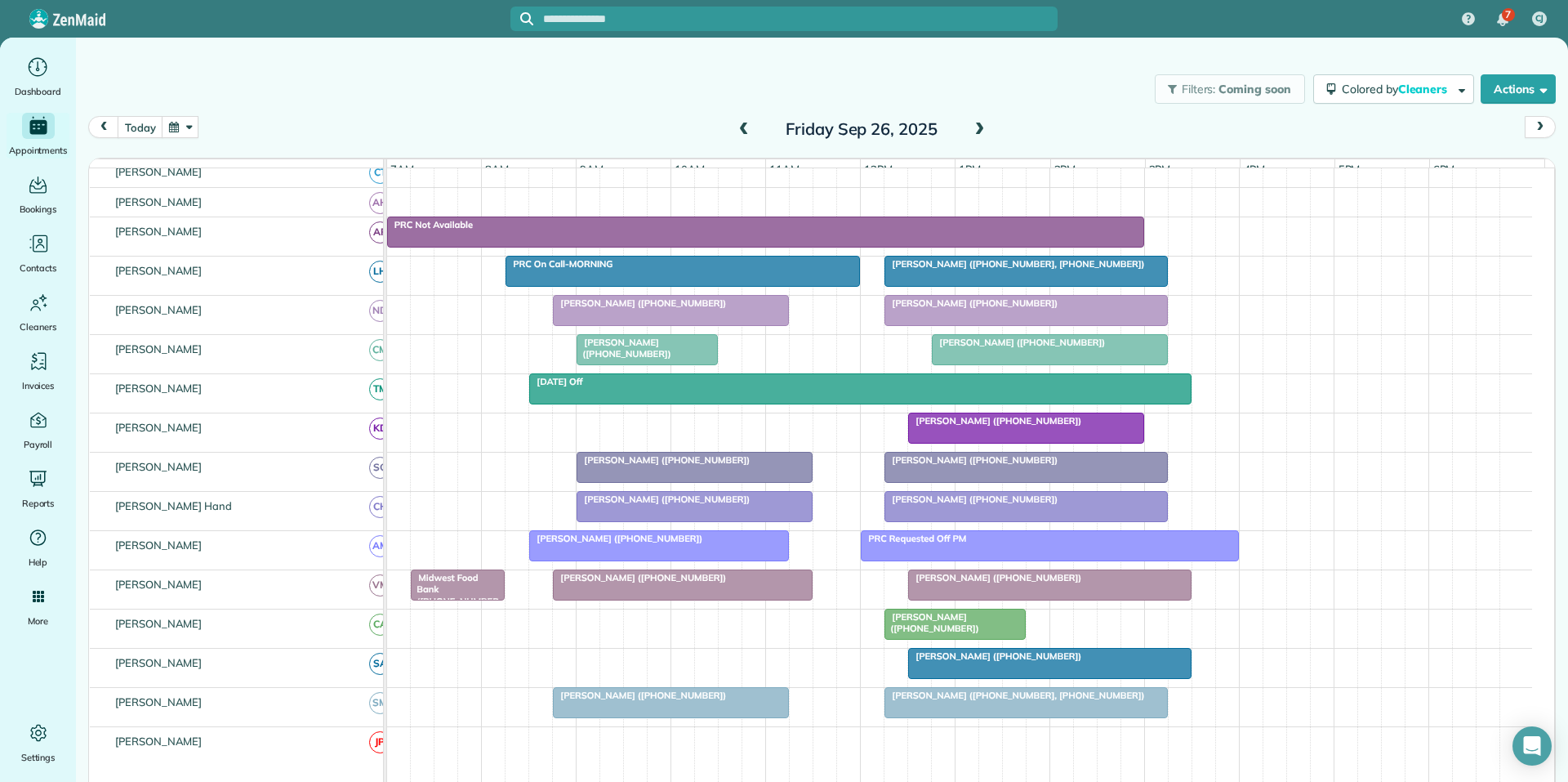
click at [991, 518] on div at bounding box center [1025, 506] width 281 height 30
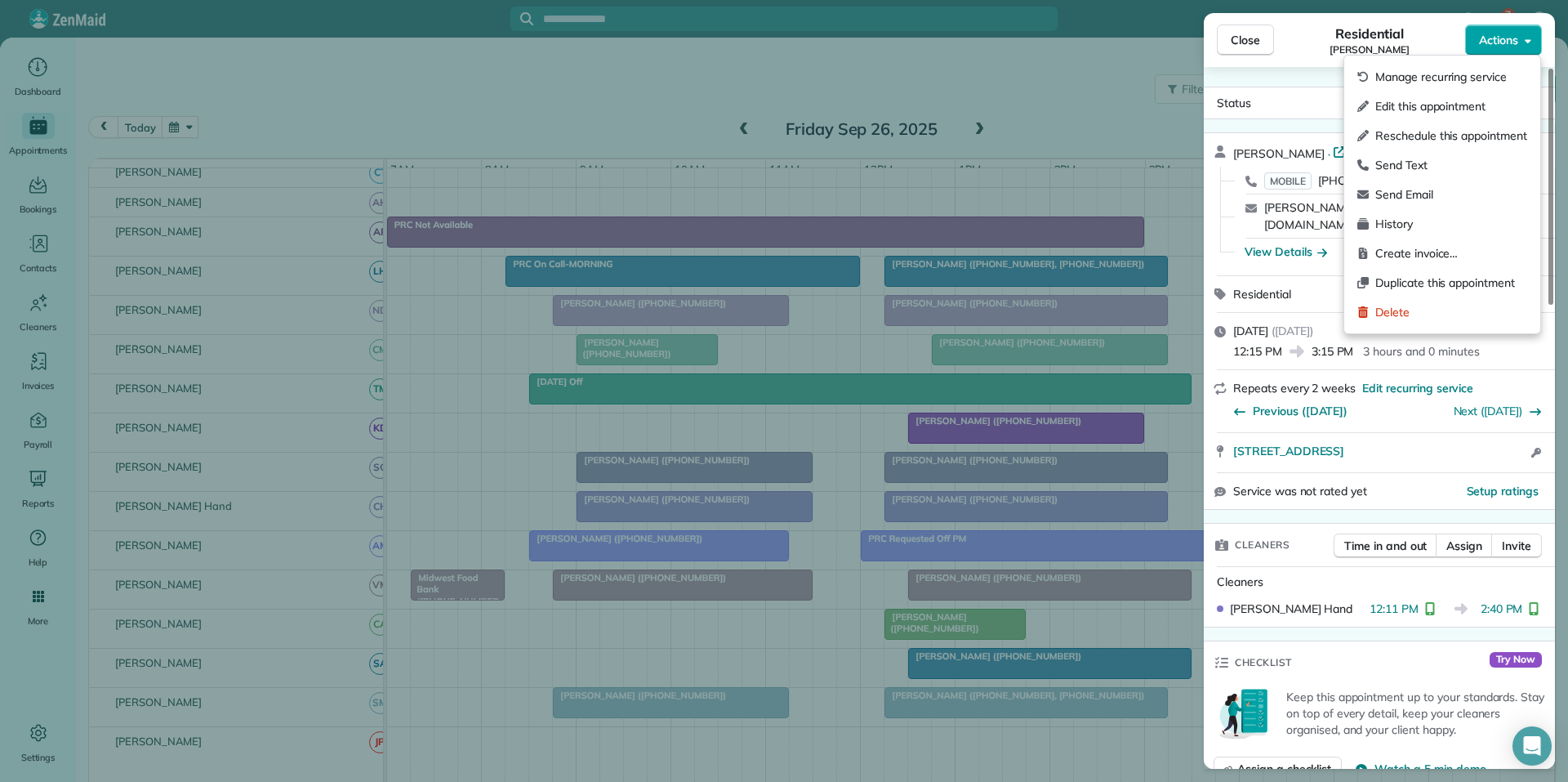
click at [1508, 39] on span "Actions" at bounding box center [1498, 40] width 39 height 17
click at [1413, 254] on span "Create invoice…" at bounding box center [1451, 254] width 152 height 17
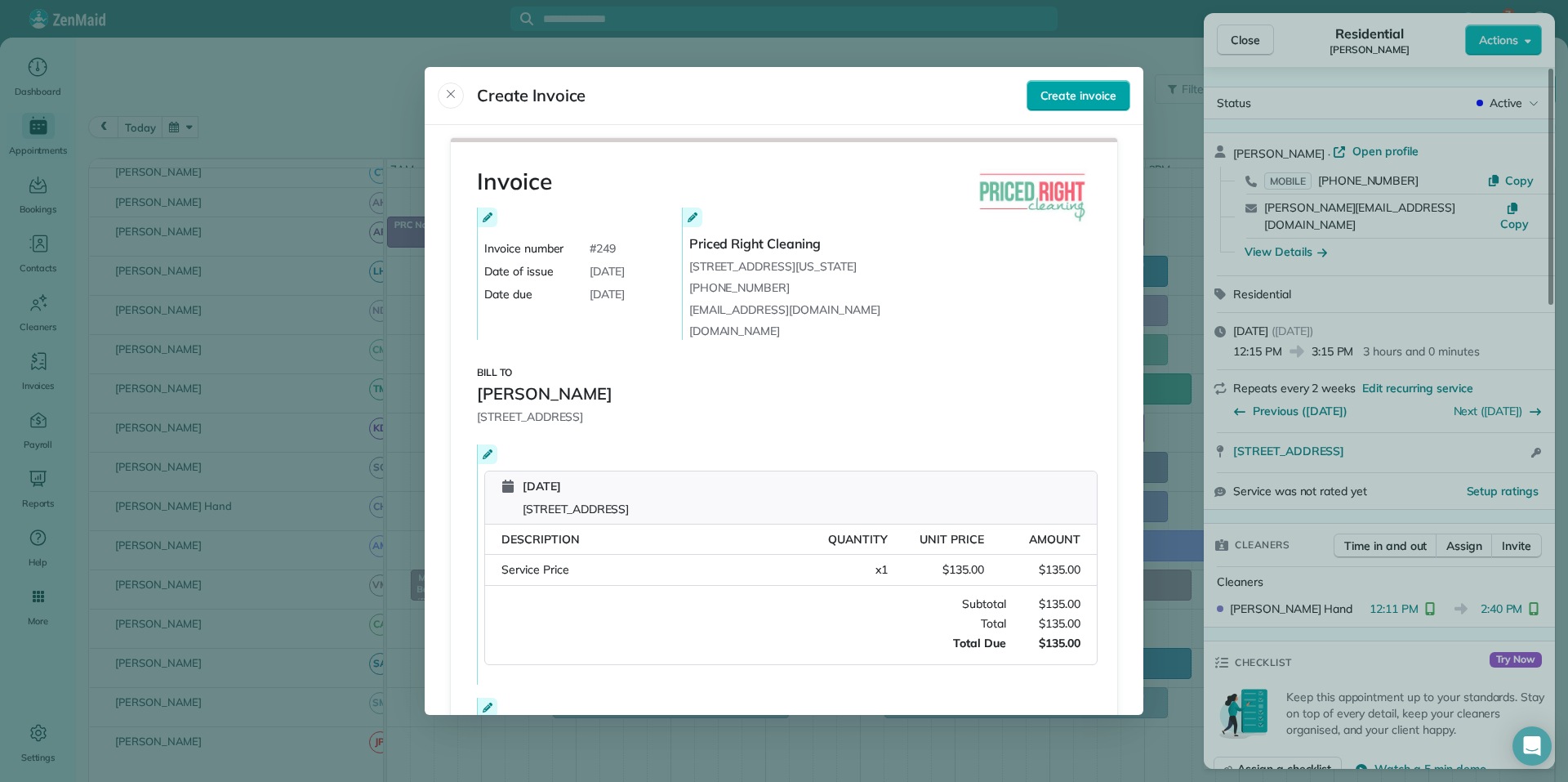
click at [1071, 100] on span "Create invoice" at bounding box center [1079, 96] width 76 height 17
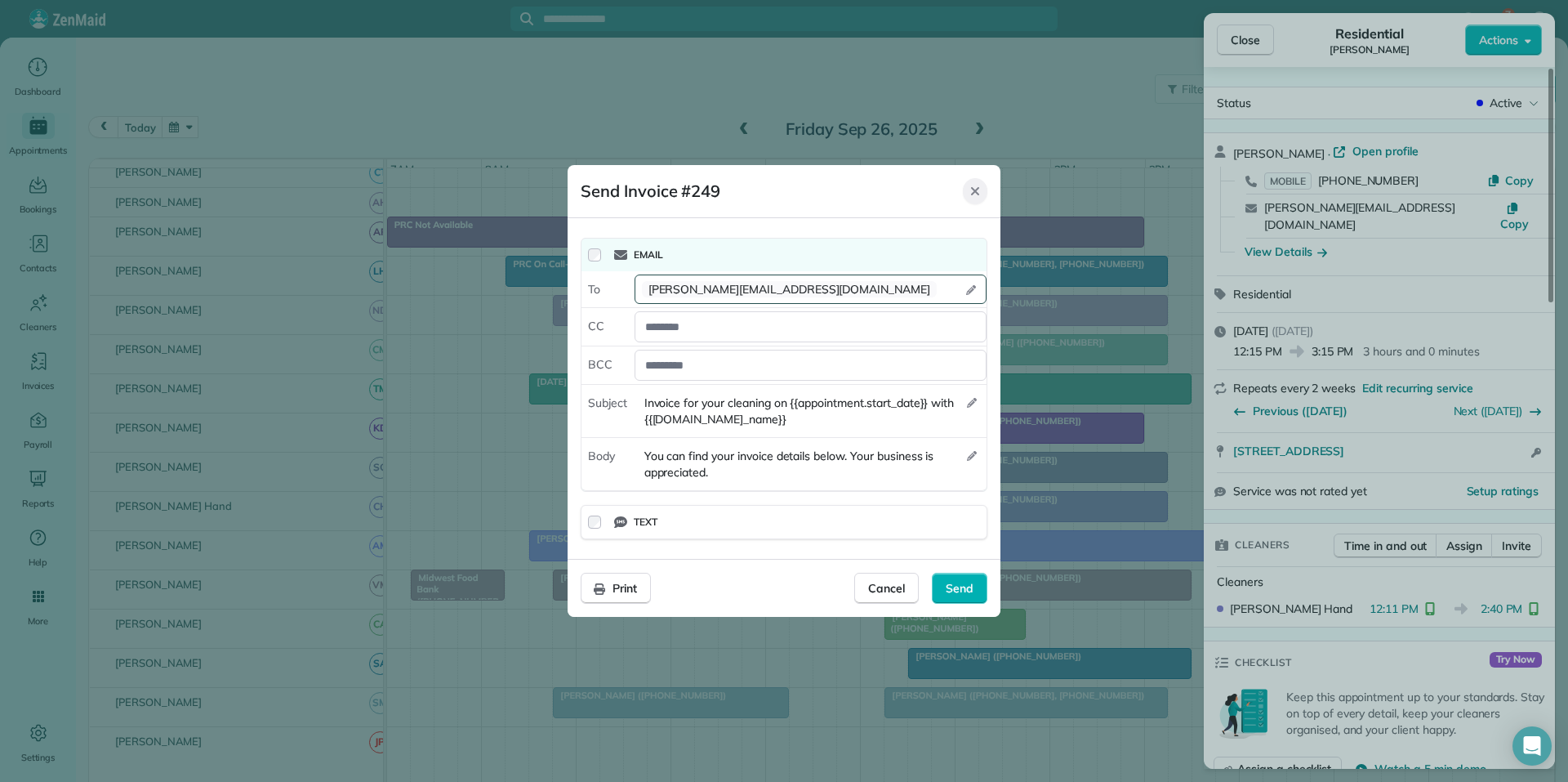
click at [978, 187] on icon "Close" at bounding box center [975, 191] width 13 height 13
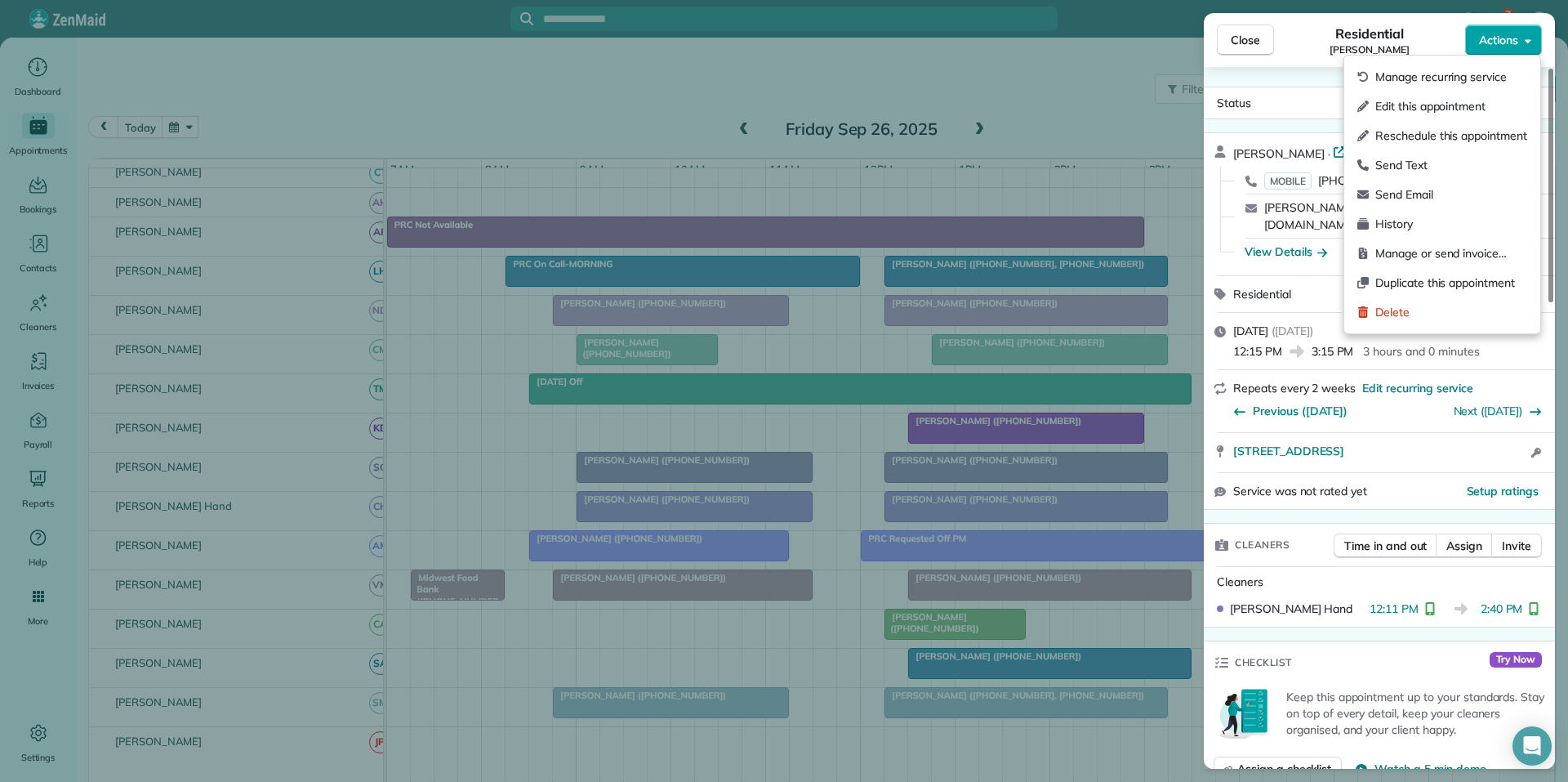
click at [1504, 43] on span "Actions" at bounding box center [1498, 40] width 39 height 17
click at [1428, 248] on span "Manage or send invoice…" at bounding box center [1451, 254] width 152 height 17
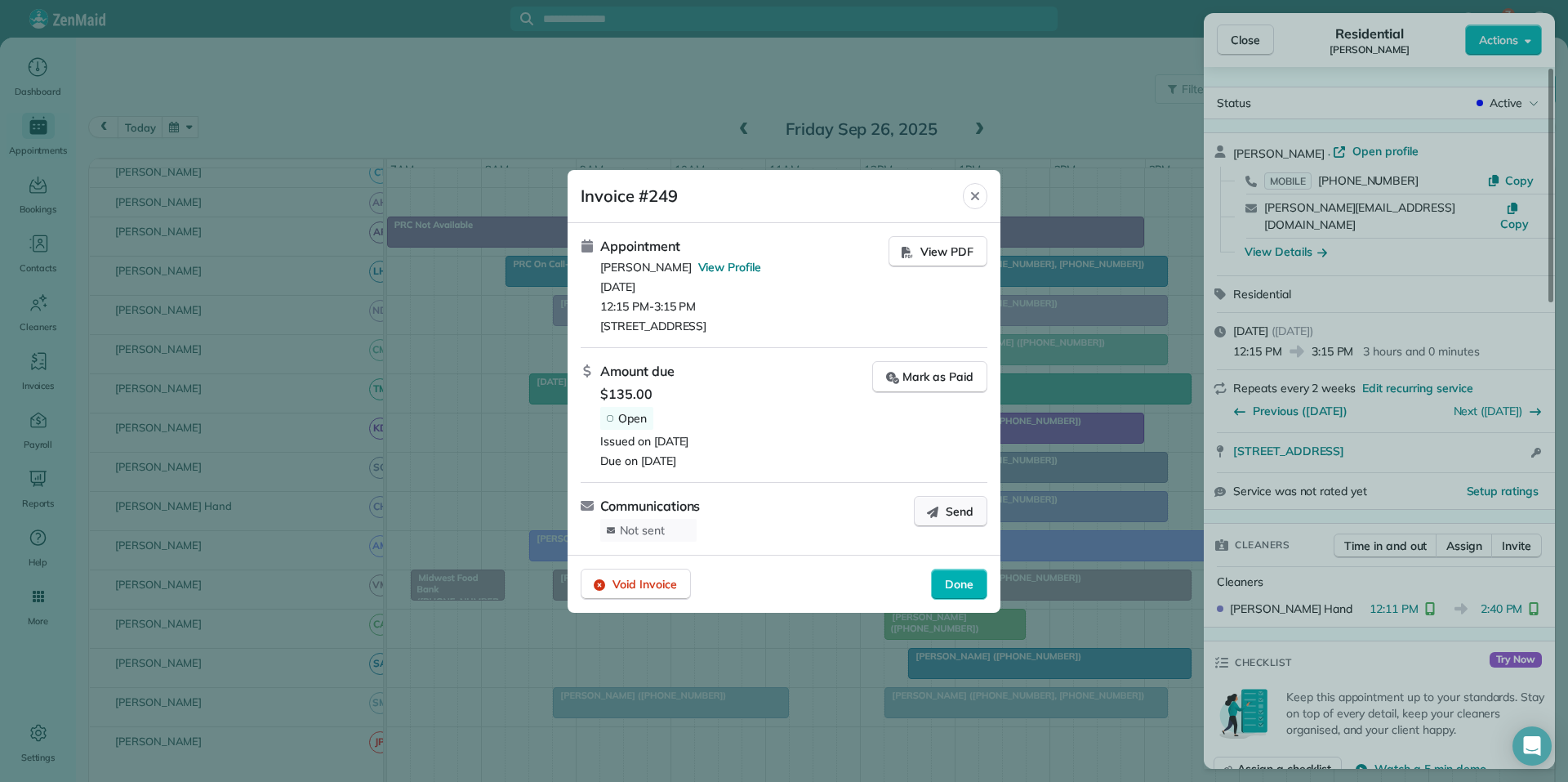
click at [958, 514] on span "Send" at bounding box center [959, 512] width 28 height 17
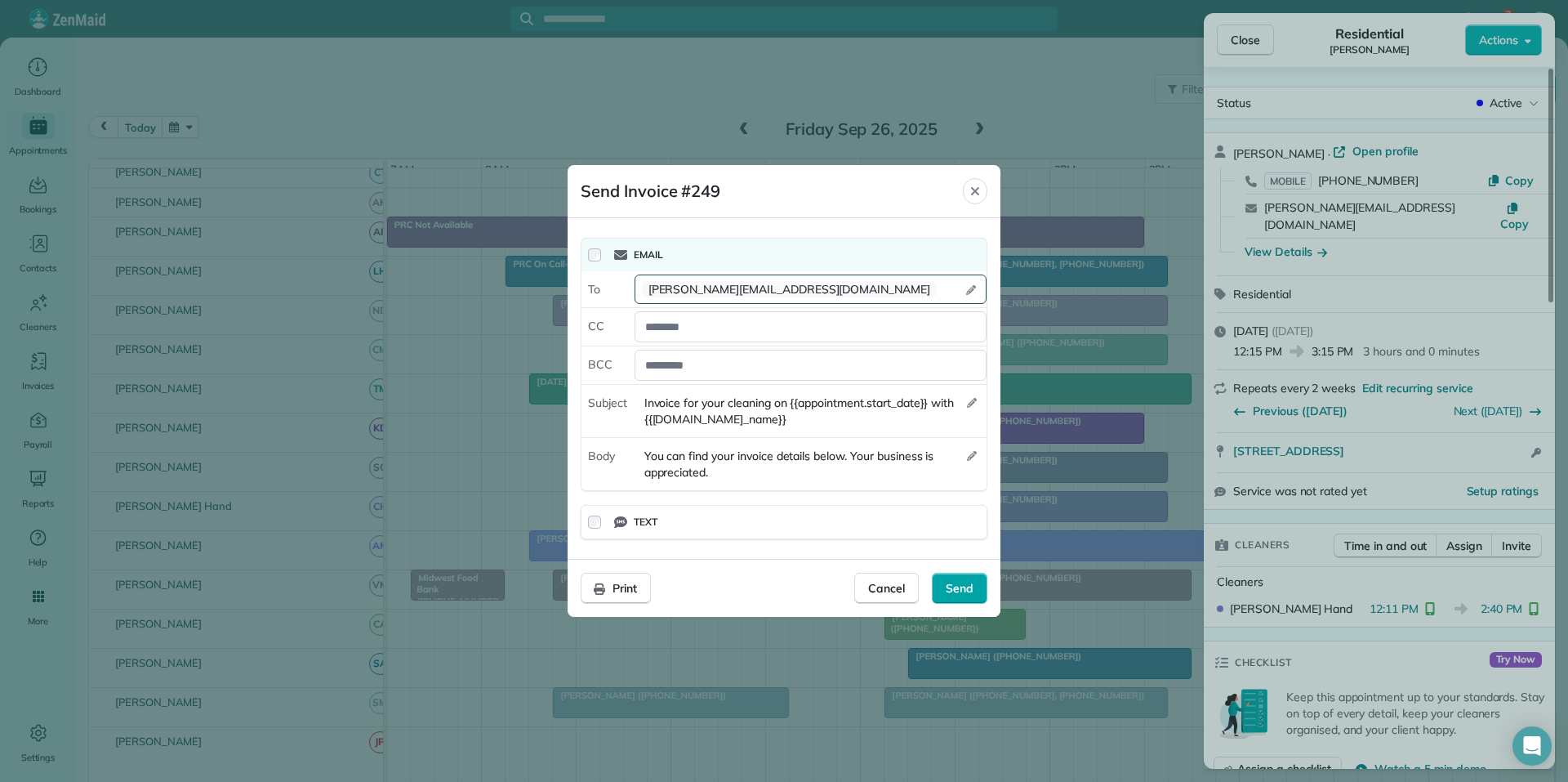
click at [969, 588] on span "Send" at bounding box center [959, 588] width 28 height 17
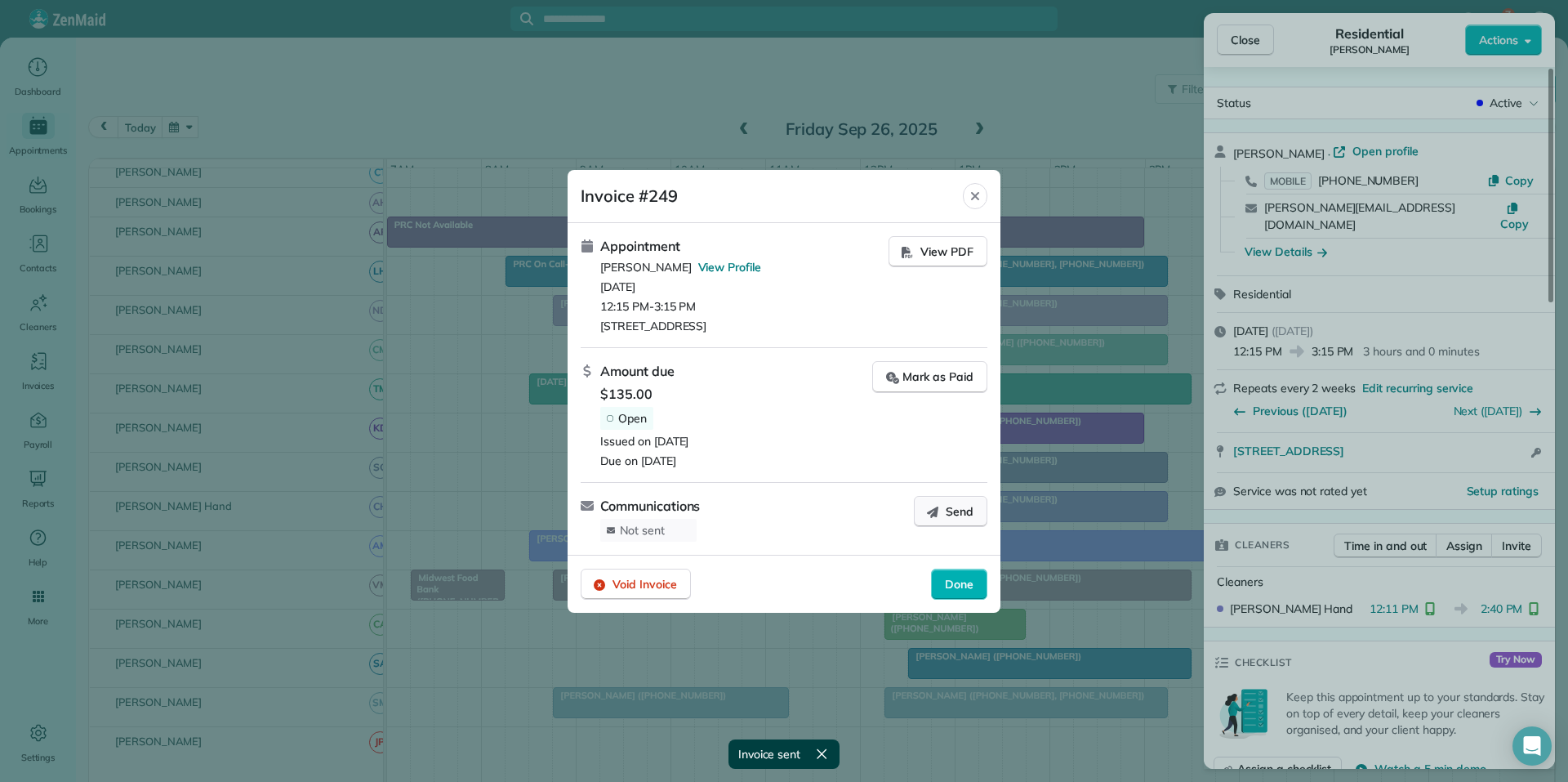
click at [960, 507] on span "Send" at bounding box center [959, 512] width 28 height 17
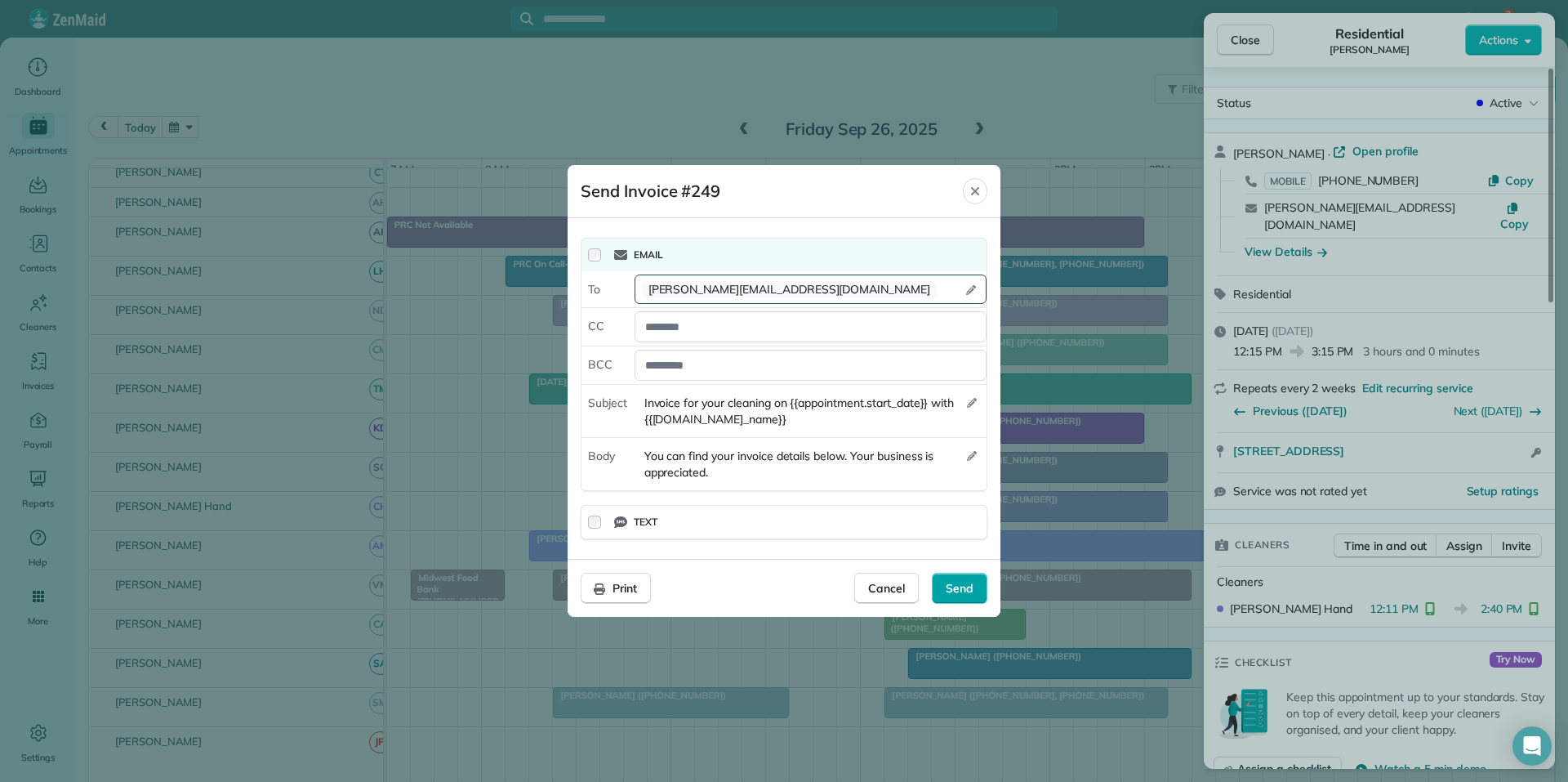
click at [952, 588] on span "Send" at bounding box center [959, 588] width 28 height 17
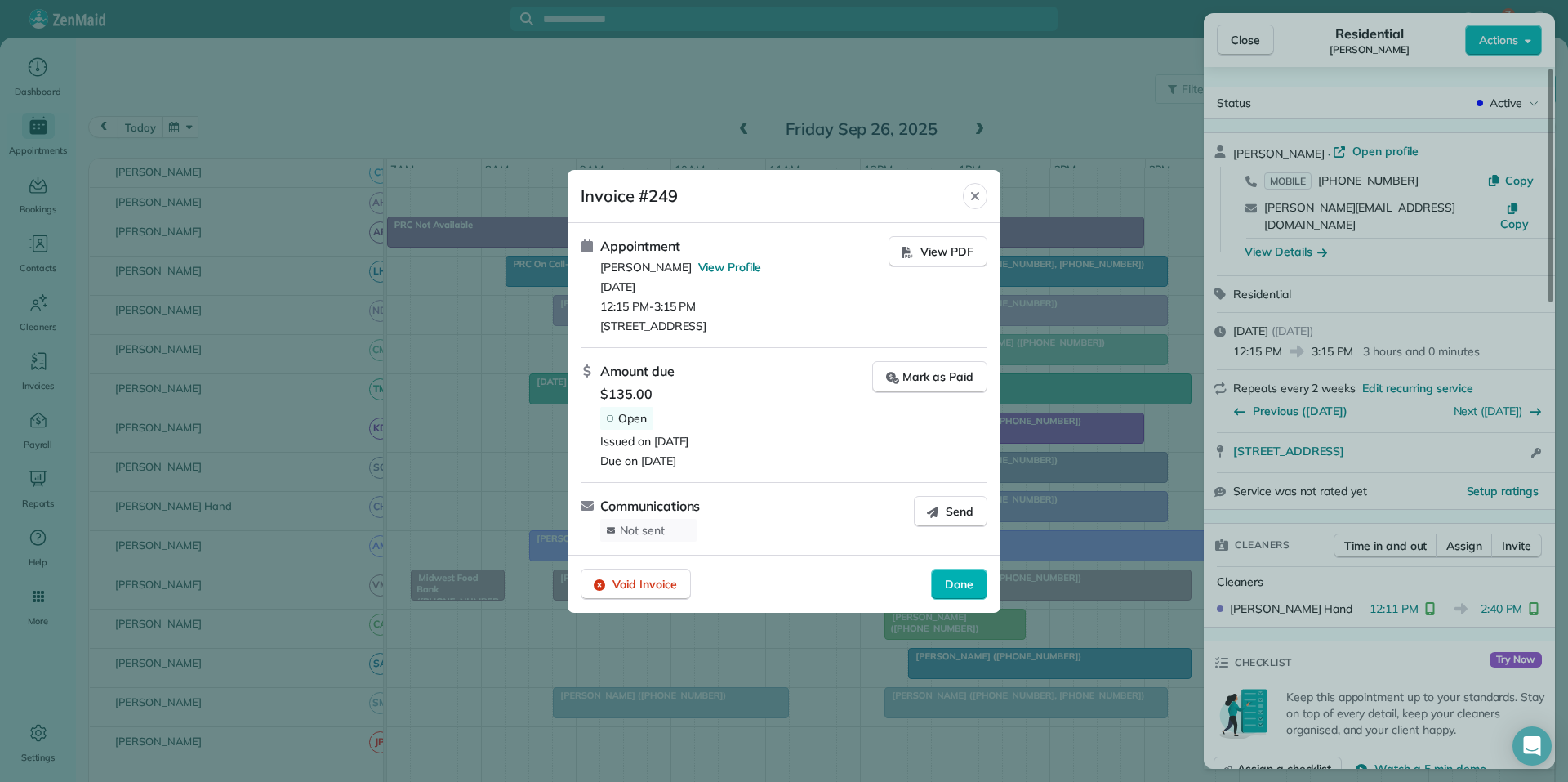
click at [960, 583] on span "Done" at bounding box center [959, 584] width 29 height 17
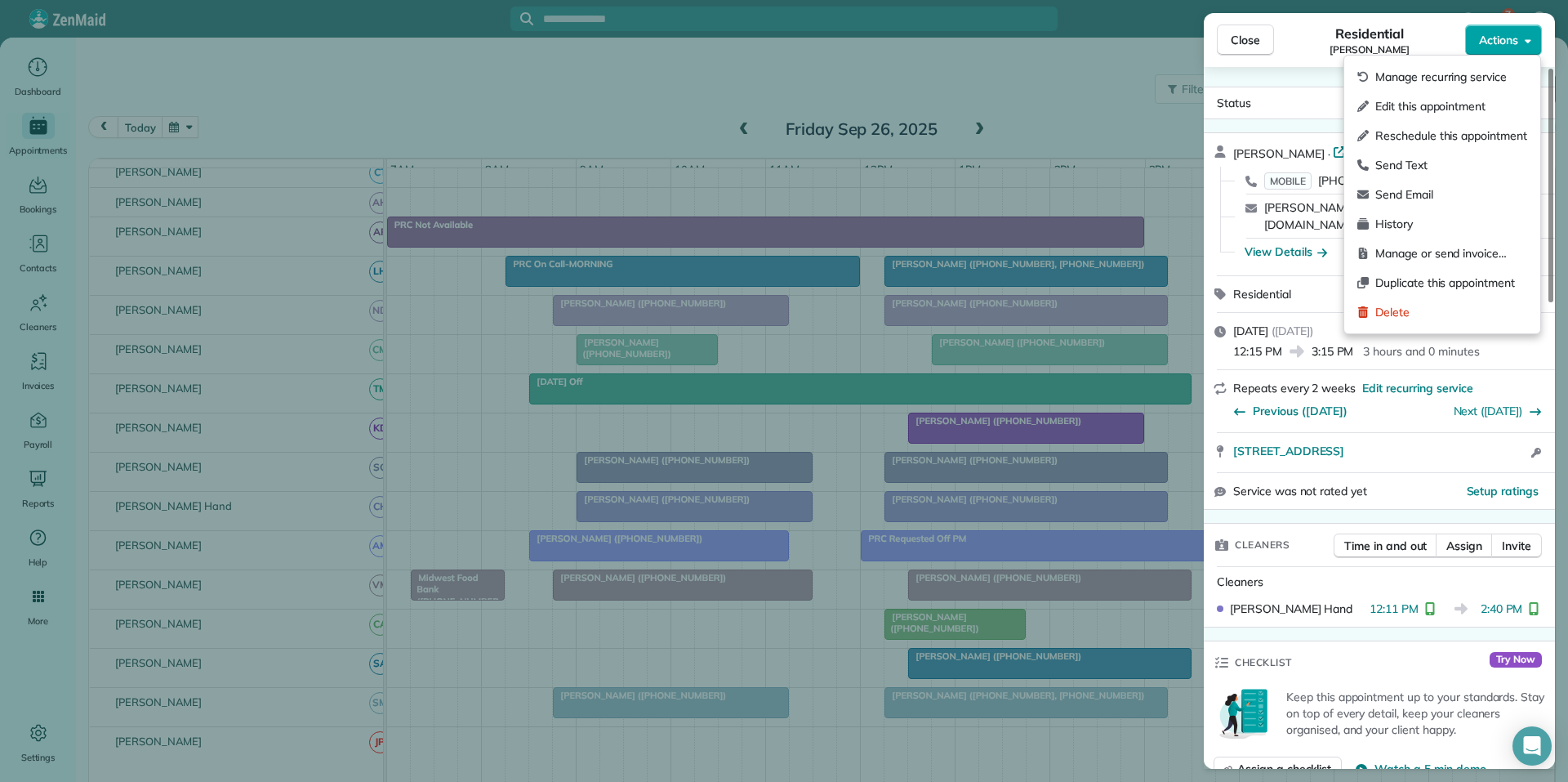
click at [1504, 45] on span "Actions" at bounding box center [1498, 40] width 39 height 17
click at [1406, 261] on span "Manage or send invoice…" at bounding box center [1451, 254] width 152 height 17
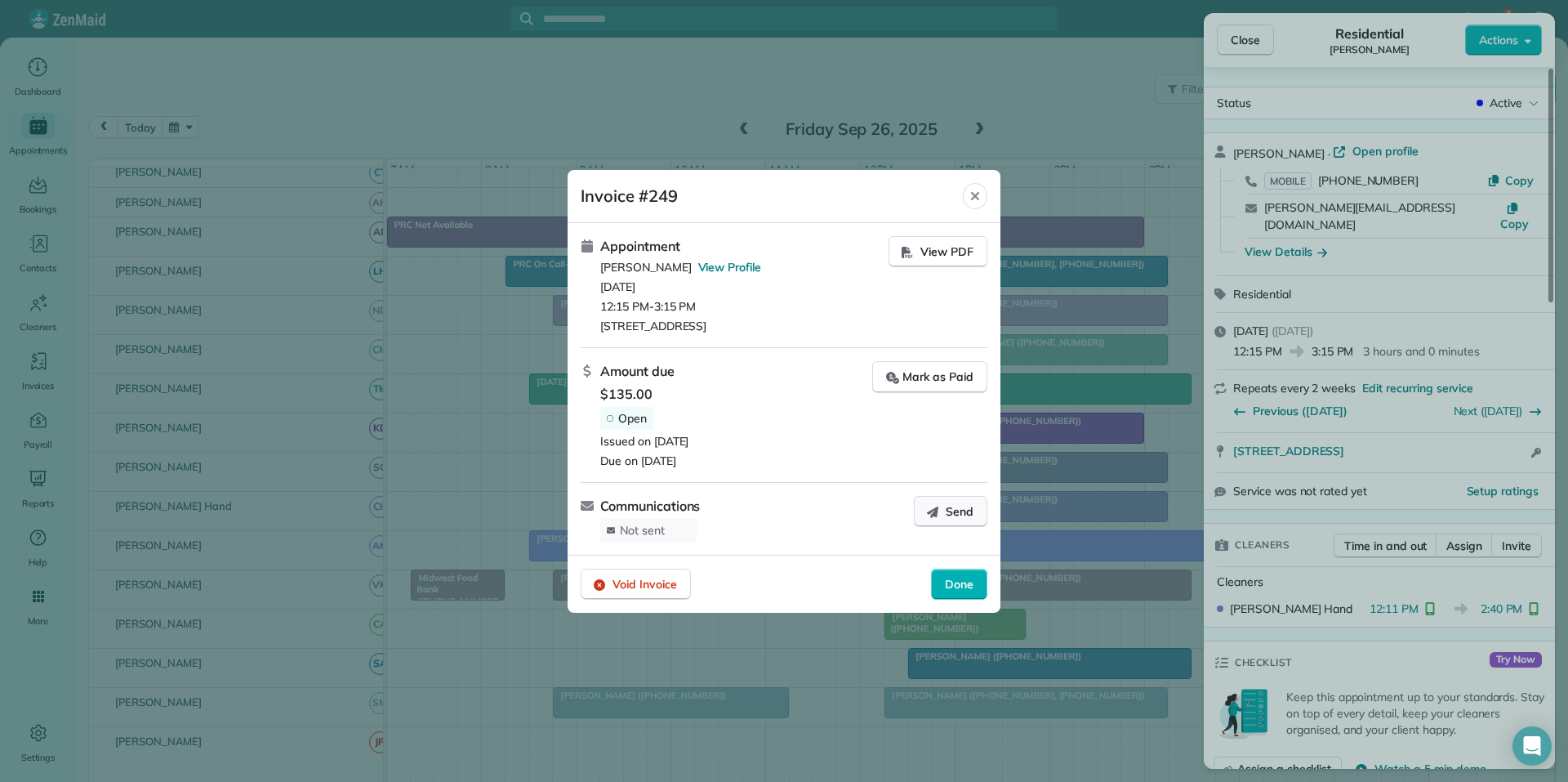
click at [952, 509] on span "Send" at bounding box center [959, 512] width 28 height 17
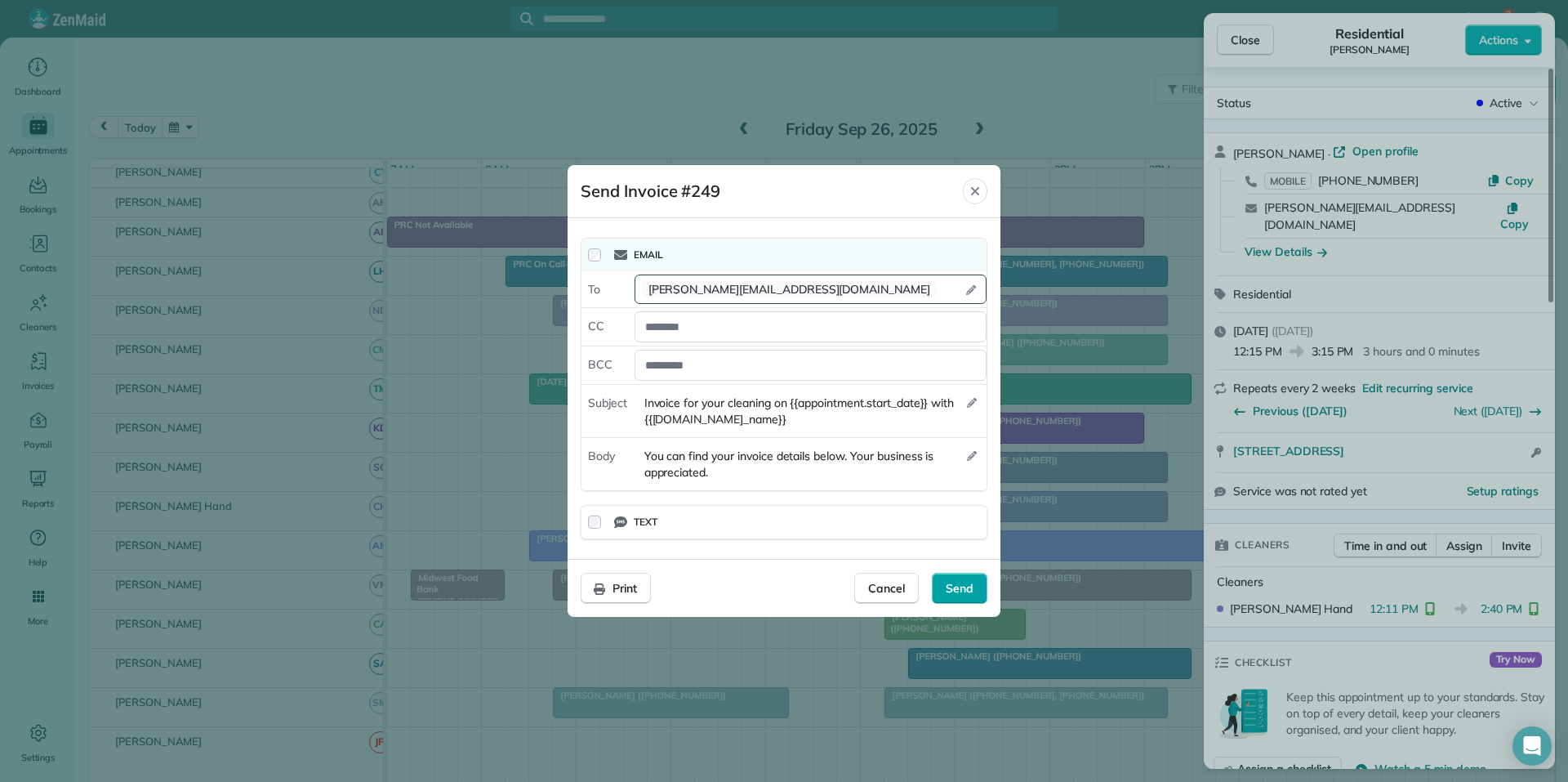
click at [959, 586] on span "Send" at bounding box center [959, 588] width 28 height 17
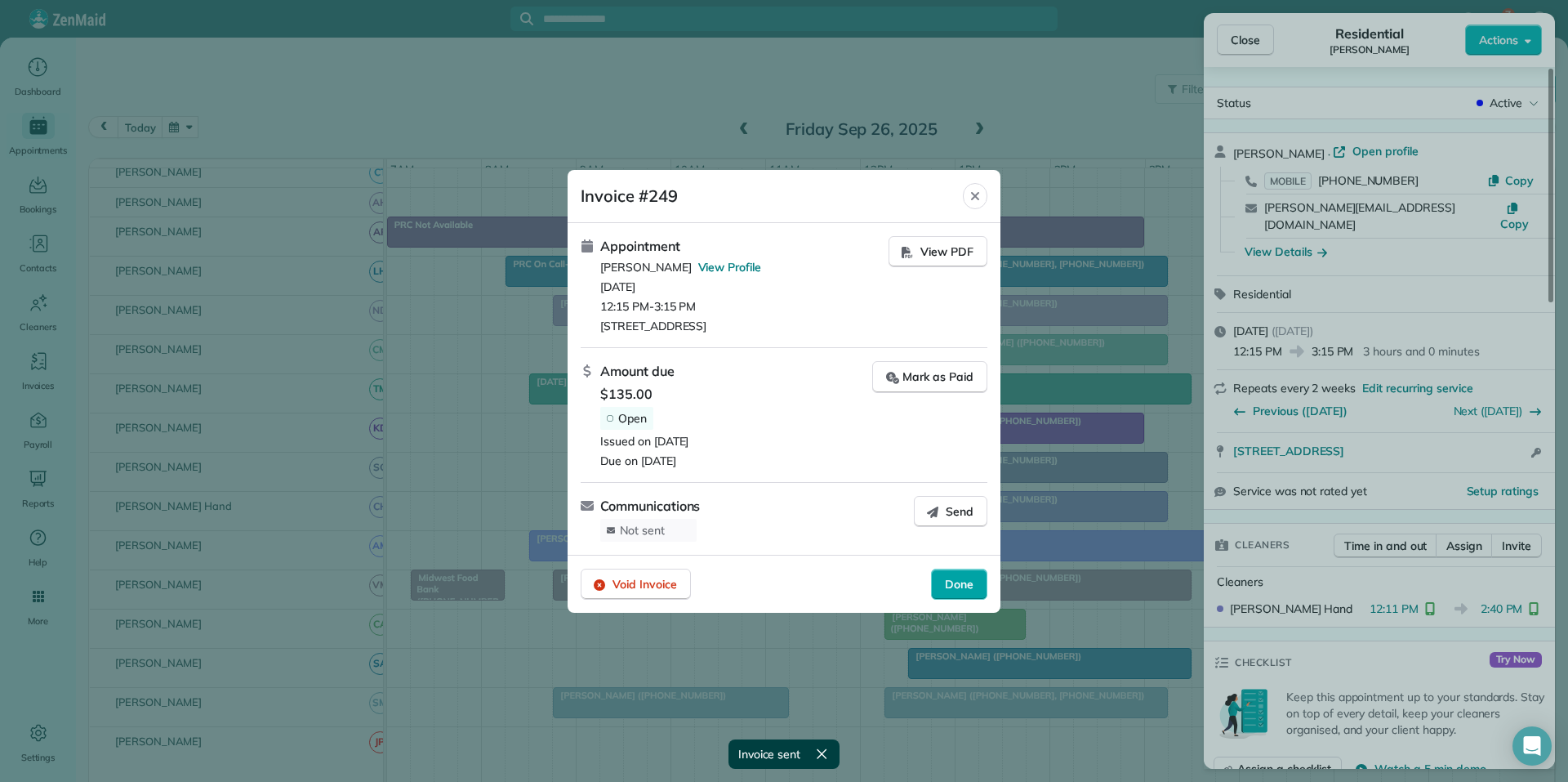
click at [962, 589] on span "Done" at bounding box center [959, 584] width 29 height 17
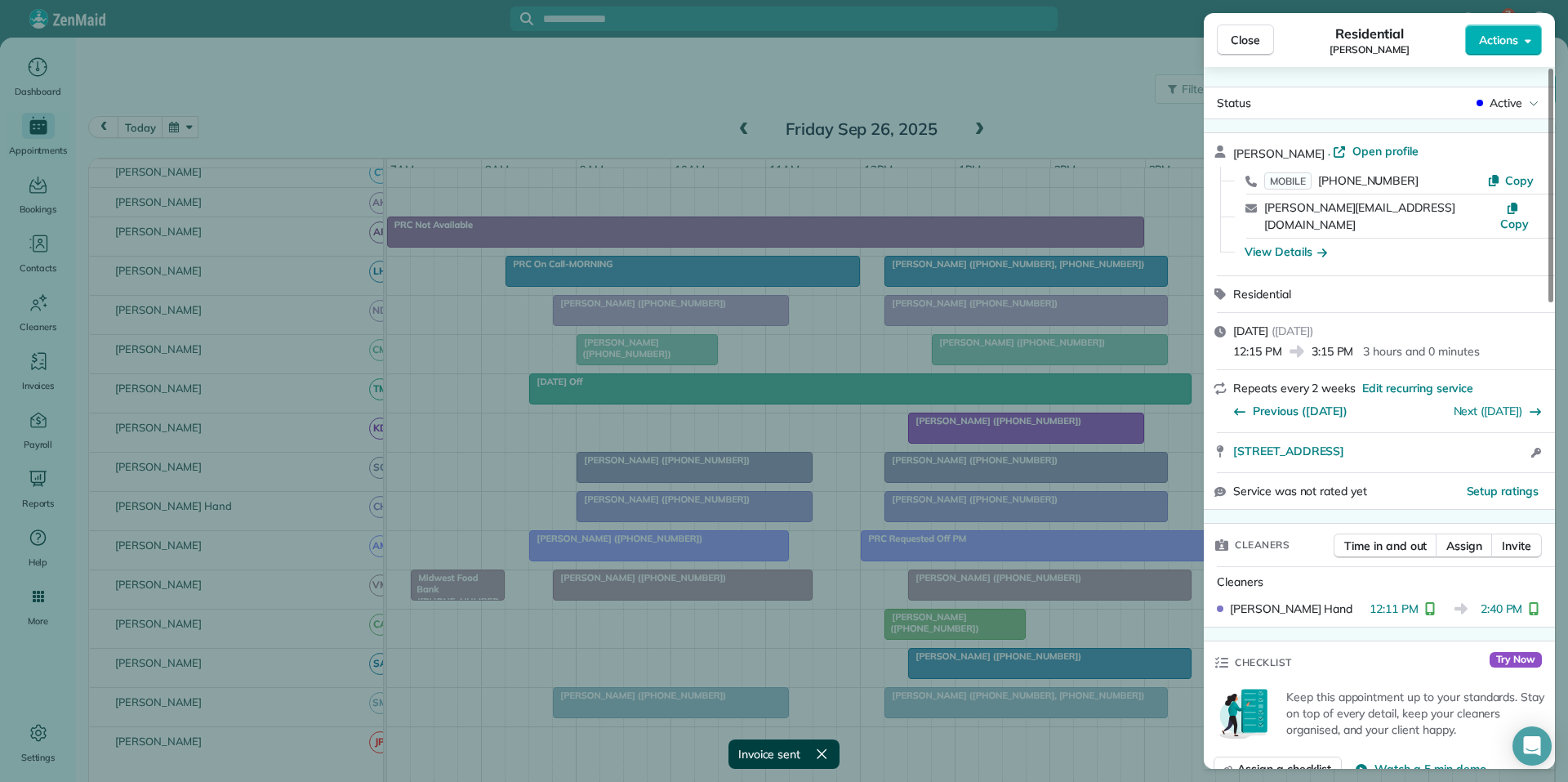
click at [1251, 40] on span "Close" at bounding box center [1245, 40] width 30 height 17
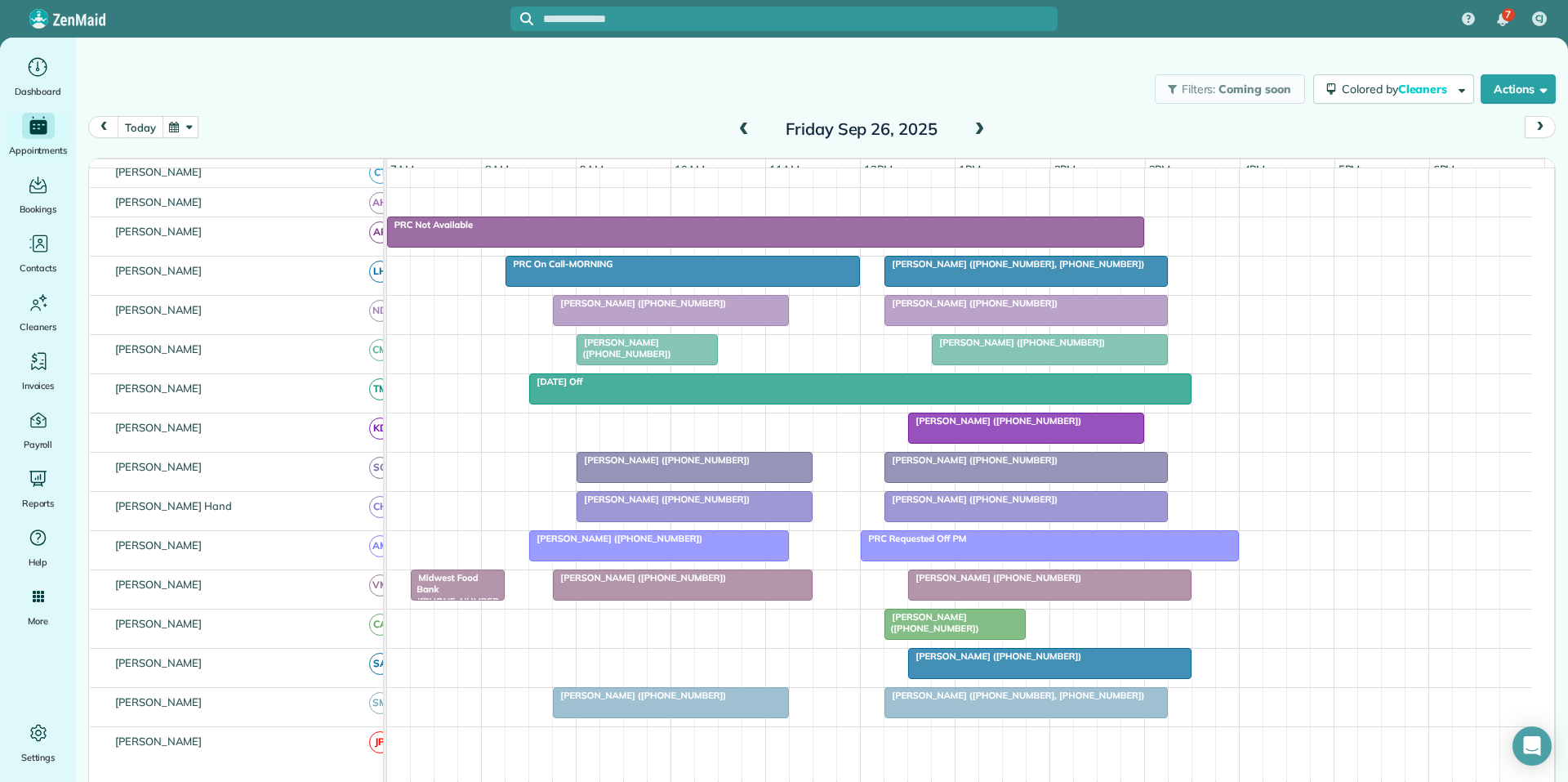
click at [153, 125] on button "today" at bounding box center [140, 127] width 45 height 22
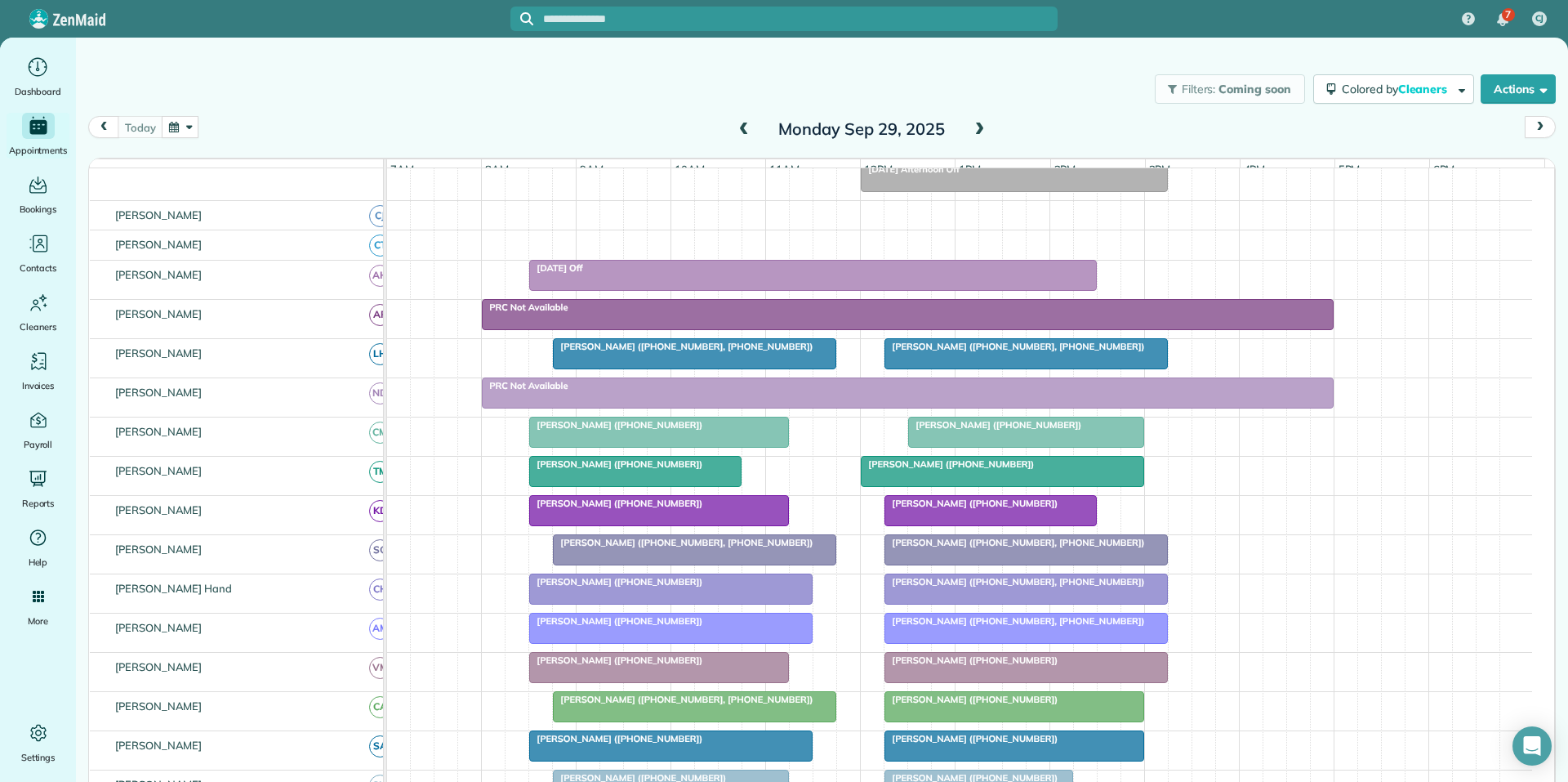
scroll to position [208, 0]
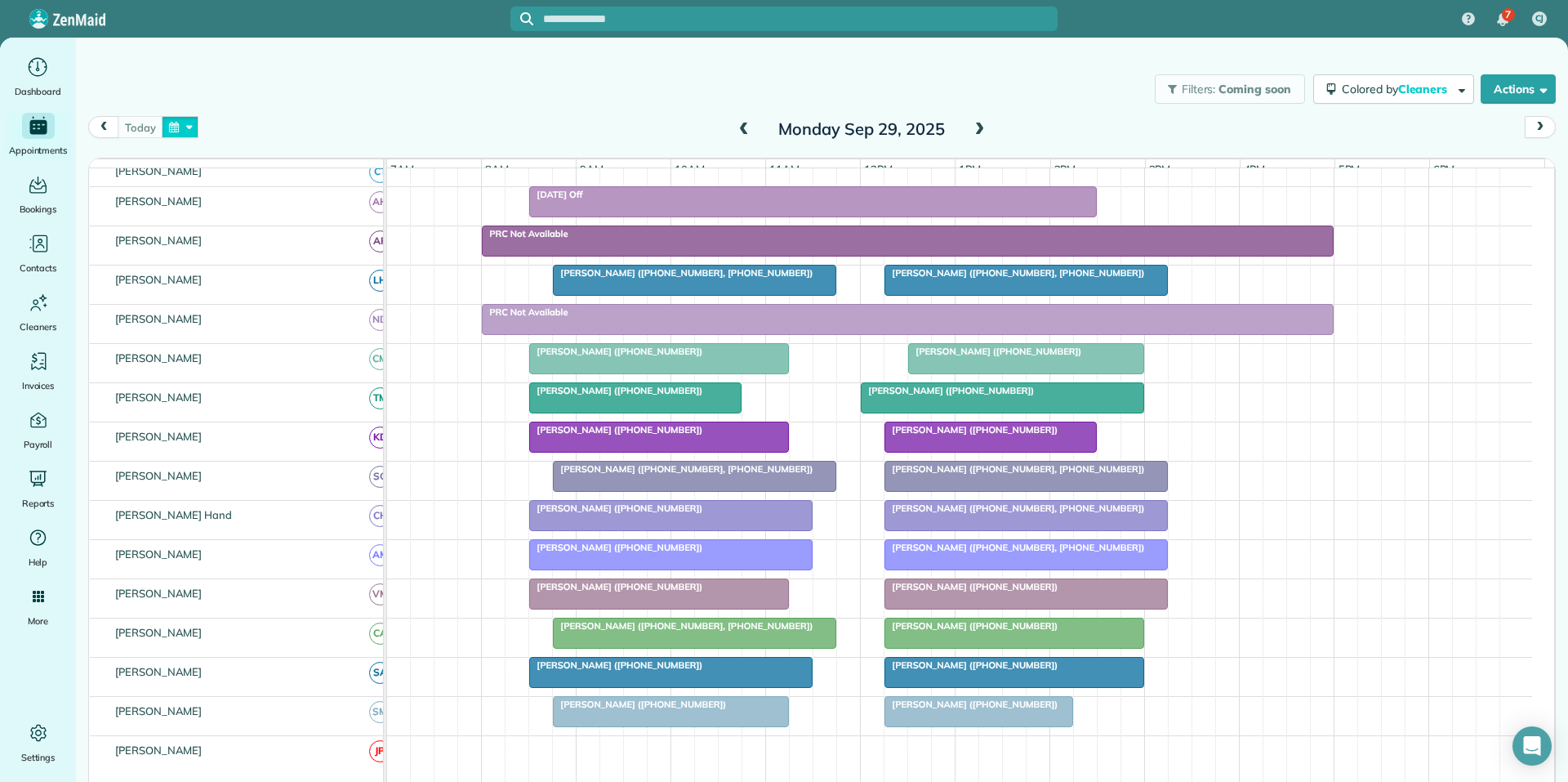
click at [180, 125] on button "button" at bounding box center [180, 127] width 37 height 22
click at [382, 131] on link "Next" at bounding box center [378, 137] width 45 height 41
click at [360, 81] on div "Filters: Coming soon Colored by Cleaners Color by Cleaner Color by Team Color b…" at bounding box center [822, 89] width 1492 height 54
click at [181, 124] on button "button" at bounding box center [180, 127] width 37 height 22
click at [355, 257] on link "26" at bounding box center [351, 263] width 26 height 26
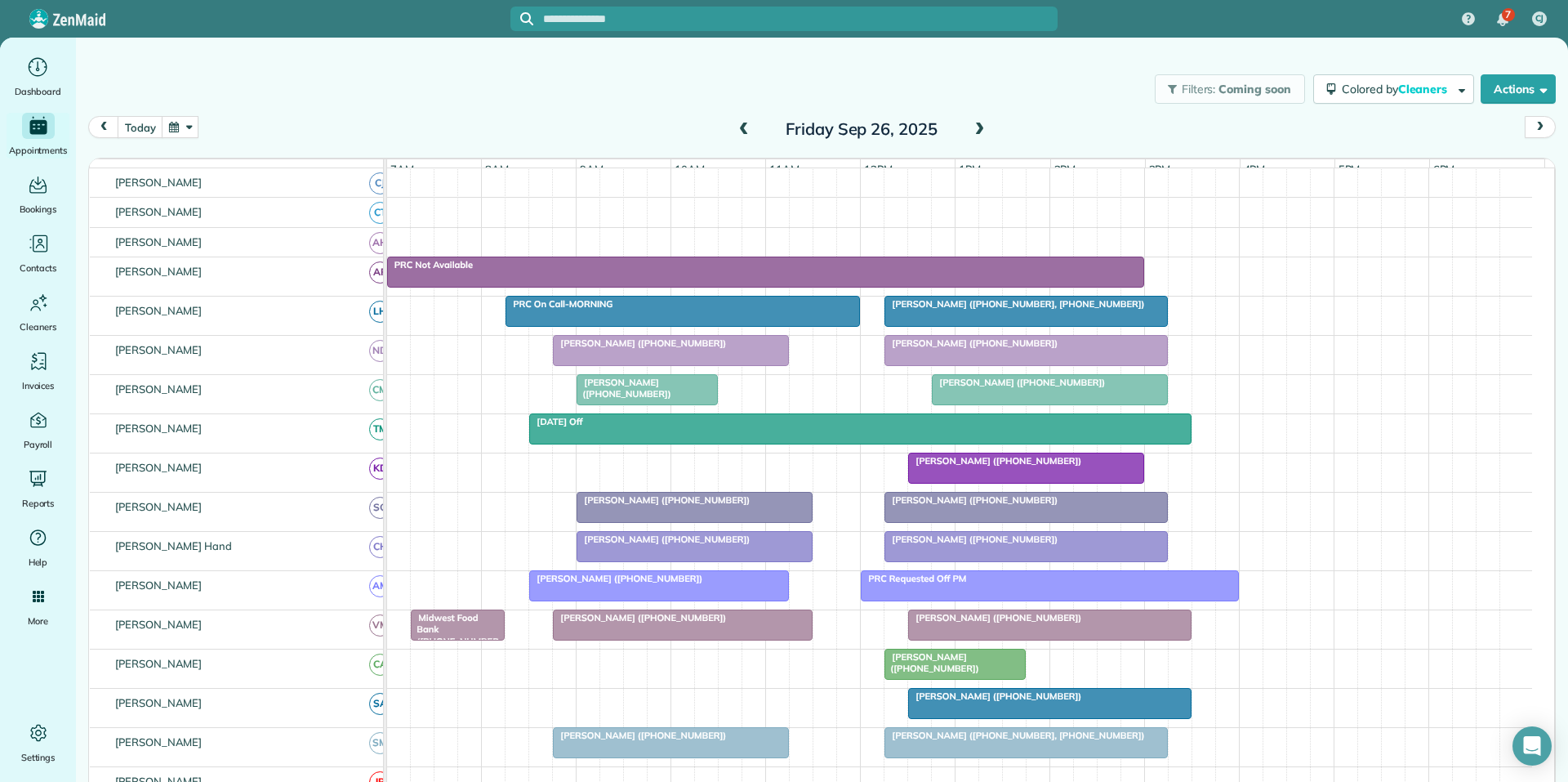
scroll to position [177, 0]
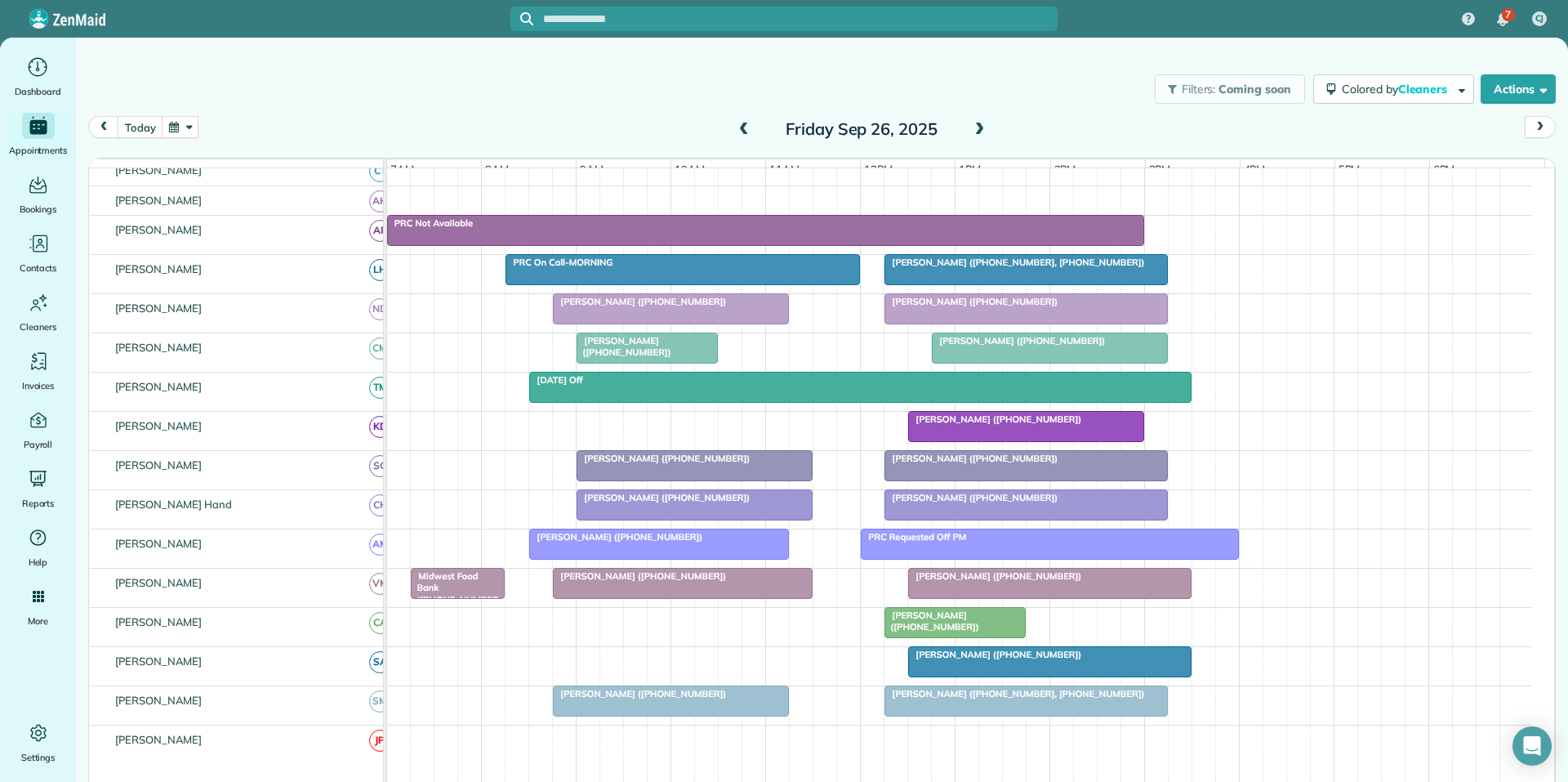
click at [738, 126] on span at bounding box center [744, 130] width 18 height 15
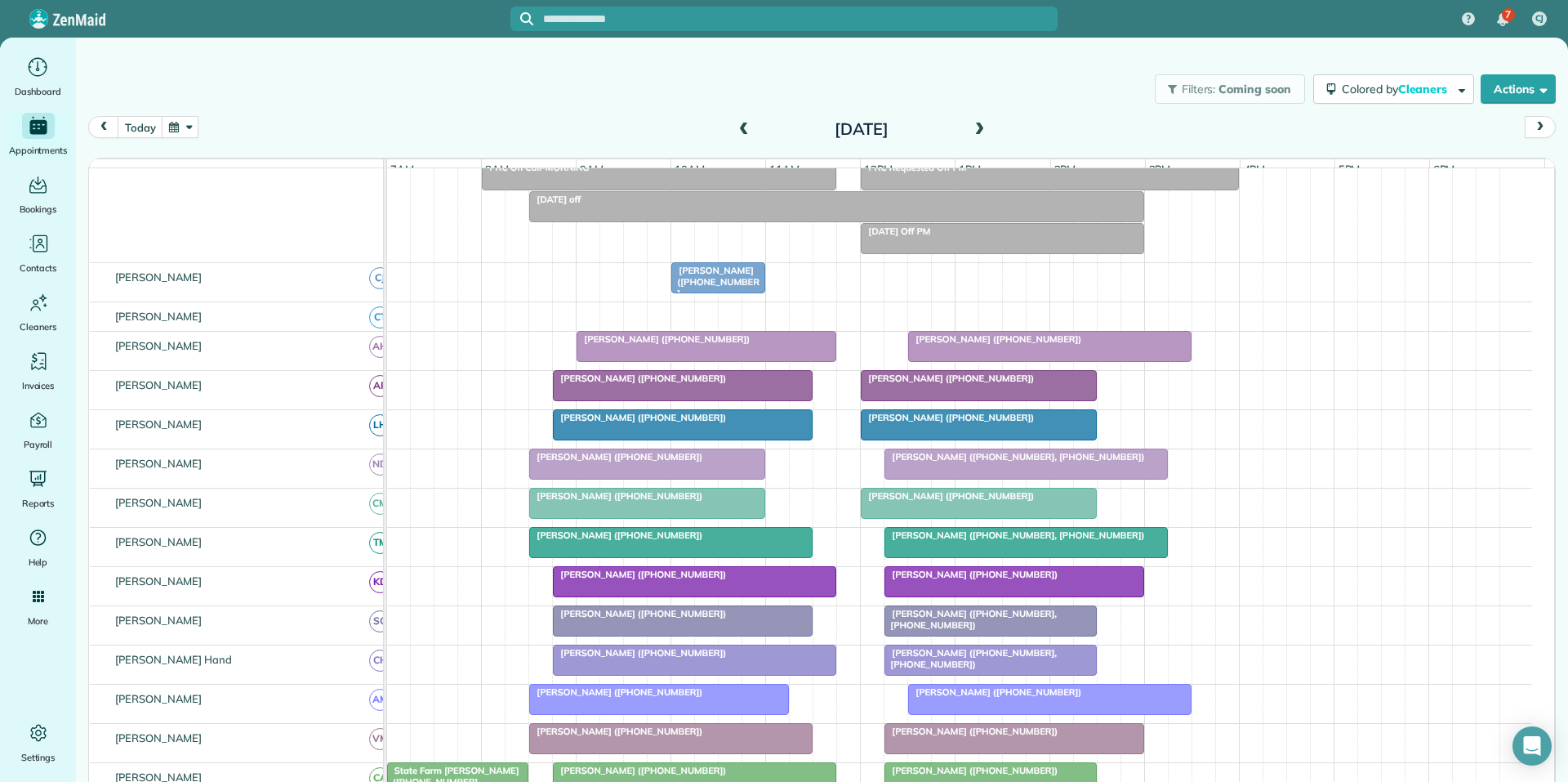
scroll to position [282, 0]
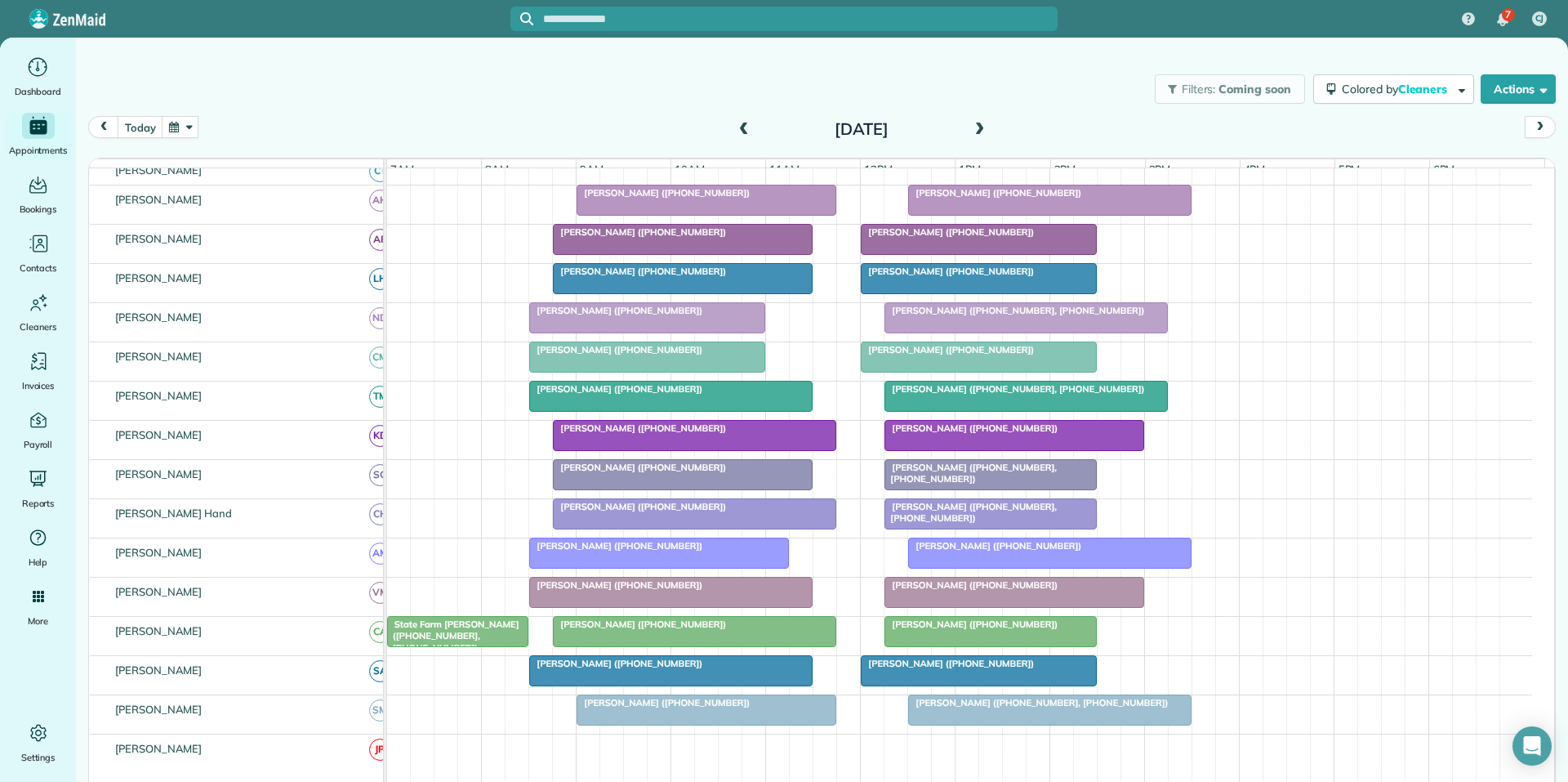
click at [975, 128] on span at bounding box center [978, 130] width 18 height 15
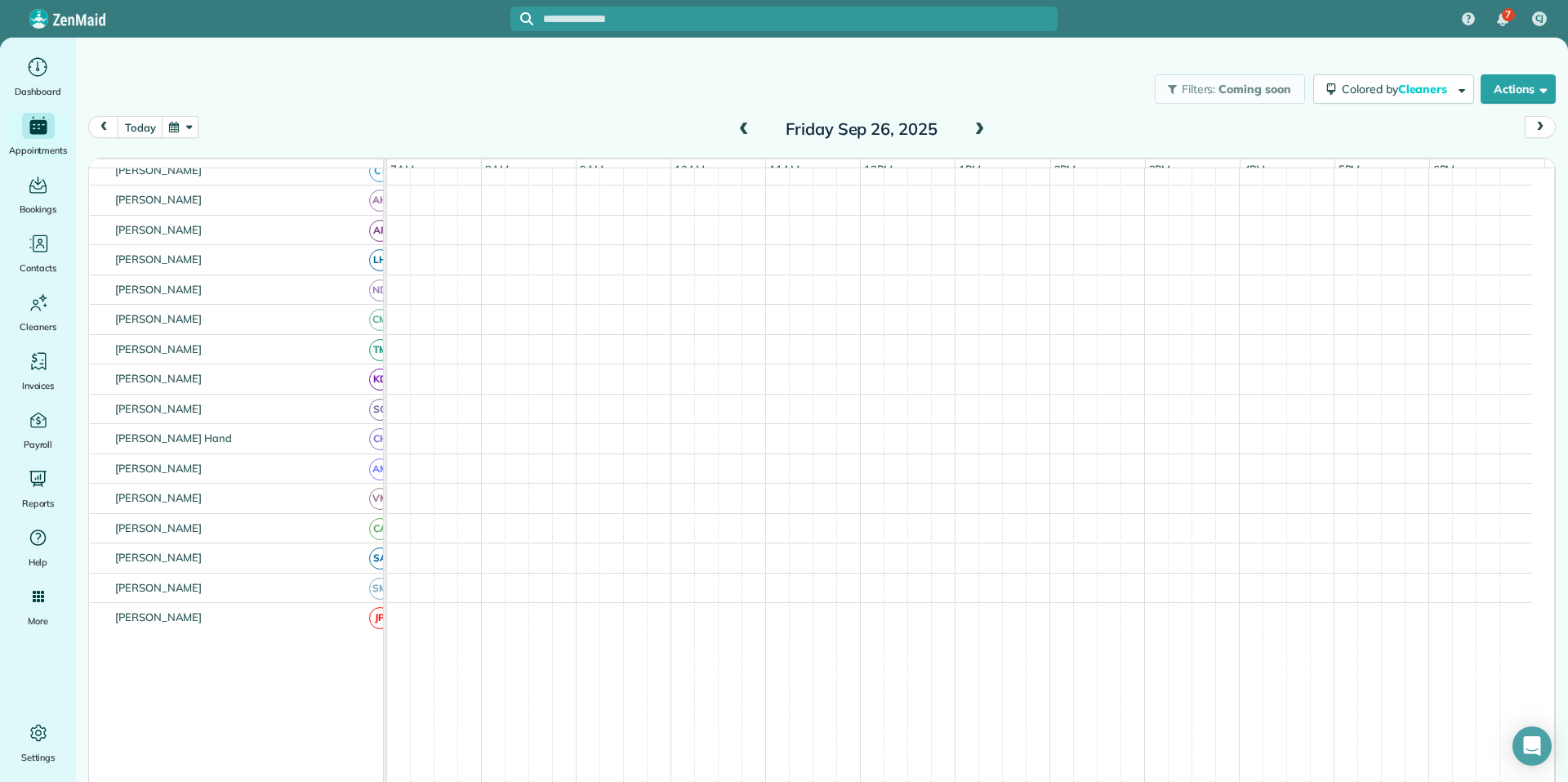
scroll to position [178, 0]
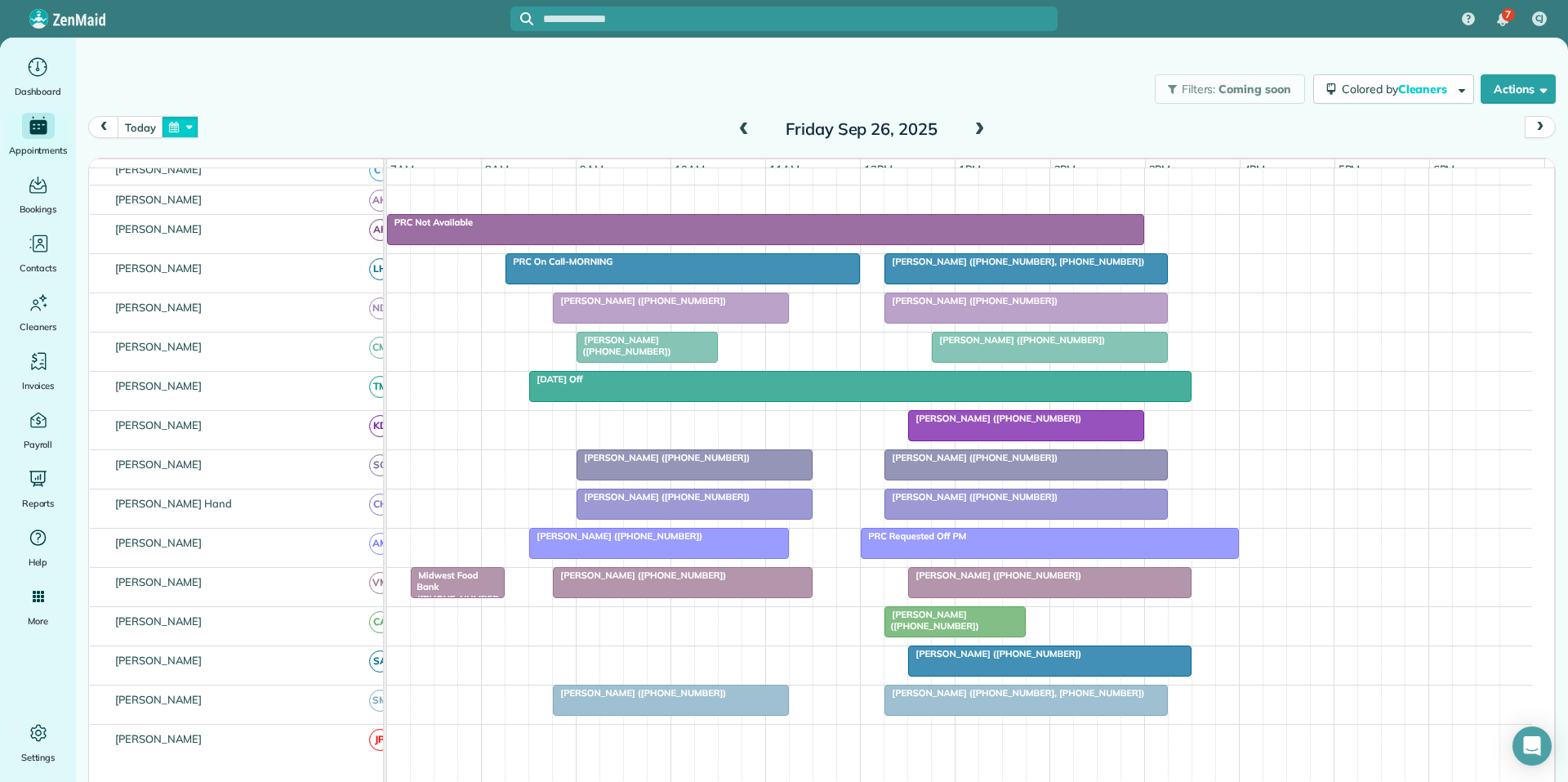
click at [182, 126] on button "button" at bounding box center [180, 127] width 37 height 22
click at [247, 286] on link "29" at bounding box center [246, 289] width 23 height 23
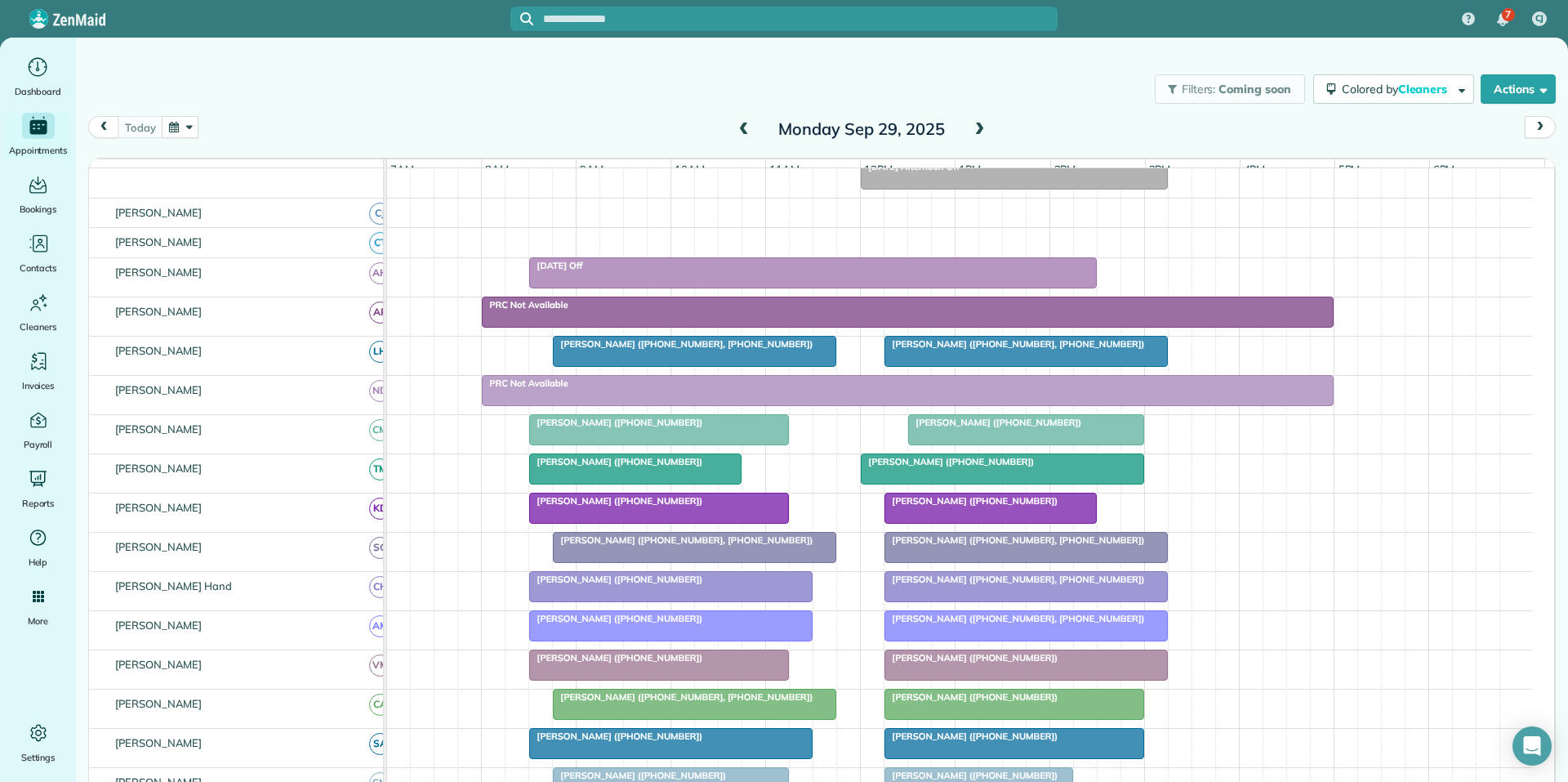
scroll to position [211, 0]
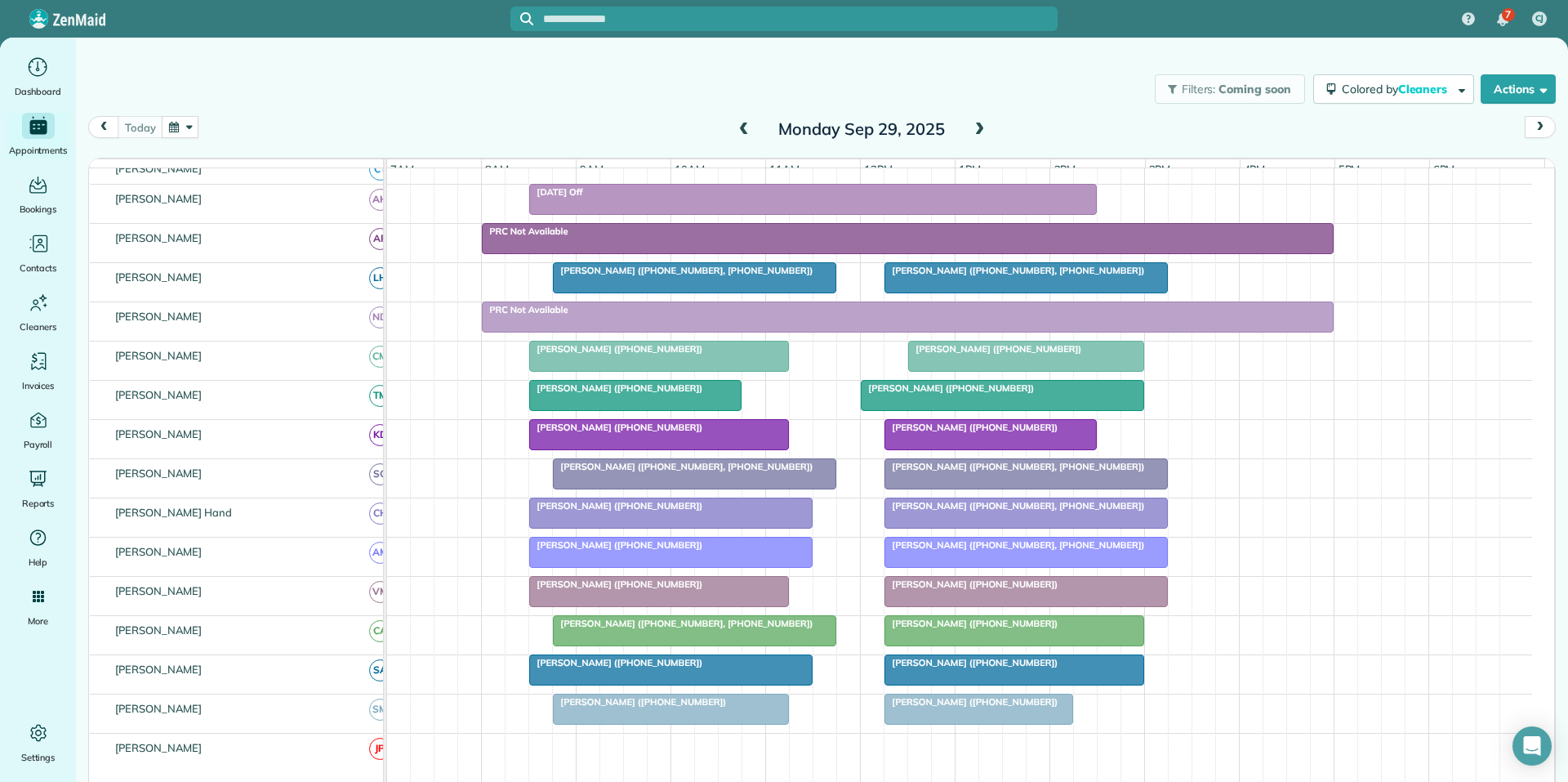
click at [188, 129] on button "button" at bounding box center [180, 127] width 37 height 22
click at [350, 260] on link "26" at bounding box center [351, 263] width 26 height 26
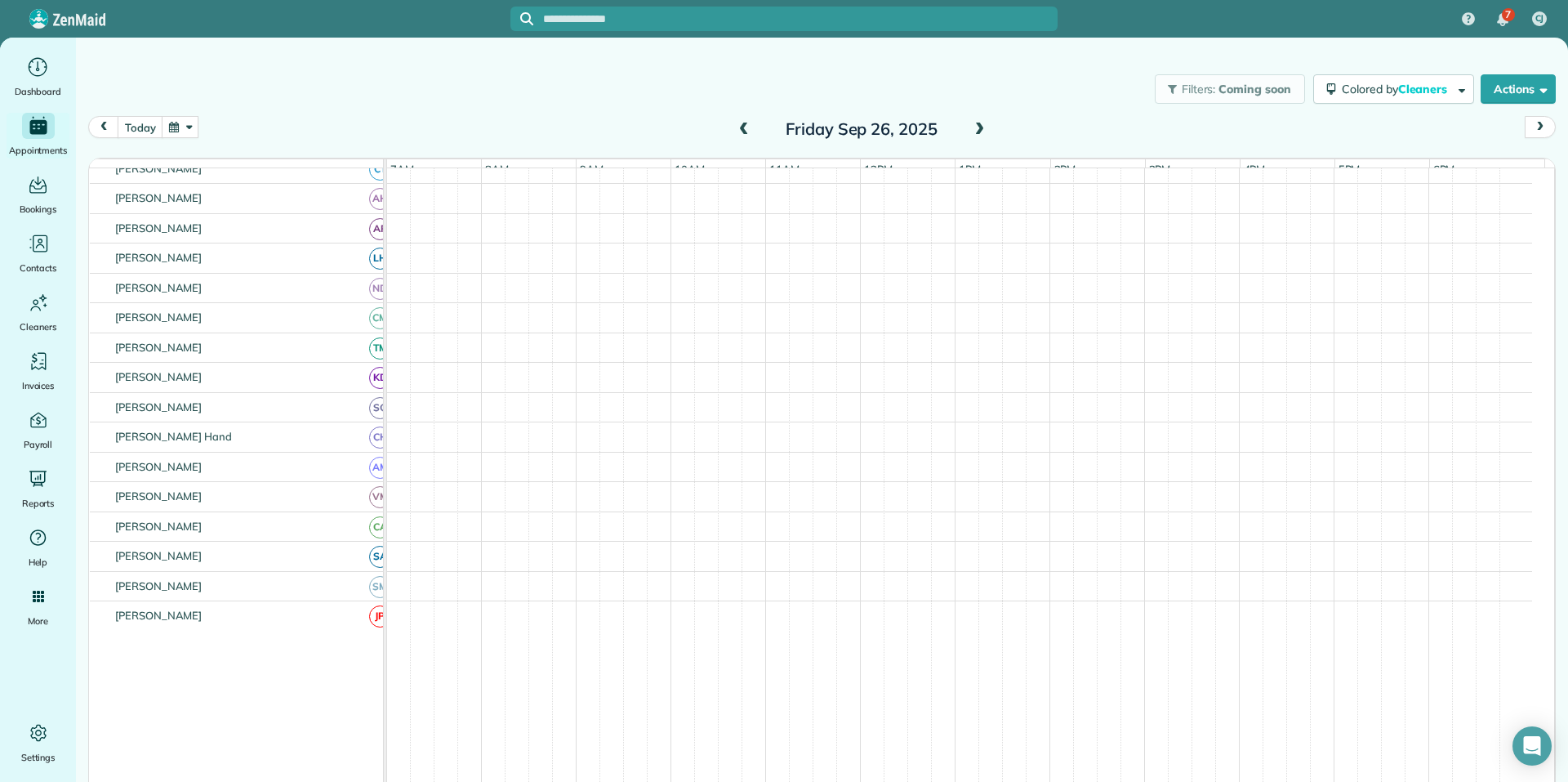
scroll to position [179, 0]
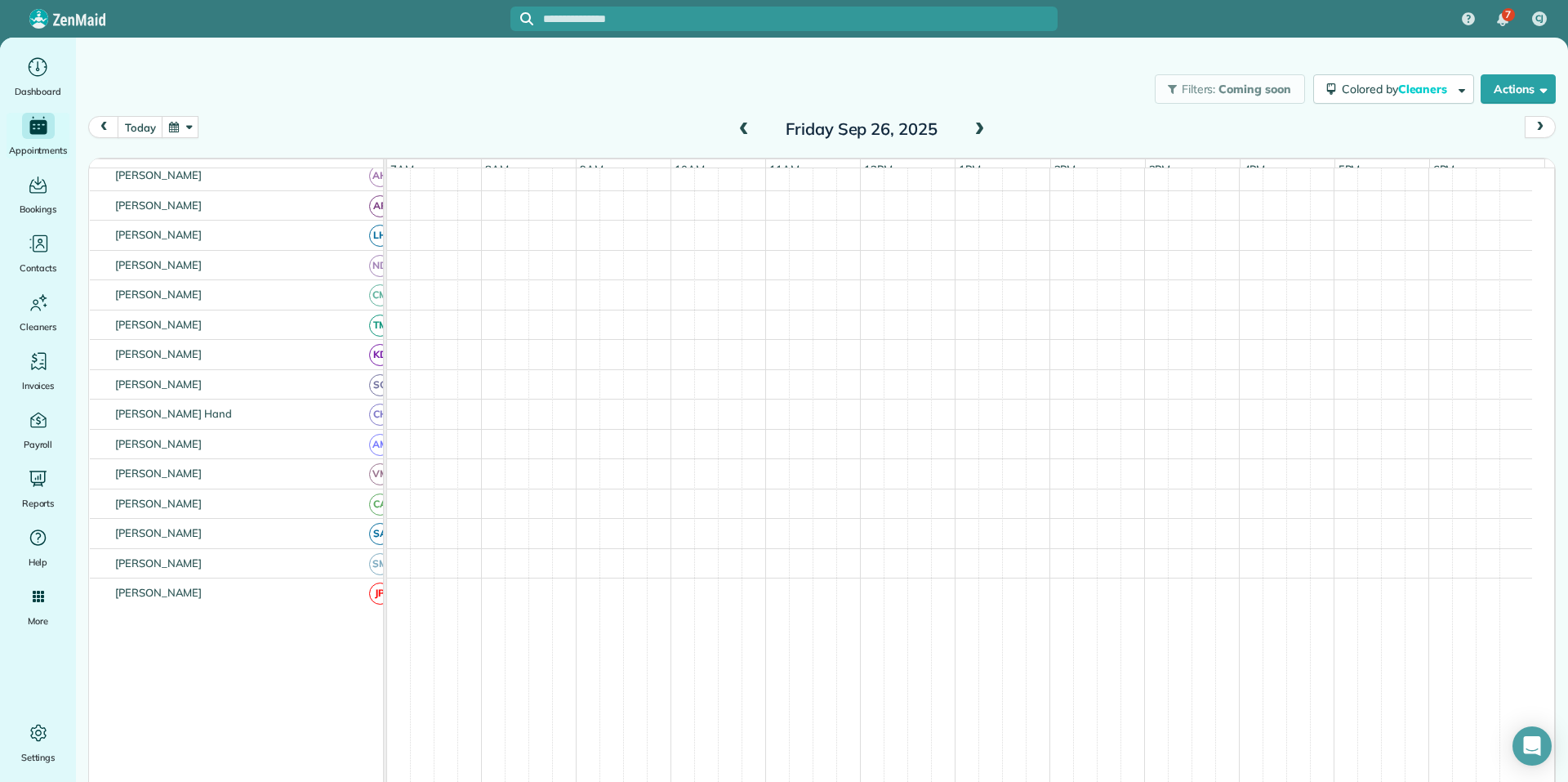
click at [498, 83] on div "Filters: Coming soon Colored by Cleaners Color by Cleaner Color by Team Color b…" at bounding box center [822, 89] width 1492 height 54
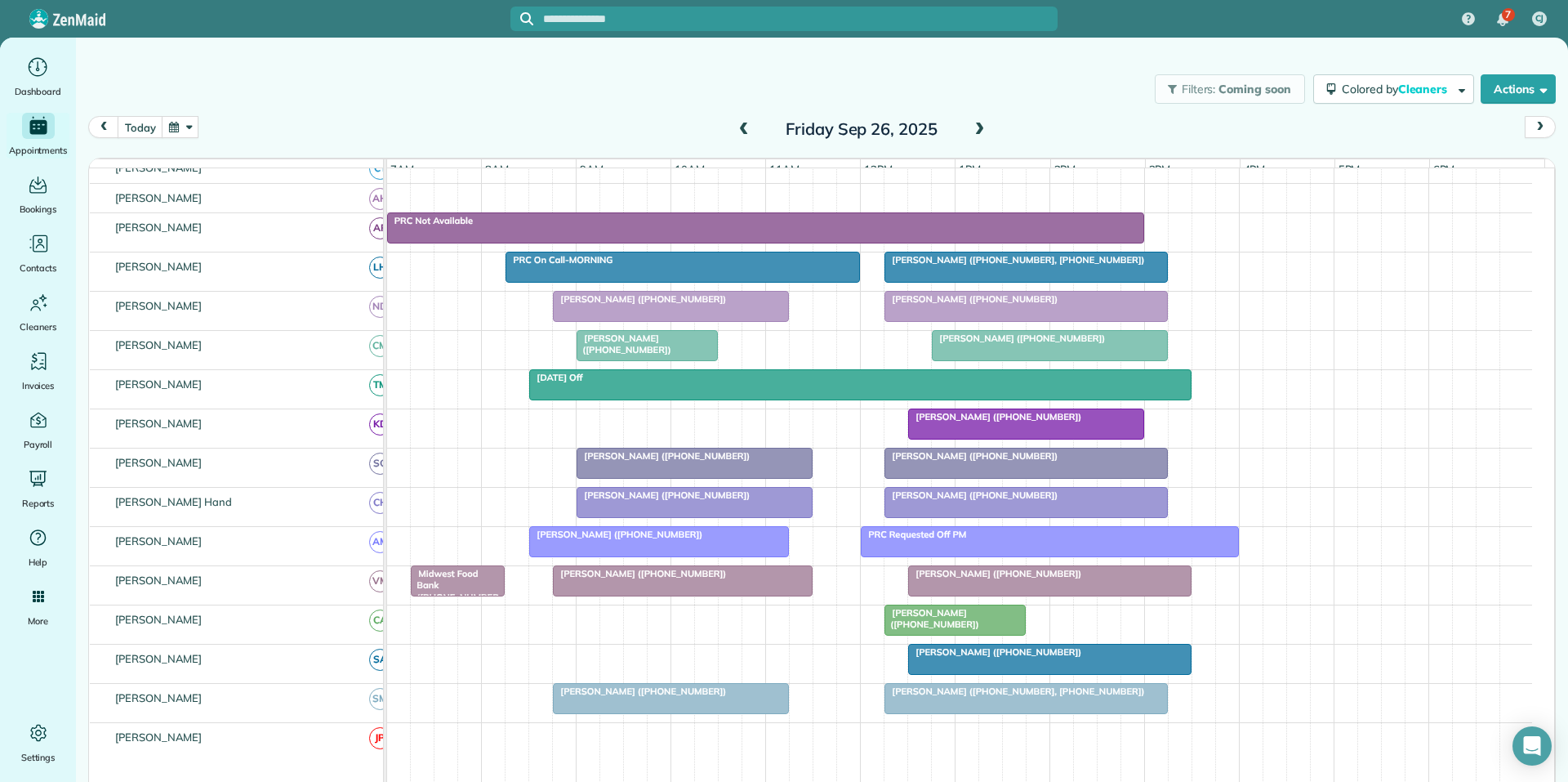
click at [1084, 118] on div "today Friday Sep 26, 2025" at bounding box center [822, 131] width 1467 height 31
click at [139, 129] on button "today" at bounding box center [140, 127] width 45 height 22
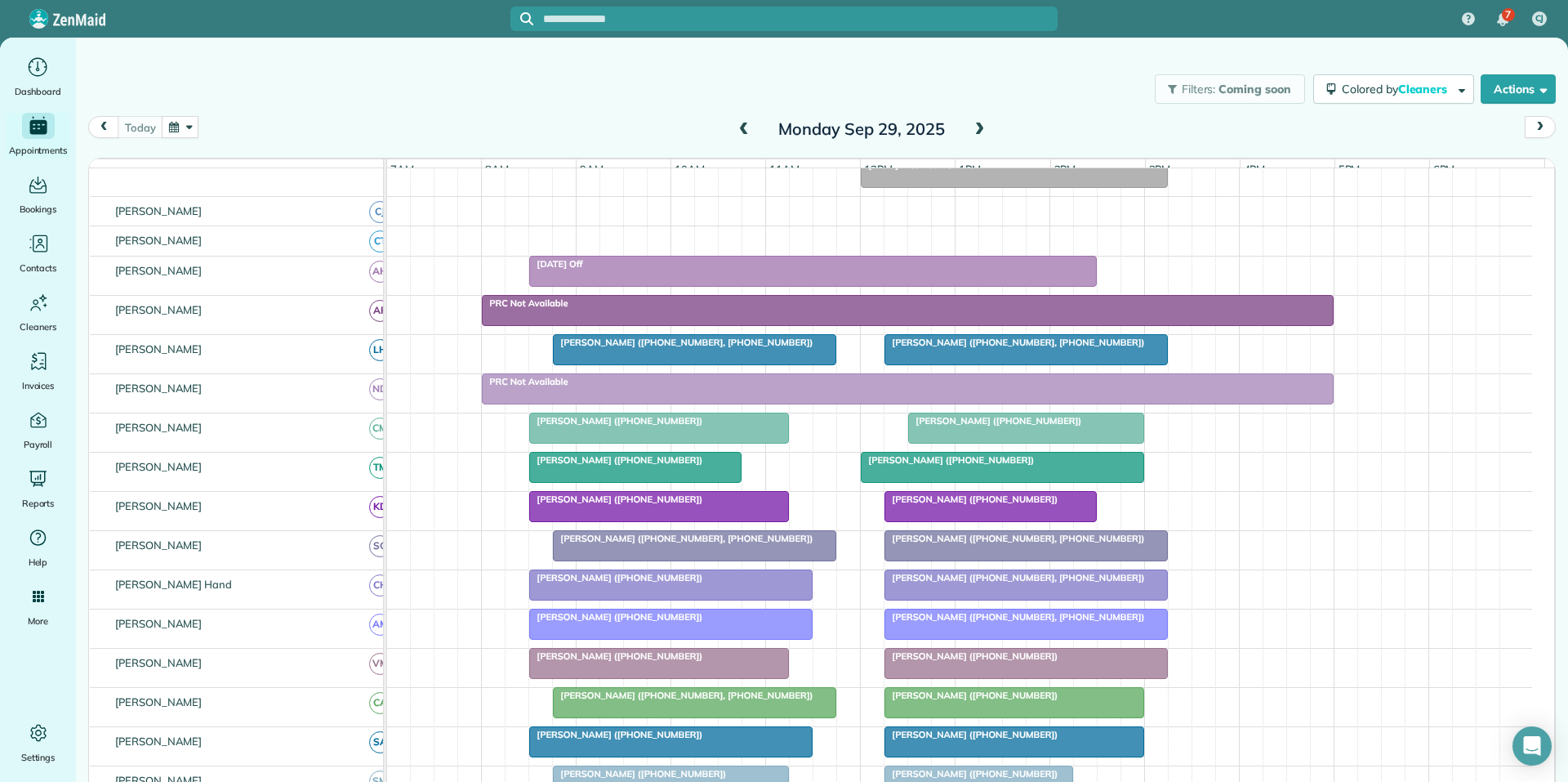
scroll to position [213, 0]
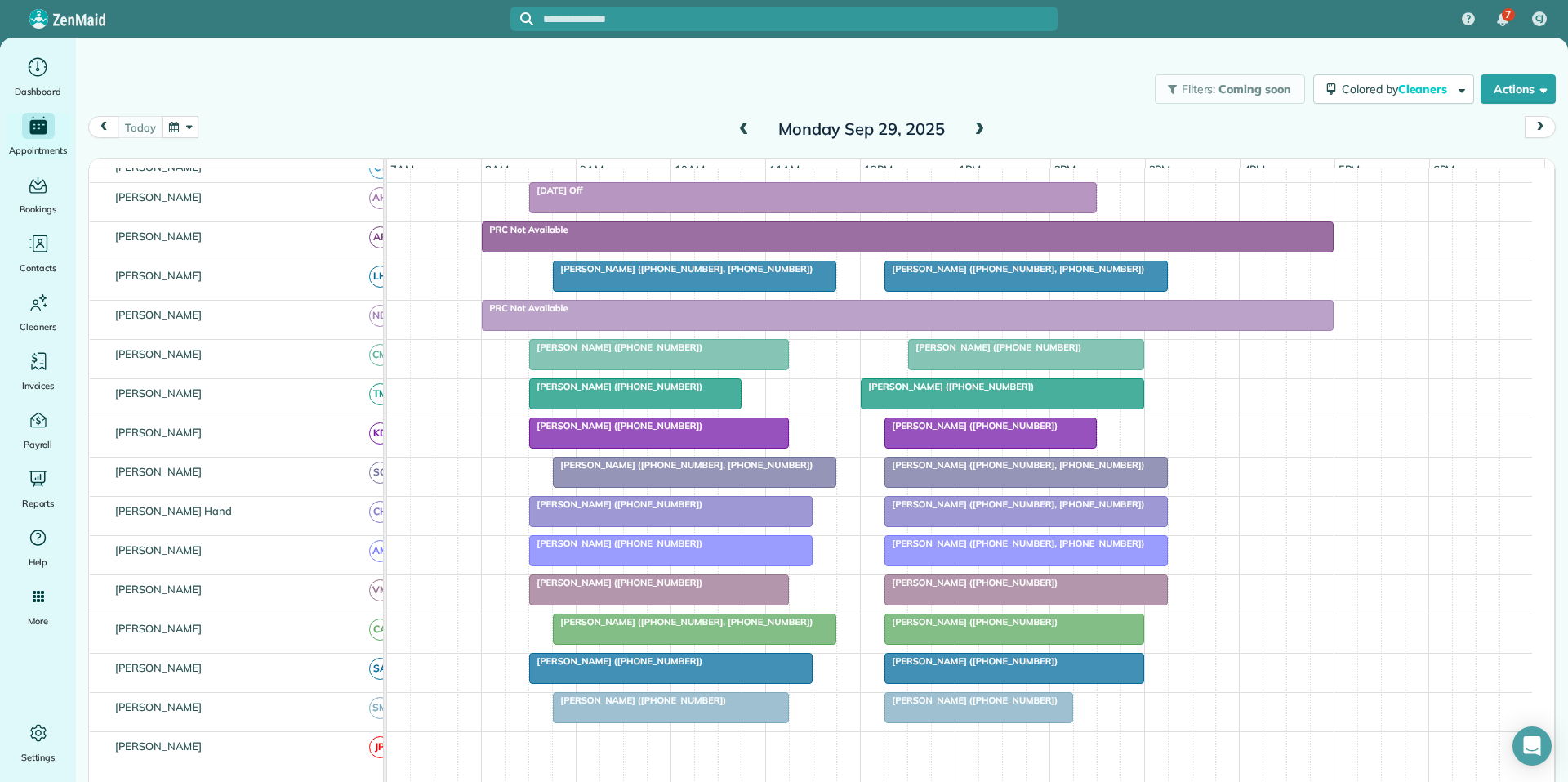
click at [979, 127] on span at bounding box center [978, 130] width 18 height 15
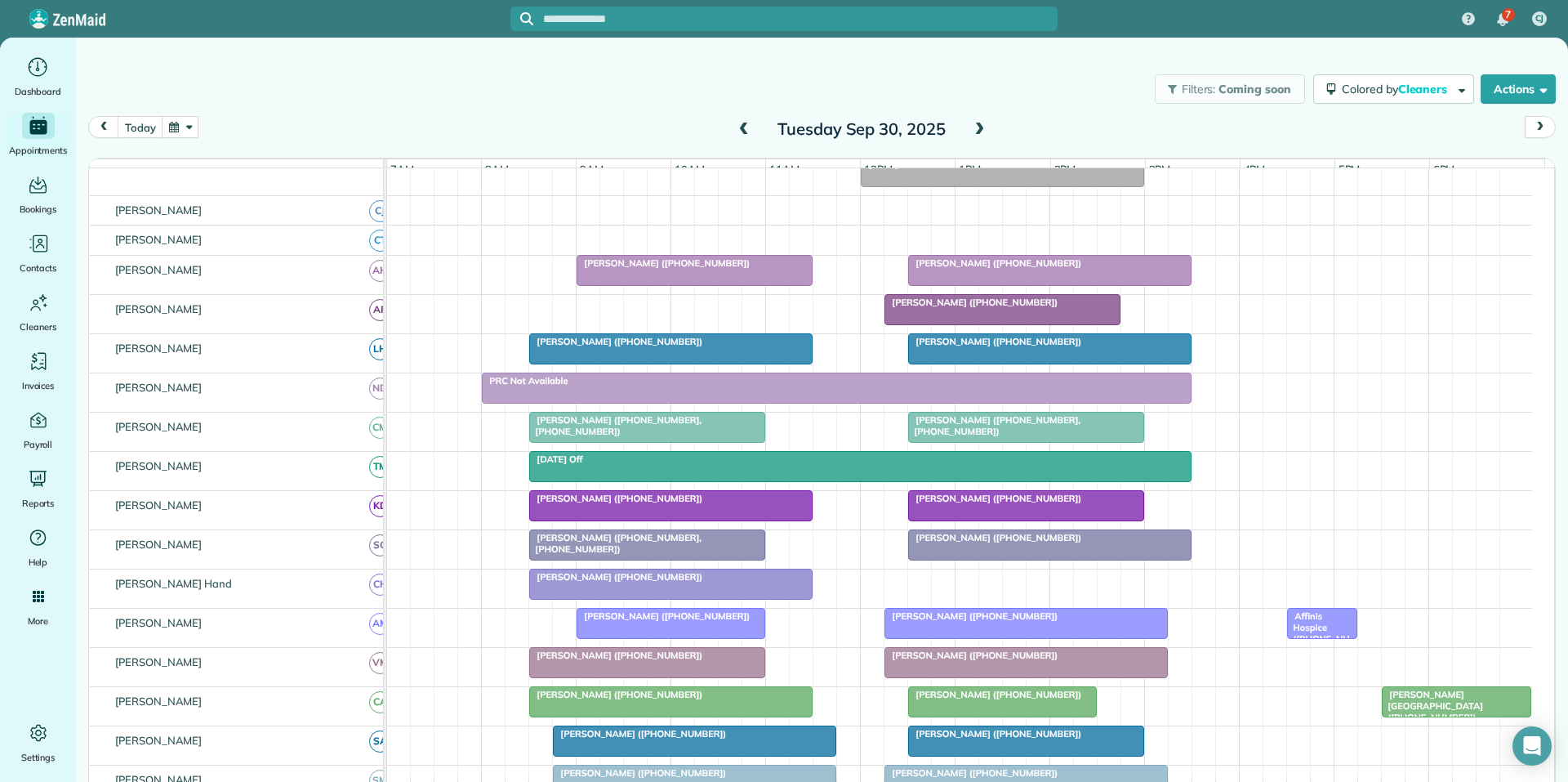
scroll to position [214, 0]
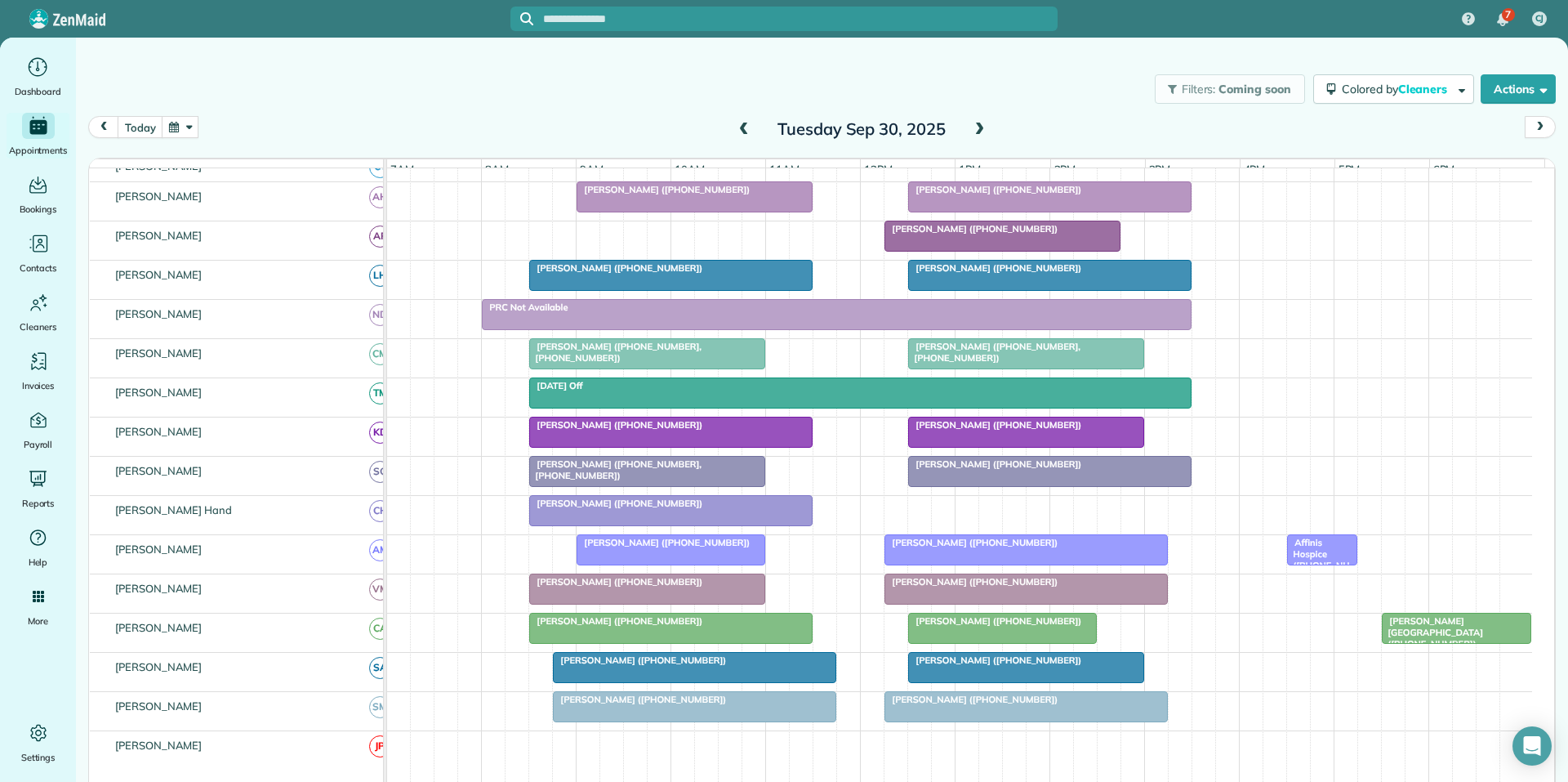
click at [191, 128] on button "button" at bounding box center [180, 127] width 37 height 22
click at [382, 135] on link "Next" at bounding box center [378, 137] width 45 height 41
click at [270, 235] on link "14" at bounding box center [273, 237] width 26 height 26
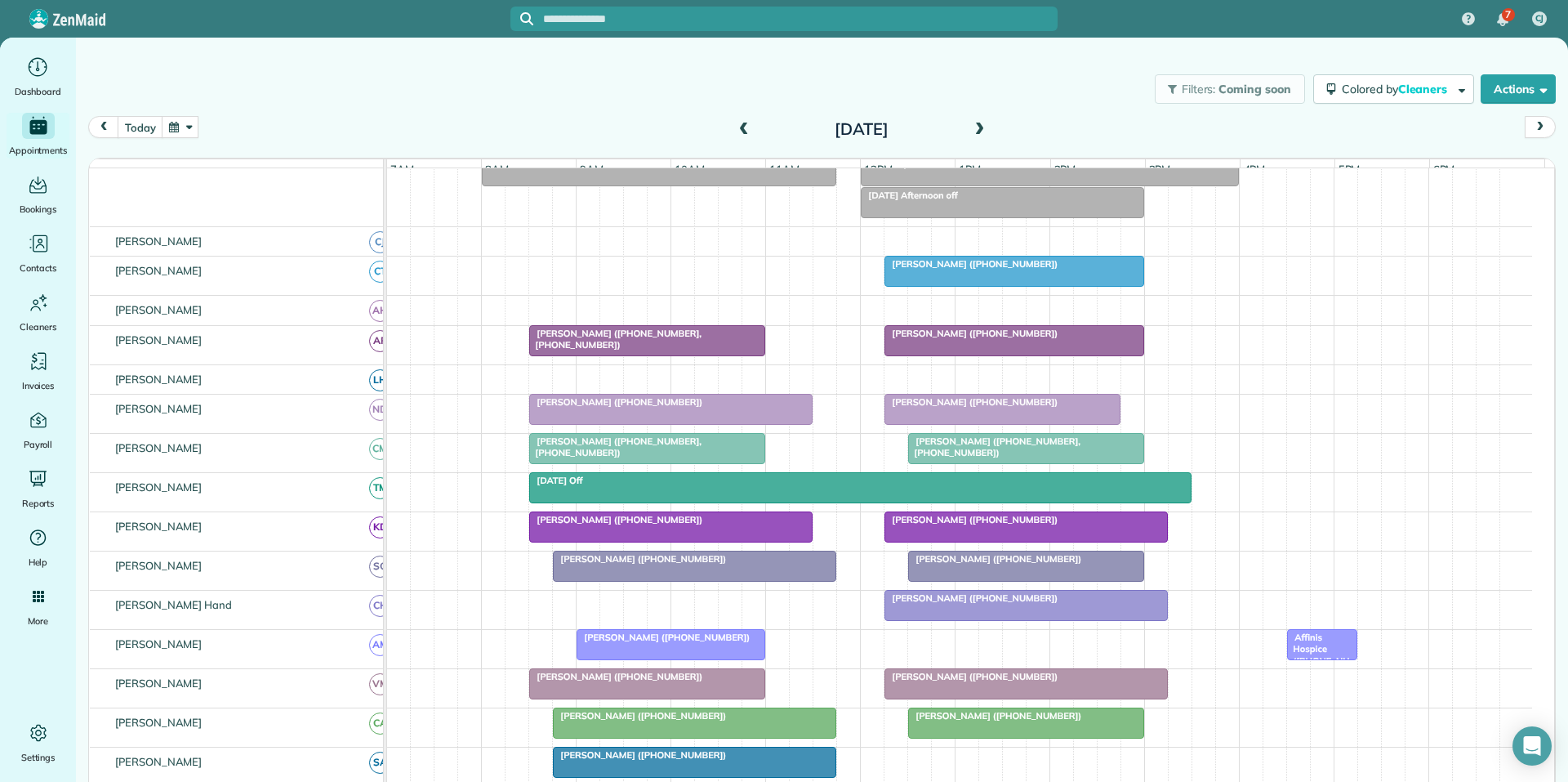
scroll to position [254, 0]
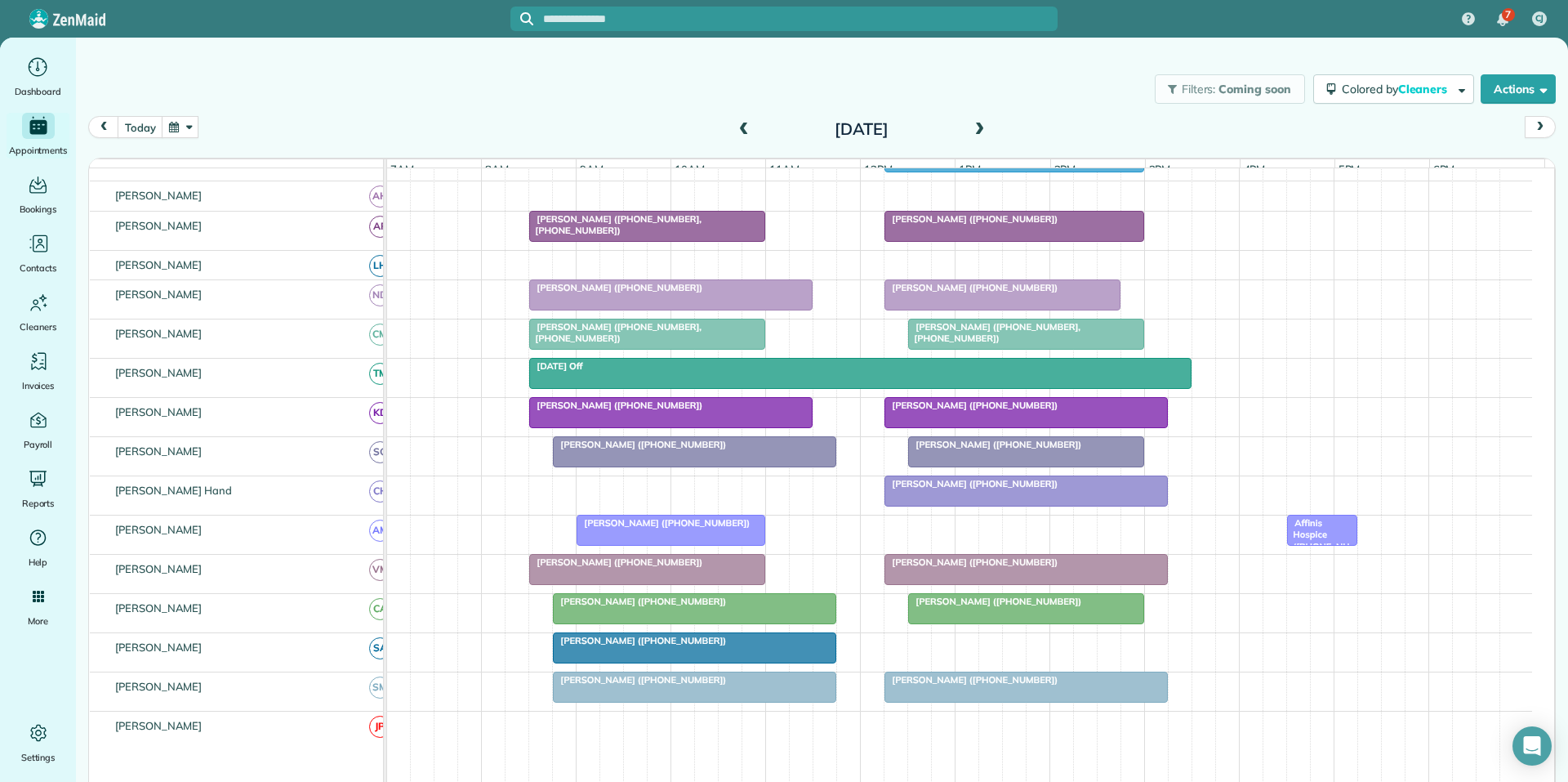
click at [709, 465] on div at bounding box center [693, 452] width 281 height 30
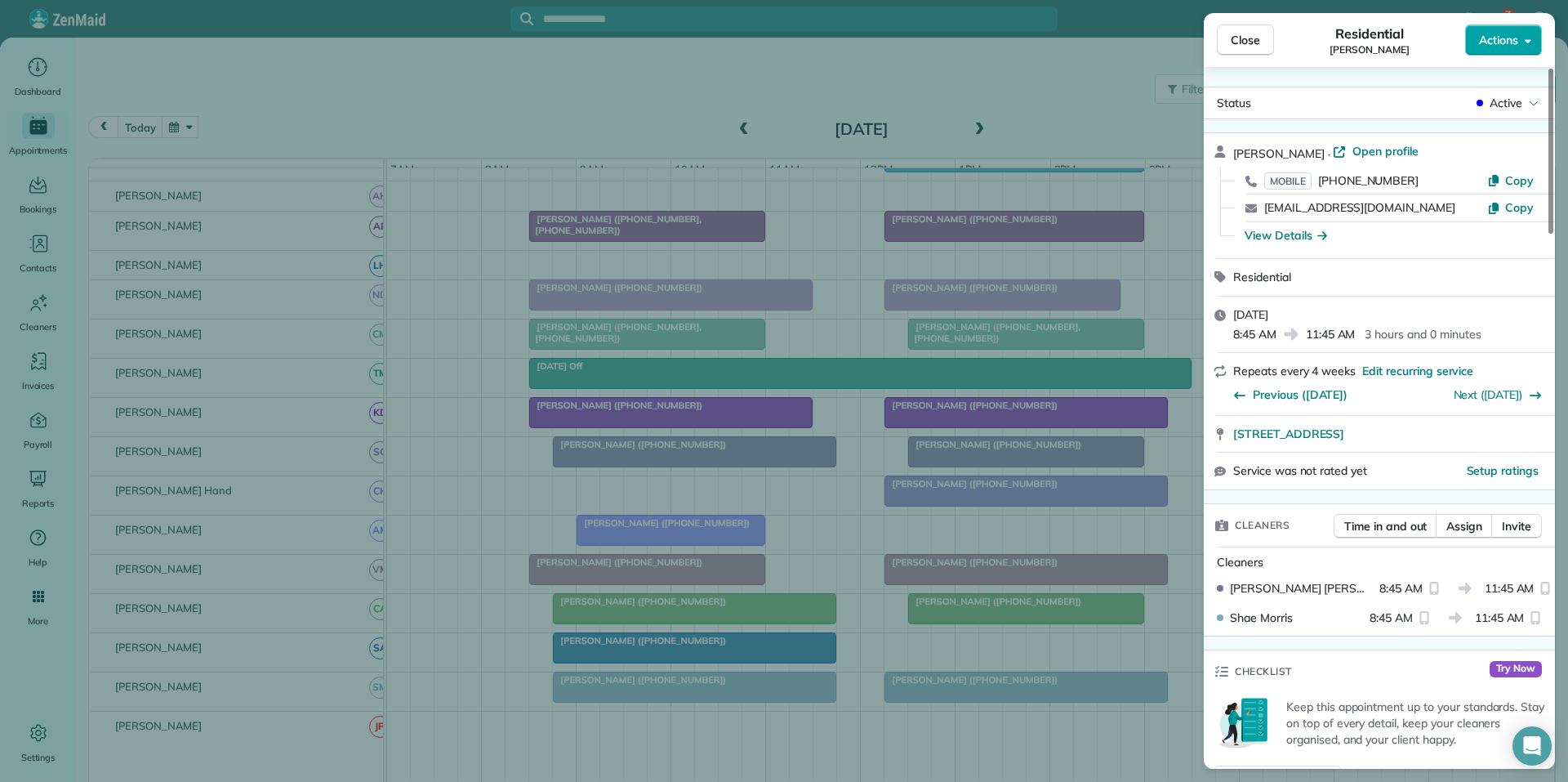
click at [1487, 39] on span "Actions" at bounding box center [1498, 40] width 39 height 17
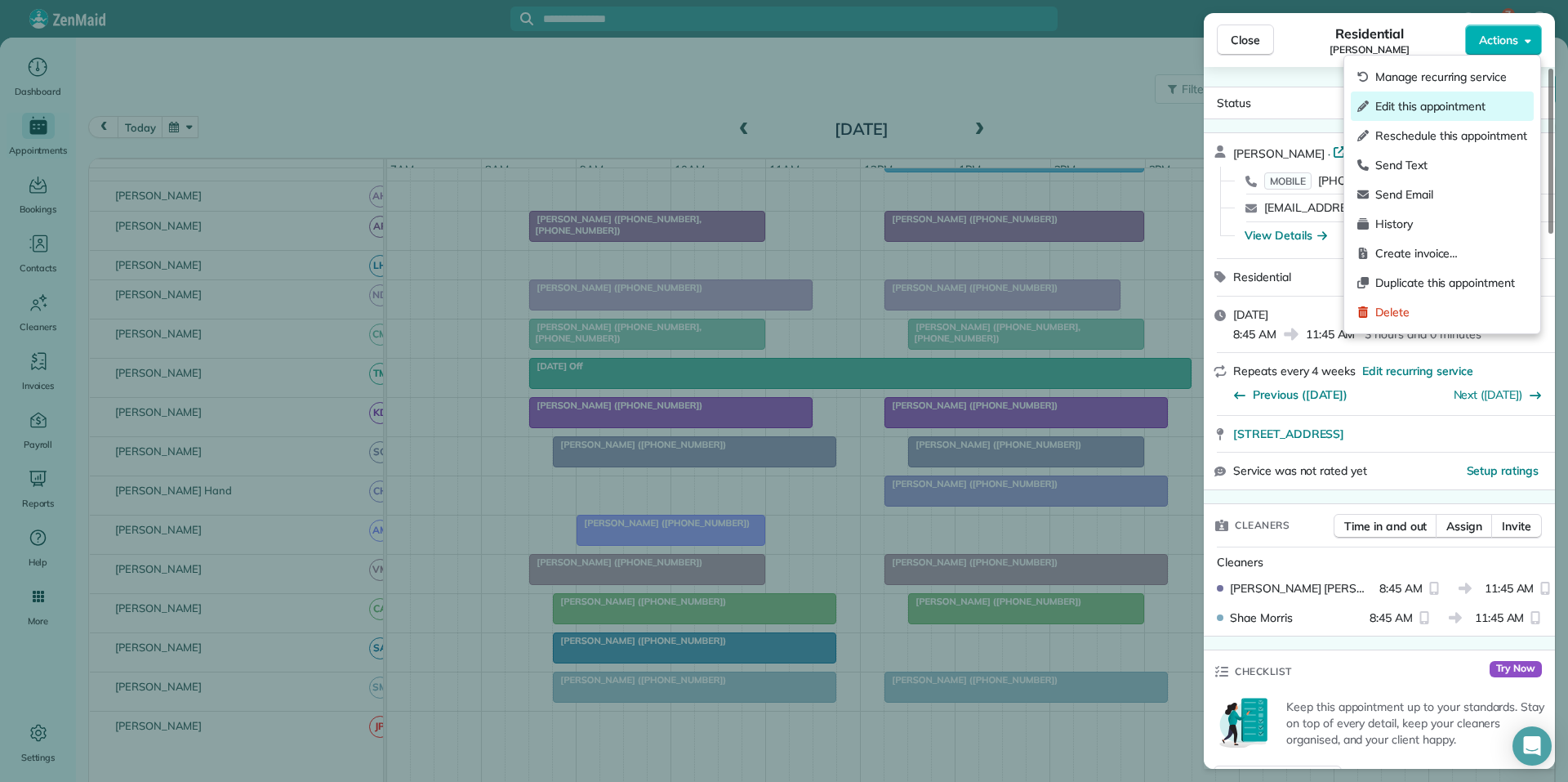
click at [1405, 106] on span "Edit this appointment" at bounding box center [1451, 107] width 152 height 17
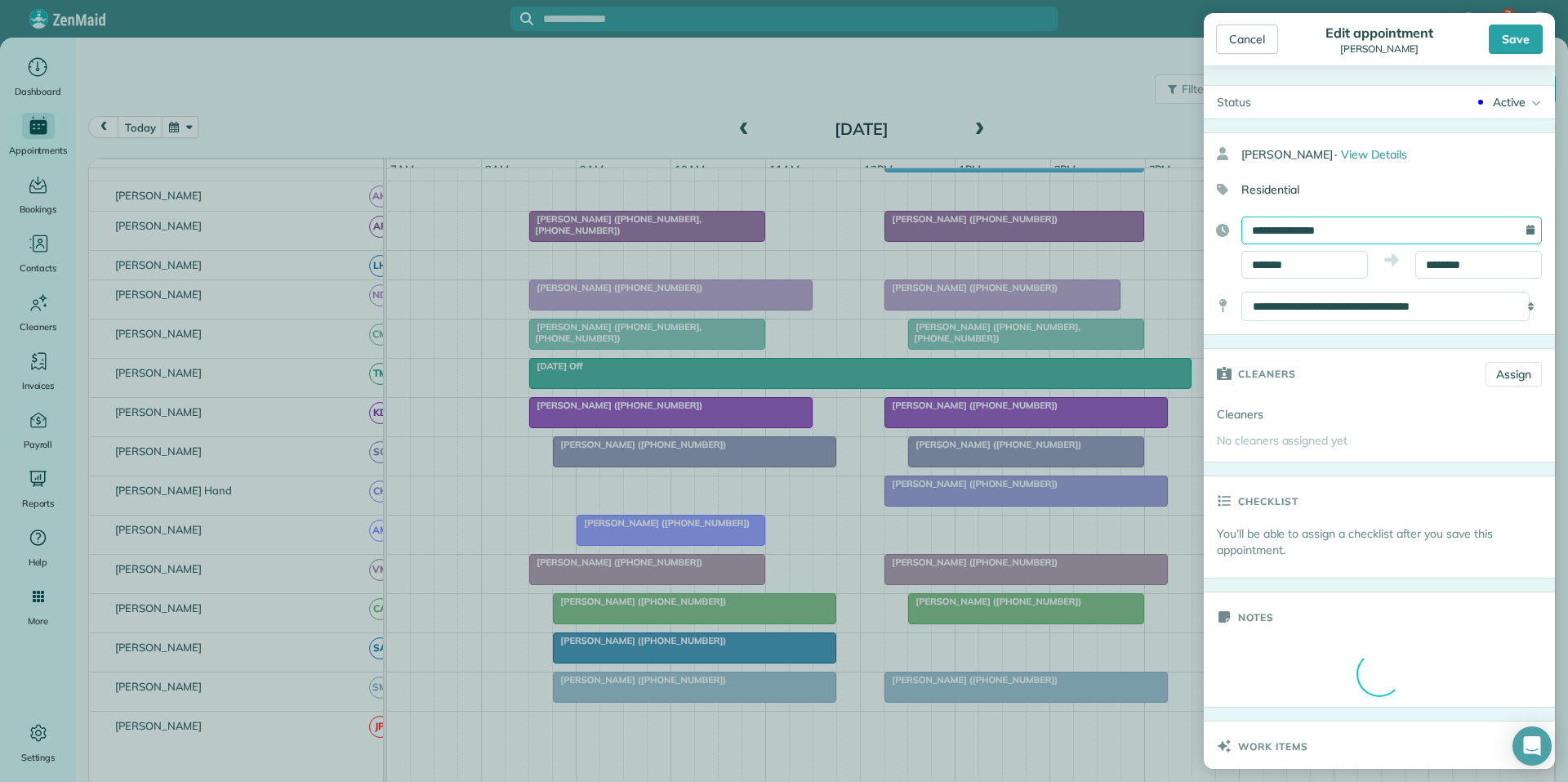
click at [1330, 233] on input "**********" at bounding box center [1392, 230] width 301 height 28
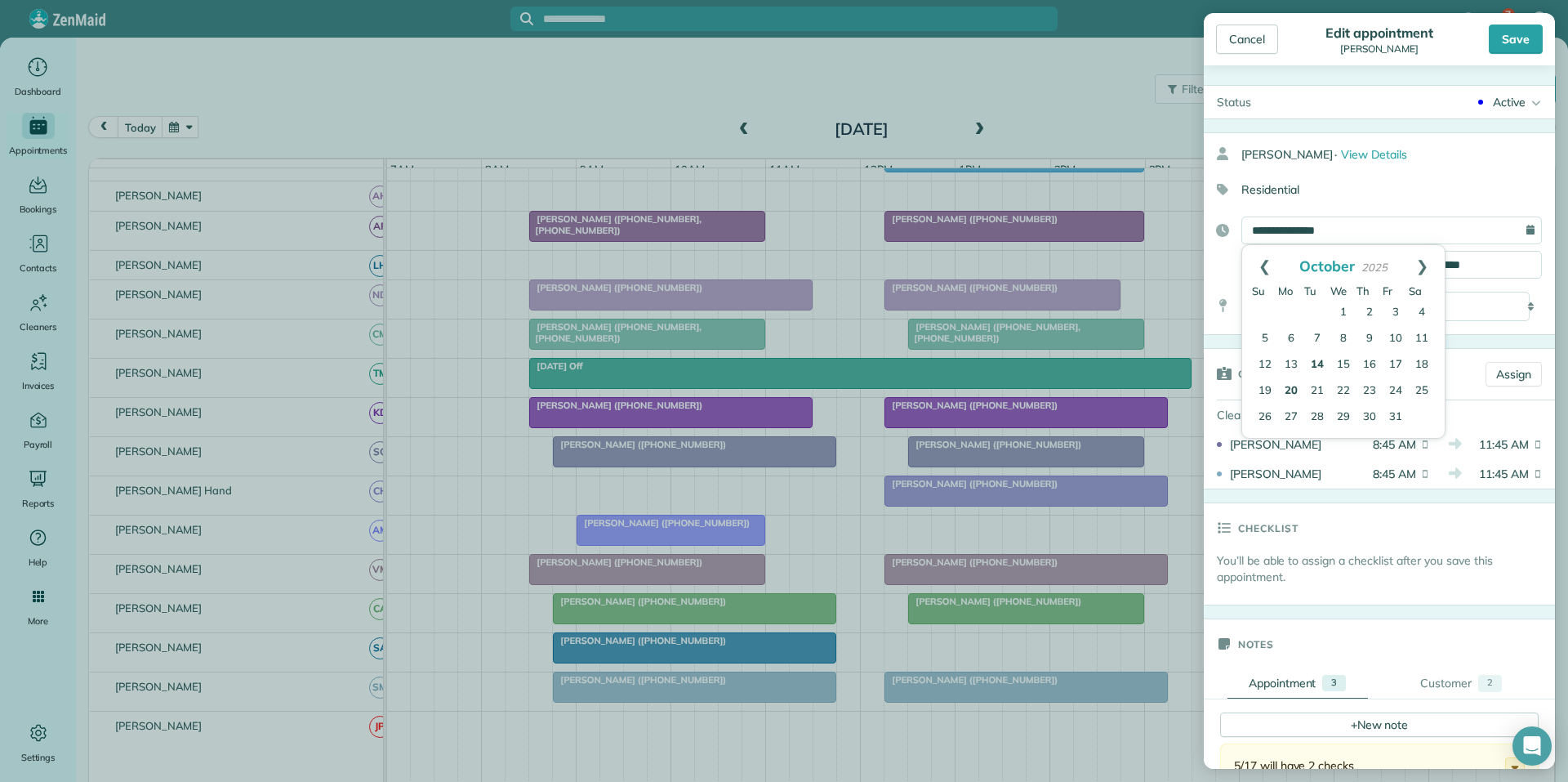
click at [1290, 391] on link "20" at bounding box center [1290, 391] width 26 height 26
type input "**********"
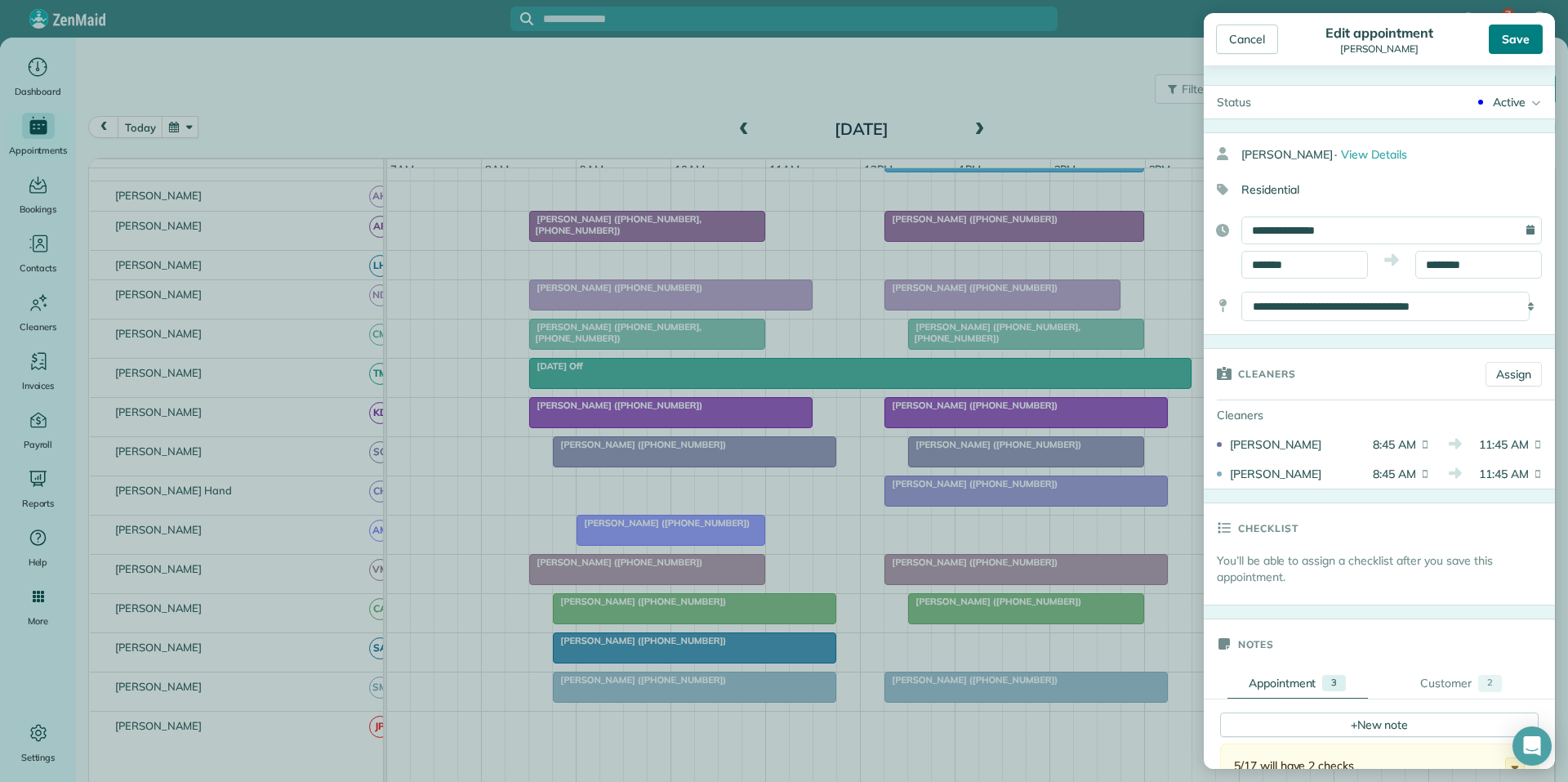
click at [1523, 41] on div "Save" at bounding box center [1515, 39] width 54 height 30
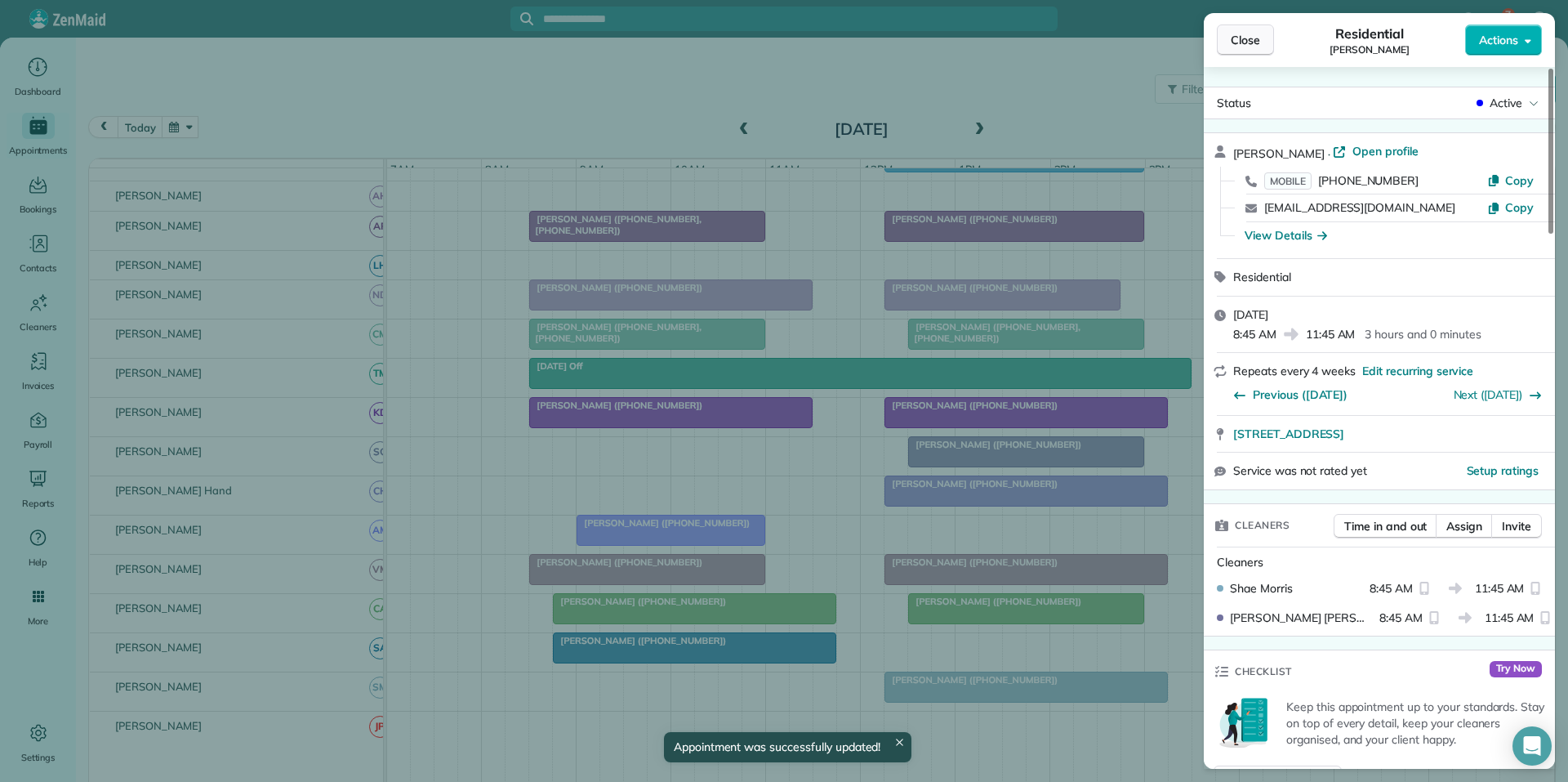
click at [1263, 43] on button "Close" at bounding box center [1245, 39] width 58 height 31
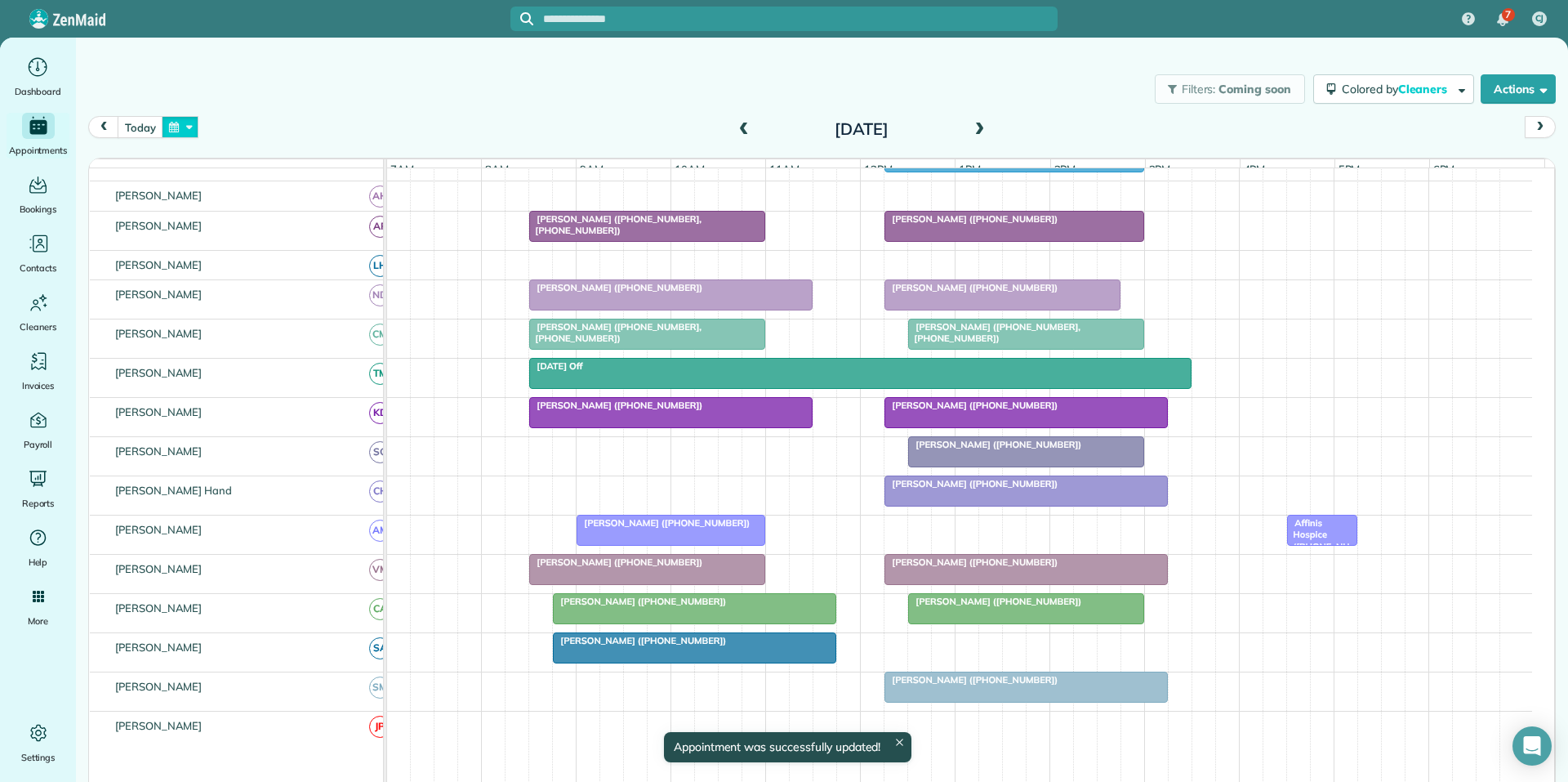
click at [189, 121] on button "button" at bounding box center [180, 127] width 37 height 22
click at [383, 132] on link "Next" at bounding box center [378, 137] width 45 height 41
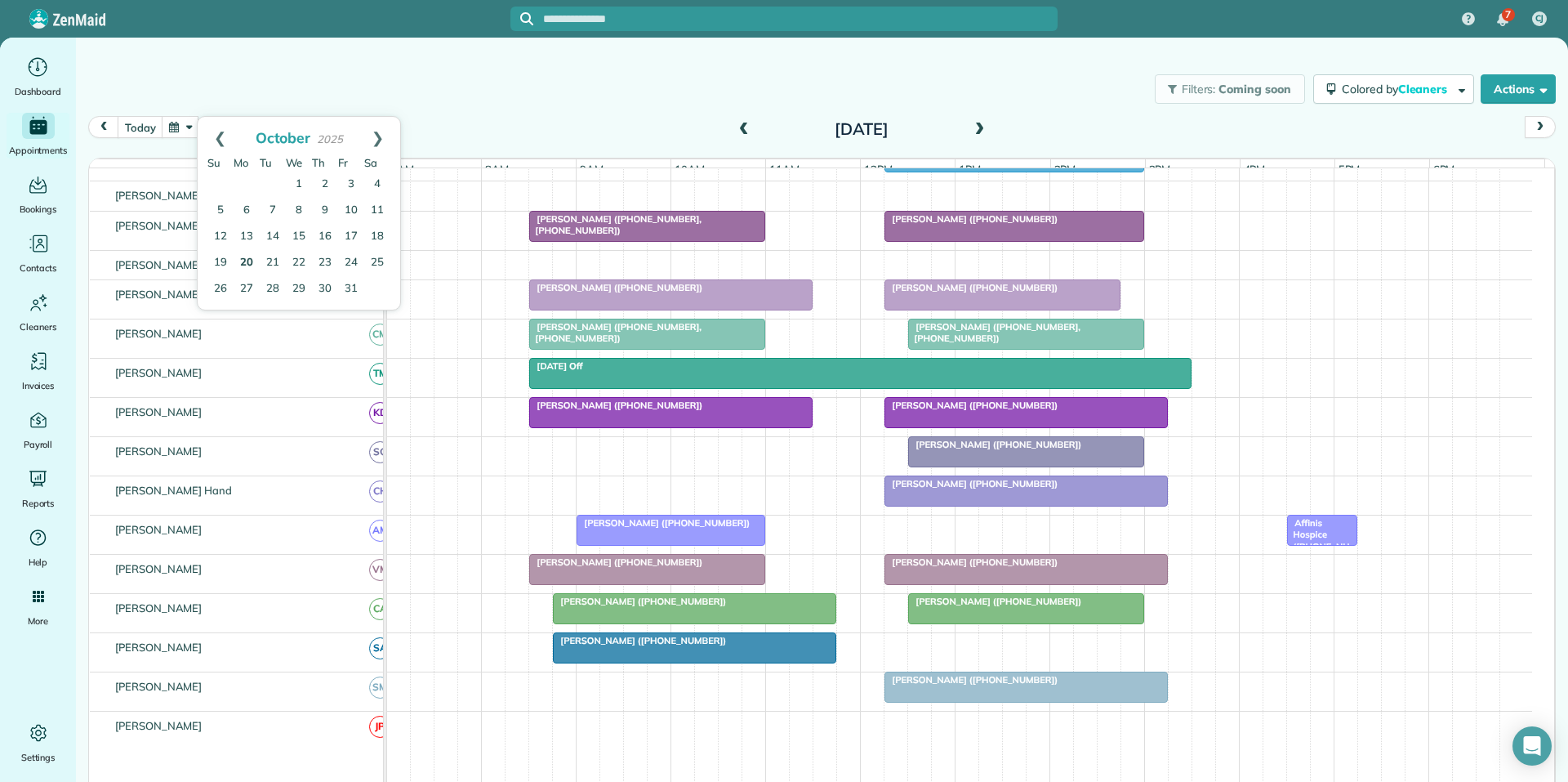
click at [246, 262] on link "20" at bounding box center [247, 263] width 26 height 26
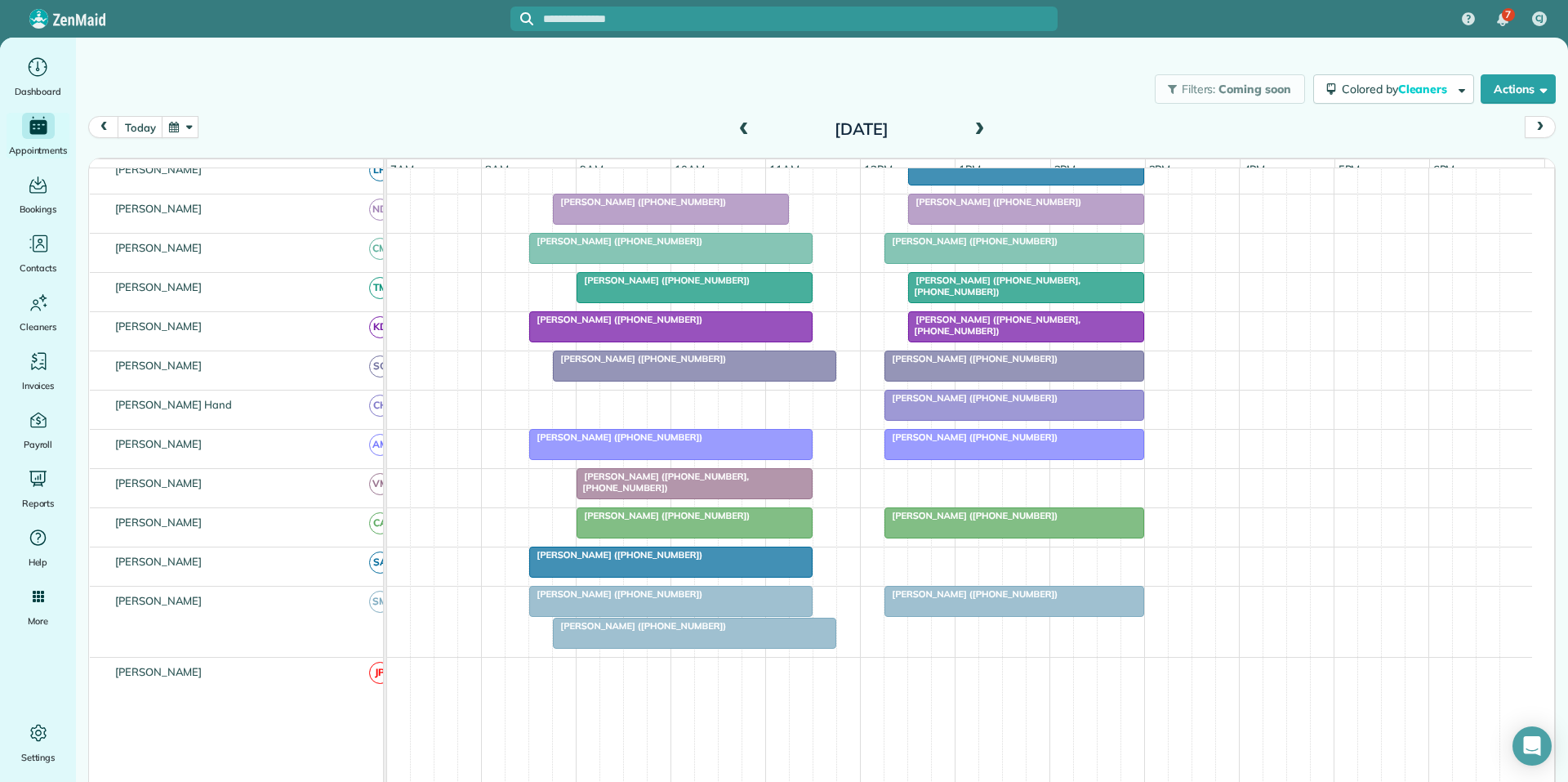
scroll to position [337, 0]
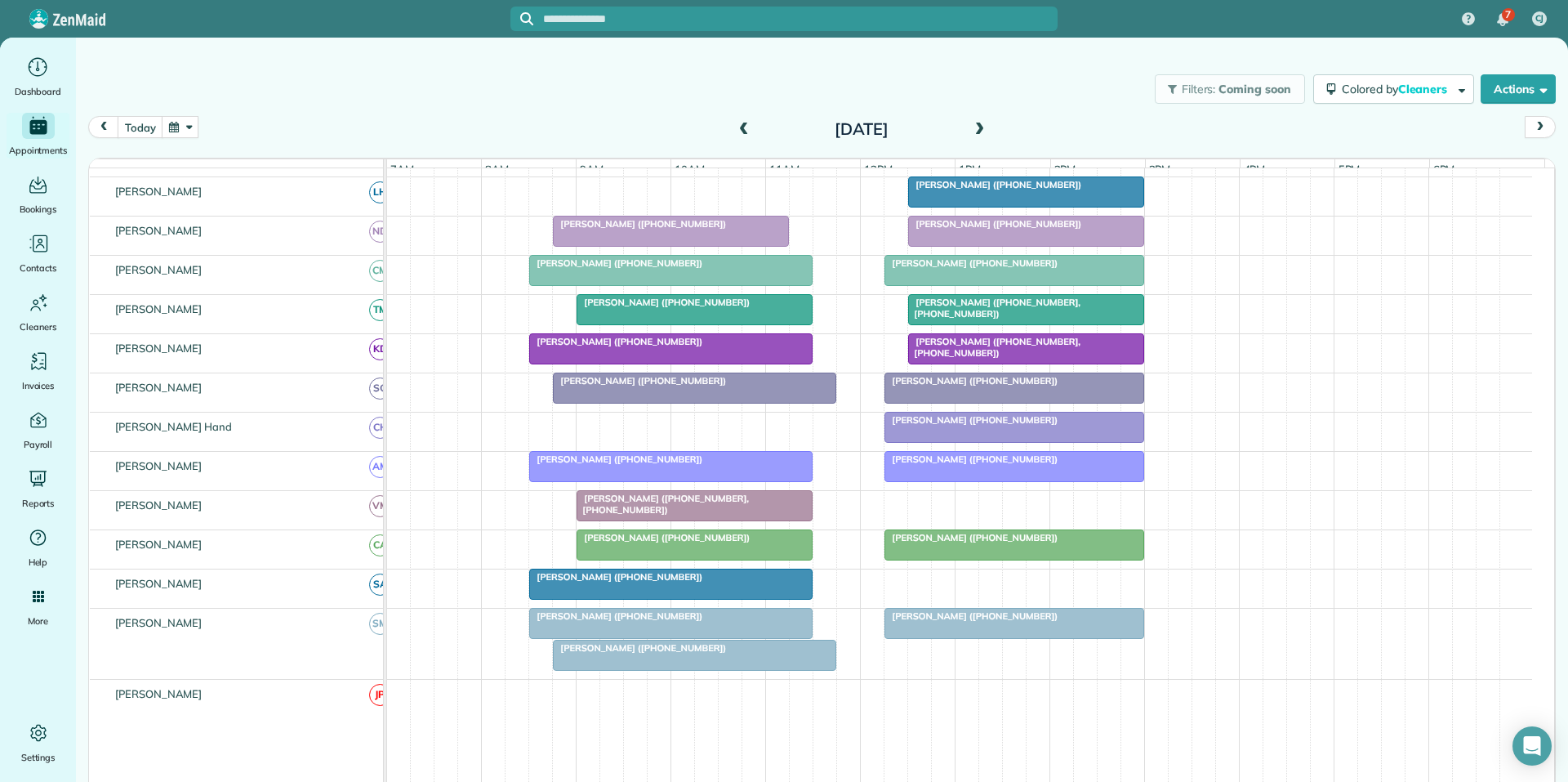
click at [686, 669] on div at bounding box center [693, 656] width 281 height 30
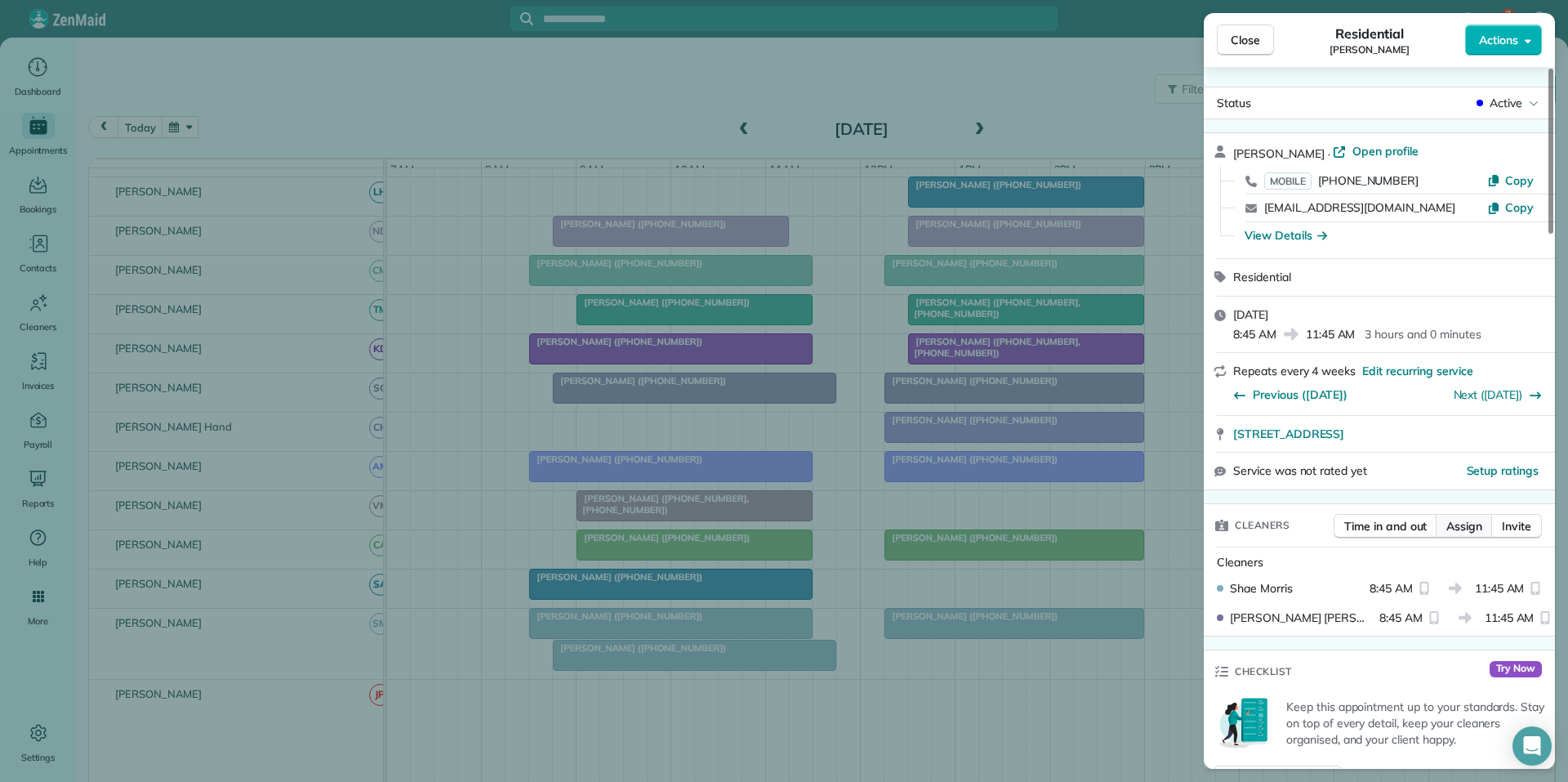
click at [1462, 526] on span "Assign" at bounding box center [1464, 527] width 36 height 17
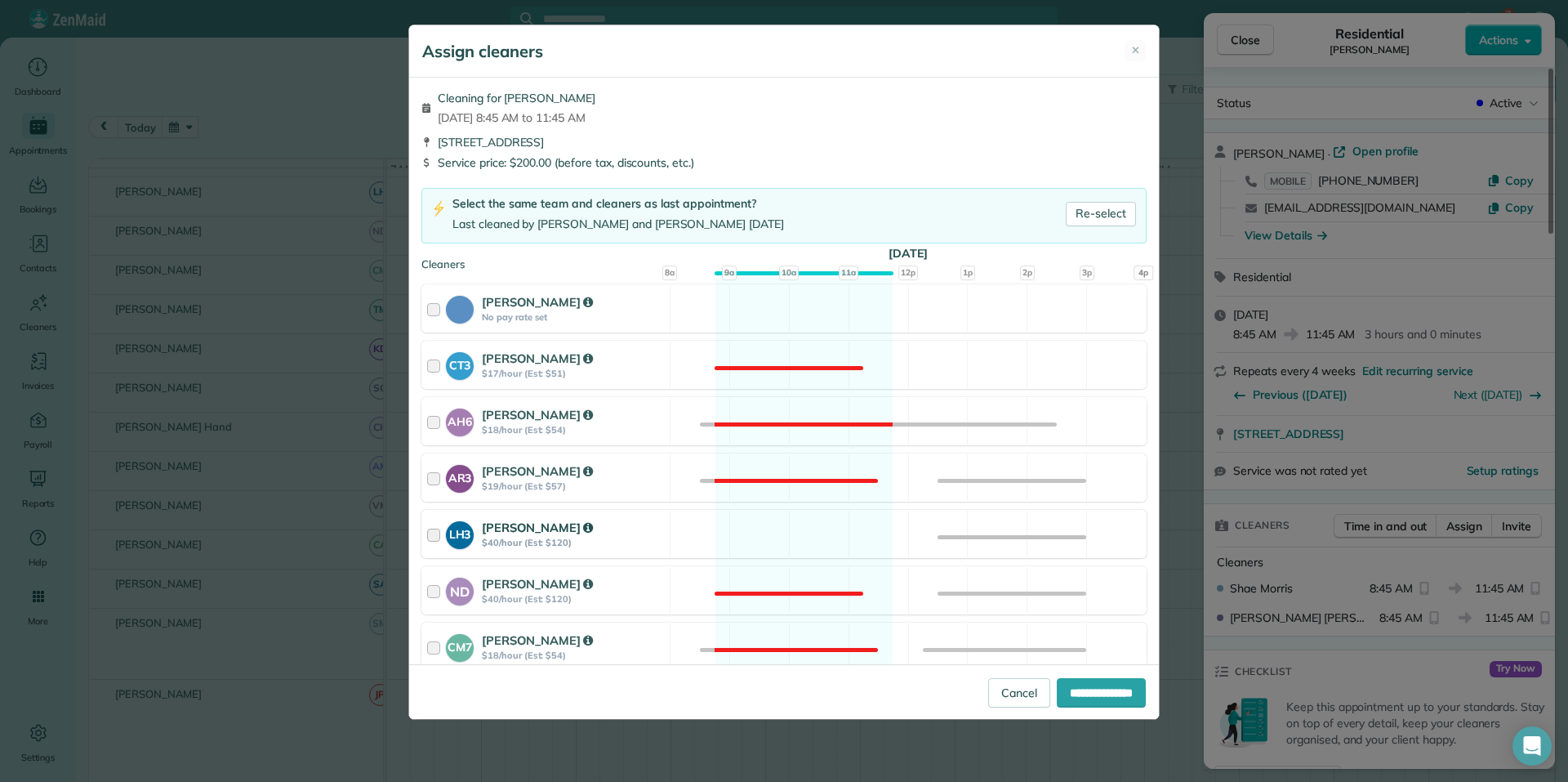
click at [783, 532] on div "LH3 Laurie Hoble $40/hour (Est: $120) Available" at bounding box center [784, 534] width 725 height 48
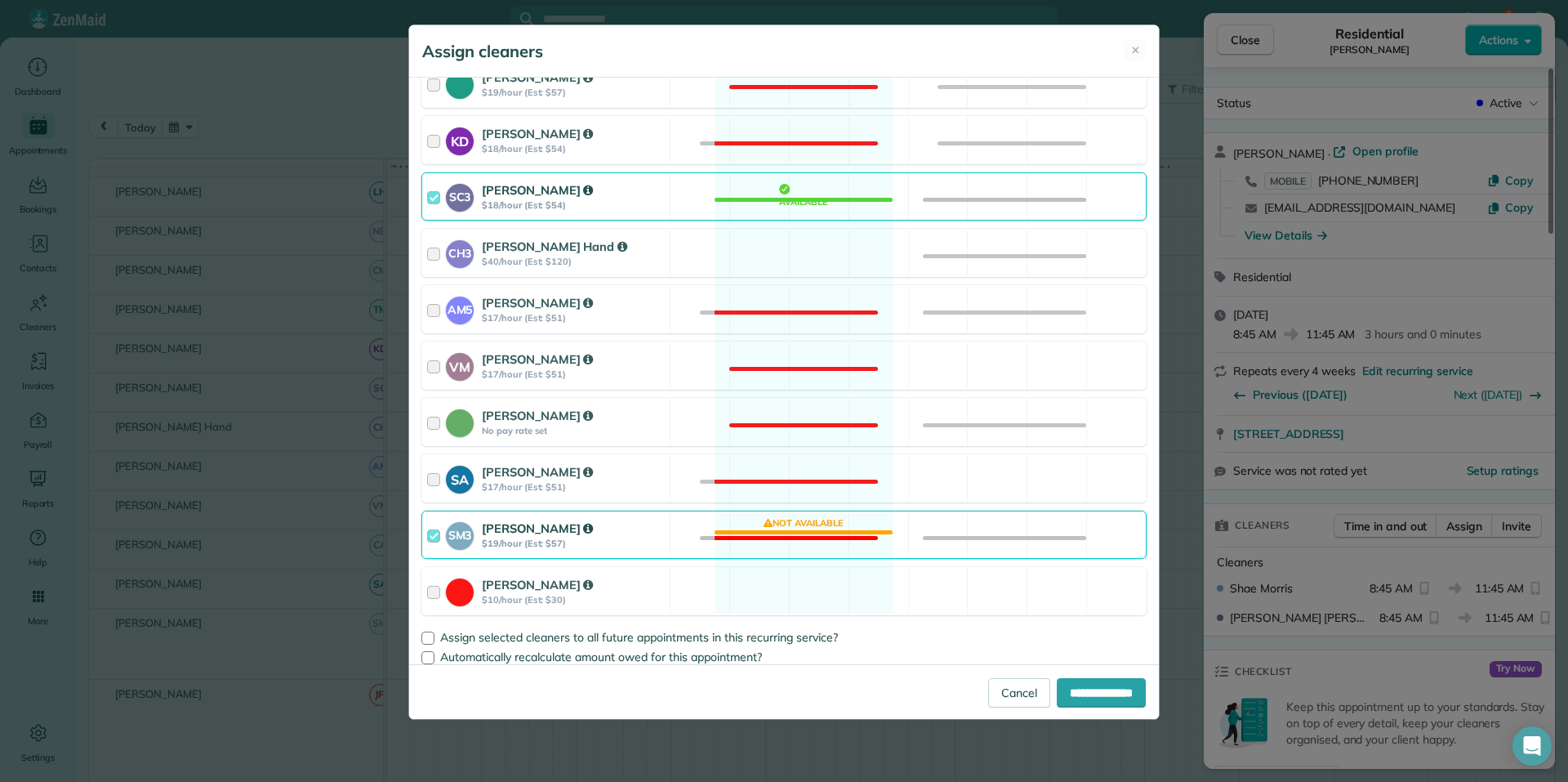
scroll to position [630, 0]
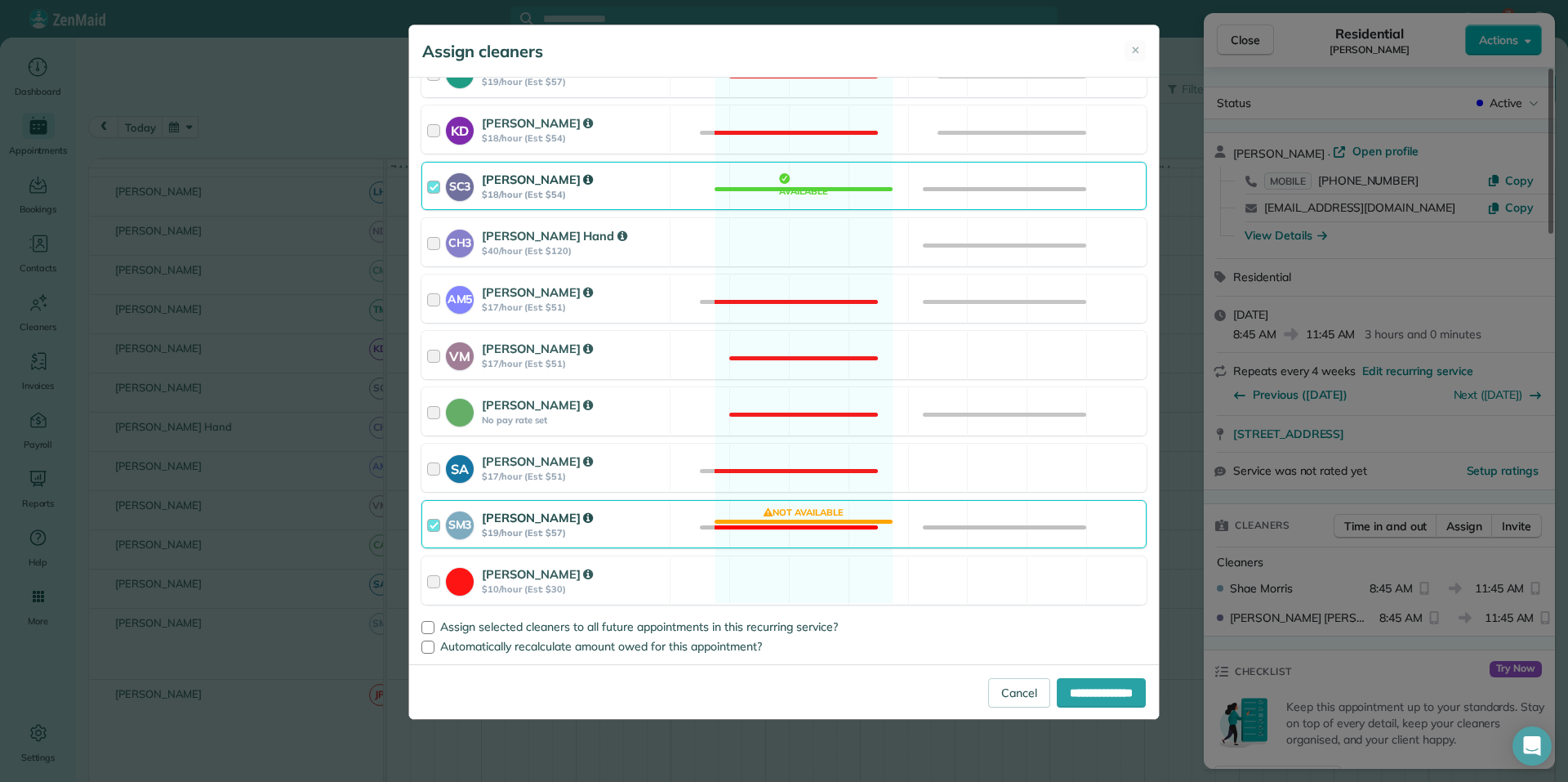
click at [817, 521] on div "SM3 Shae Morris $19/hour (Est: $57) Not available" at bounding box center [784, 524] width 725 height 48
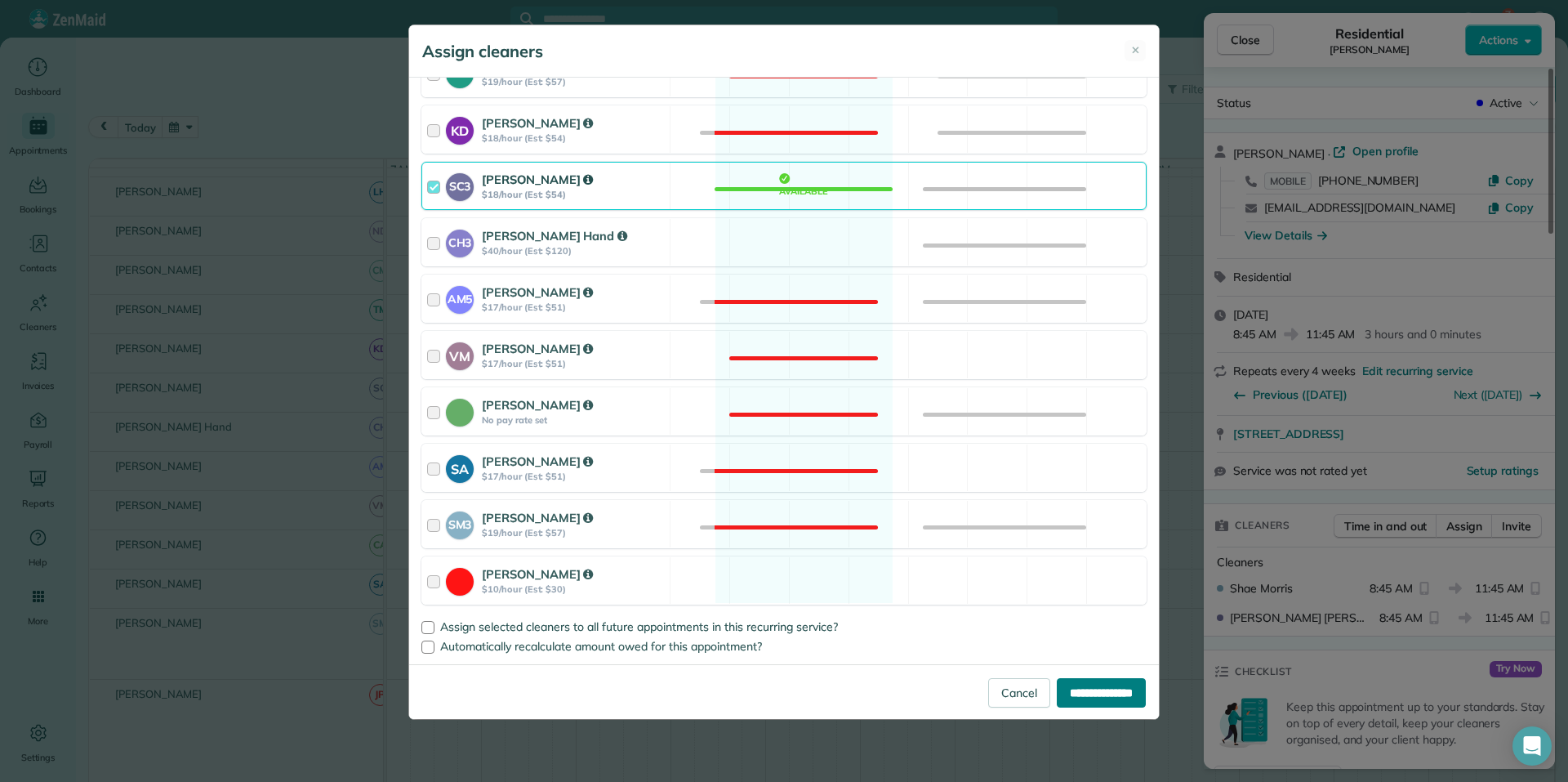
click at [1095, 696] on input "**********" at bounding box center [1101, 693] width 89 height 30
type input "**********"
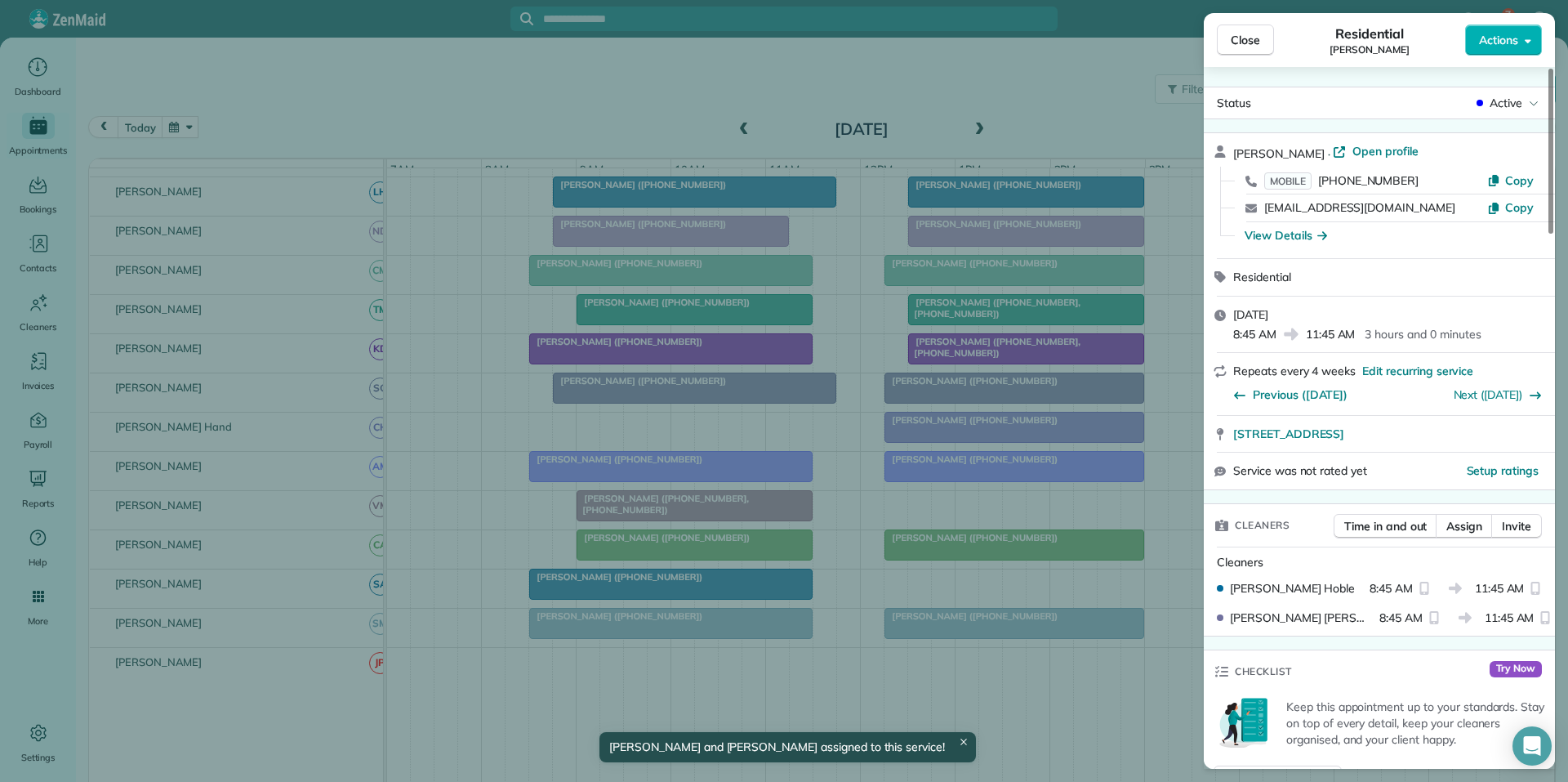
drag, startPoint x: 1233, startPoint y: 28, endPoint x: 1244, endPoint y: 42, distance: 17.8
click at [1235, 31] on button "Close" at bounding box center [1245, 39] width 58 height 31
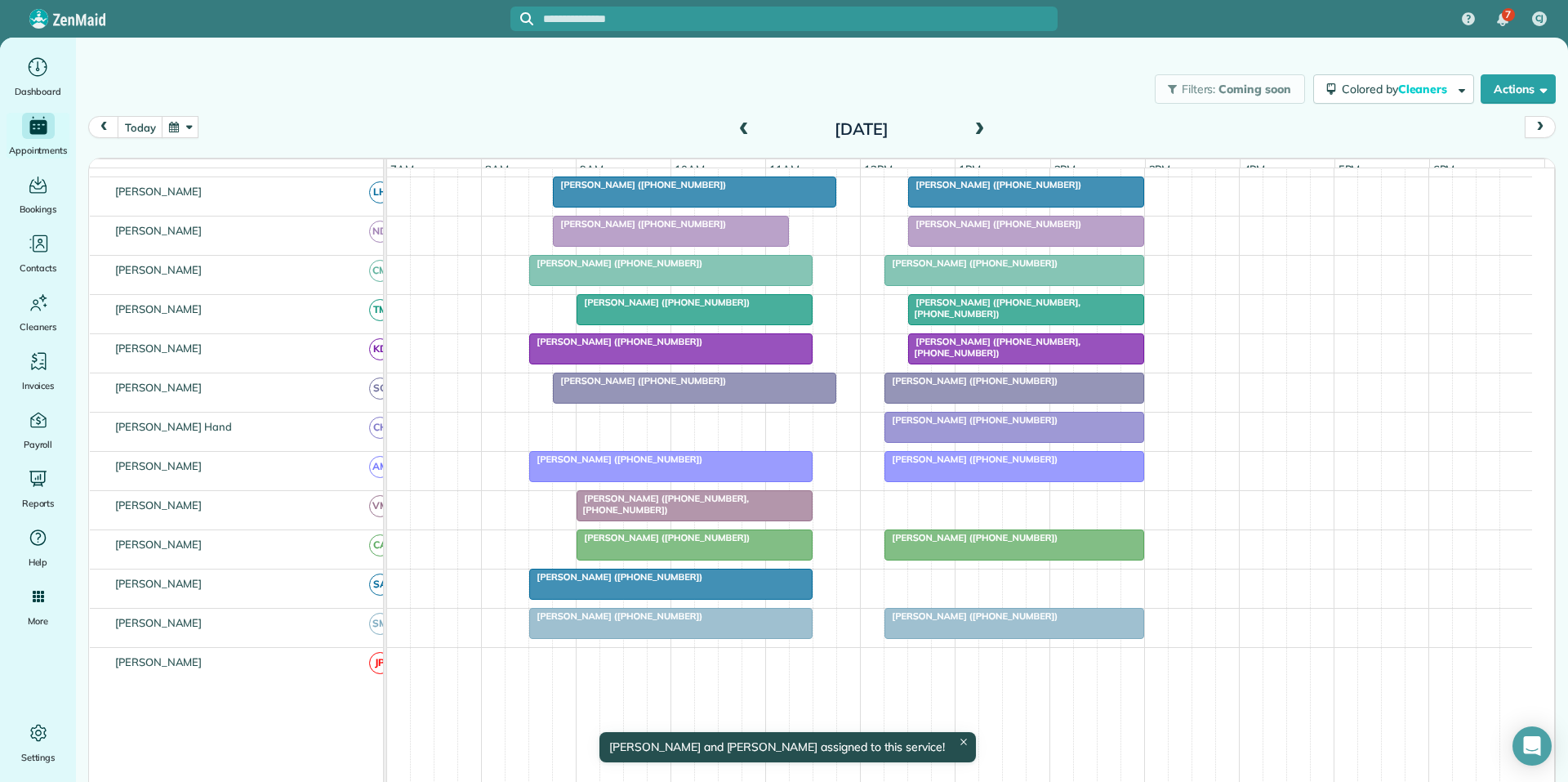
click at [183, 125] on button "button" at bounding box center [180, 127] width 37 height 22
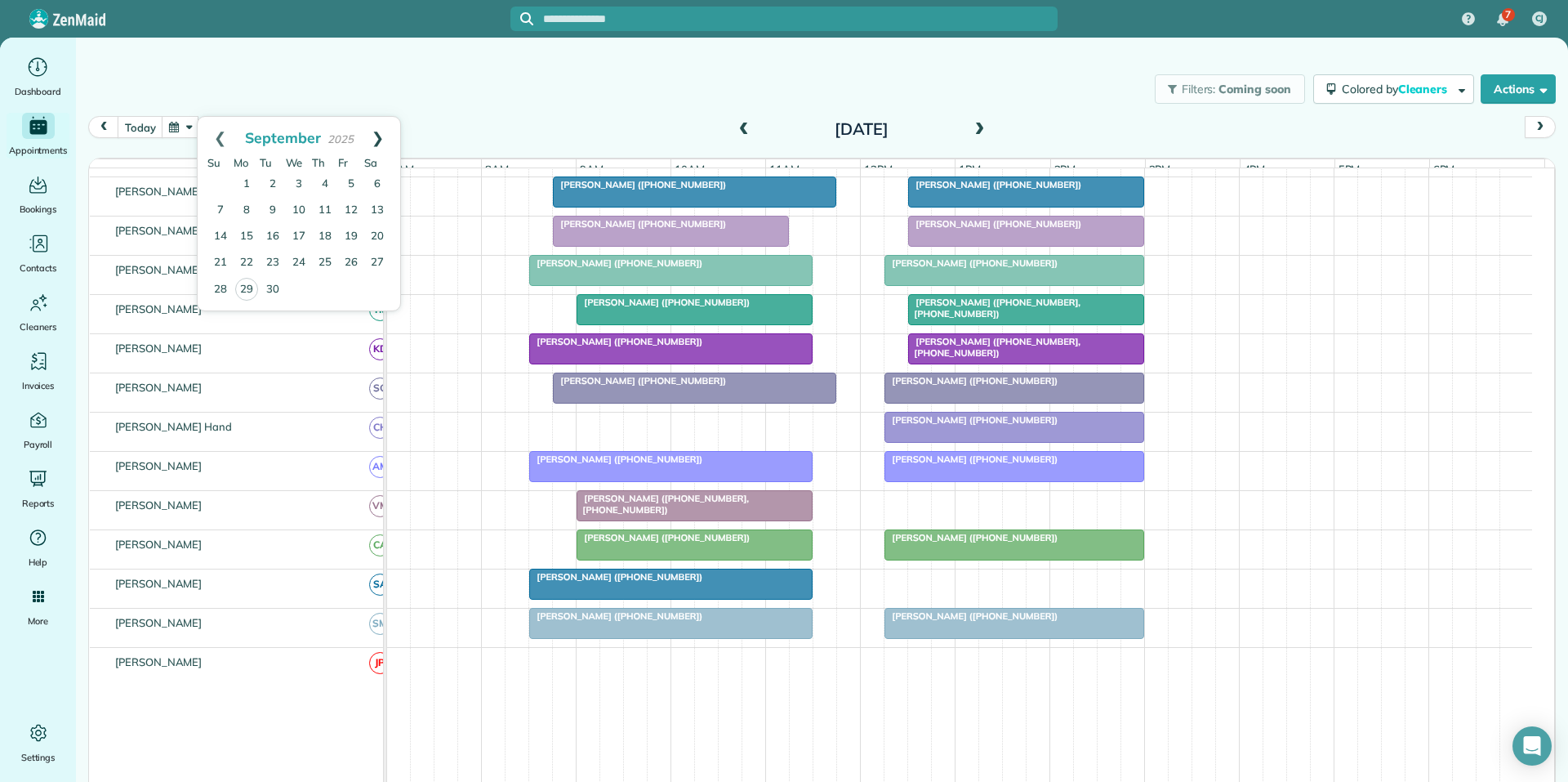
click at [391, 137] on link "Next" at bounding box center [378, 137] width 45 height 41
click at [381, 131] on link "Next" at bounding box center [378, 137] width 45 height 41
click at [273, 238] on link "11" at bounding box center [273, 237] width 26 height 26
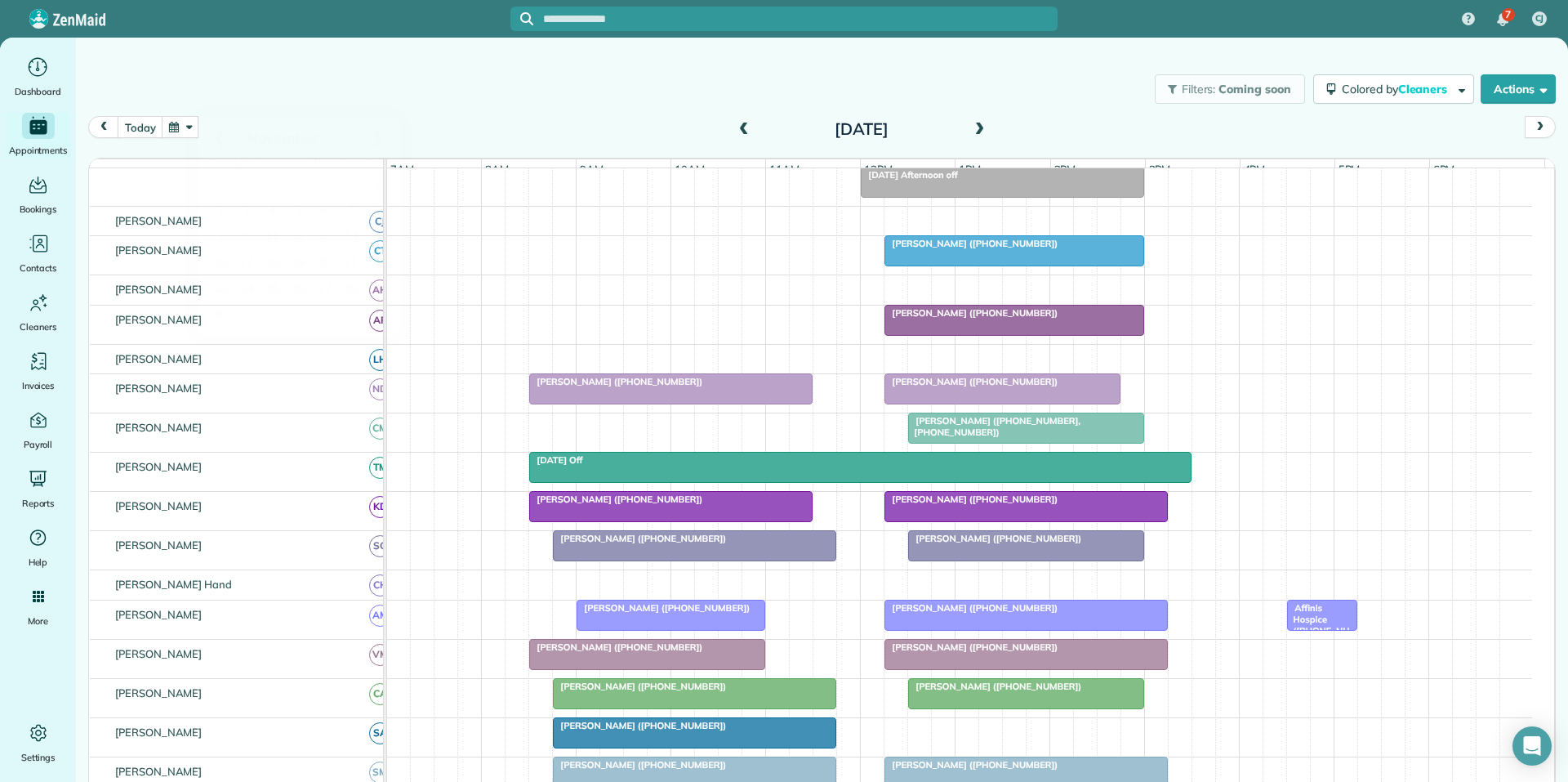
scroll to position [275, 0]
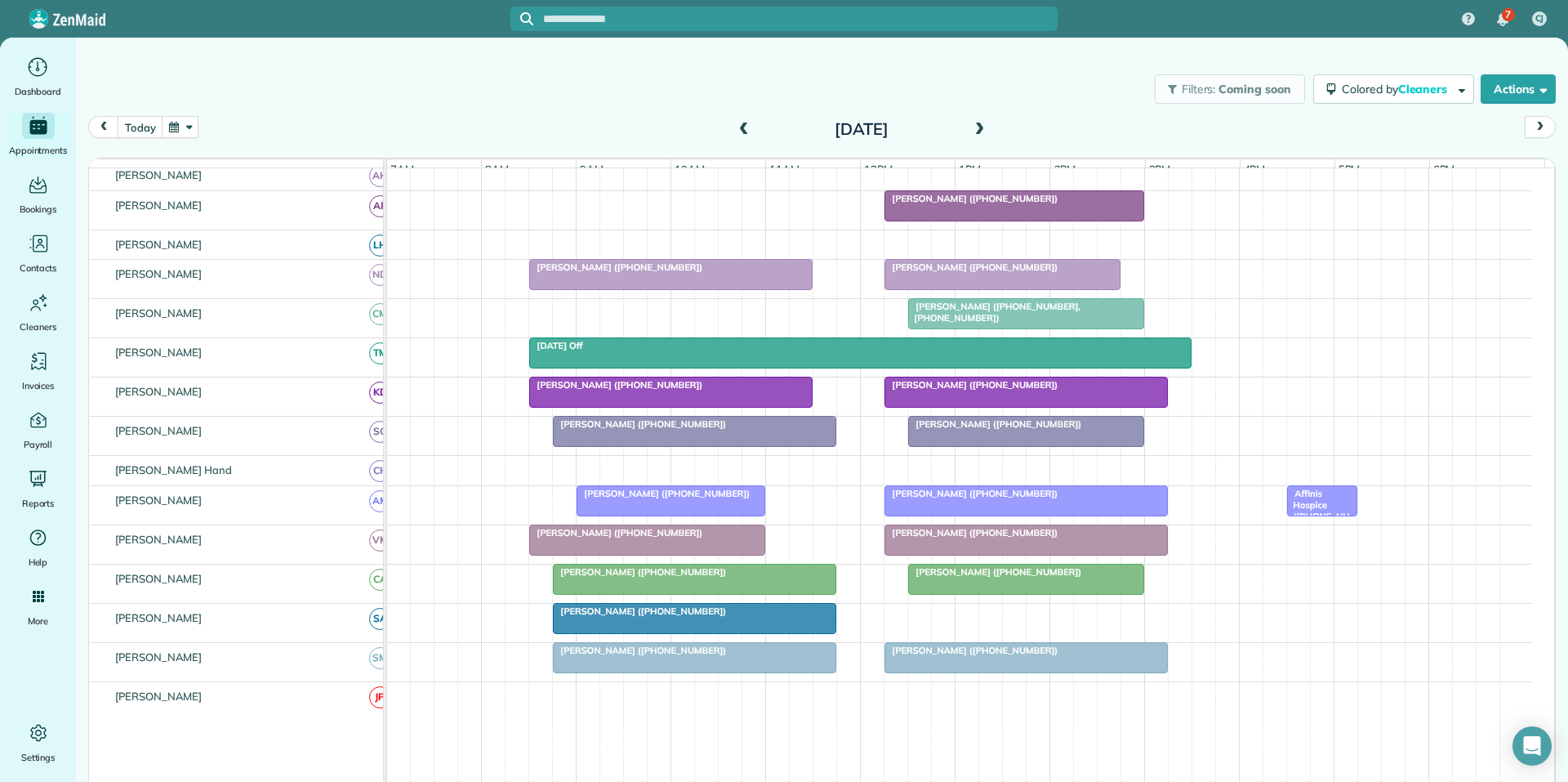
click at [498, 61] on div "Filters: Coming soon Colored by Cleaners Color by Cleaner Color by Team Color b…" at bounding box center [822, 409] width 1492 height 743
click at [189, 120] on button "button" at bounding box center [180, 127] width 37 height 22
click at [380, 132] on link "Next" at bounding box center [378, 137] width 45 height 41
click at [555, 115] on div "Filters: Coming soon Colored by Cleaners Color by Cleaner Color by Team Color b…" at bounding box center [822, 89] width 1492 height 54
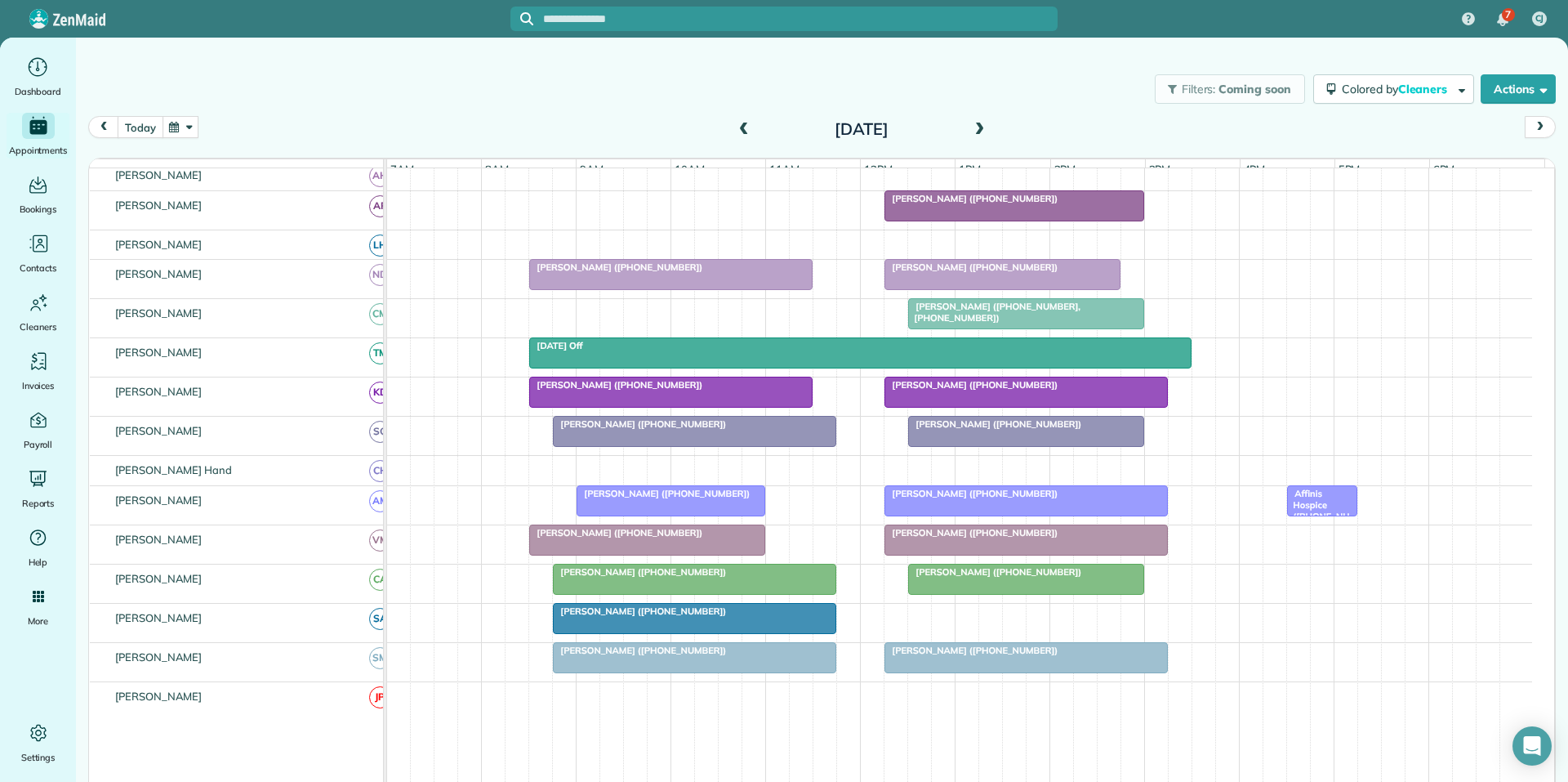
click at [150, 125] on button "today" at bounding box center [140, 127] width 45 height 22
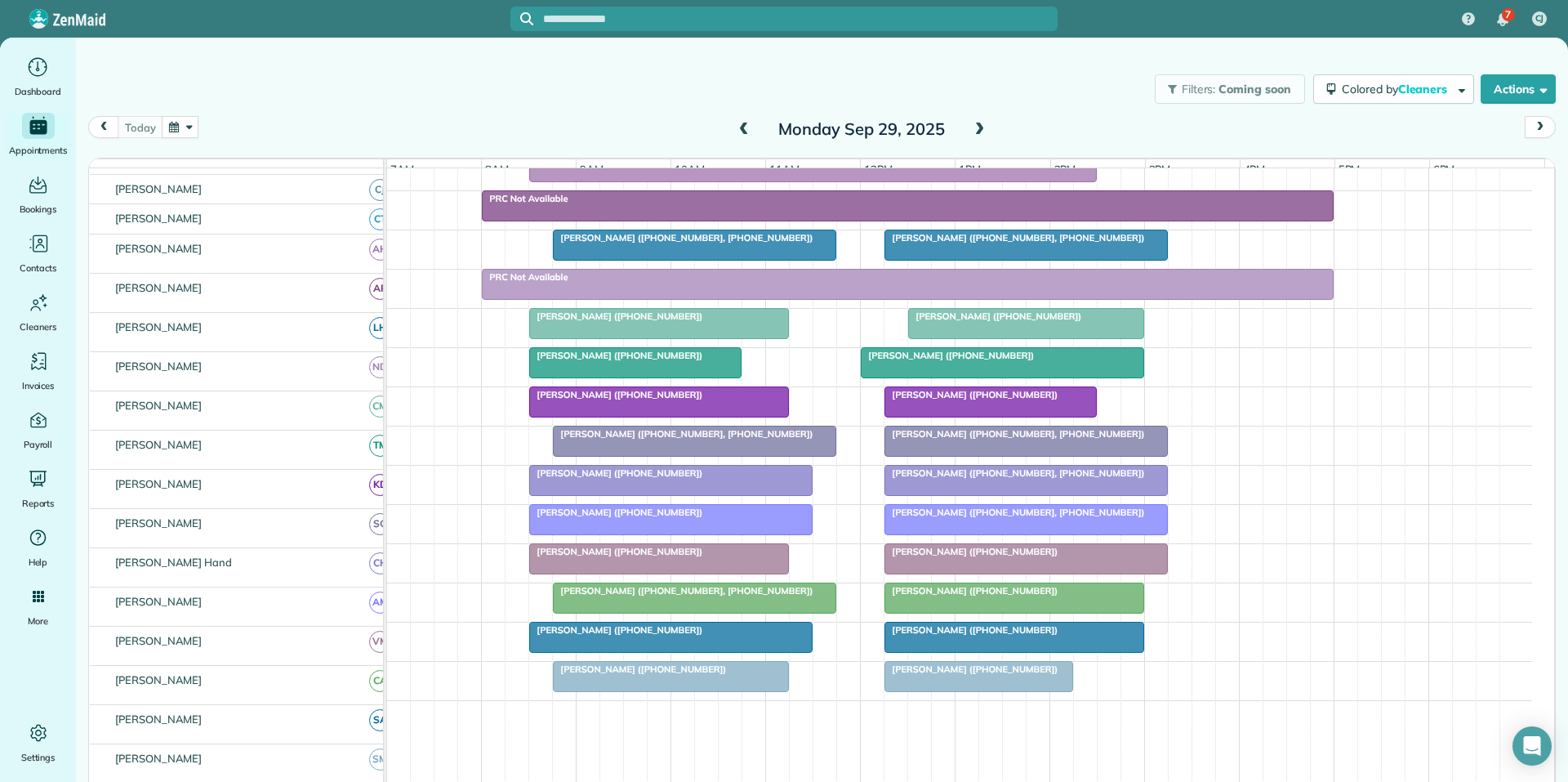
scroll to position [243, 0]
click at [683, 674] on span "Scarlett Parks (+14049150021)" at bounding box center [640, 669] width 175 height 11
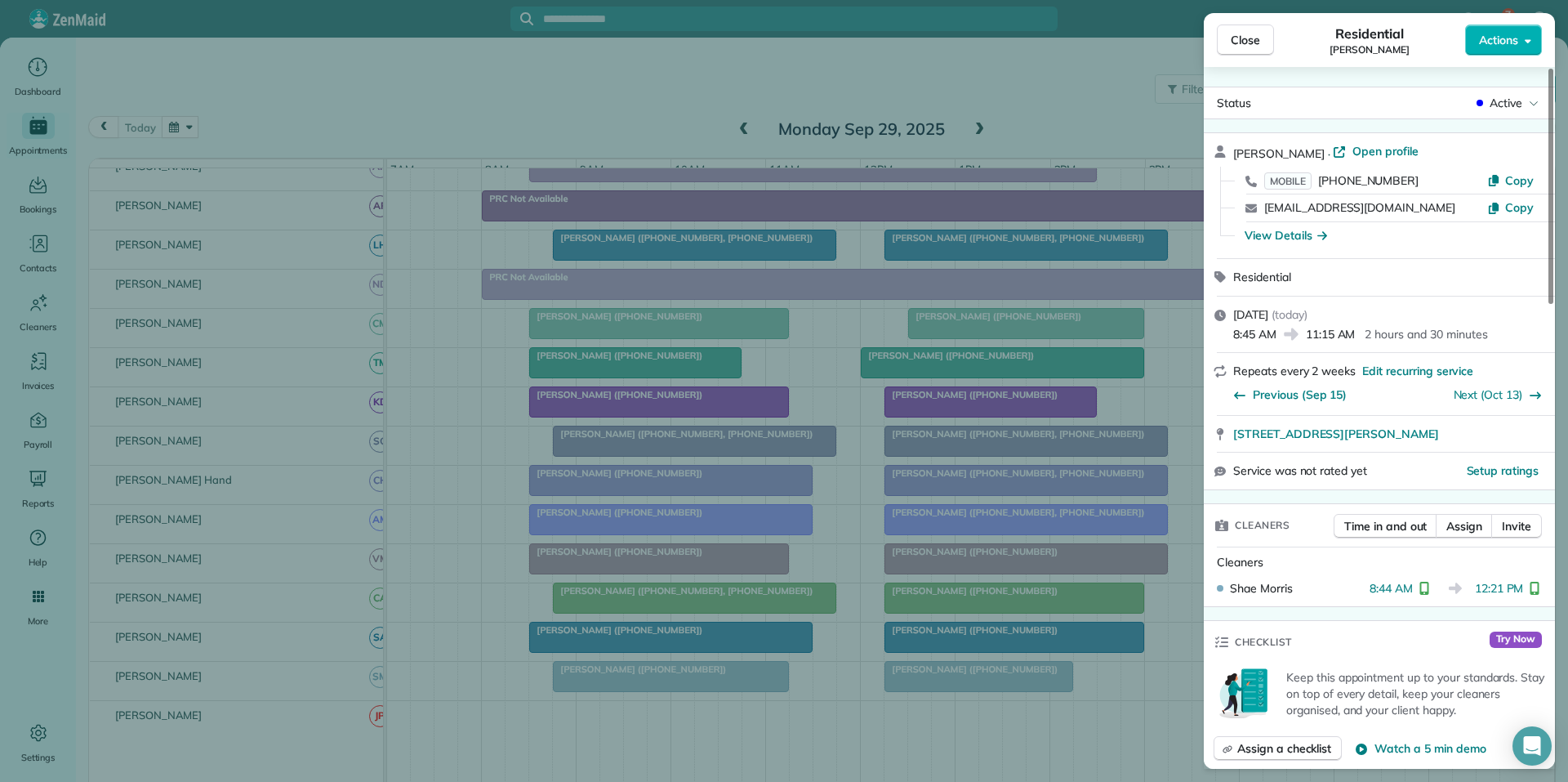
click at [1250, 36] on span "Close" at bounding box center [1245, 40] width 30 height 17
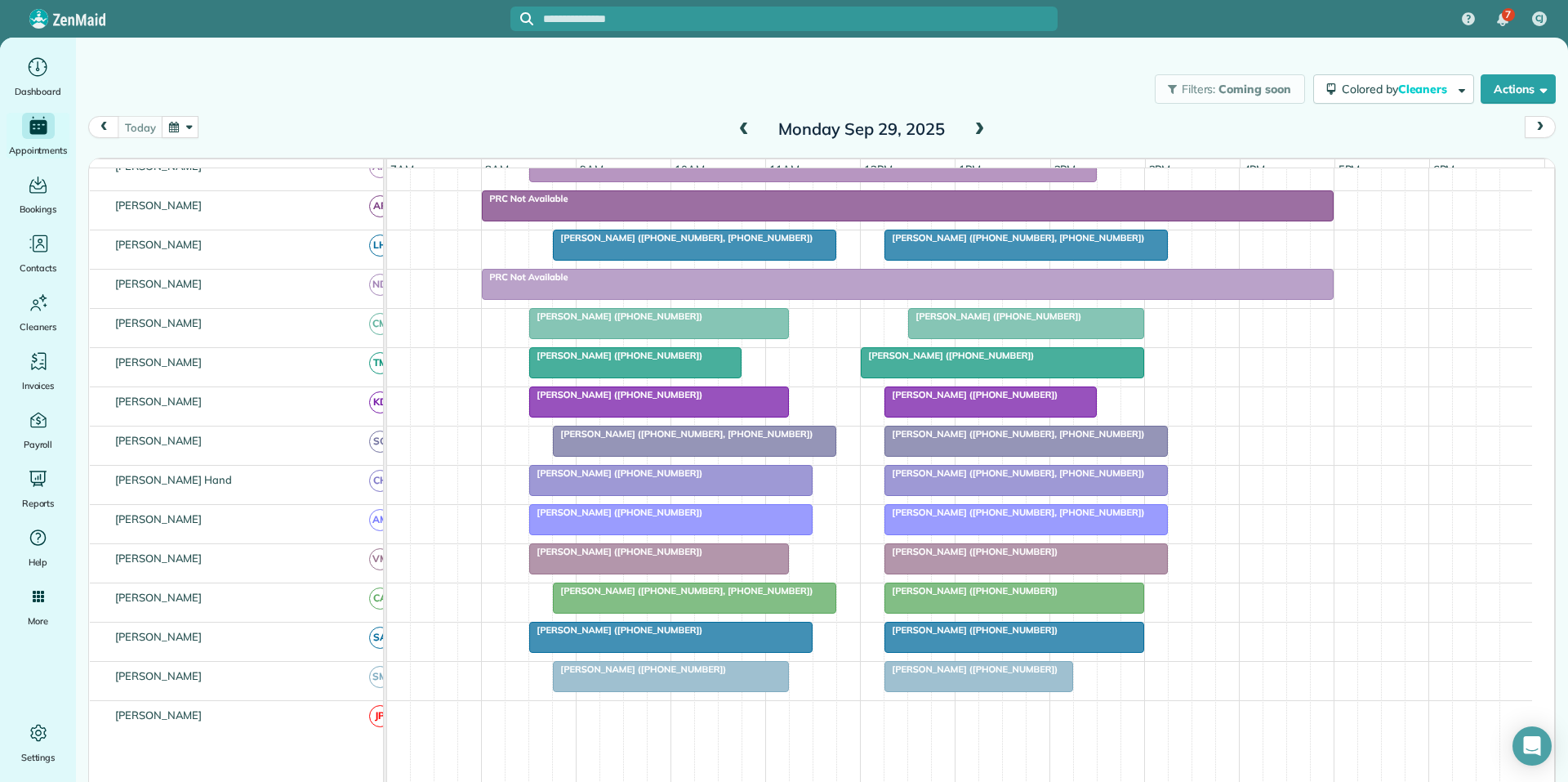
click at [978, 691] on div at bounding box center [978, 676] width 187 height 30
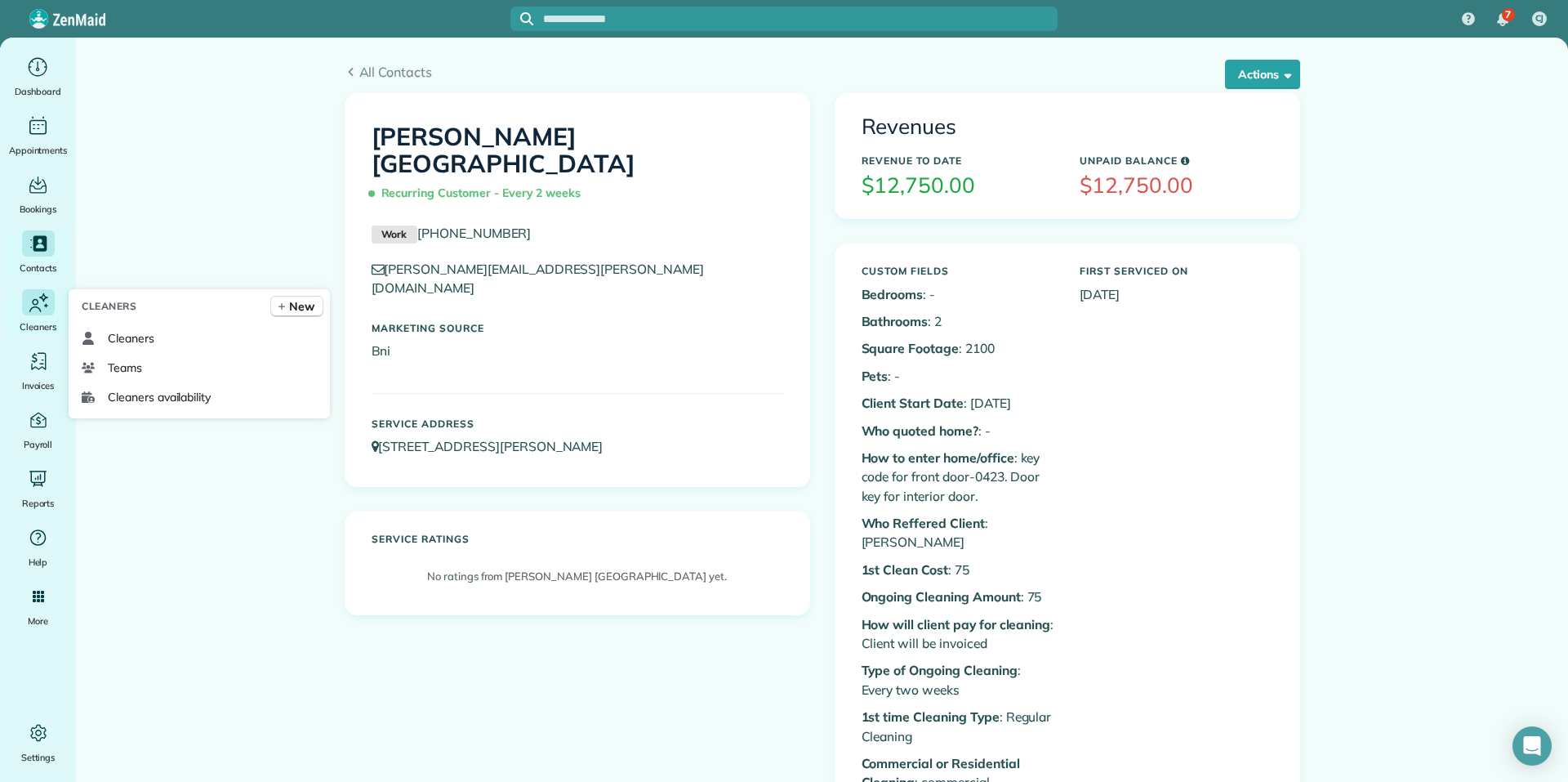
click at [42, 295] on icon "Main" at bounding box center [38, 302] width 24 height 25
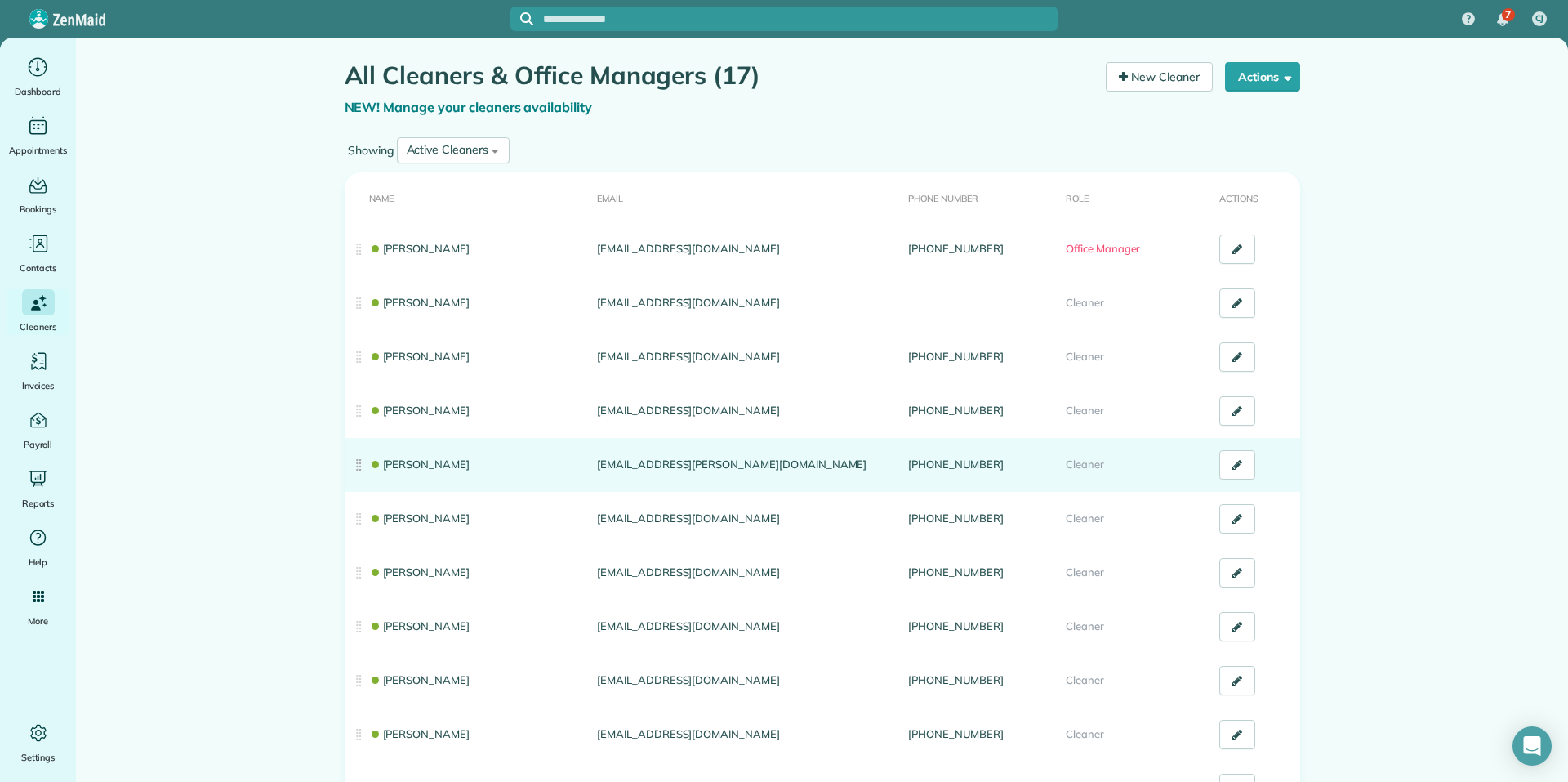
click at [418, 462] on link "[PERSON_NAME]" at bounding box center [420, 464] width 101 height 13
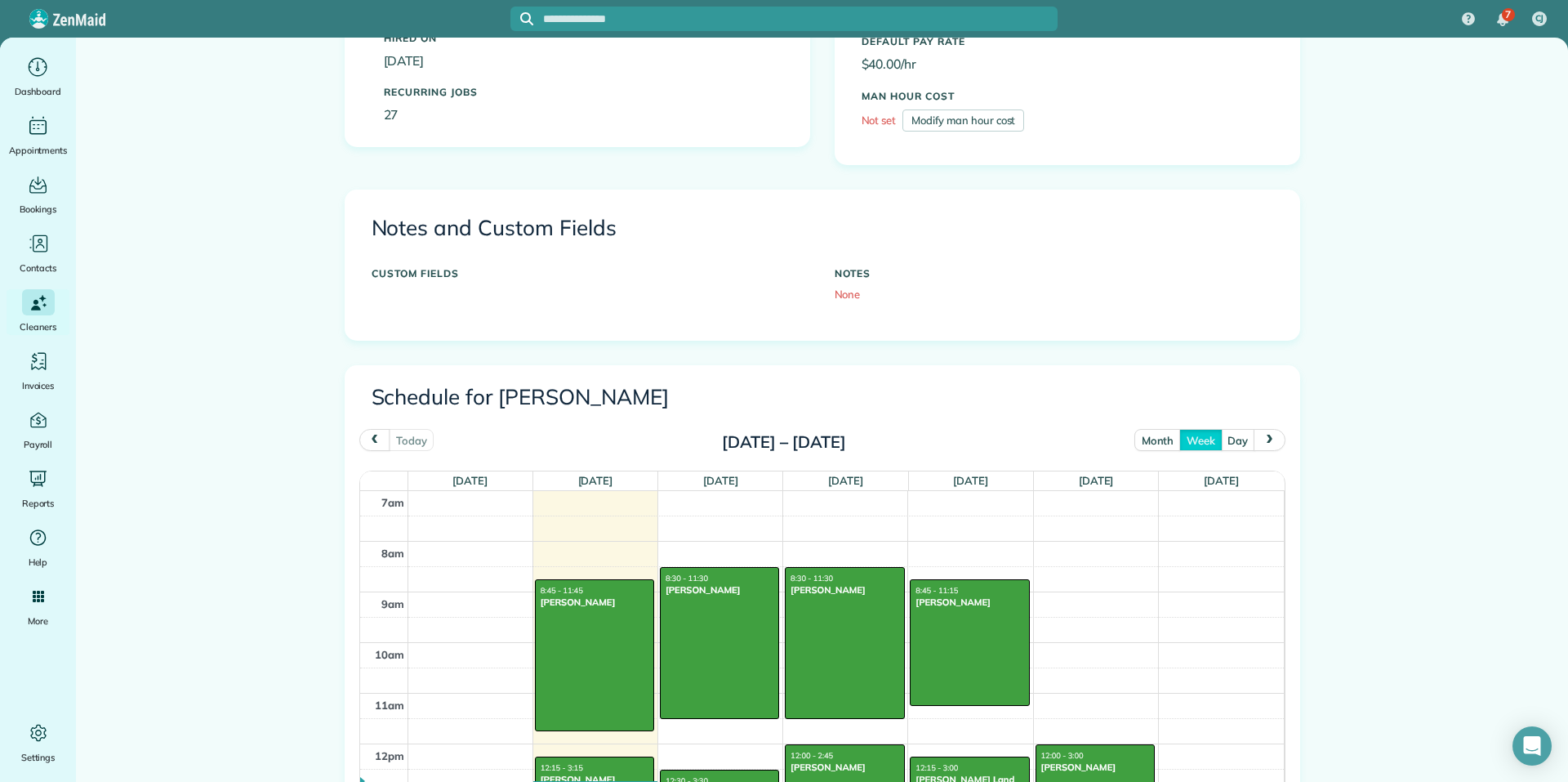
scroll to position [409, 0]
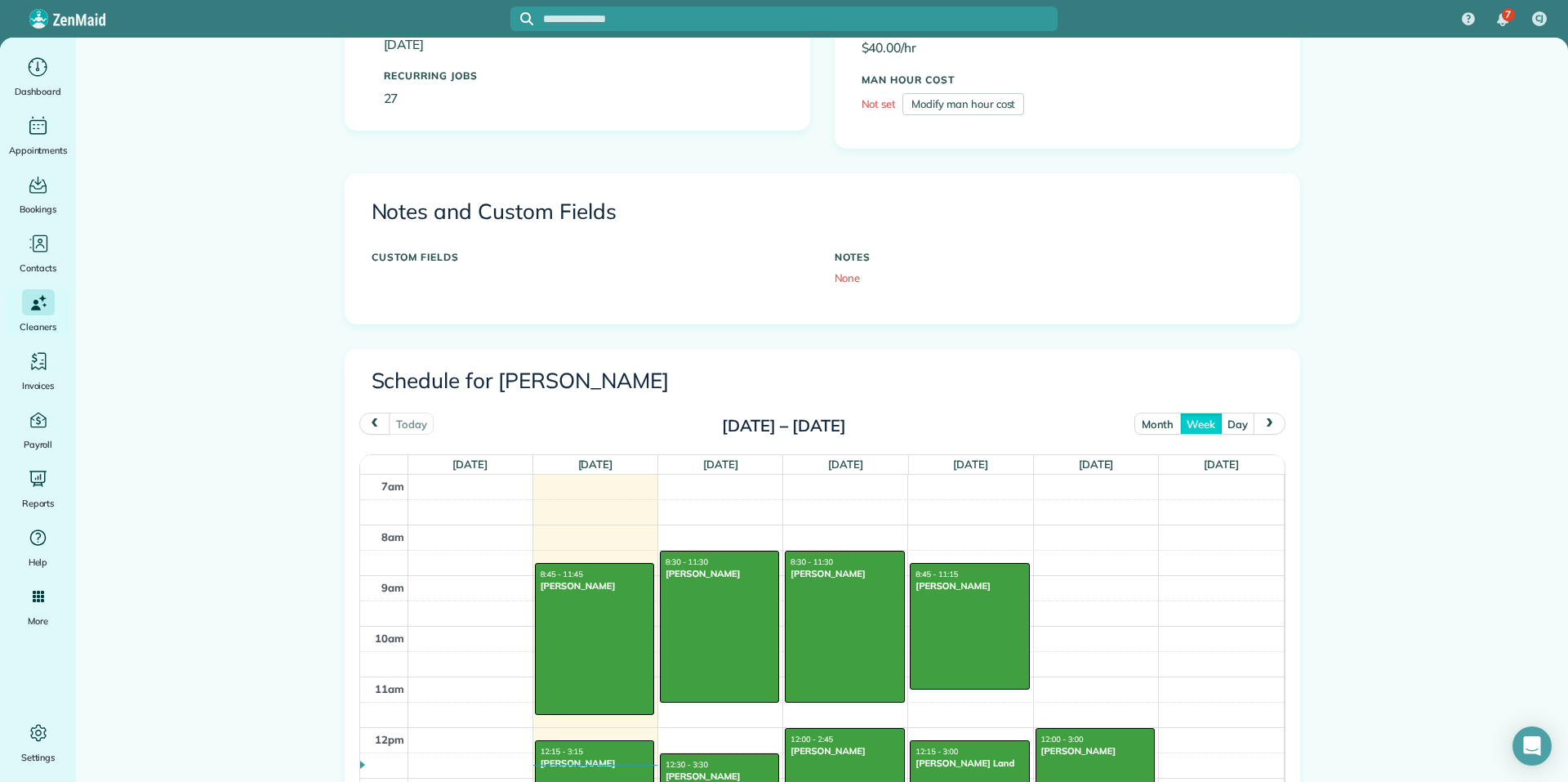
click at [1135, 420] on button "month" at bounding box center [1158, 424] width 46 height 22
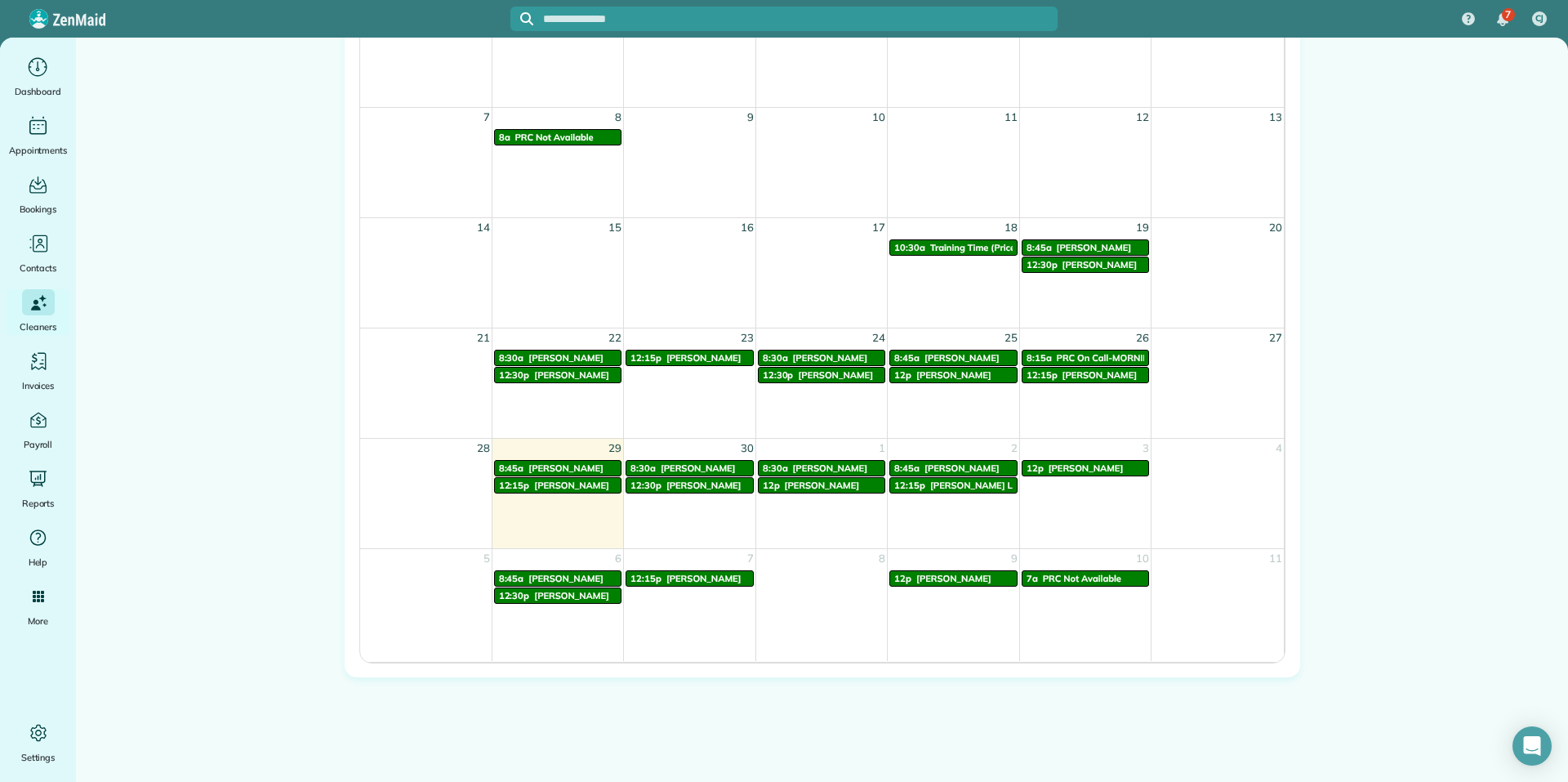
scroll to position [898, 0]
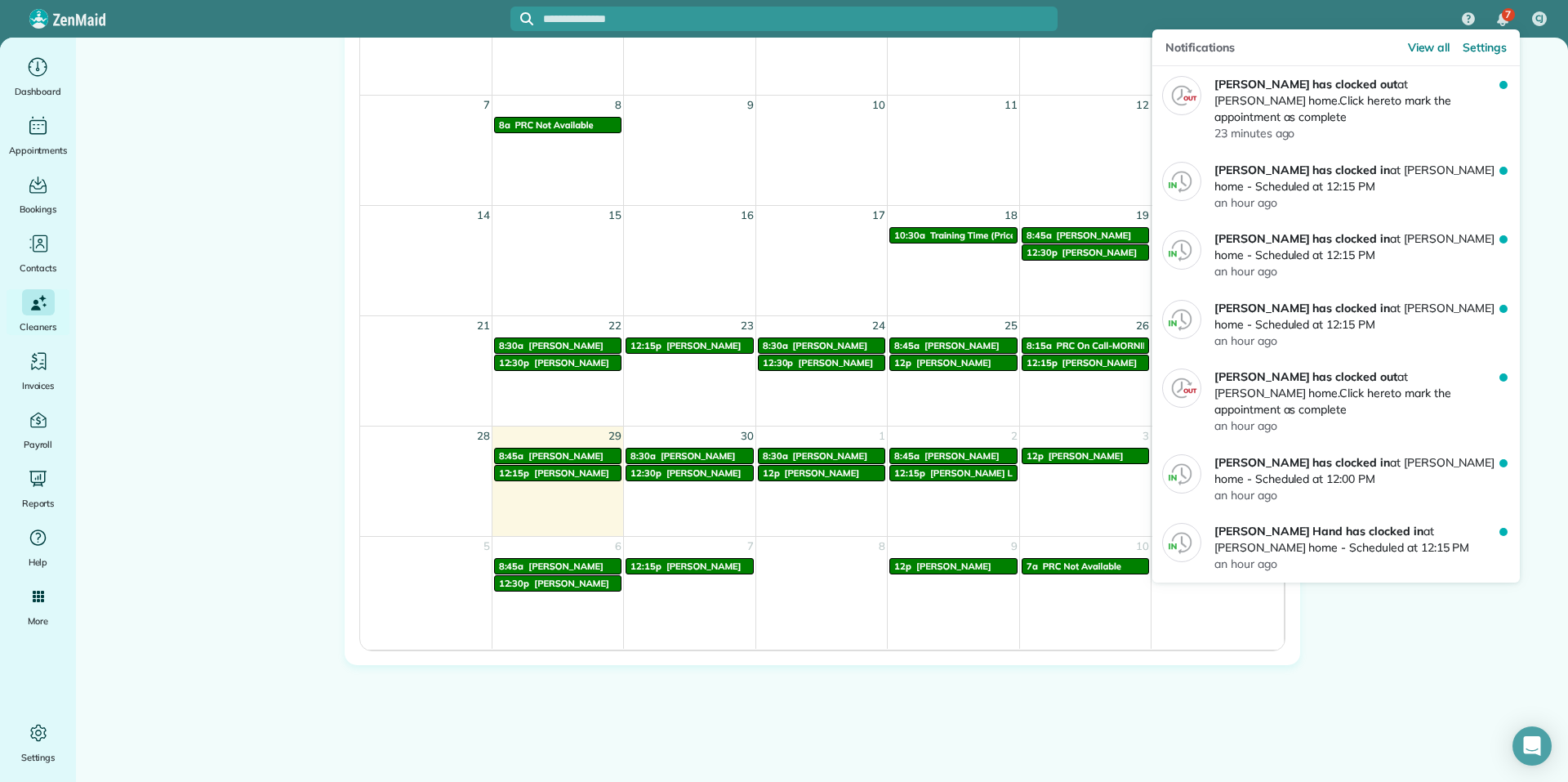
click at [1505, 23] on img "7 unread notifications" at bounding box center [1502, 20] width 11 height 13
click at [1502, 17] on div "7" at bounding box center [1508, 15] width 13 height 13
